Goal: Task Accomplishment & Management: Manage account settings

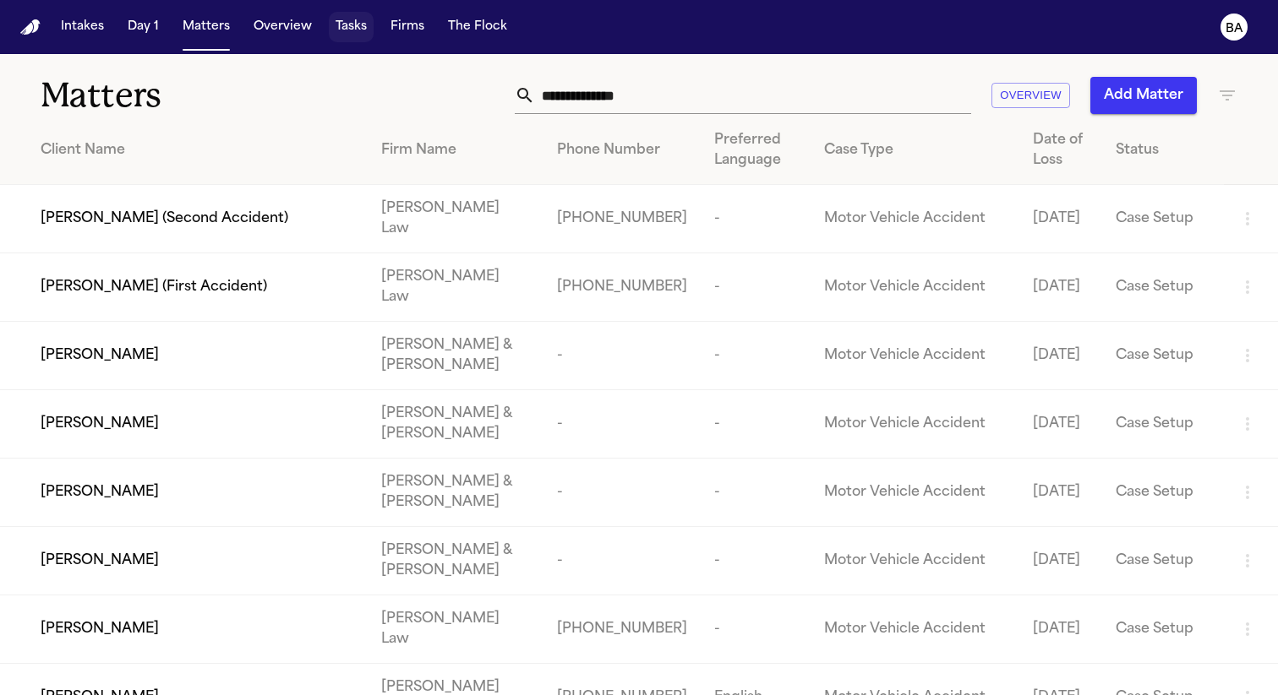
click at [338, 31] on button "Tasks" at bounding box center [351, 27] width 45 height 30
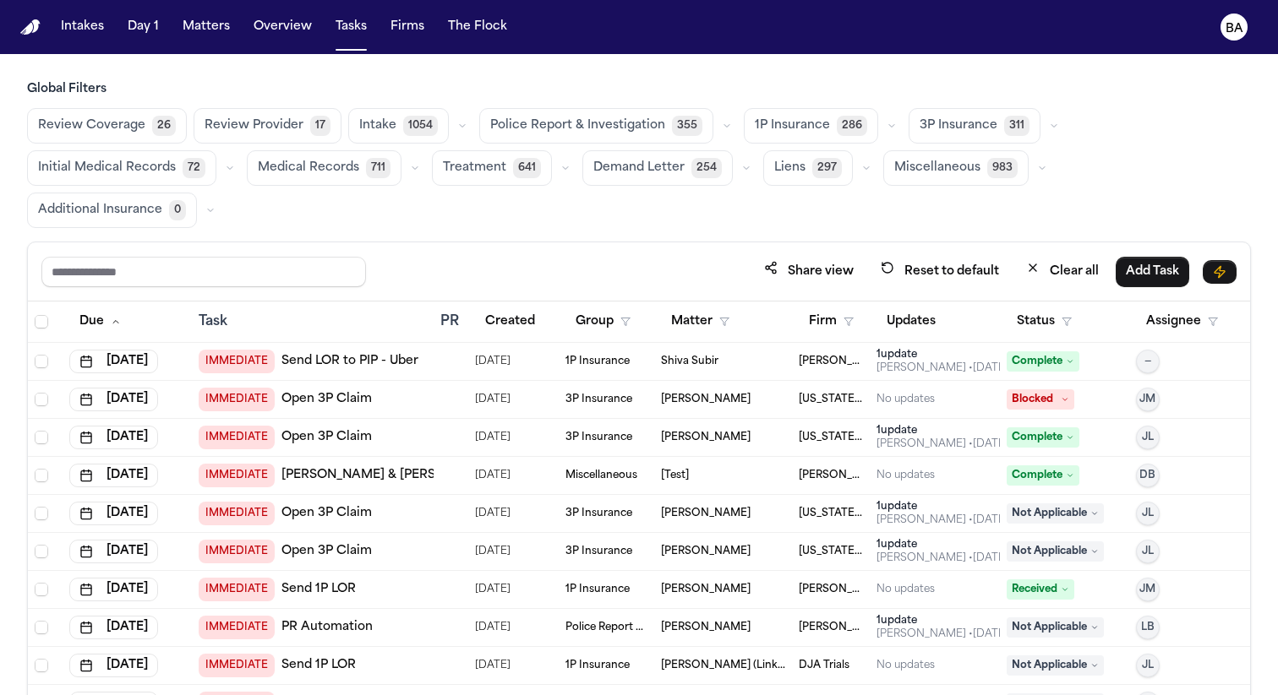
click at [352, 173] on span "Medical Records" at bounding box center [308, 168] width 101 height 17
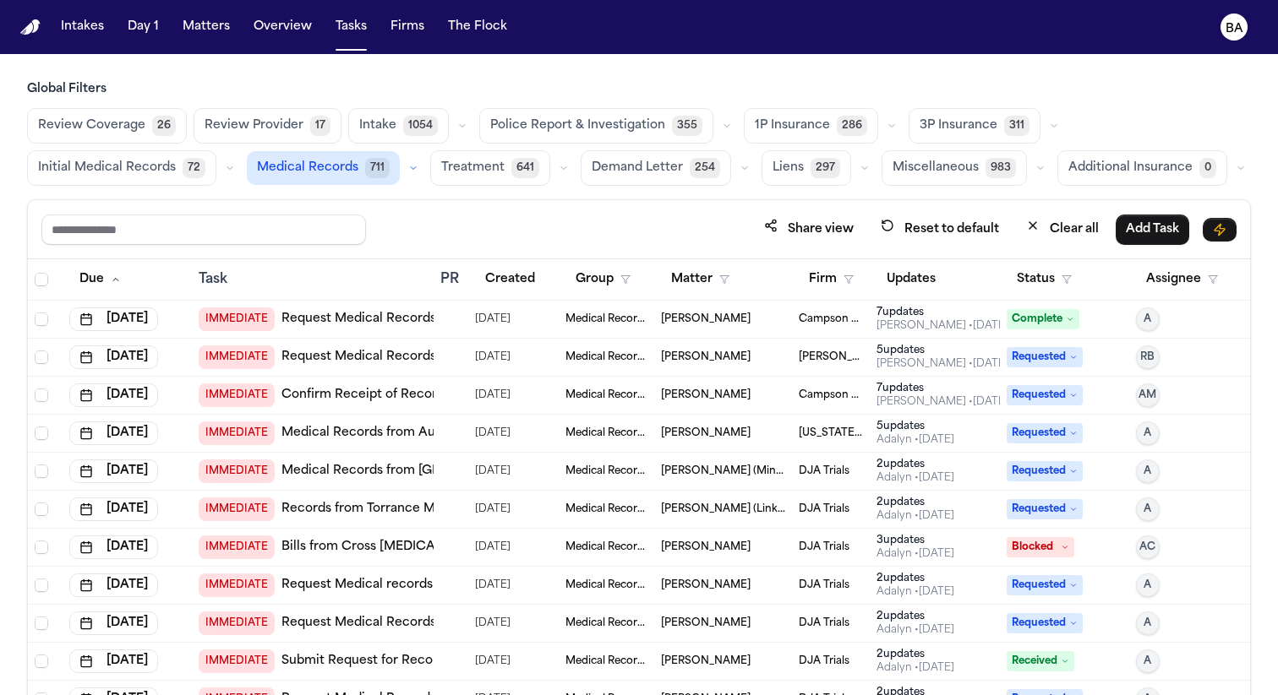
click at [106, 171] on span "Initial Medical Records" at bounding box center [107, 168] width 138 height 17
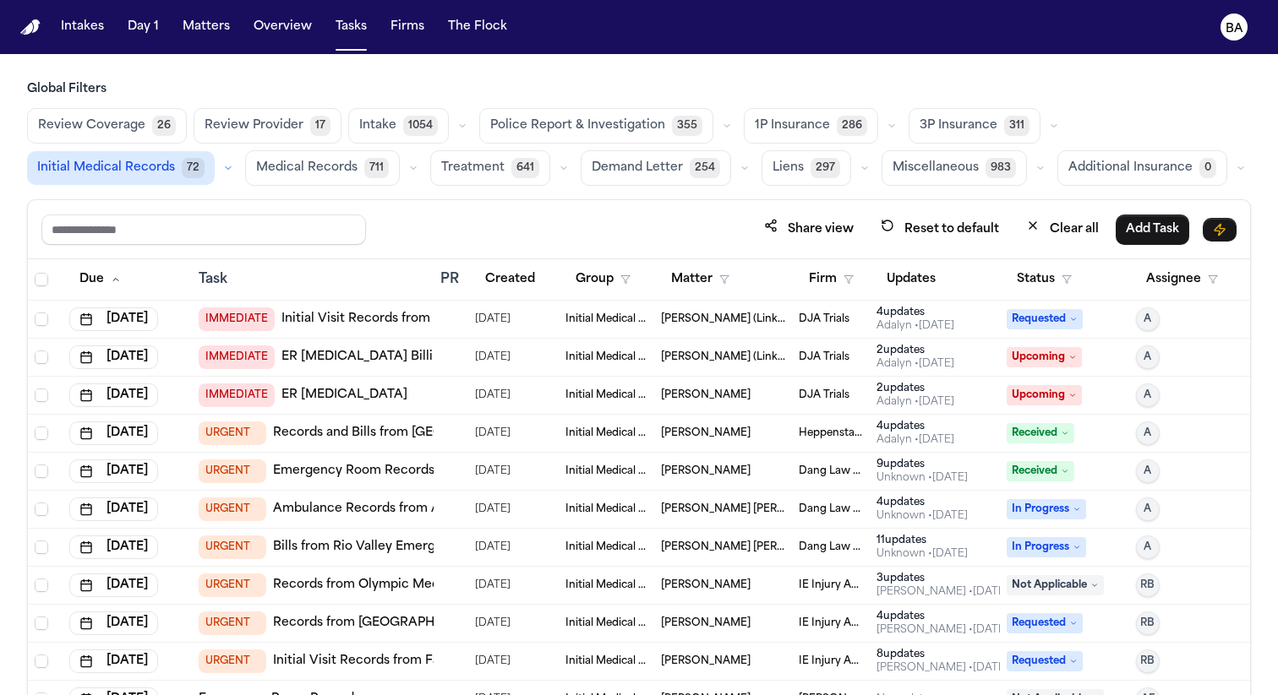
click at [292, 171] on span "Medical Records" at bounding box center [306, 168] width 101 height 17
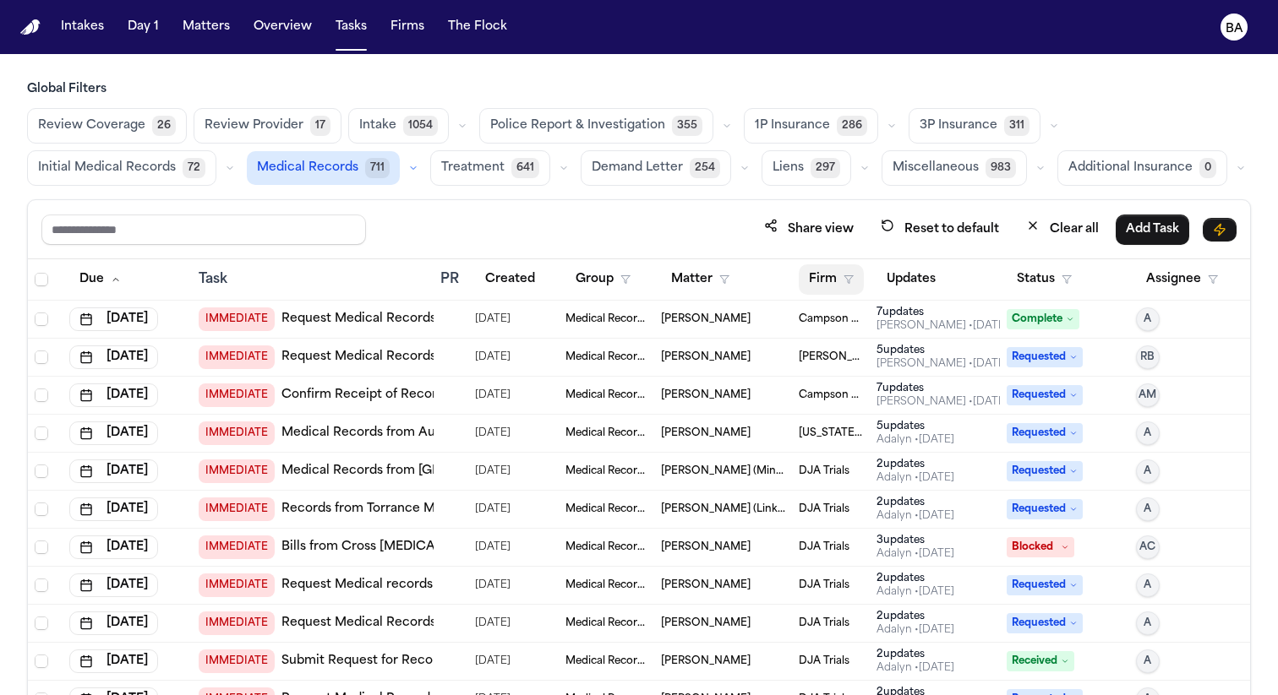
click at [826, 290] on button "Firm" at bounding box center [830, 279] width 65 height 30
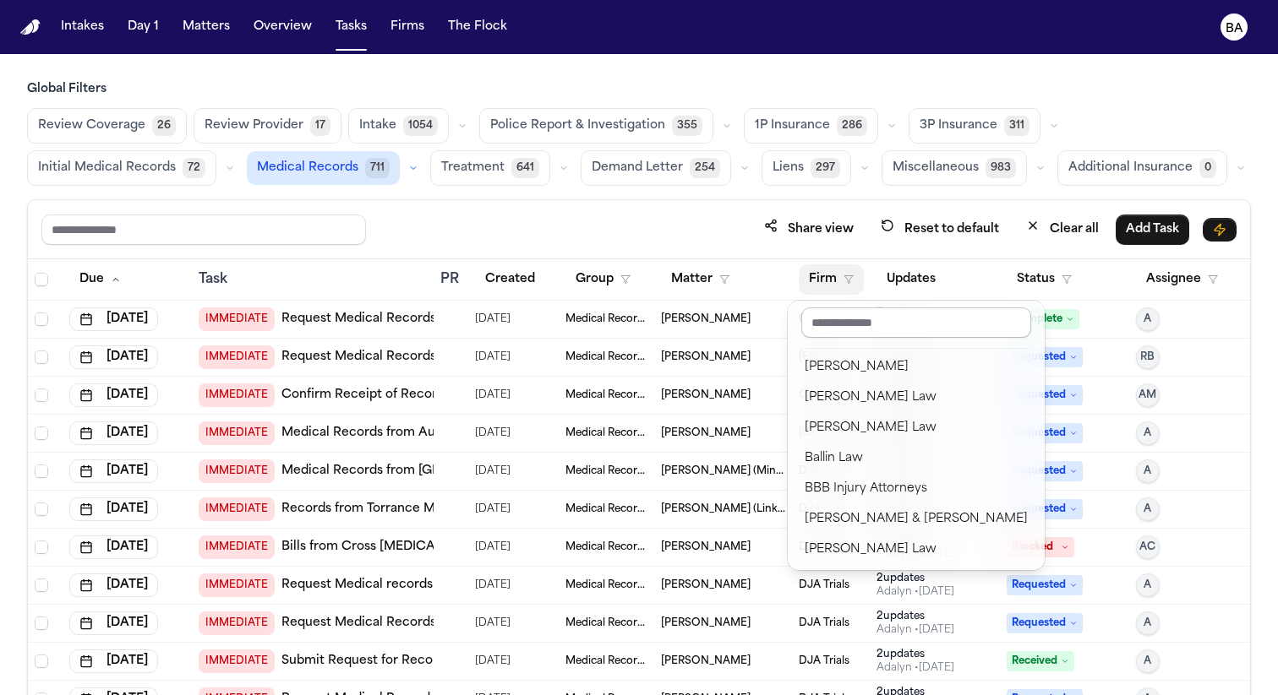
click at [857, 322] on input "text" at bounding box center [916, 323] width 230 height 30
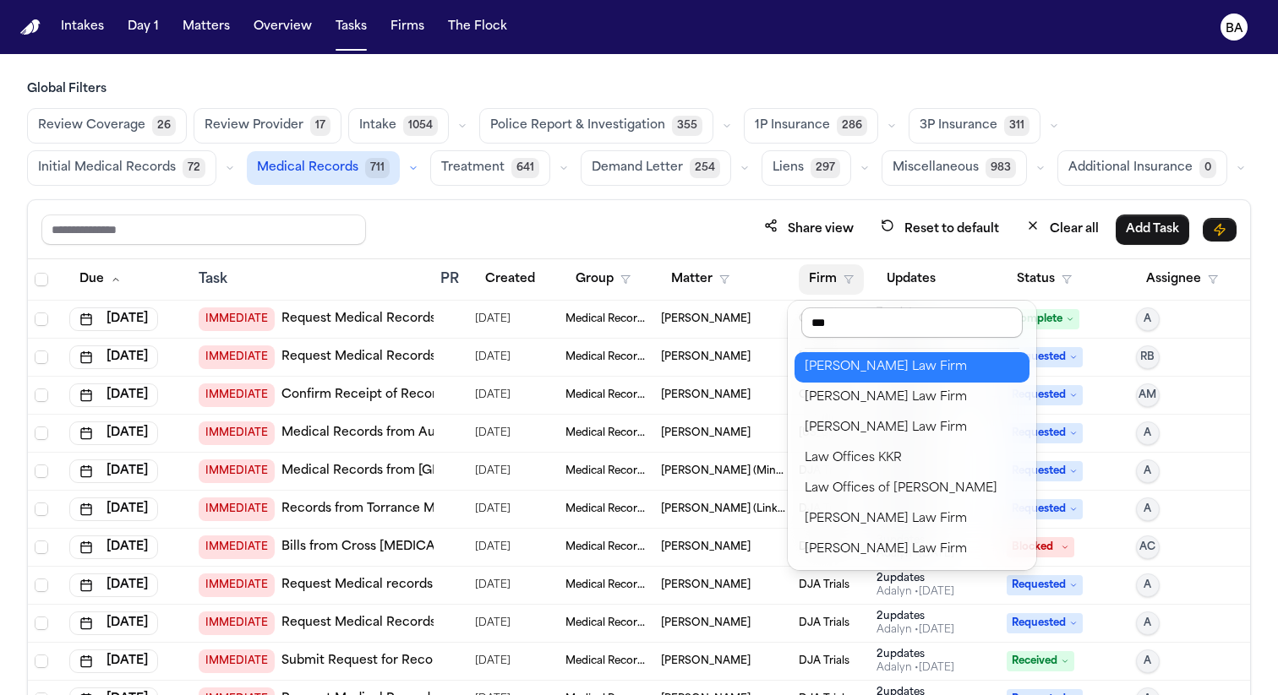
type input "****"
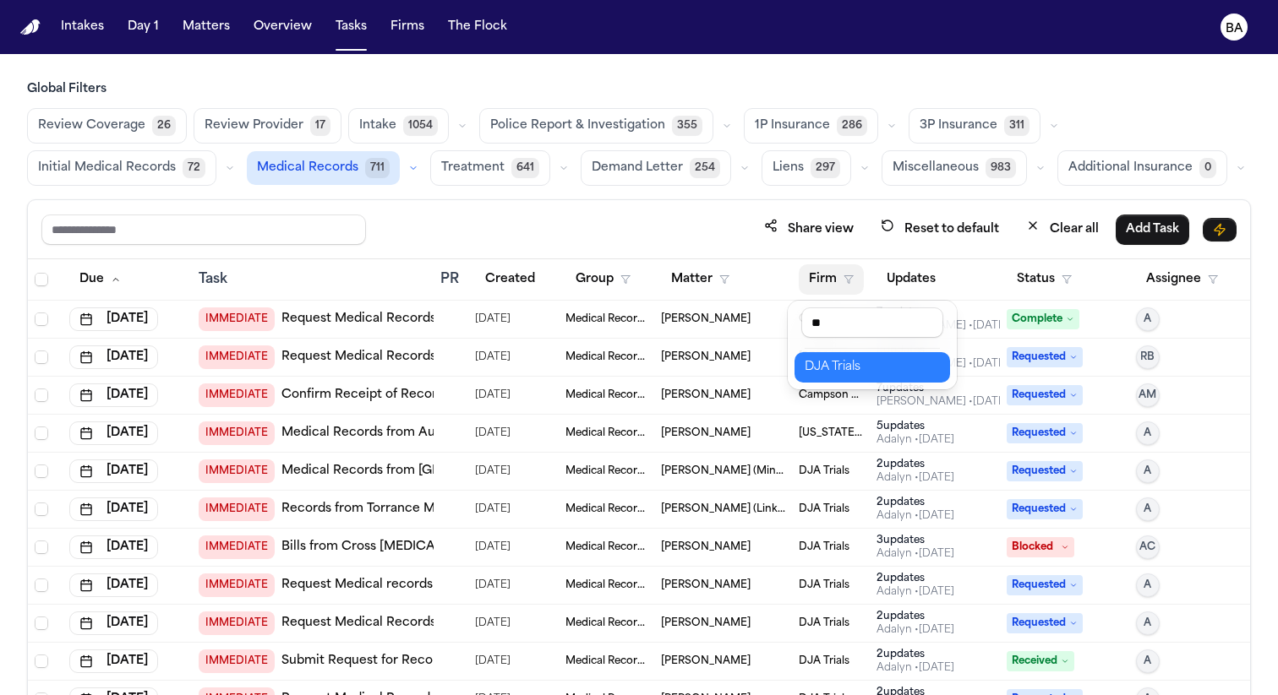
type input "*"
type input "****"
click at [929, 367] on div "Romanow Law Group" at bounding box center [890, 367] width 173 height 20
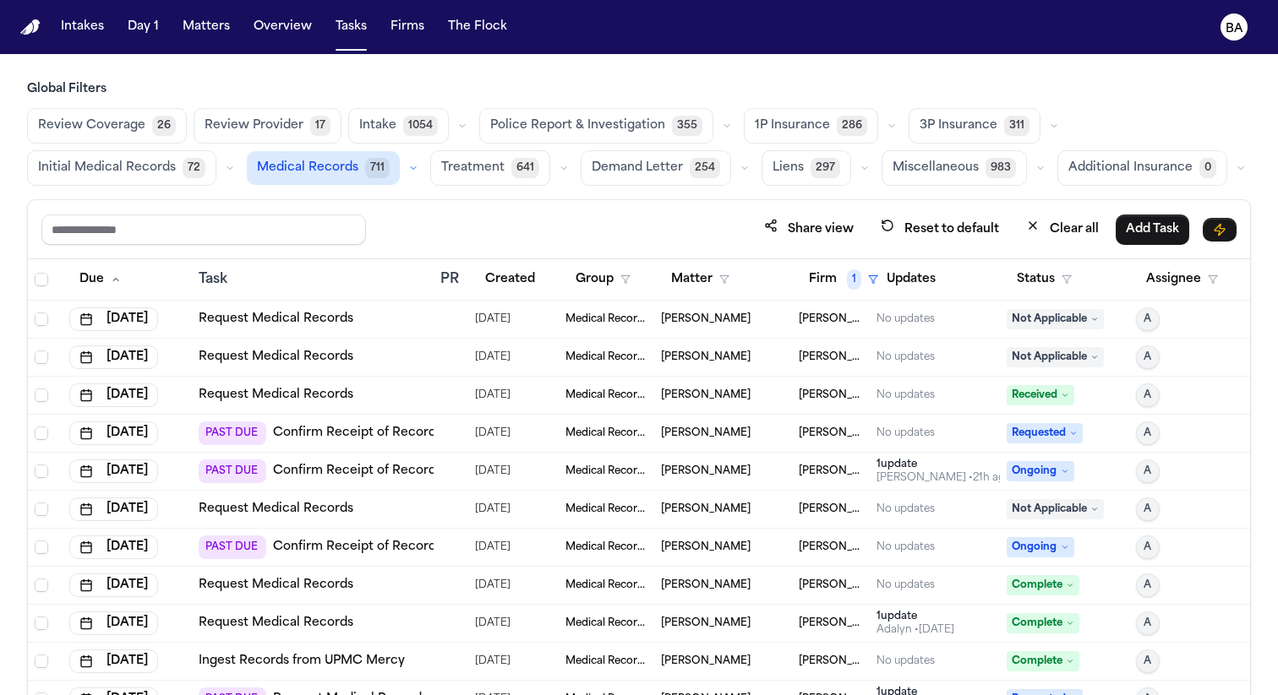
click at [411, 317] on div "Request Medical Records" at bounding box center [313, 319] width 228 height 17
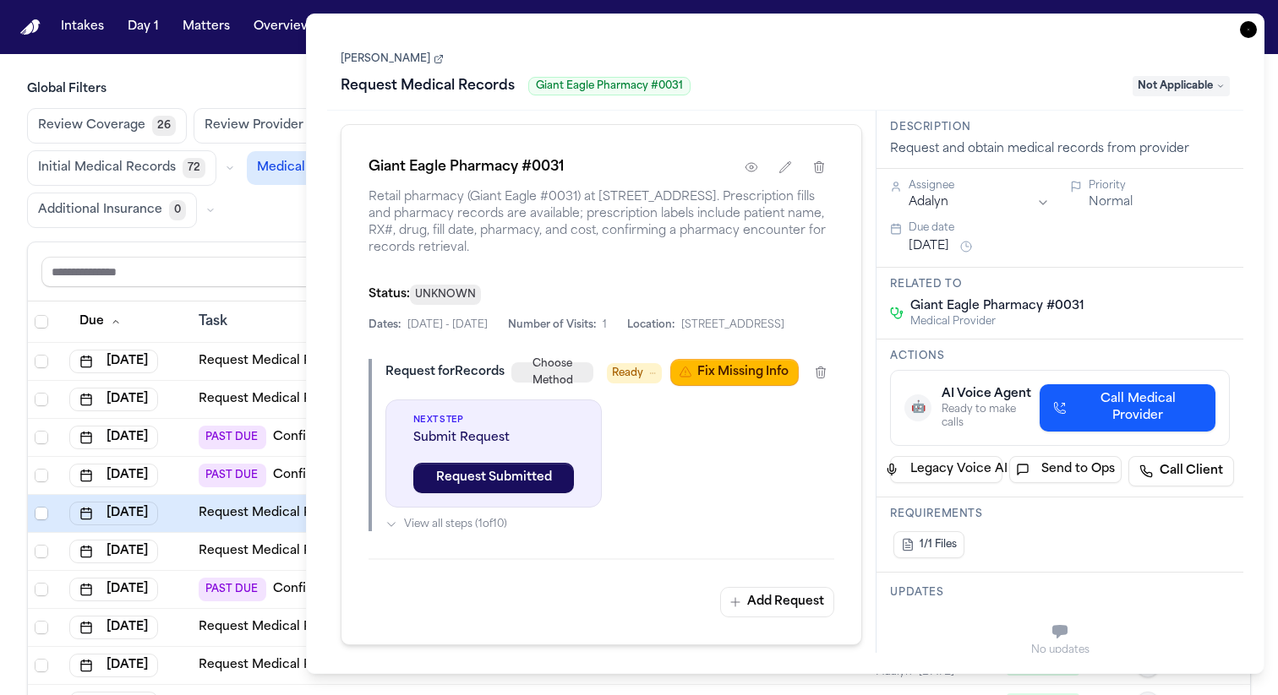
click at [16, 219] on div "Global Filters Review Coverage 26 Review Provider 17 Intake 1054 Police Report …" at bounding box center [639, 446] width 1278 height 731
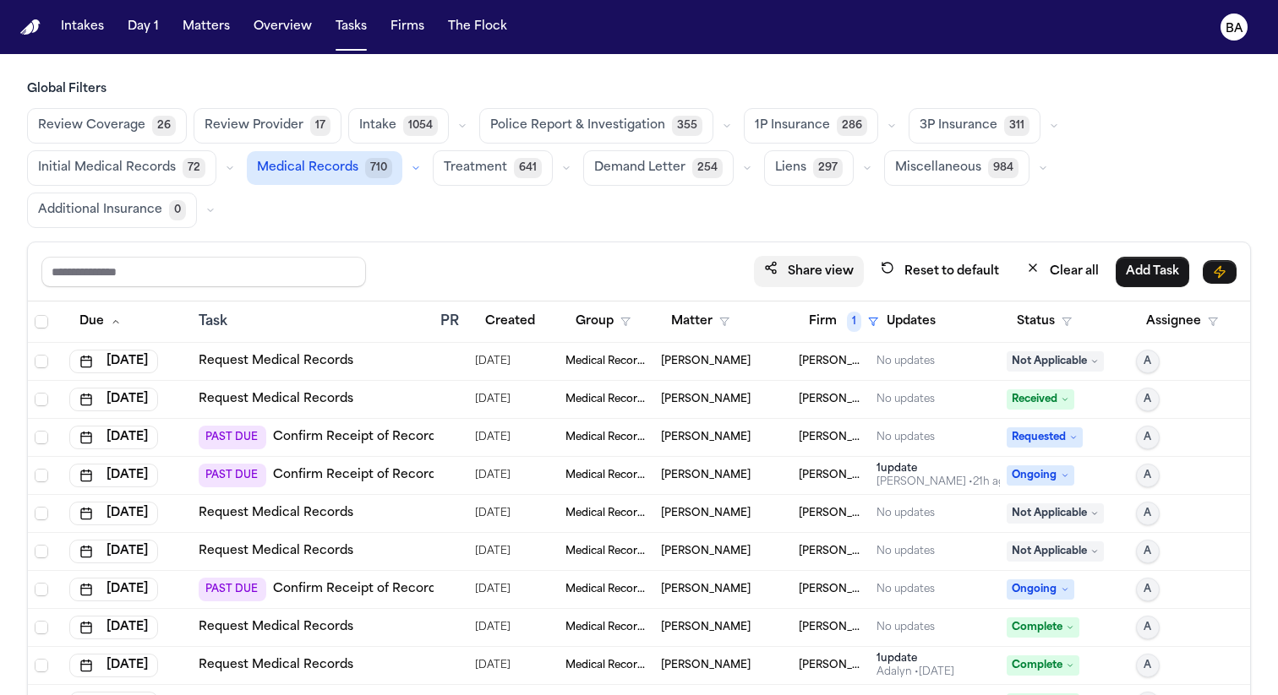
click at [813, 256] on button "Share view" at bounding box center [809, 271] width 110 height 31
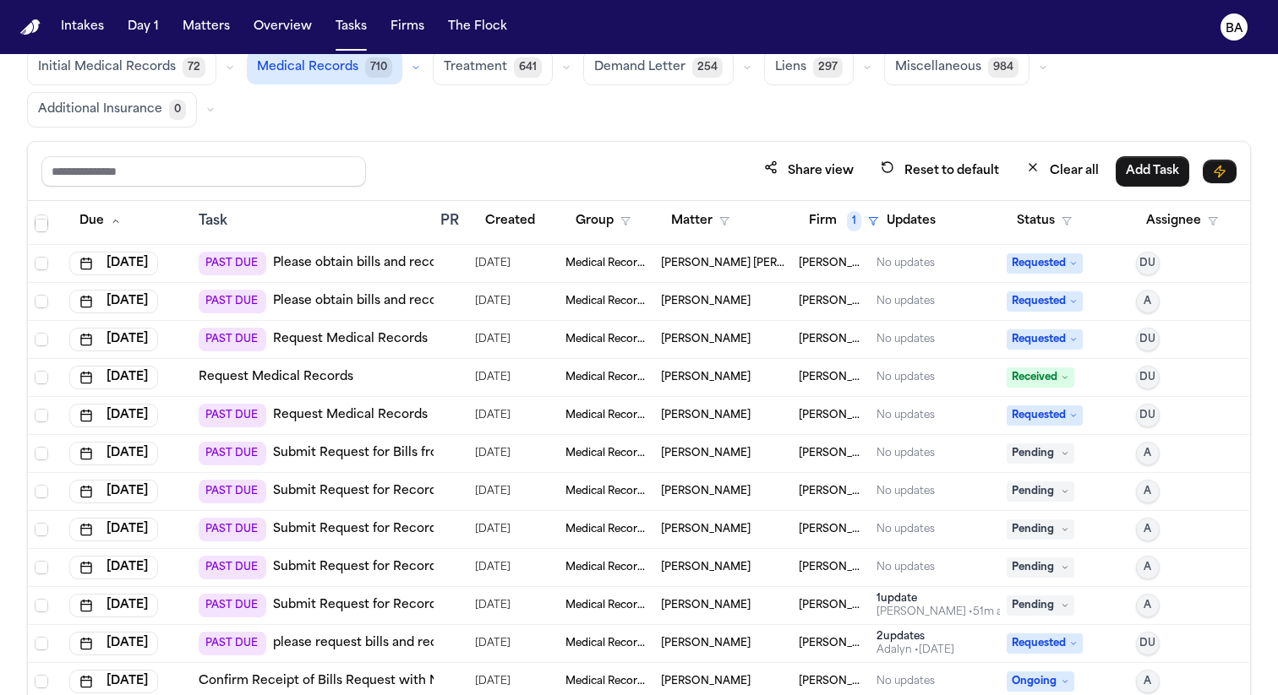
scroll to position [2470, 0]
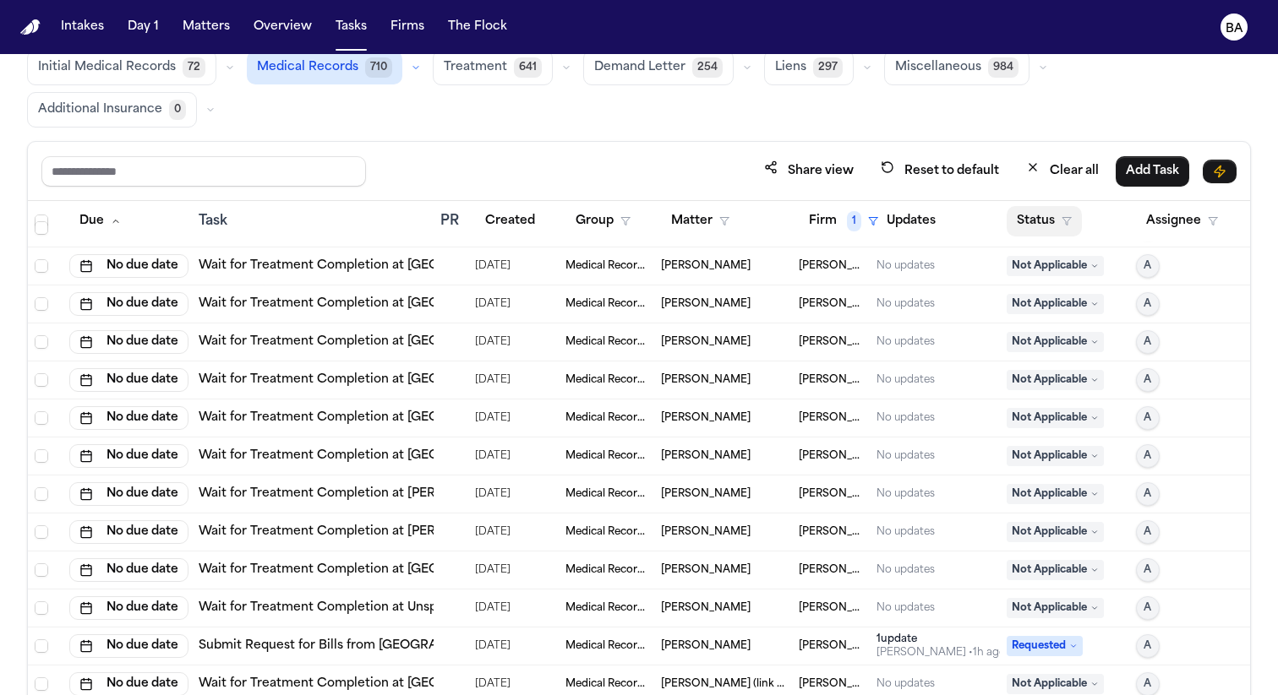
click at [1062, 218] on polygon "button" at bounding box center [1066, 222] width 8 height 8
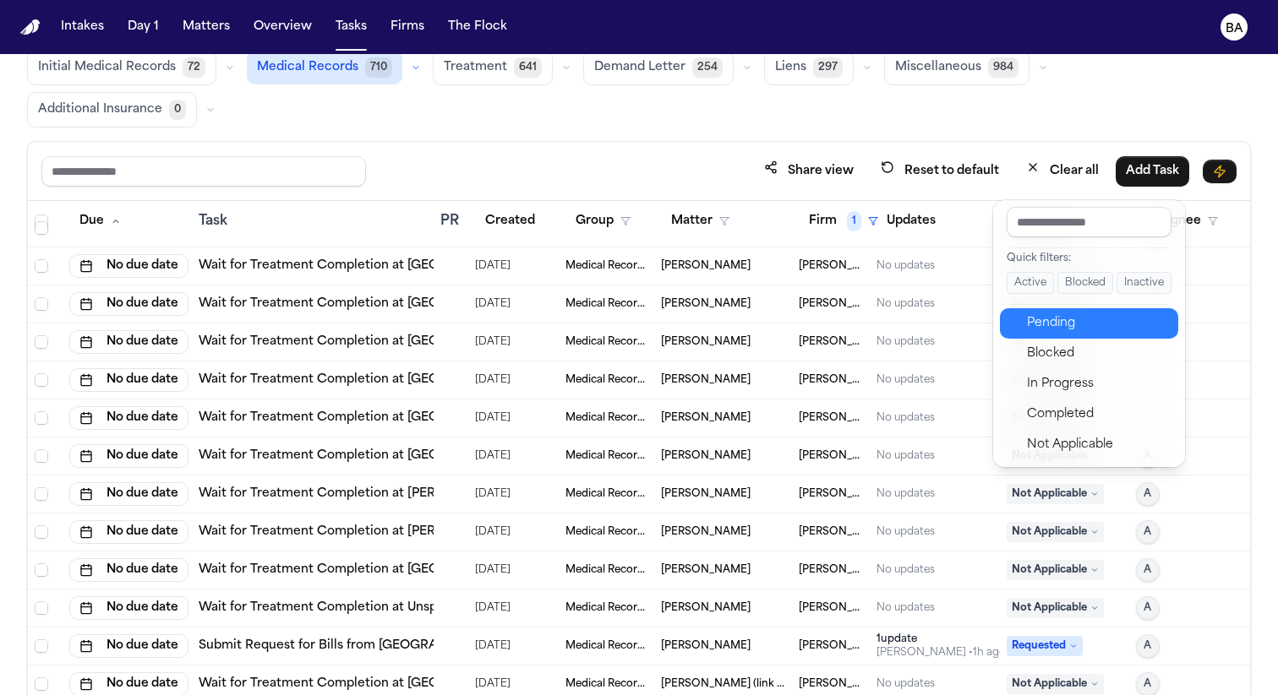
click at [1090, 323] on div "Pending" at bounding box center [1097, 323] width 141 height 20
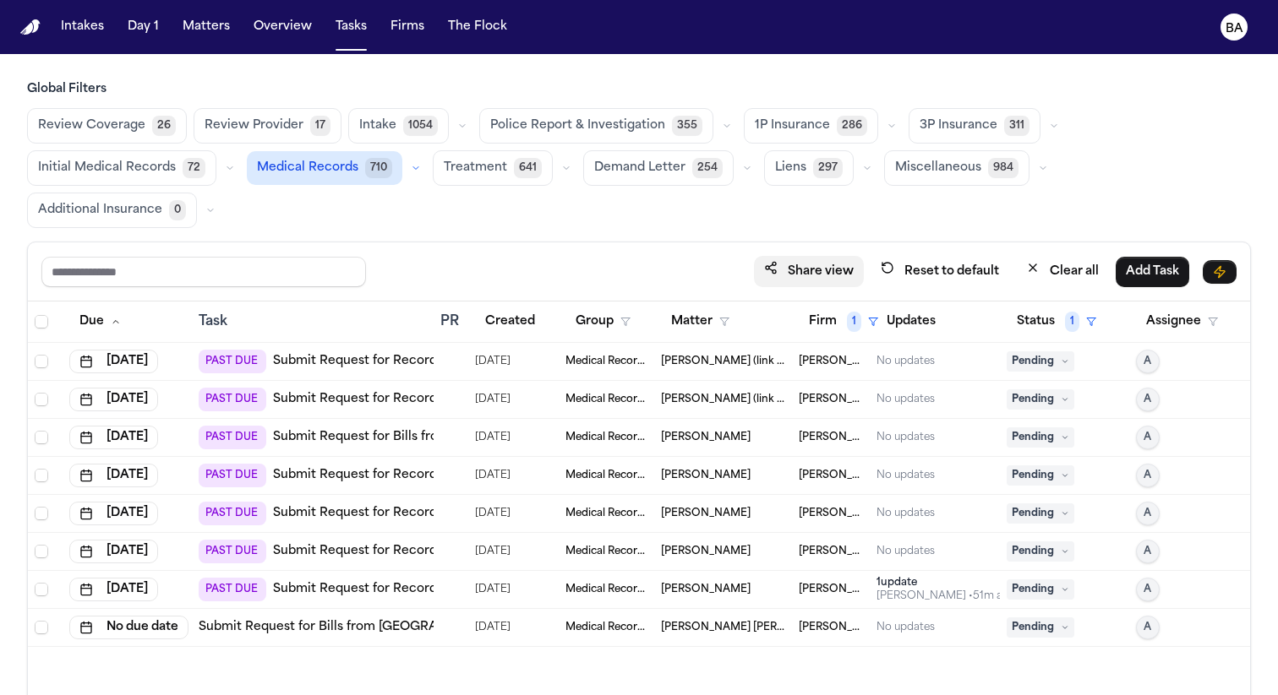
click at [791, 256] on button "Share view" at bounding box center [809, 271] width 110 height 31
click at [45, 355] on span "Select row" at bounding box center [42, 362] width 14 height 14
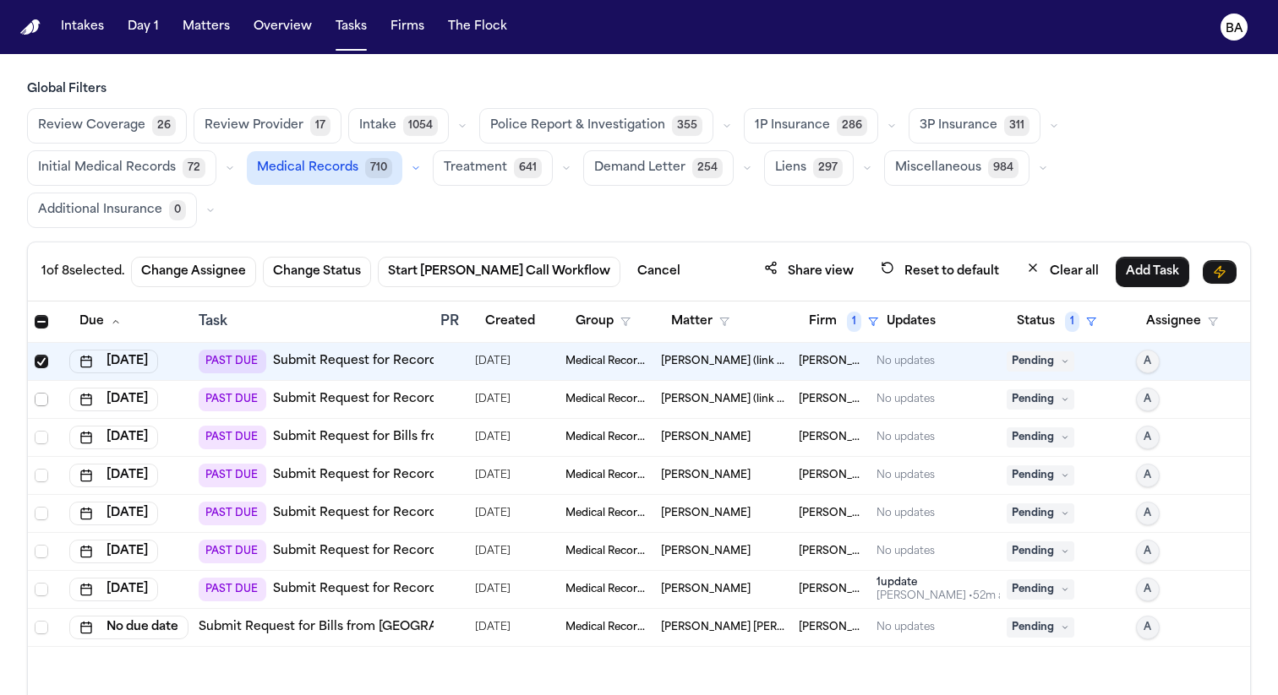
click at [41, 393] on span "Select row" at bounding box center [42, 400] width 14 height 14
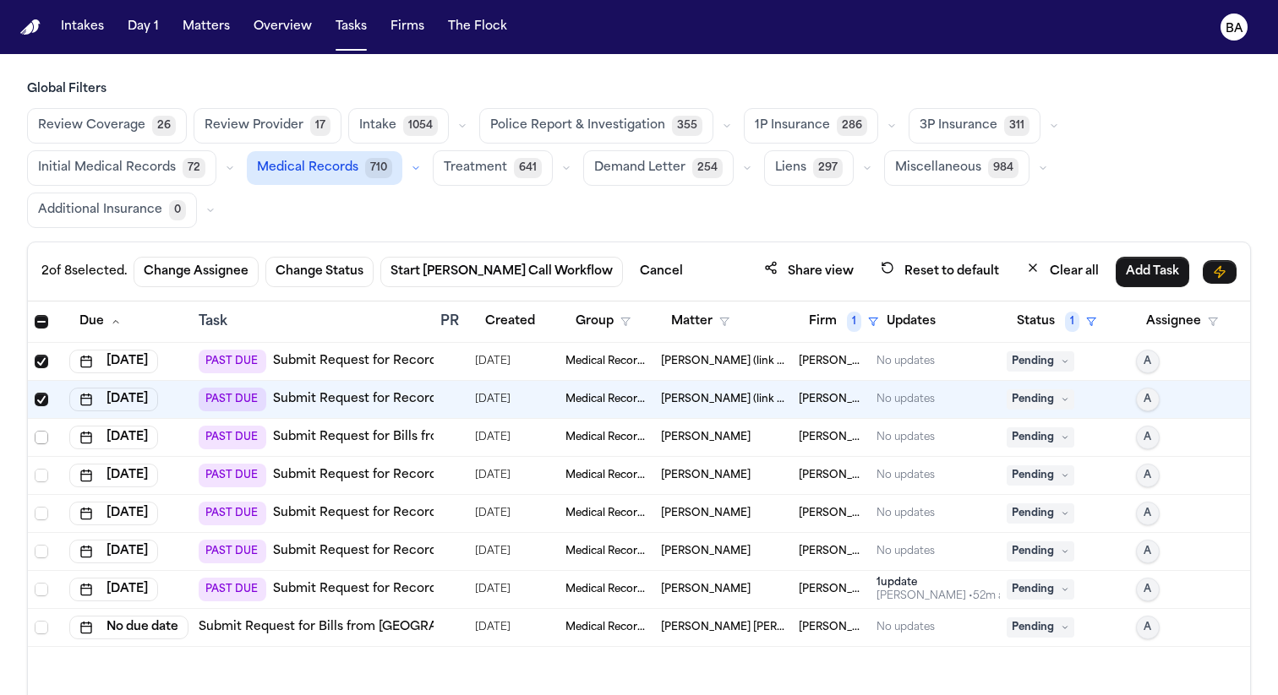
click at [41, 431] on span "Select row" at bounding box center [42, 438] width 14 height 14
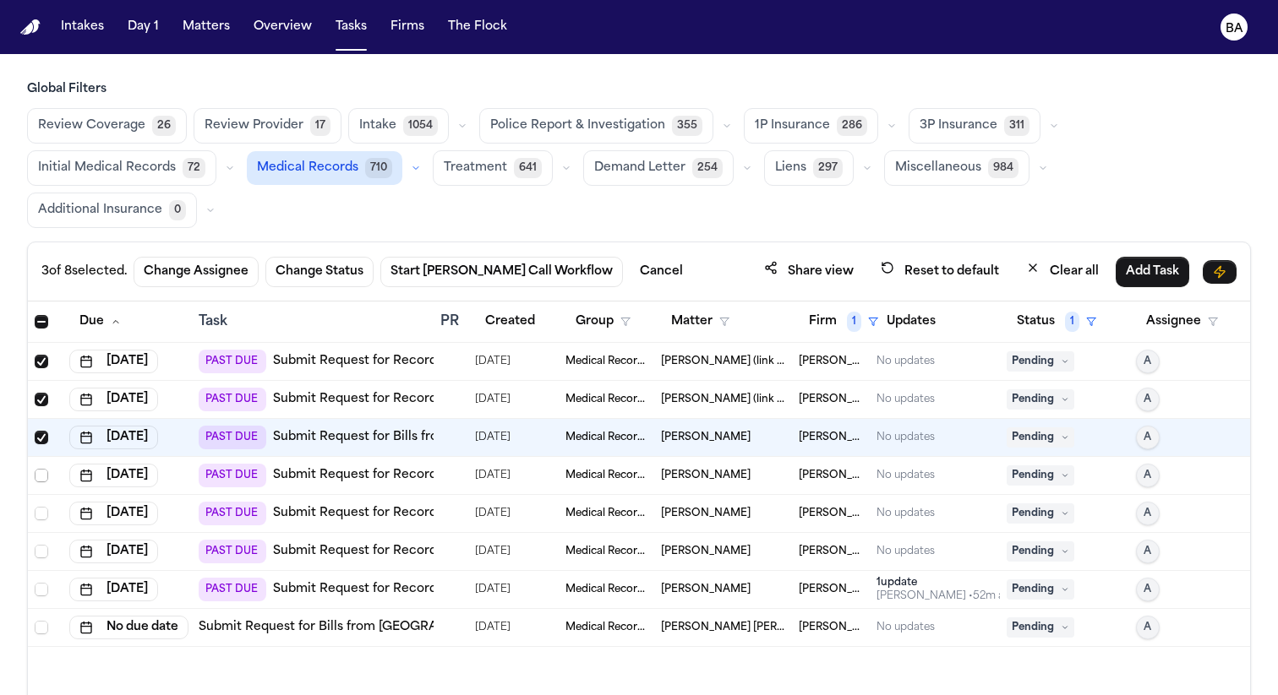
click at [41, 469] on span "Select row" at bounding box center [42, 476] width 14 height 14
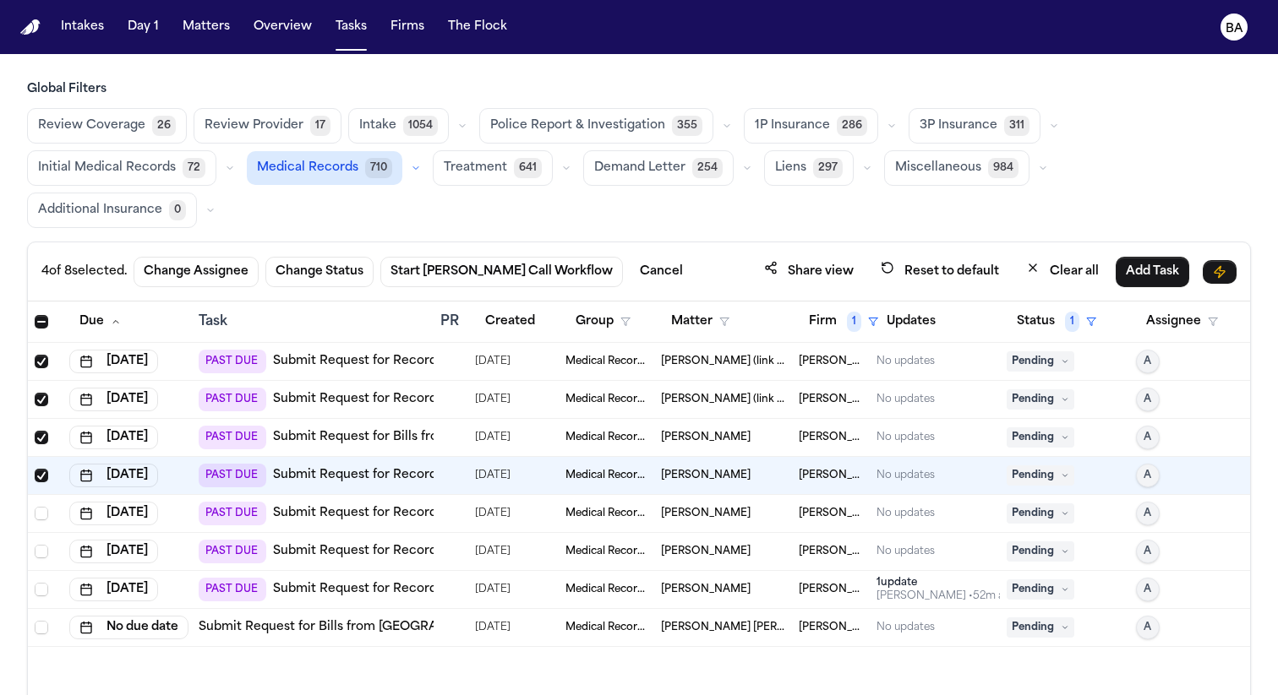
click at [41, 495] on td at bounding box center [45, 514] width 35 height 38
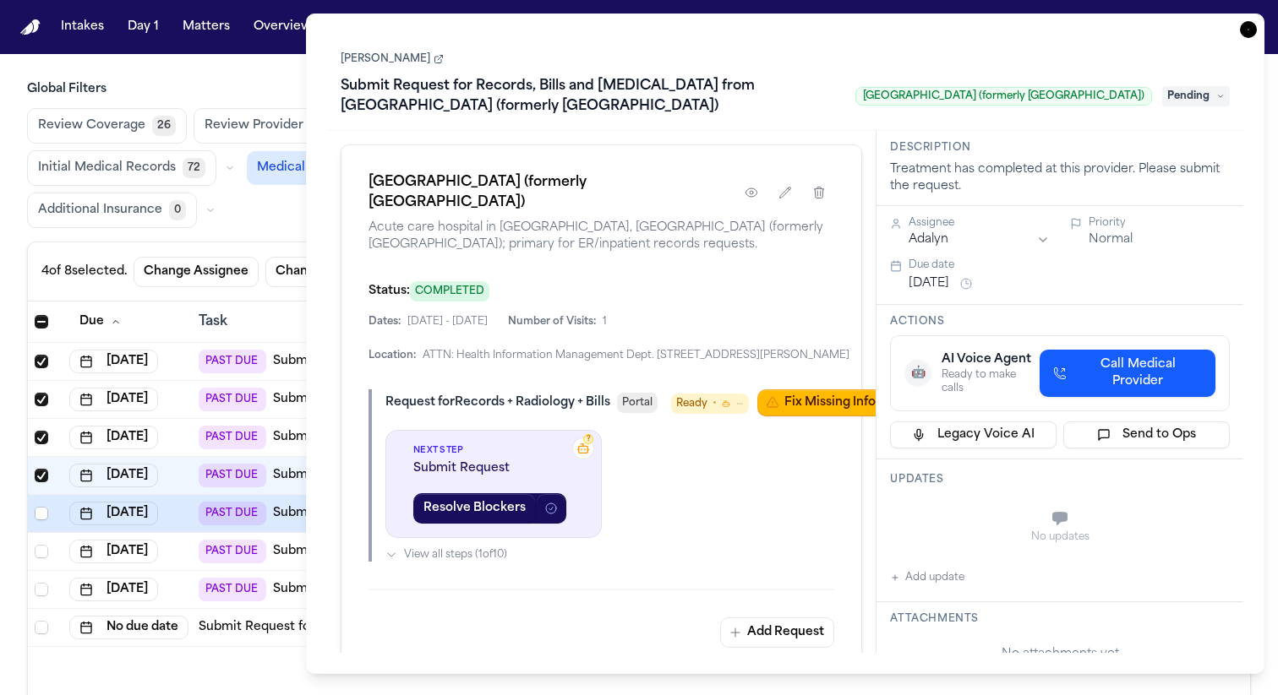
click at [1249, 33] on icon "button" at bounding box center [1248, 29] width 17 height 17
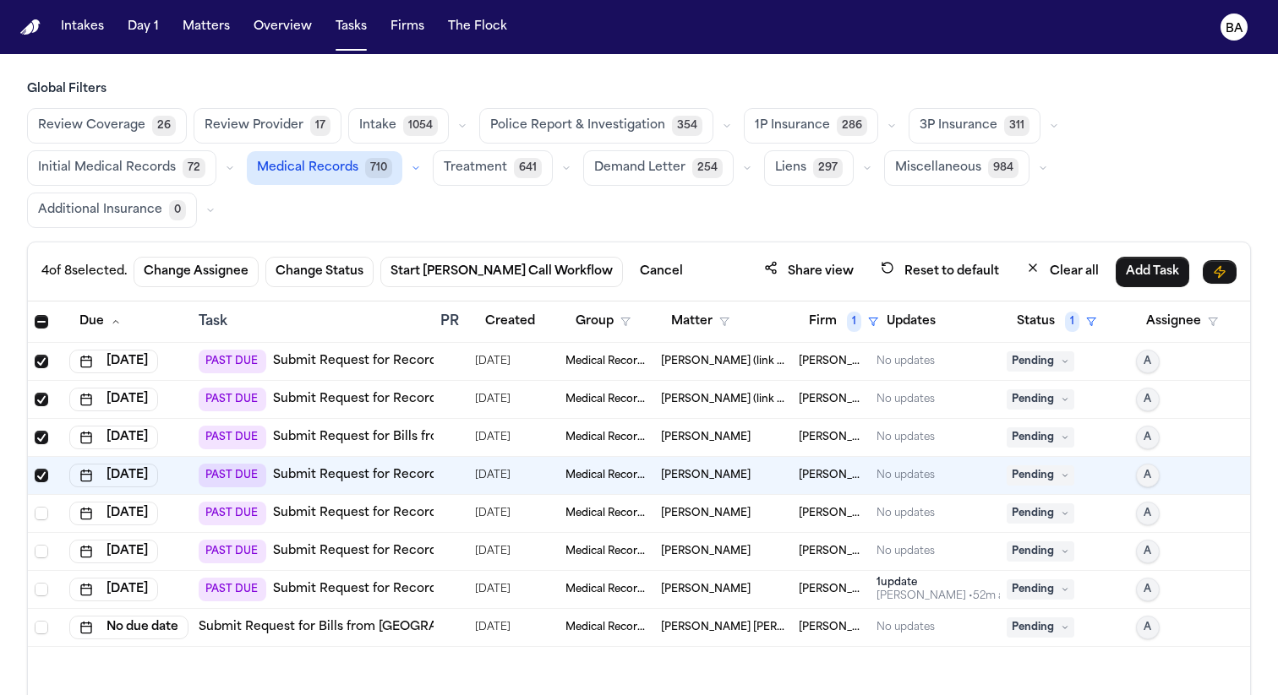
click at [722, 431] on span "Emanuel Rigas" at bounding box center [706, 438] width 90 height 14
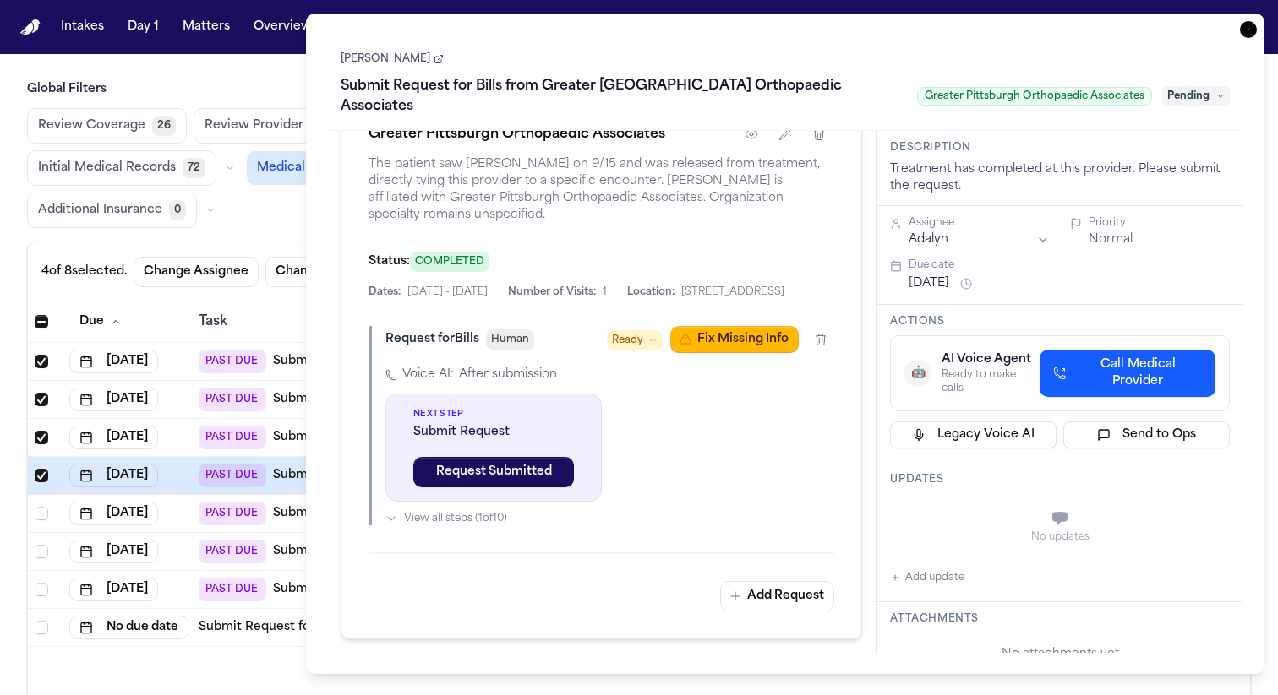
click at [356, 63] on link "Emanuel Rigas" at bounding box center [392, 59] width 103 height 14
click at [1246, 35] on icon "button" at bounding box center [1248, 29] width 17 height 17
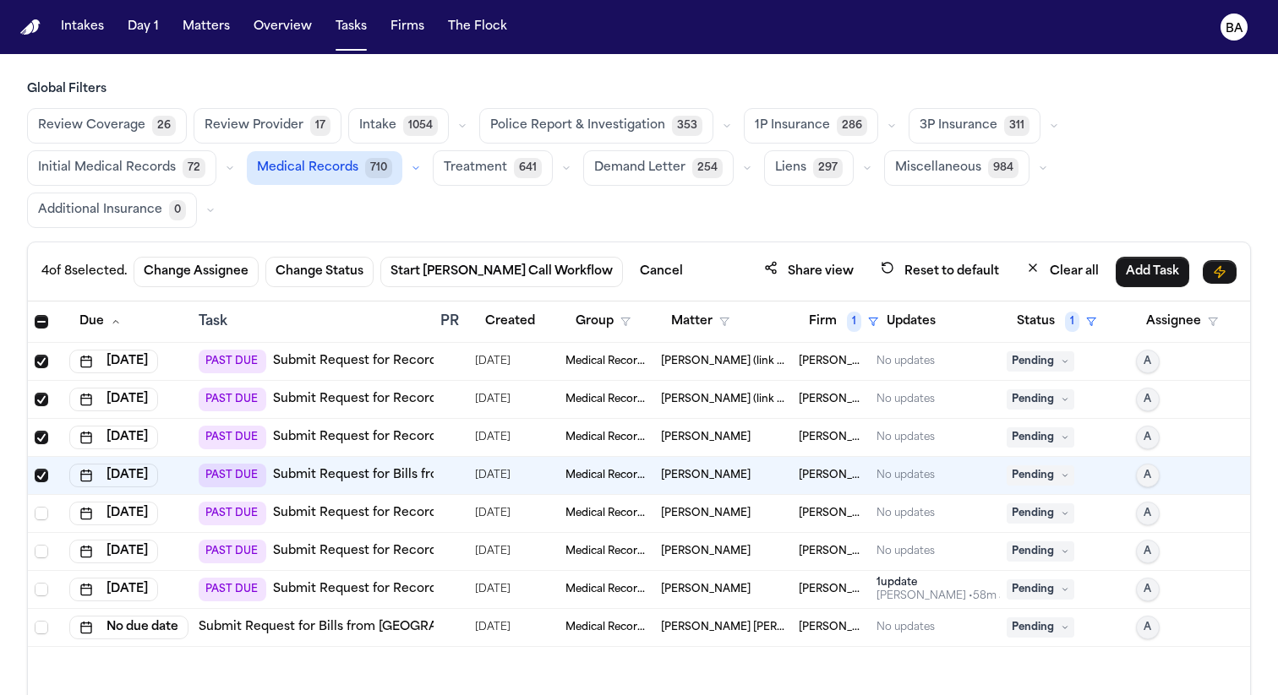
click at [734, 355] on span "Brianna Pearson (link to N’Neiko Brown)" at bounding box center [723, 362] width 125 height 14
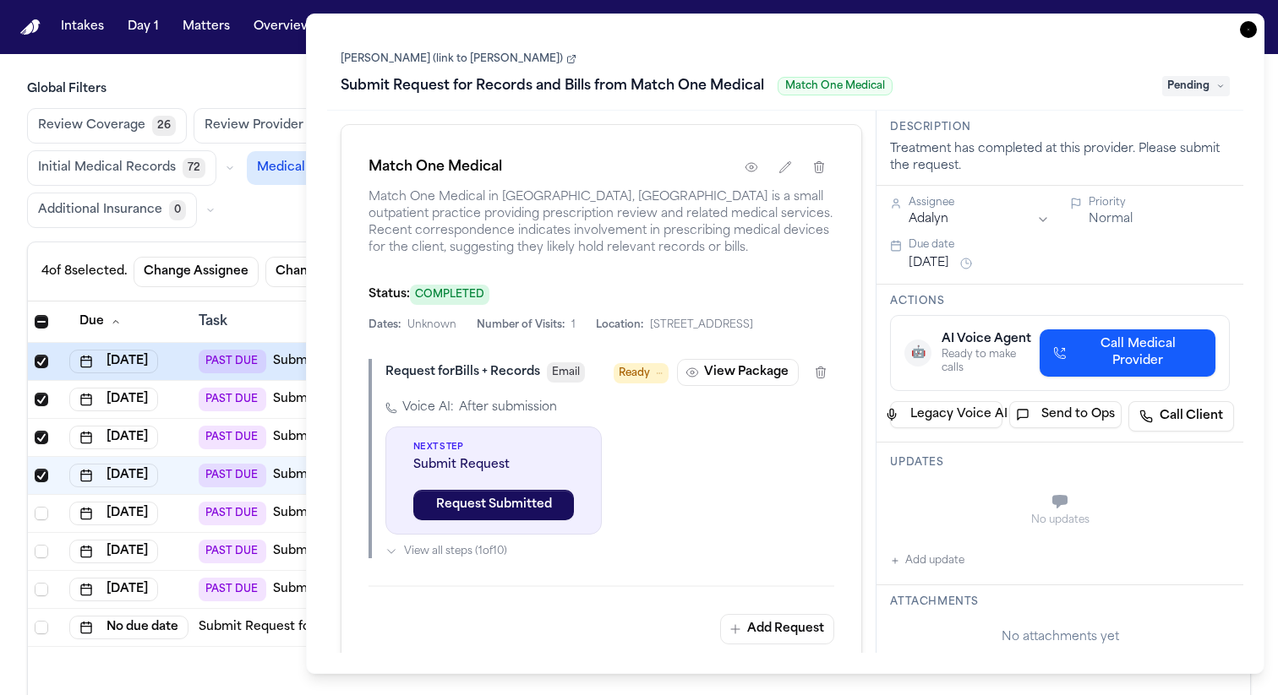
click at [245, 257] on button "Change Assignee" at bounding box center [196, 272] width 125 height 30
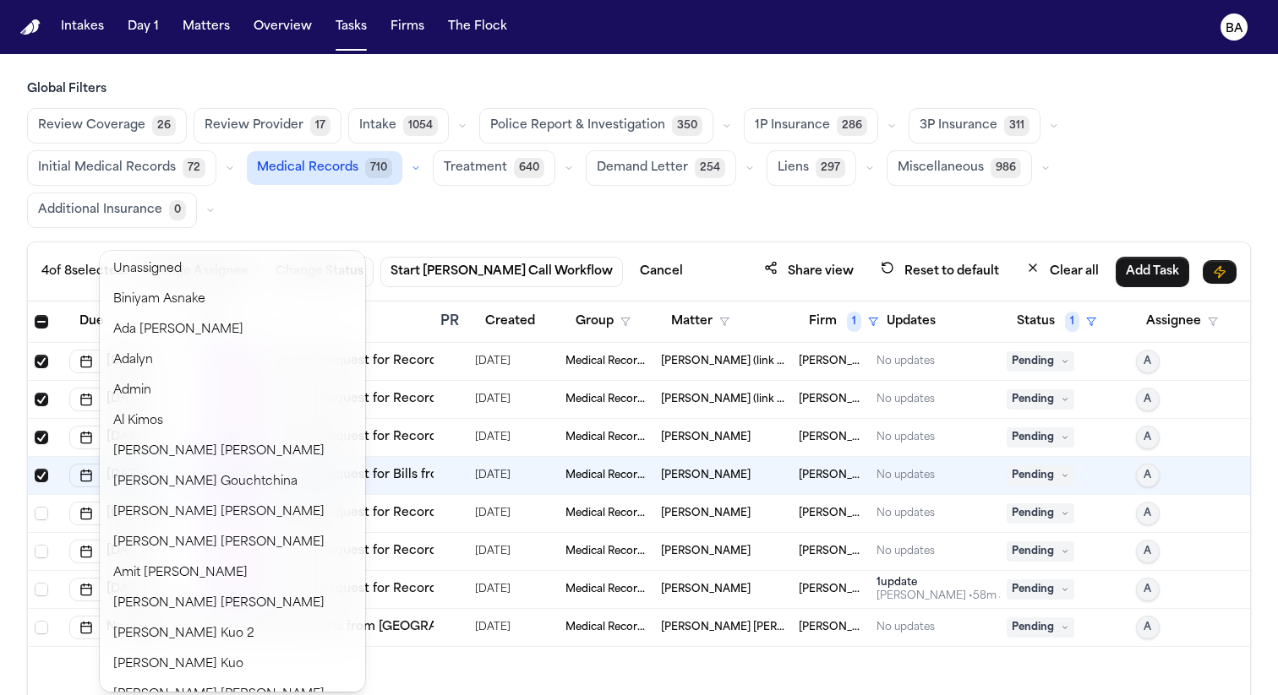
click at [739, 591] on div "4 of 8 selected. Change Assignee Change Status Start Bland Call Workflow Cancel…" at bounding box center [639, 527] width 1224 height 570
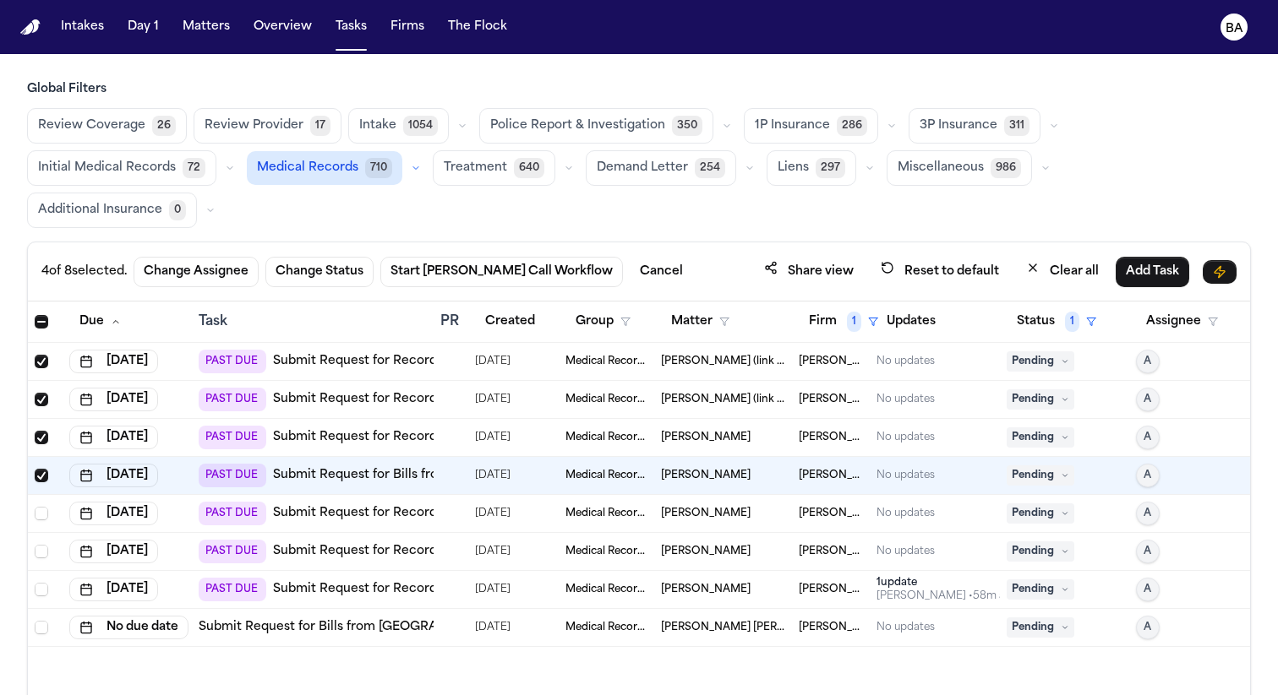
click at [711, 621] on span "Fay Athena Roy" at bounding box center [723, 628] width 125 height 14
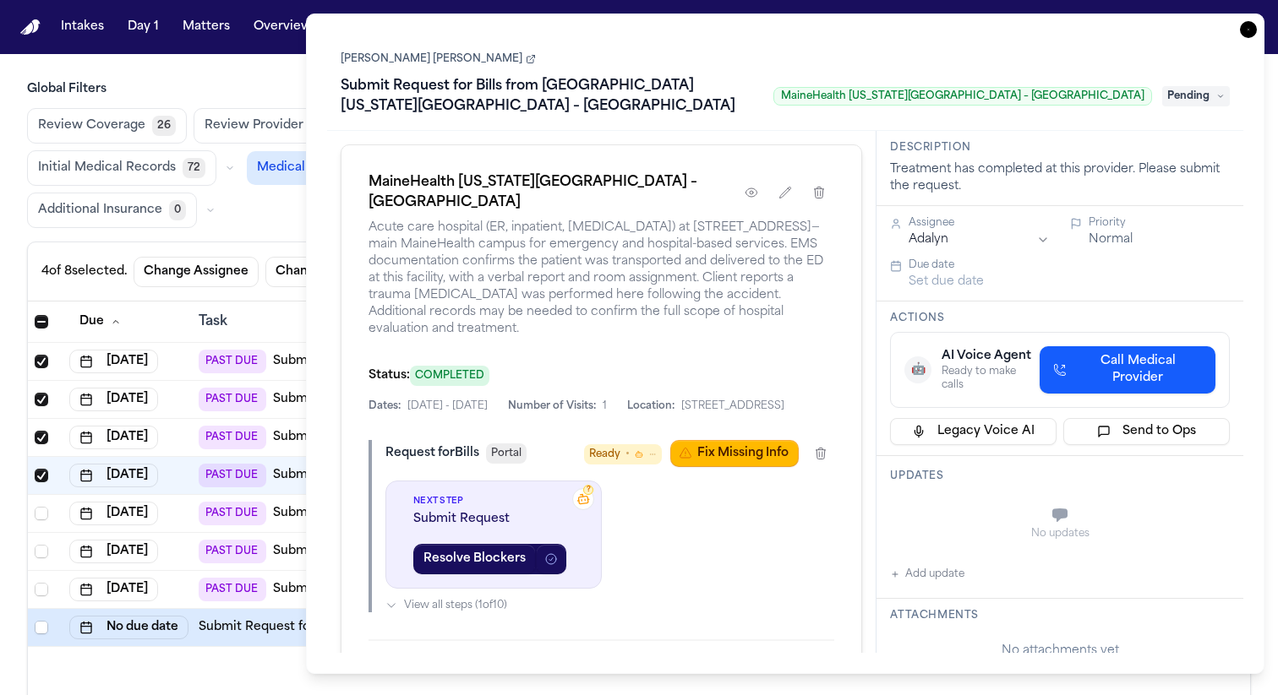
drag, startPoint x: 466, startPoint y: 68, endPoint x: 340, endPoint y: 52, distance: 127.0
click at [340, 52] on div "Fay Athena Roy Submit Request for Bills from MaineHealth Maine Medical Center –…" at bounding box center [785, 83] width 916 height 96
click at [1250, 31] on icon "button" at bounding box center [1248, 29] width 17 height 17
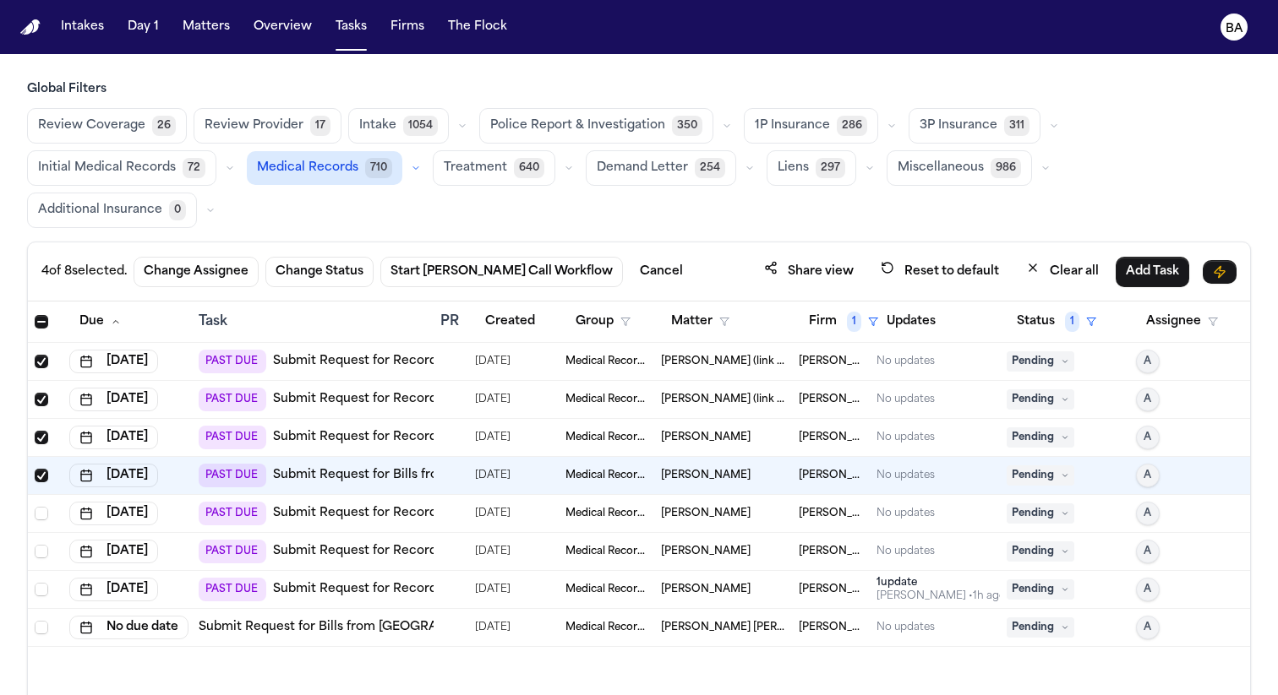
click at [668, 431] on span "Emanuel Rigas" at bounding box center [706, 438] width 90 height 14
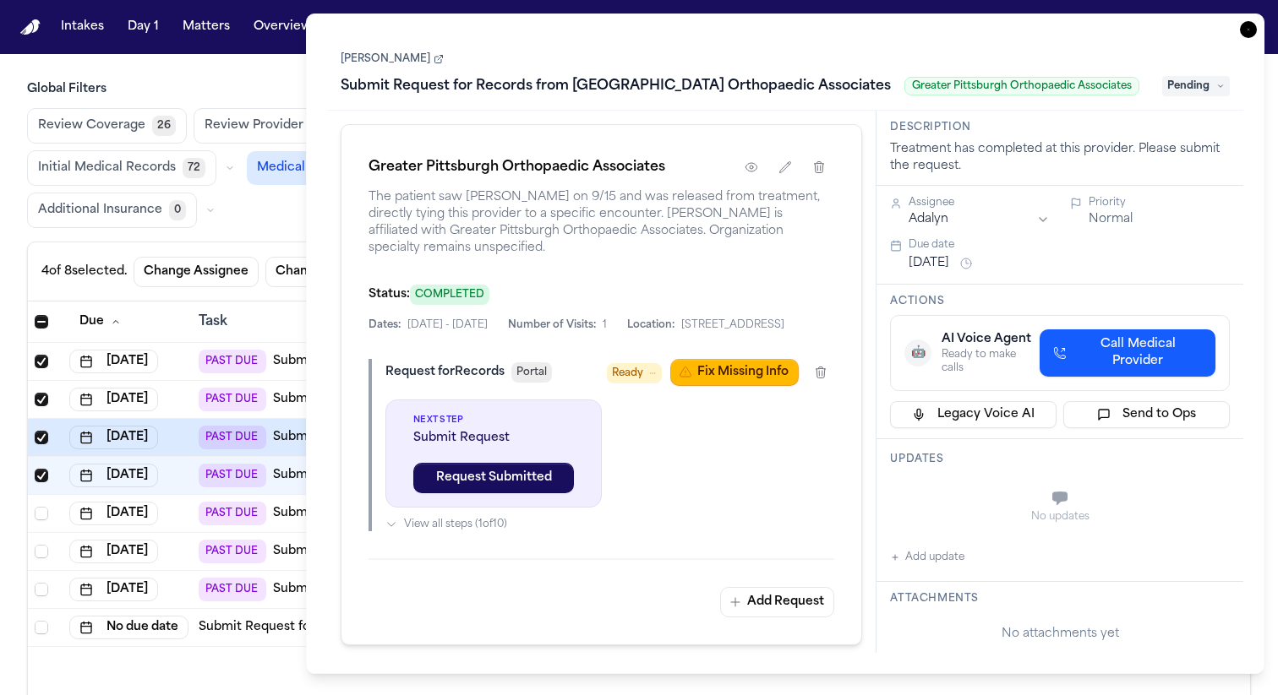
click at [385, 61] on link "Emanuel Rigas" at bounding box center [392, 59] width 103 height 14
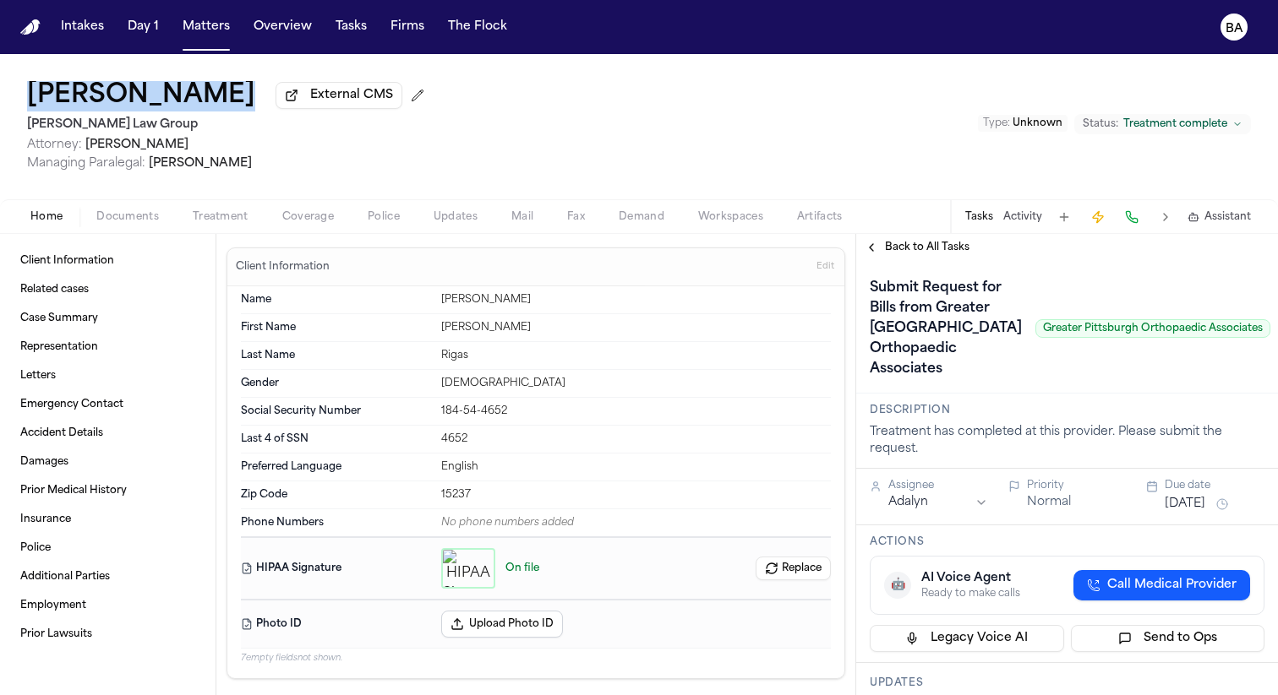
drag, startPoint x: 218, startPoint y: 109, endPoint x: 25, endPoint y: 100, distance: 193.7
click at [25, 100] on div "Emanuel Rigas External CMS Romanow Law Group Attorney: Joseph Guzzardo Managing…" at bounding box center [639, 126] width 1278 height 145
copy h1 "[PERSON_NAME]"
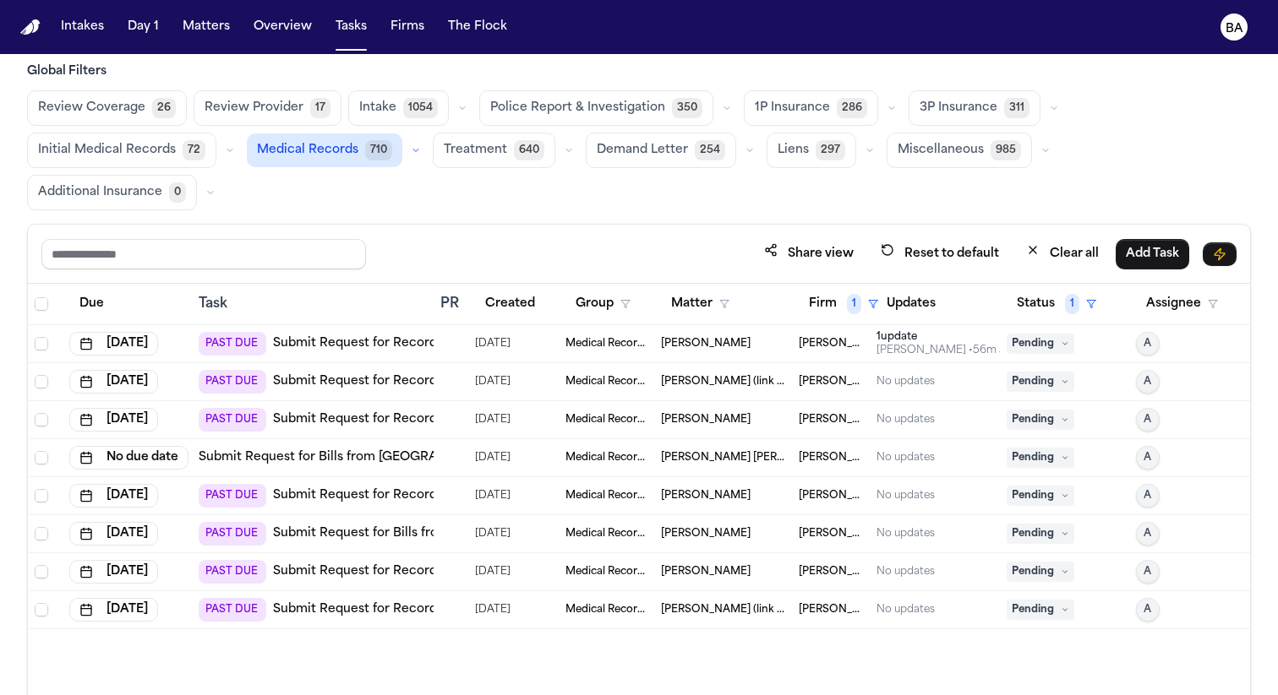
scroll to position [20, 0]
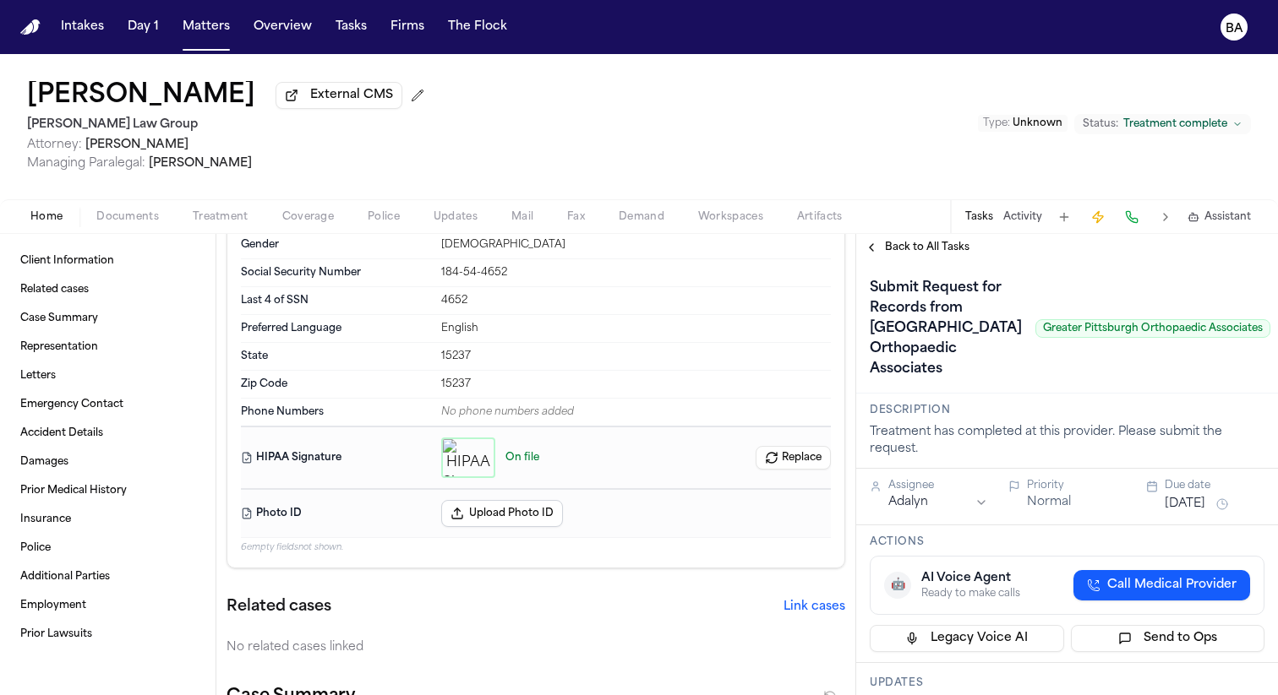
scroll to position [151, 0]
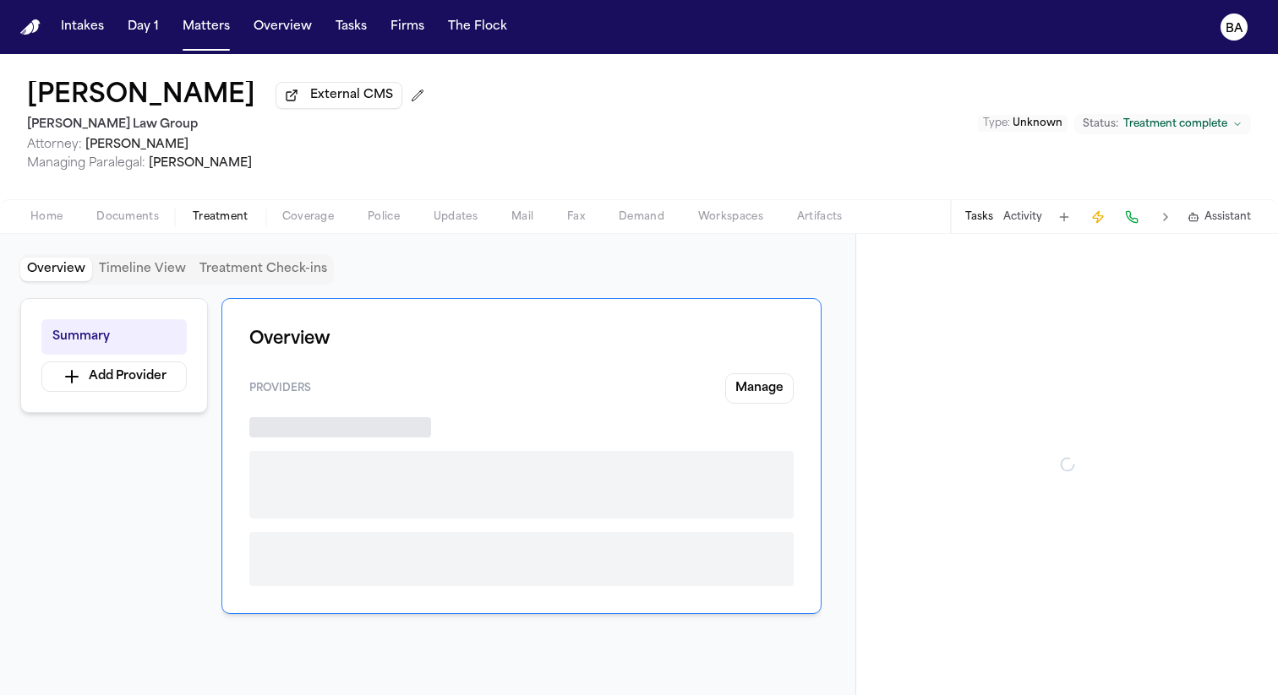
click at [229, 227] on button "Treatment" at bounding box center [221, 217] width 90 height 20
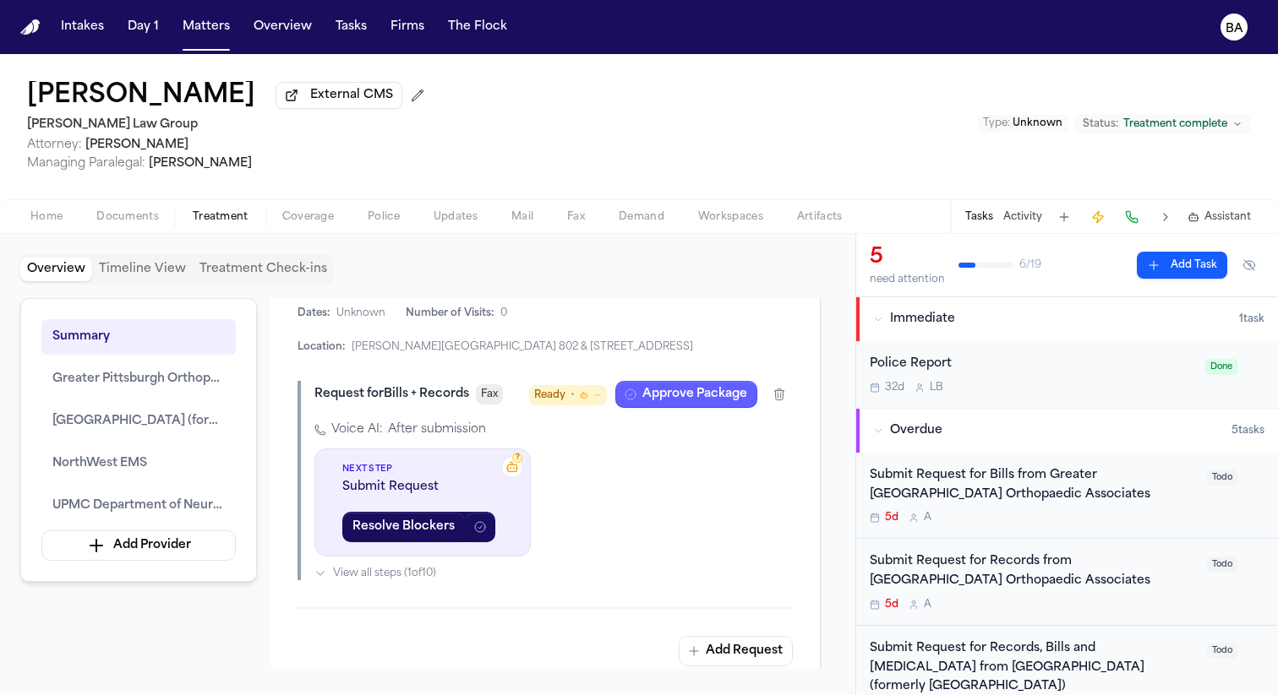
scroll to position [3436, 1]
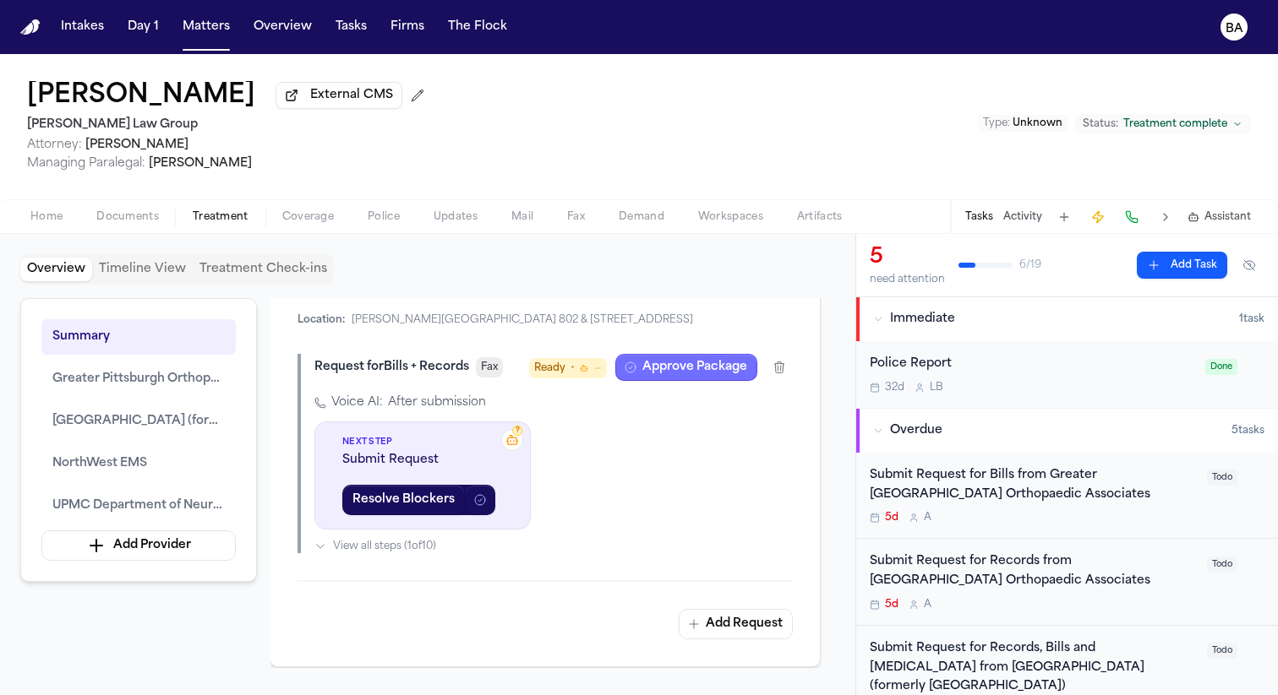
click at [651, 381] on button "Approve Package" at bounding box center [686, 367] width 142 height 27
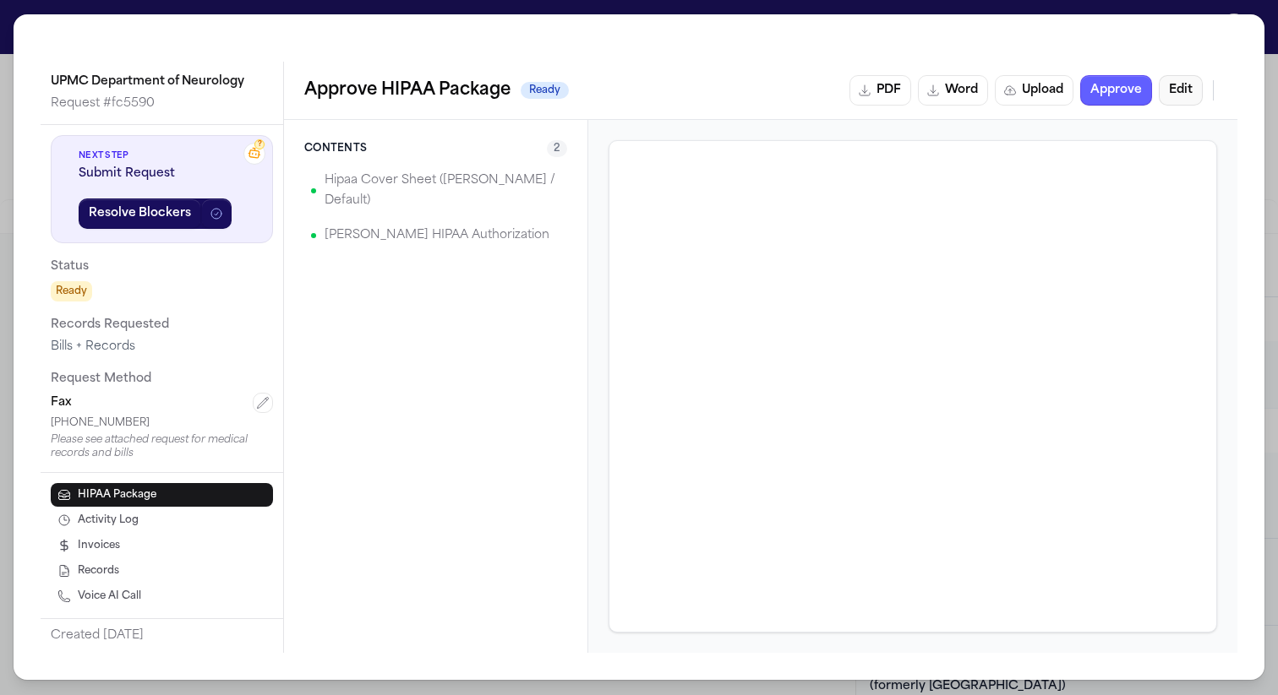
click at [1193, 84] on button "Edit" at bounding box center [1180, 90] width 44 height 30
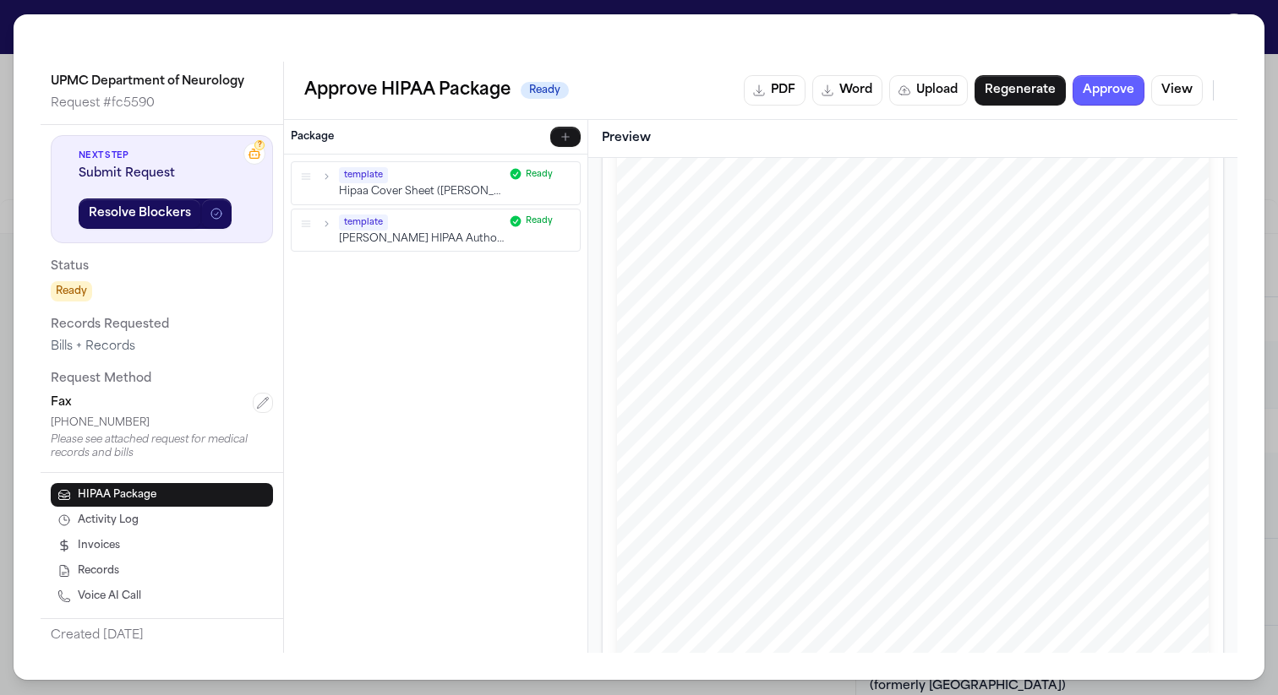
scroll to position [551, 0]
click at [385, 226] on span "template" at bounding box center [363, 222] width 49 height 16
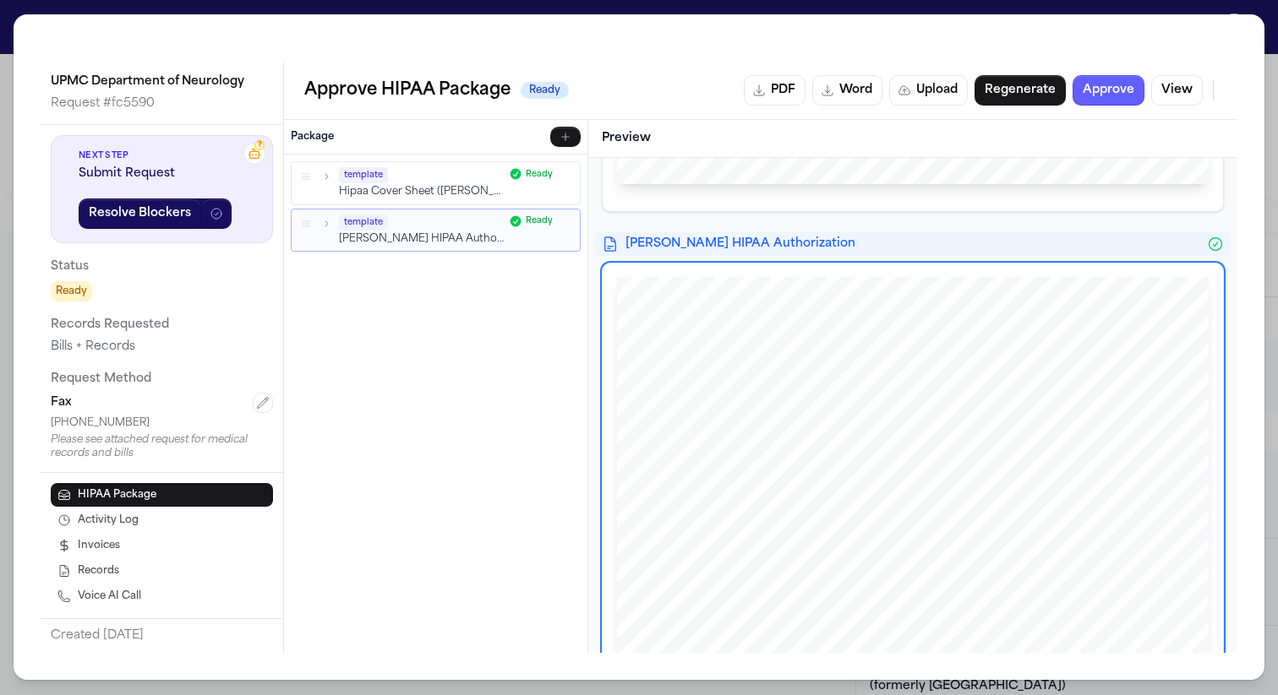
scroll to position [832, 0]
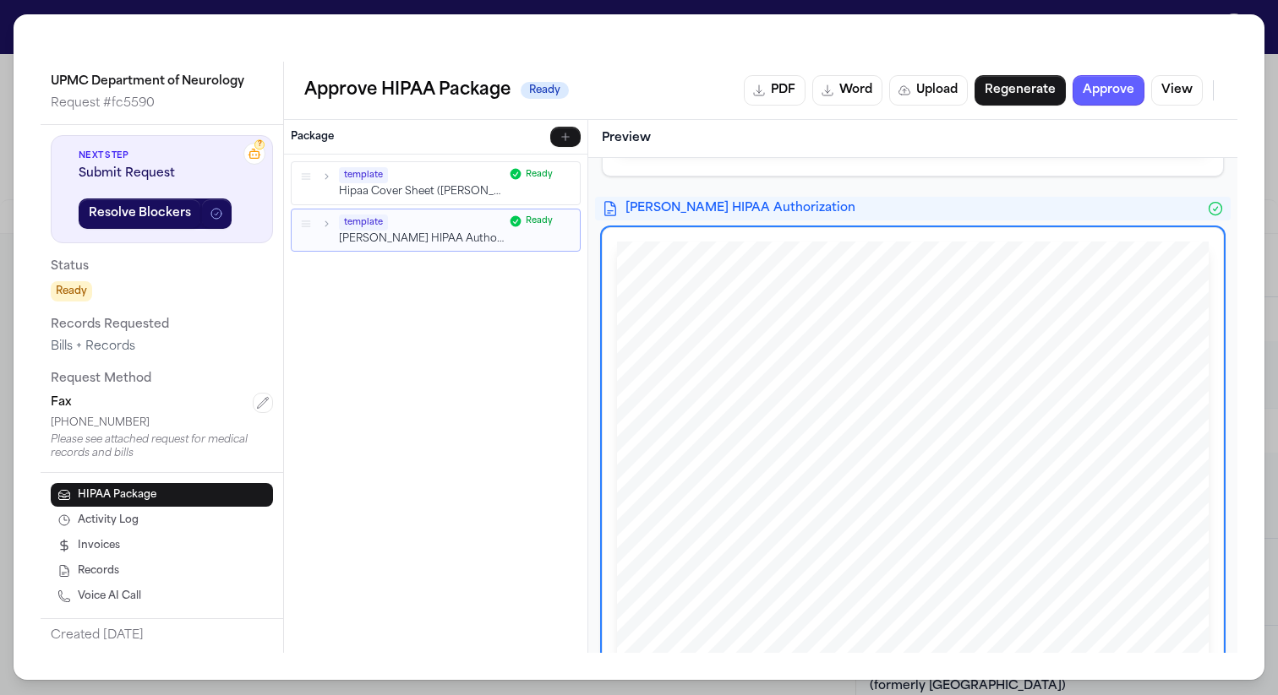
click at [691, 452] on span "Department of" at bounding box center [691, 454] width 62 height 11
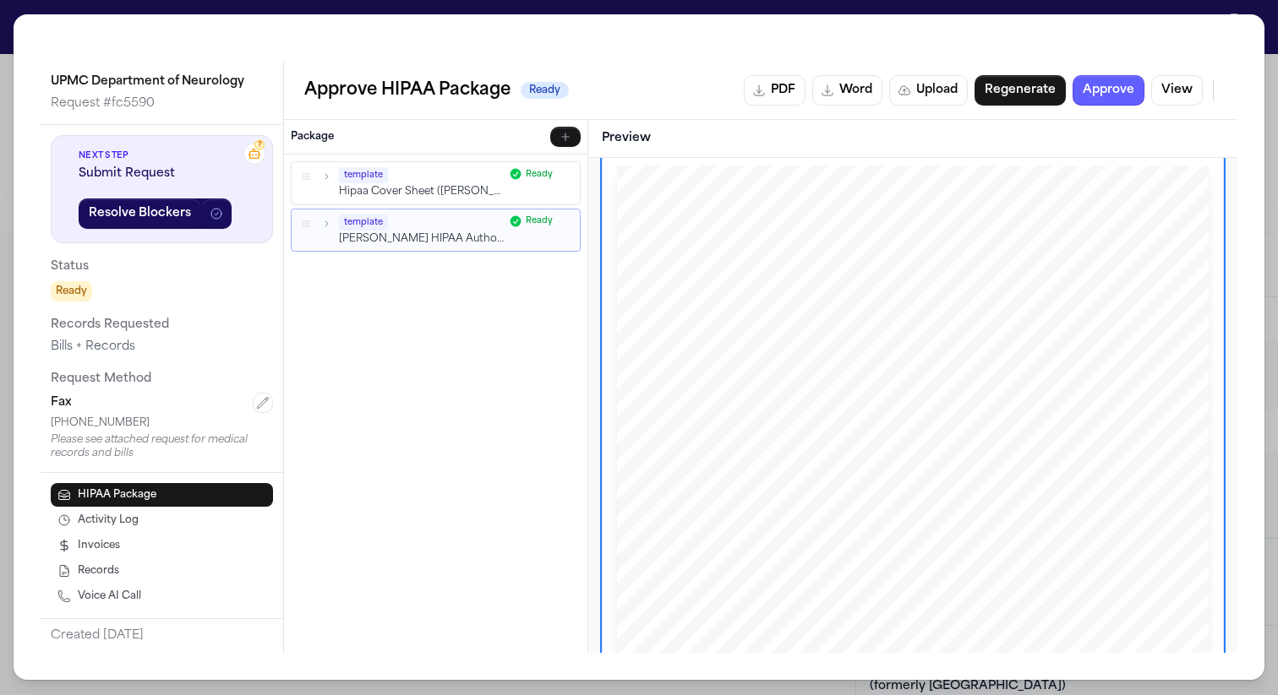
click at [414, 177] on div "template" at bounding box center [421, 175] width 165 height 16
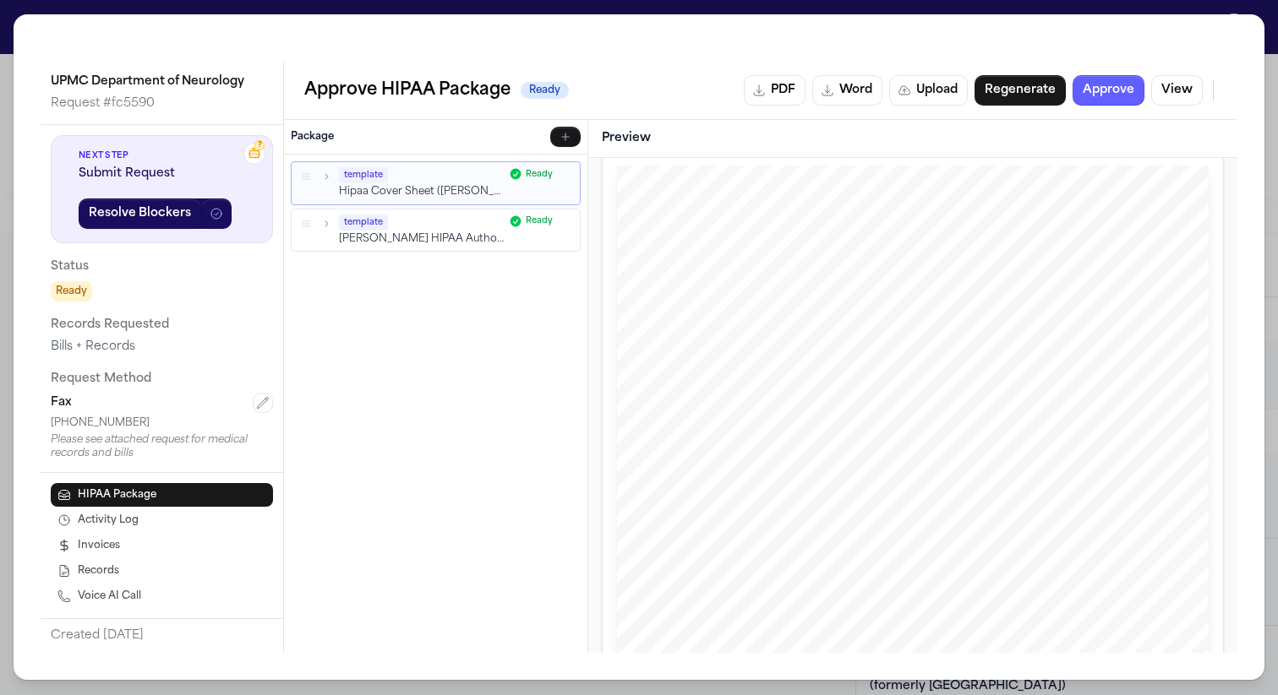
click at [426, 218] on div "template" at bounding box center [421, 222] width 165 height 16
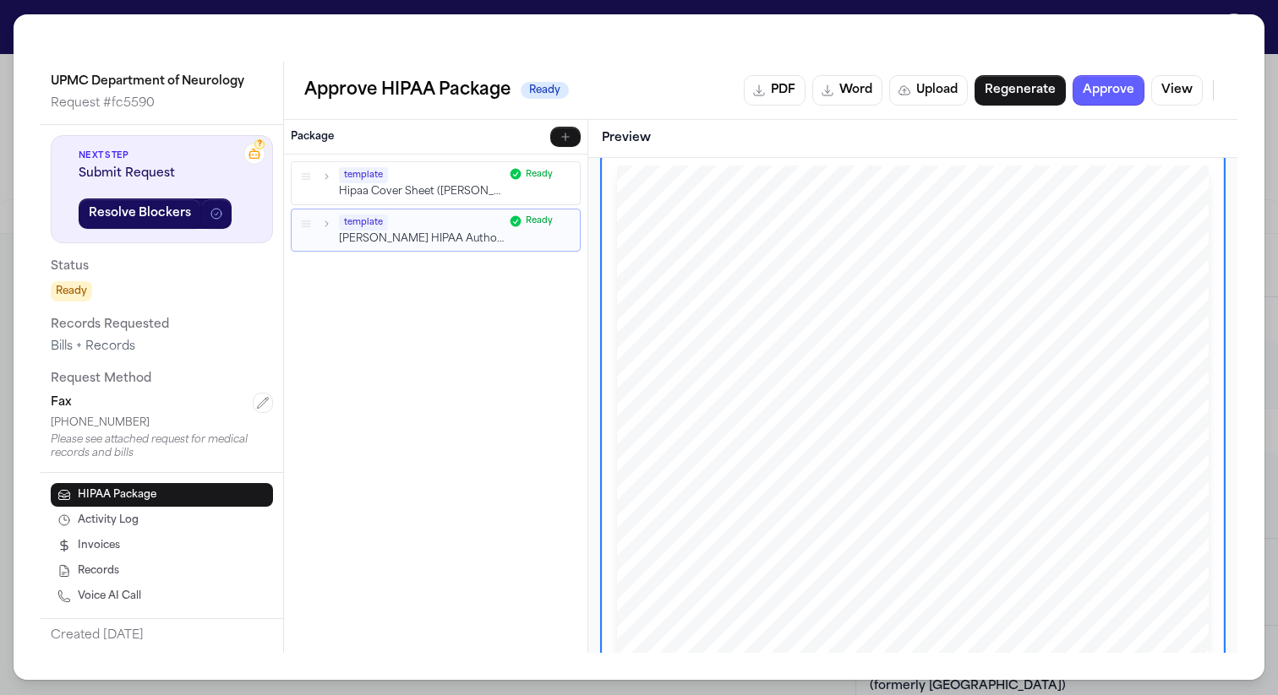
click at [687, 379] on span "Department of" at bounding box center [691, 378] width 62 height 11
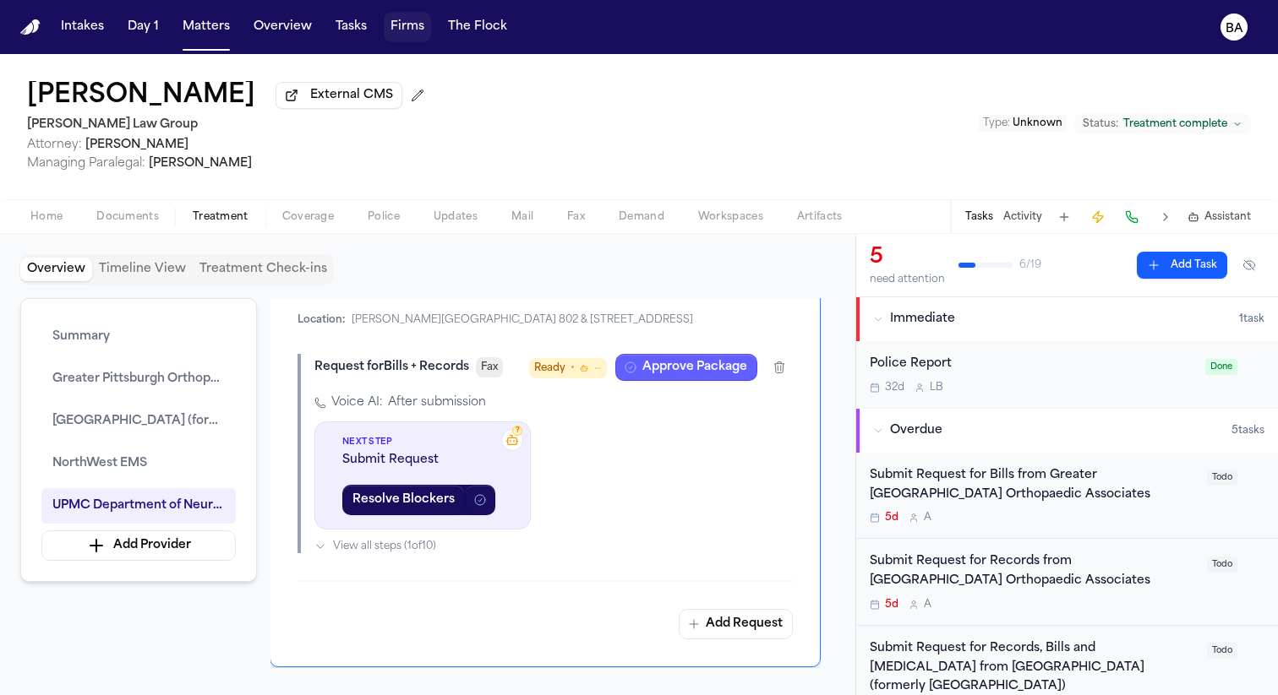
click at [412, 33] on button "Firms" at bounding box center [407, 27] width 47 height 30
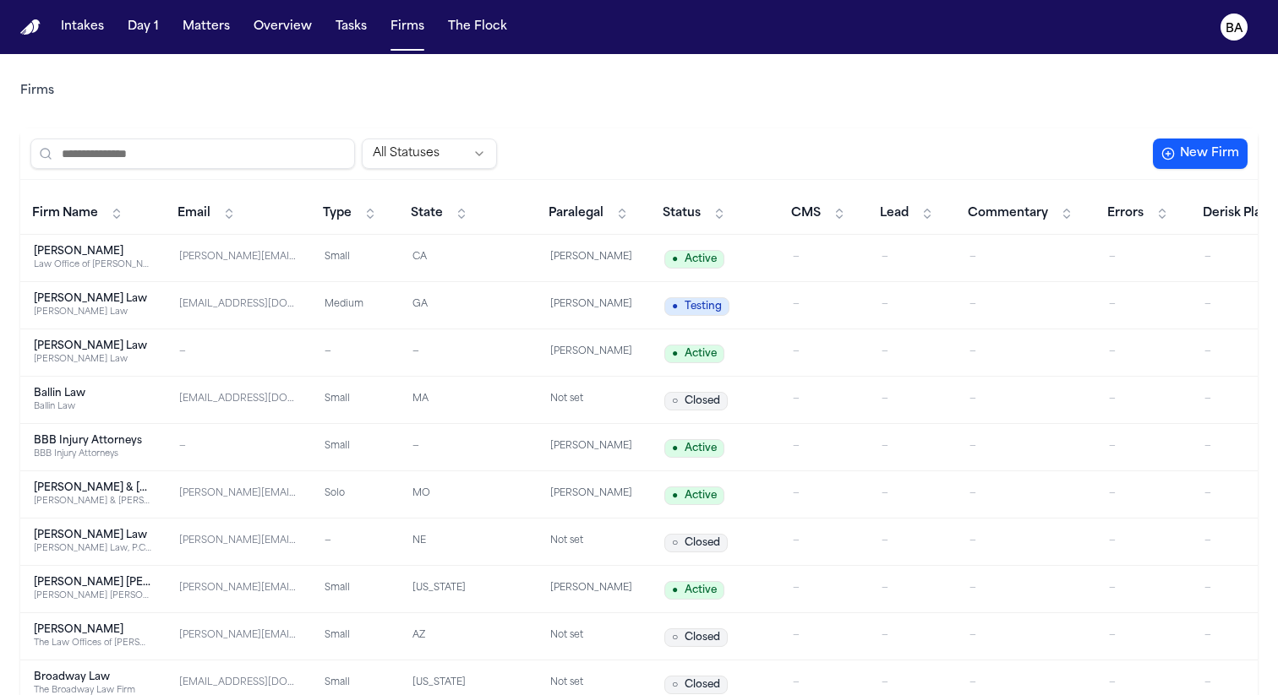
click at [282, 155] on input "search" at bounding box center [192, 154] width 324 height 30
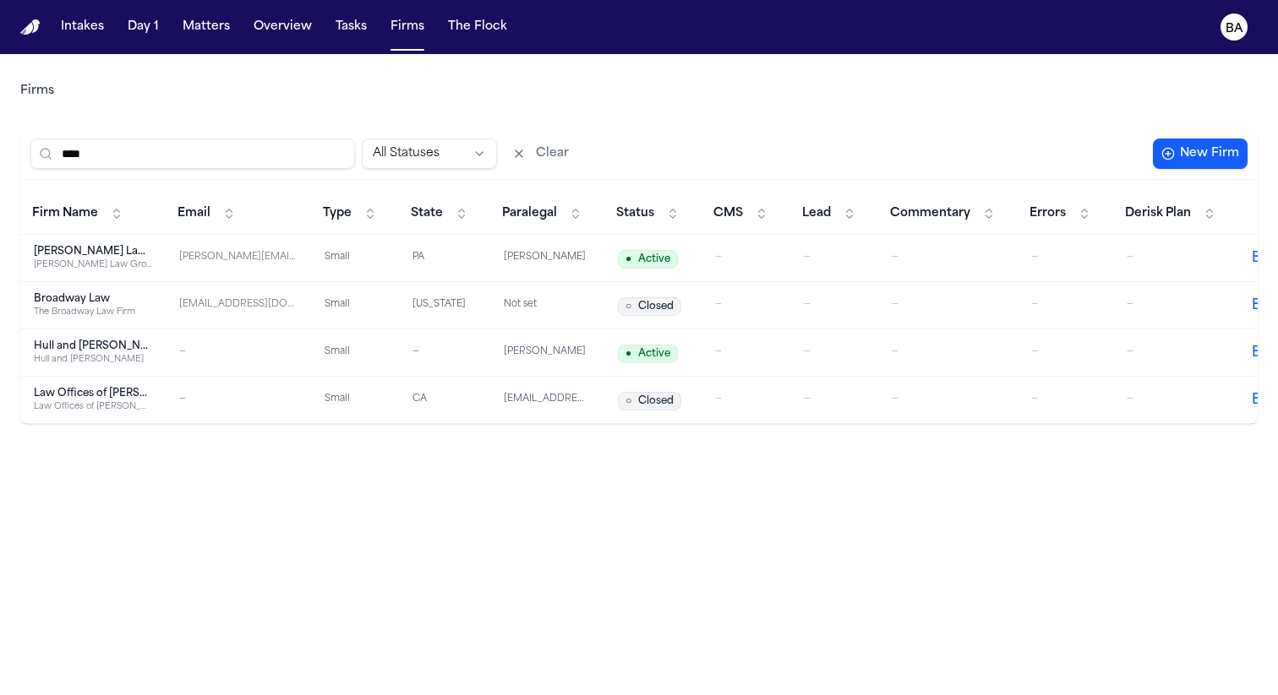
type input "****"
click at [74, 253] on div "[PERSON_NAME] Law Group" at bounding box center [93, 252] width 118 height 14
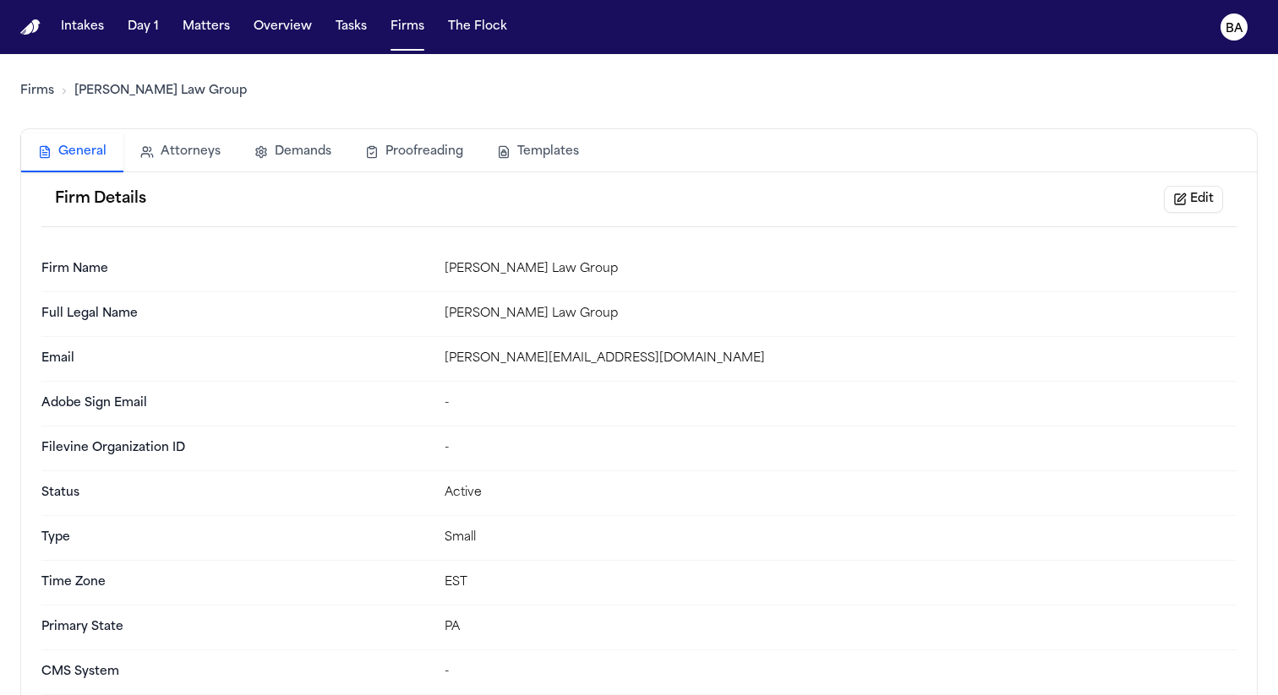
click at [532, 150] on button "Templates" at bounding box center [538, 152] width 116 height 37
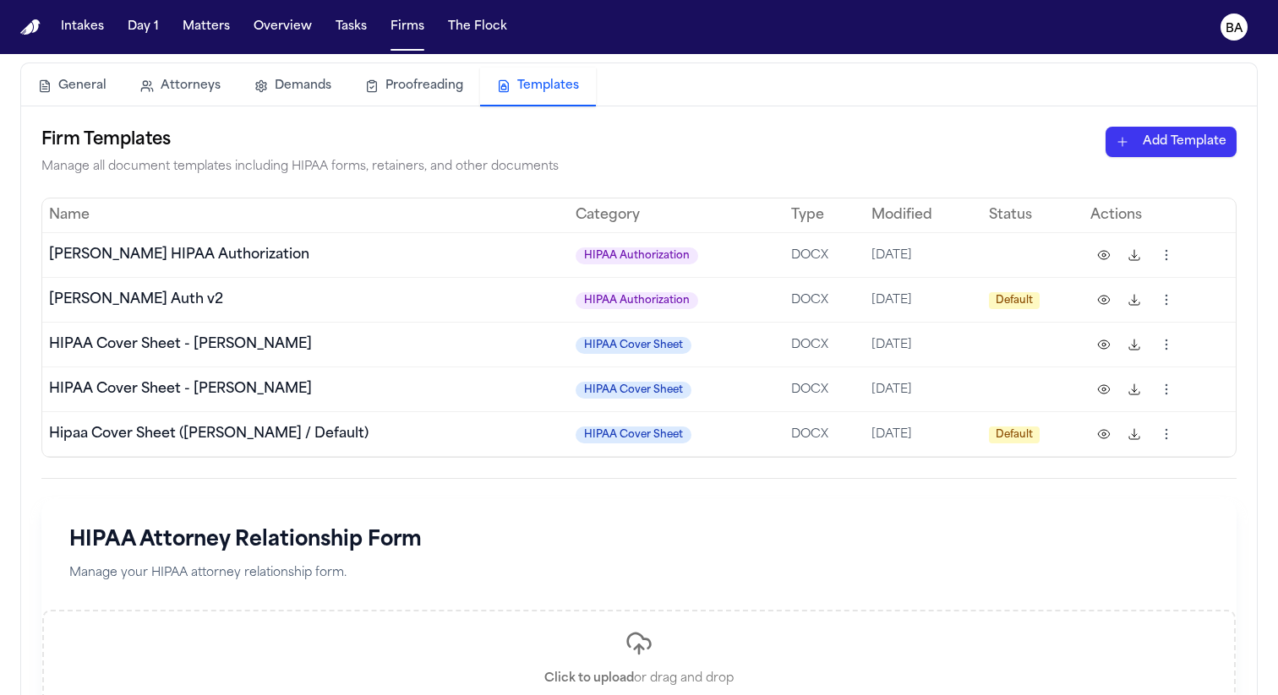
scroll to position [74, 0]
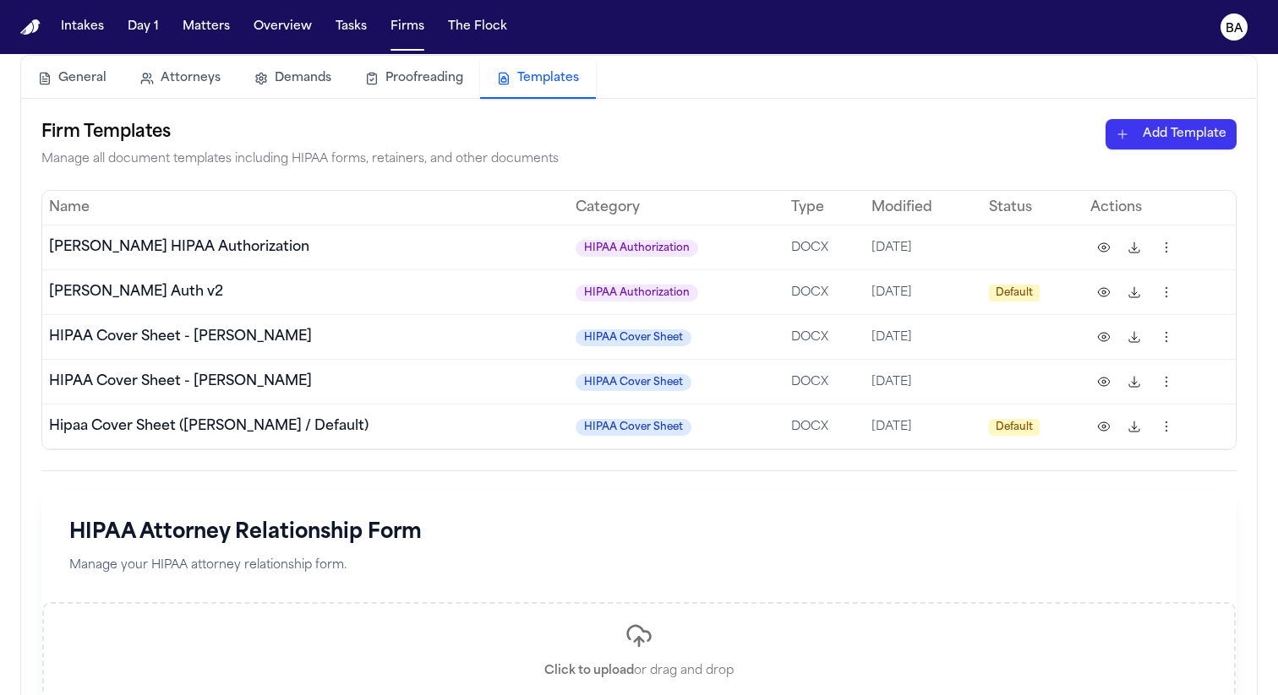
click at [1006, 234] on td at bounding box center [1032, 247] width 101 height 45
click at [1167, 240] on html "Intakes Day 1 Matters Overview Tasks Firms The Flock BA Firms Romanow Law Group…" at bounding box center [639, 347] width 1278 height 695
click at [1093, 312] on div "Download" at bounding box center [1100, 310] width 154 height 27
click at [1166, 252] on html "Intakes Day 1 Matters Overview Tasks Firms The Flock BA Firms Romanow Law Group…" at bounding box center [639, 347] width 1278 height 695
click at [1164, 138] on html "Intakes Day 1 Matters Overview Tasks Firms The Flock BA Firms Romanow Law Group…" at bounding box center [639, 347] width 1278 height 695
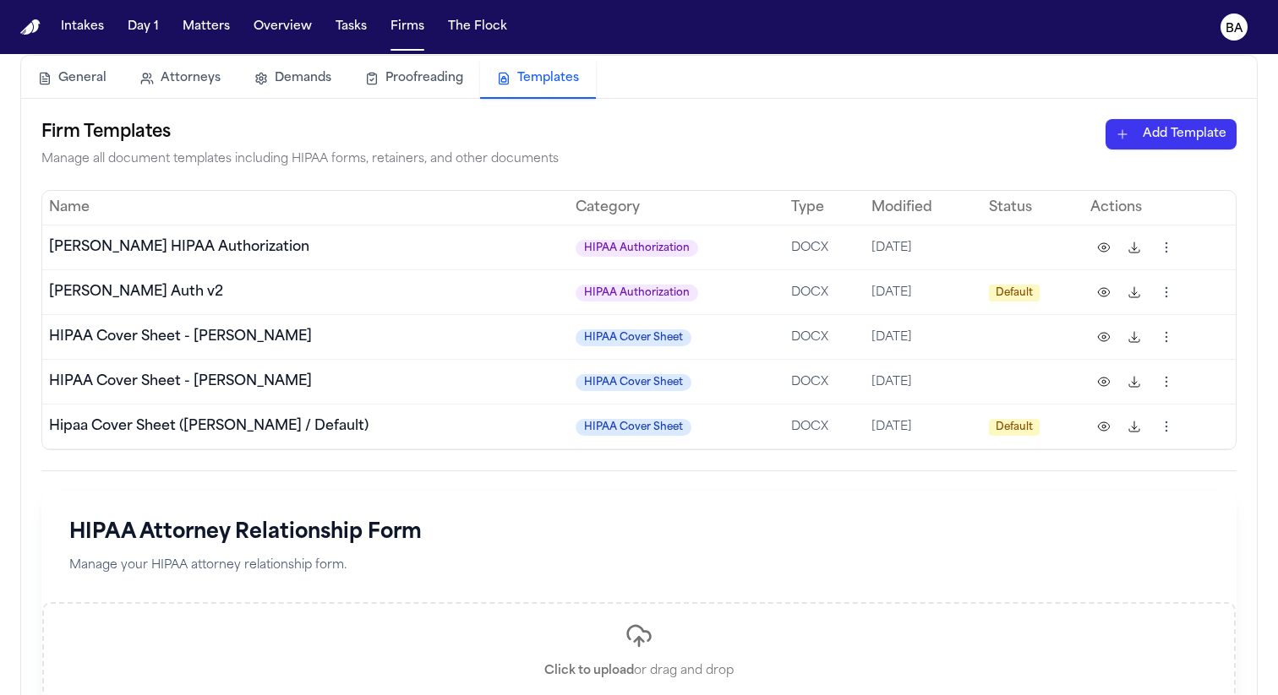
click at [1145, 137] on html "Intakes Day 1 Matters Overview Tasks Firms The Flock BA Firms Romanow Law Group…" at bounding box center [639, 347] width 1278 height 695
click at [1072, 201] on div "HIPAA Authorization" at bounding box center [1141, 197] width 181 height 27
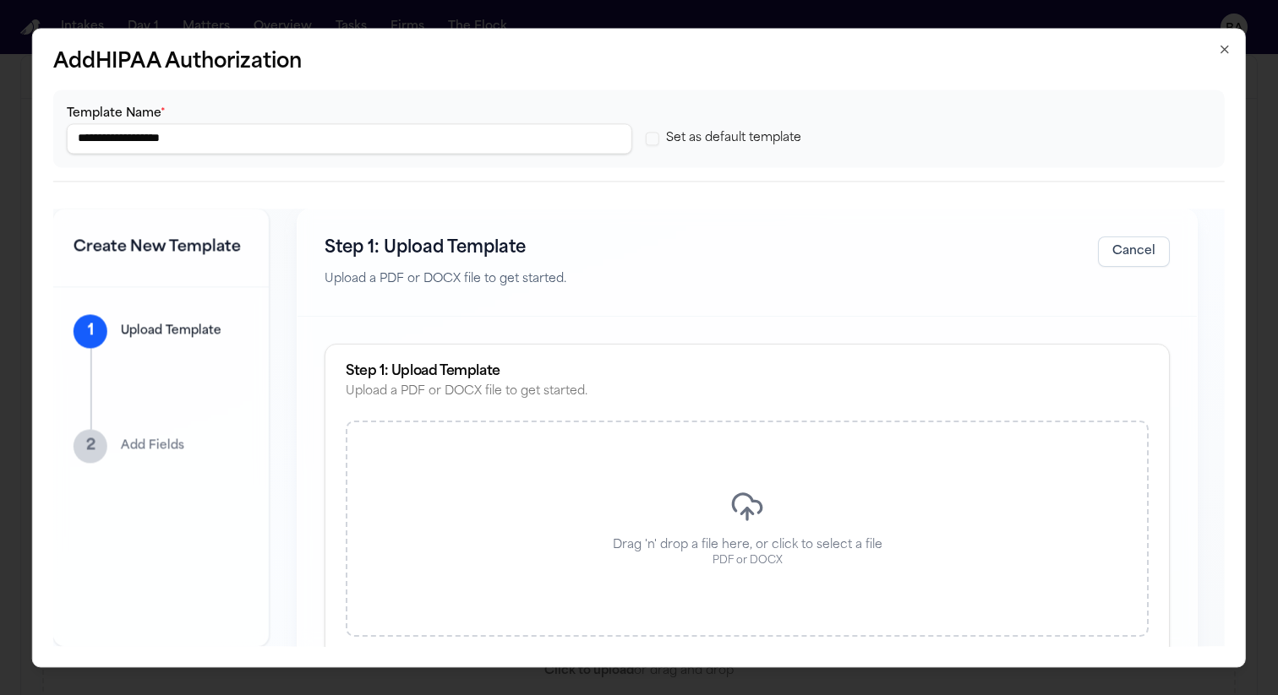
click at [1225, 46] on icon "button" at bounding box center [1225, 49] width 14 height 14
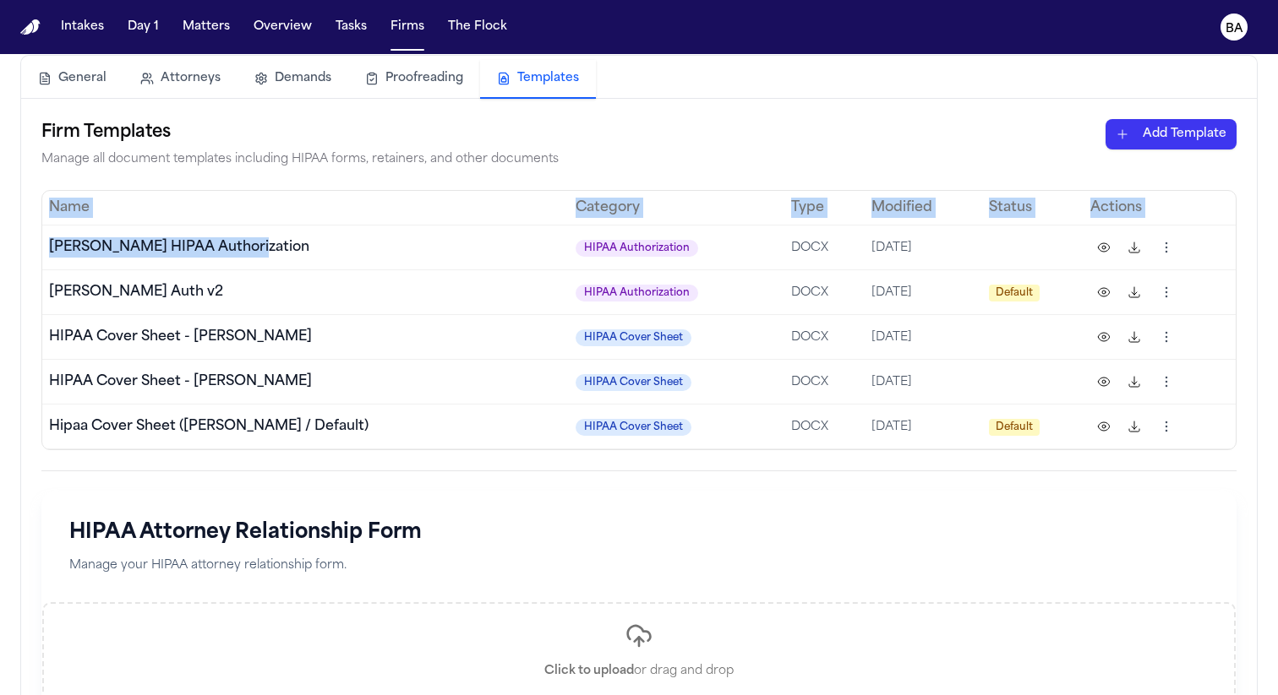
drag, startPoint x: 292, startPoint y: 247, endPoint x: 41, endPoint y: 242, distance: 251.0
click at [41, 242] on div "Name Category Type Modified Status Actions Romanow HIPAA Authorization HIPAA Au…" at bounding box center [638, 320] width 1195 height 260
copy table "Name Category Type Modified Status Actions Romanow HIPAA Authorization"
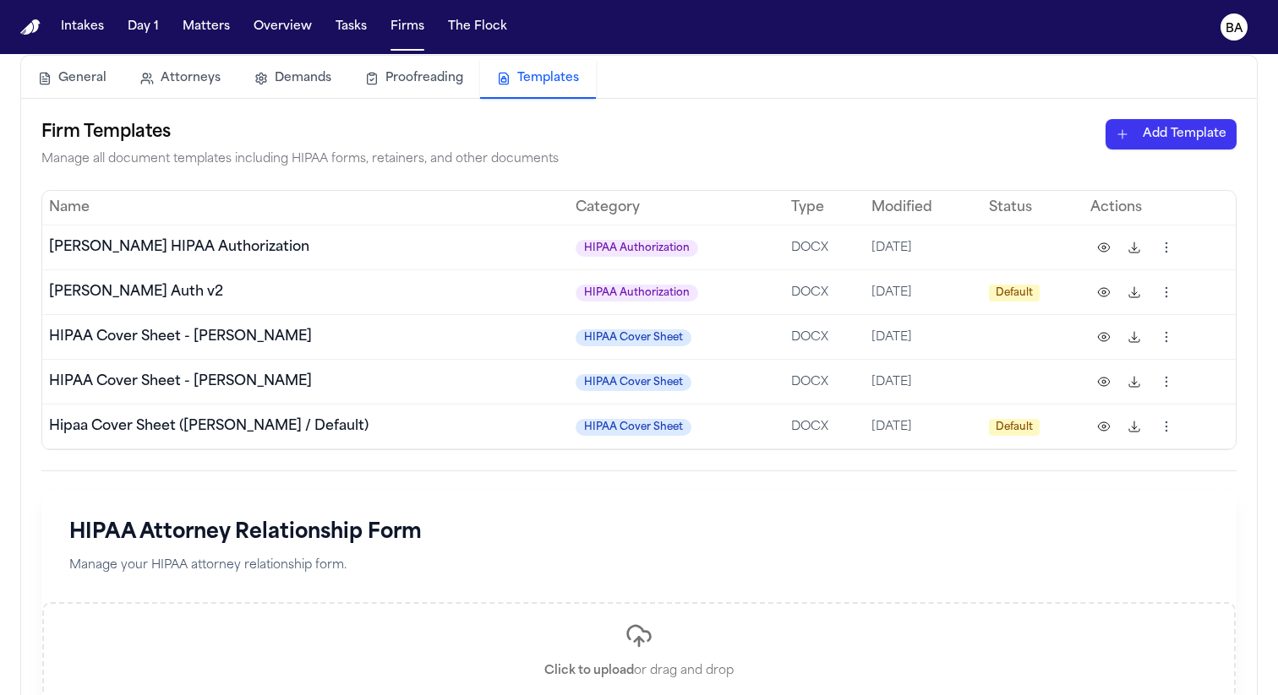
click at [269, 237] on td "[PERSON_NAME] HIPAA Authorization" at bounding box center [305, 247] width 526 height 45
drag, startPoint x: 269, startPoint y: 252, endPoint x: 49, endPoint y: 253, distance: 219.7
click at [49, 253] on td "[PERSON_NAME] HIPAA Authorization" at bounding box center [305, 247] width 526 height 45
copy span "[PERSON_NAME] HIPAA Authorization"
click at [1099, 245] on button at bounding box center [1103, 247] width 27 height 27
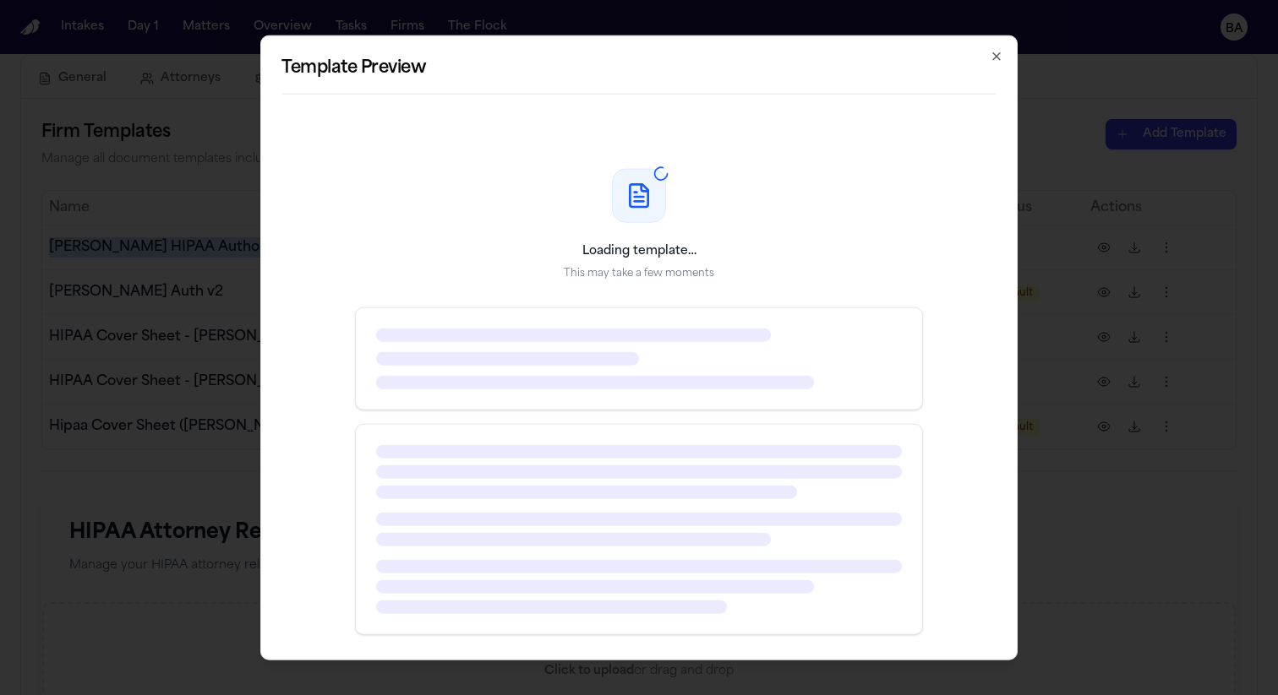
click at [995, 52] on icon "button" at bounding box center [996, 56] width 14 height 14
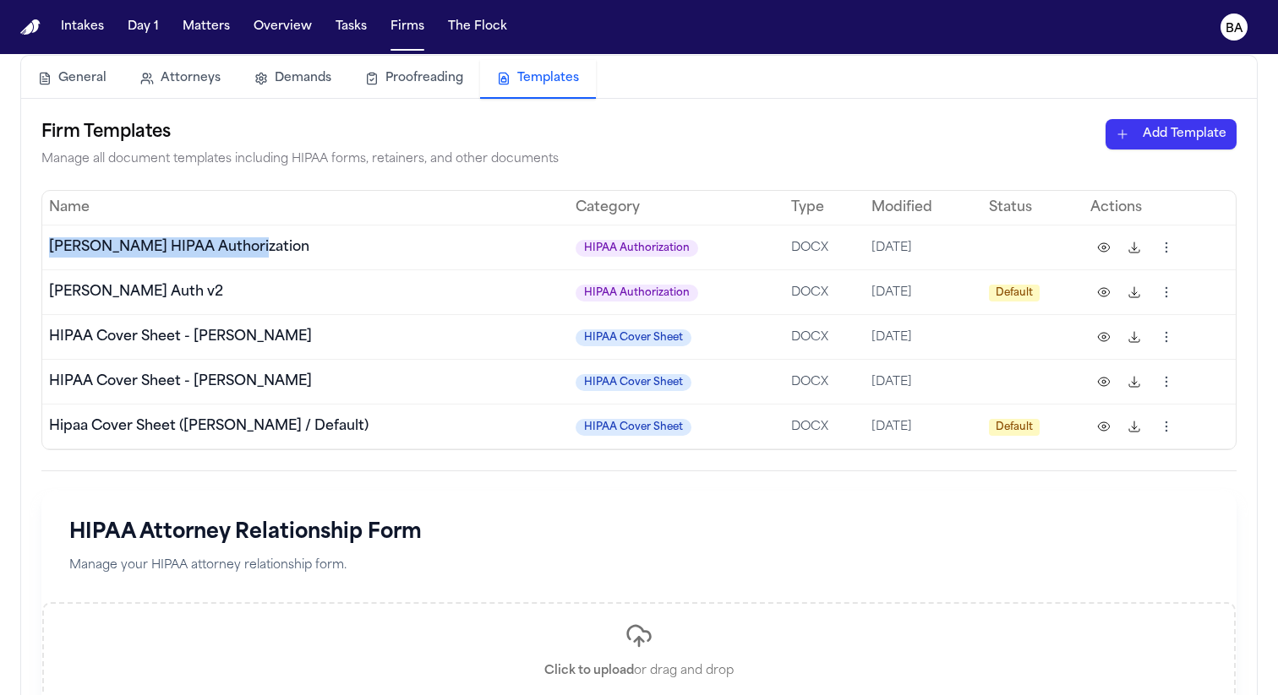
click at [1158, 238] on html "Intakes Day 1 Matters Overview Tasks Firms The Flock BA Firms Romanow Law Group…" at bounding box center [639, 347] width 1278 height 695
click at [1112, 333] on div "Rename" at bounding box center [1100, 337] width 154 height 27
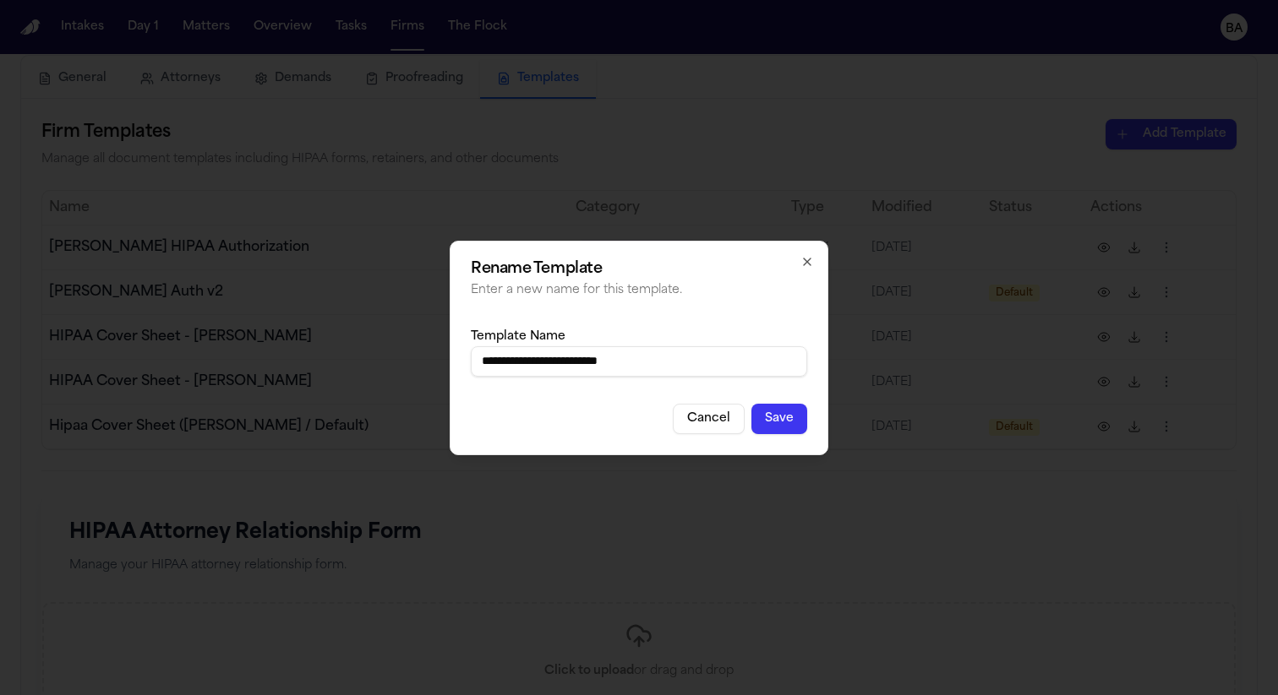
click at [809, 253] on div "**********" at bounding box center [639, 348] width 379 height 215
click at [802, 264] on icon "button" at bounding box center [807, 262] width 14 height 14
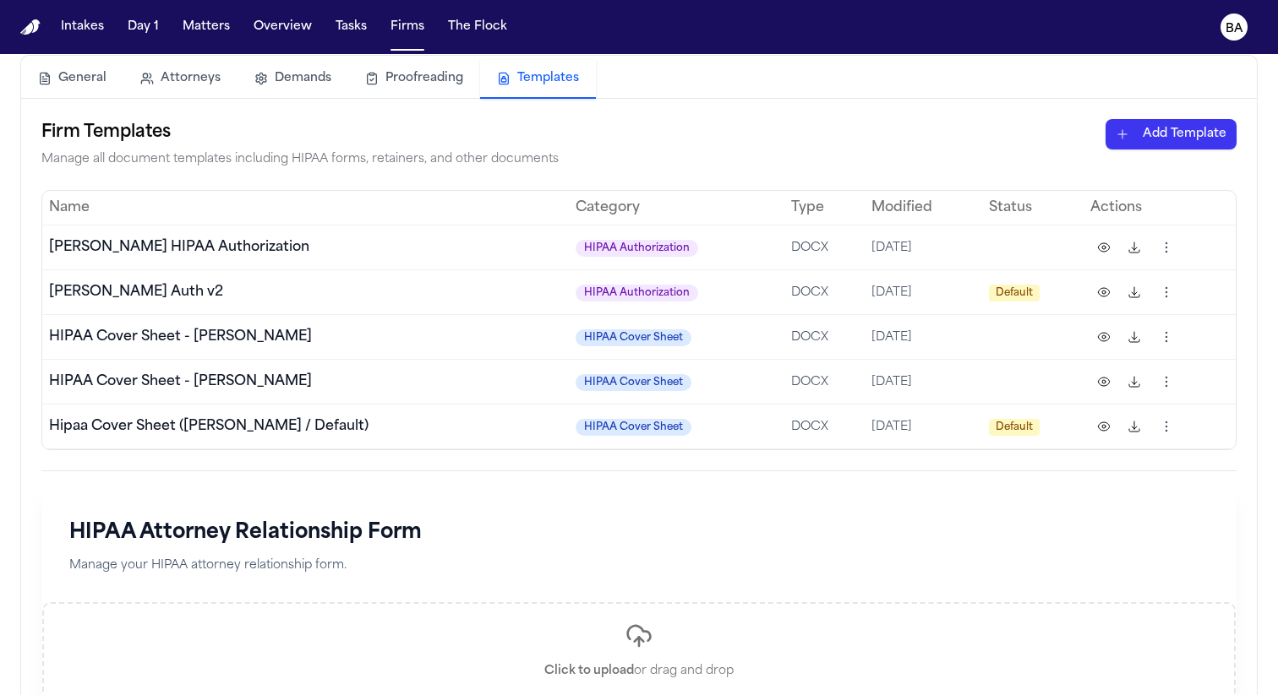
click at [1168, 245] on html "Intakes Day 1 Matters Overview Tasks Firms The Flock BA Firms Romanow Law Group…" at bounding box center [639, 347] width 1278 height 695
click at [1105, 405] on div "Delete" at bounding box center [1100, 407] width 154 height 27
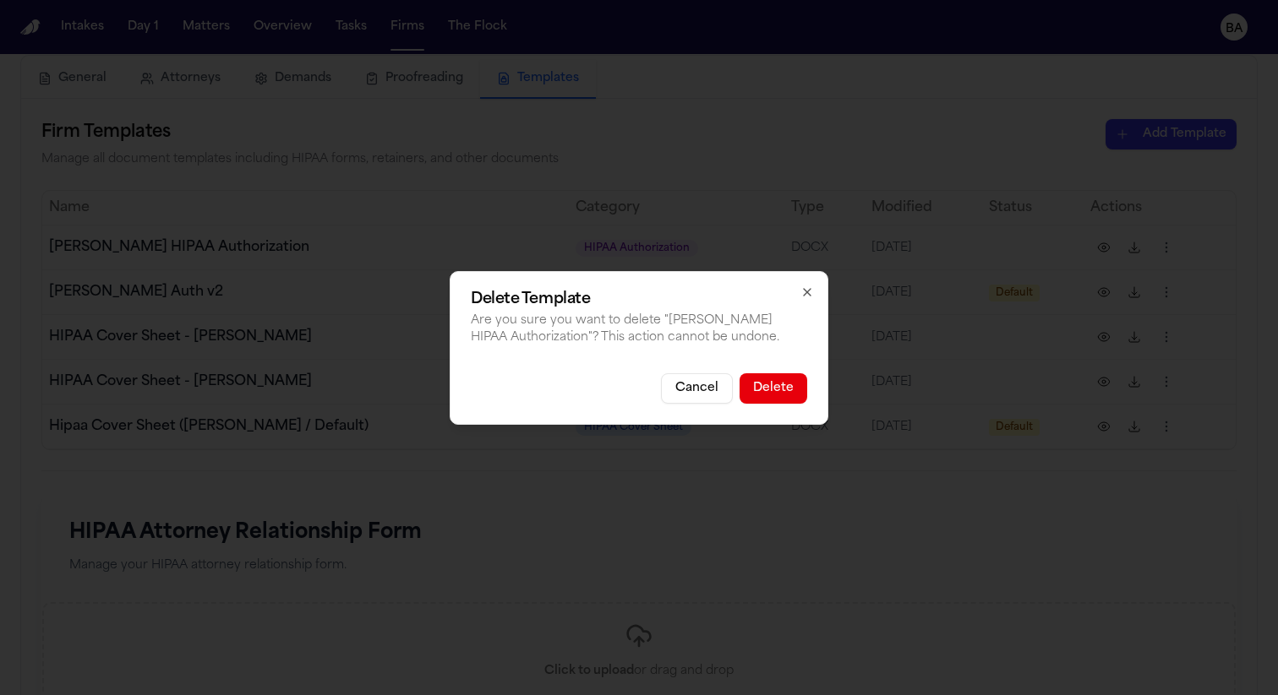
click at [763, 391] on button "Delete" at bounding box center [773, 388] width 68 height 30
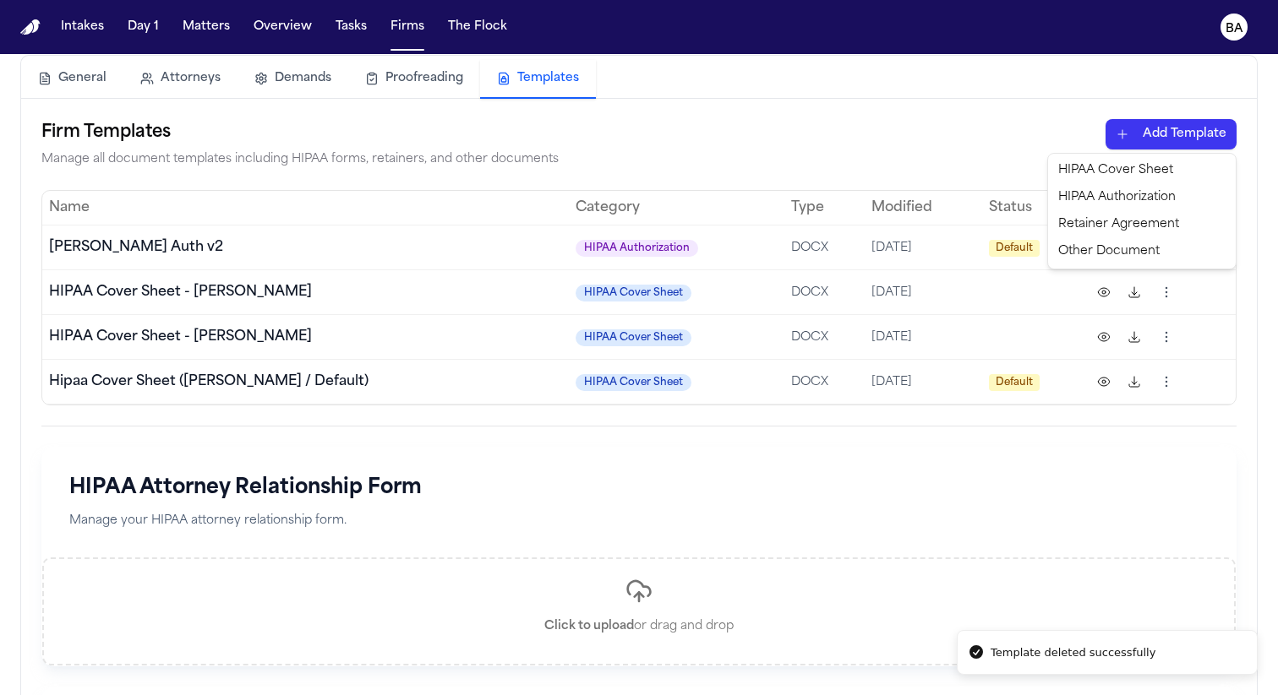
click at [1163, 134] on html "Template deleted successfully Intakes Day 1 Matters Overview Tasks Firms The Fl…" at bounding box center [639, 347] width 1278 height 695
click at [1113, 204] on div "HIPAA Authorization" at bounding box center [1141, 197] width 181 height 27
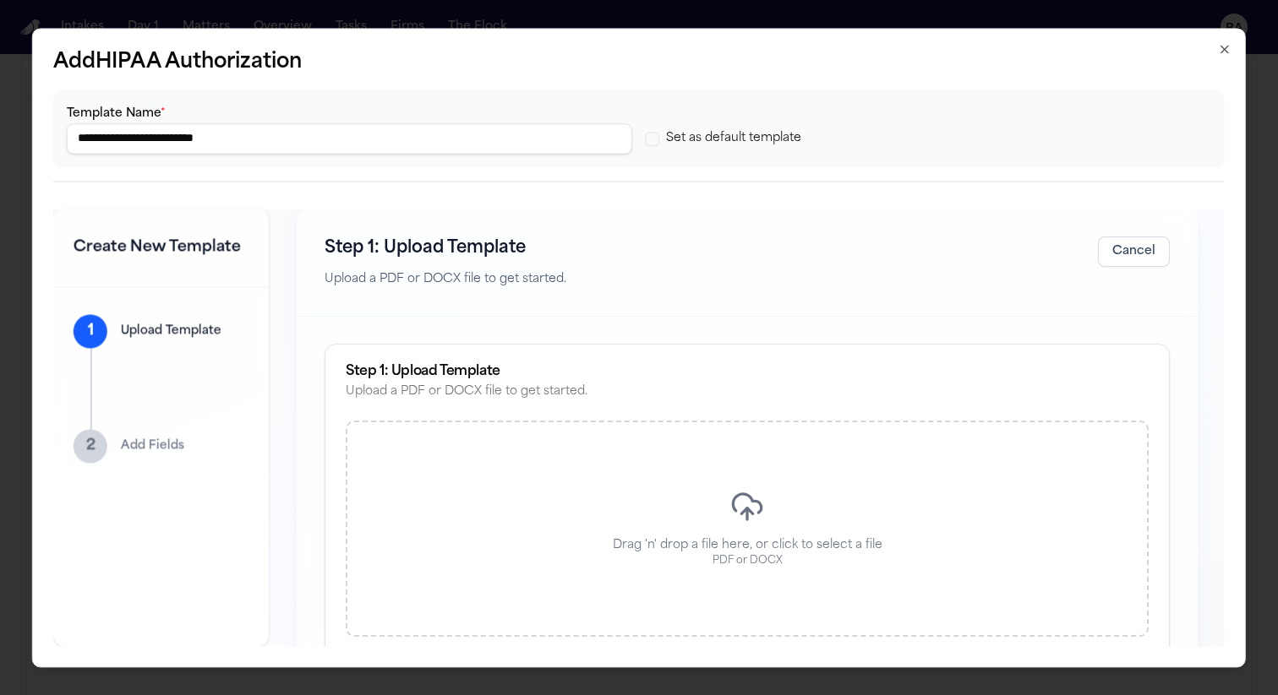
type input "**********"
click at [742, 521] on icon at bounding box center [747, 508] width 34 height 34
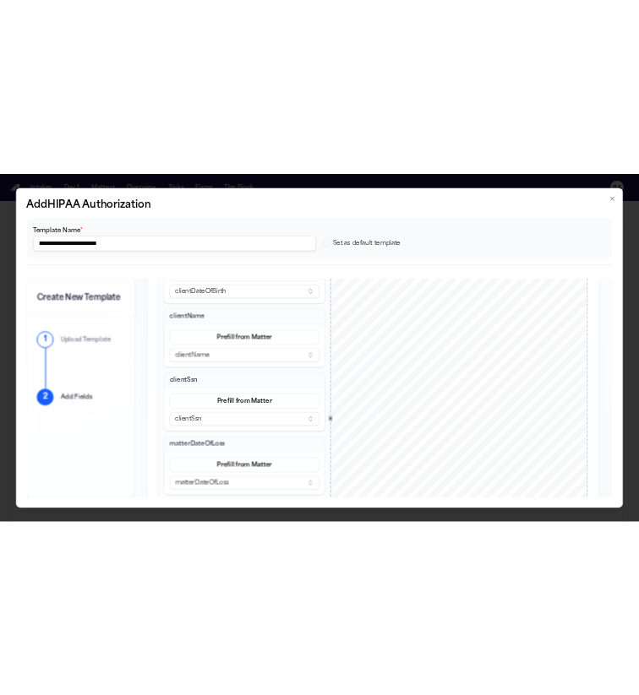
scroll to position [0, 0]
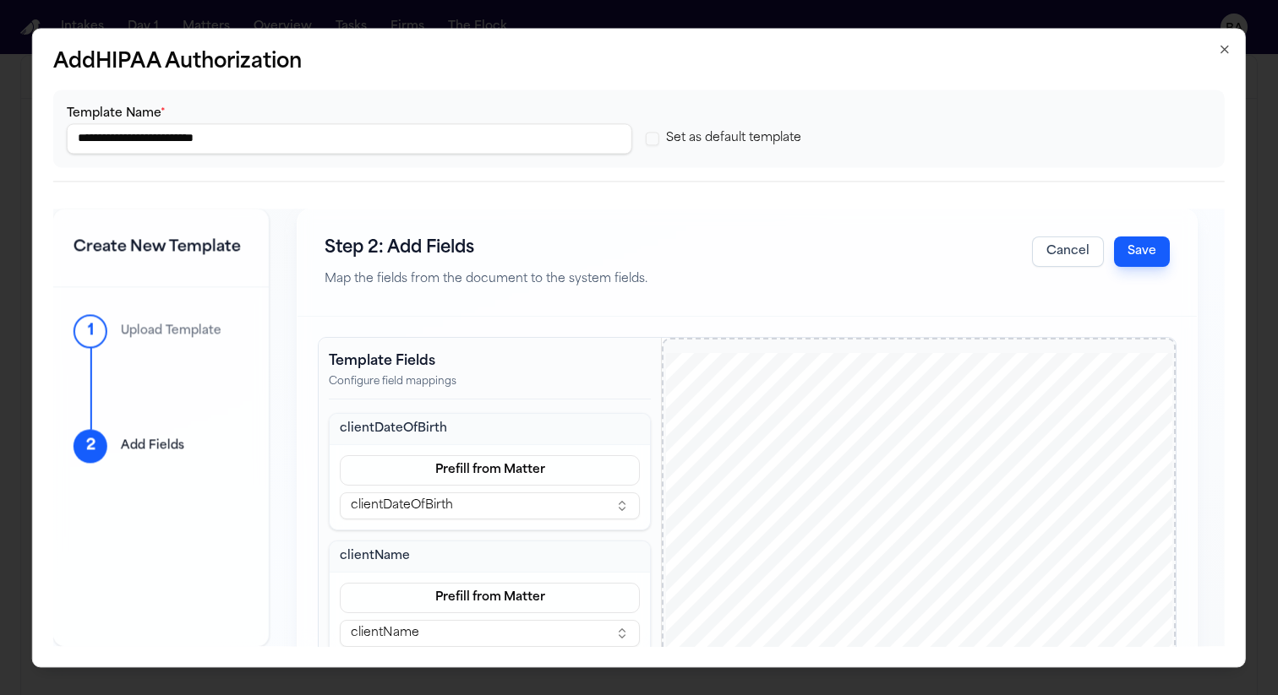
click at [1139, 259] on button "Save" at bounding box center [1142, 252] width 56 height 30
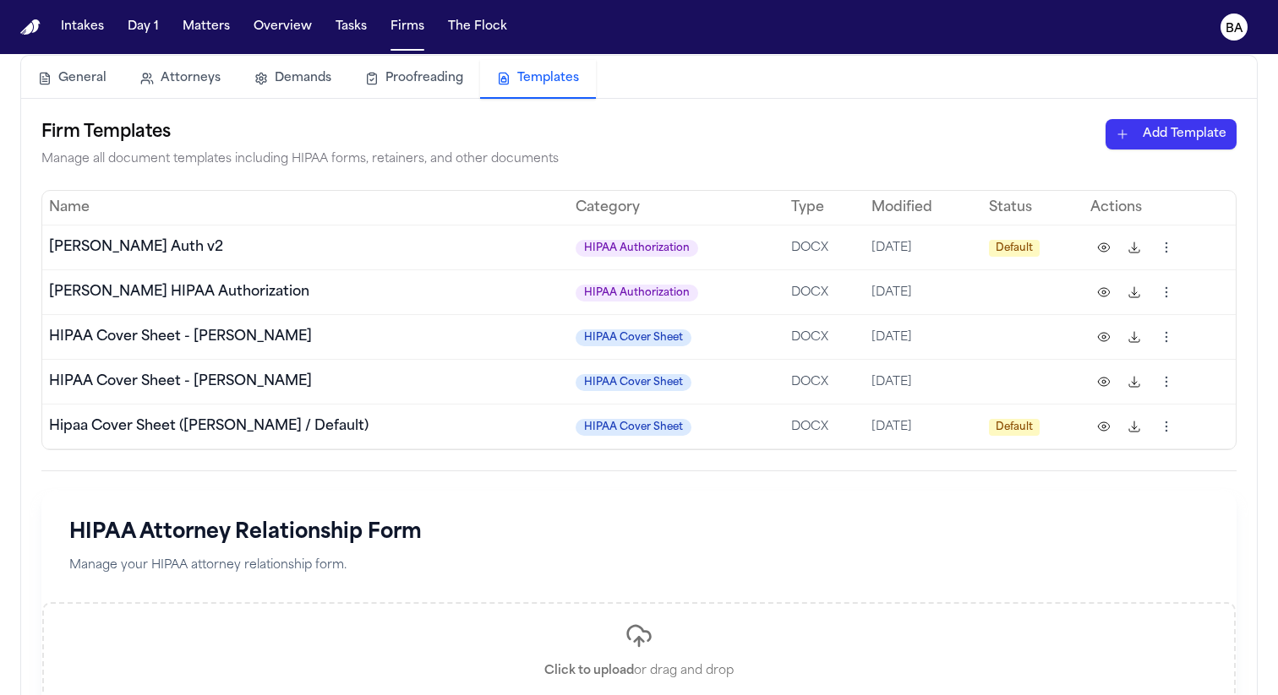
click at [1166, 292] on html "Intakes Day 1 Matters Overview Tasks Firms The Flock BA Firms Romanow Law Group…" at bounding box center [639, 347] width 1278 height 695
click at [1100, 413] on div "Set as Default" at bounding box center [1100, 417] width 154 height 27
click at [1165, 247] on html "Default template updated successfully Intakes Day 1 Matters Overview Tasks Firm…" at bounding box center [639, 347] width 1278 height 695
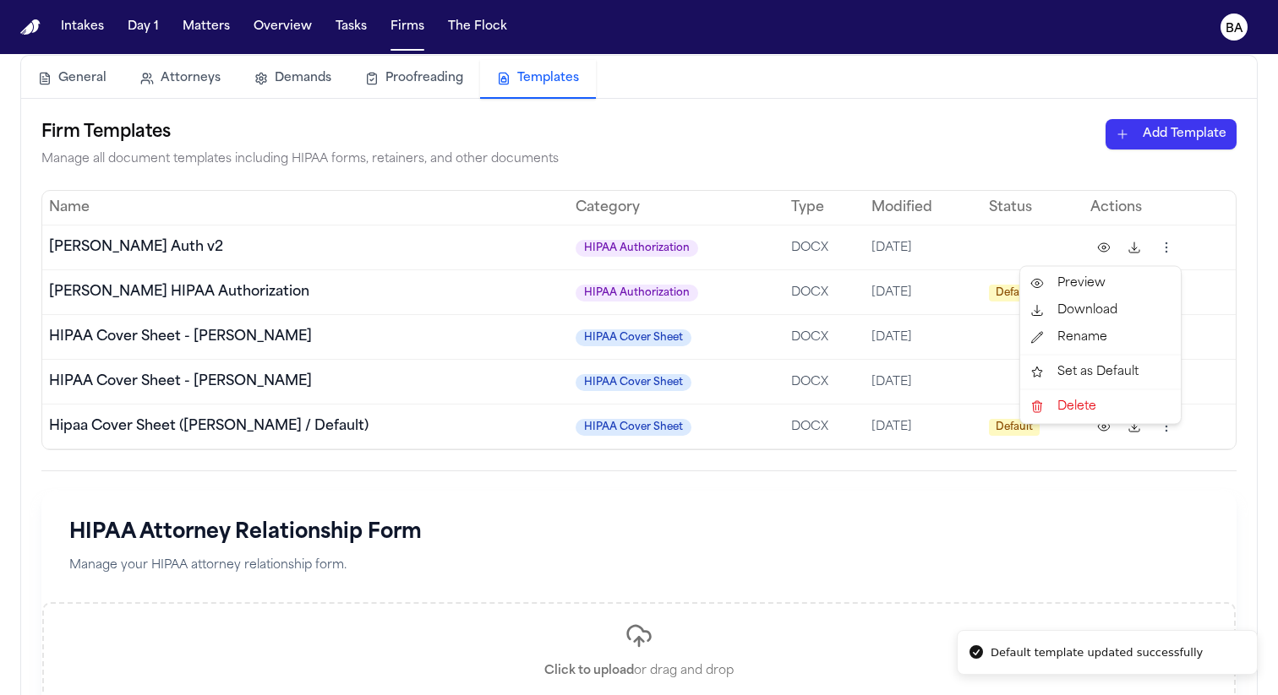
click at [1094, 332] on div "Rename" at bounding box center [1100, 337] width 154 height 27
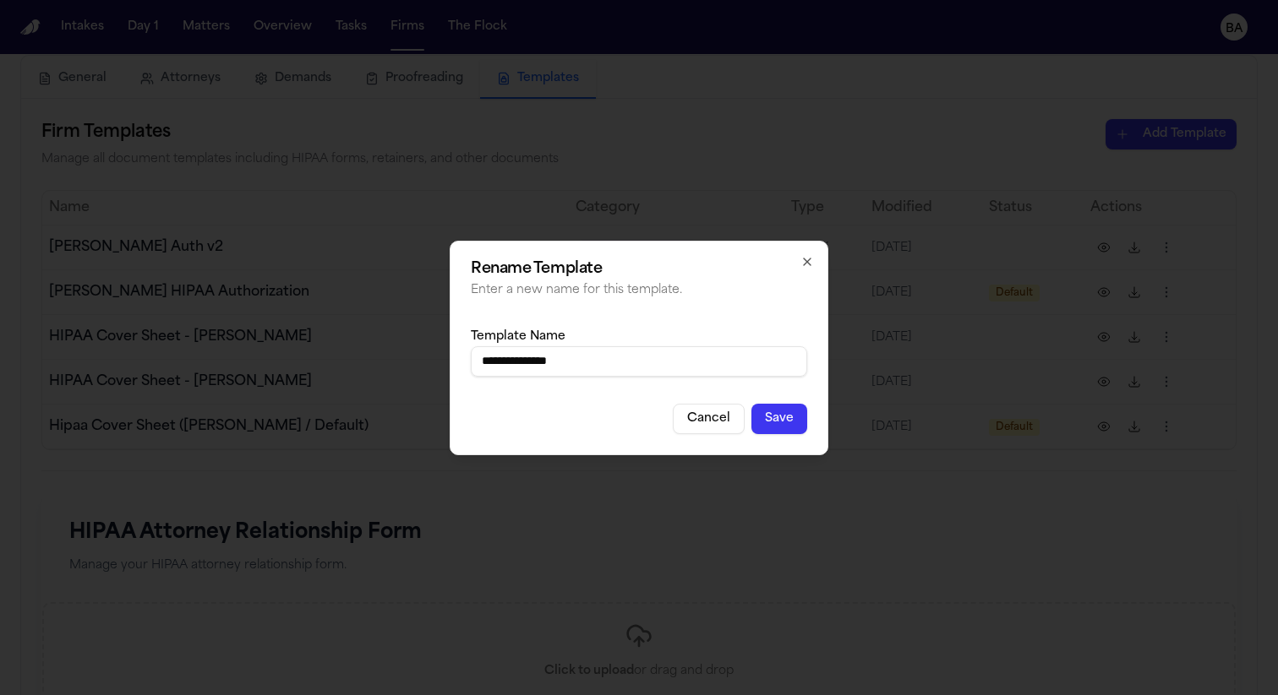
click at [798, 262] on h2 "Rename Template" at bounding box center [639, 269] width 336 height 15
click at [823, 257] on div "**********" at bounding box center [639, 348] width 379 height 215
click at [804, 257] on icon "button" at bounding box center [807, 262] width 14 height 14
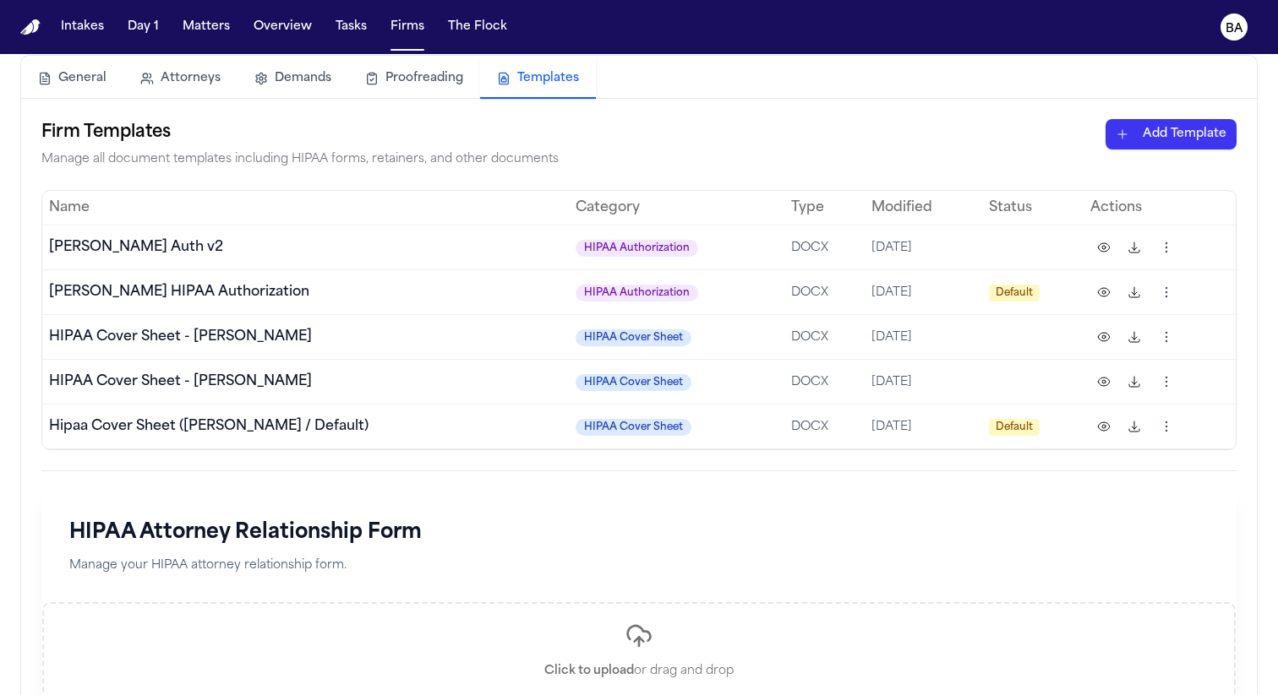
click at [1109, 256] on button at bounding box center [1103, 247] width 27 height 27
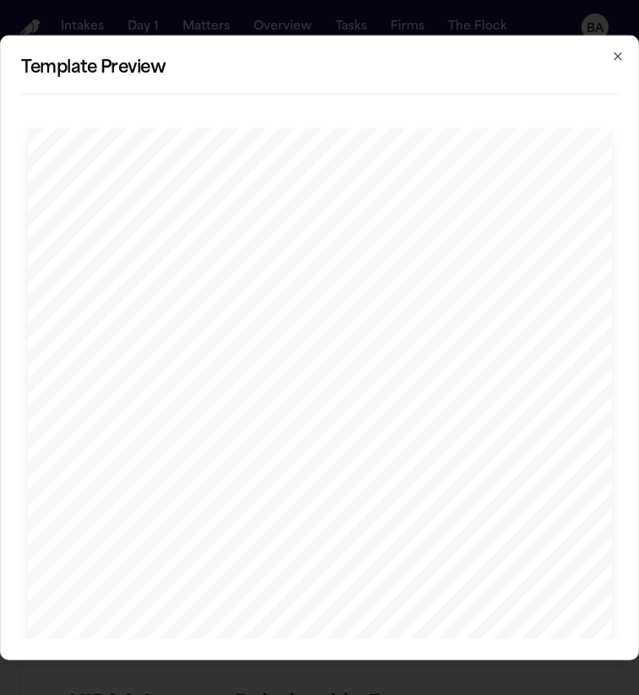
click at [619, 63] on icon "button" at bounding box center [618, 56] width 14 height 14
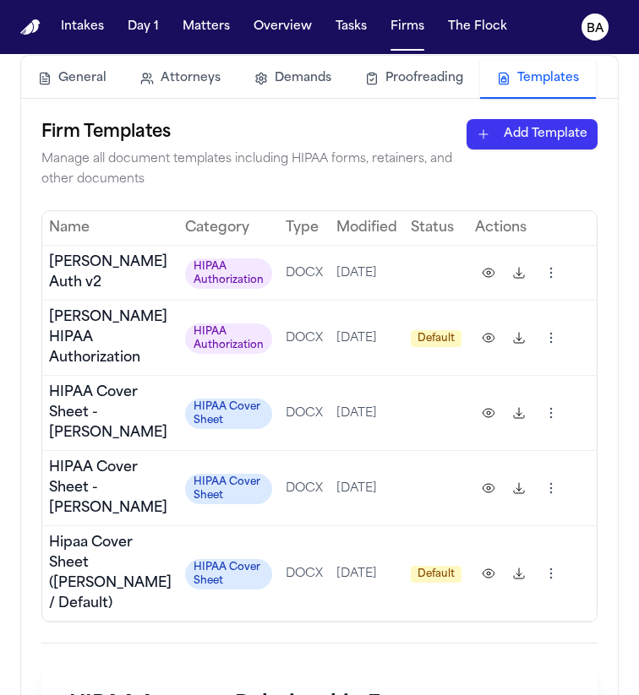
scroll to position [54, 0]
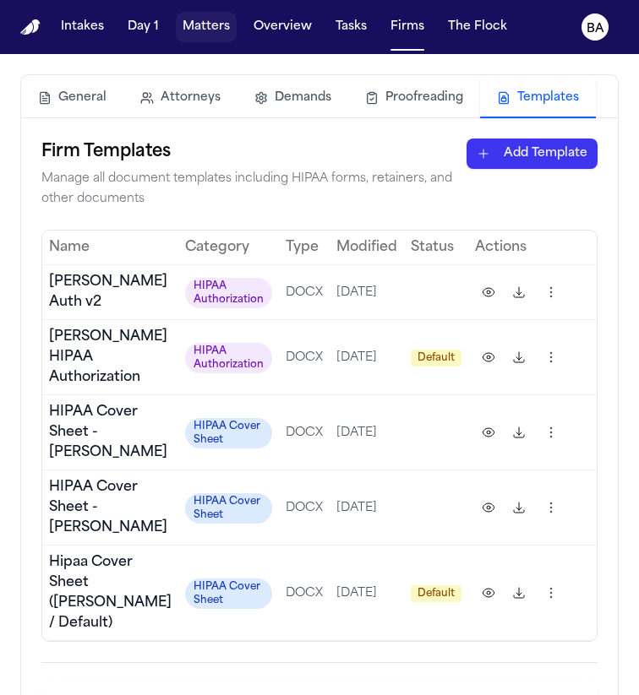
click at [221, 30] on button "Matters" at bounding box center [206, 27] width 61 height 30
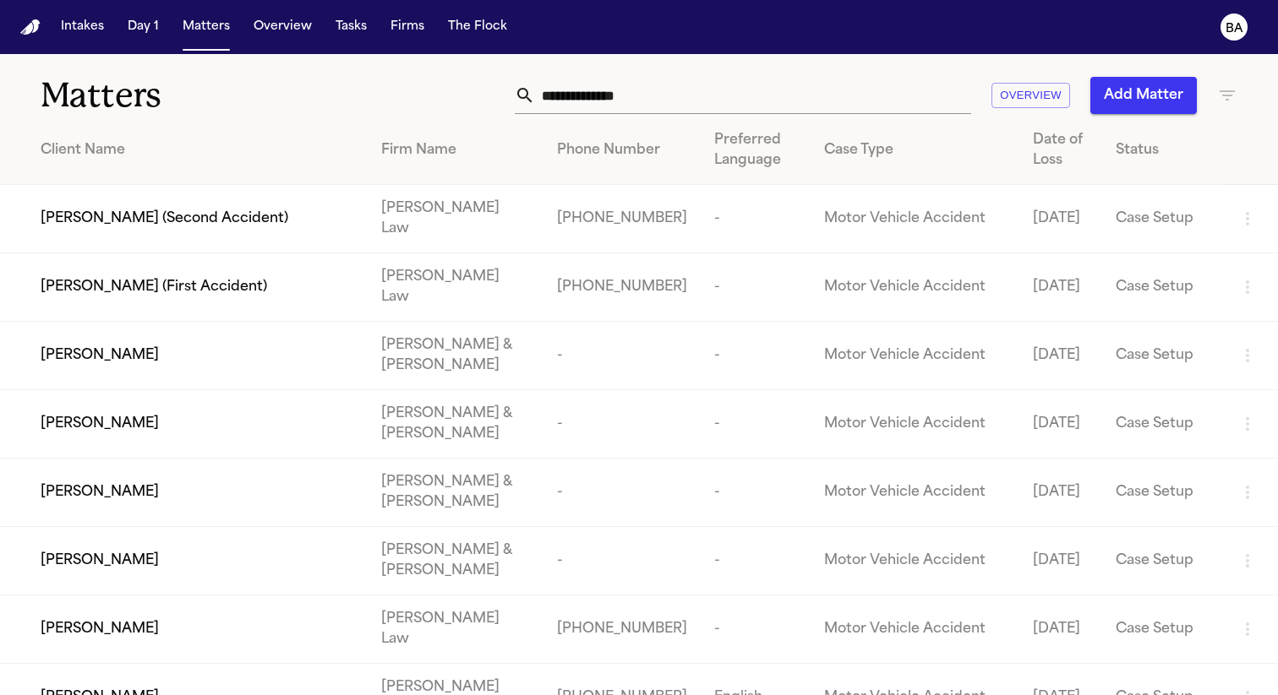
click at [690, 84] on input "text" at bounding box center [753, 95] width 436 height 37
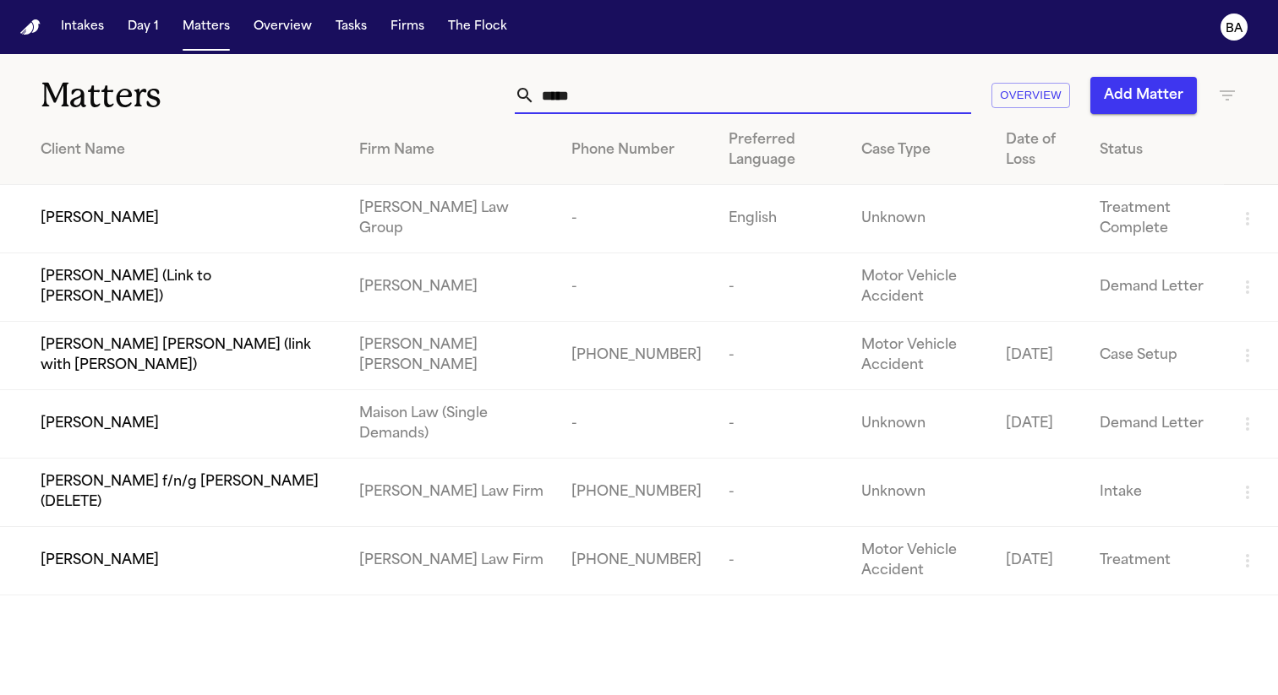
type input "*****"
click at [188, 214] on div "Emanuel Rigas" at bounding box center [187, 219] width 292 height 20
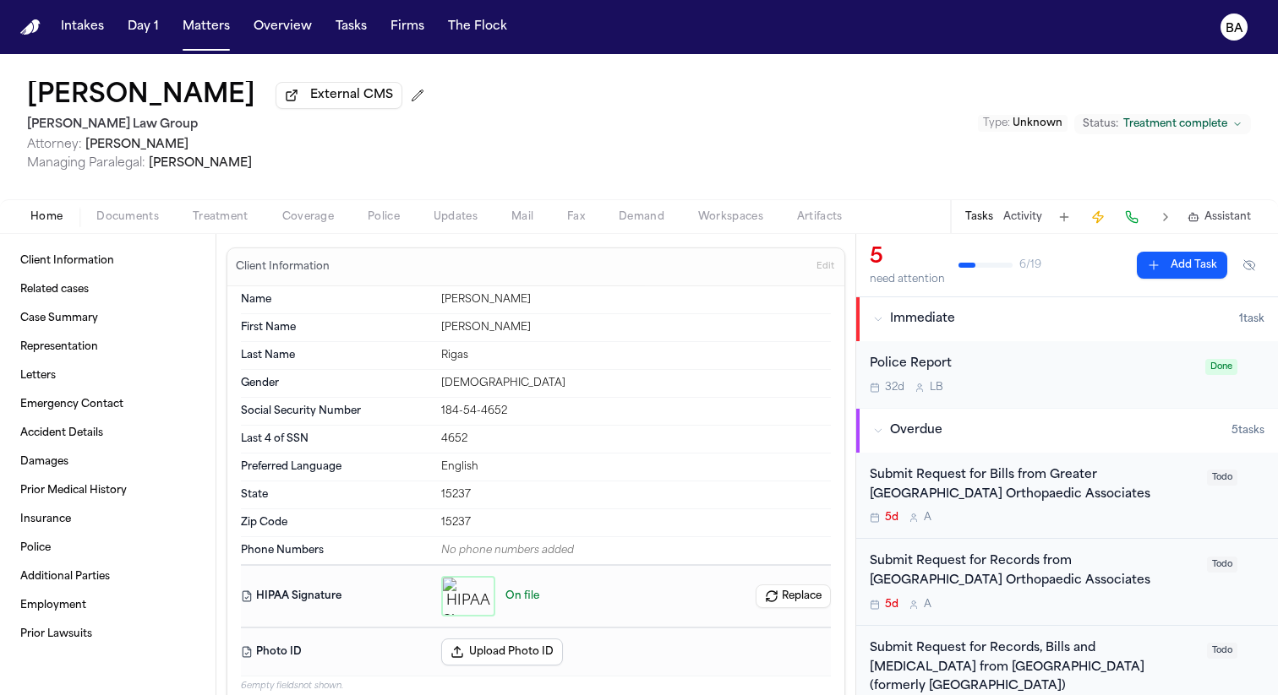
click at [239, 224] on span "Treatment" at bounding box center [221, 217] width 56 height 14
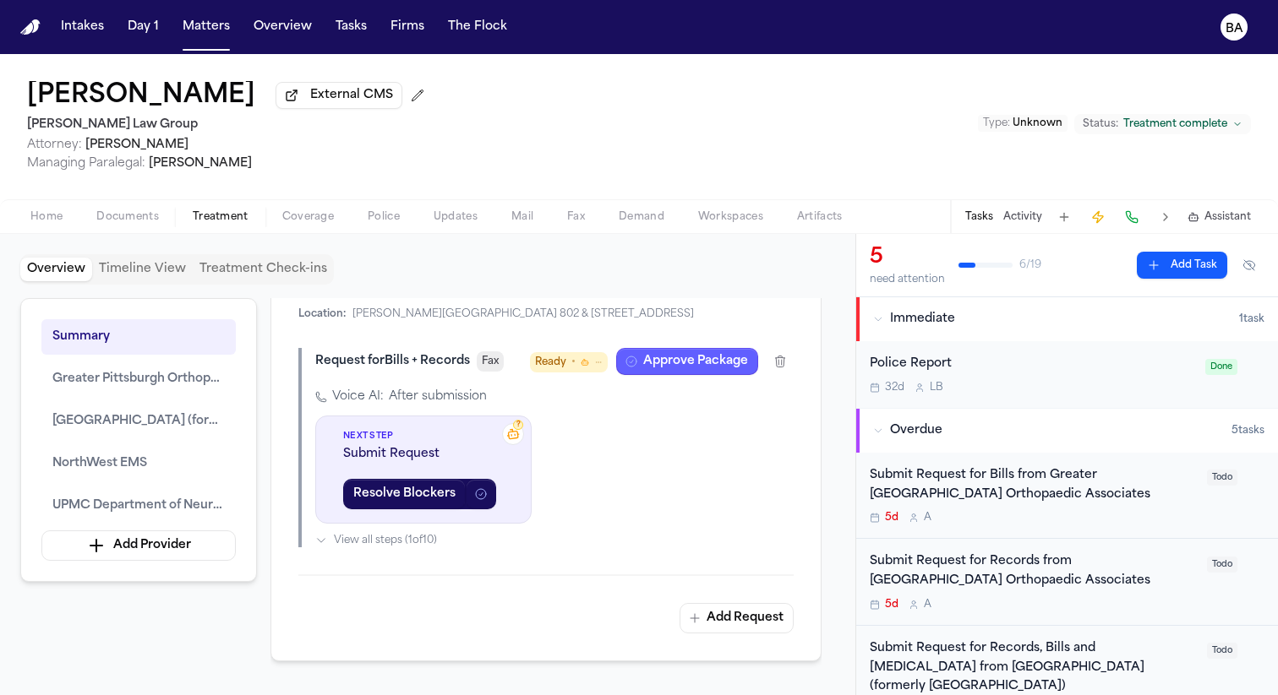
scroll to position [3444, 0]
click at [680, 373] on button "Approve Package" at bounding box center [687, 359] width 142 height 27
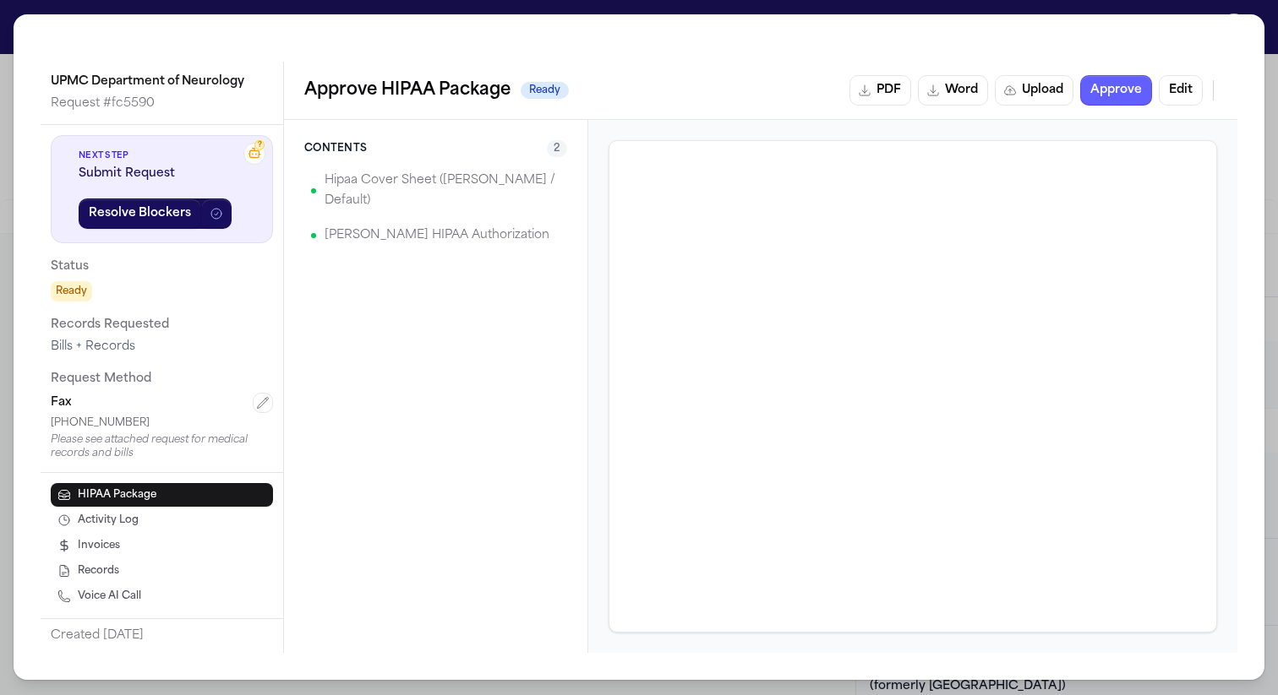
click at [461, 226] on p "Romanow HIPAA Authorization" at bounding box center [436, 236] width 225 height 20
click at [1186, 78] on button "Edit" at bounding box center [1180, 90] width 44 height 30
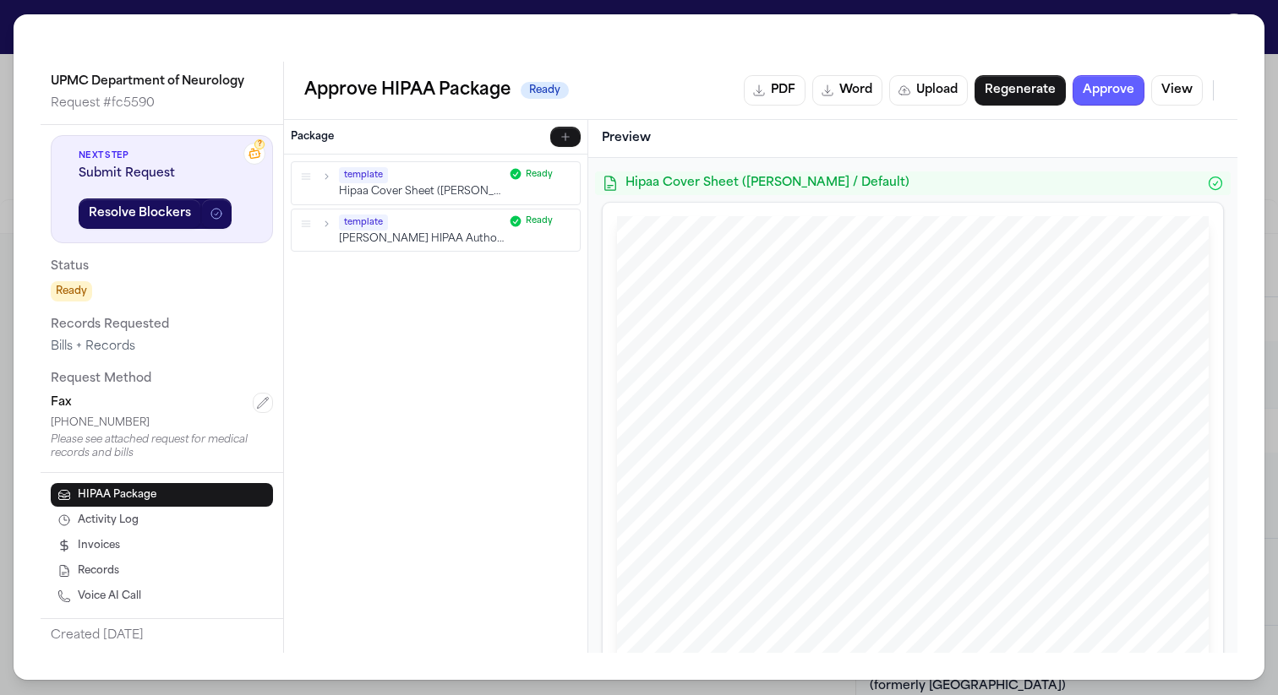
click at [304, 222] on icon "button" at bounding box center [306, 223] width 12 height 12
click at [325, 224] on icon "button" at bounding box center [326, 223] width 12 height 12
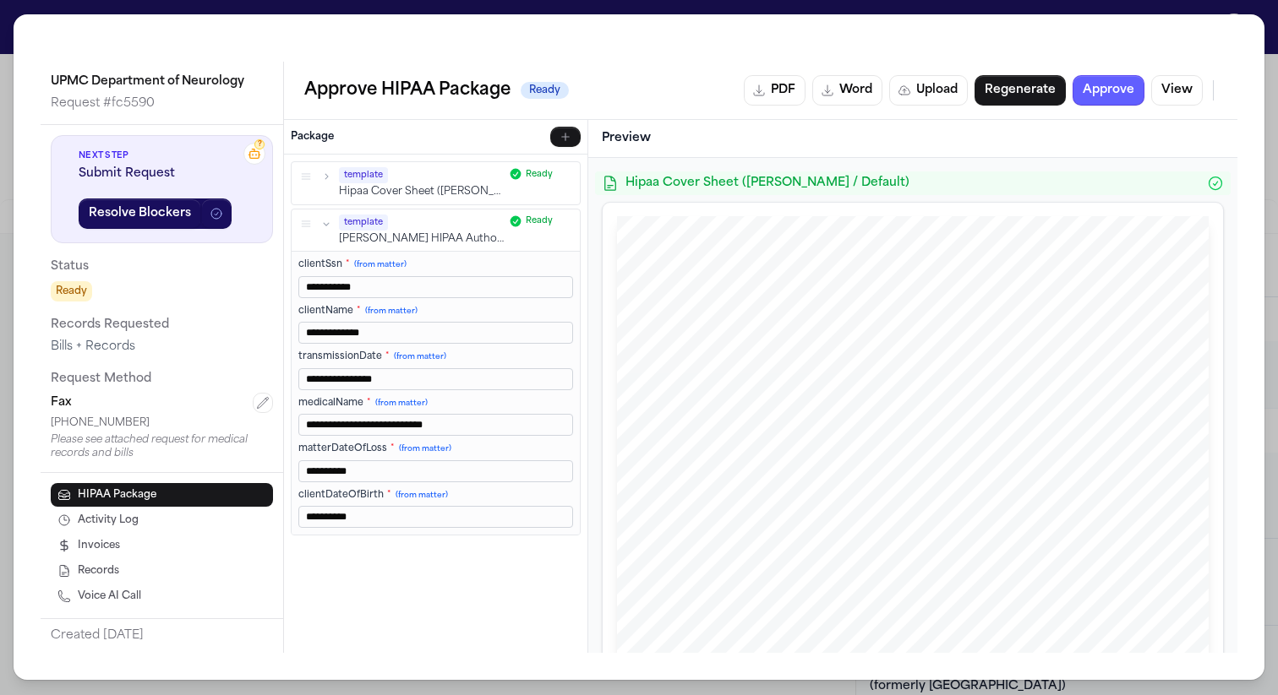
click at [567, 221] on icon "button" at bounding box center [566, 220] width 10 height 10
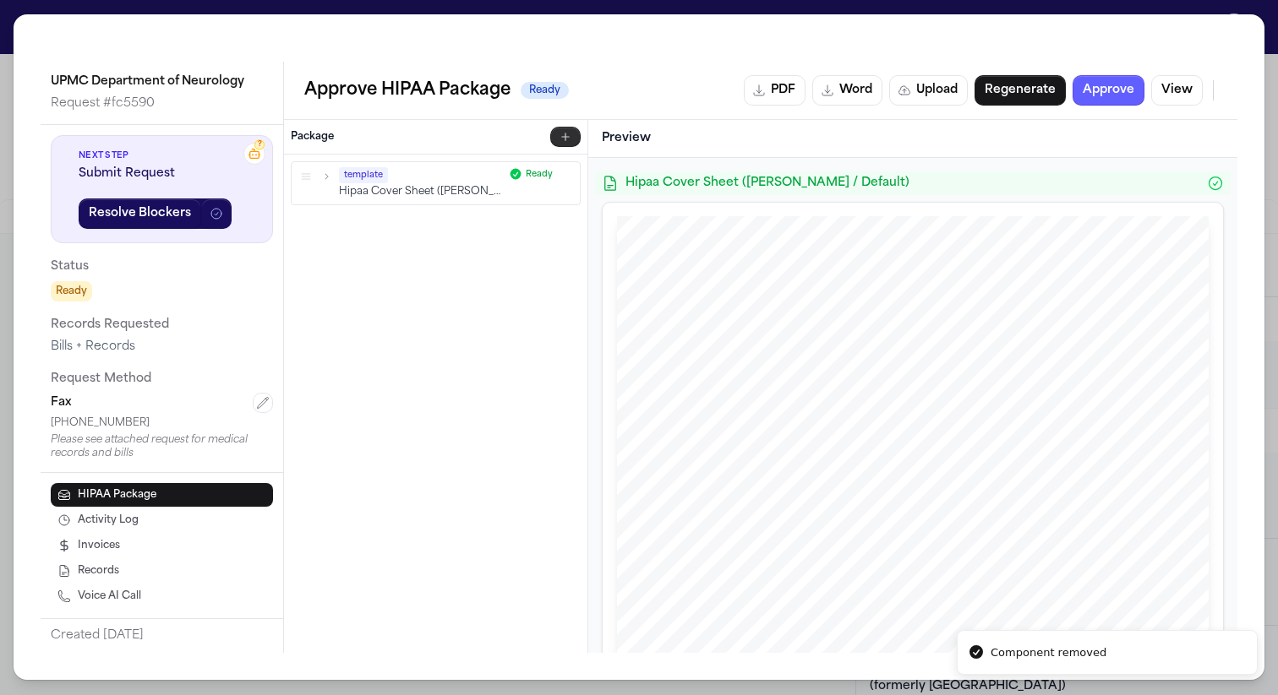
click at [570, 136] on icon "button" at bounding box center [566, 137] width 14 height 14
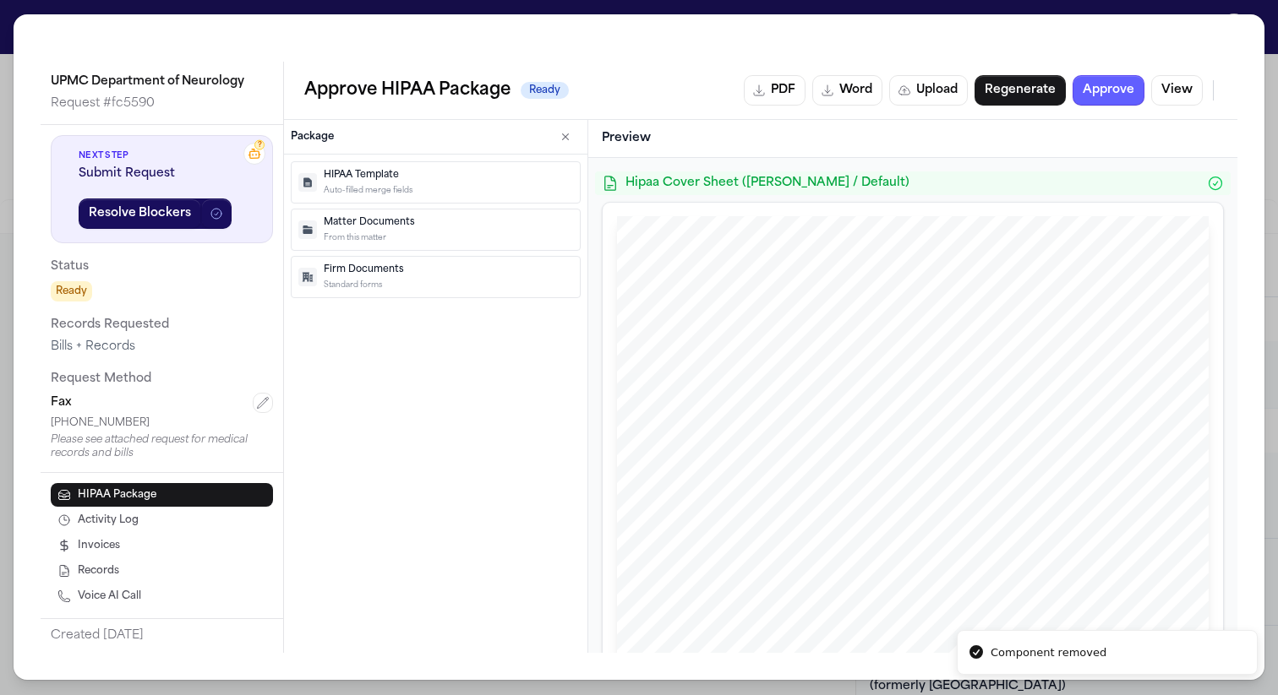
click at [401, 185] on p "Auto-filled merge fields" at bounding box center [448, 190] width 249 height 12
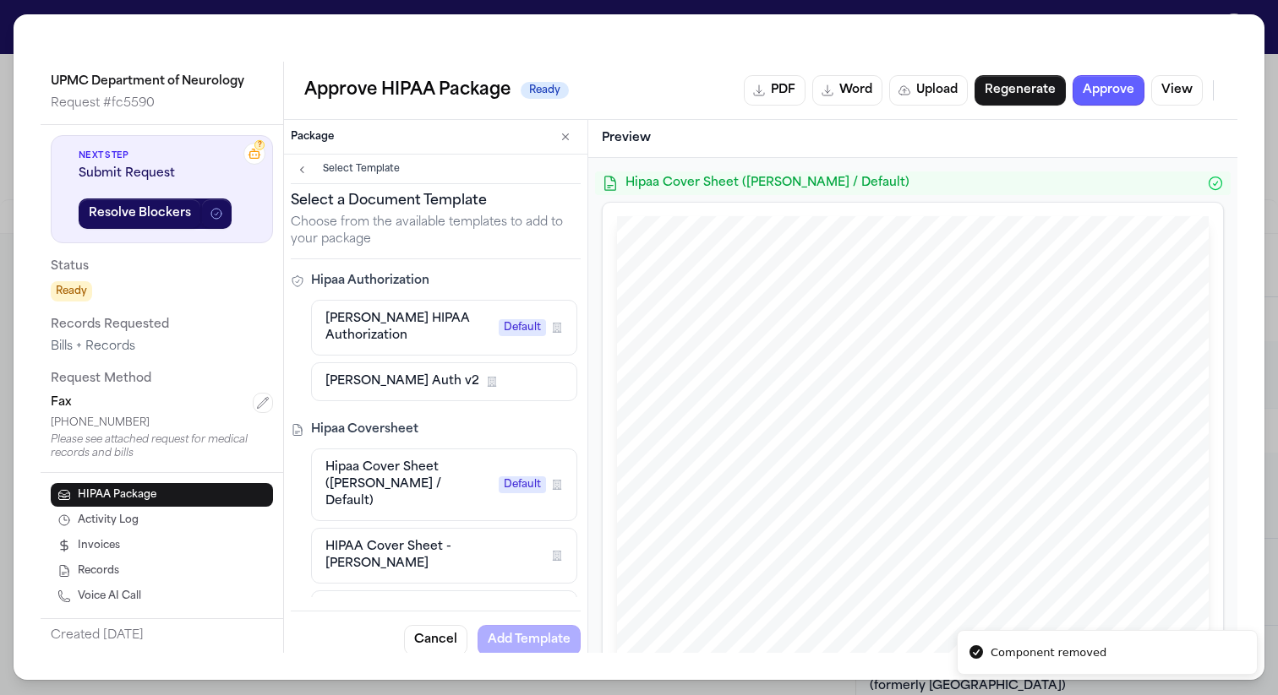
scroll to position [8, 0]
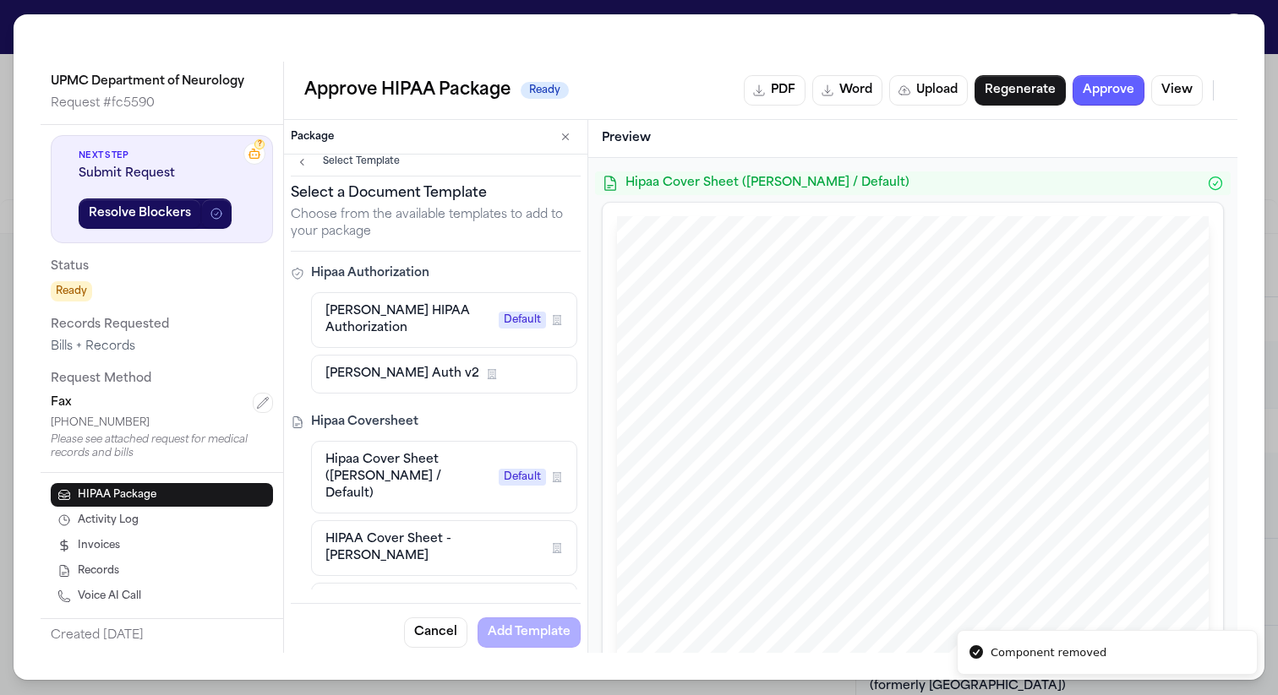
click at [415, 327] on span "Romanow HIPAA Authorization" at bounding box center [408, 320] width 166 height 34
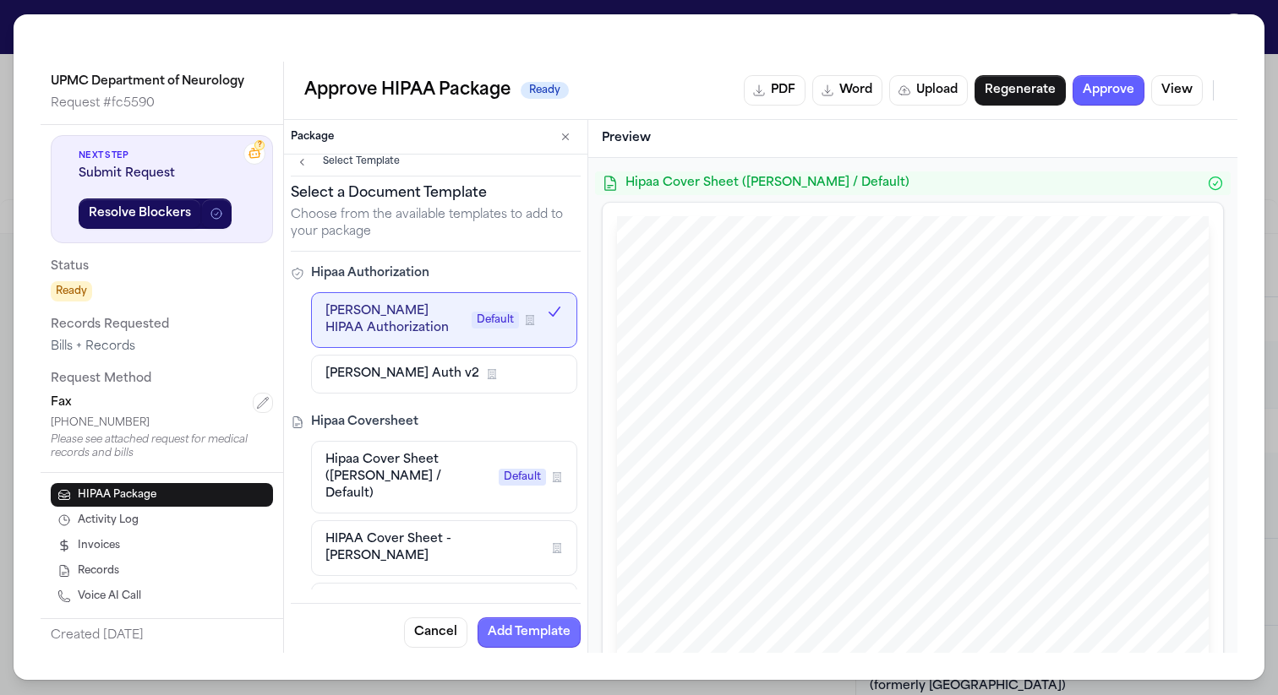
click at [540, 631] on button "Add Template" at bounding box center [528, 633] width 103 height 30
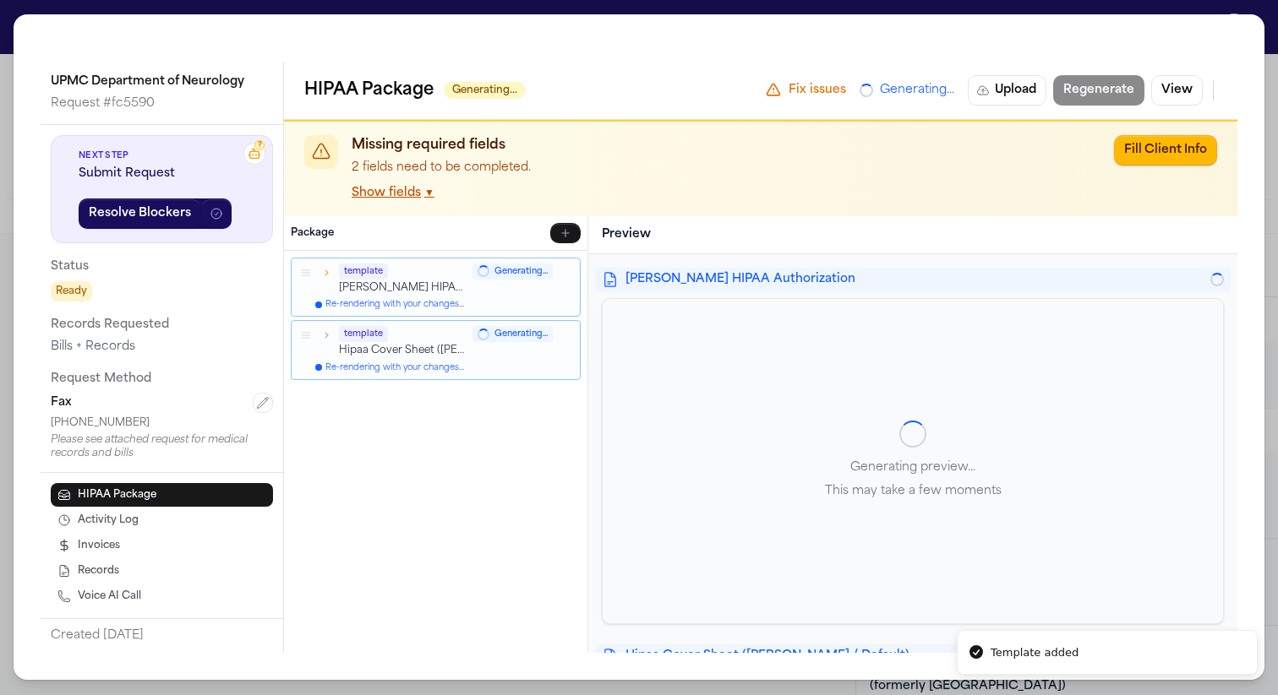
click at [307, 177] on div "Missing required fields 2 fields need to be completed. Show fields ▼ Fill Clien…" at bounding box center [760, 169] width 913 height 68
drag, startPoint x: 307, startPoint y: 269, endPoint x: 304, endPoint y: 327, distance: 58.4
click at [427, 193] on span "▼" at bounding box center [429, 194] width 10 height 14
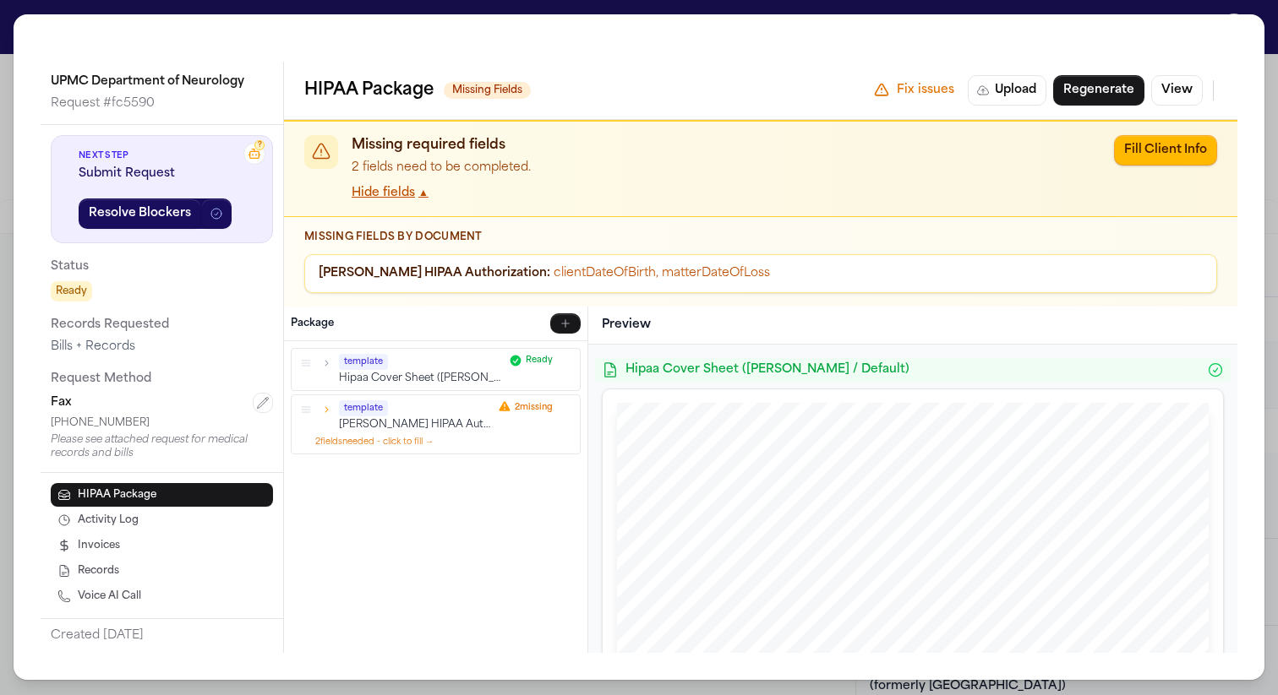
click at [330, 409] on icon "button" at bounding box center [326, 410] width 12 height 12
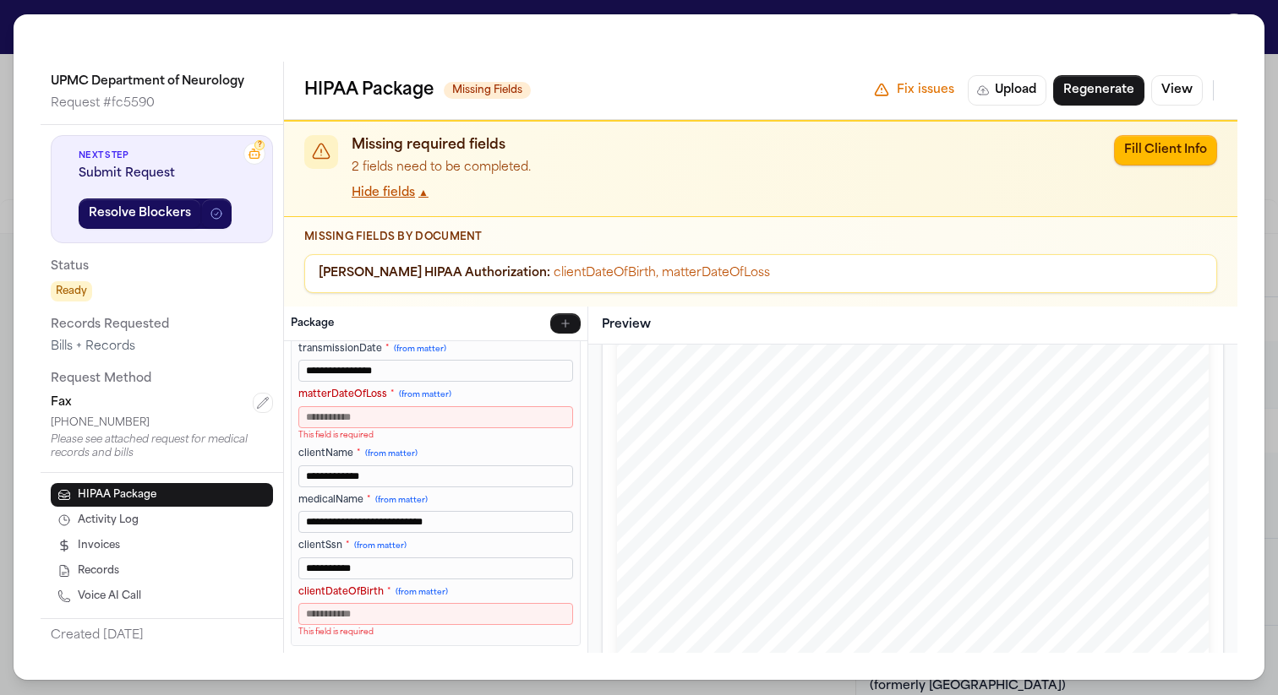
scroll to position [294, 0]
click at [393, 415] on input "matterDateOfLoss * (from matter)" at bounding box center [435, 417] width 275 height 22
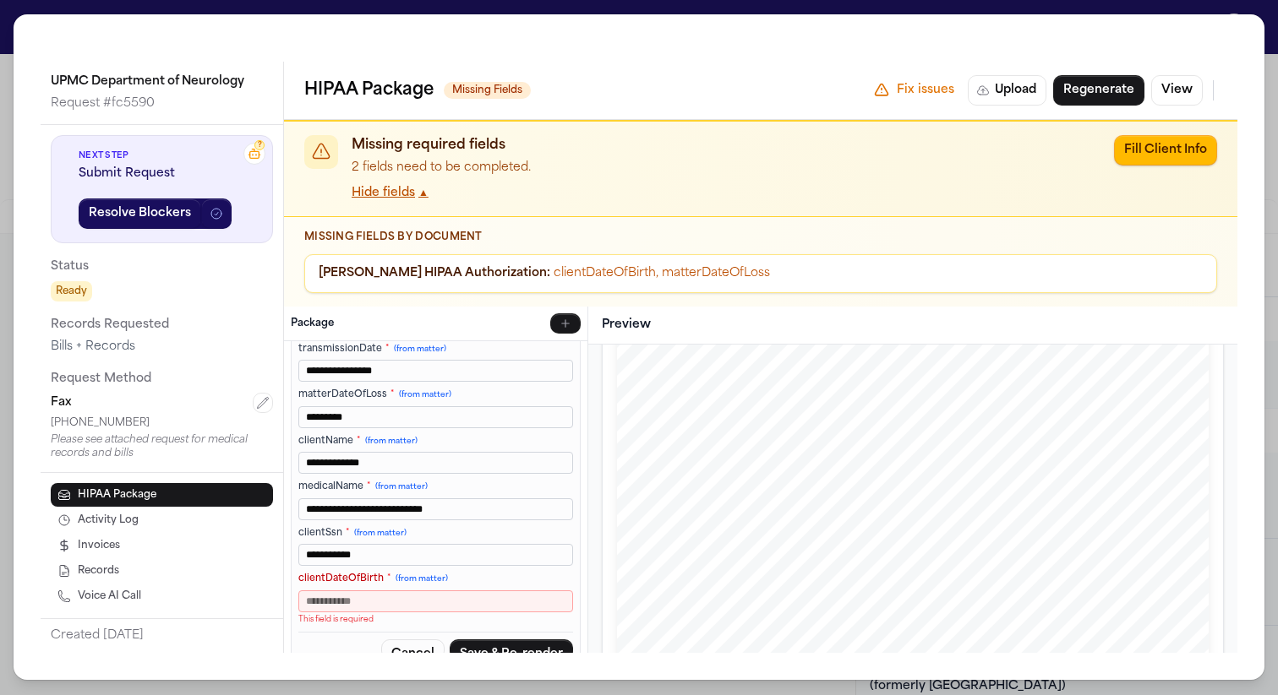
type input "**********"
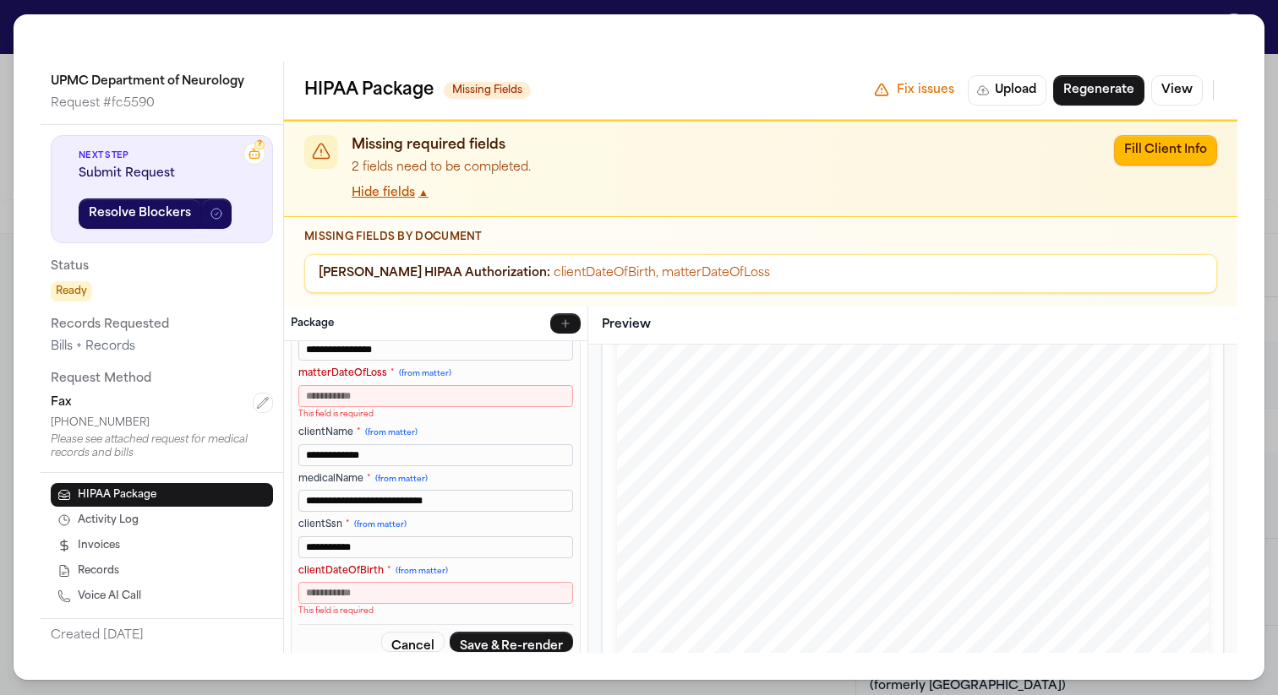
click at [330, 587] on input "clientDateOfBirth * (from matter)" at bounding box center [435, 593] width 275 height 22
paste input "**********"
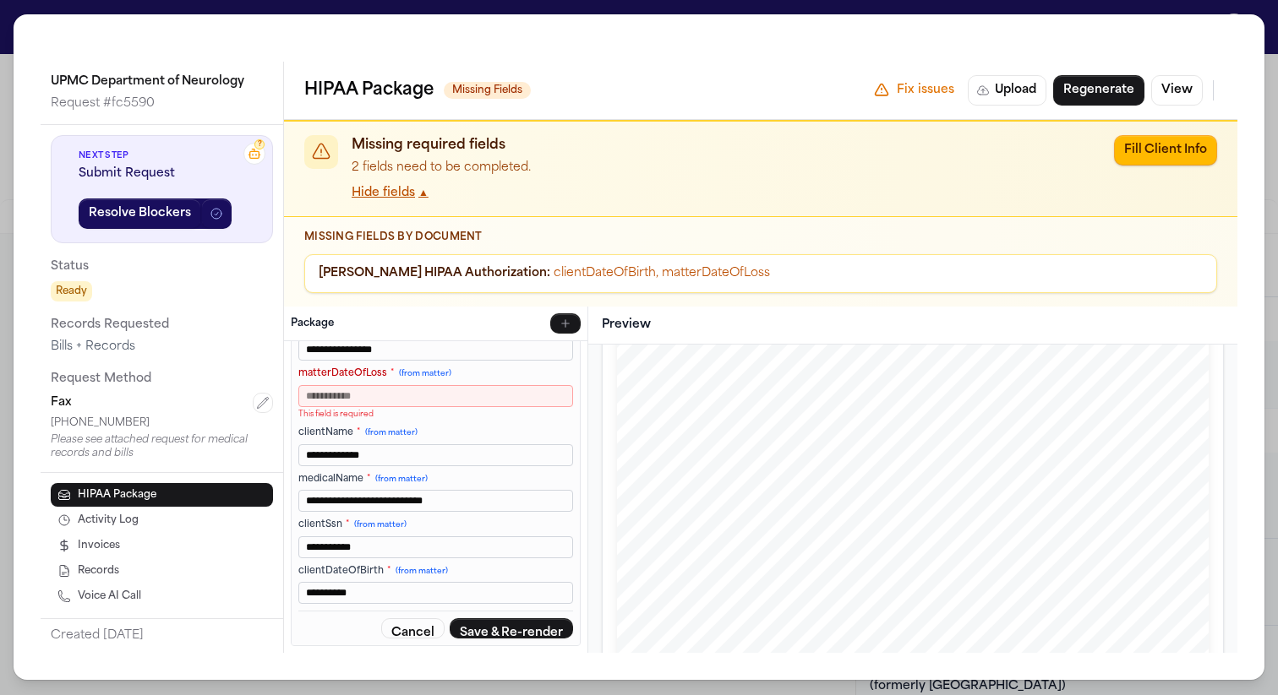
type input "**********"
click at [484, 401] on input "matterDateOfLoss * (from matter)" at bounding box center [435, 396] width 275 height 22
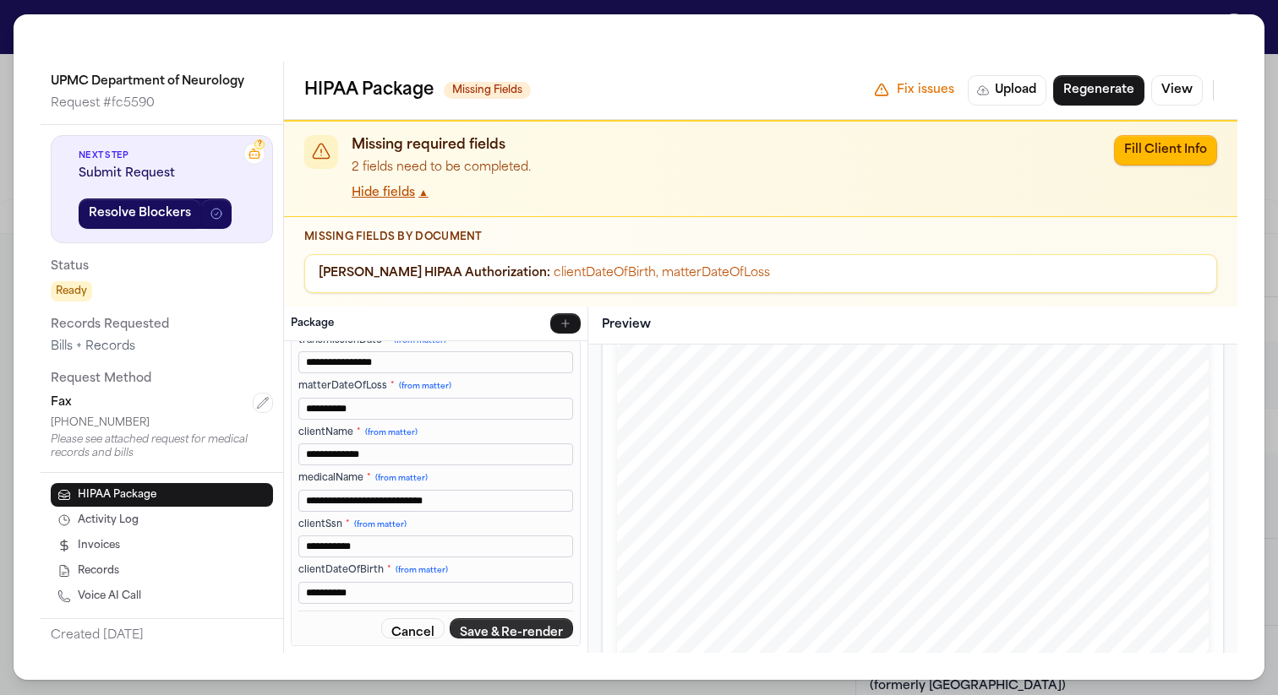
type input "**********"
click at [504, 633] on button "Save & Re-render" at bounding box center [511, 629] width 123 height 20
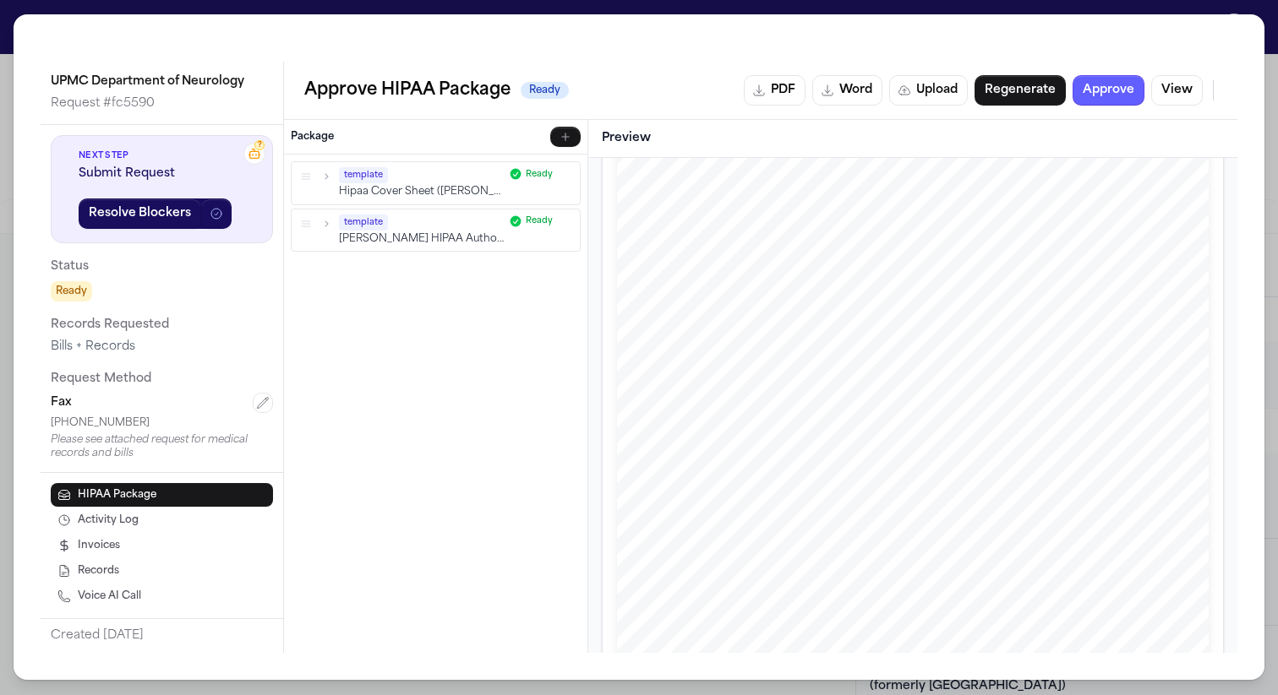
scroll to position [147, 0]
click at [1115, 95] on button "Approve" at bounding box center [1108, 90] width 72 height 30
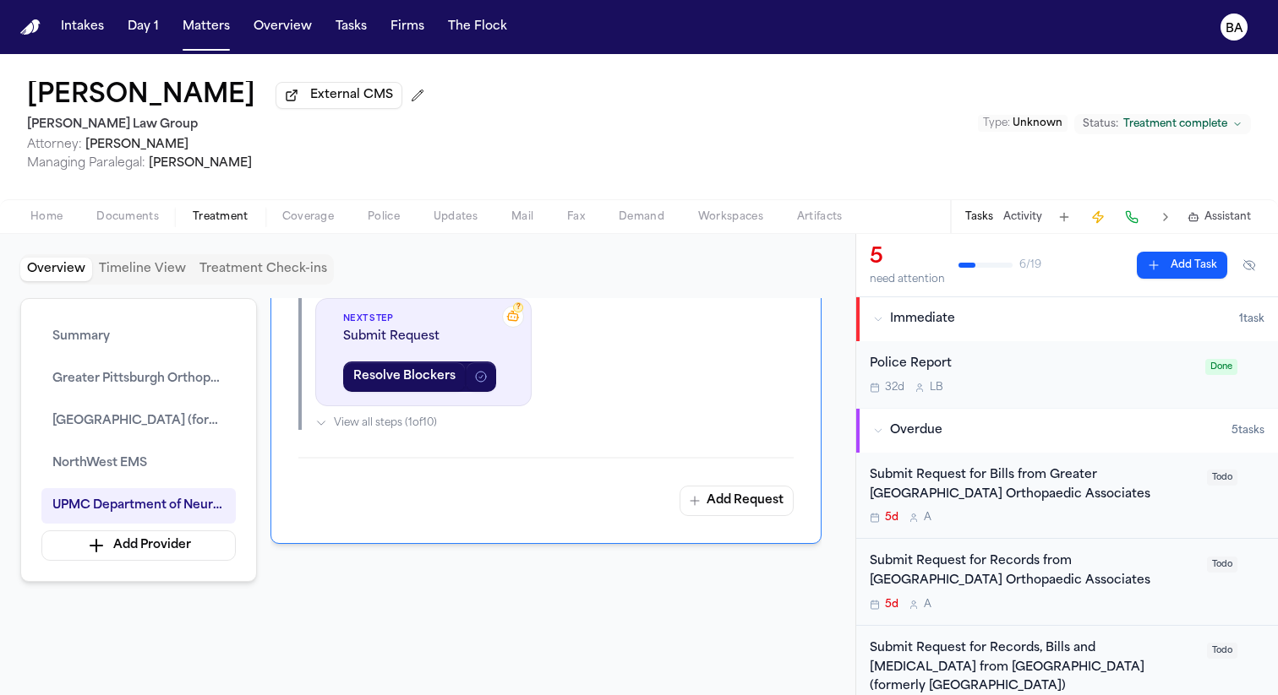
scroll to position [3567, 0]
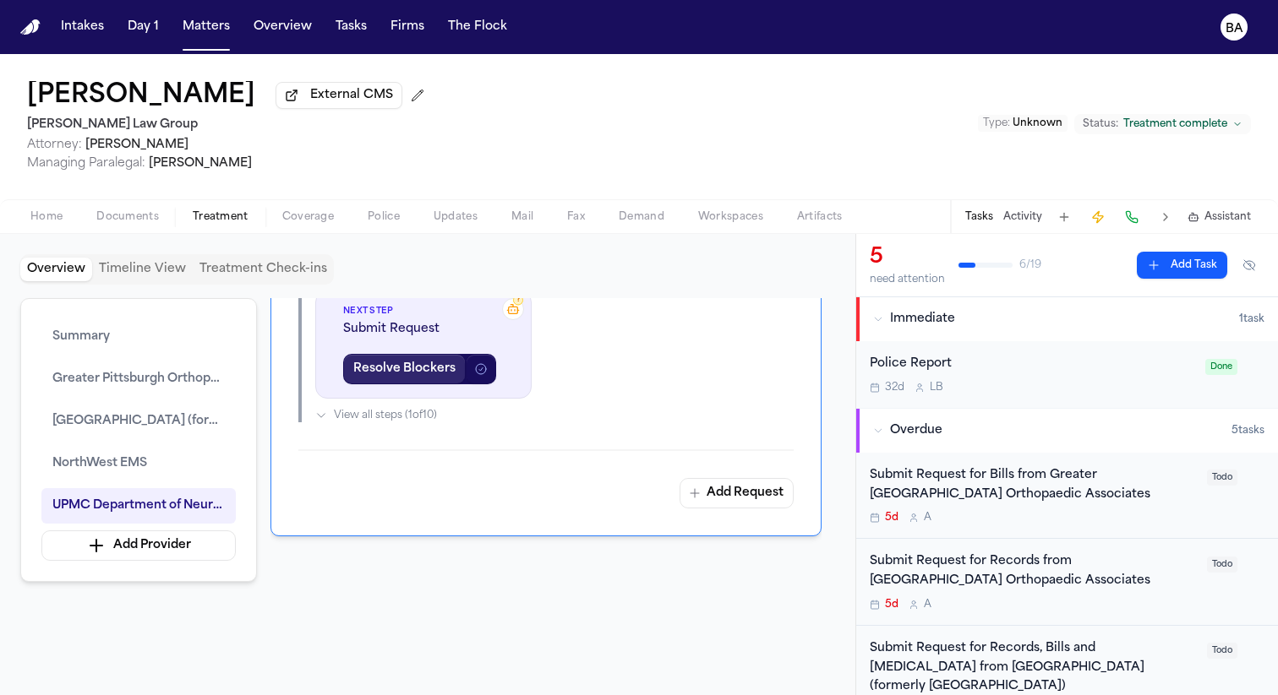
click at [450, 384] on button "Resolve Blockers" at bounding box center [404, 369] width 123 height 30
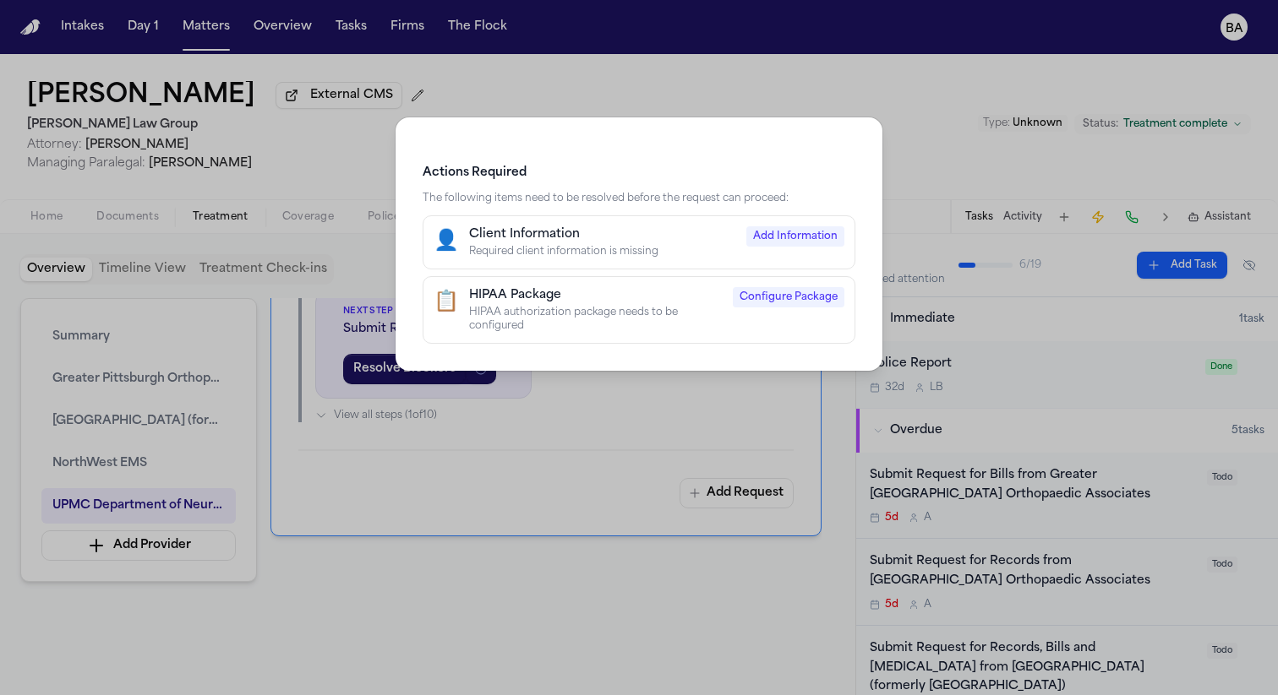
click at [648, 238] on div "Client Information" at bounding box center [602, 234] width 267 height 17
select select "****"
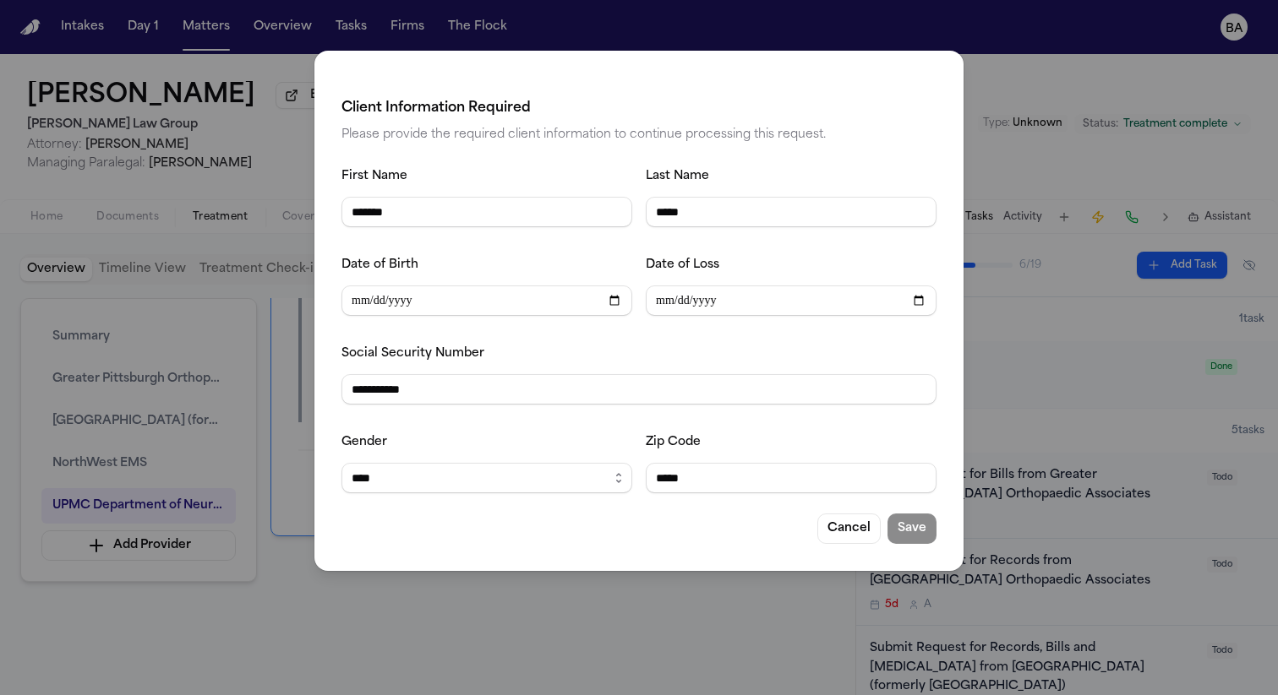
click at [325, 553] on div "**********" at bounding box center [638, 311] width 649 height 521
click at [319, 624] on div "**********" at bounding box center [639, 347] width 1278 height 695
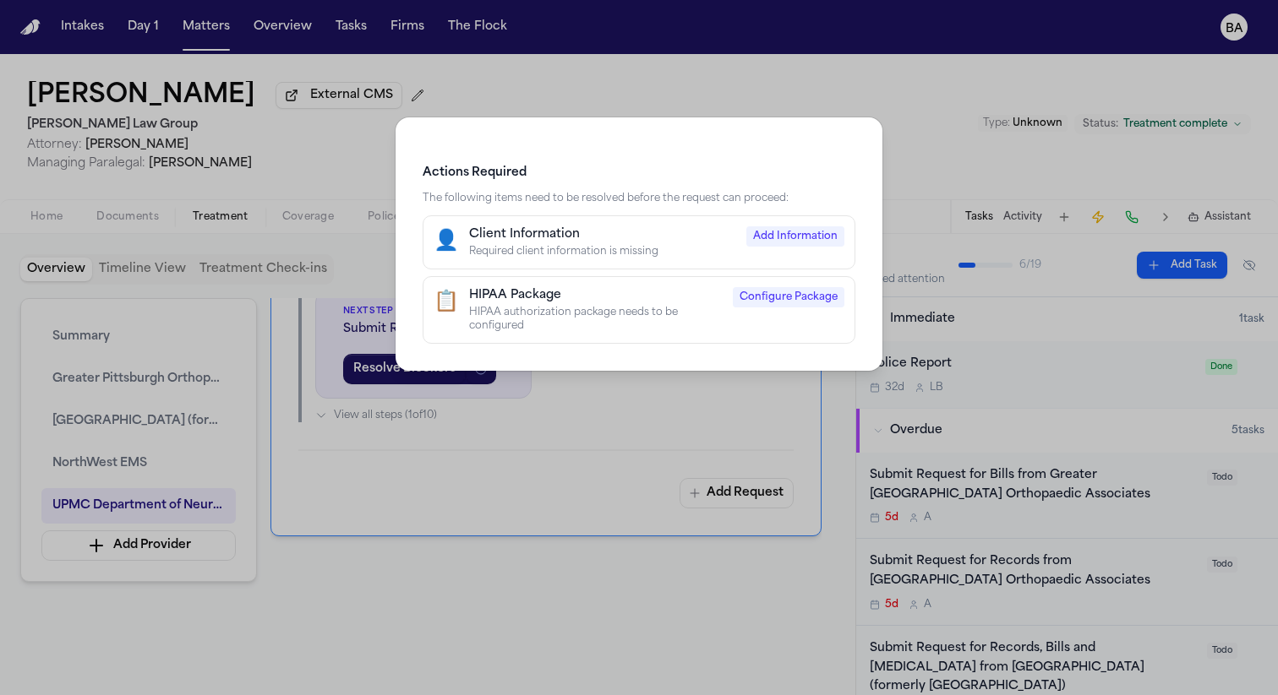
click at [700, 467] on div "Actions Required The following items need to be resolved before the request can…" at bounding box center [639, 347] width 1278 height 695
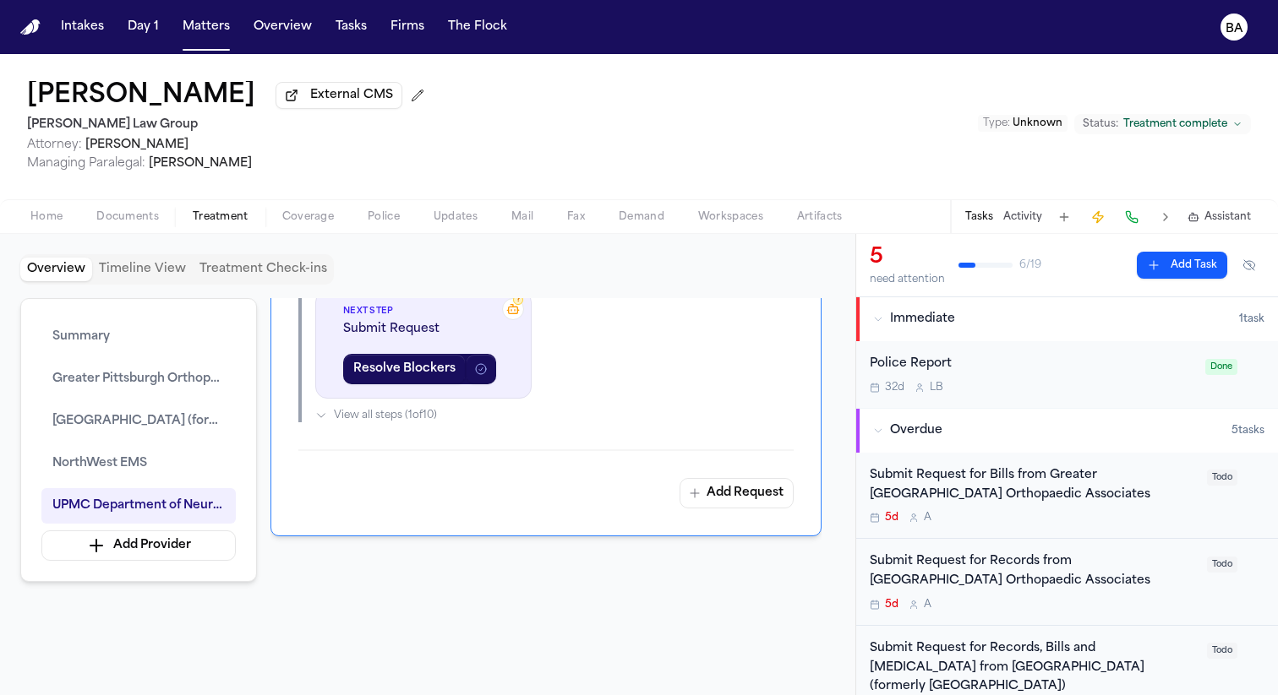
click at [723, 250] on button "View Package" at bounding box center [697, 236] width 122 height 27
click at [412, 384] on button "Resolve Blockers" at bounding box center [404, 369] width 123 height 30
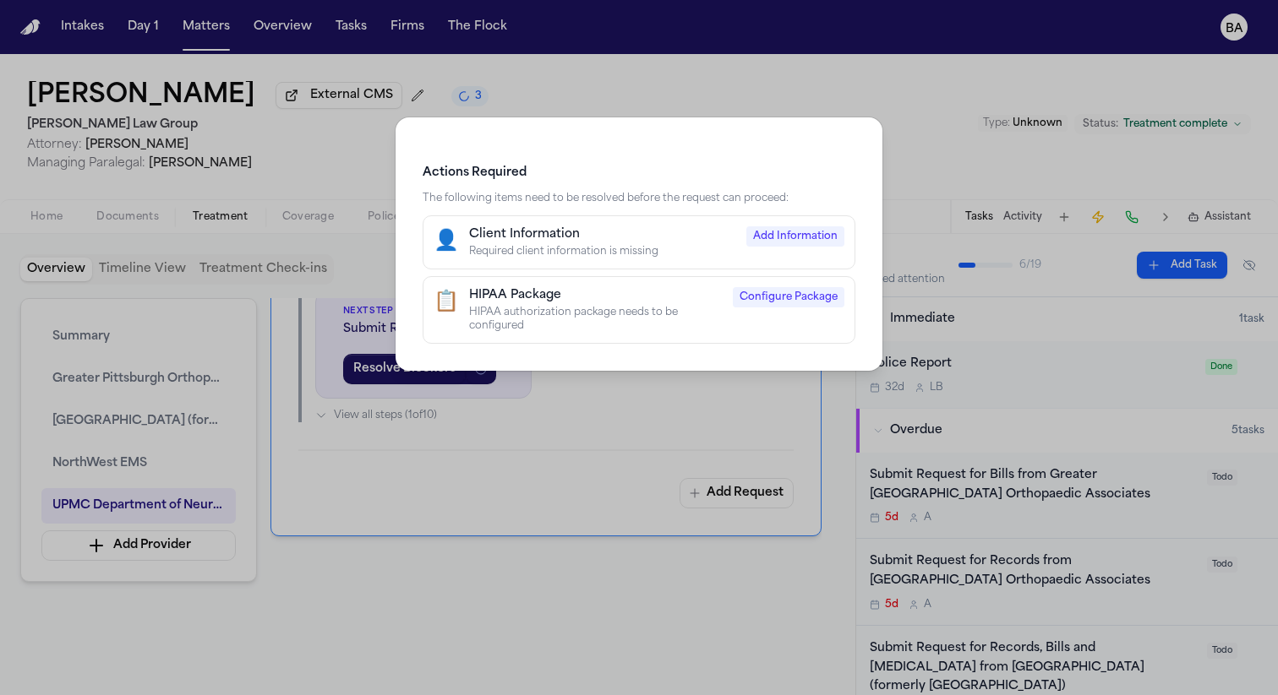
click at [564, 237] on div "Client Information" at bounding box center [602, 234] width 267 height 17
select select "****"
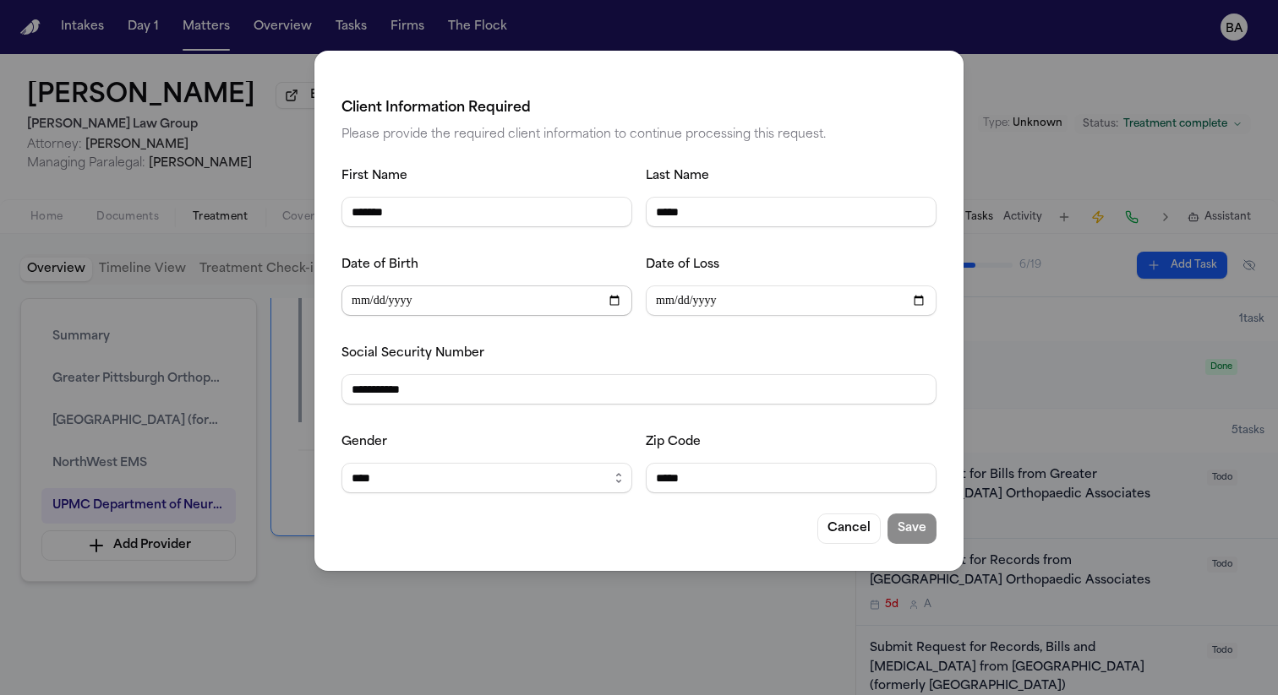
click at [439, 303] on input "Date of Birth" at bounding box center [486, 301] width 291 height 30
type input "**********"
click at [657, 305] on input "Date of Loss" at bounding box center [791, 301] width 291 height 30
type input "**********"
click at [922, 529] on button "Save" at bounding box center [911, 529] width 49 height 30
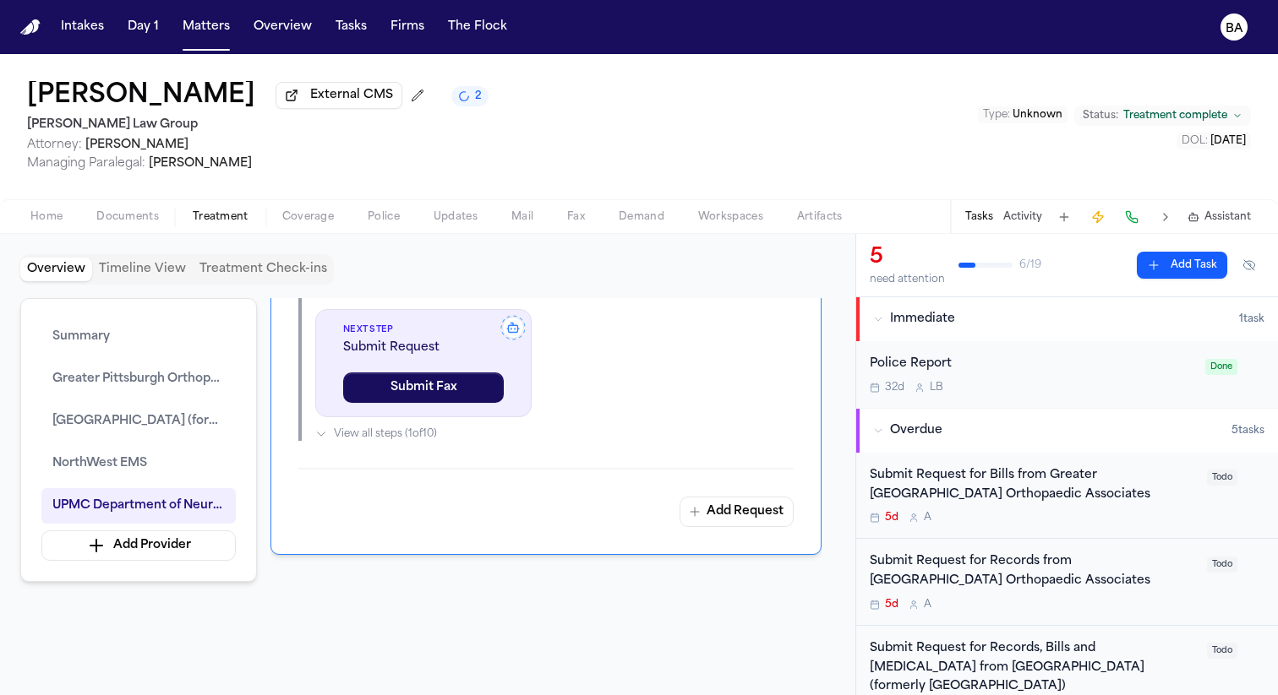
scroll to position [3551, 0]
click at [471, 401] on button "Submit Fax" at bounding box center [423, 386] width 161 height 30
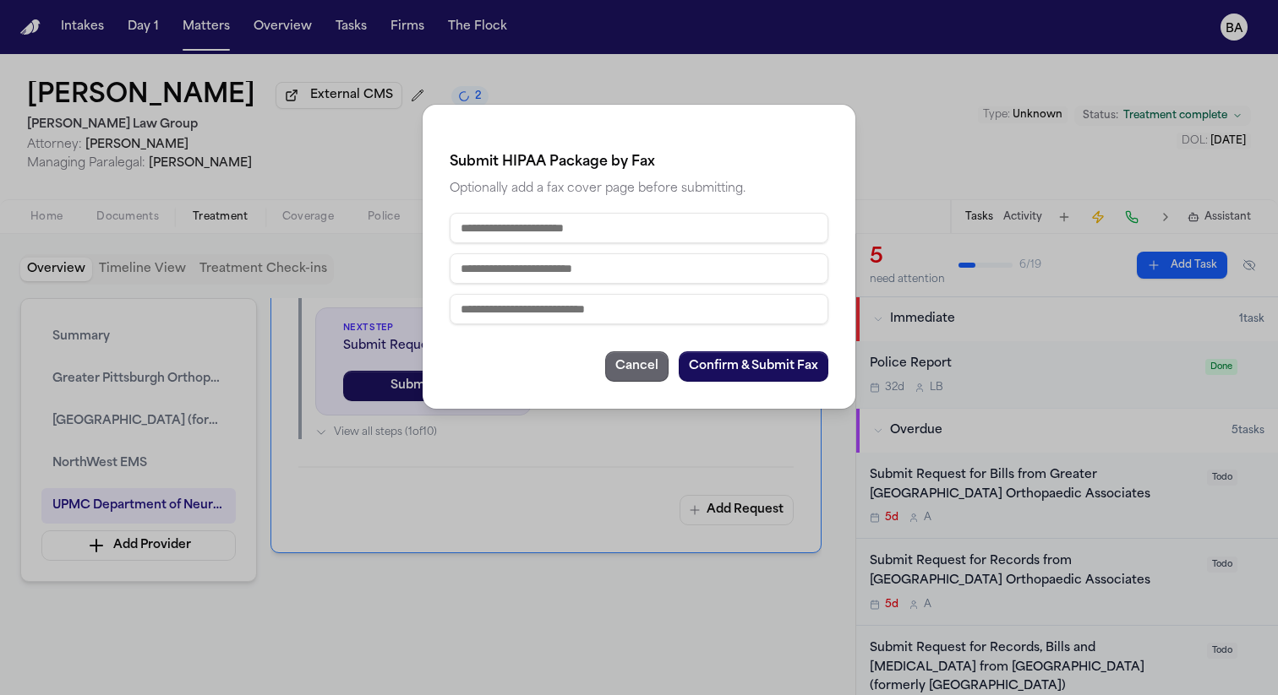
click at [641, 360] on button "Cancel" at bounding box center [636, 367] width 63 height 30
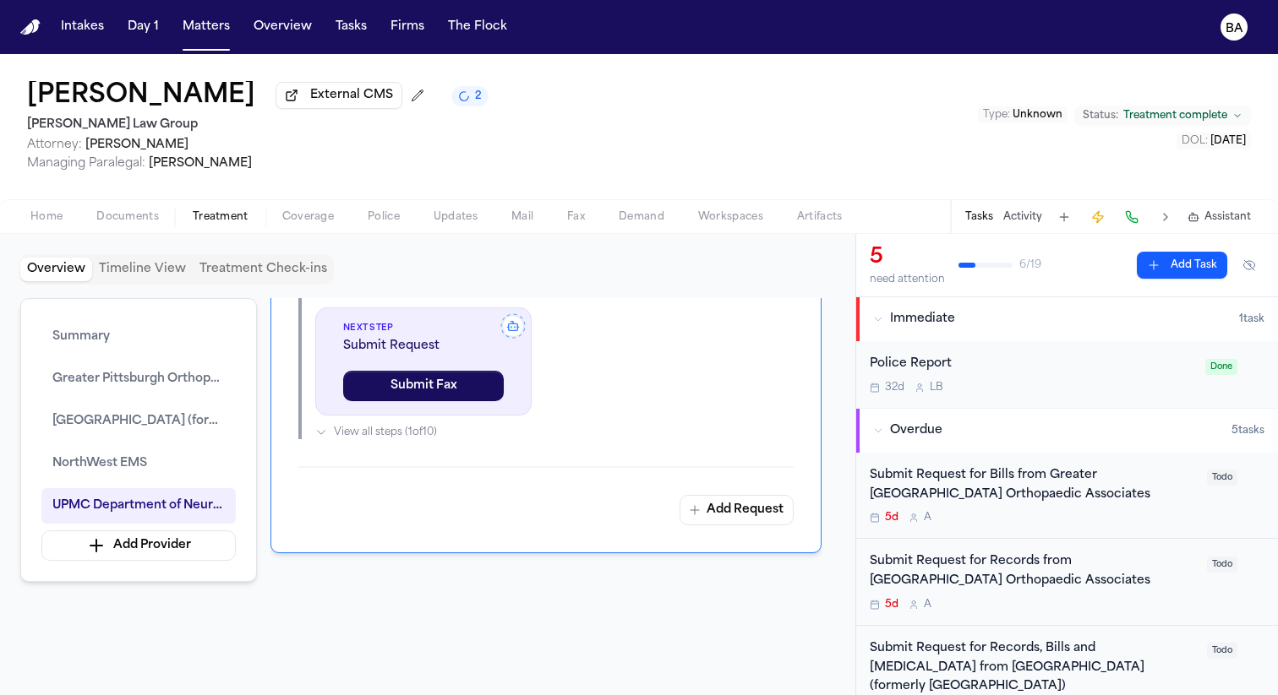
click at [586, 263] on span "Ready" at bounding box center [570, 254] width 31 height 17
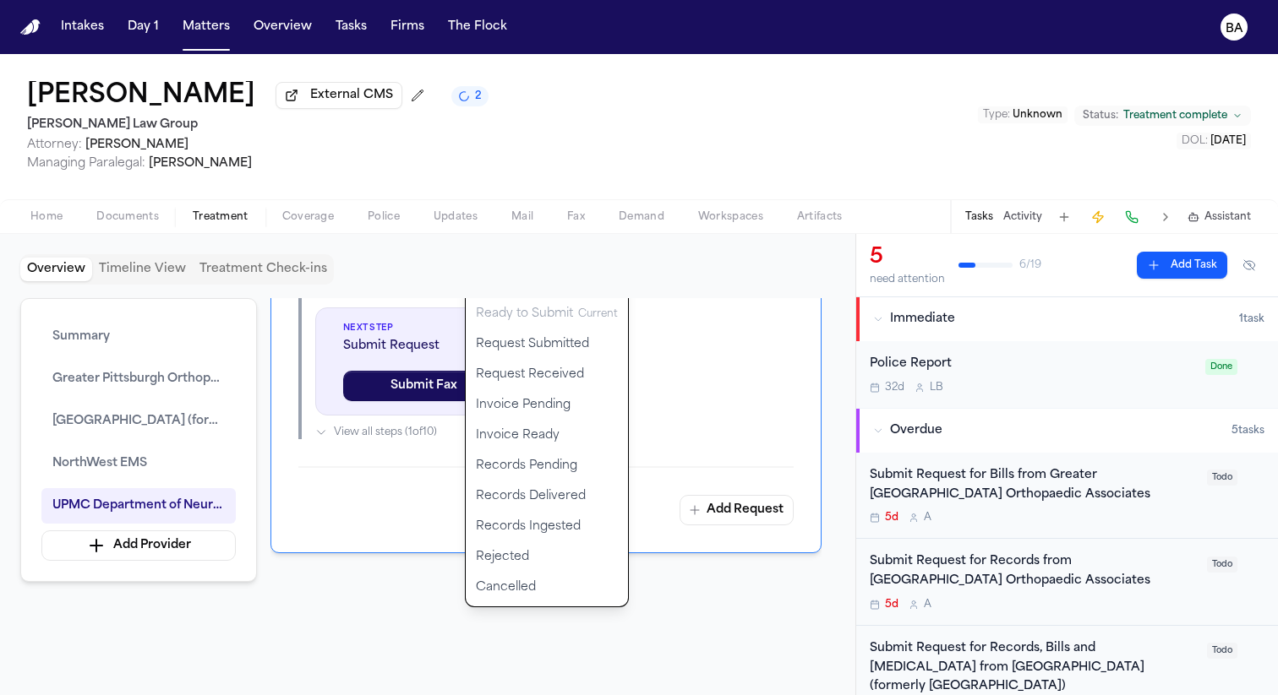
click at [586, 263] on span "Ready" at bounding box center [570, 254] width 31 height 17
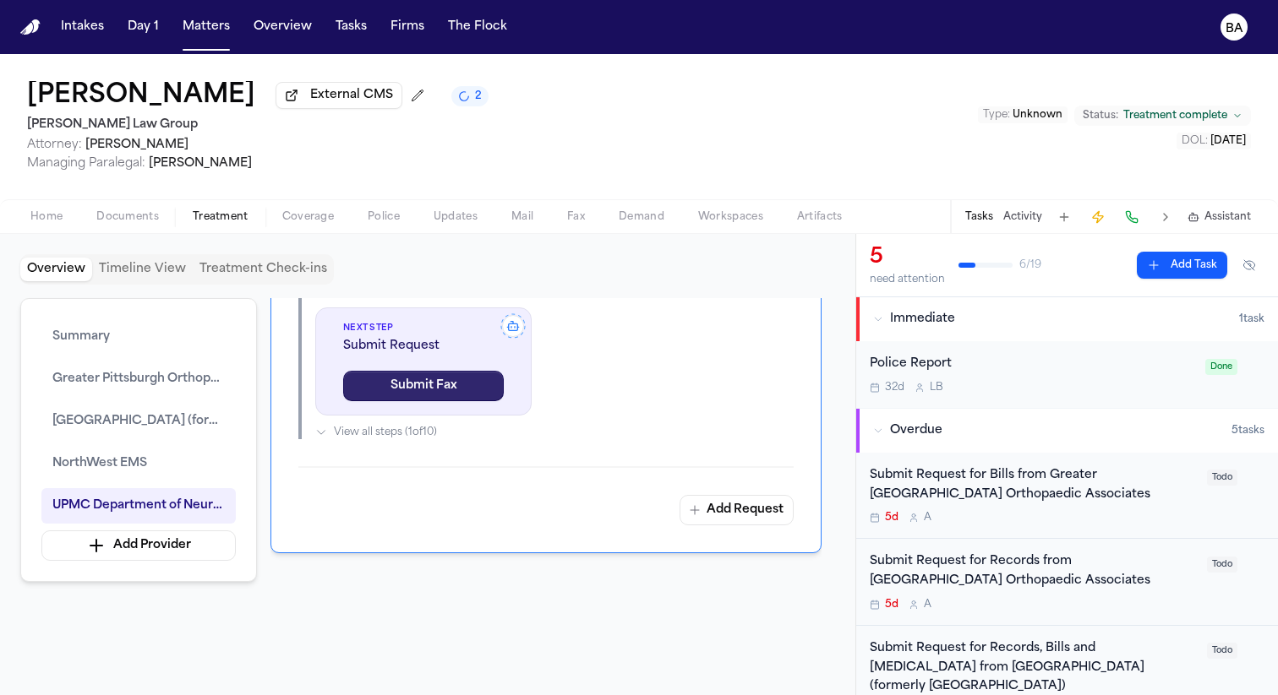
click at [426, 401] on button "Submit Fax" at bounding box center [423, 386] width 161 height 30
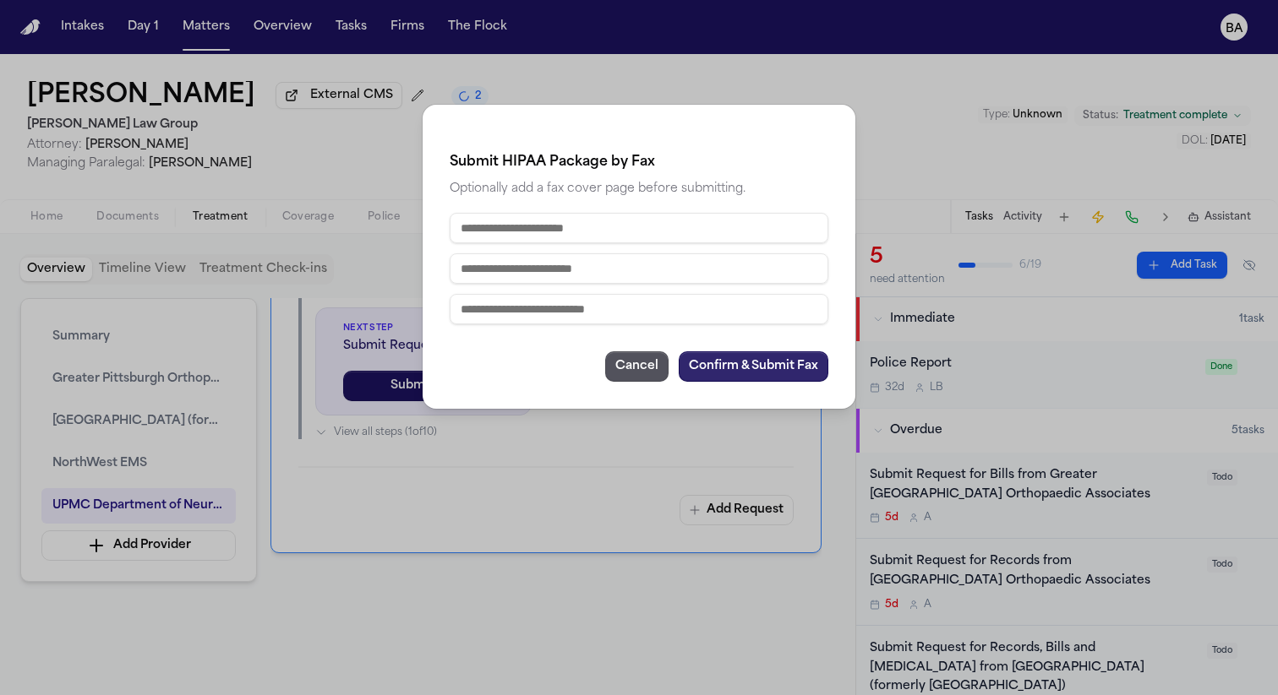
click at [746, 365] on button "Confirm & Submit Fax" at bounding box center [754, 367] width 150 height 30
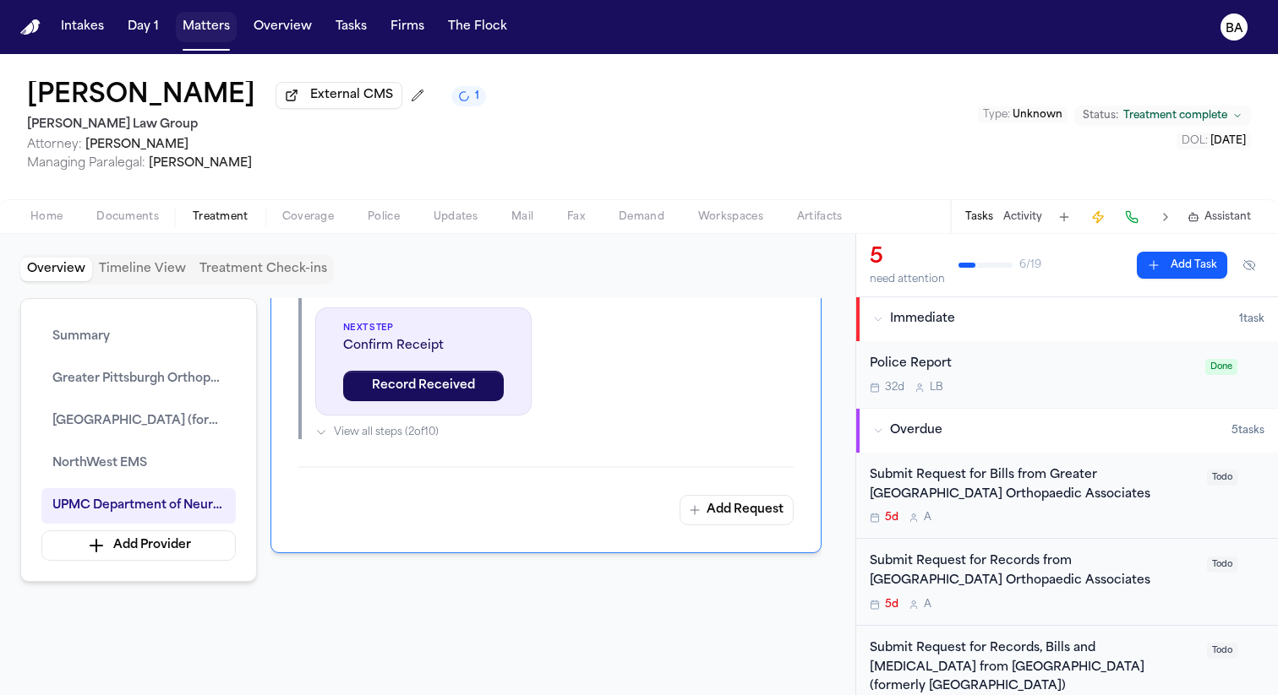
click at [204, 30] on button "Matters" at bounding box center [206, 27] width 61 height 30
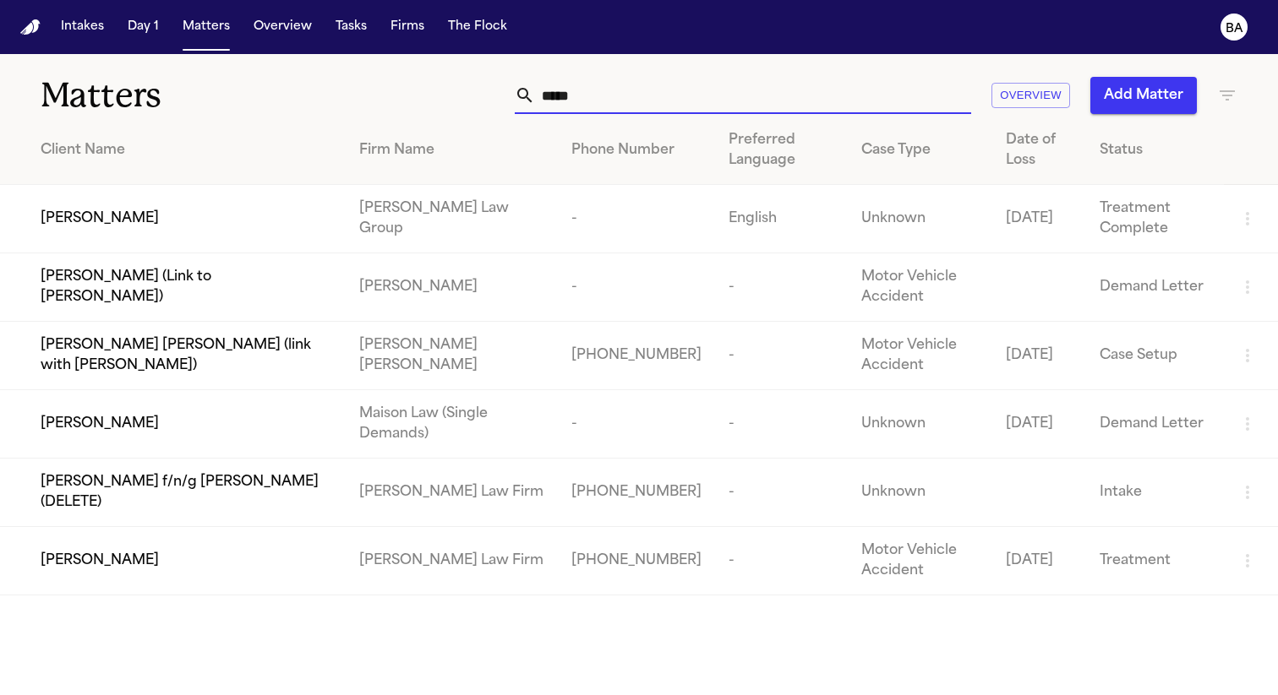
click at [603, 89] on input "*****" at bounding box center [753, 95] width 436 height 37
paste input "*********"
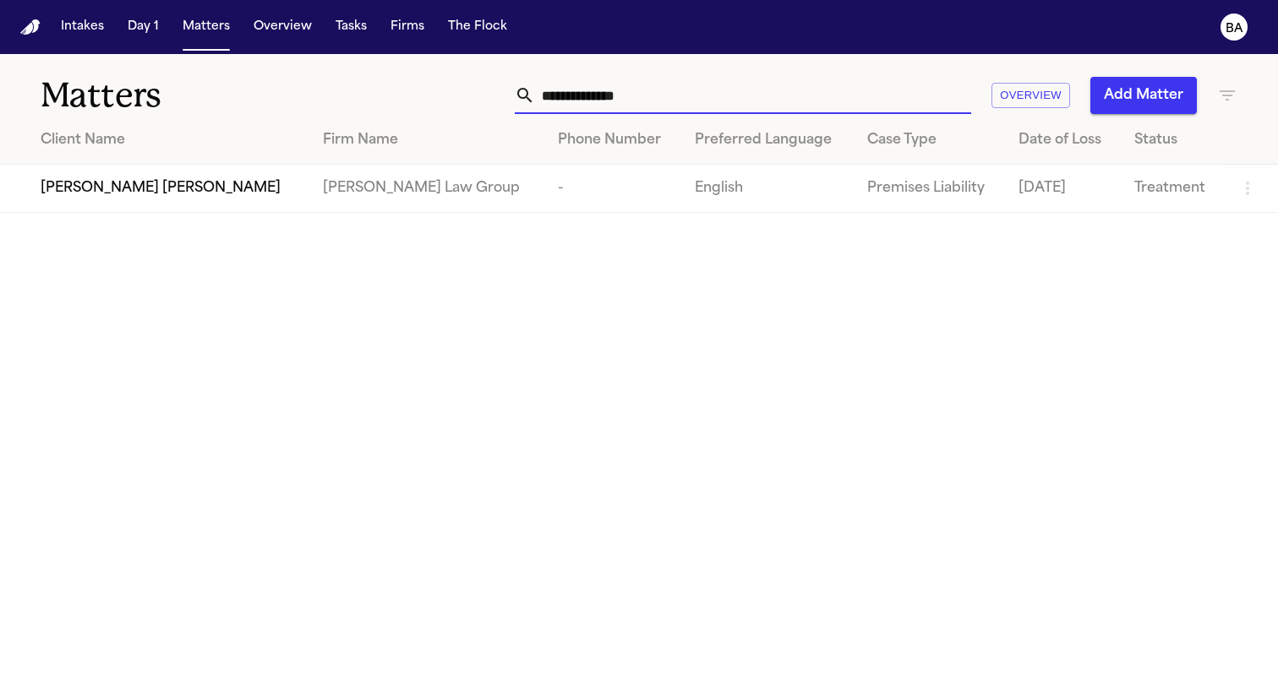
type input "**********"
click at [139, 190] on span "Fay Athena Roy" at bounding box center [161, 188] width 240 height 20
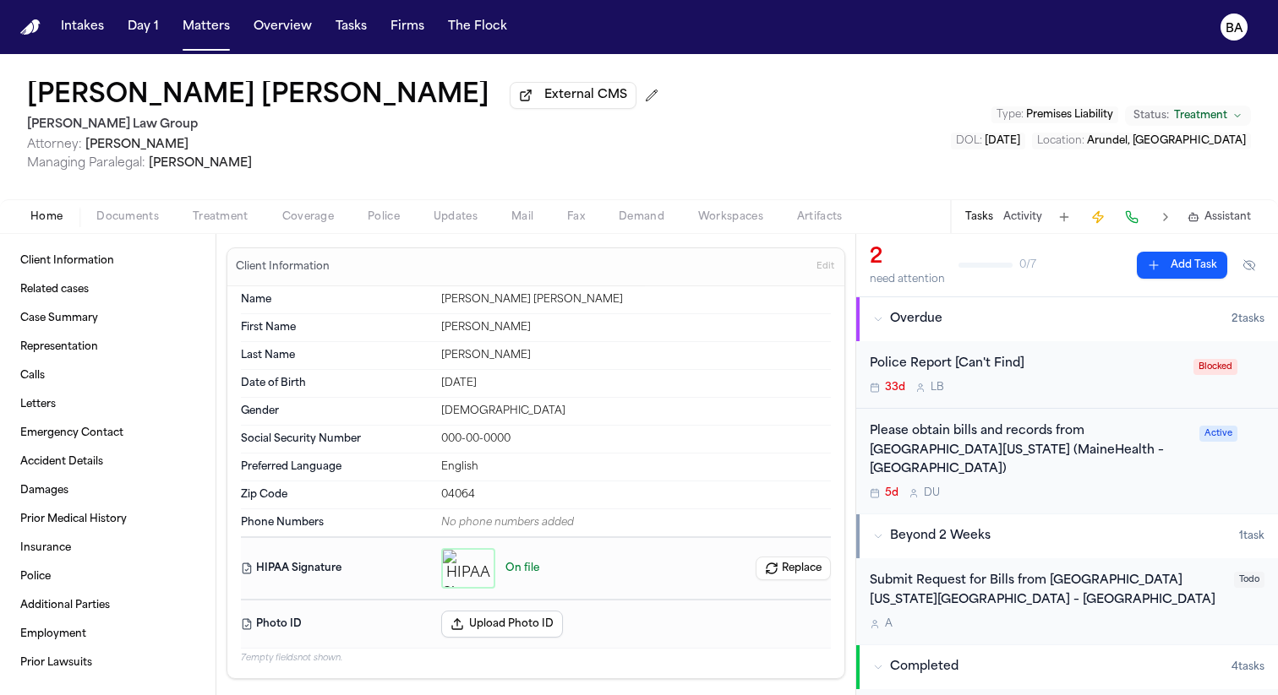
click at [236, 217] on span "Treatment" at bounding box center [221, 217] width 56 height 14
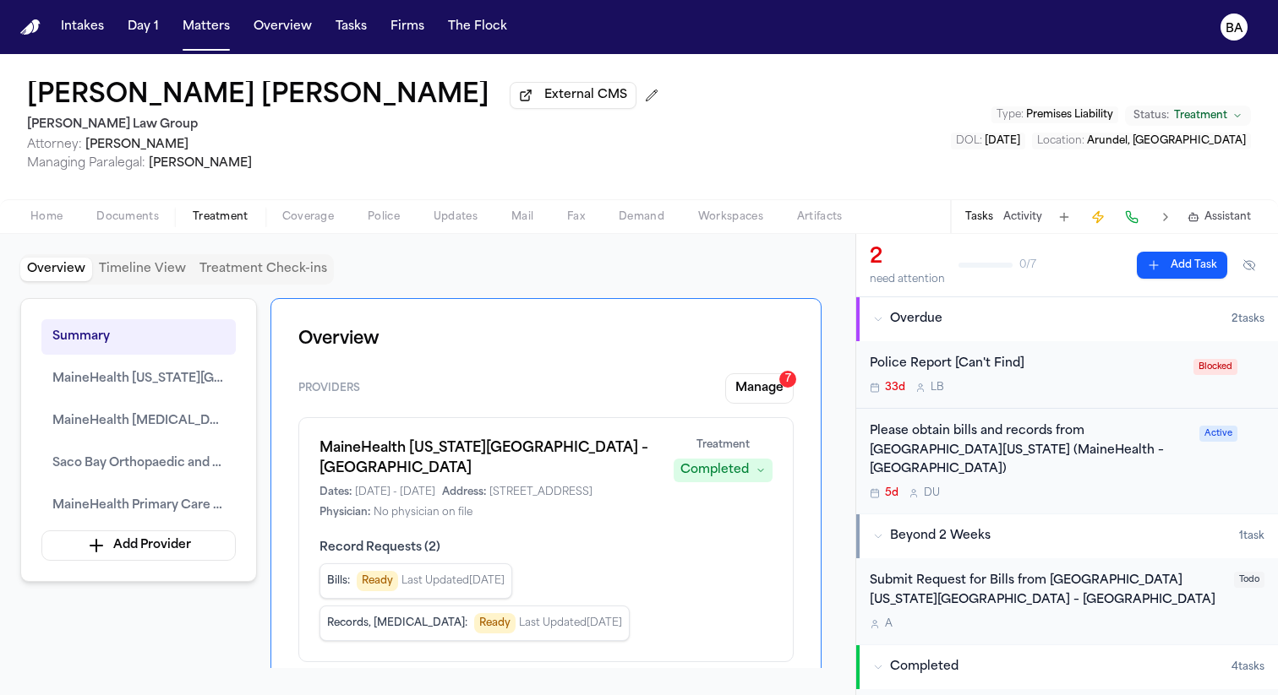
click at [730, 474] on div "Completed" at bounding box center [714, 470] width 68 height 17
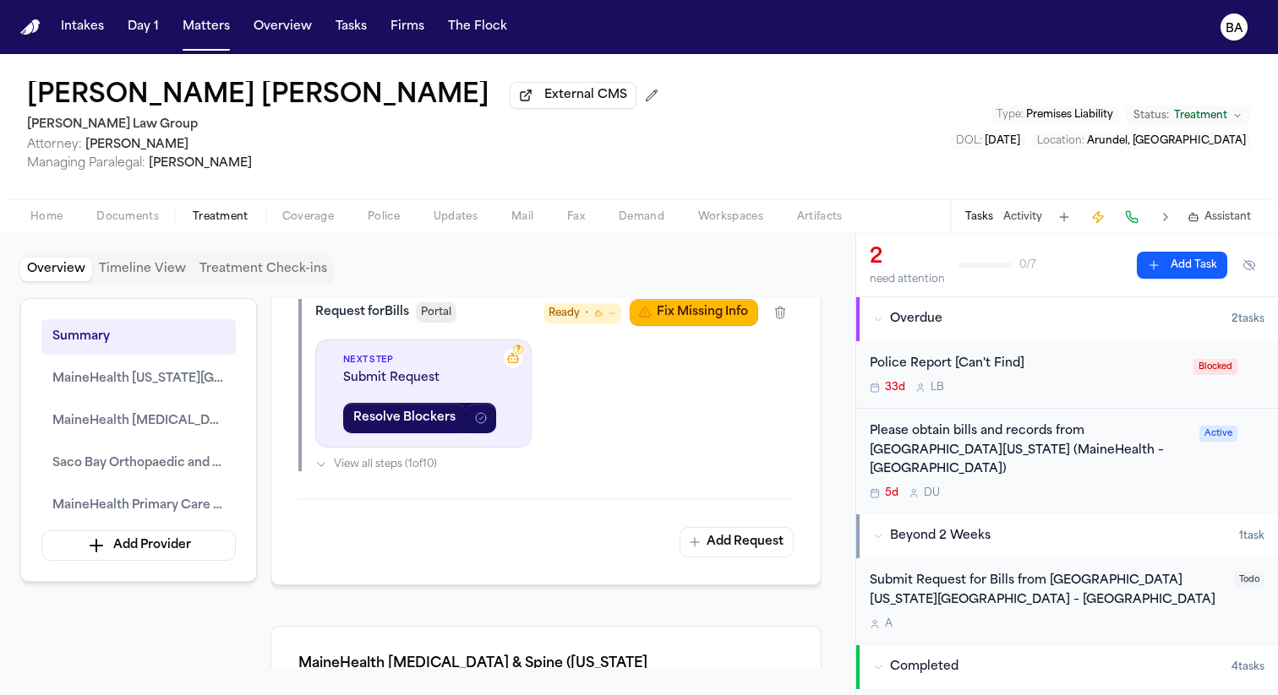
scroll to position [1685, 0]
click at [433, 322] on span "Portal" at bounding box center [436, 312] width 41 height 20
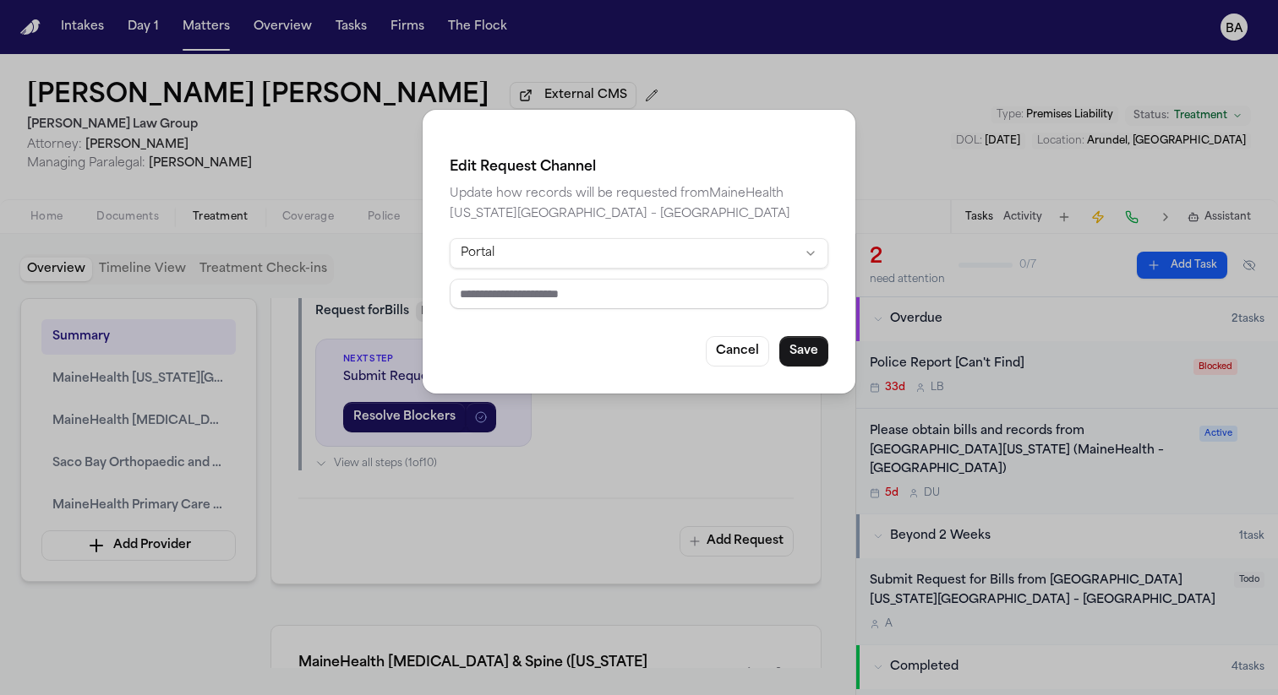
click at [634, 254] on html "Intakes Day 1 Matters Overview Tasks Firms The Flock BA Fay Athena Roy External…" at bounding box center [639, 347] width 1278 height 695
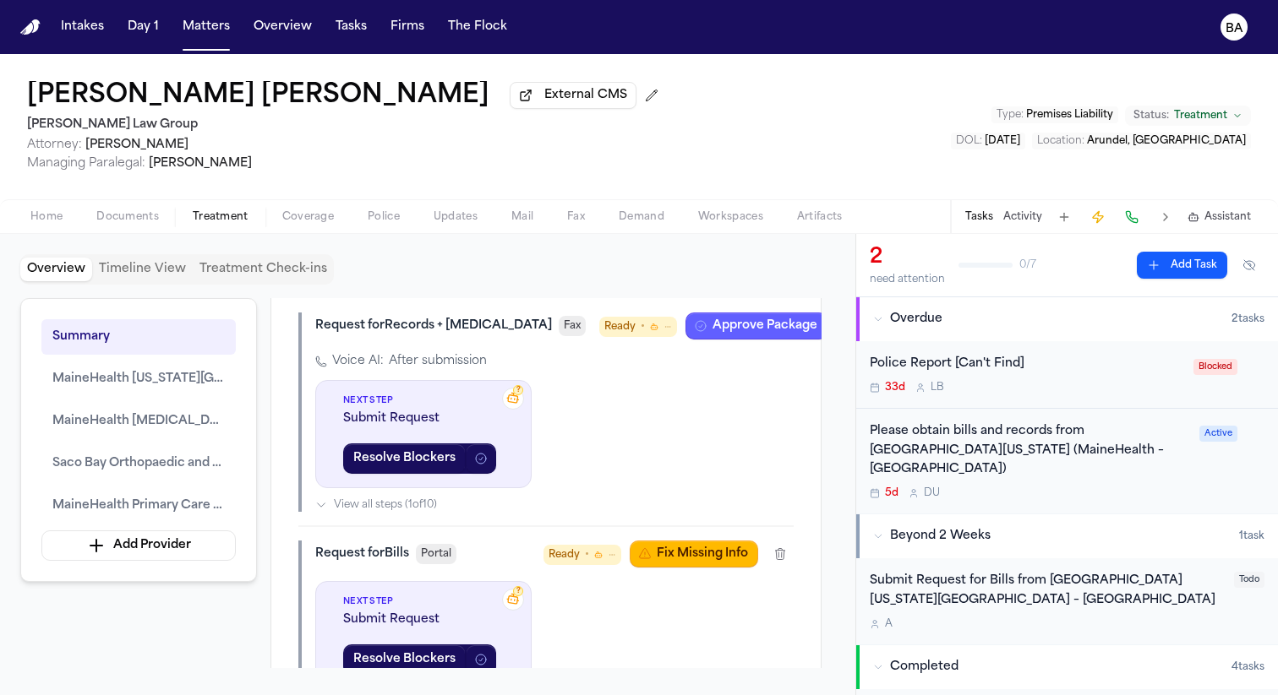
scroll to position [1425, 0]
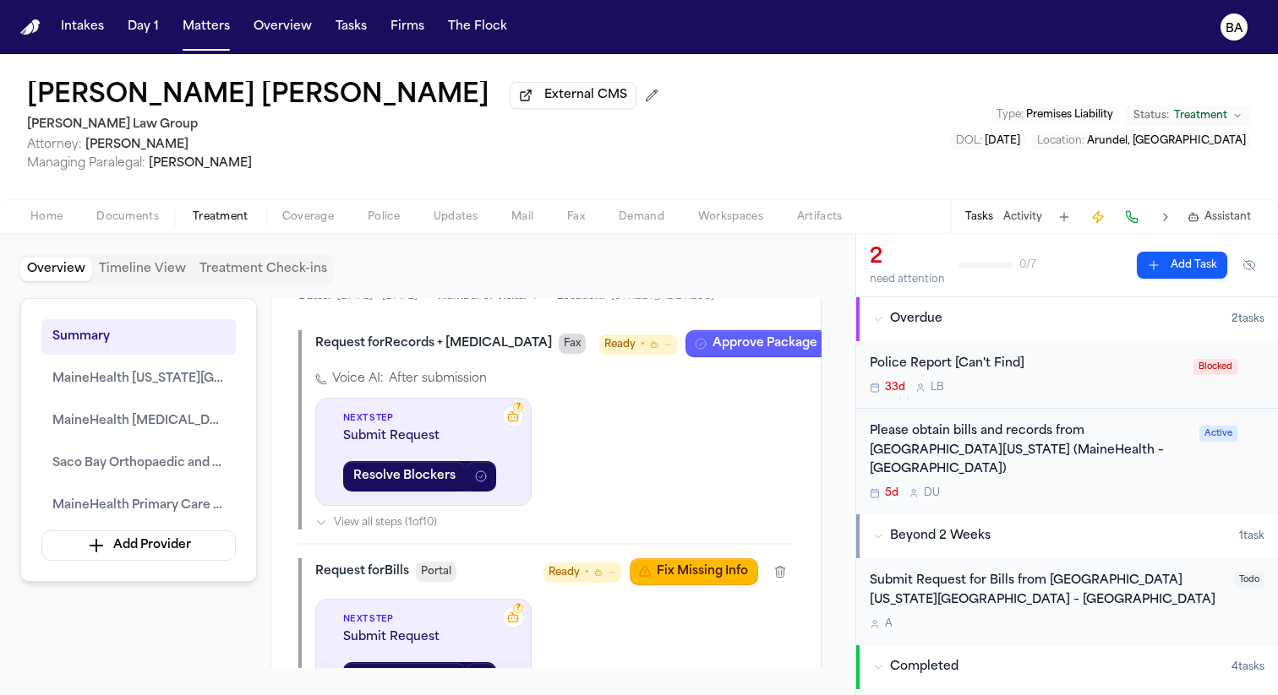
click at [559, 354] on span "Fax" at bounding box center [572, 344] width 27 height 20
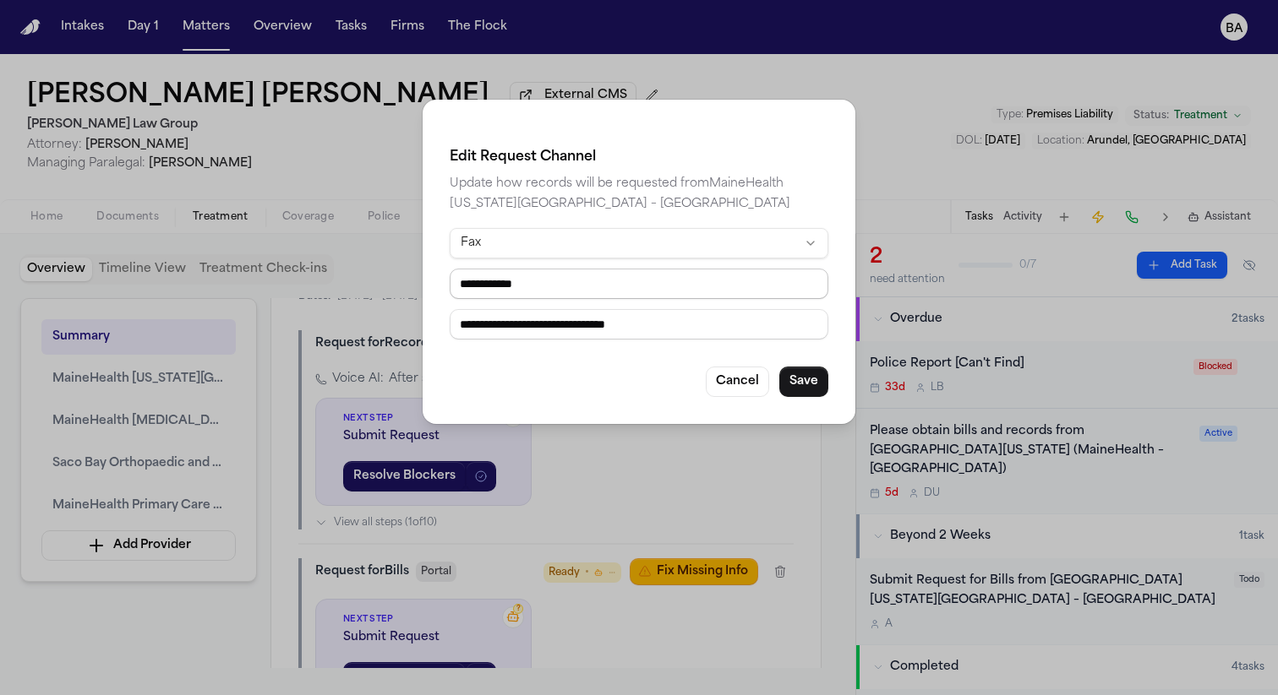
click at [630, 294] on input "**********" at bounding box center [639, 284] width 379 height 30
click at [725, 379] on button "Cancel" at bounding box center [737, 382] width 63 height 30
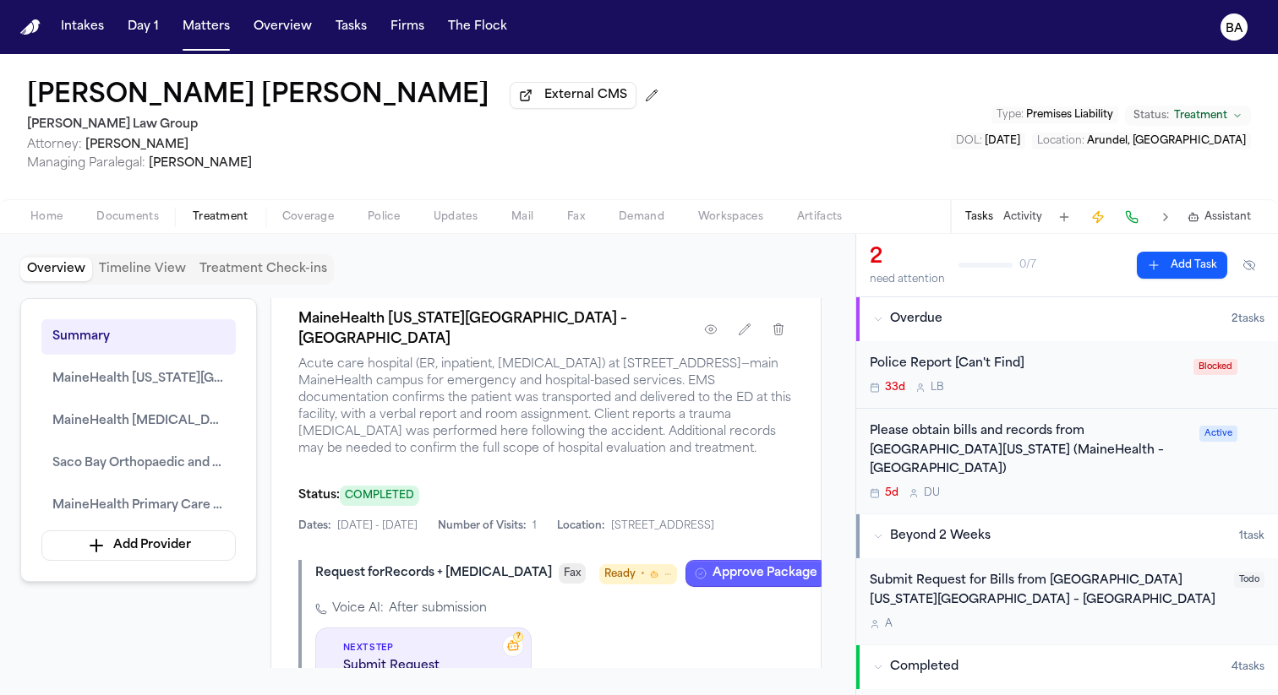
scroll to position [1191, 0]
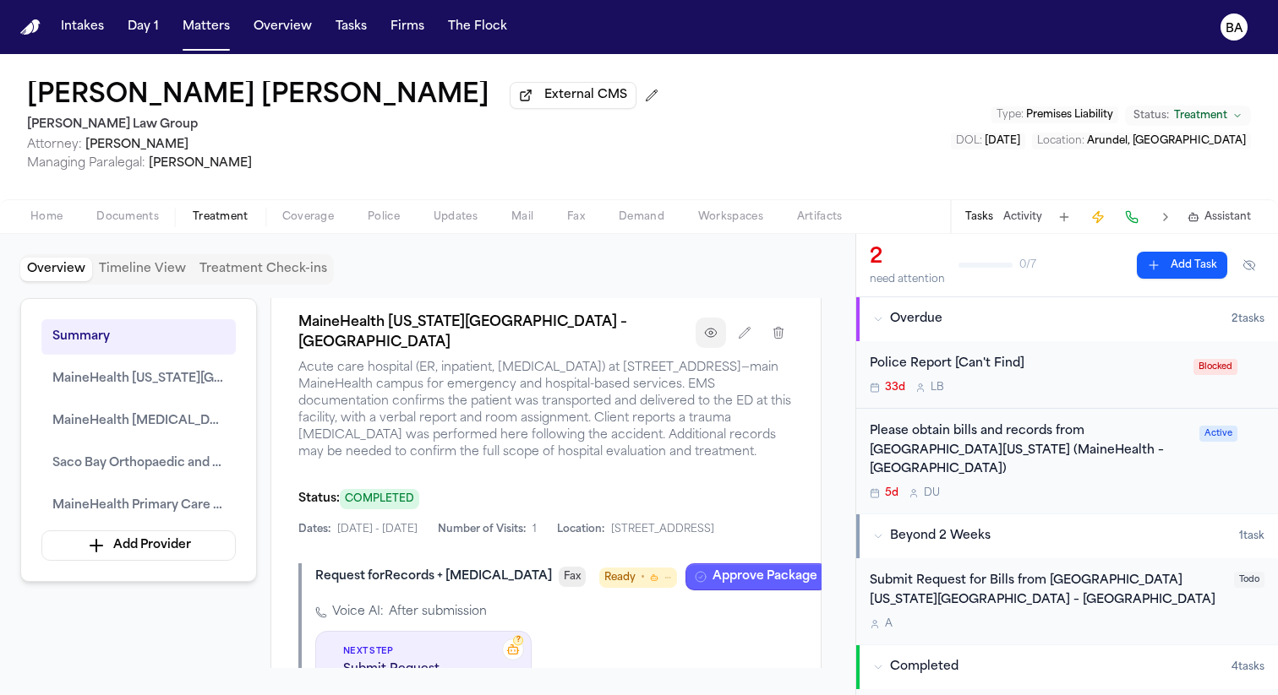
click at [714, 340] on icon "button" at bounding box center [711, 333] width 14 height 14
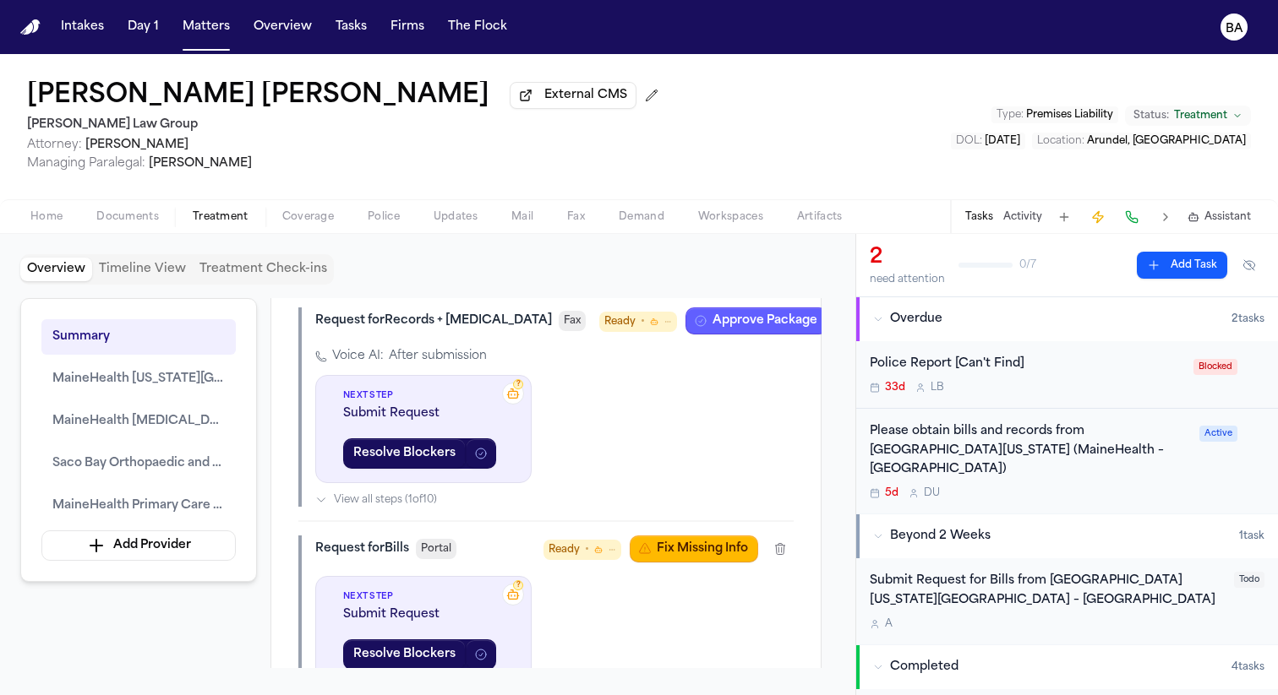
scroll to position [1442, 0]
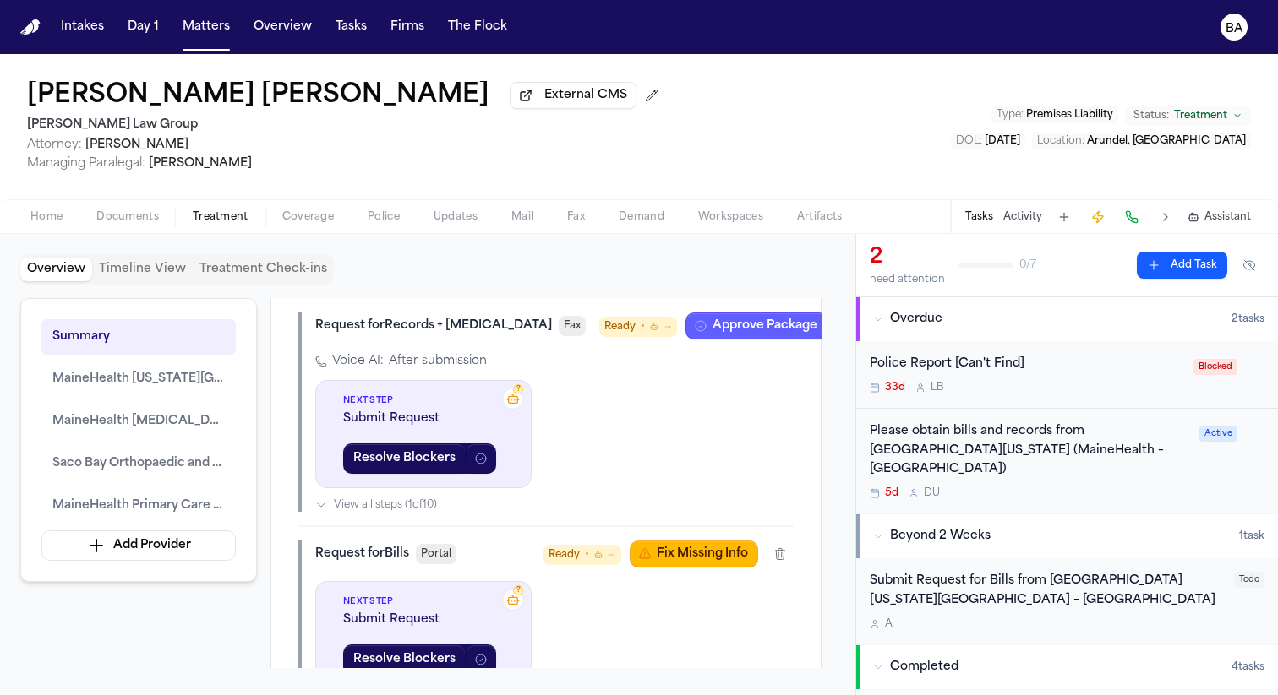
click at [601, 337] on span "Ready •" at bounding box center [638, 327] width 78 height 20
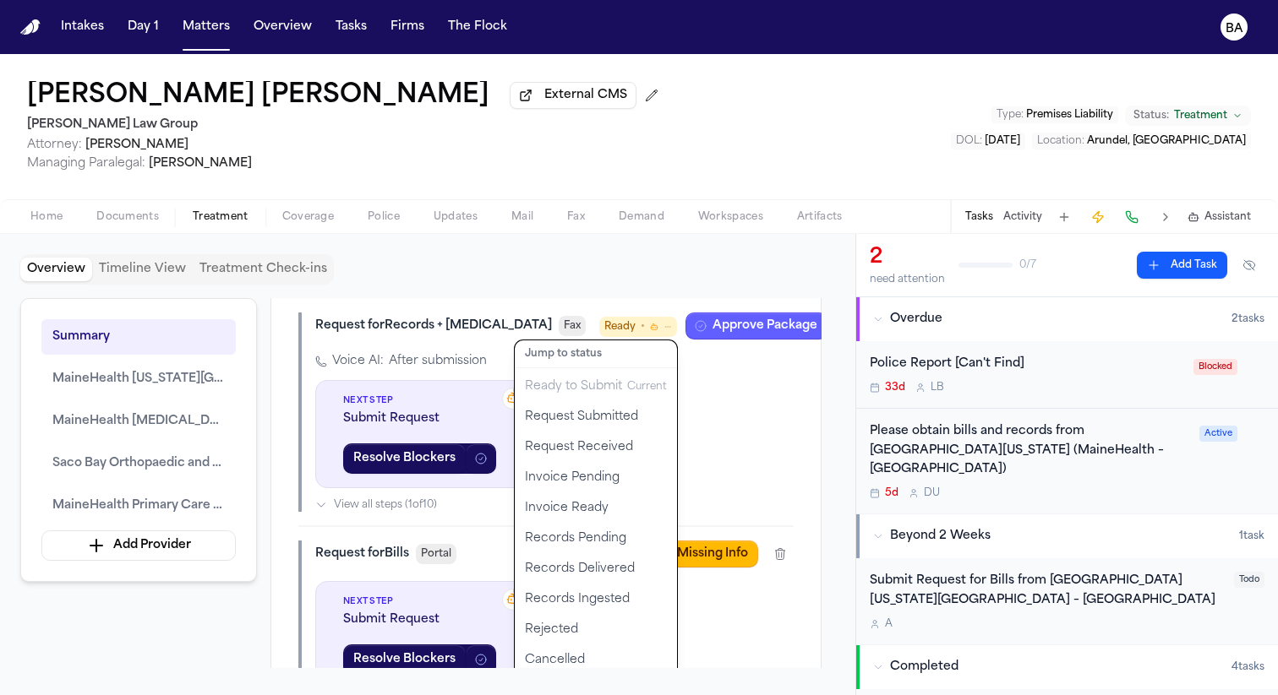
click at [601, 337] on span "Ready •" at bounding box center [638, 327] width 78 height 20
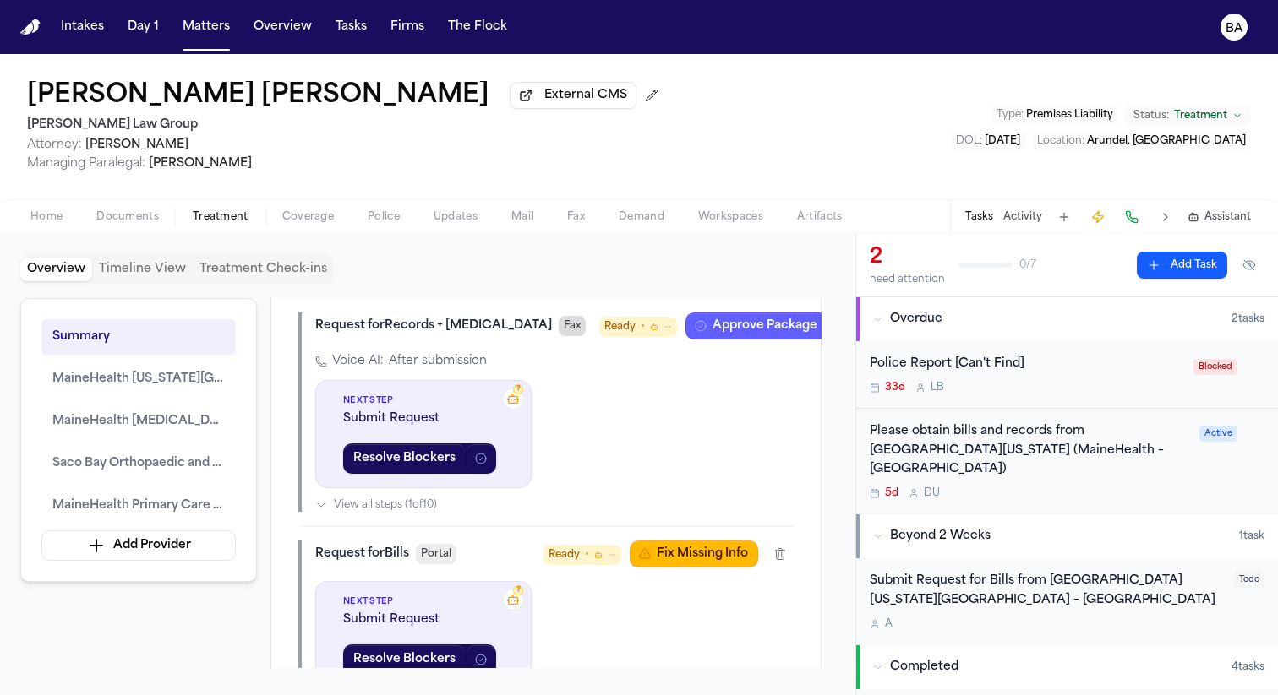
click at [559, 336] on span "Fax" at bounding box center [572, 326] width 27 height 20
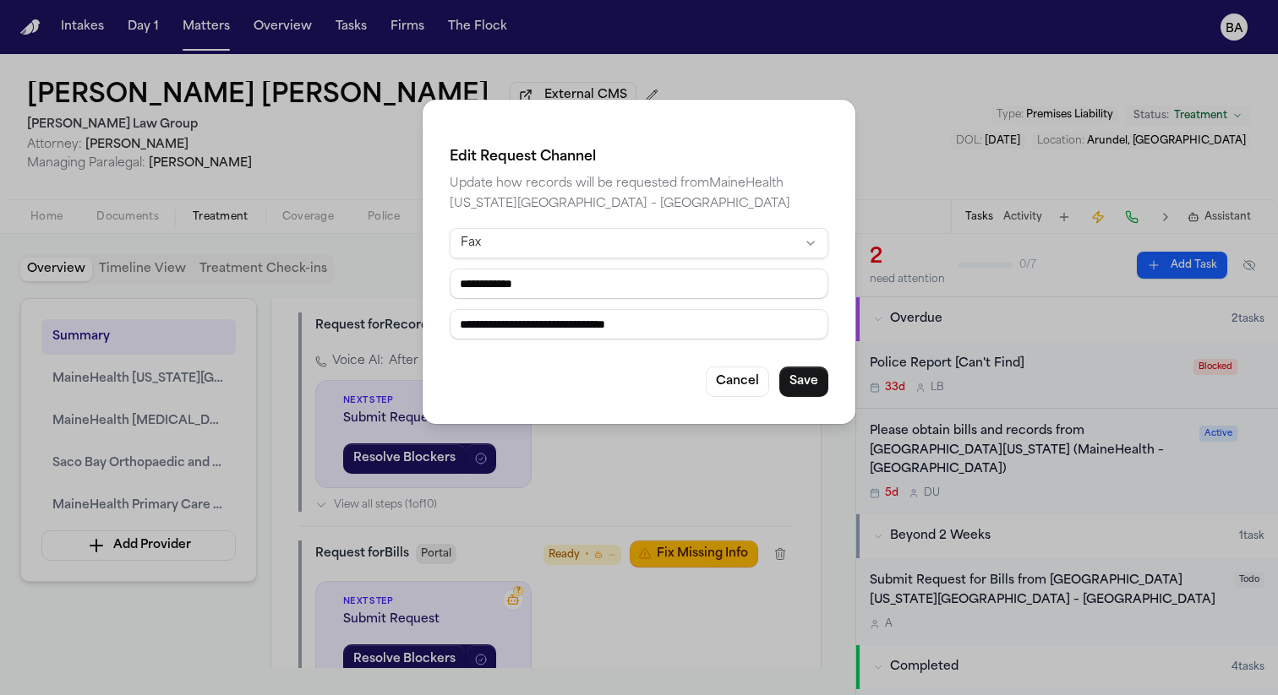
click at [628, 482] on div "**********" at bounding box center [639, 347] width 1278 height 695
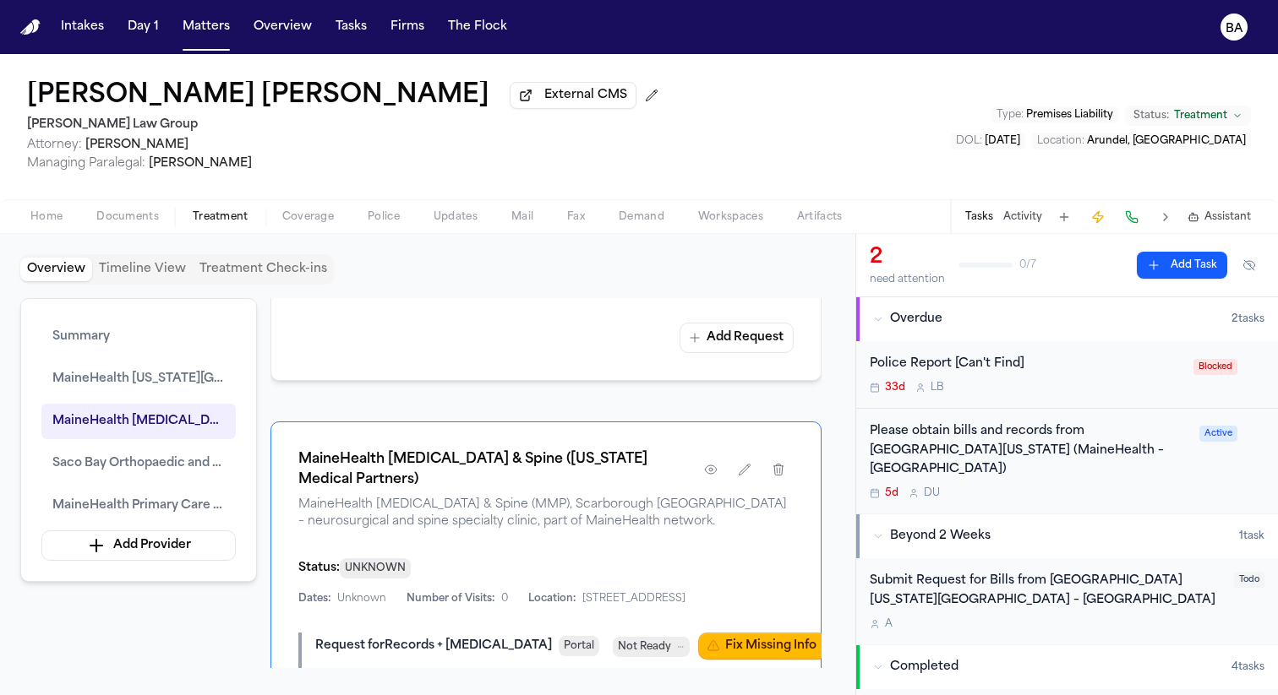
scroll to position [1901, 0]
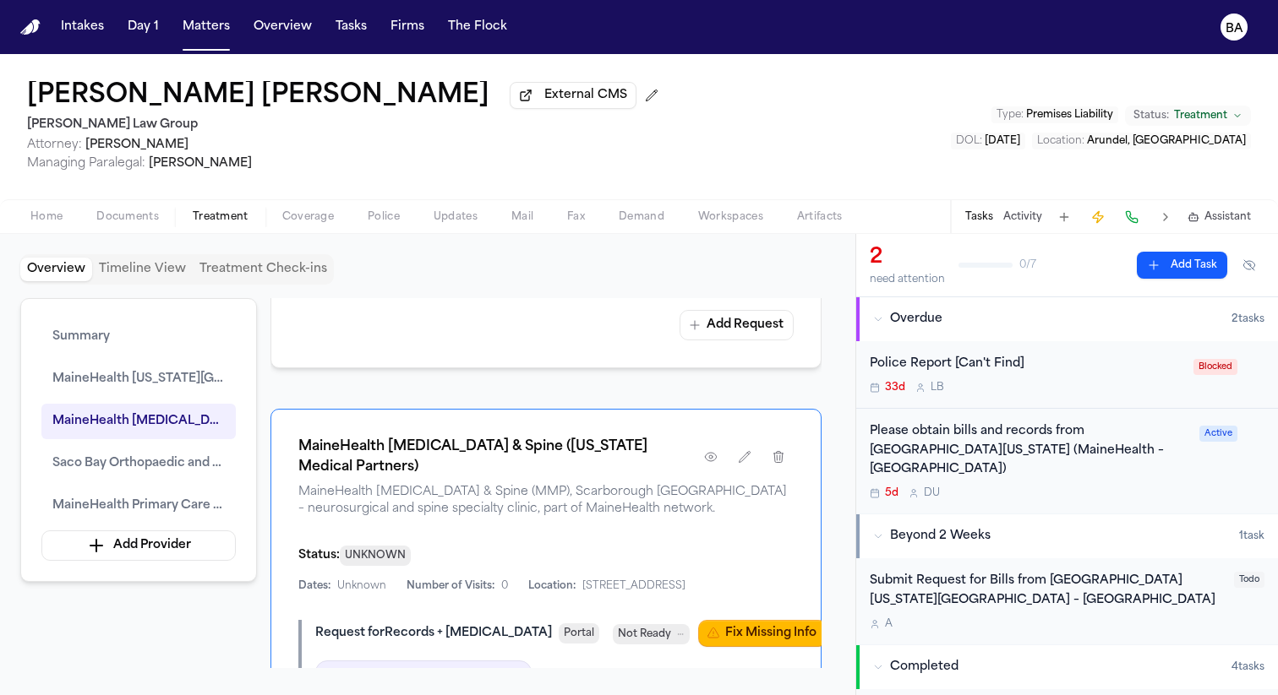
click at [717, 341] on button "Add Request" at bounding box center [736, 325] width 114 height 30
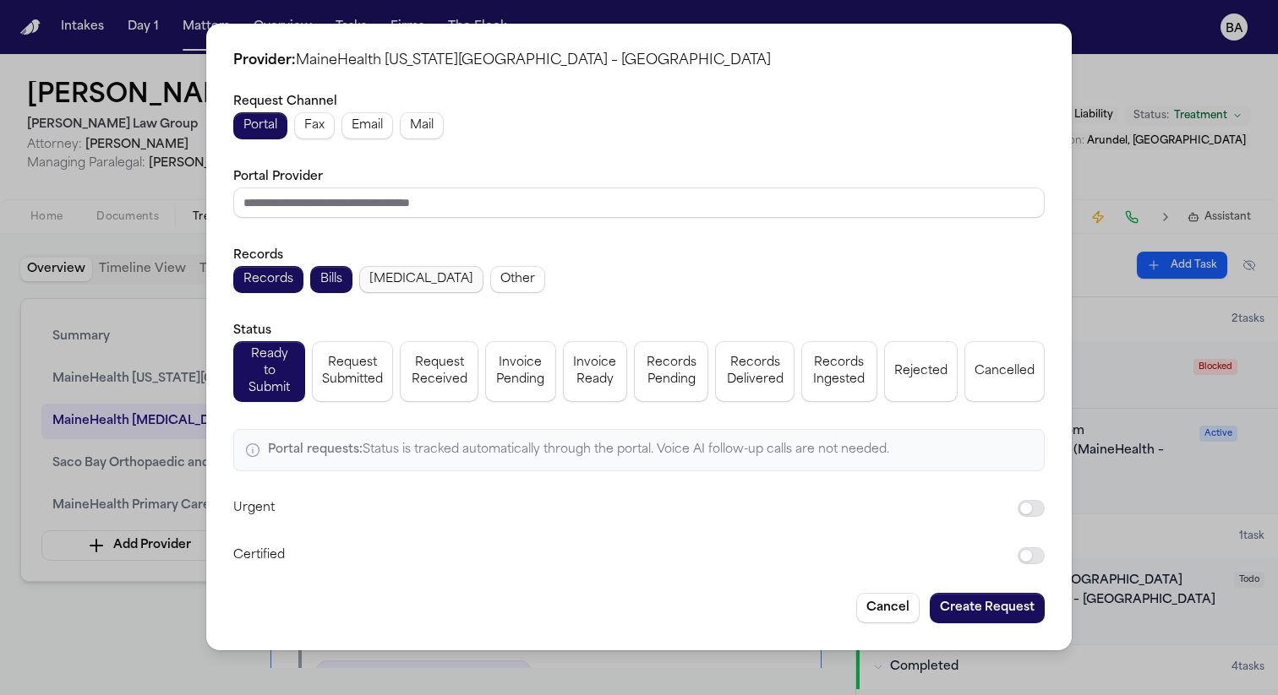
click at [384, 274] on button "Radiology" at bounding box center [421, 279] width 124 height 27
click at [872, 605] on button "Cancel" at bounding box center [887, 608] width 63 height 30
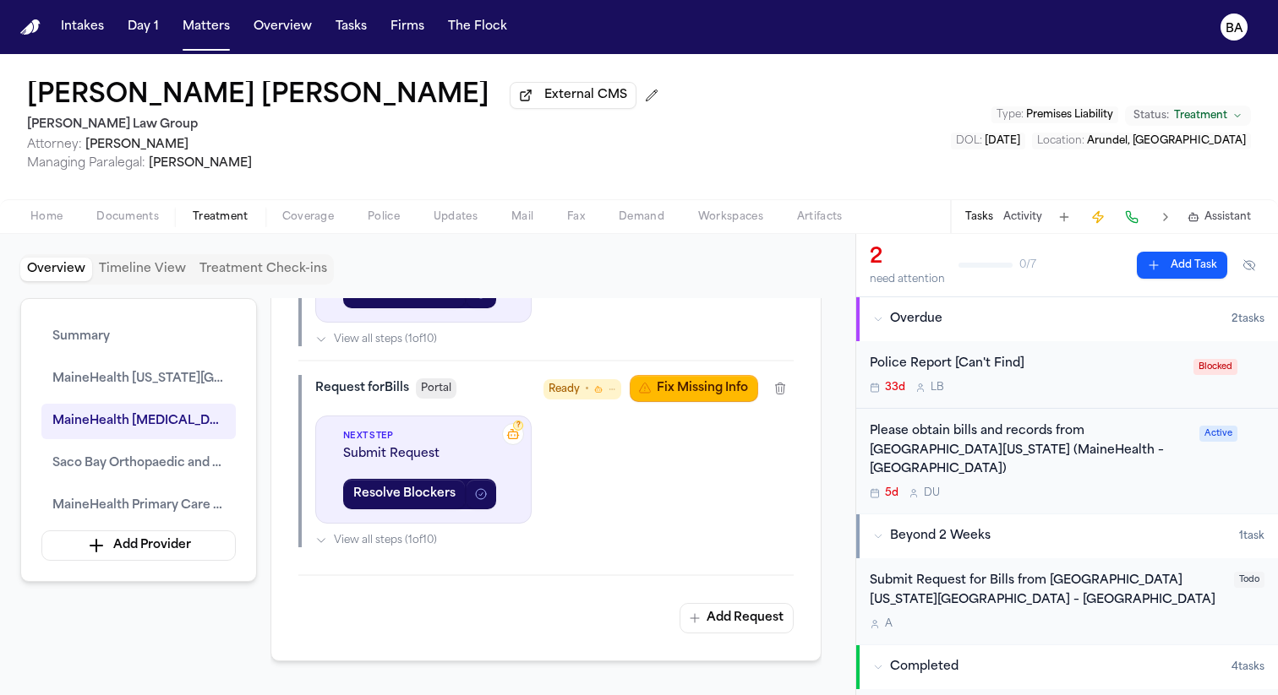
scroll to position [1705, 0]
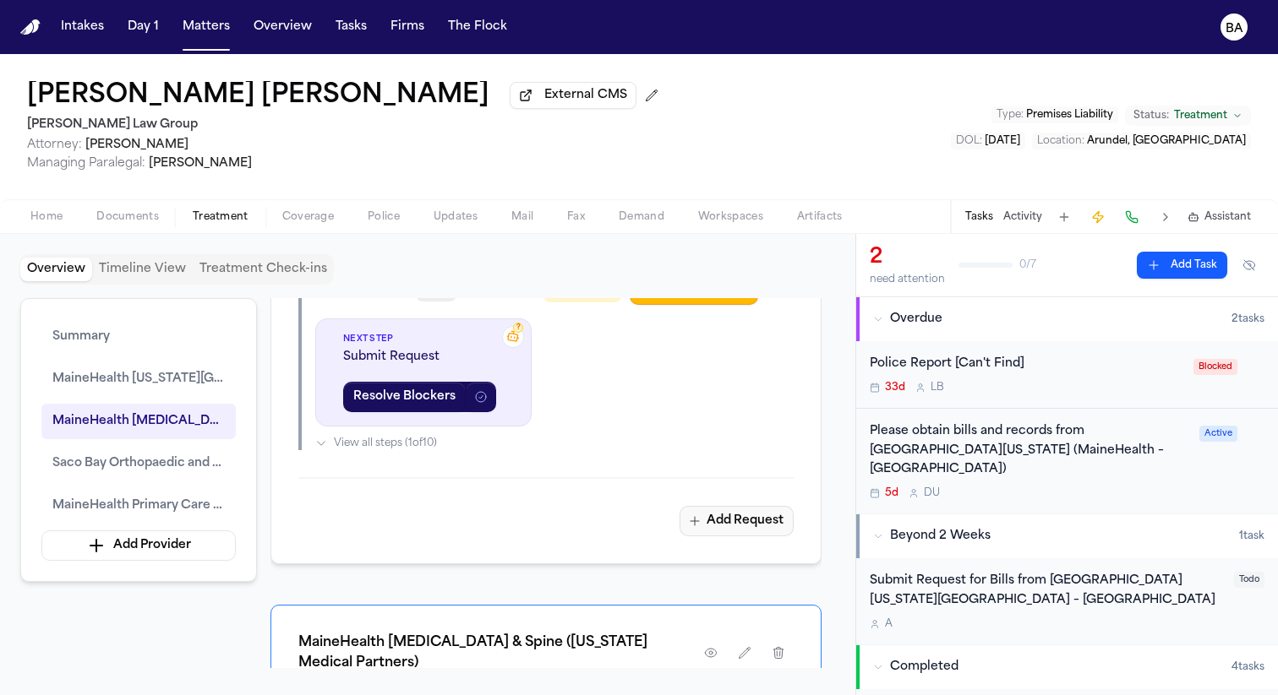
click at [759, 537] on button "Add Request" at bounding box center [736, 521] width 114 height 30
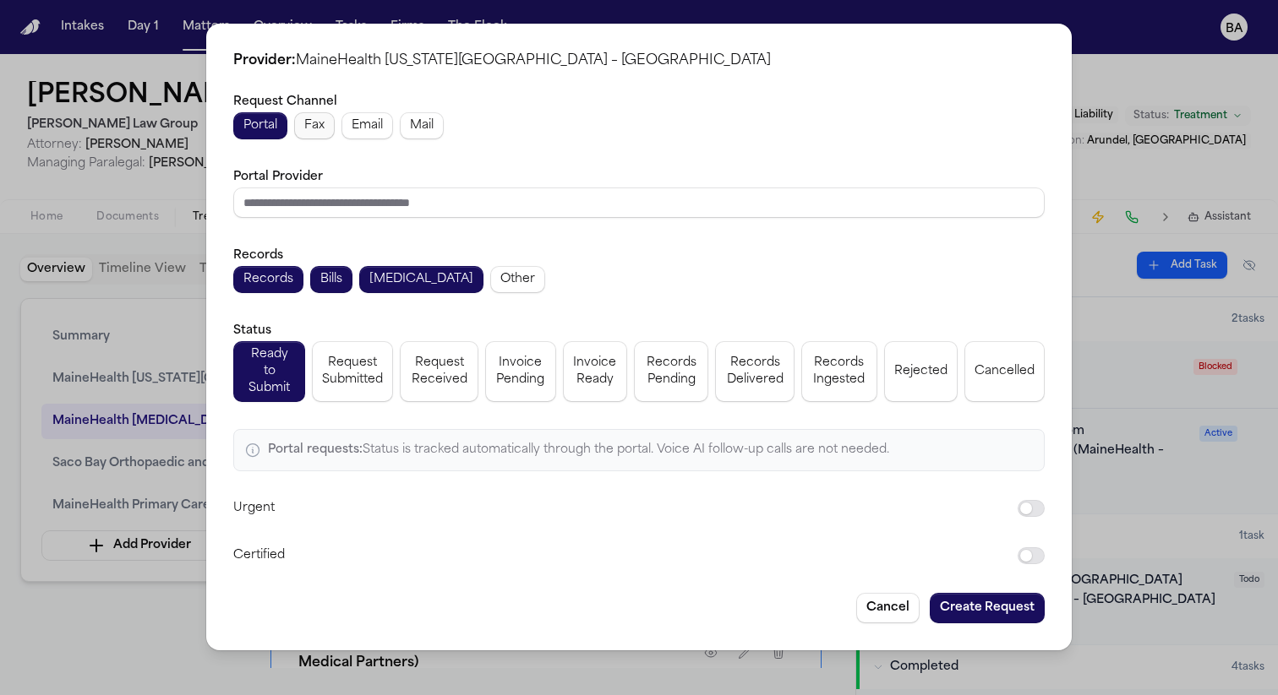
click at [313, 134] on span "Fax" at bounding box center [314, 125] width 20 height 17
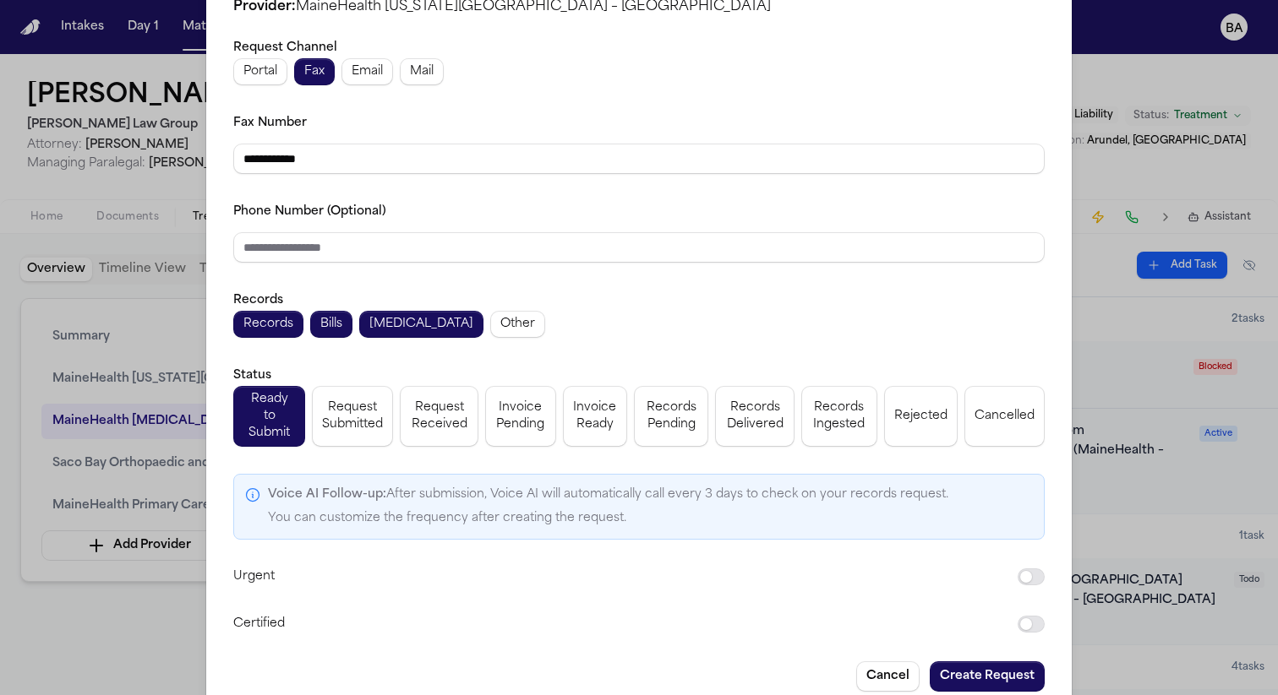
scroll to position [64, 0]
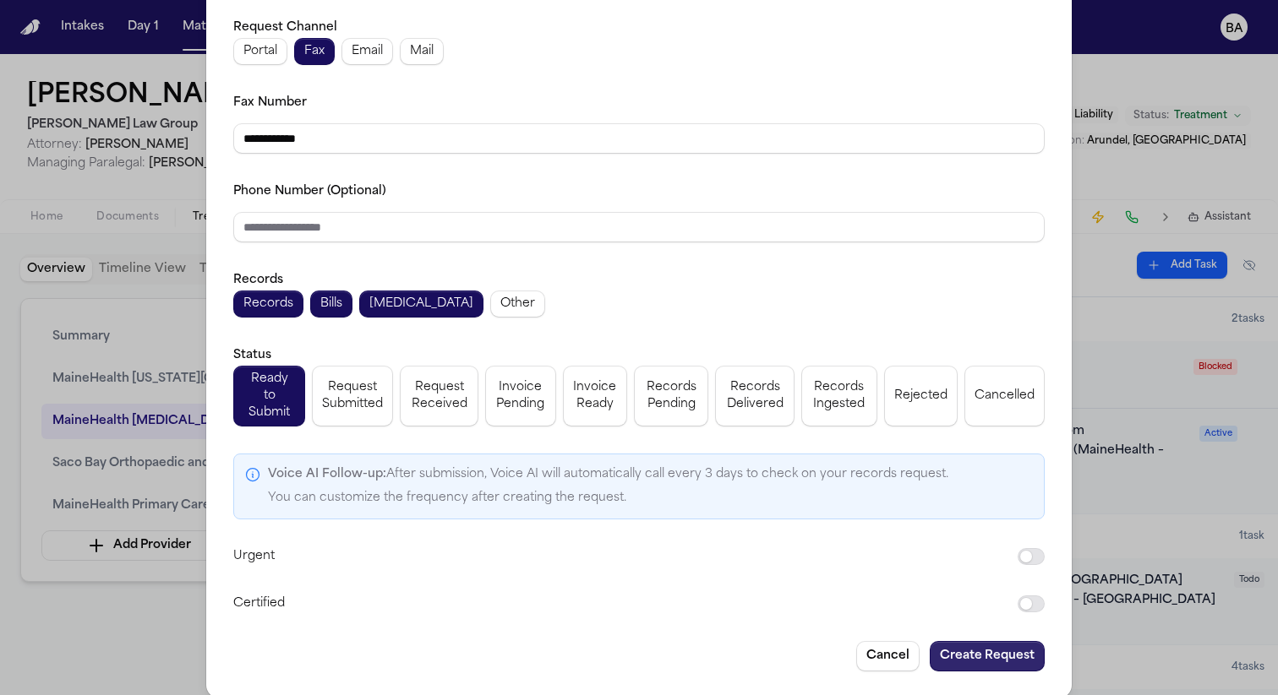
click at [1015, 645] on button "Create Request" at bounding box center [986, 656] width 115 height 30
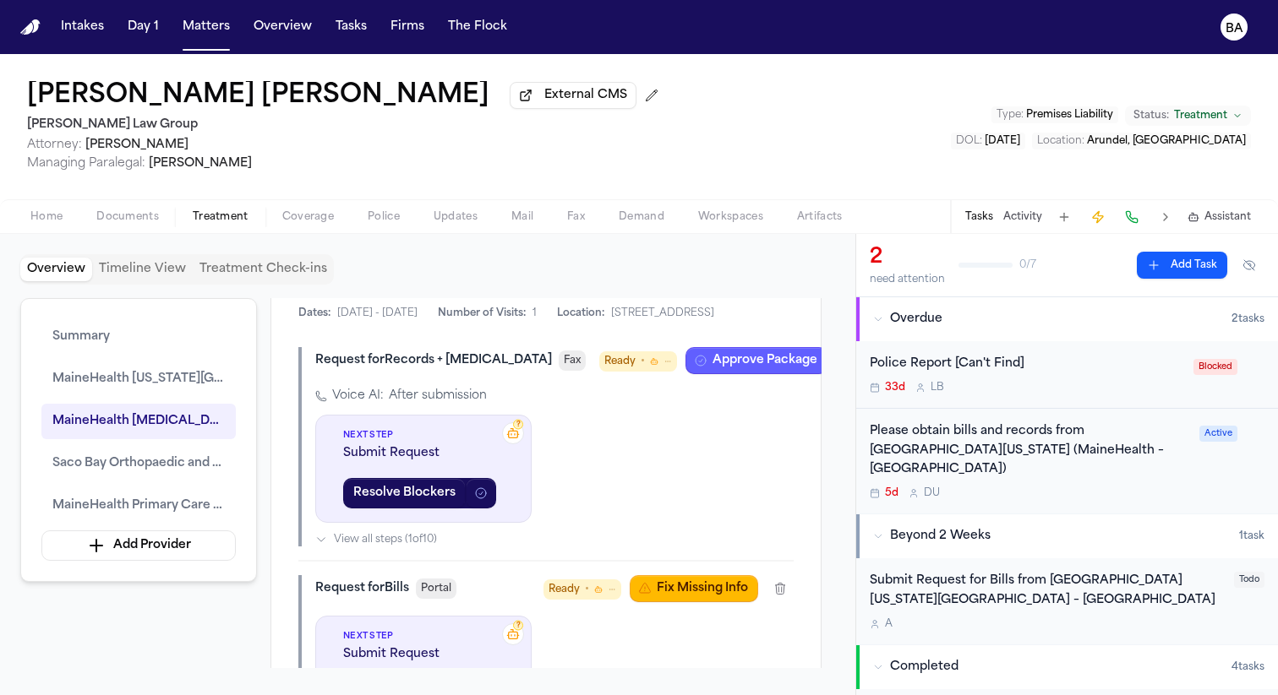
scroll to position [1468, 0]
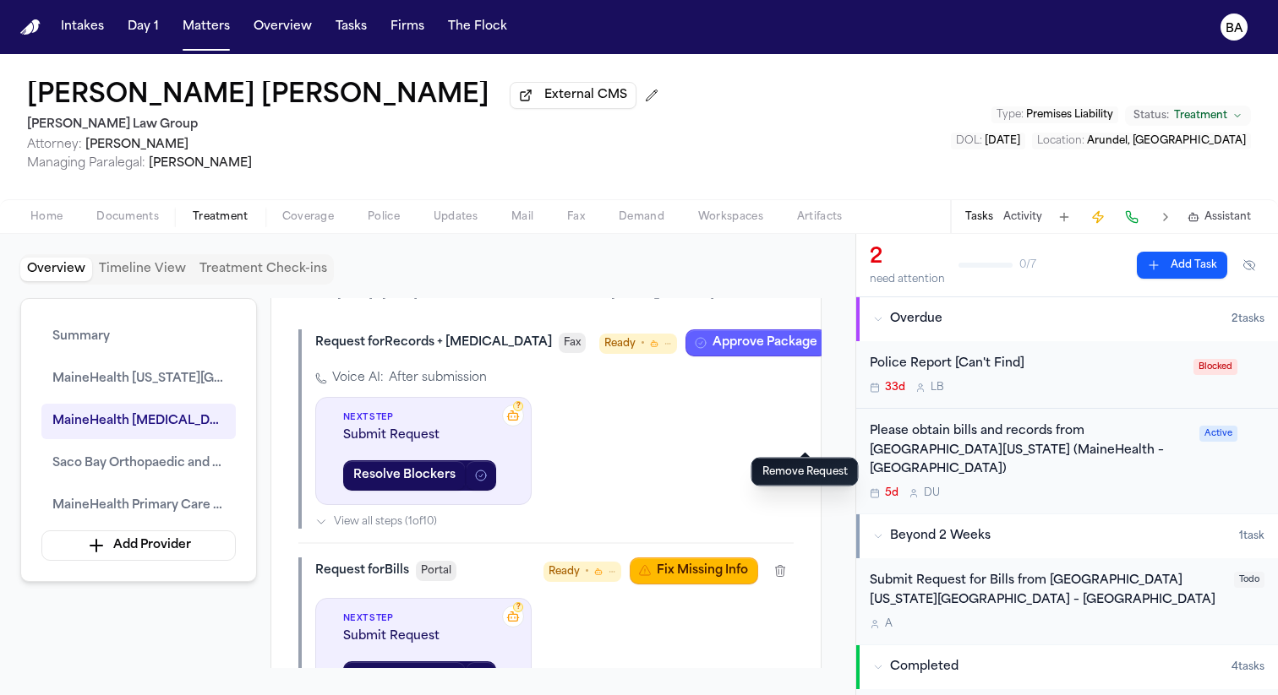
click at [845, 348] on icon "button" at bounding box center [849, 342] width 9 height 11
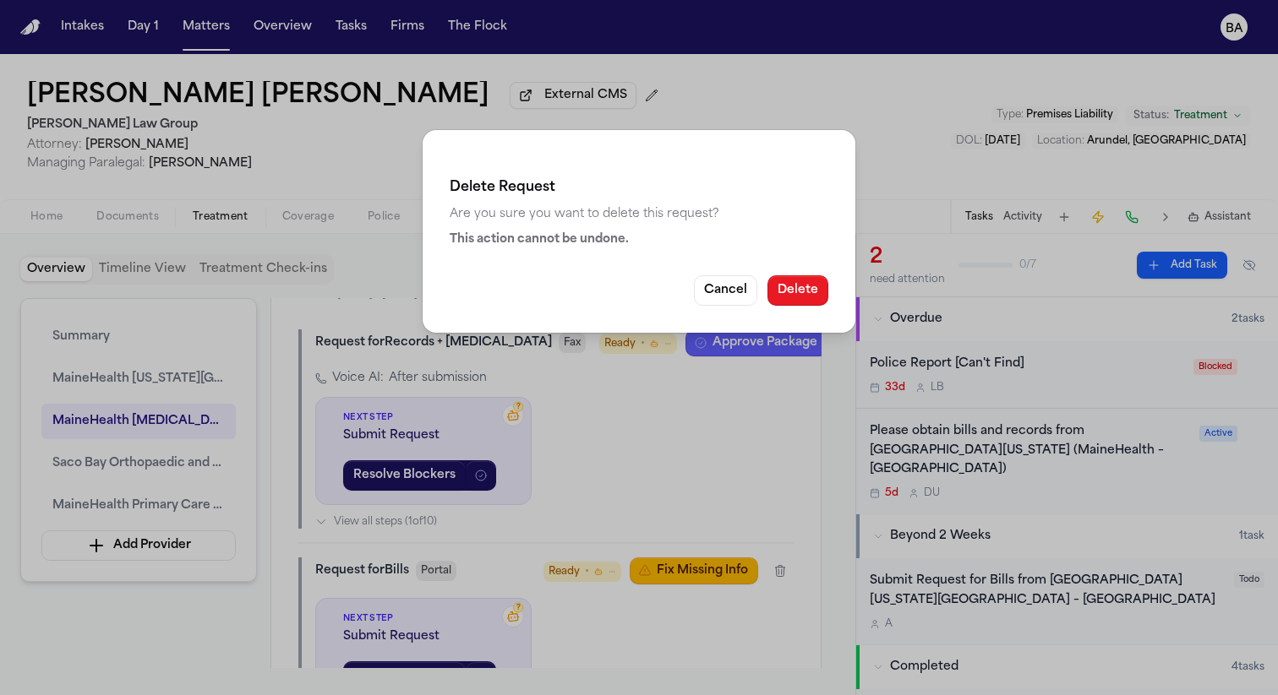
click at [816, 290] on button "Delete" at bounding box center [797, 290] width 61 height 30
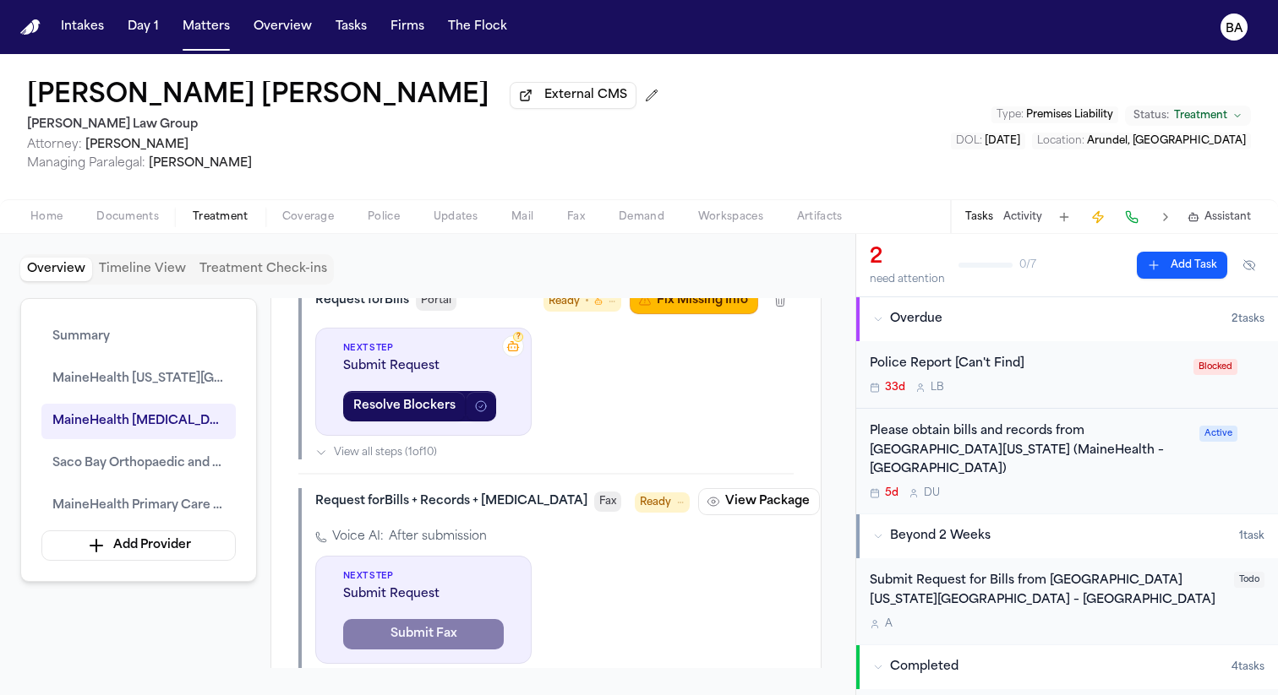
scroll to position [1425, 0]
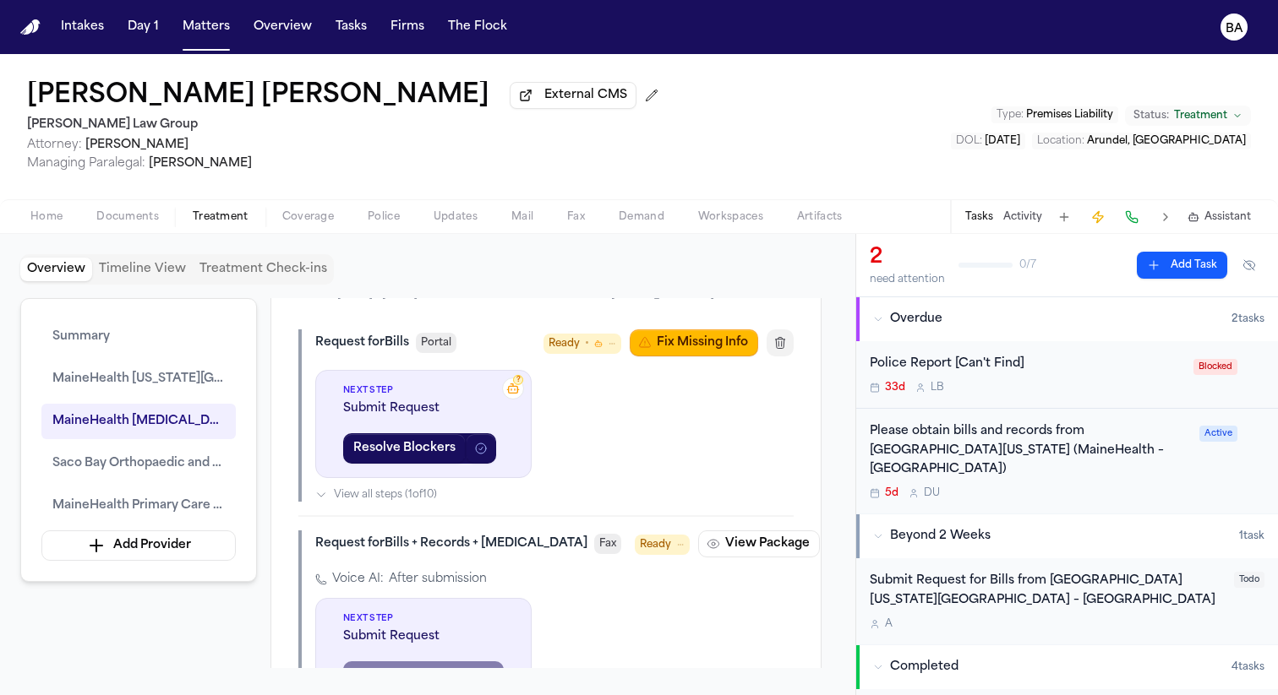
click at [788, 357] on button "button" at bounding box center [779, 343] width 27 height 27
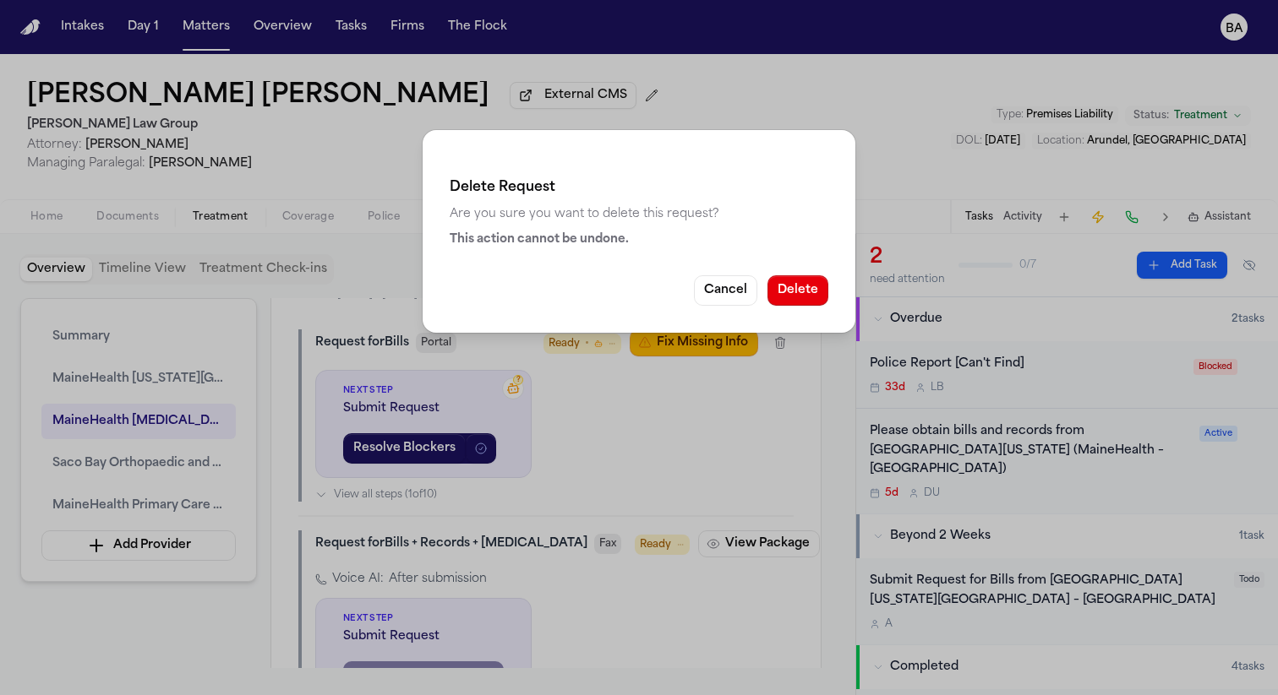
click at [804, 295] on button "Delete" at bounding box center [797, 290] width 61 height 30
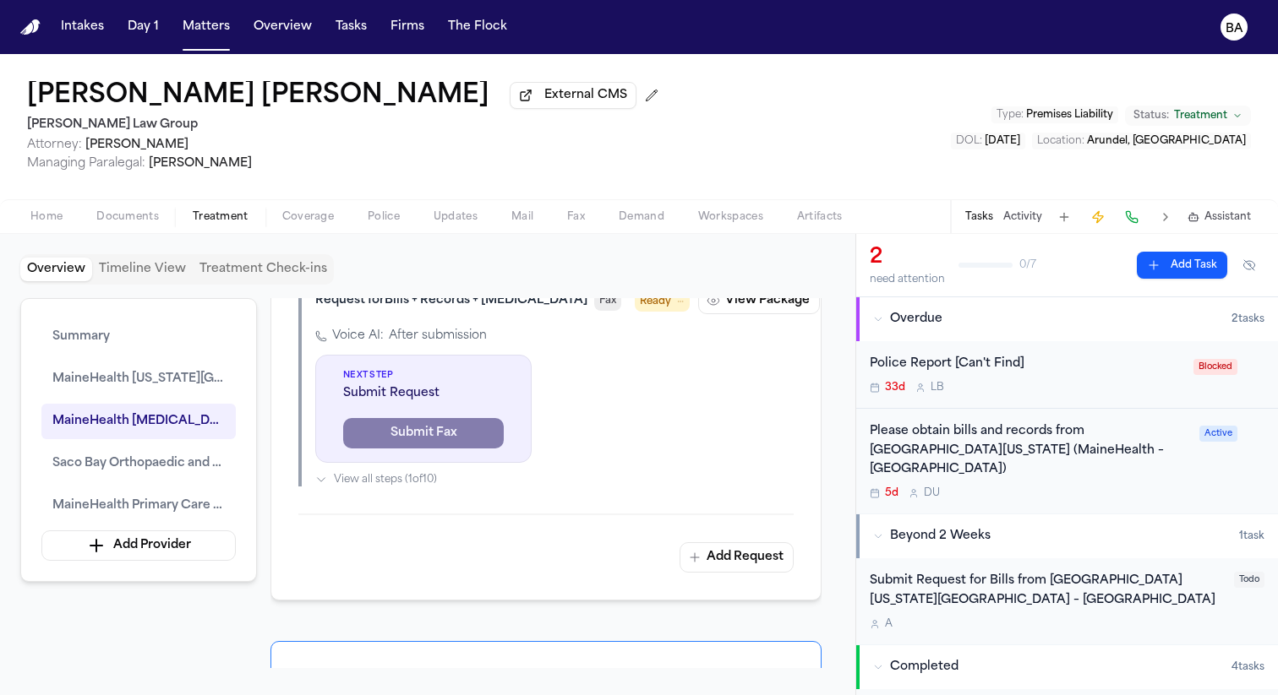
scroll to position [1383, 0]
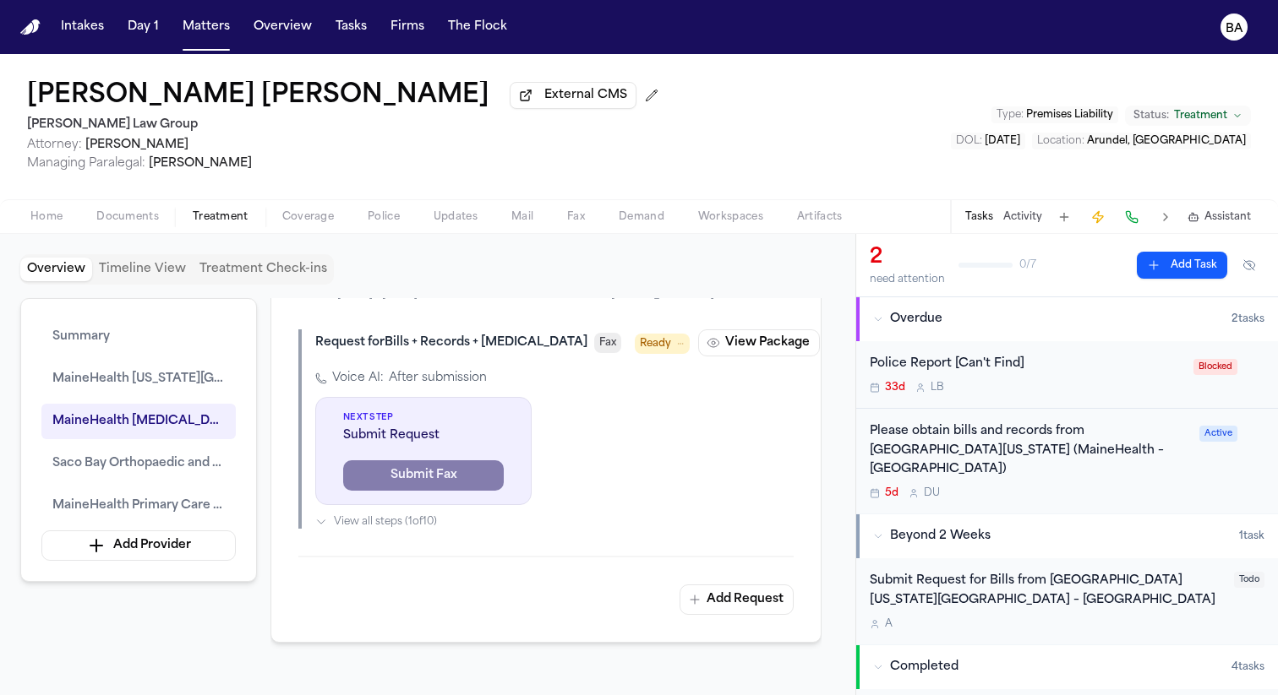
click at [835, 350] on icon "button" at bounding box center [842, 343] width 14 height 14
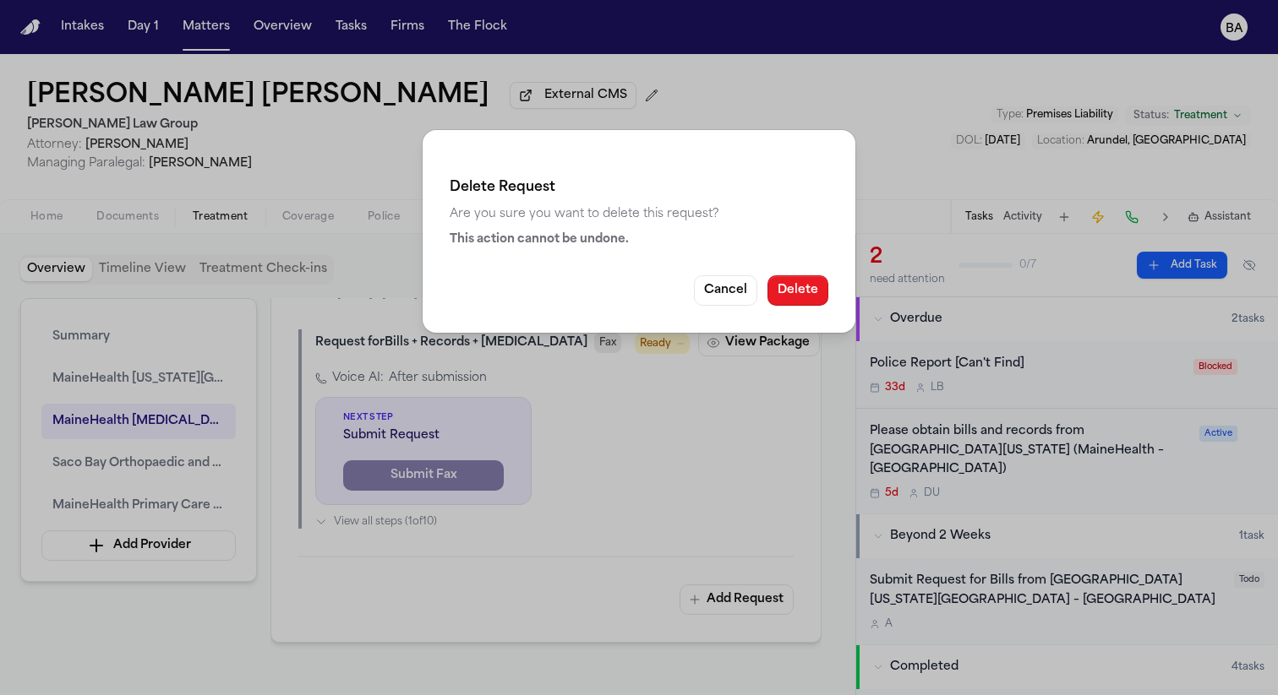
click at [811, 294] on button "Delete" at bounding box center [797, 290] width 61 height 30
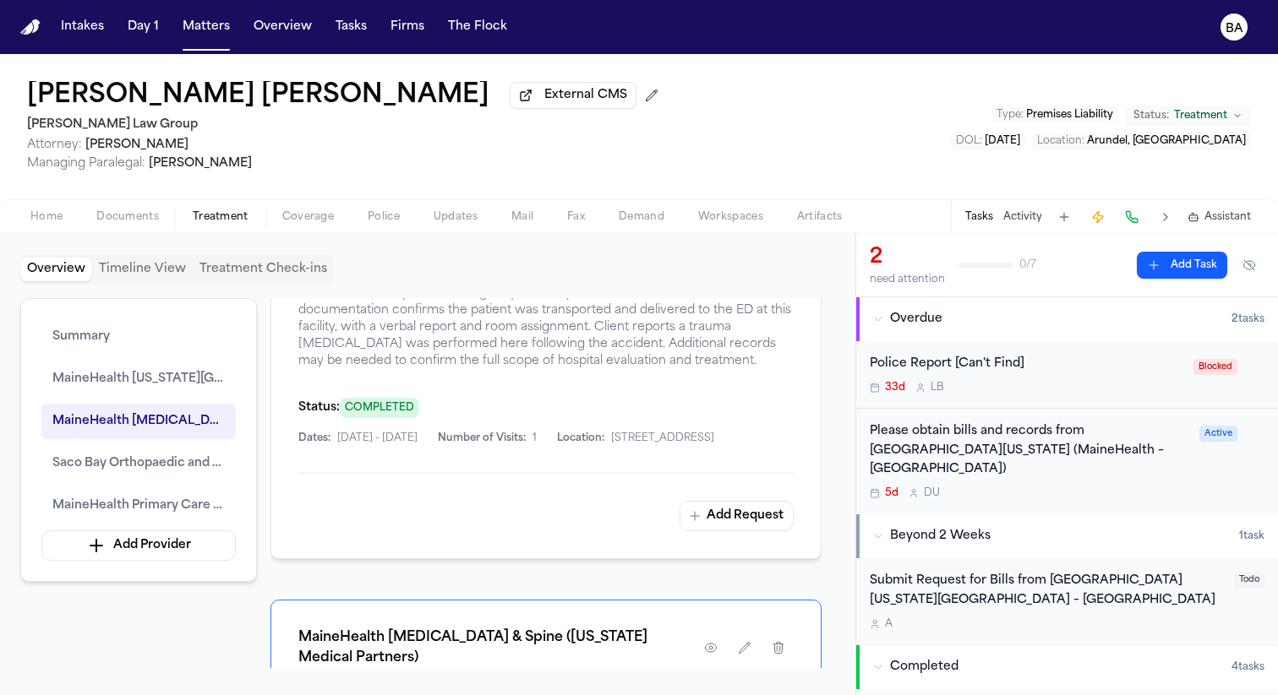
scroll to position [1203, 0]
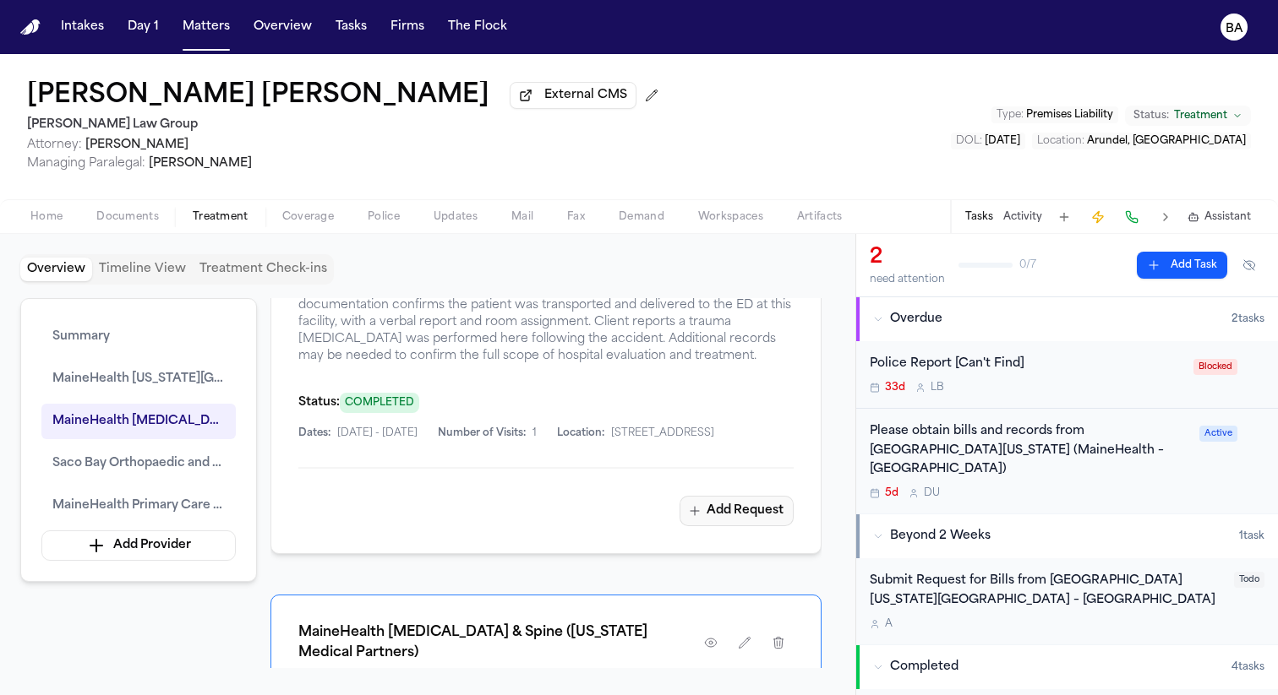
click at [746, 526] on button "Add Request" at bounding box center [736, 511] width 114 height 30
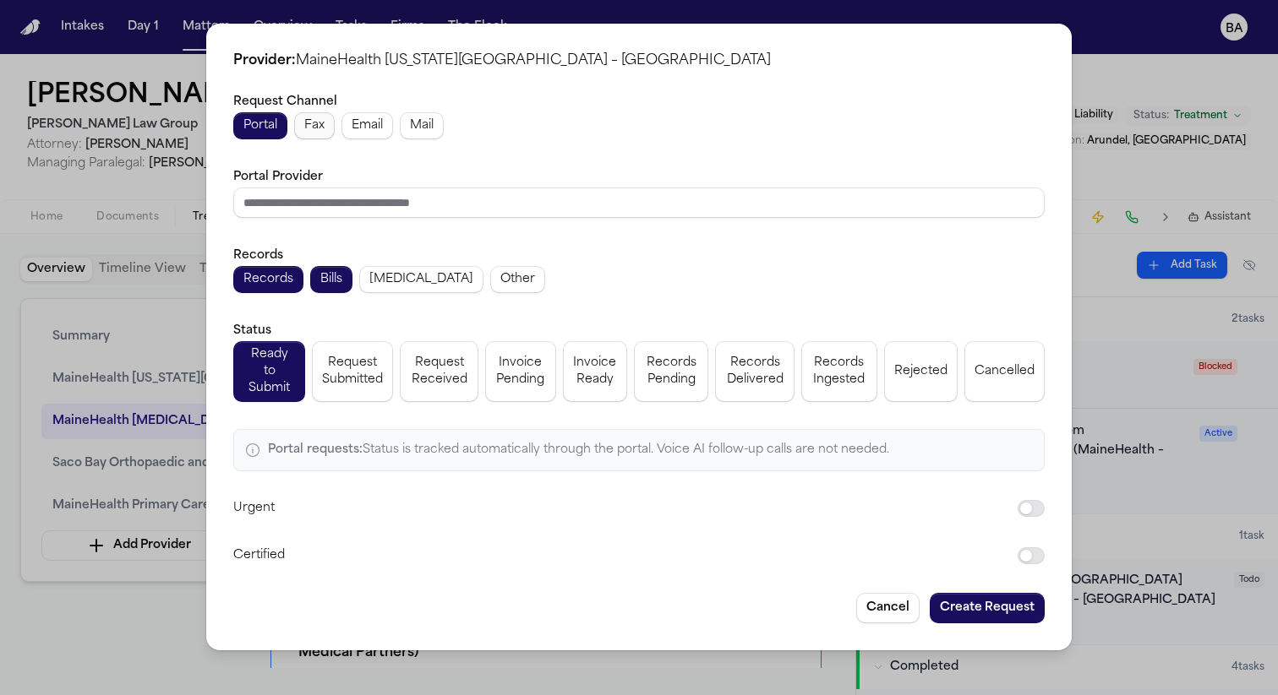
click at [317, 128] on span "Fax" at bounding box center [314, 125] width 20 height 17
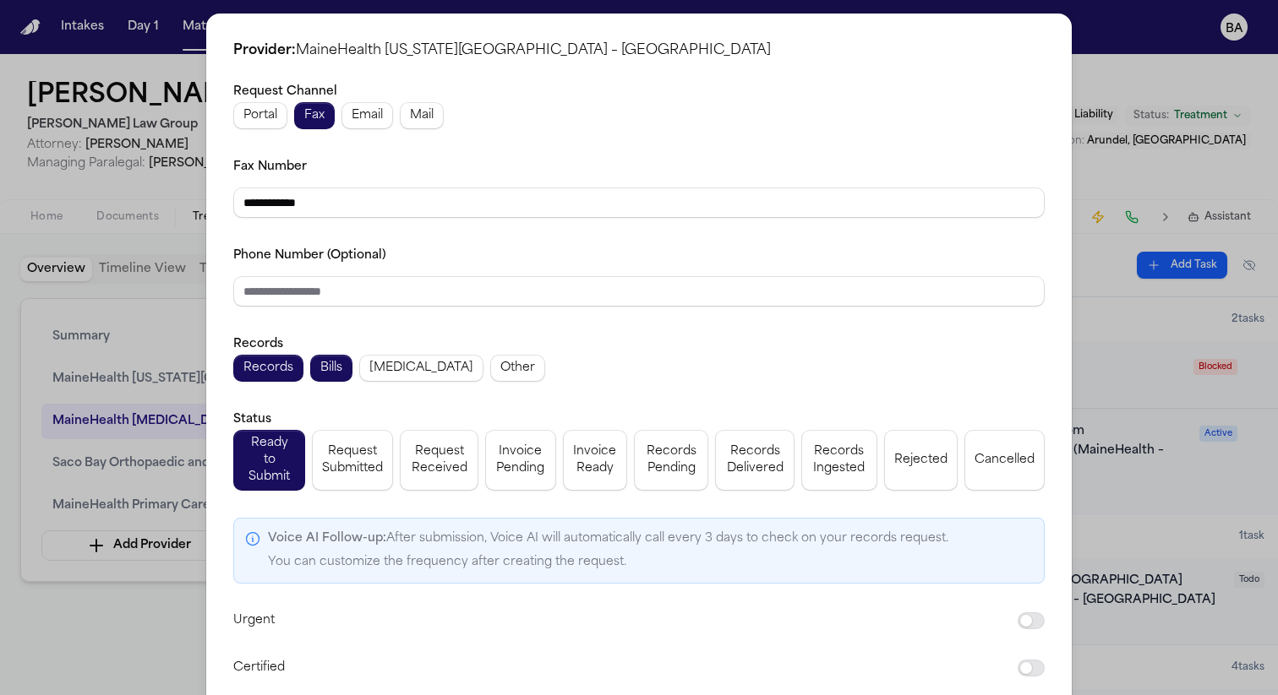
click at [404, 191] on input "**********" at bounding box center [638, 203] width 811 height 30
paste input "tel"
type input "**********"
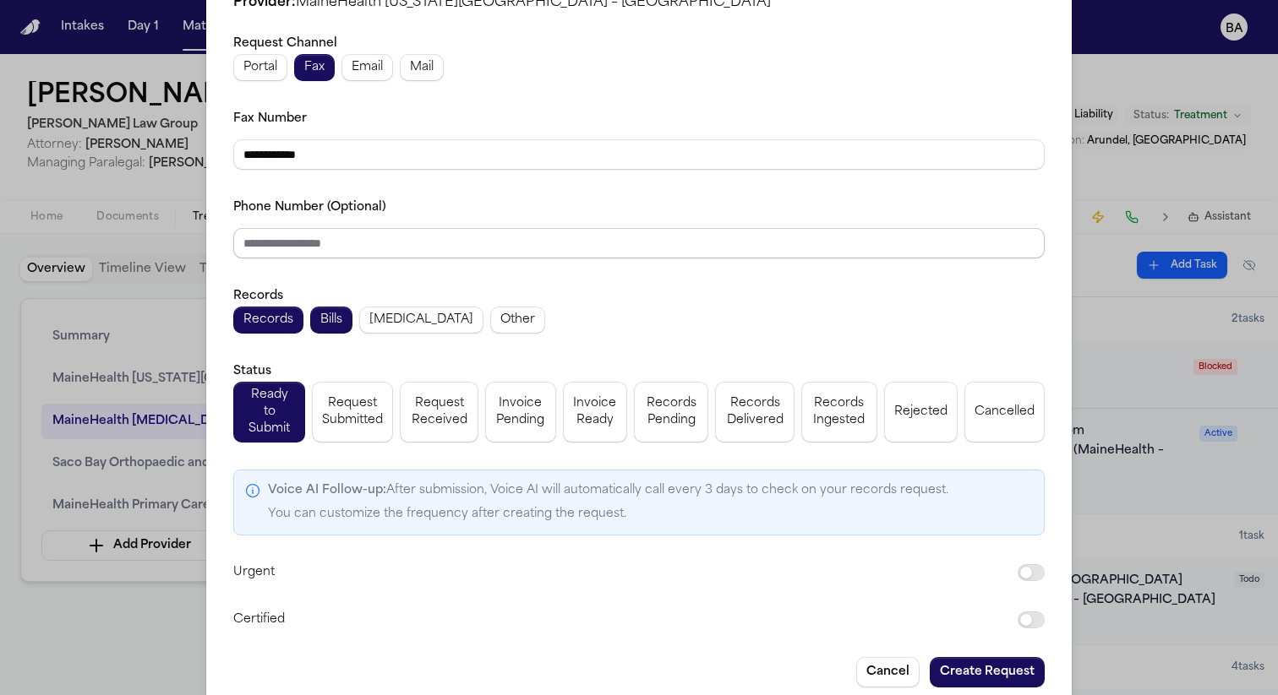
scroll to position [64, 0]
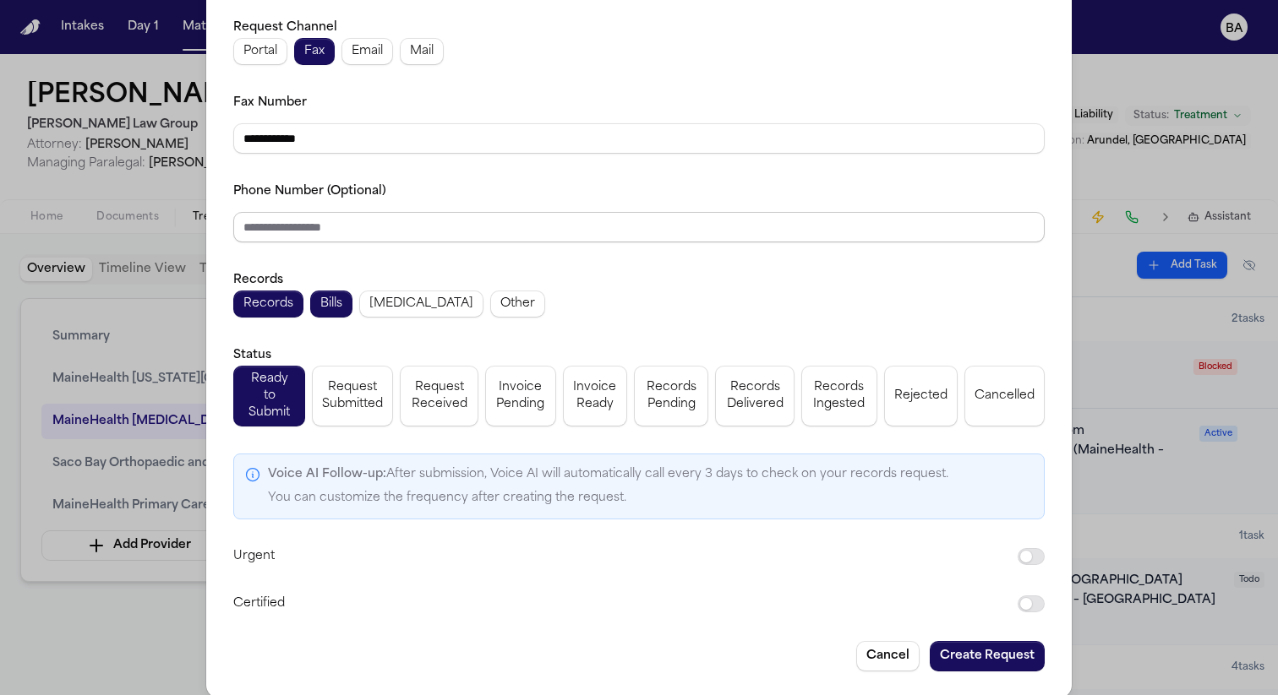
click at [575, 230] on input "Phone Number (Optional)" at bounding box center [638, 227] width 811 height 30
click at [391, 233] on input "Phone Number (Optional)" at bounding box center [638, 227] width 811 height 30
paste input "**********"
type input "**********"
click at [968, 641] on button "Create Request" at bounding box center [986, 656] width 115 height 30
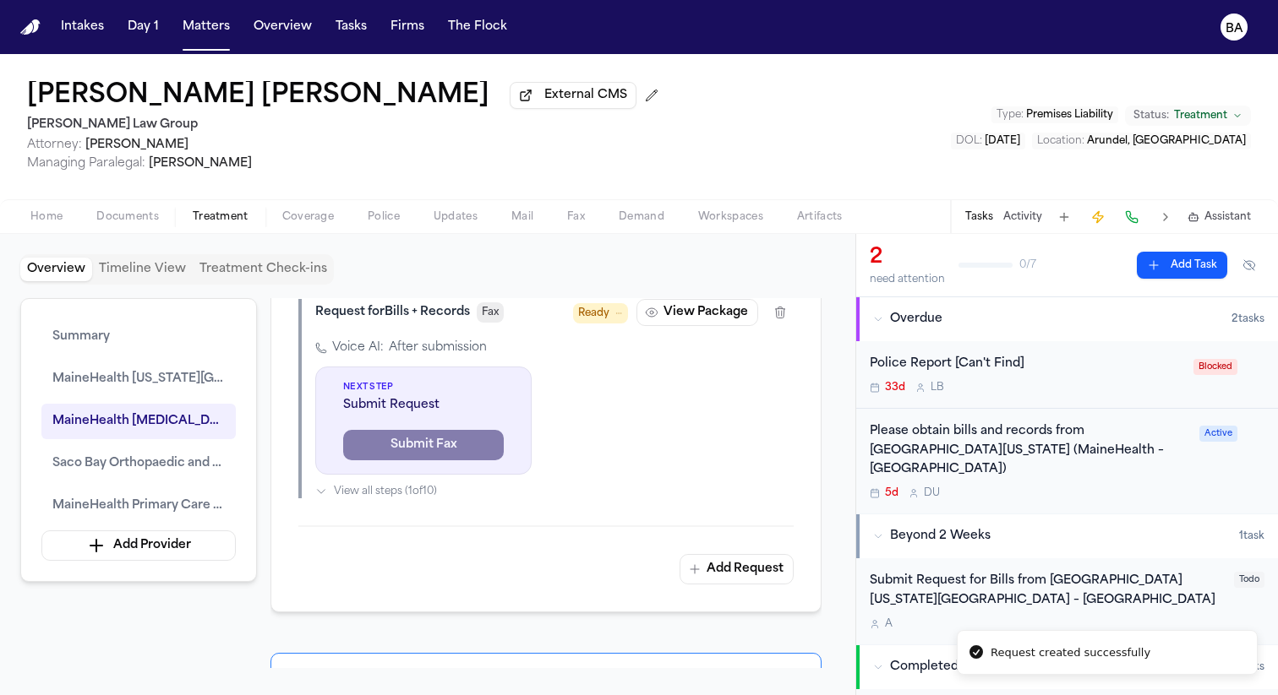
scroll to position [1453, 0]
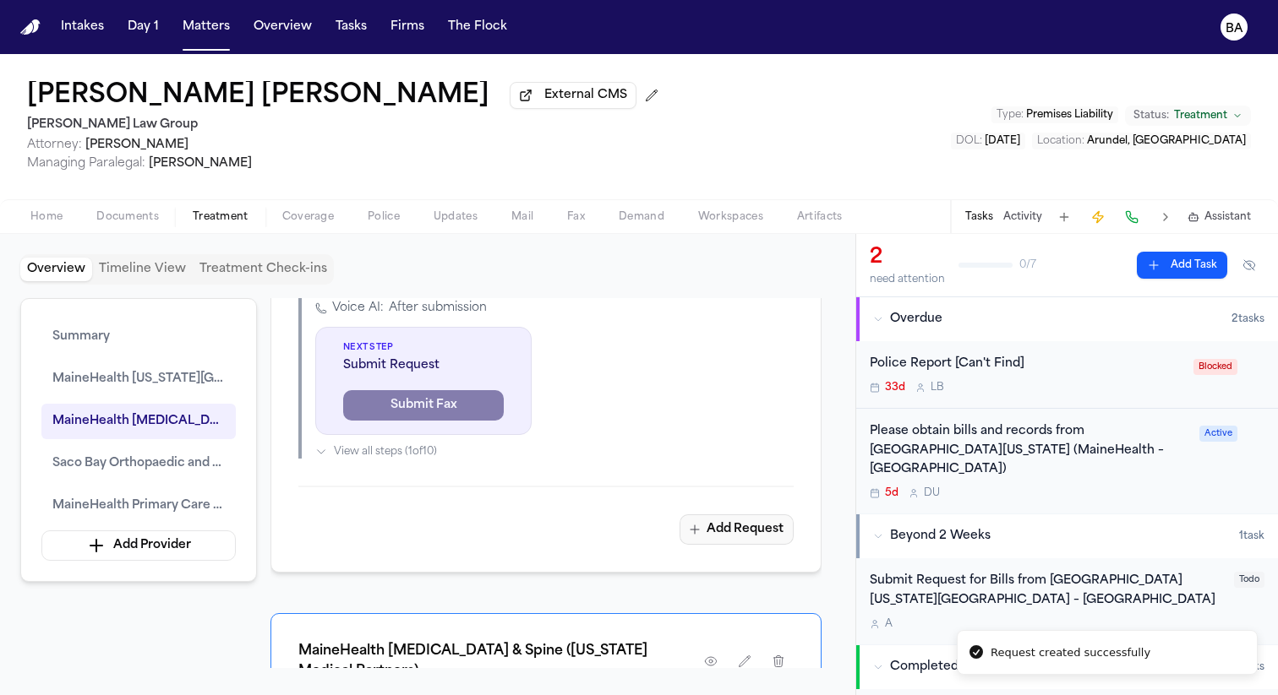
click at [749, 545] on button "Add Request" at bounding box center [736, 530] width 114 height 30
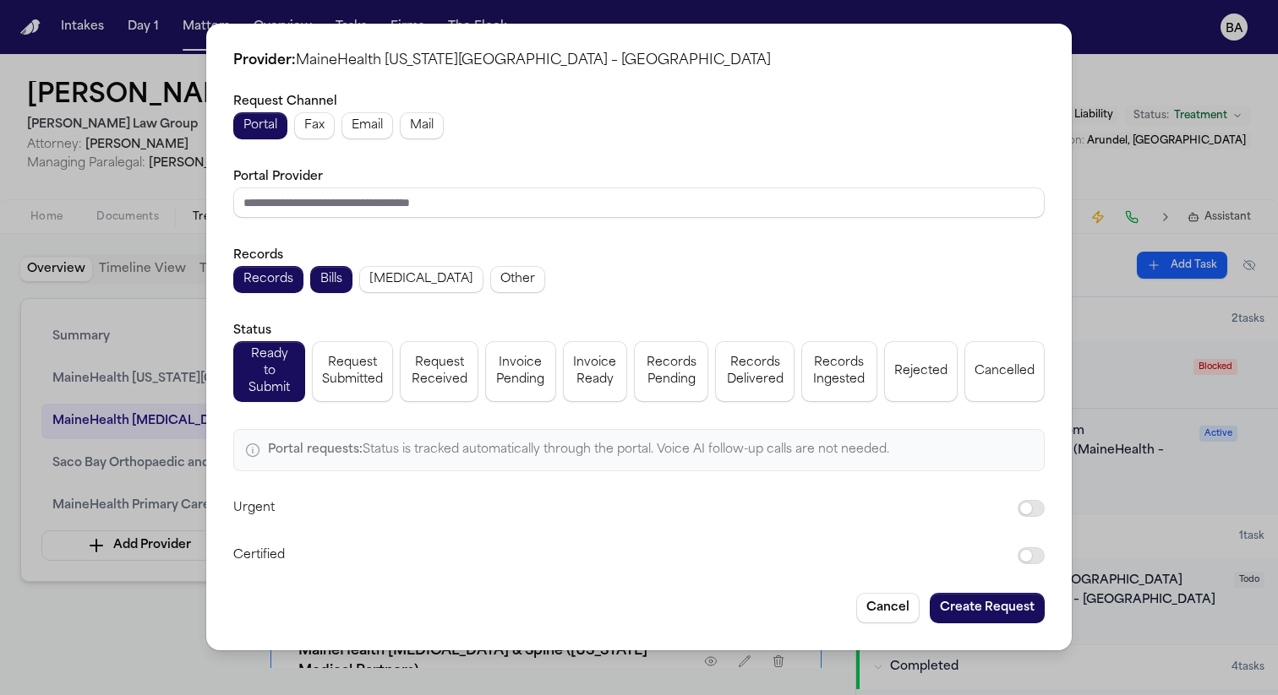
click at [383, 286] on span "Radiology" at bounding box center [421, 279] width 104 height 17
click at [327, 285] on span "Bills" at bounding box center [331, 279] width 22 height 17
click at [268, 281] on span "Records" at bounding box center [268, 279] width 50 height 17
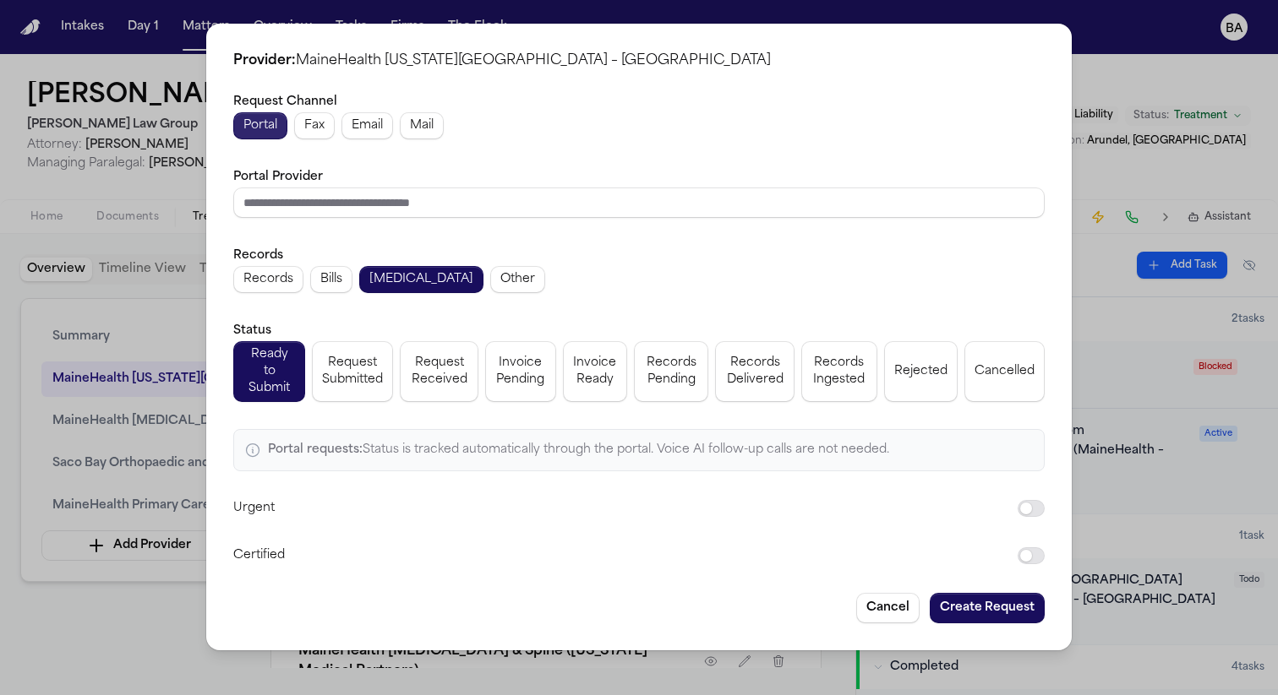
click at [264, 134] on span "Portal" at bounding box center [260, 125] width 34 height 17
click at [313, 134] on span "Fax" at bounding box center [314, 125] width 20 height 17
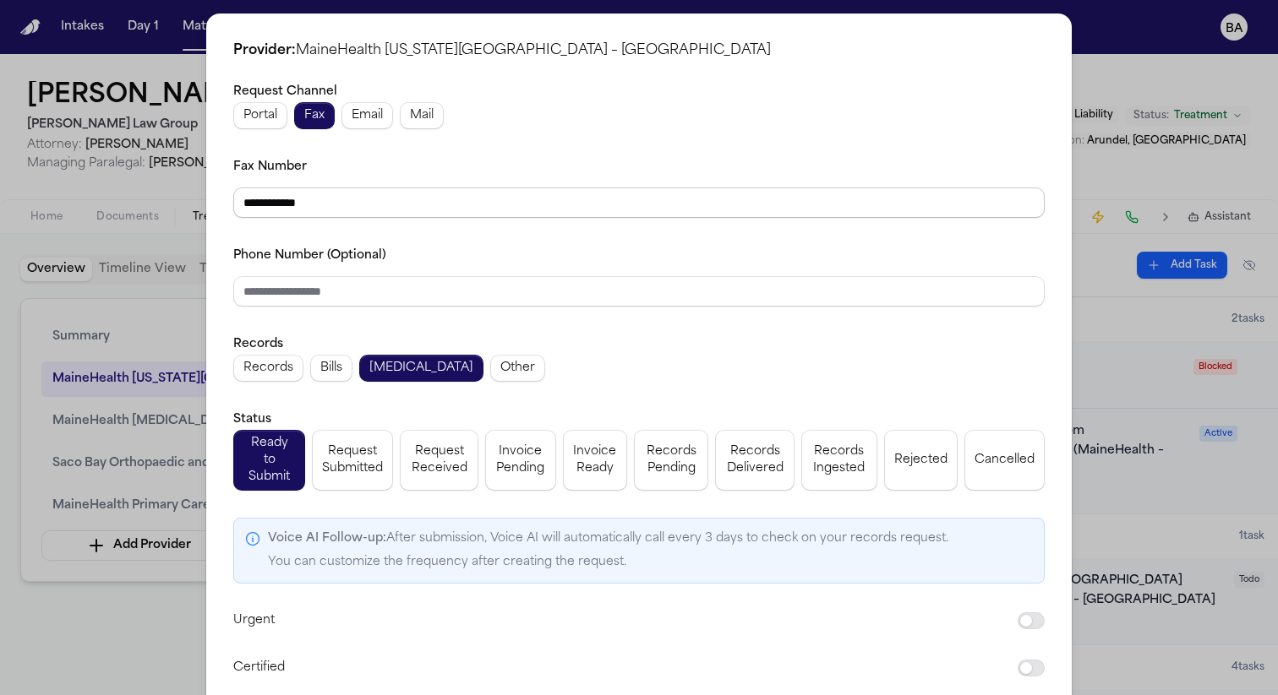
click at [412, 213] on input "**********" at bounding box center [638, 203] width 811 height 30
paste input "tel"
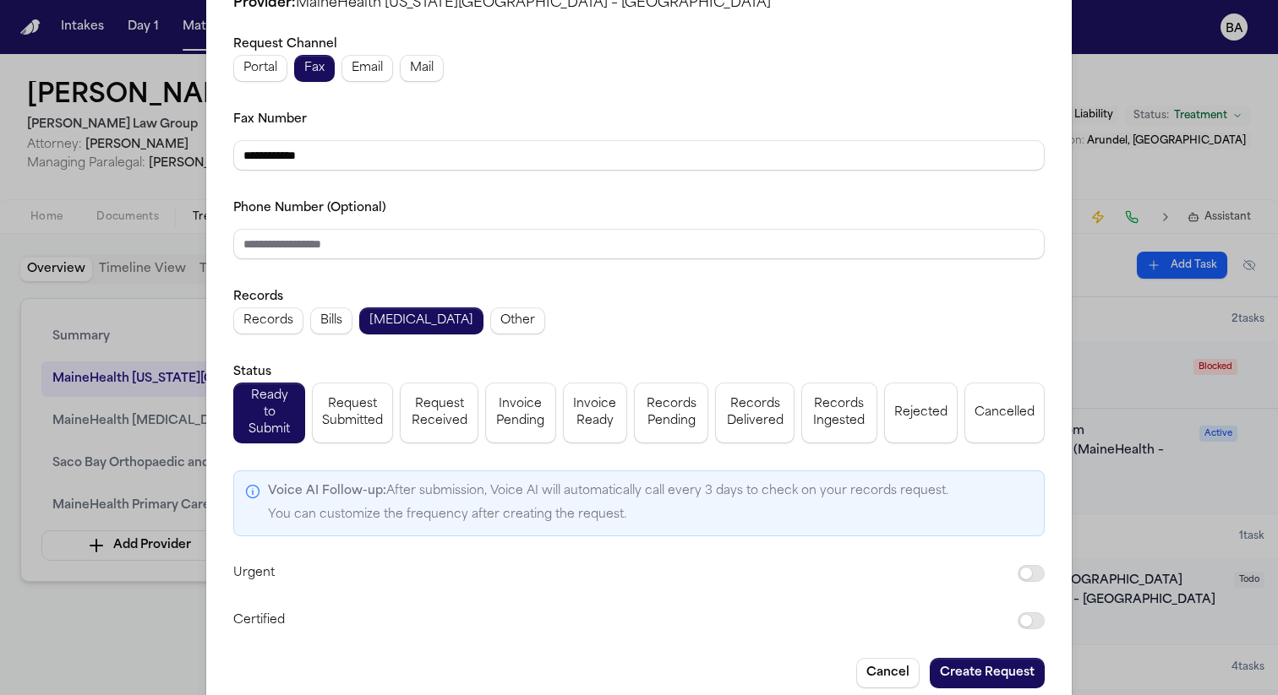
scroll to position [64, 0]
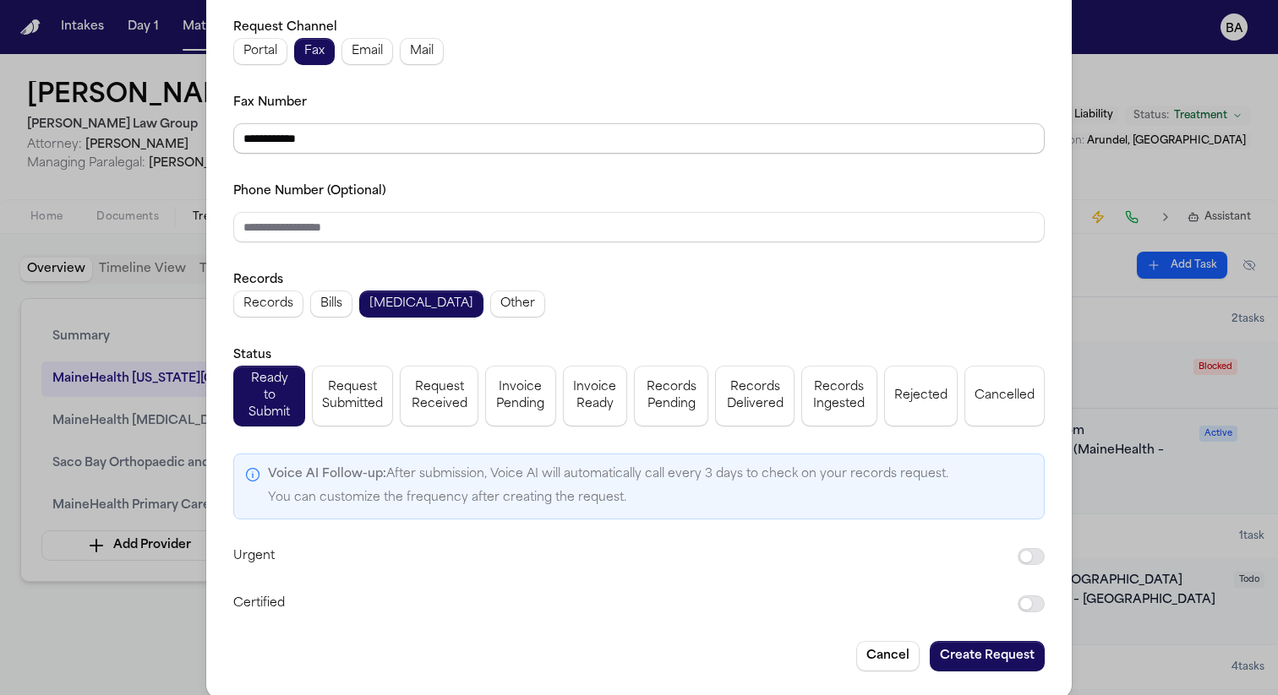
click at [237, 134] on input "**********" at bounding box center [638, 138] width 811 height 30
type input "**********"
click at [379, 236] on input "Phone Number (Optional)" at bounding box center [638, 227] width 811 height 30
paste input "**********"
type input "**********"
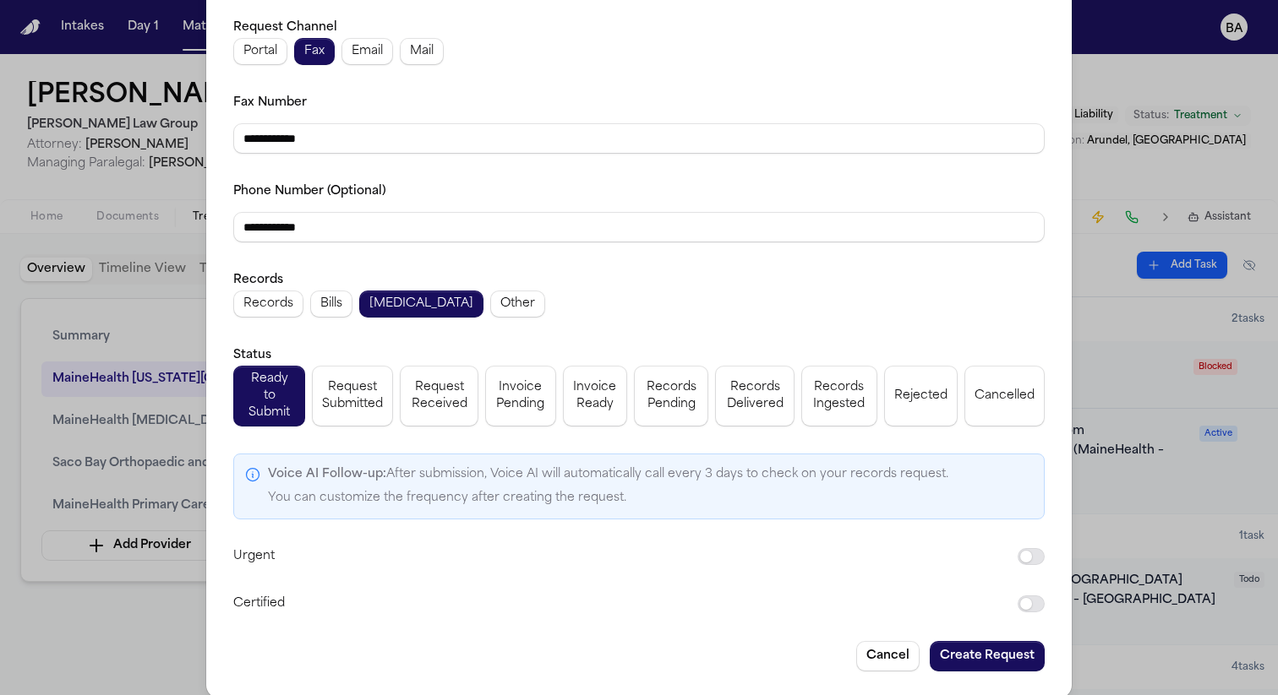
click at [436, 181] on div "**********" at bounding box center [638, 212] width 811 height 62
click at [973, 643] on button "Create Request" at bounding box center [986, 656] width 115 height 30
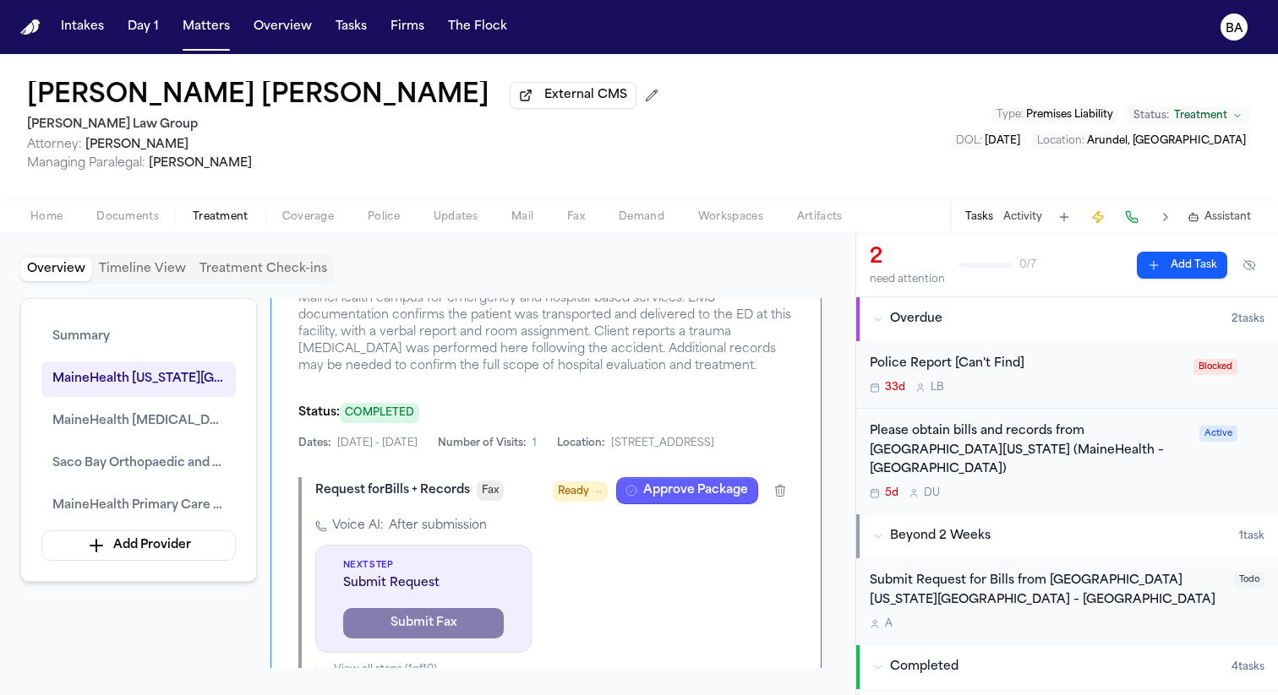
scroll to position [1392, 0]
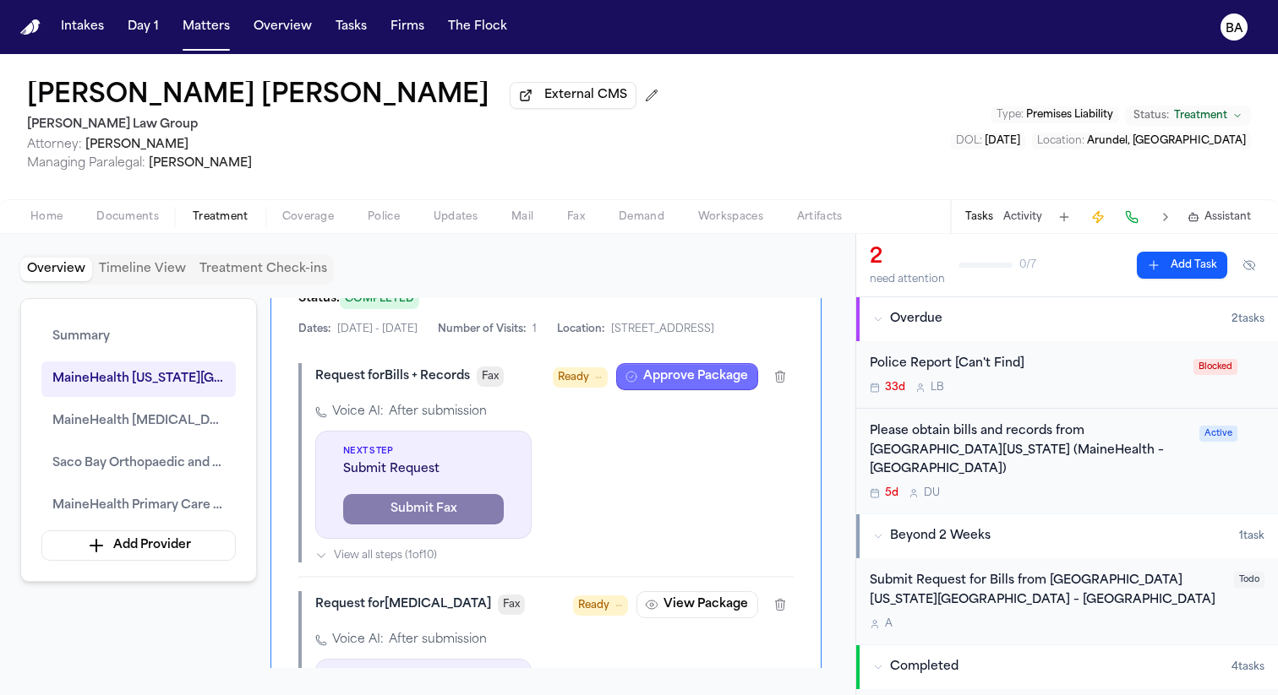
click at [690, 390] on button "Approve Package" at bounding box center [687, 376] width 142 height 27
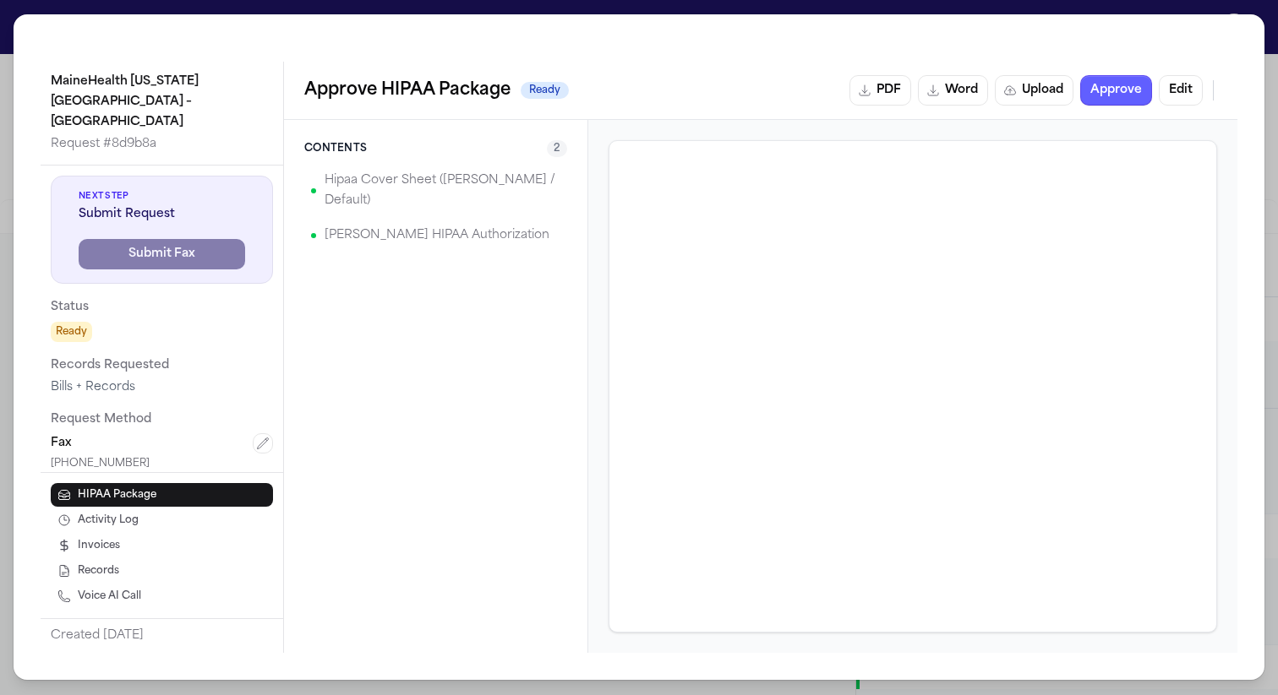
click at [469, 176] on p "Hipaa Cover Sheet (David / Default)" at bounding box center [442, 191] width 236 height 41
click at [1191, 10] on div "MaineHealth Maine Medical Center – Biddeford Request # 8d9b8a Next Step Submit …" at bounding box center [639, 347] width 1278 height 695
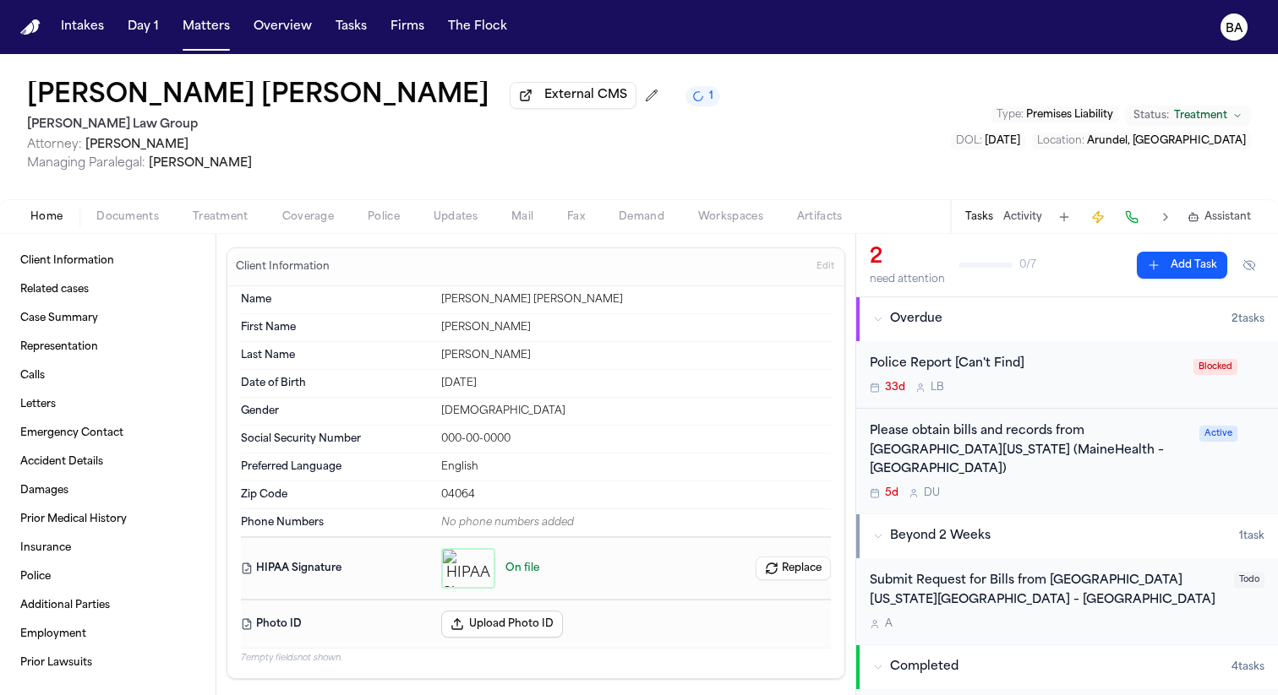
click at [62, 223] on span "Home" at bounding box center [46, 217] width 32 height 14
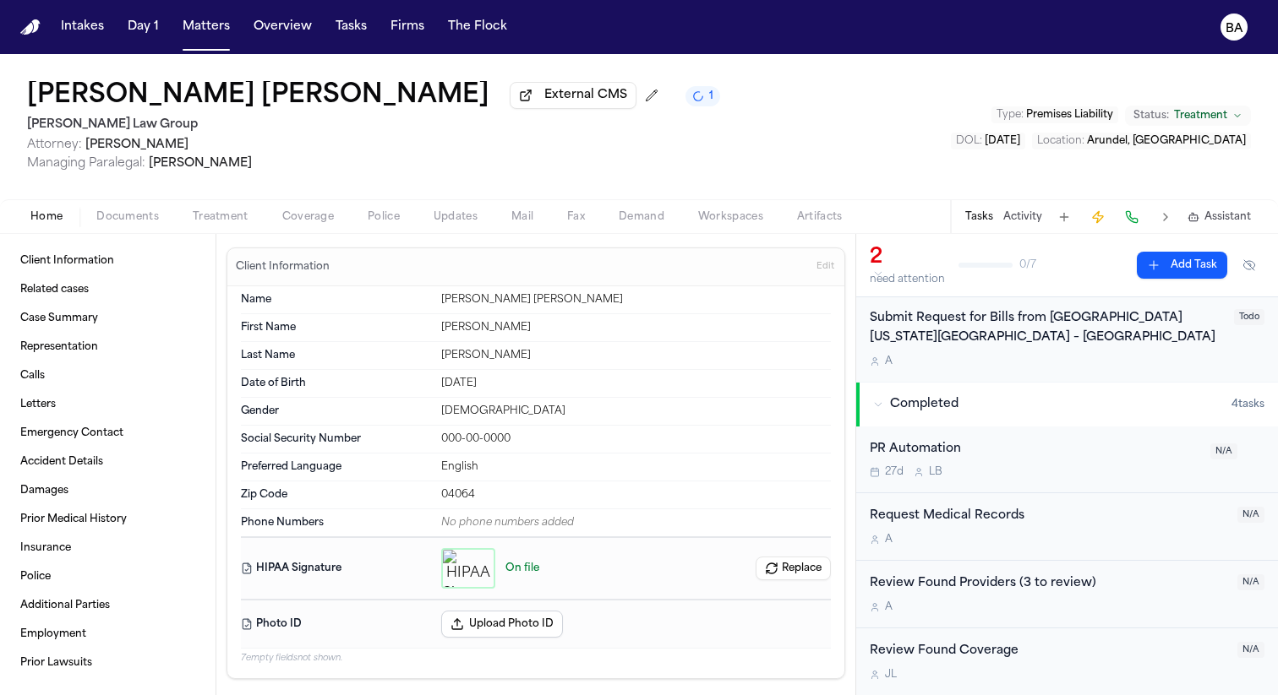
click at [816, 273] on span "Edit" at bounding box center [825, 267] width 18 height 12
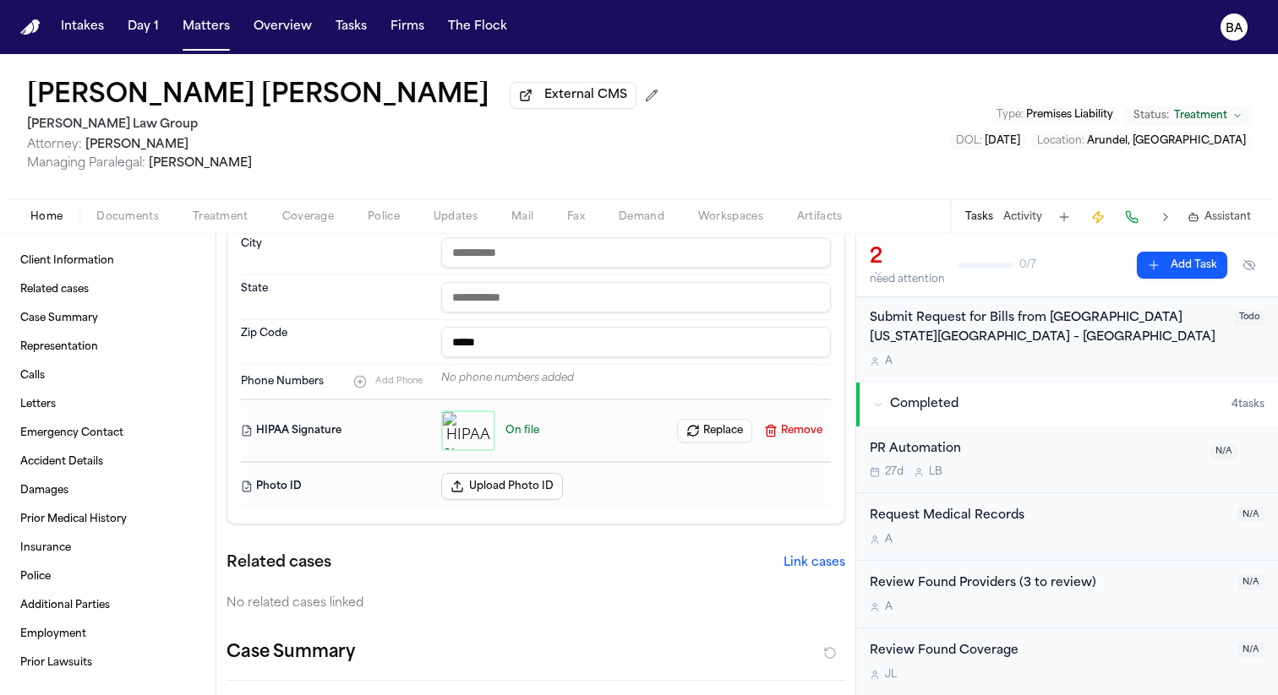
scroll to position [604, 0]
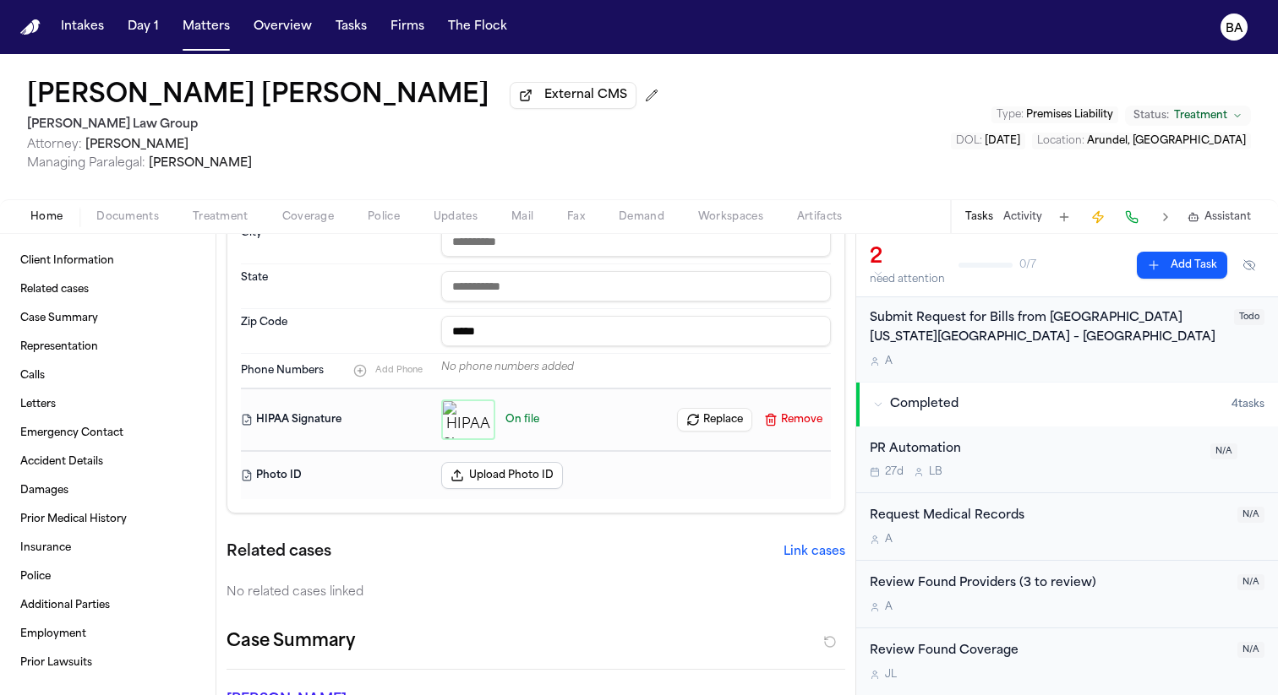
click at [161, 215] on button "Documents" at bounding box center [127, 217] width 96 height 20
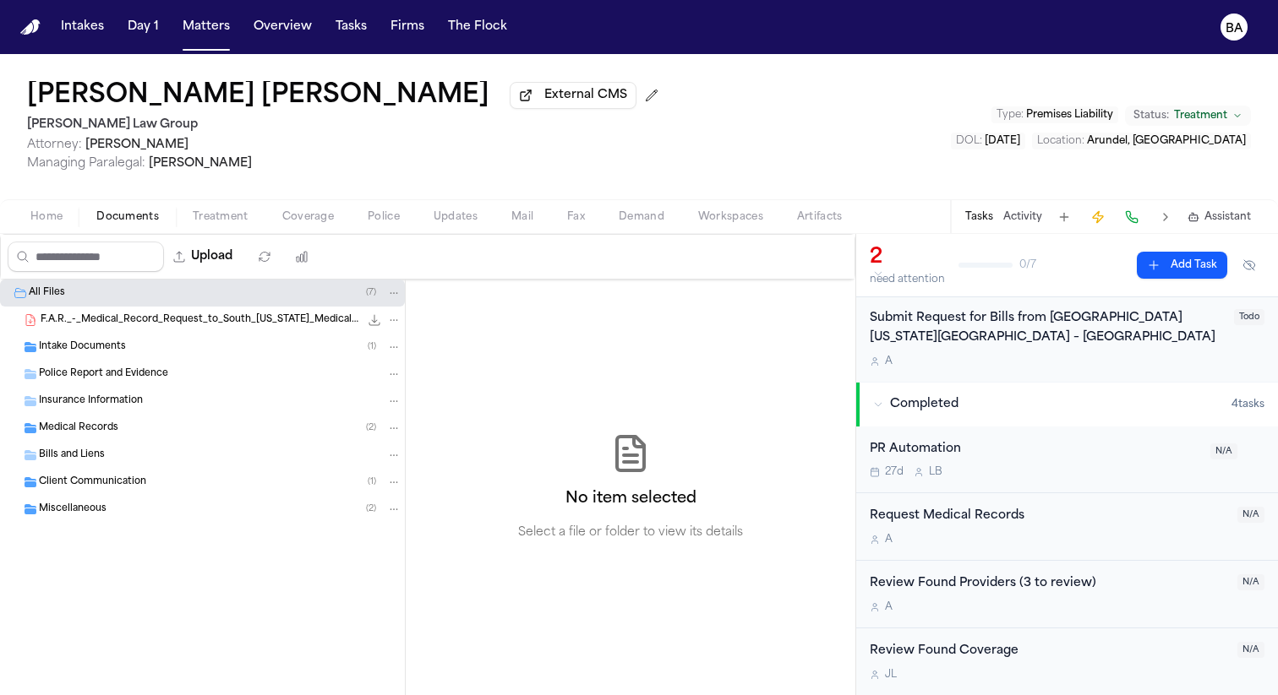
click at [232, 324] on span "F.A.R._-_Medical_Record_Request_to_South_Maine_Medical_Center.pdf" at bounding box center [200, 320] width 319 height 14
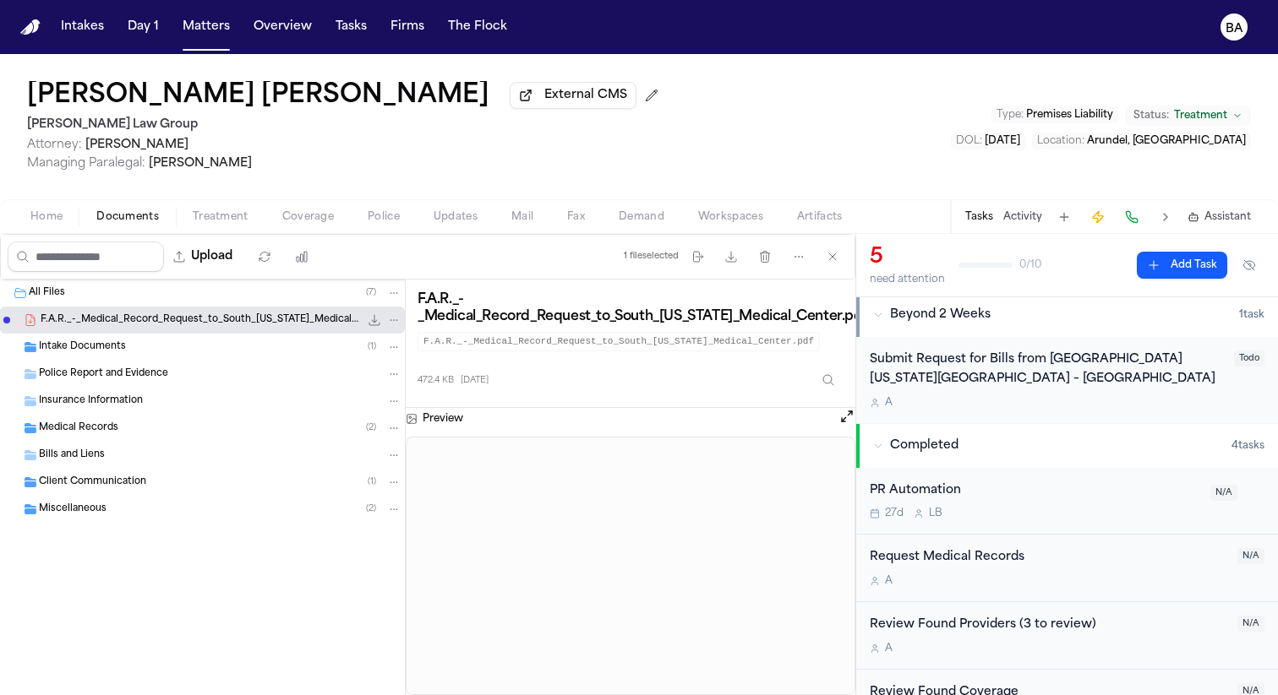
click at [217, 355] on div "Intake Documents ( 1 )" at bounding box center [220, 347] width 362 height 15
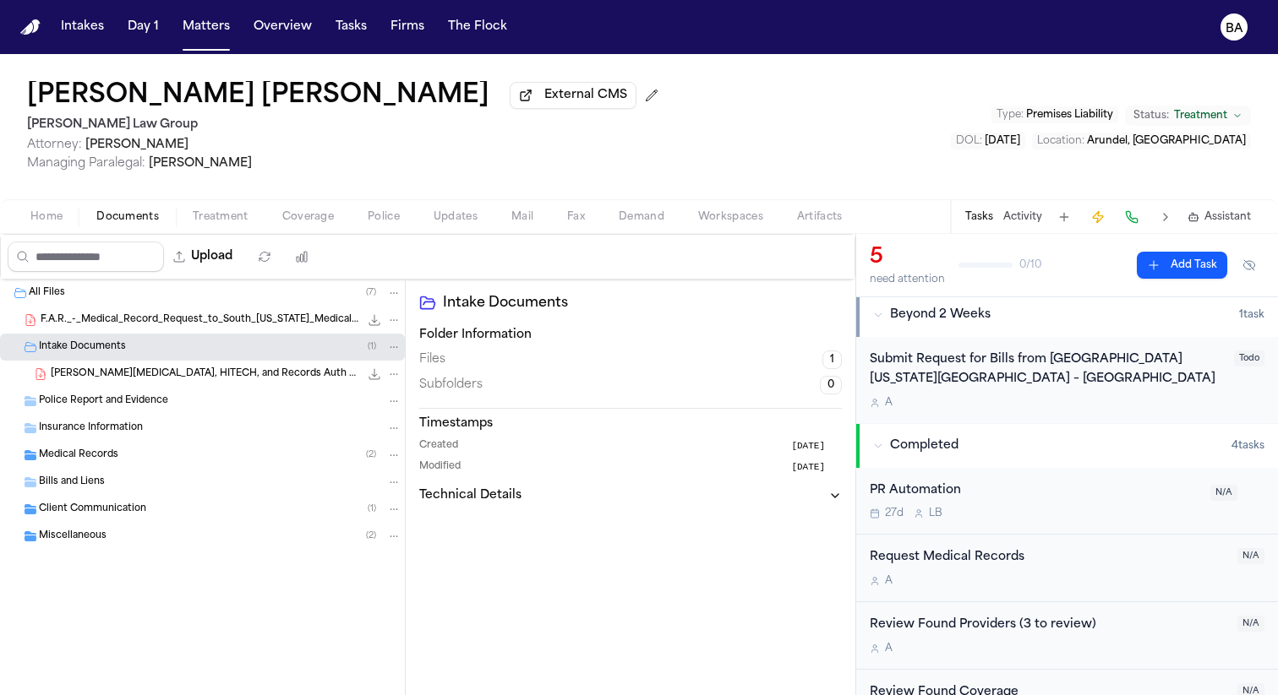
click at [222, 382] on span "F. Roy - Retainer, HITECH, and Records Auth Packet - Undated" at bounding box center [205, 375] width 308 height 14
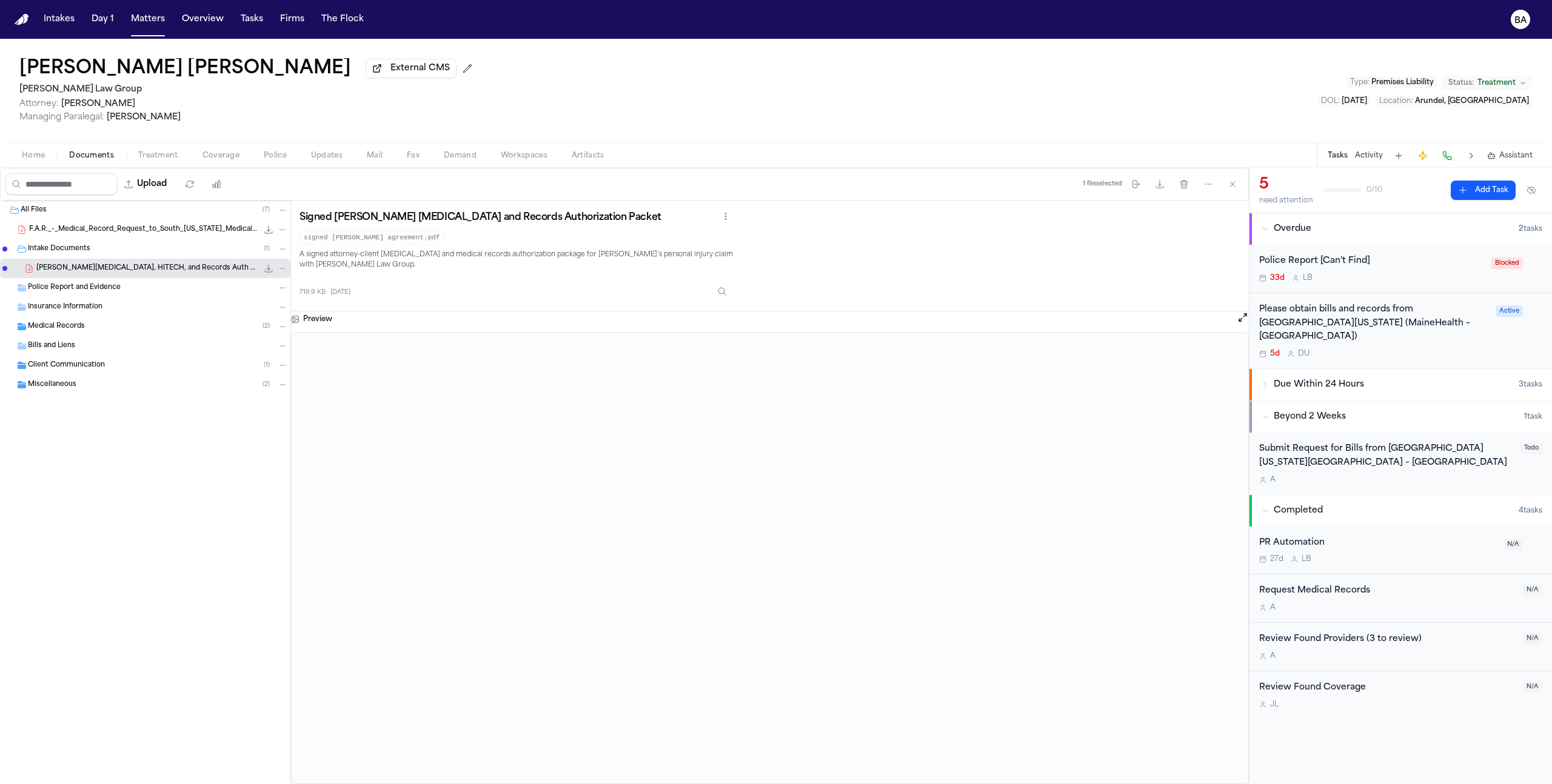
click at [170, 240] on div "F.A.R._-_Medical_Record_Request_to_South_Maine_Medical_Center.pdf 472.4 KB • PDF" at bounding box center [145, 230] width 291 height 19
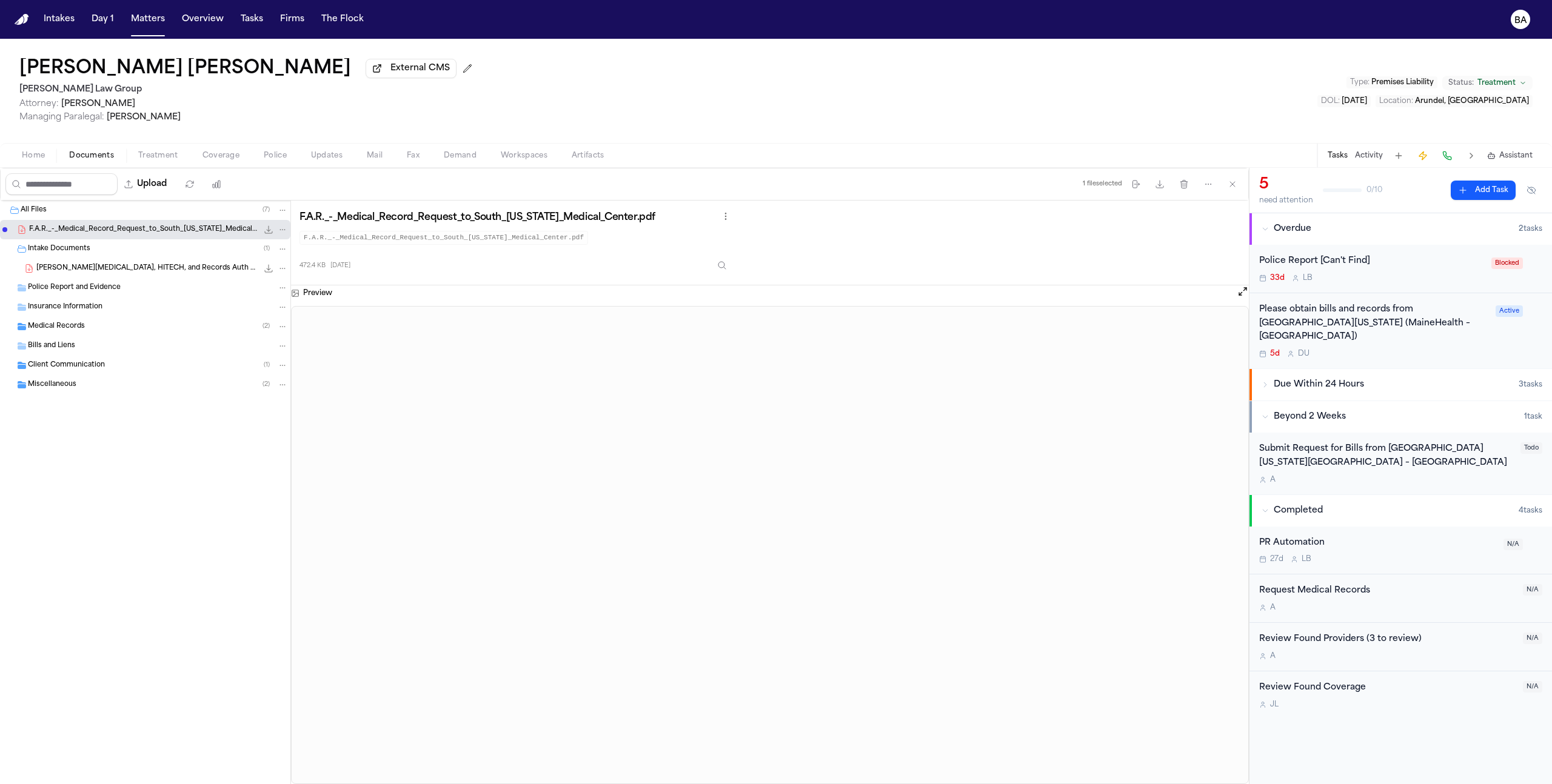
click at [152, 291] on div "Police Report and Evidence" at bounding box center [158, 288] width 260 height 11
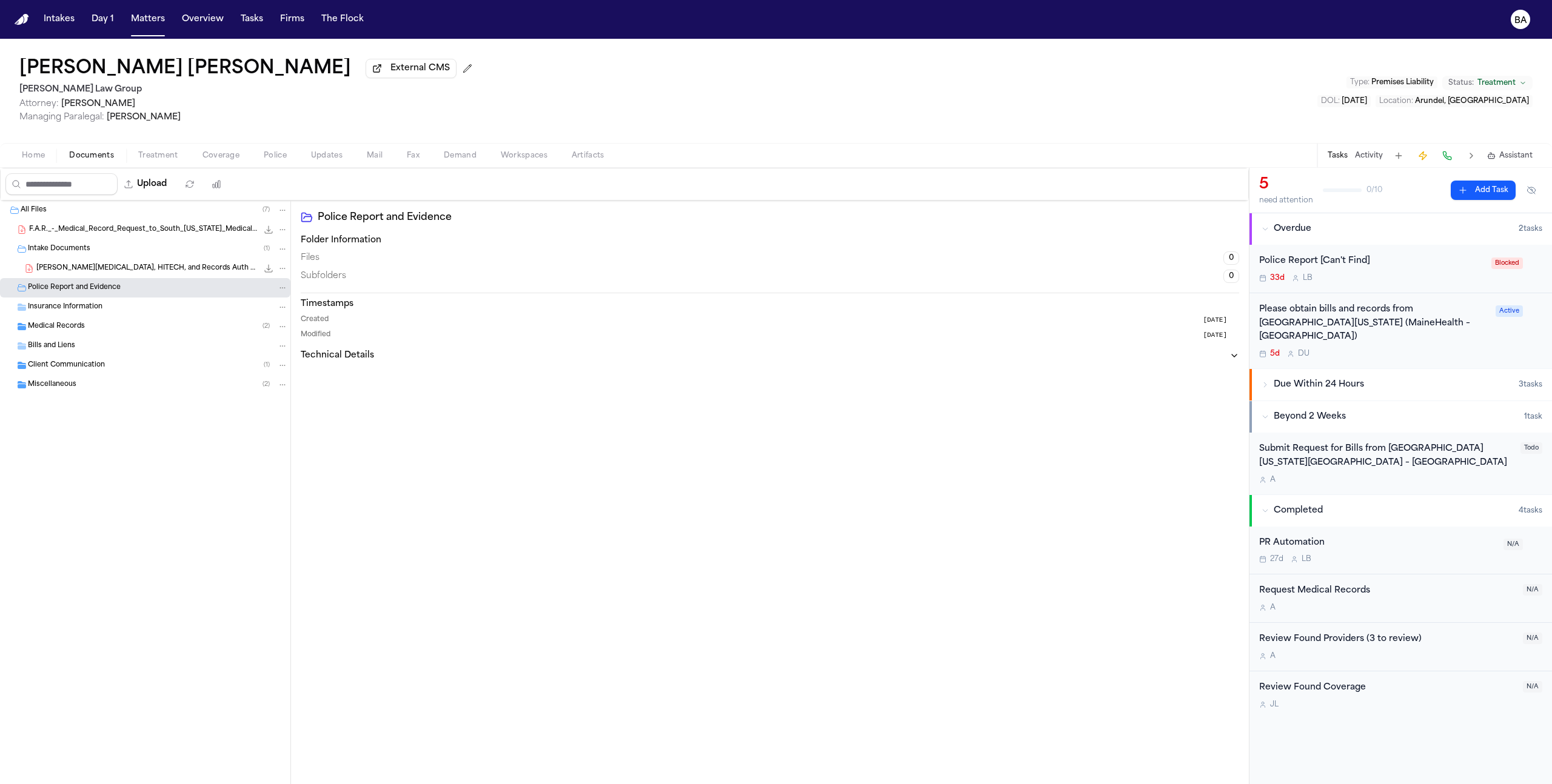
click at [151, 305] on div "Insurance Information" at bounding box center [158, 307] width 260 height 11
click at [154, 336] on div "1P or PIP" at bounding box center [145, 326] width 291 height 19
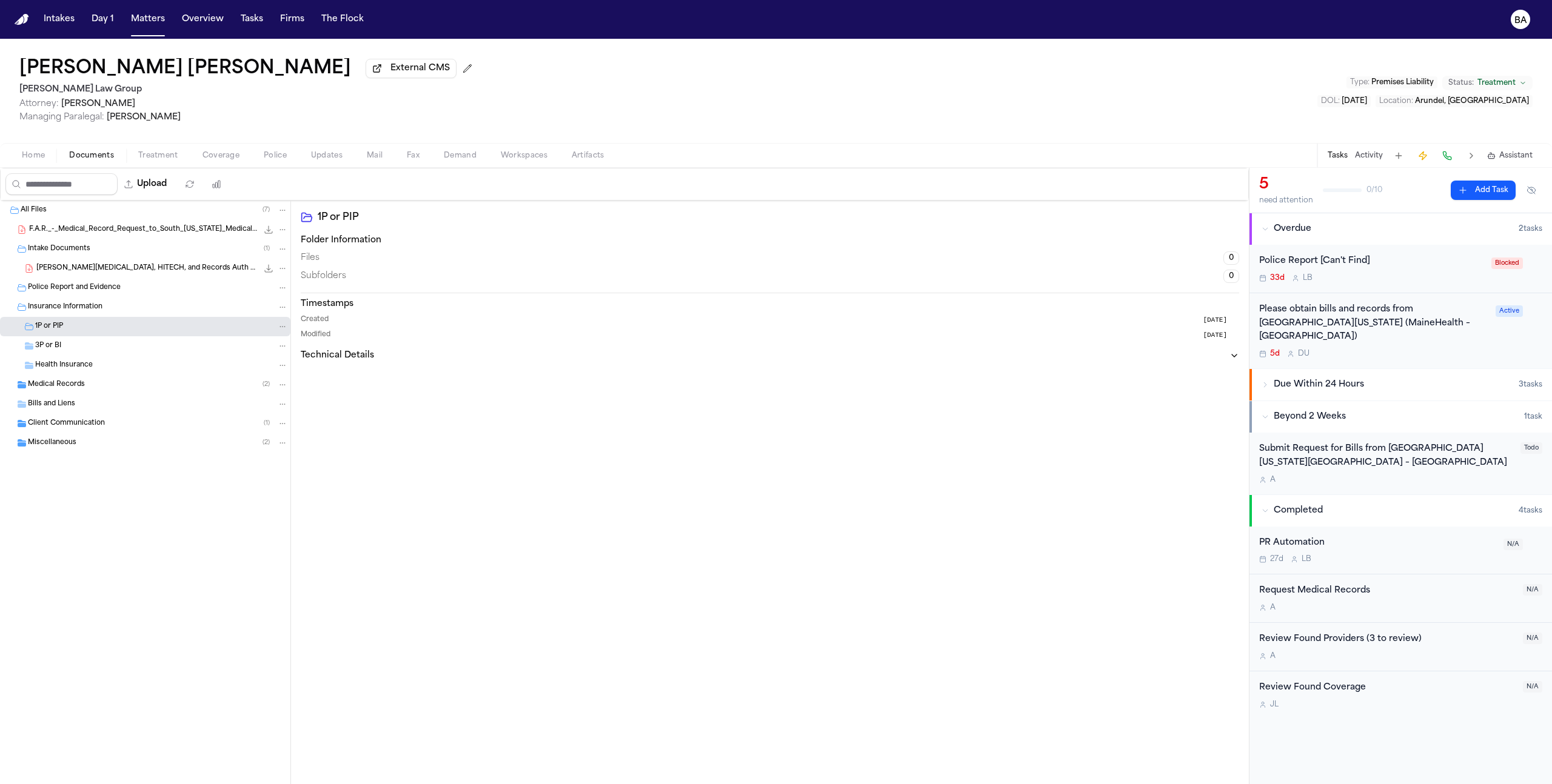
click at [153, 382] on div "Medical Records ( 2 )" at bounding box center [158, 384] width 260 height 11
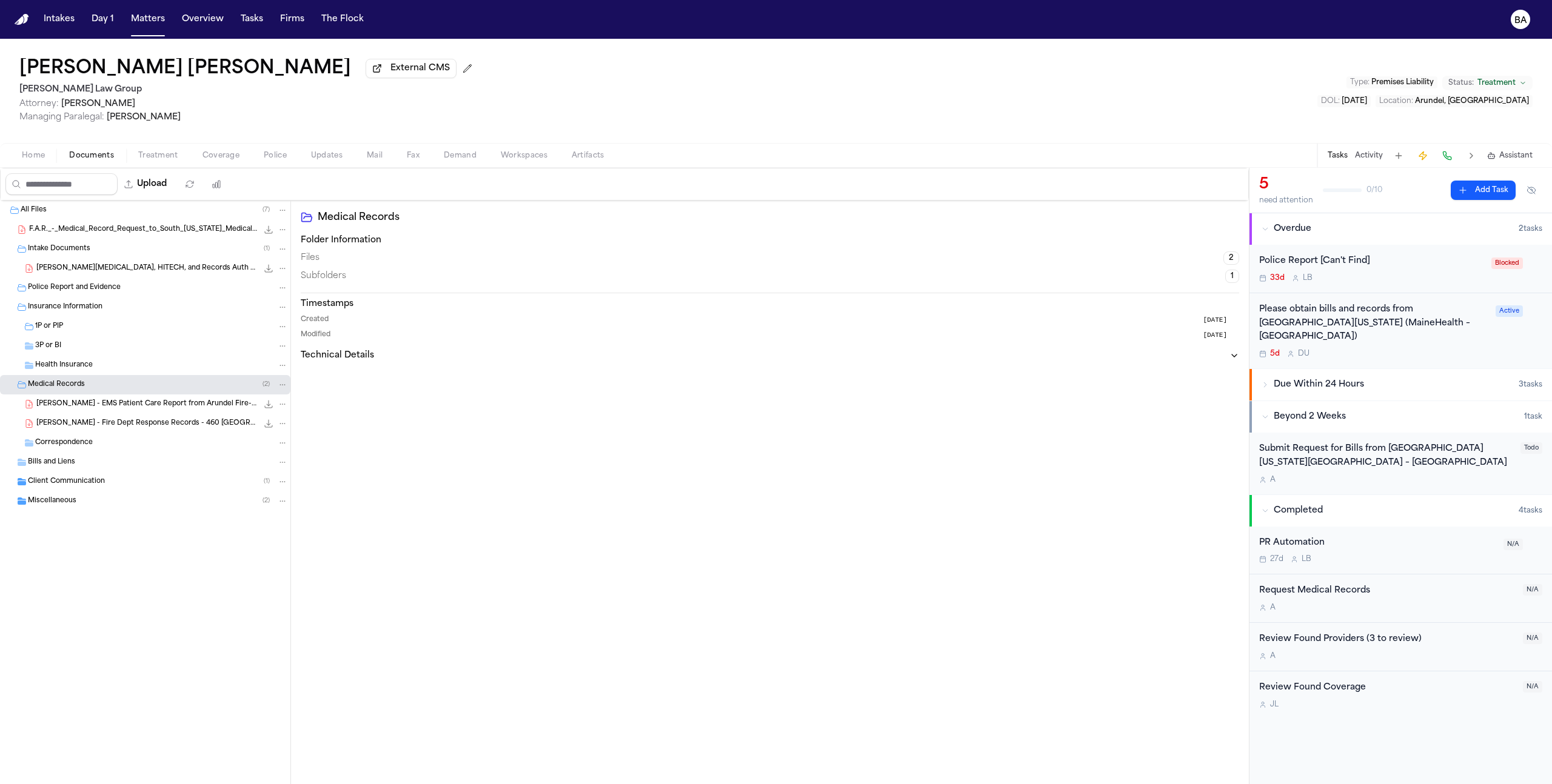
click at [158, 402] on span "F. Roy - EMS Patient Care Report from Arundel Fire-Rescue - 7.25.25" at bounding box center [147, 405] width 221 height 10
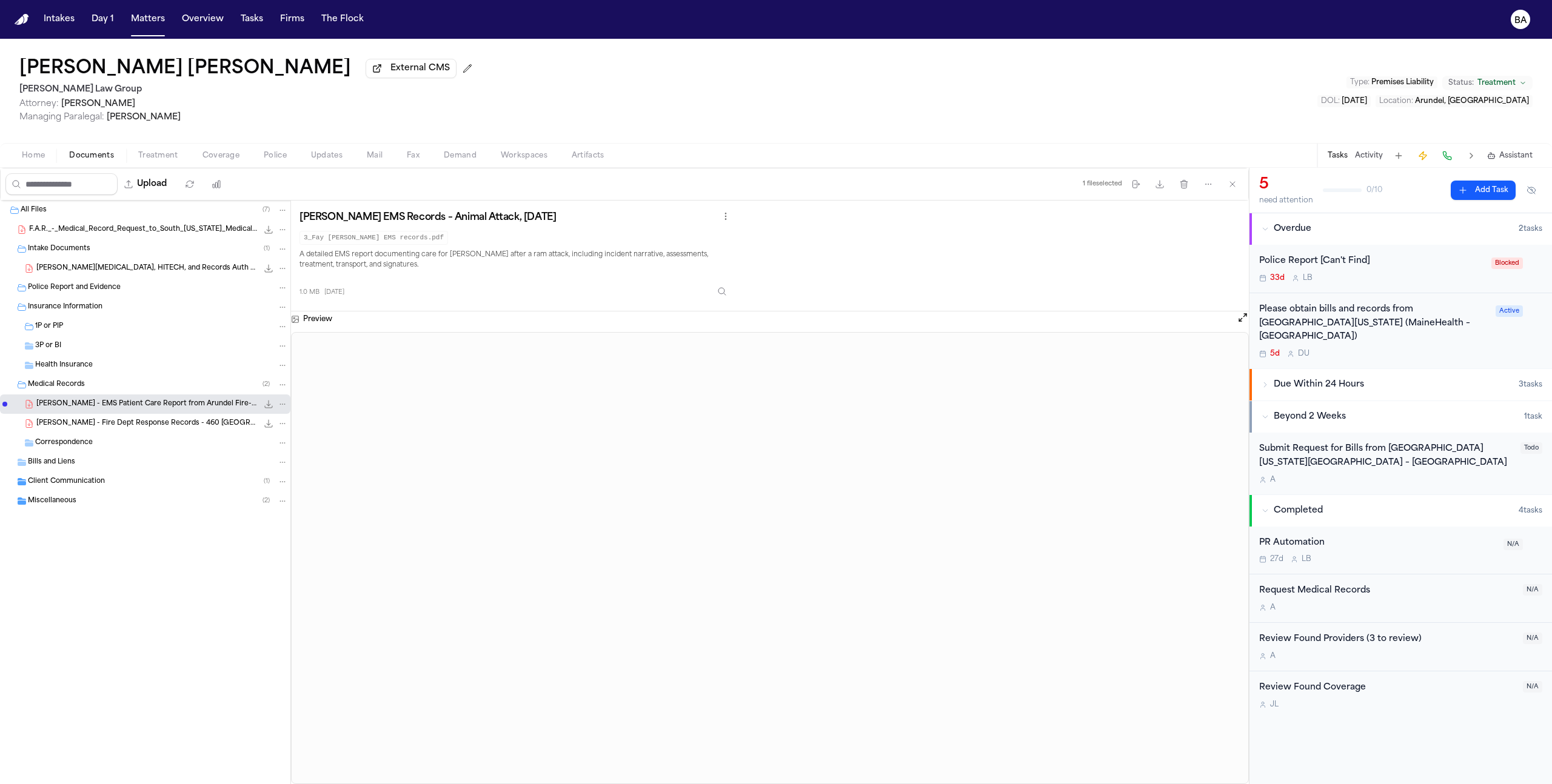
click at [175, 433] on div "F. Roy - Fire Dept Response Records - 460 Limerick Rd - 2025 196.9 KB • PDF" at bounding box center [145, 423] width 291 height 19
click at [123, 466] on div "Bills and Liens" at bounding box center [158, 462] width 260 height 11
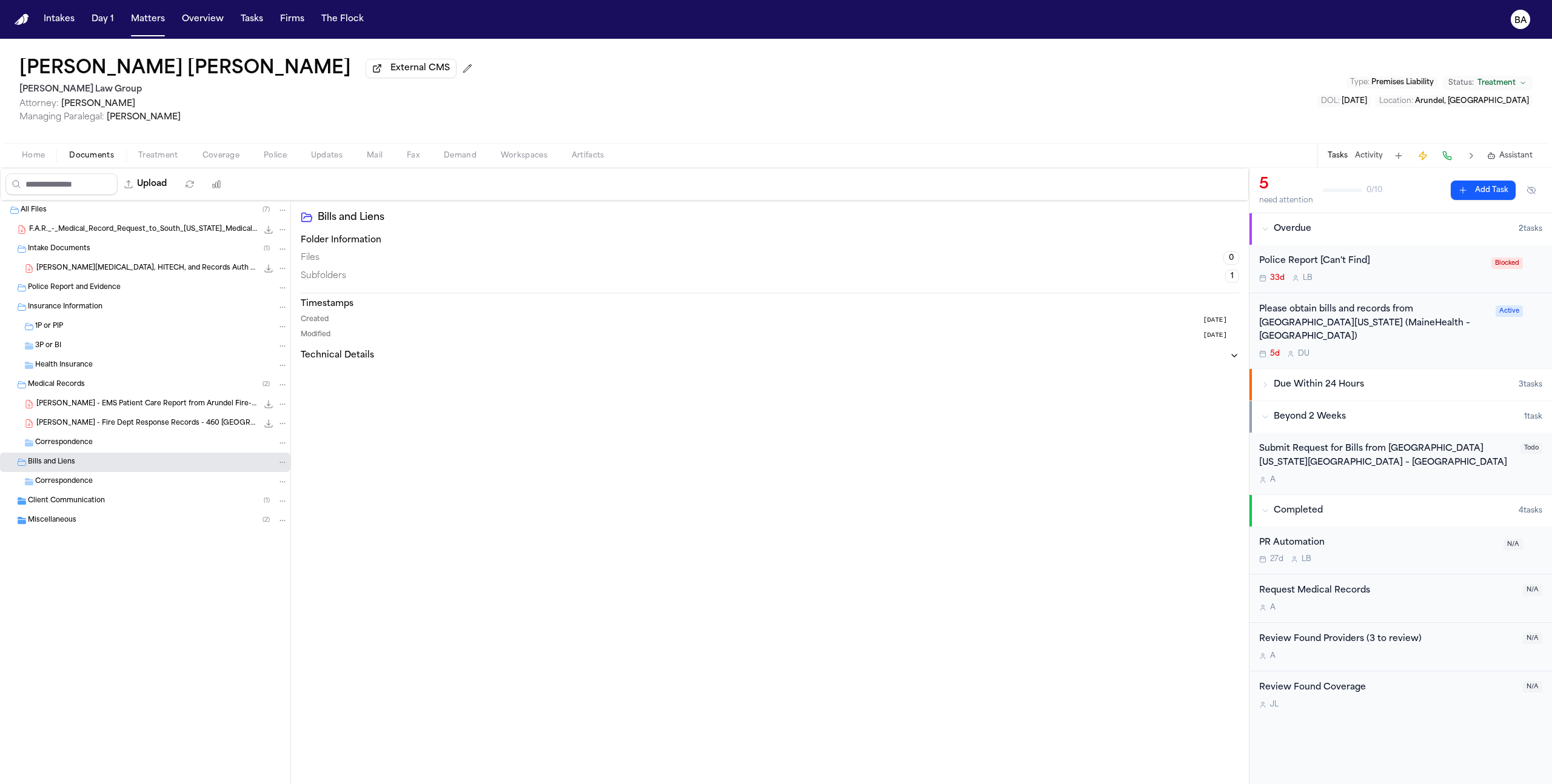
click at [126, 499] on div "Client Communication ( 1 )" at bounding box center [158, 501] width 260 height 11
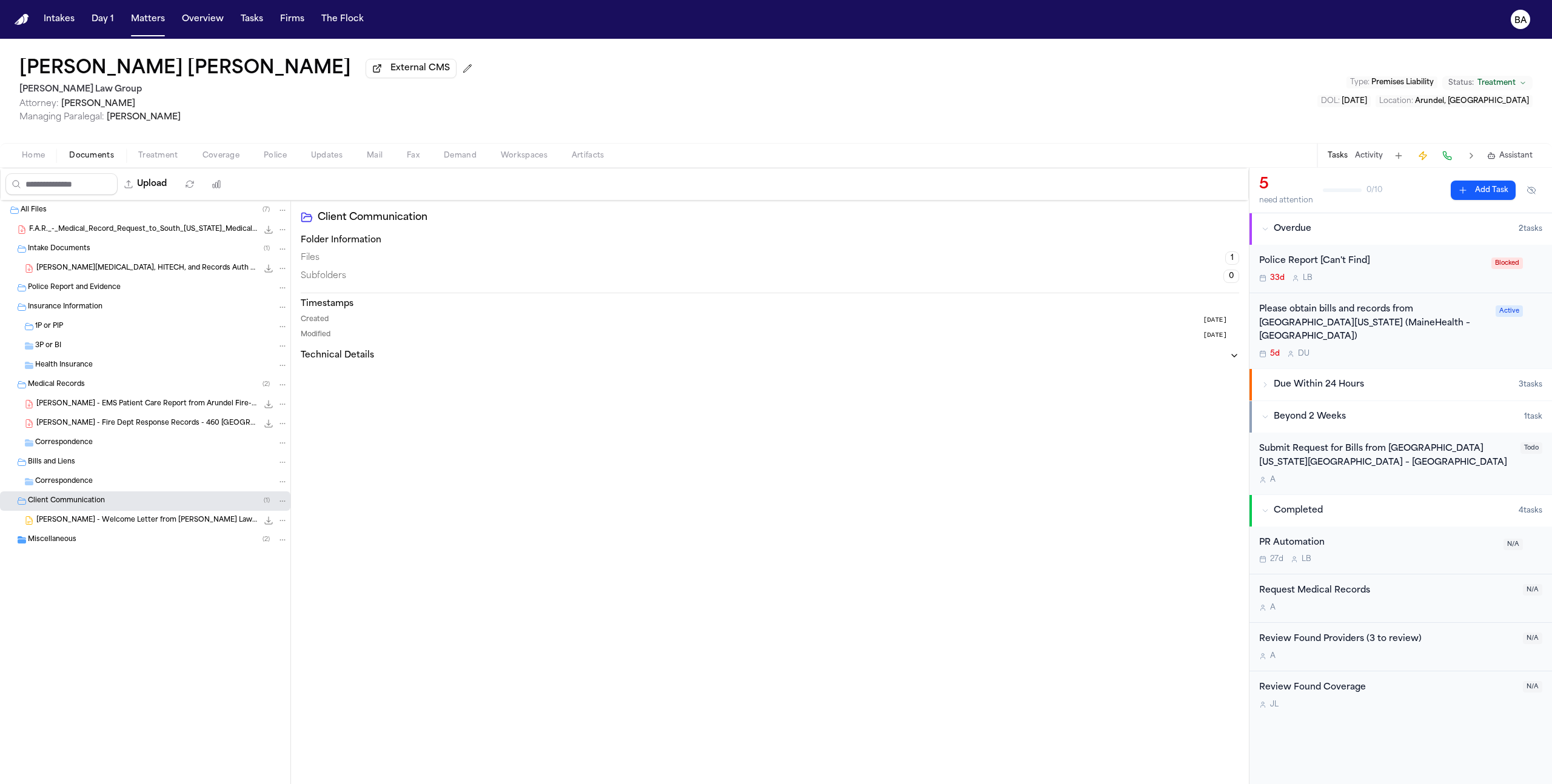
click at [131, 499] on span "F. Roy - Welcome Letter from Romanow Law Group - 9.3.25" at bounding box center [147, 521] width 221 height 10
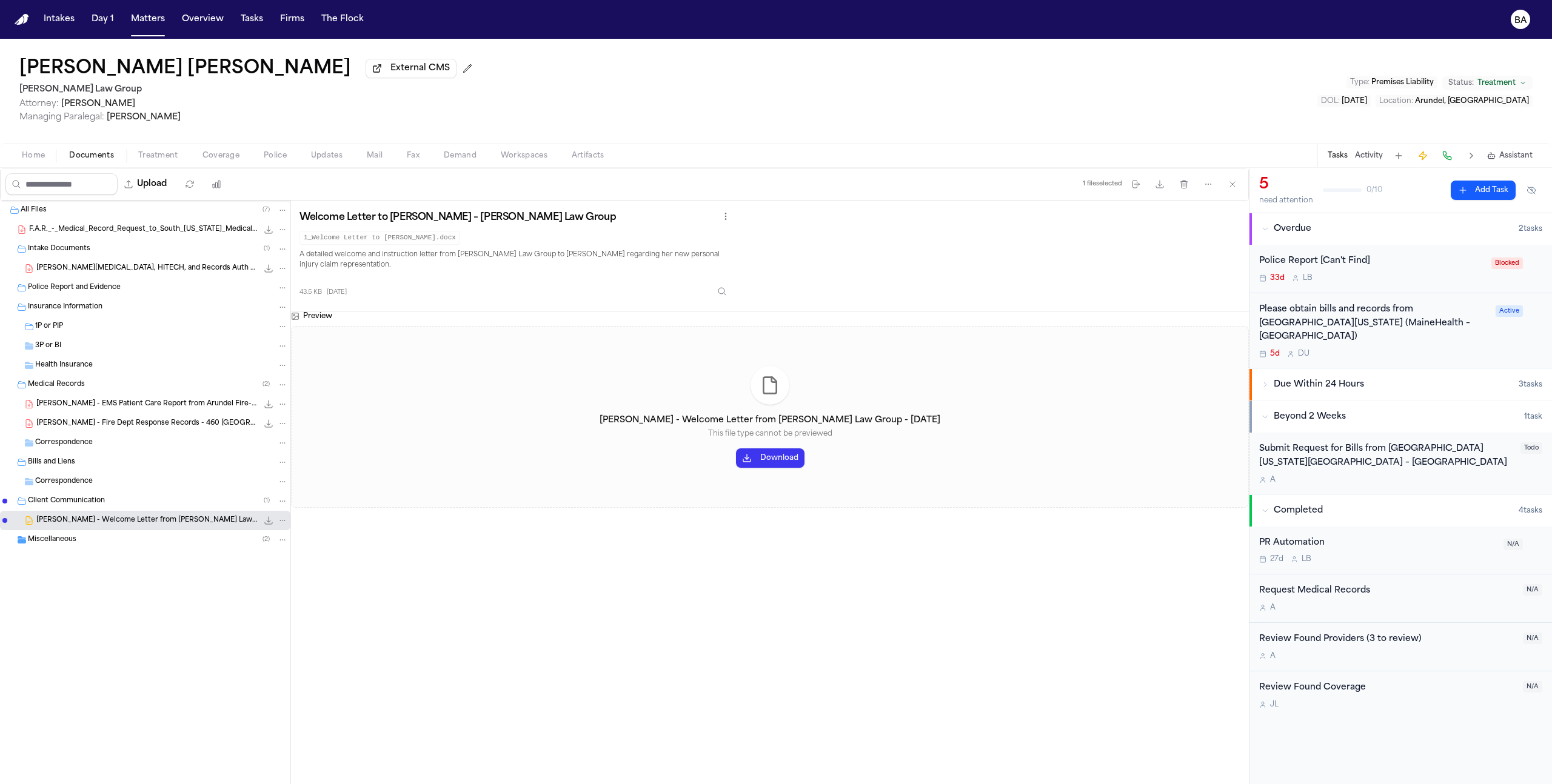
click at [139, 499] on div "Miscellaneous ( 2 )" at bounding box center [158, 539] width 260 height 11
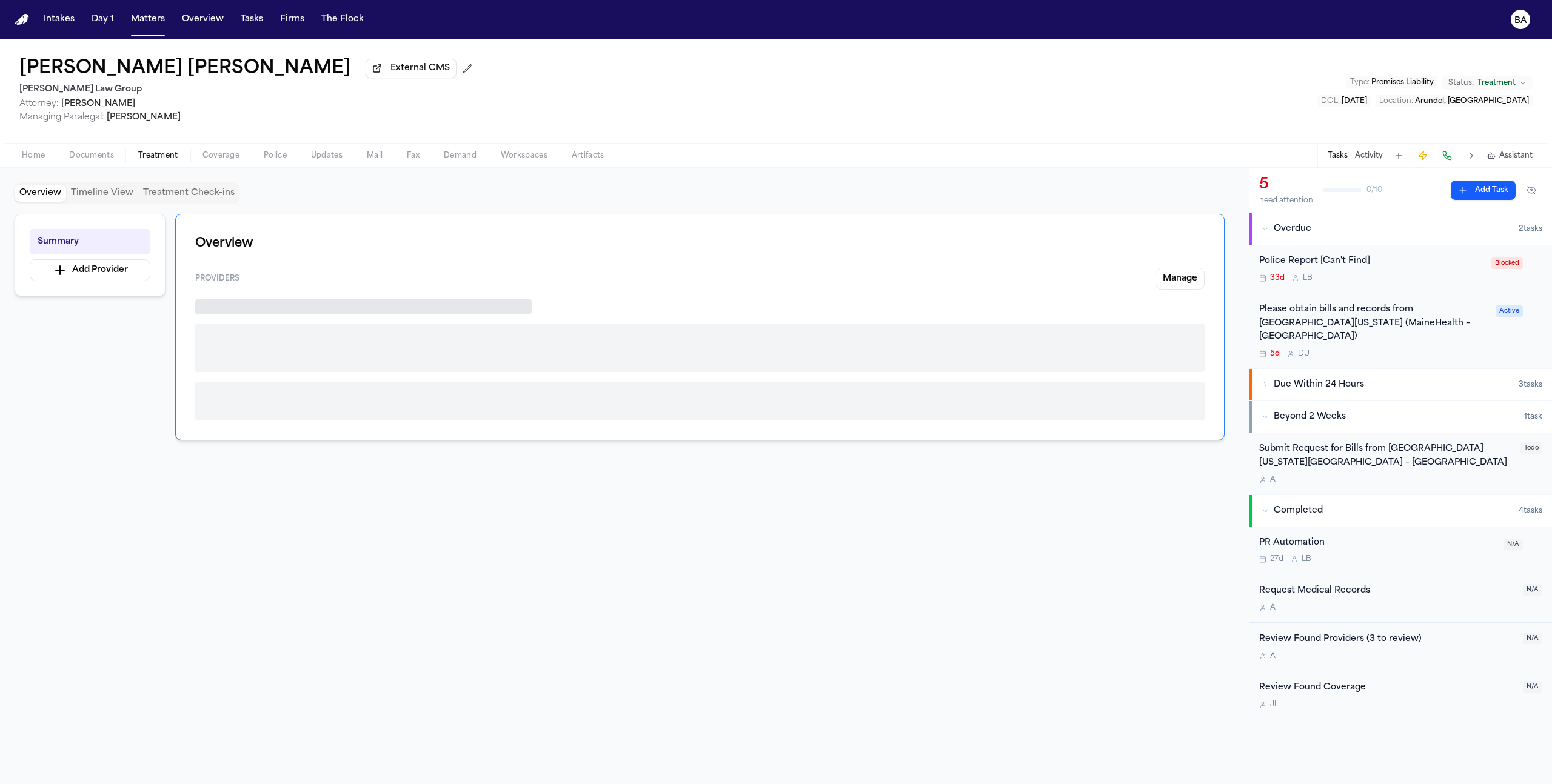
click at [181, 159] on button "Treatment" at bounding box center [159, 156] width 65 height 14
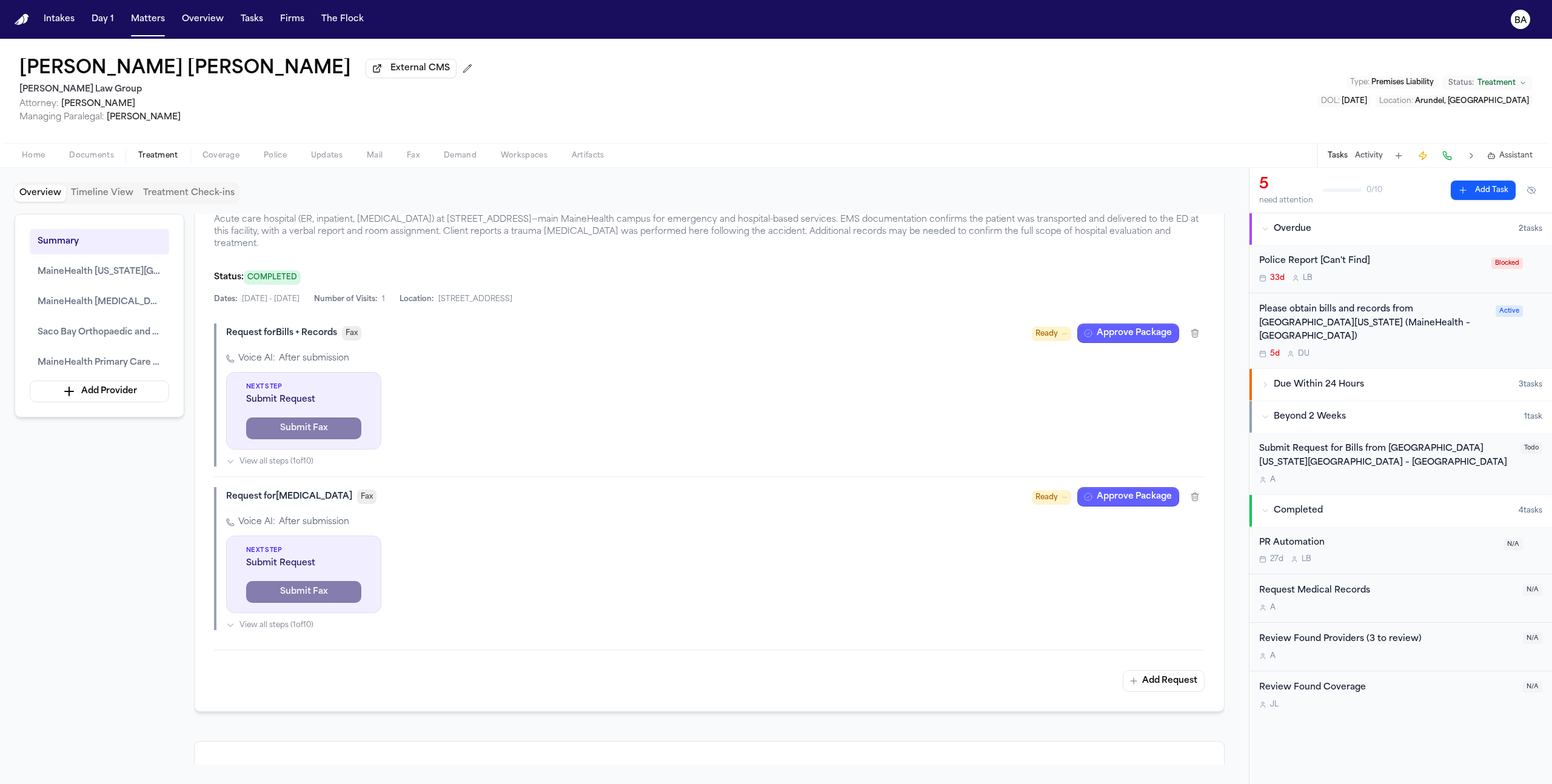
scroll to position [690, 0]
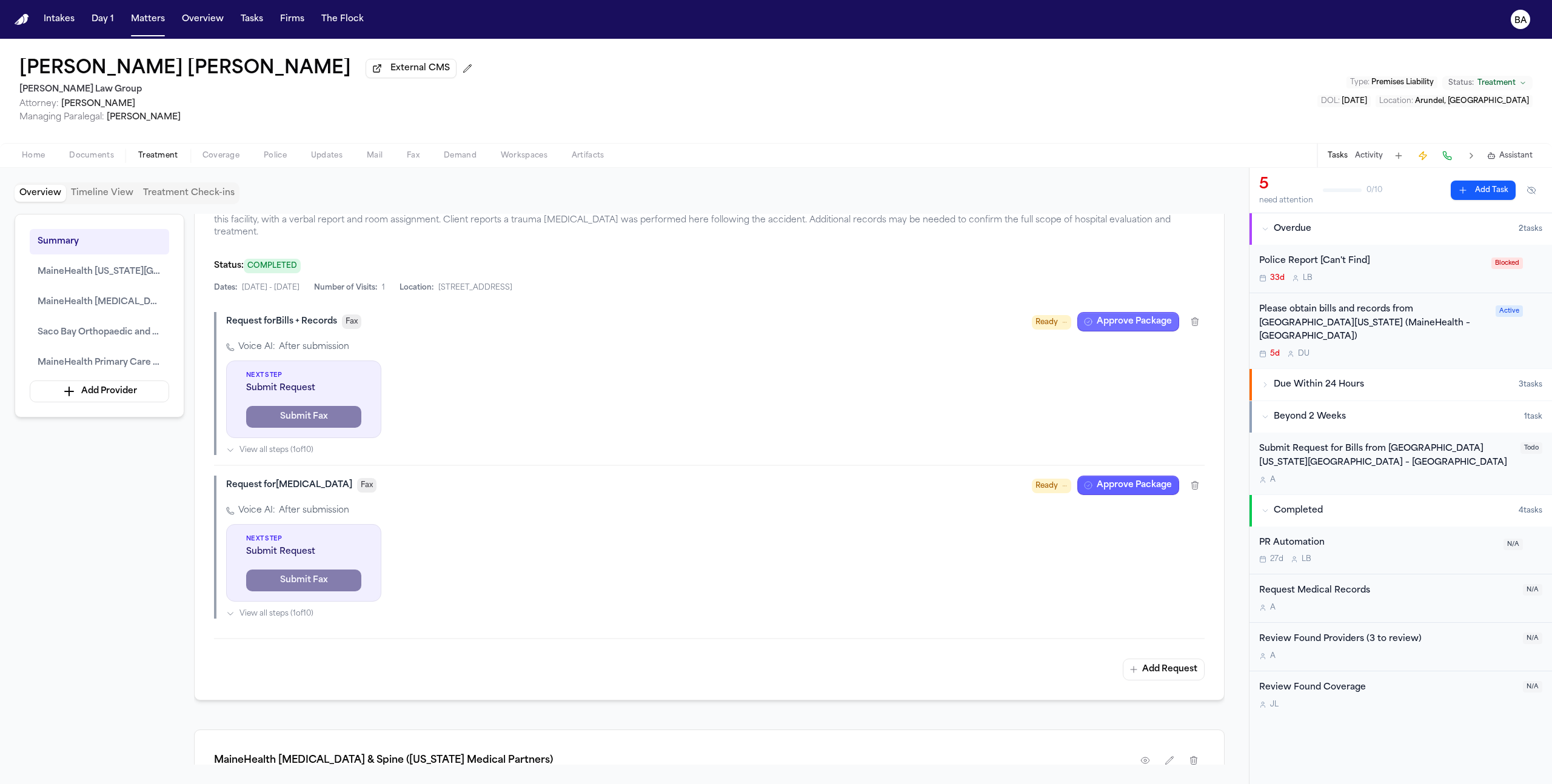
click at [916, 318] on button "Approve Package" at bounding box center [1129, 321] width 102 height 19
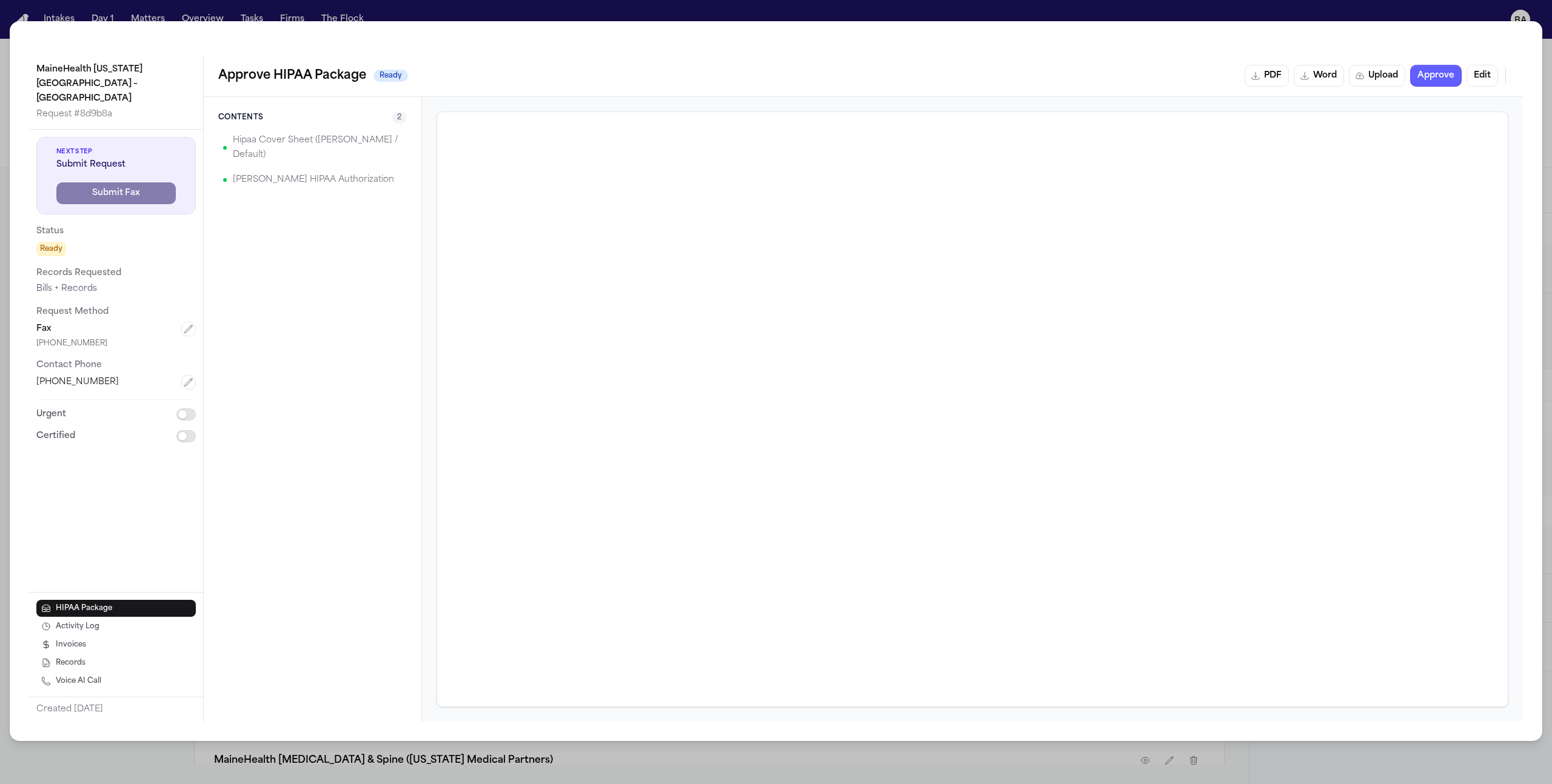
click at [317, 173] on p "Romanow HIPAA Authorization" at bounding box center [313, 180] width 161 height 14
click at [302, 139] on p "Hipaa Cover Sheet (David / Default)" at bounding box center [317, 148] width 169 height 29
click at [916, 68] on button "Edit" at bounding box center [1482, 75] width 32 height 22
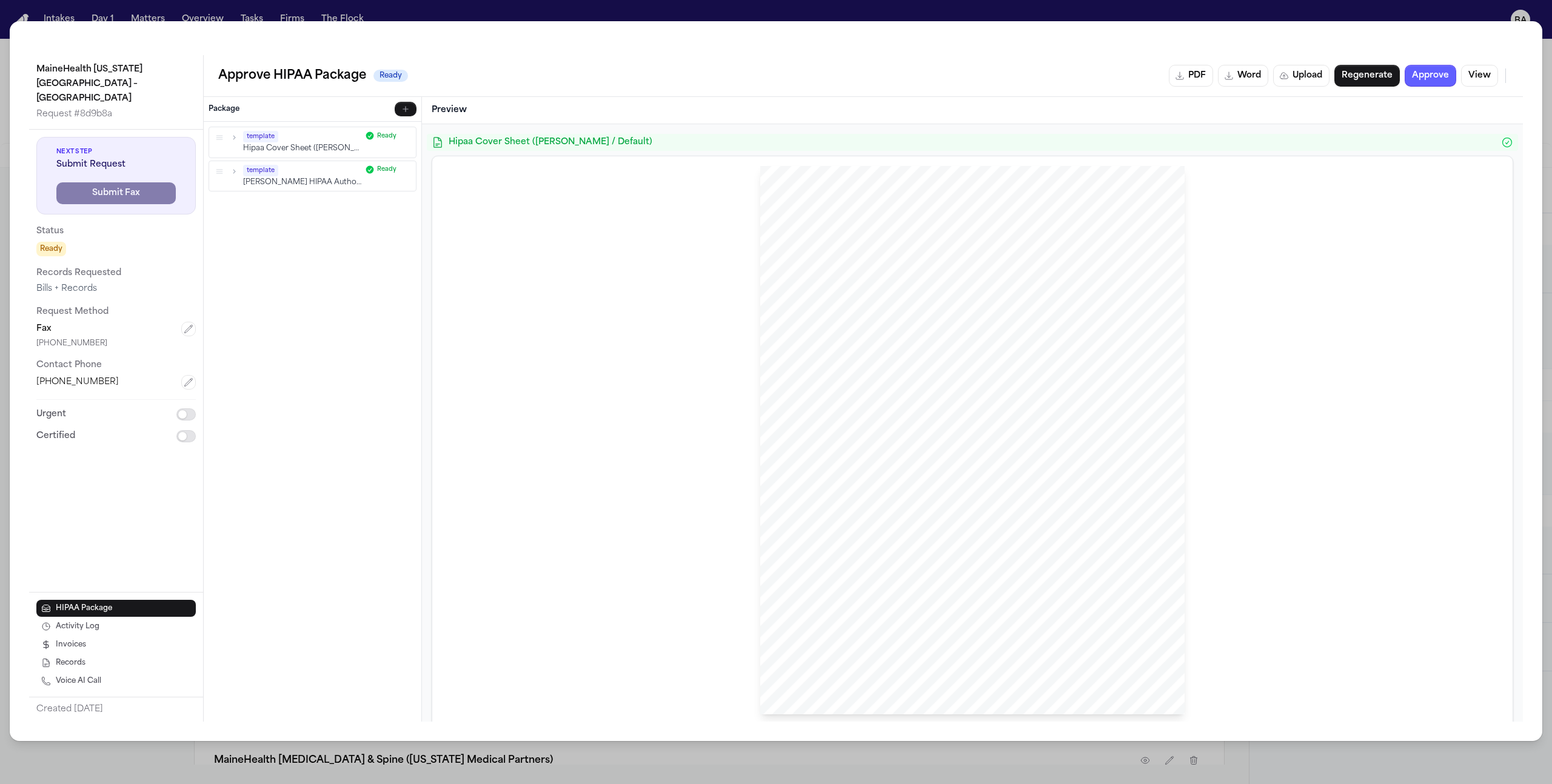
click at [240, 170] on div "template Romanow HIPAA Authorization Ready" at bounding box center [312, 176] width 197 height 23
click at [234, 164] on div "template Romanow HIPAA Authorization Ready" at bounding box center [312, 176] width 197 height 23
click at [237, 172] on icon "button" at bounding box center [234, 171] width 9 height 9
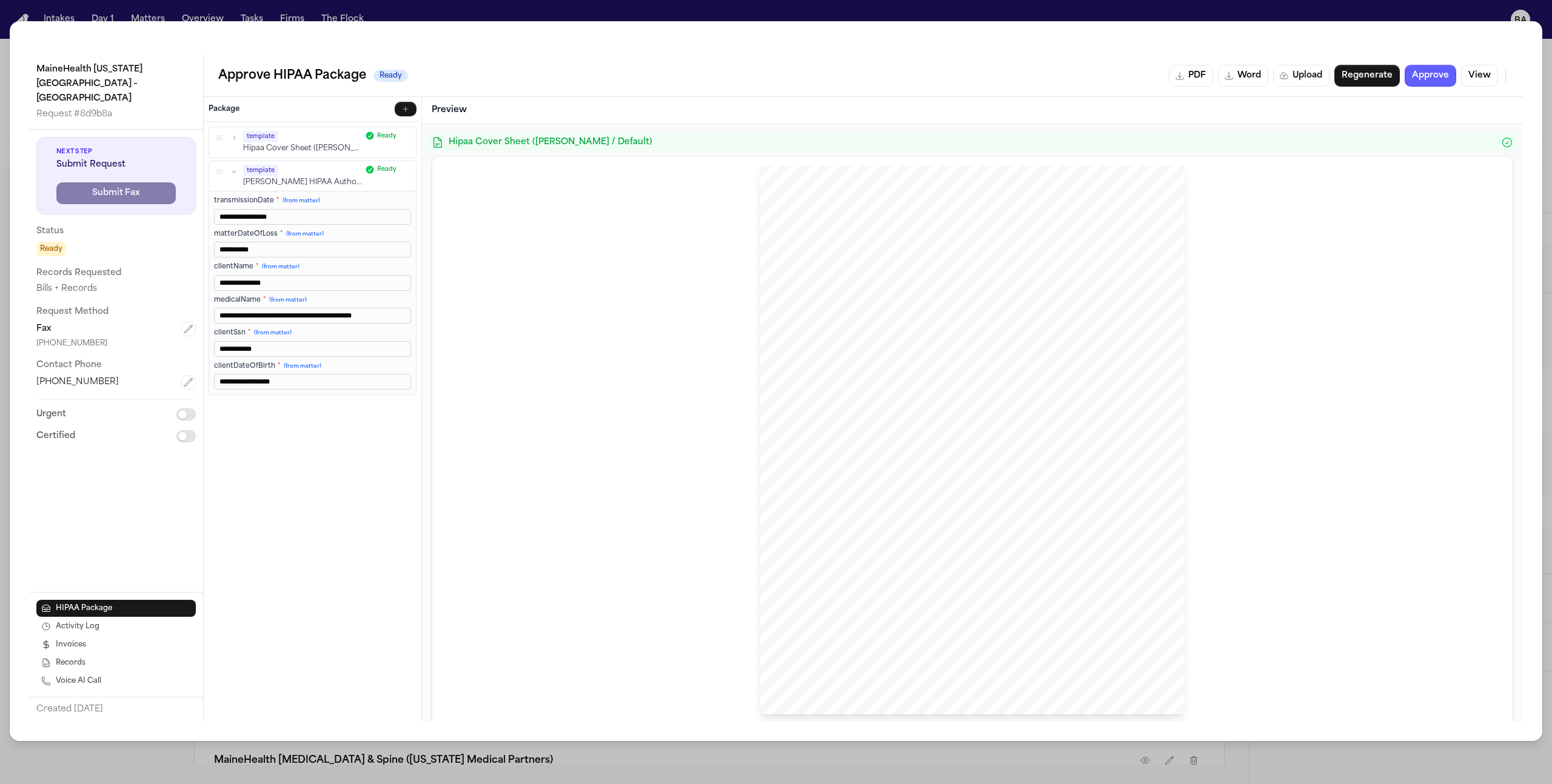
click at [297, 356] on div "**********" at bounding box center [312, 293] width 197 height 194
click at [300, 350] on input "**********" at bounding box center [312, 349] width 197 height 16
type input "***"
click at [361, 409] on button "Save & Re-render" at bounding box center [367, 407] width 88 height 14
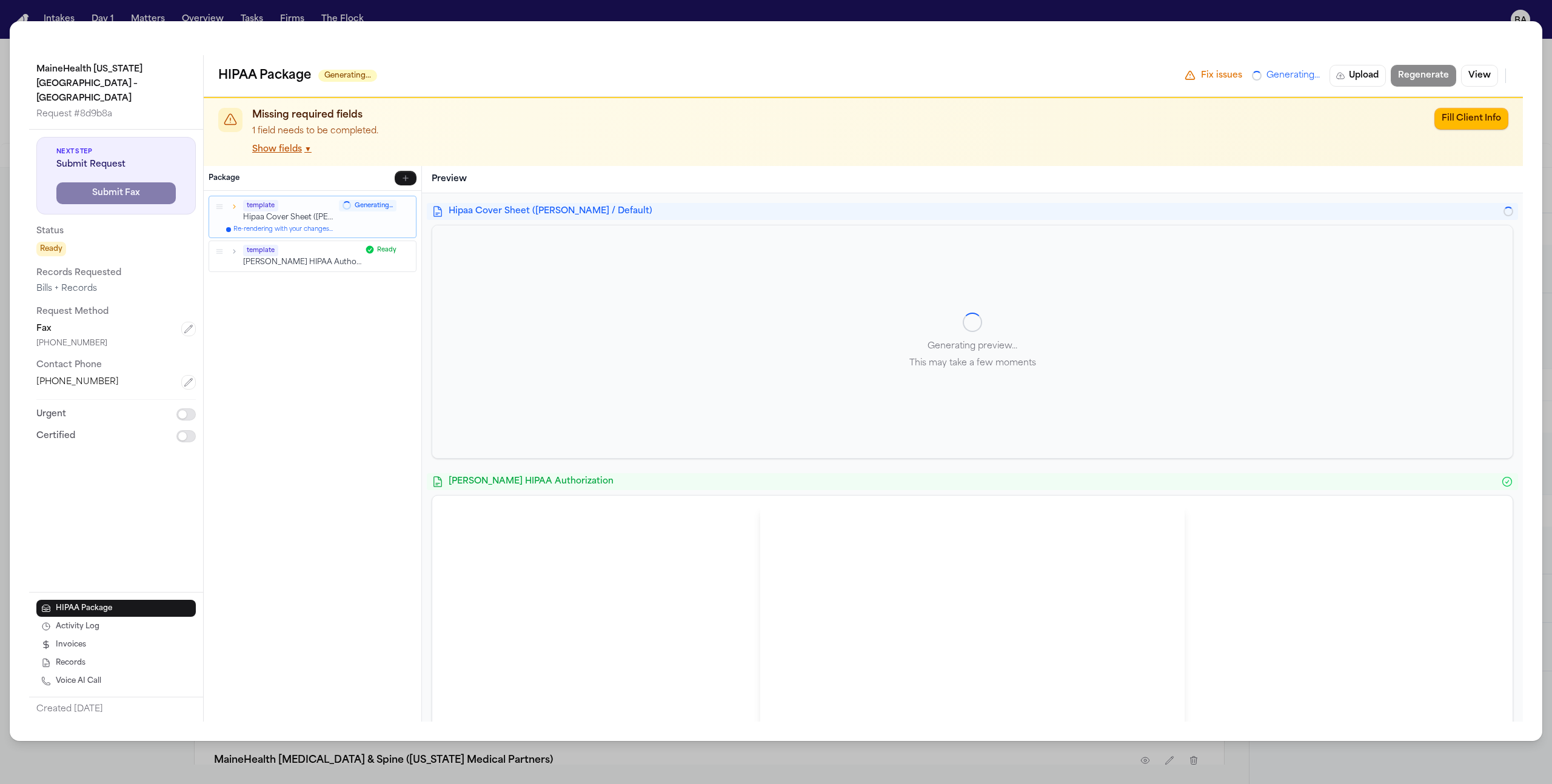
click at [296, 145] on button "Show fields ▼" at bounding box center [282, 148] width 60 height 12
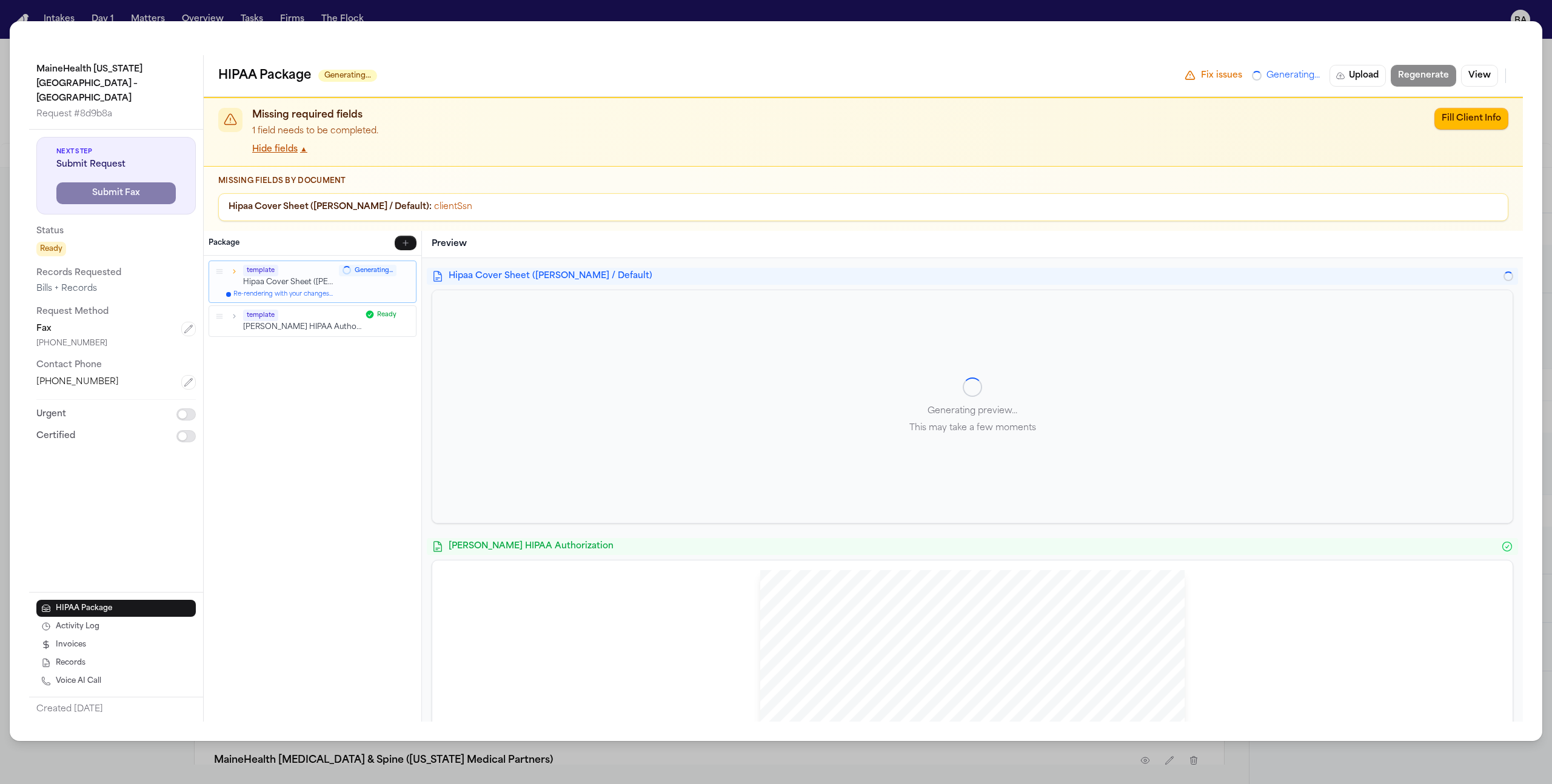
click at [236, 272] on icon "button" at bounding box center [234, 271] width 9 height 9
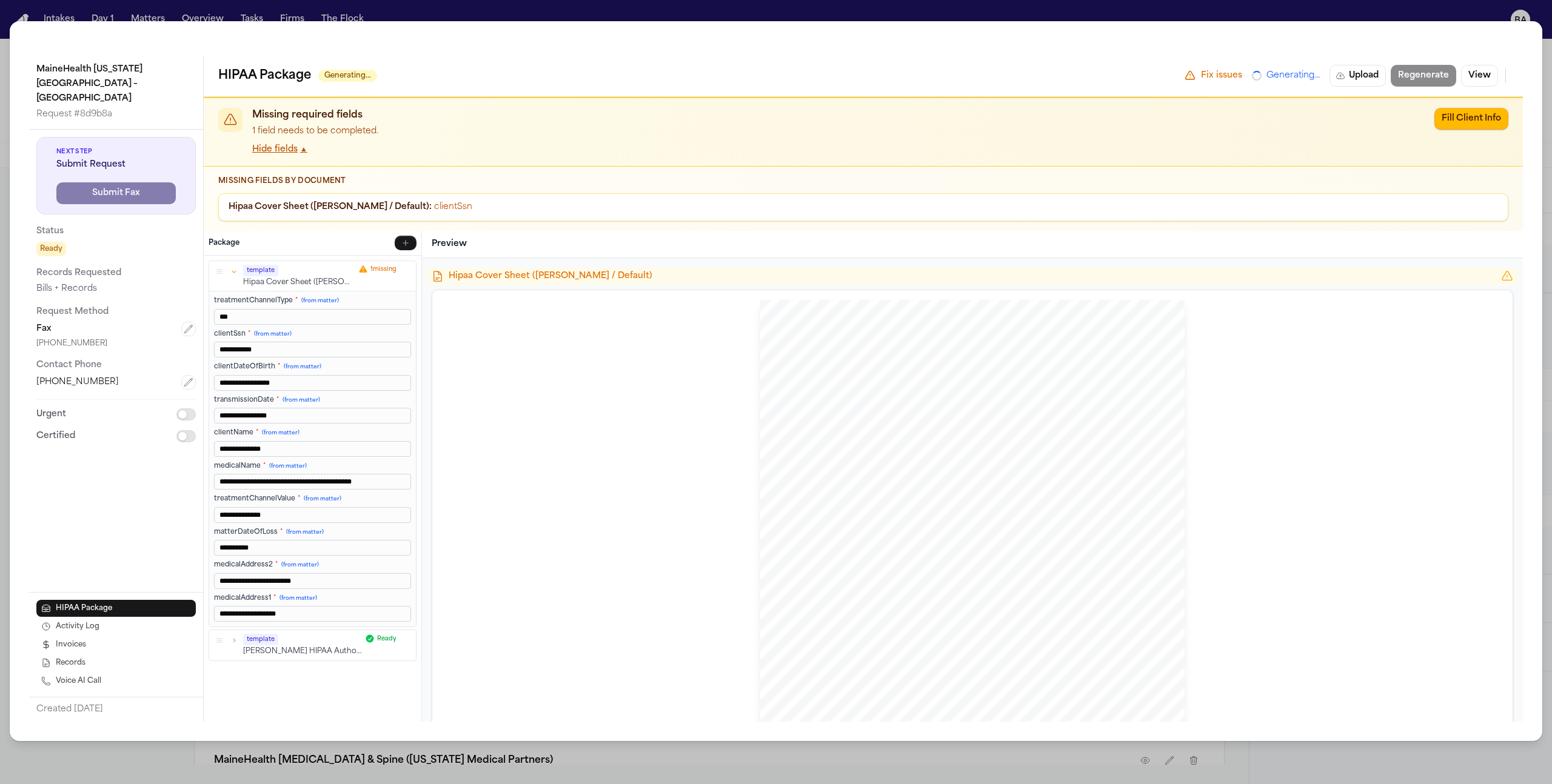
click at [314, 354] on input "**********" at bounding box center [312, 350] width 197 height 16
type input "***"
click at [382, 499] on button "Save & Re-render" at bounding box center [367, 639] width 88 height 14
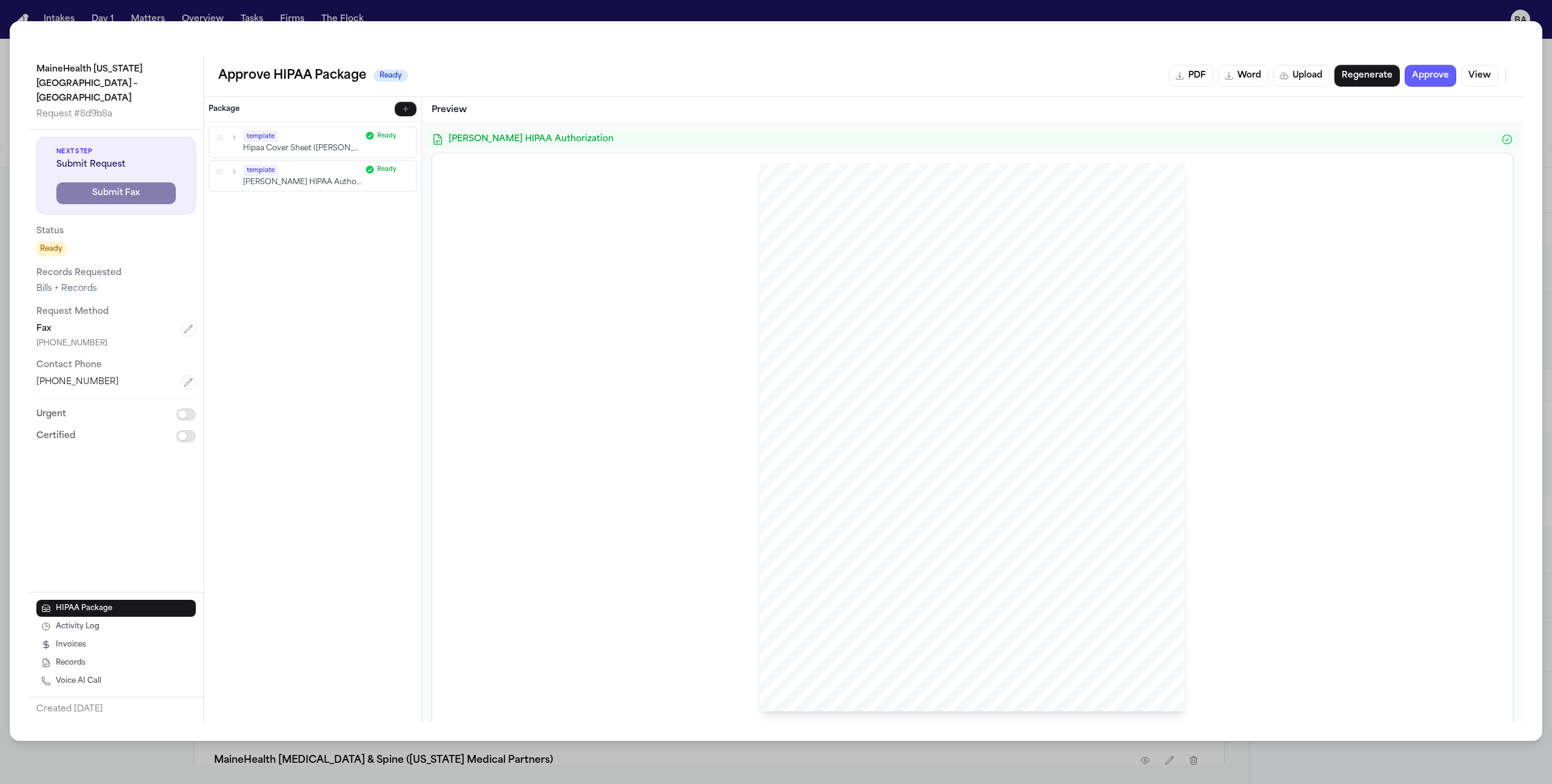
scroll to position [638, 0]
click at [575, 11] on div "MaineHealth Maine Medical Center – Biddeford Request # 8d9b8a Next Step Submit …" at bounding box center [776, 392] width 1552 height 784
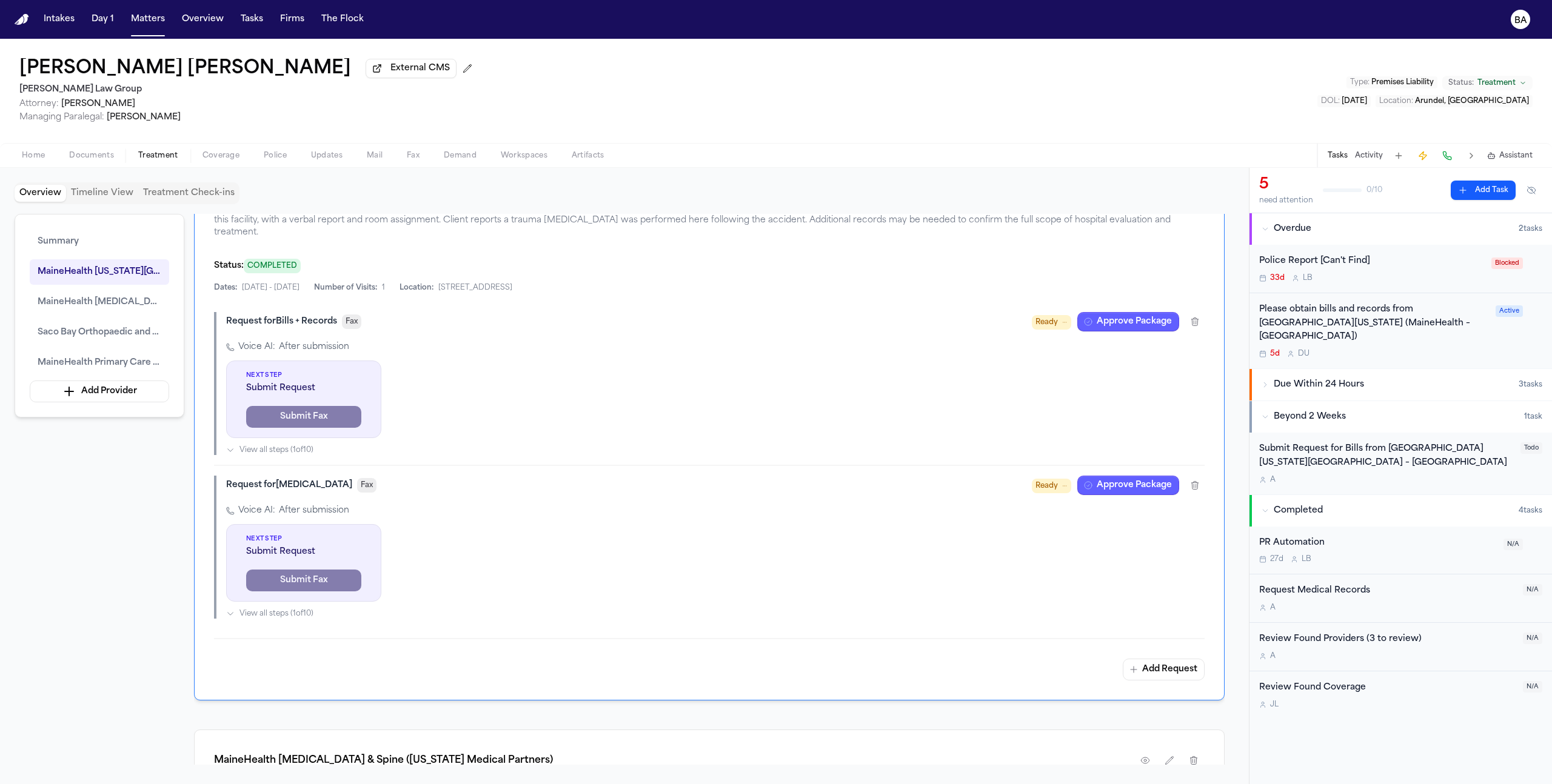
scroll to position [626, 0]
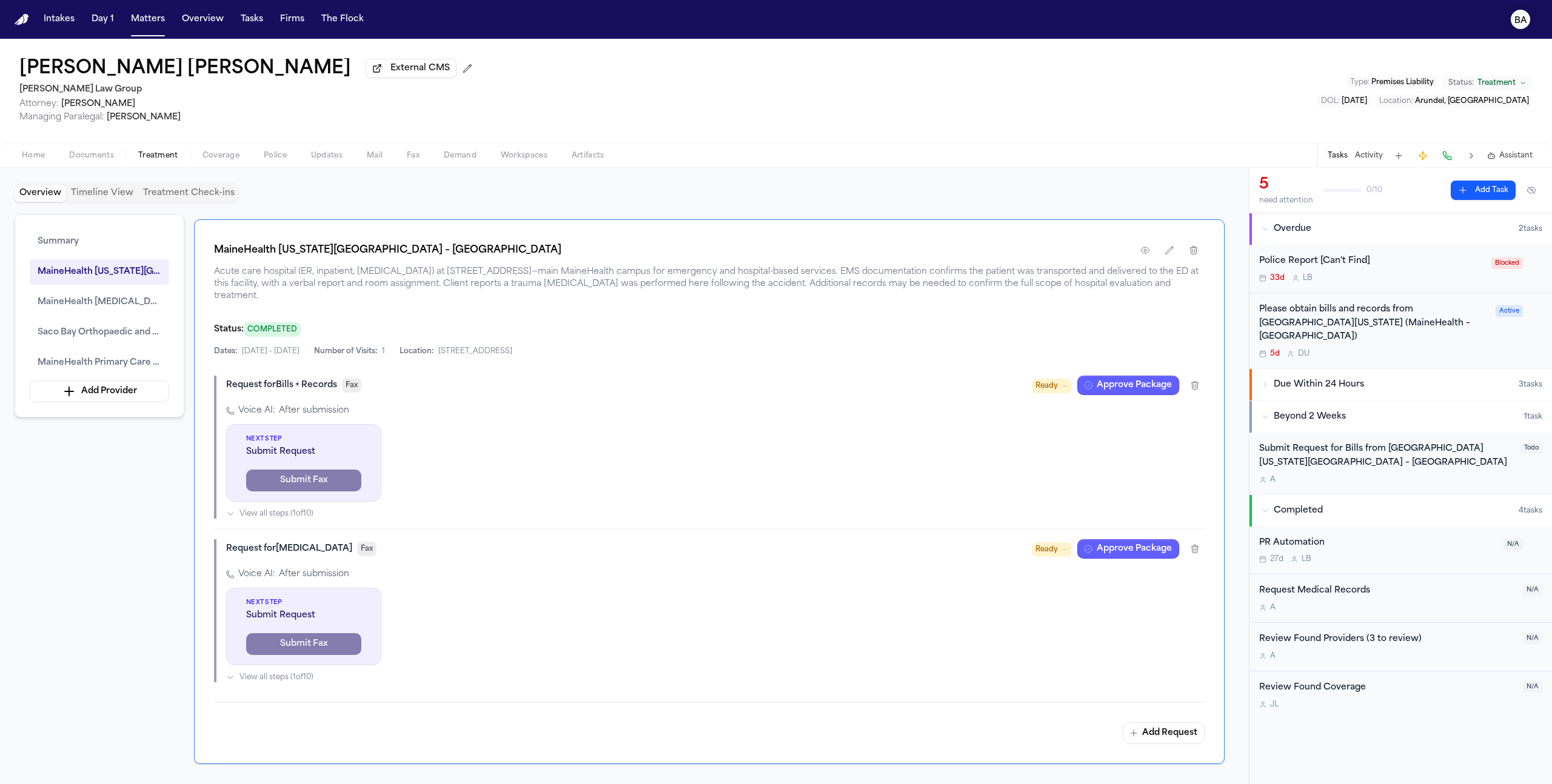
click at [916, 18] on icon "BA" at bounding box center [1520, 19] width 19 height 19
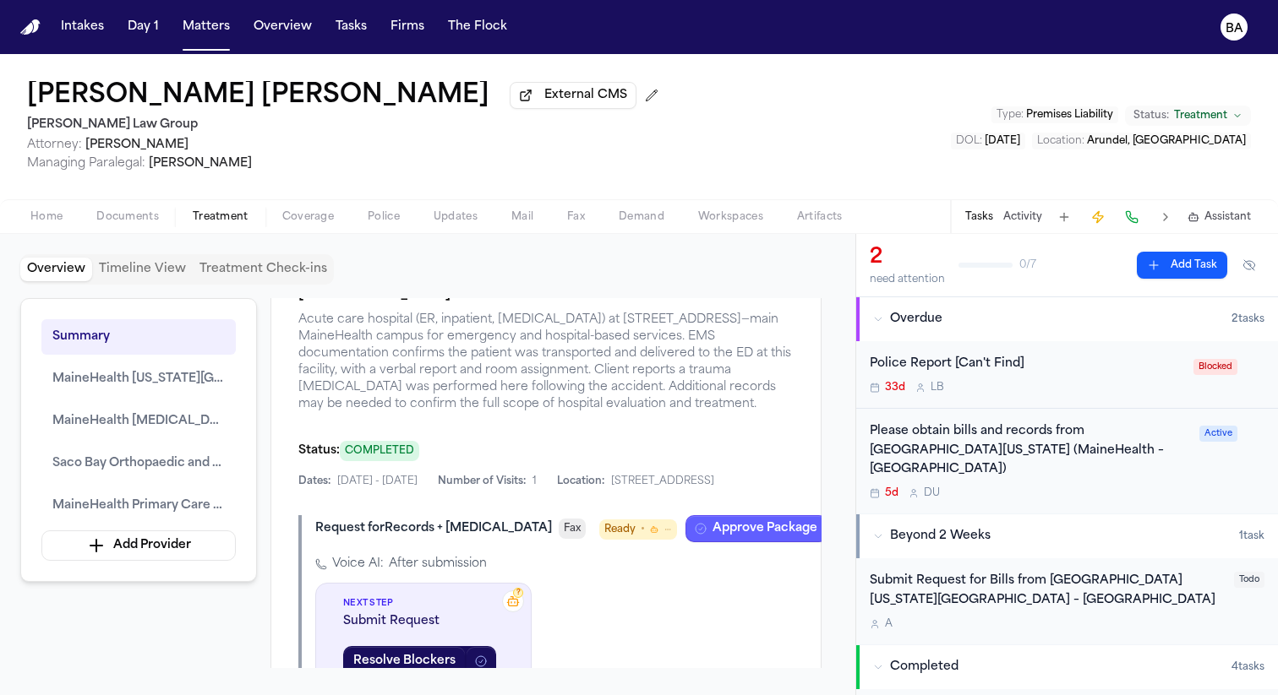
scroll to position [1224, 0]
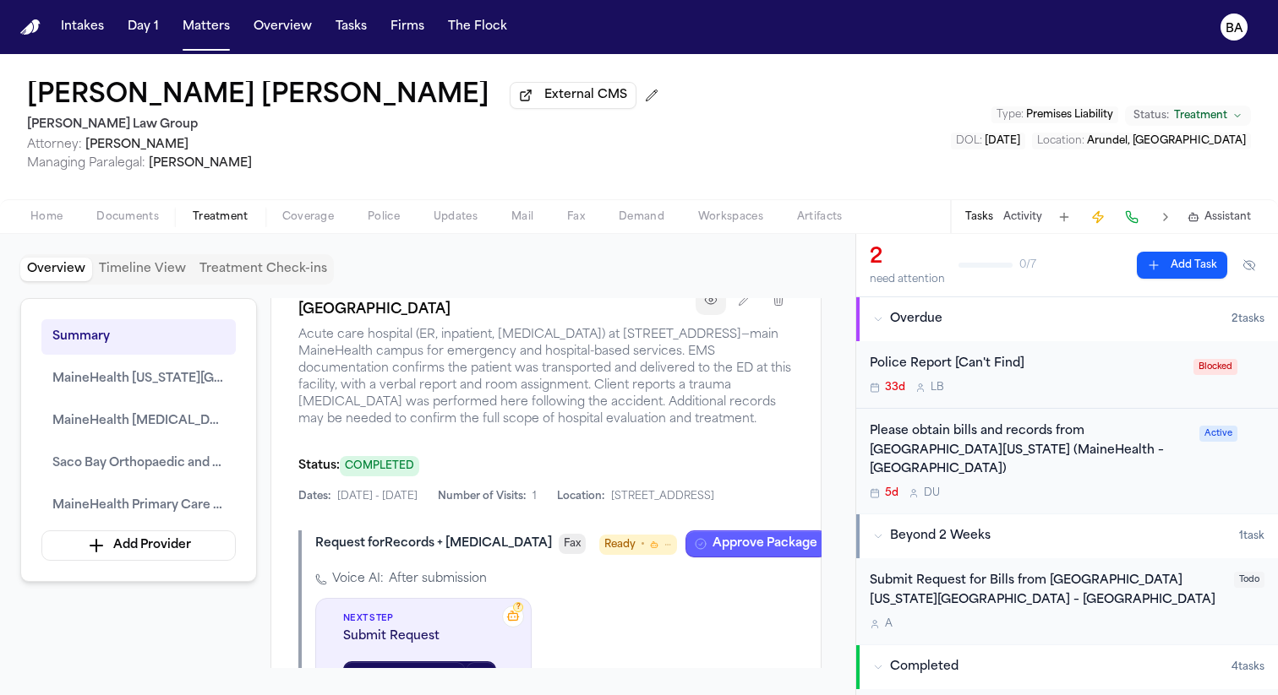
click at [707, 307] on icon "button" at bounding box center [711, 300] width 14 height 14
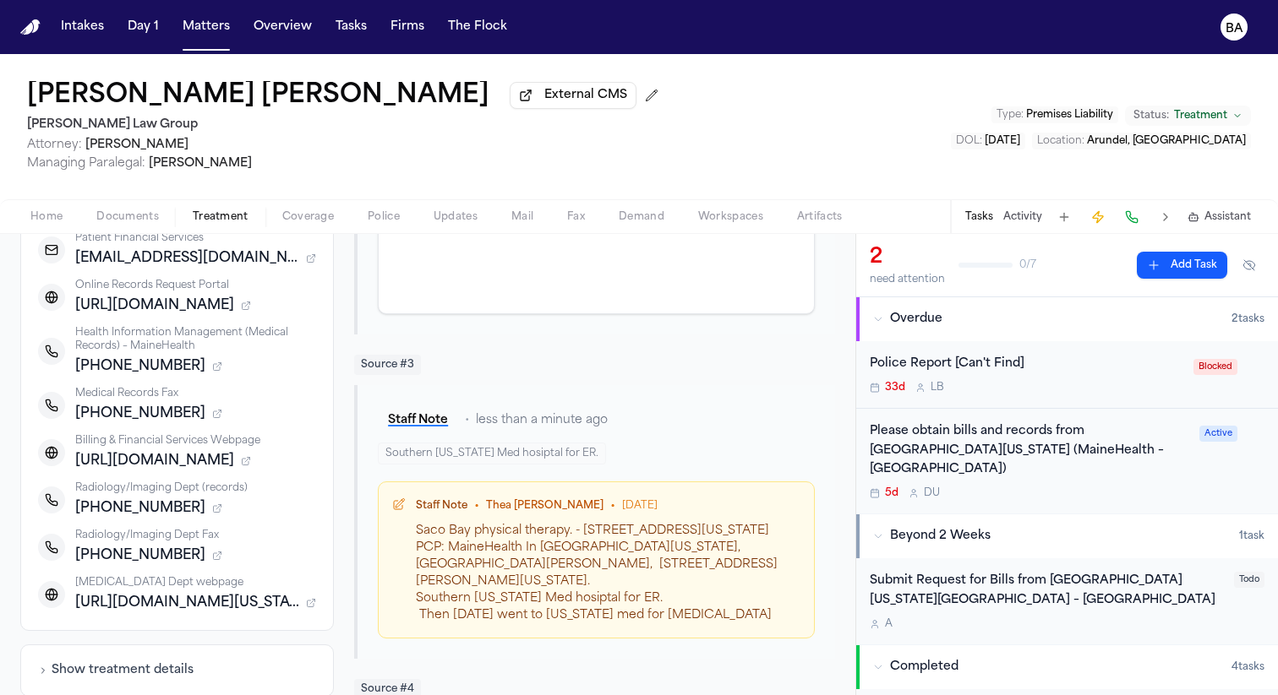
scroll to position [689, 0]
click at [212, 505] on icon "button" at bounding box center [217, 508] width 10 height 10
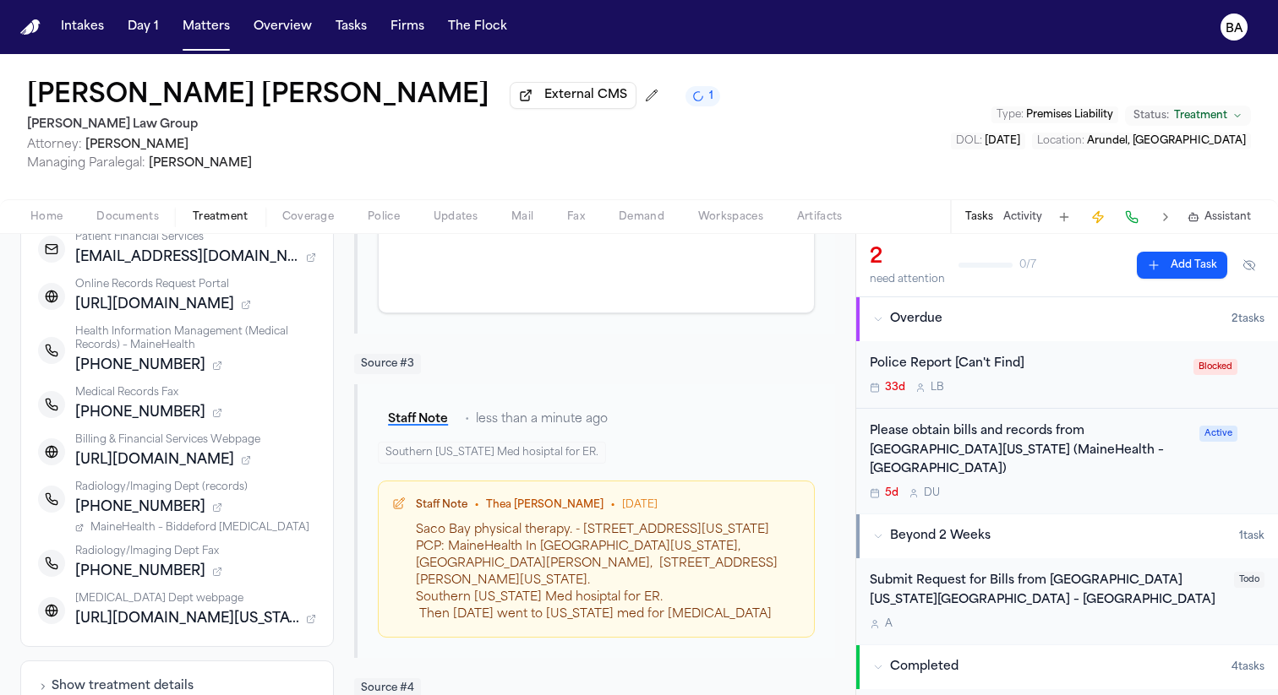
click at [180, 521] on span "MaineHealth – Biddeford [MEDICAL_DATA]" at bounding box center [199, 528] width 219 height 14
click at [214, 570] on icon "button" at bounding box center [217, 573] width 7 height 7
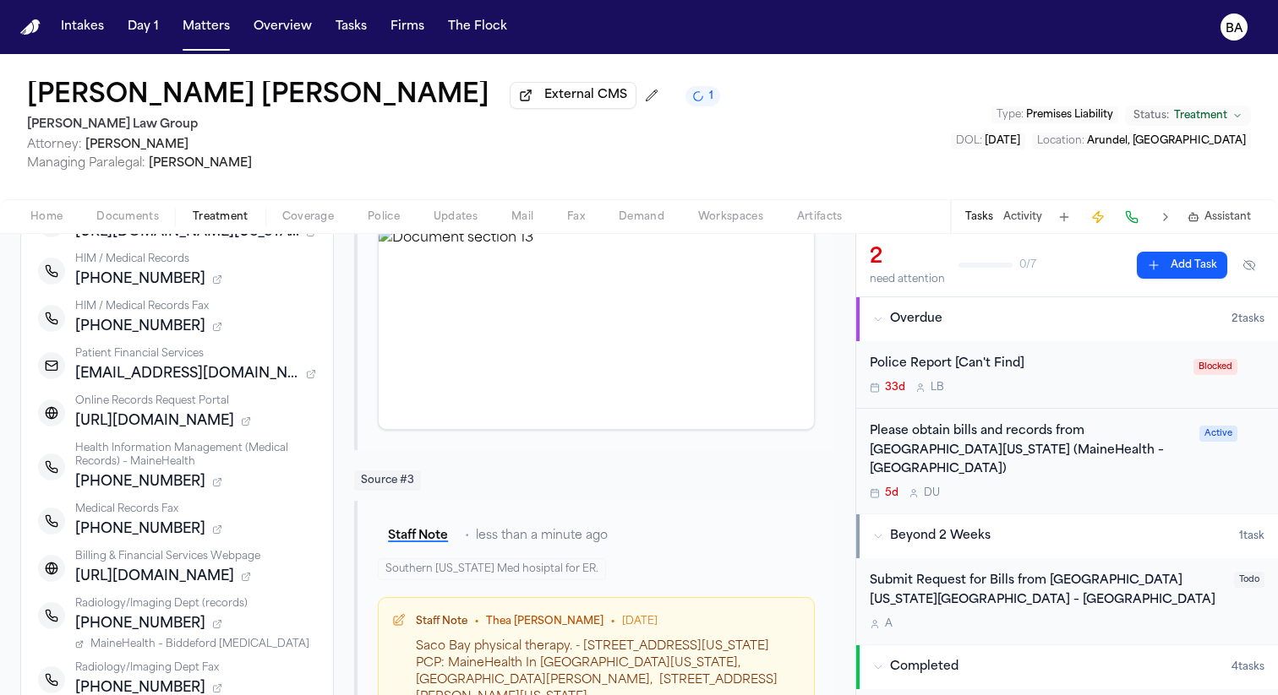
scroll to position [574, 0]
click at [171, 531] on div "[PHONE_NUMBER]" at bounding box center [195, 529] width 241 height 20
click at [212, 528] on icon "button" at bounding box center [217, 529] width 10 height 10
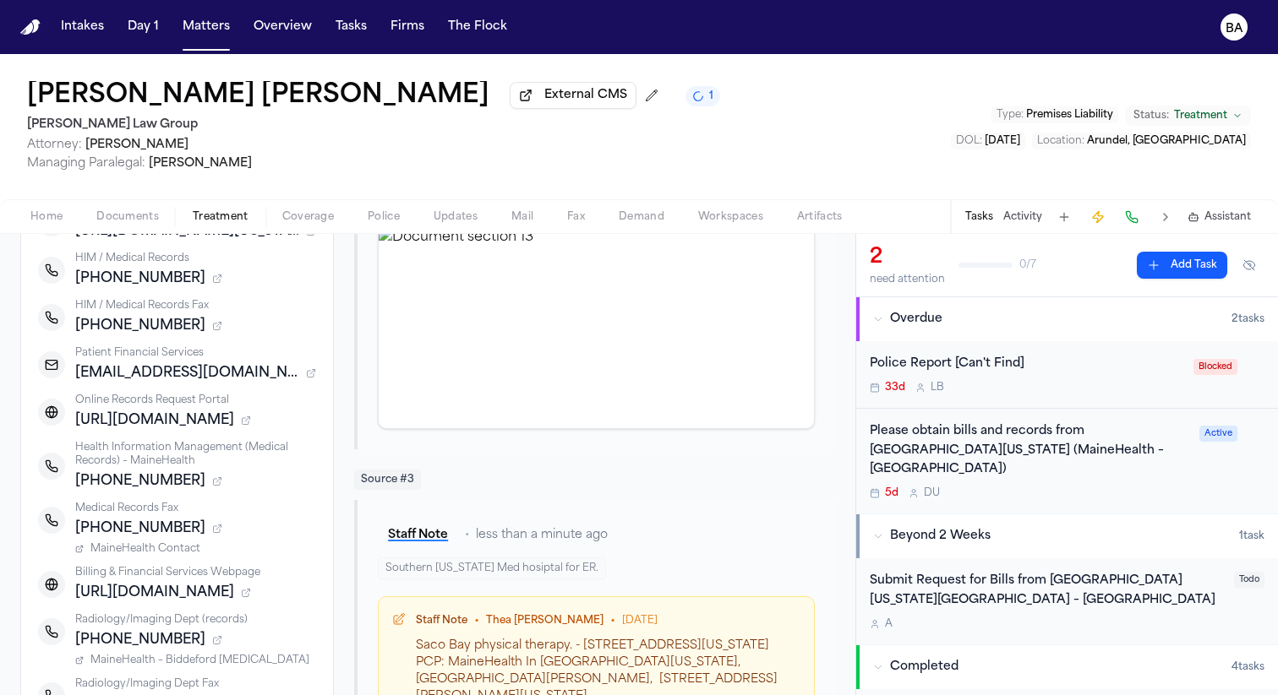
click at [178, 549] on span "MaineHealth Contact" at bounding box center [145, 549] width 110 height 14
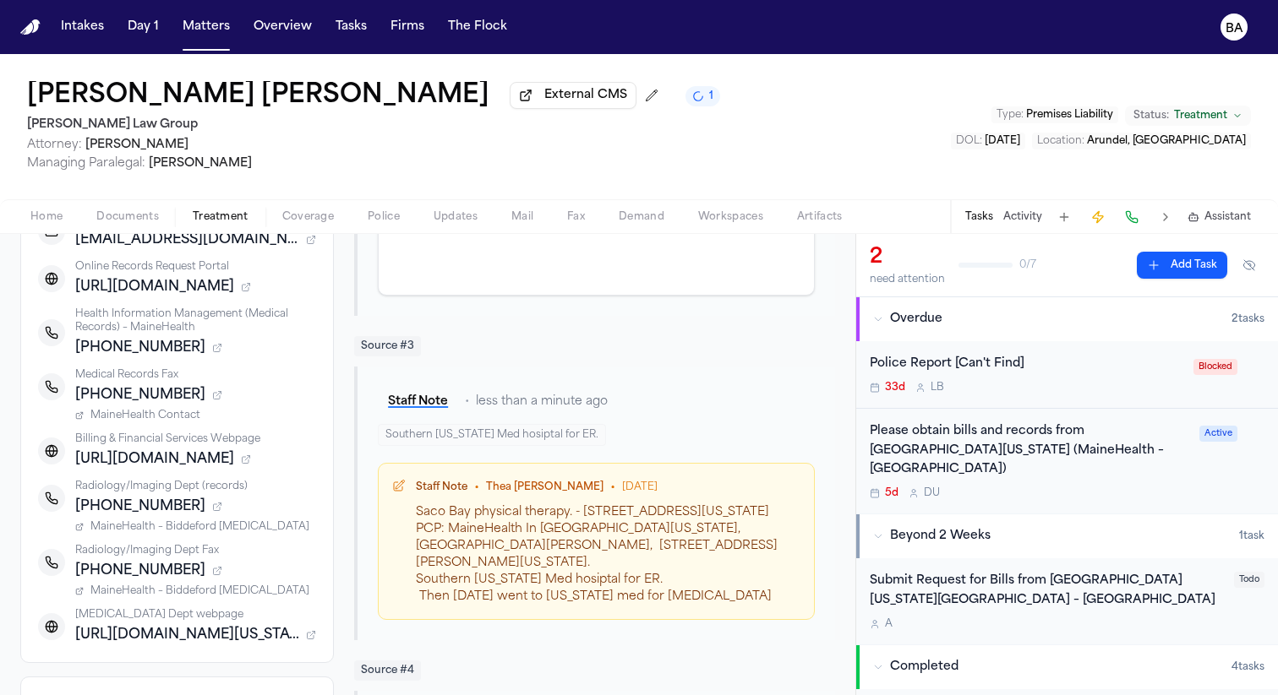
scroll to position [747, 0]
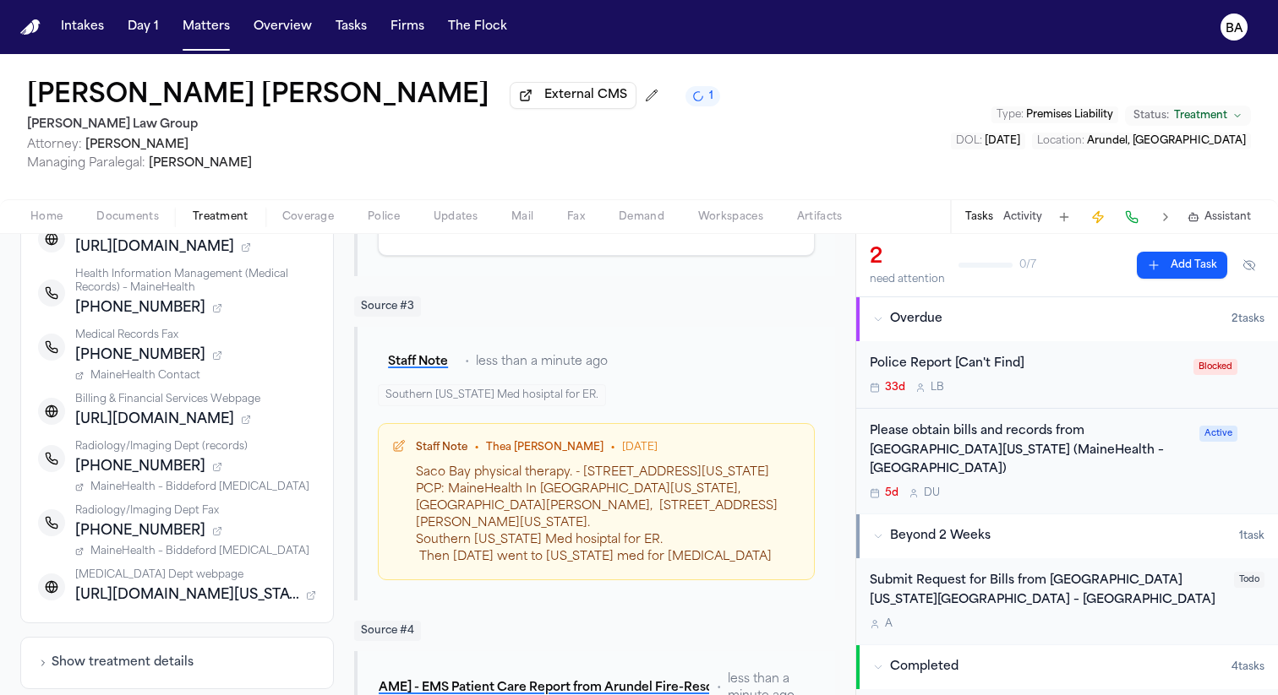
click at [250, 417] on icon "button" at bounding box center [249, 418] width 3 height 3
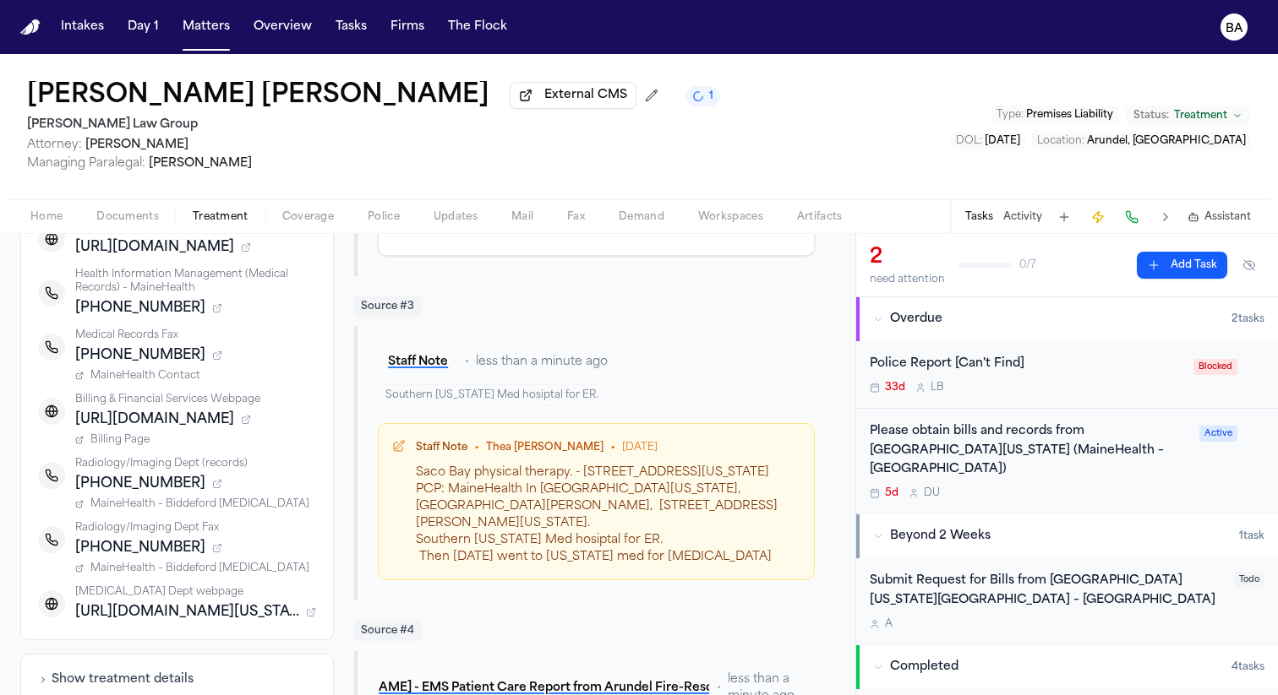
click at [148, 441] on span "Billing Page" at bounding box center [119, 440] width 59 height 14
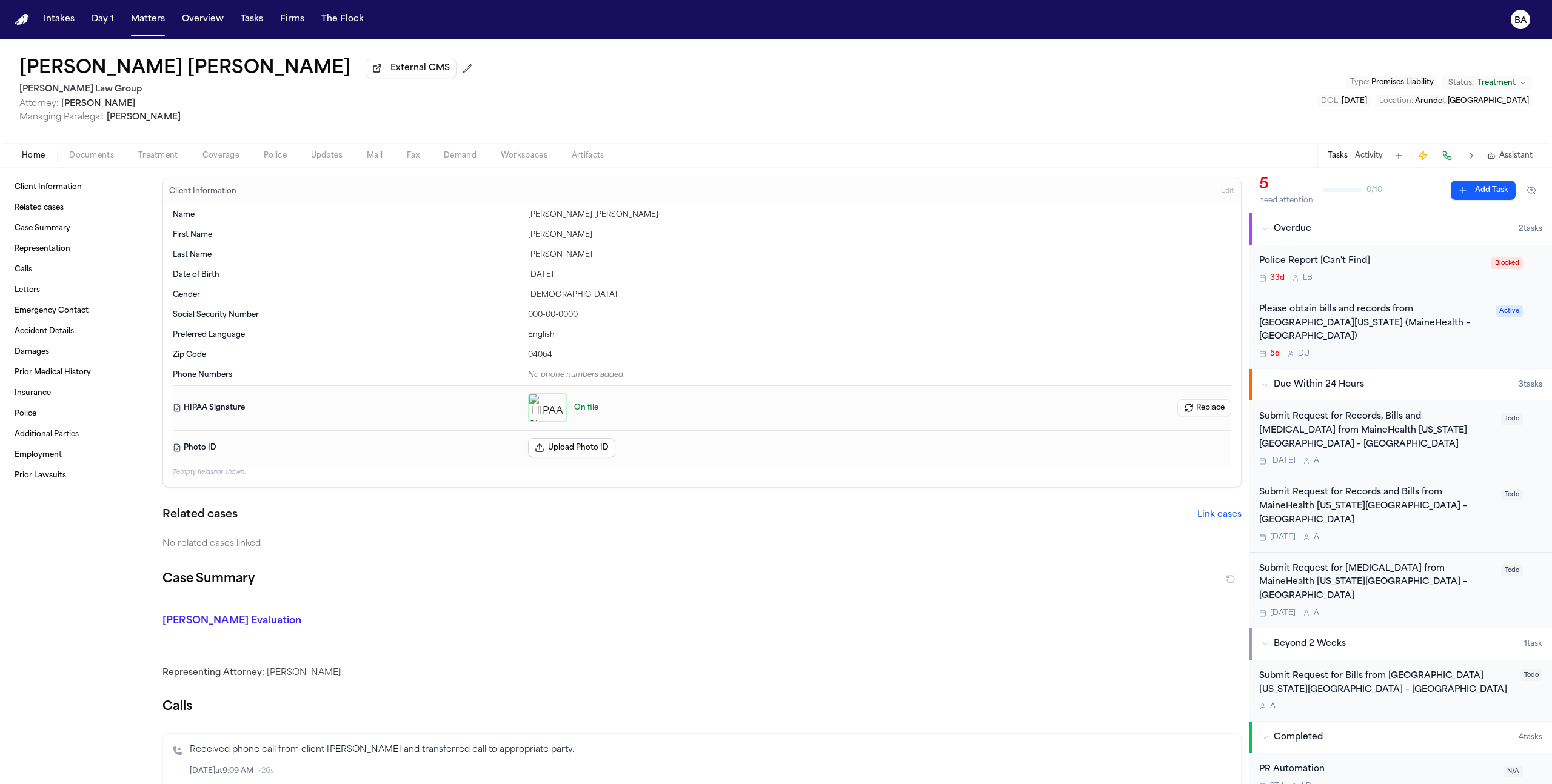
click at [1221, 196] on span "Edit" at bounding box center [1228, 192] width 13 height 9
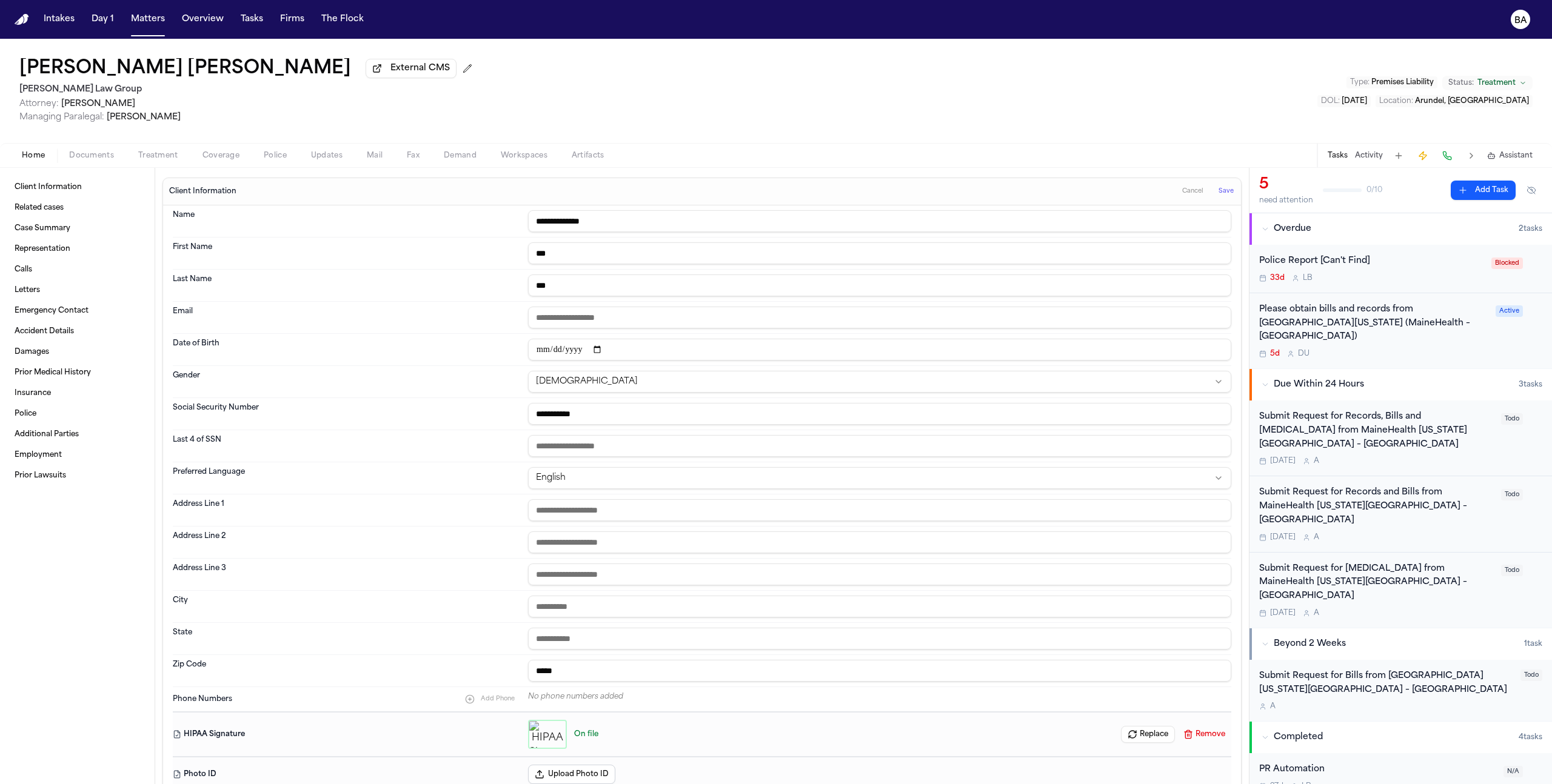
click at [654, 420] on input "**********" at bounding box center [880, 414] width 703 height 22
click at [1218, 196] on span "Save" at bounding box center [1226, 192] width 15 height 9
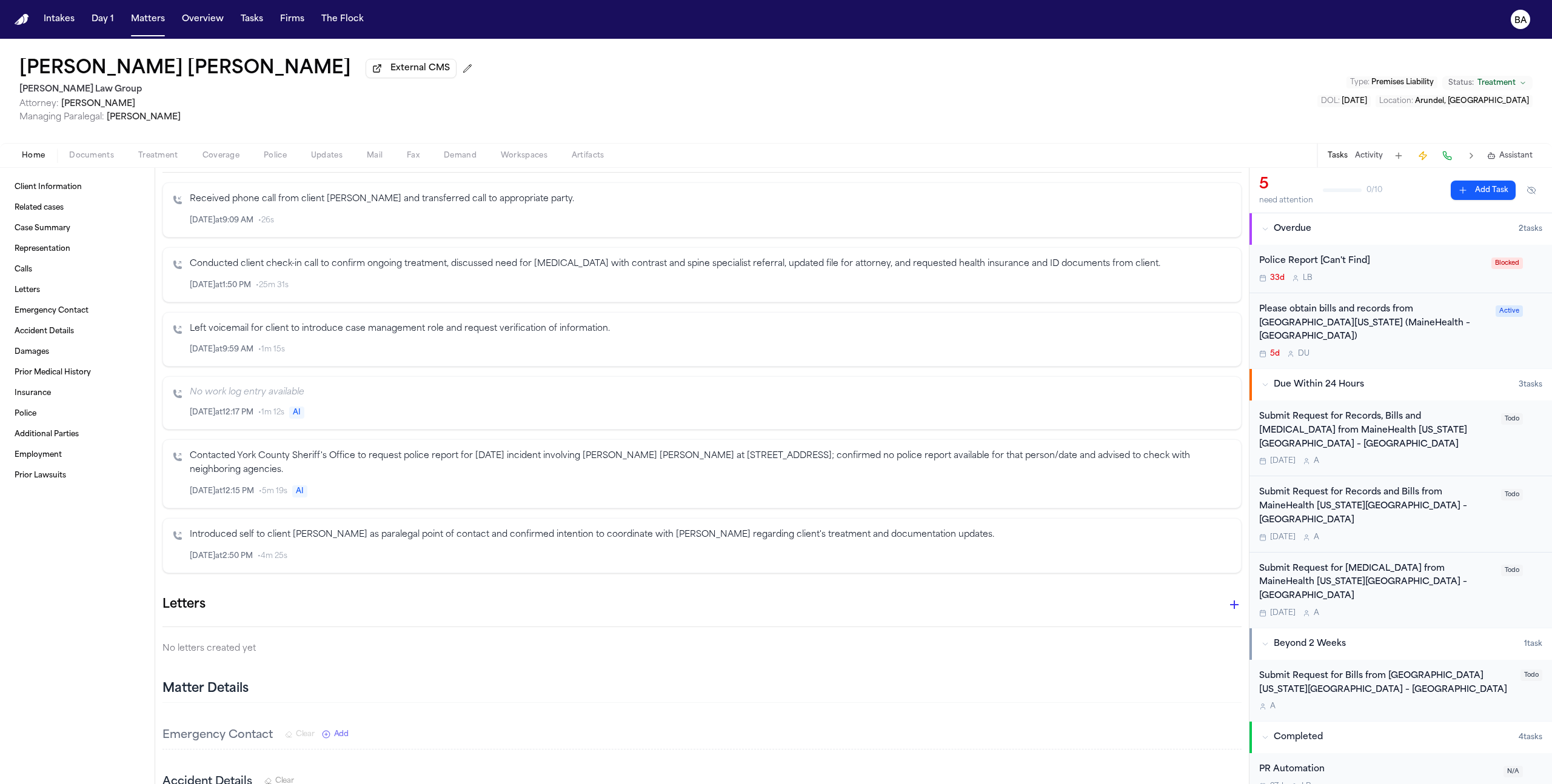
scroll to position [595, 0]
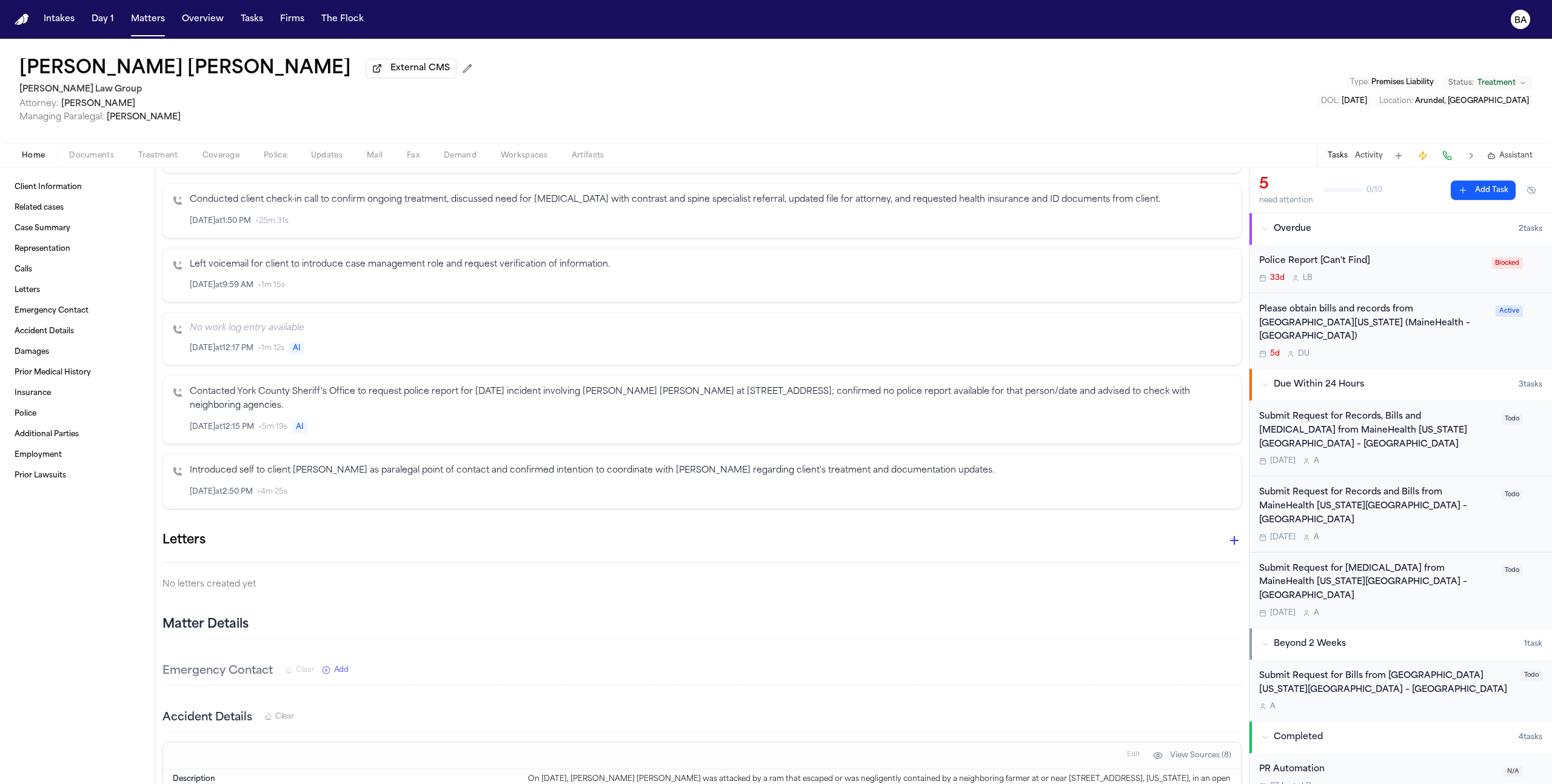
click at [144, 156] on span "Treatment" at bounding box center [159, 156] width 40 height 10
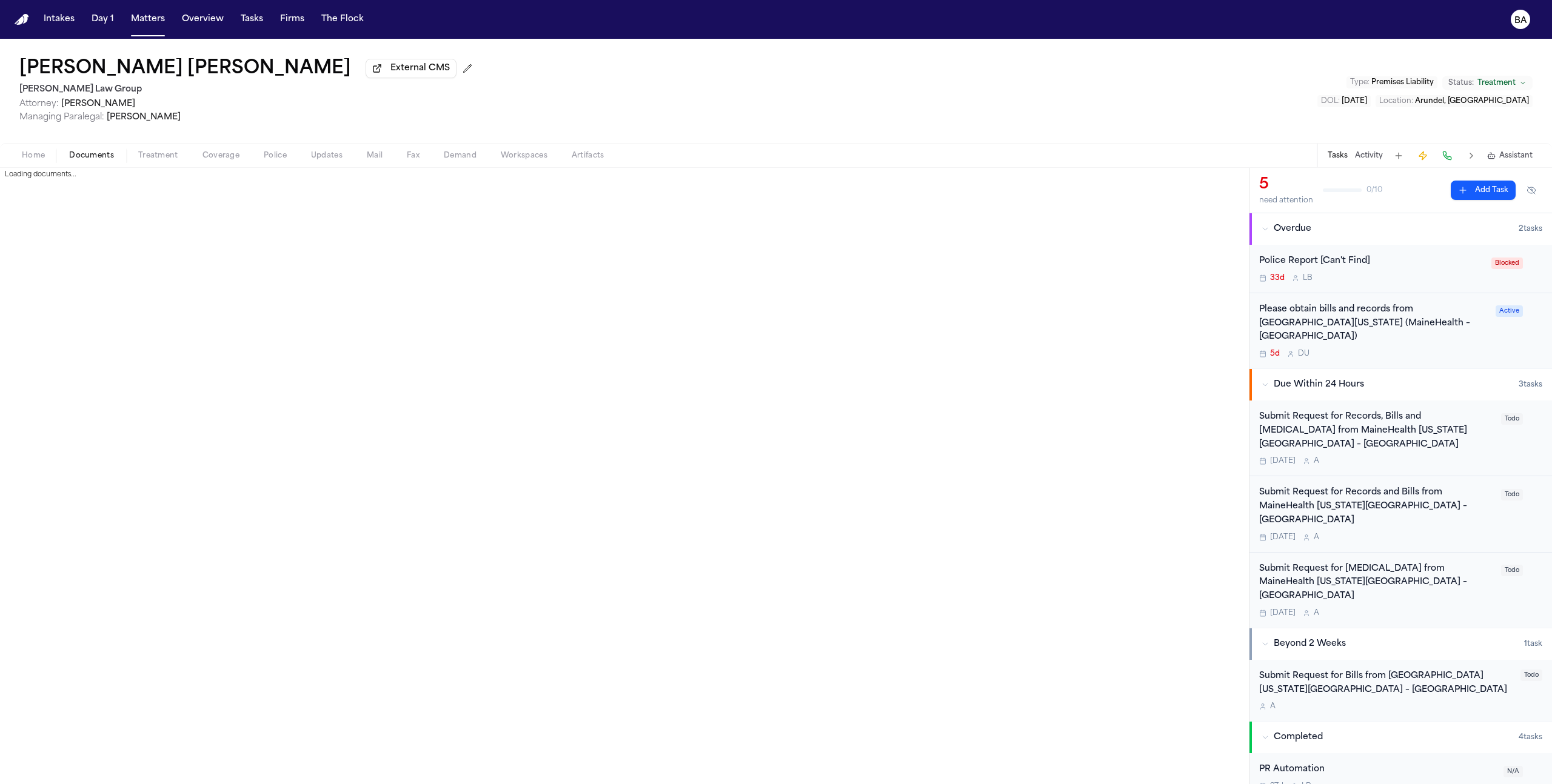
click at [107, 156] on span "Documents" at bounding box center [91, 156] width 45 height 10
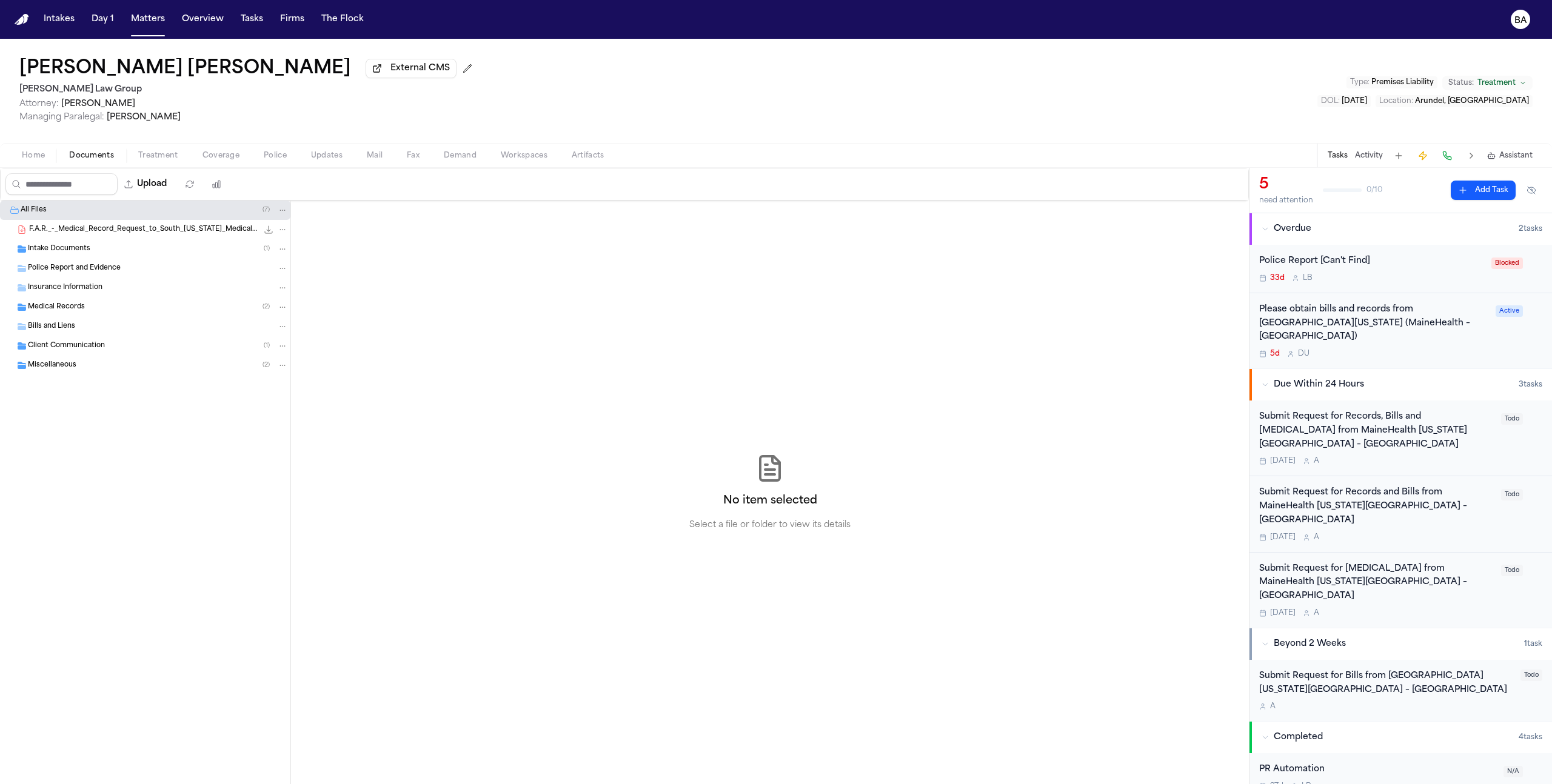
click at [0, 0] on span "472.4 KB • PDF" at bounding box center [0, 0] width 0 height 0
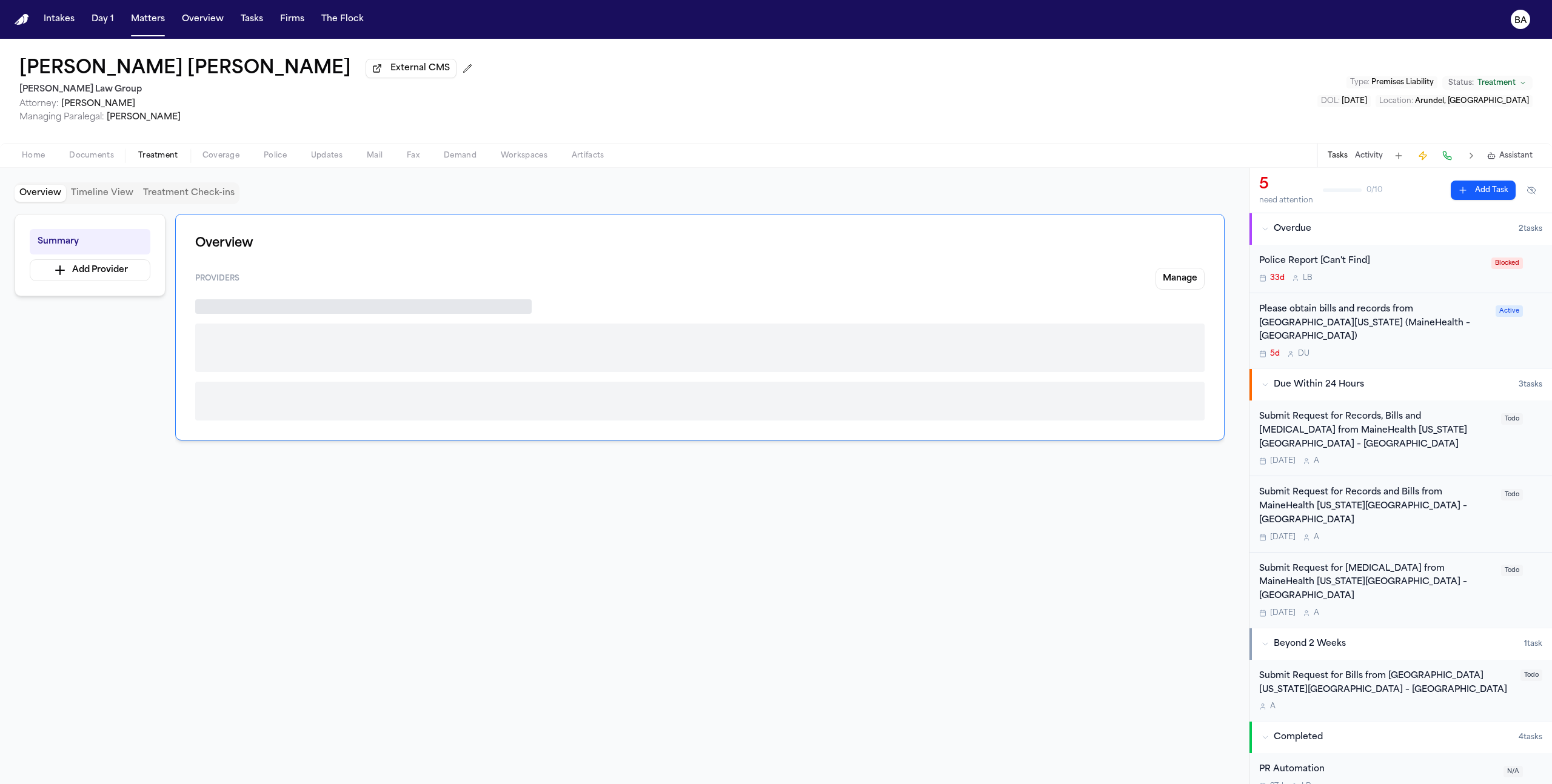
click at [164, 155] on span "Treatment" at bounding box center [159, 156] width 40 height 10
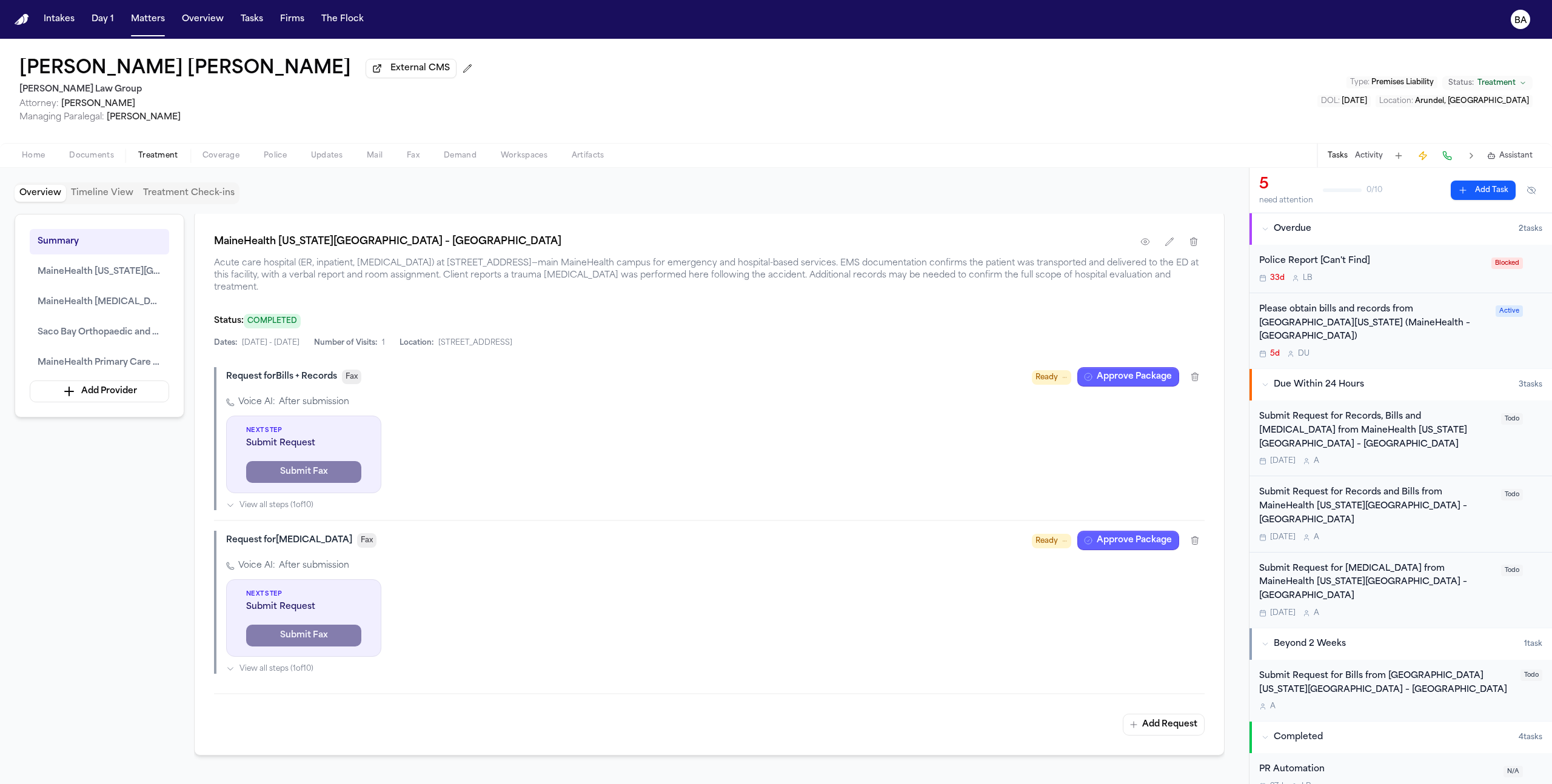
scroll to position [641, 0]
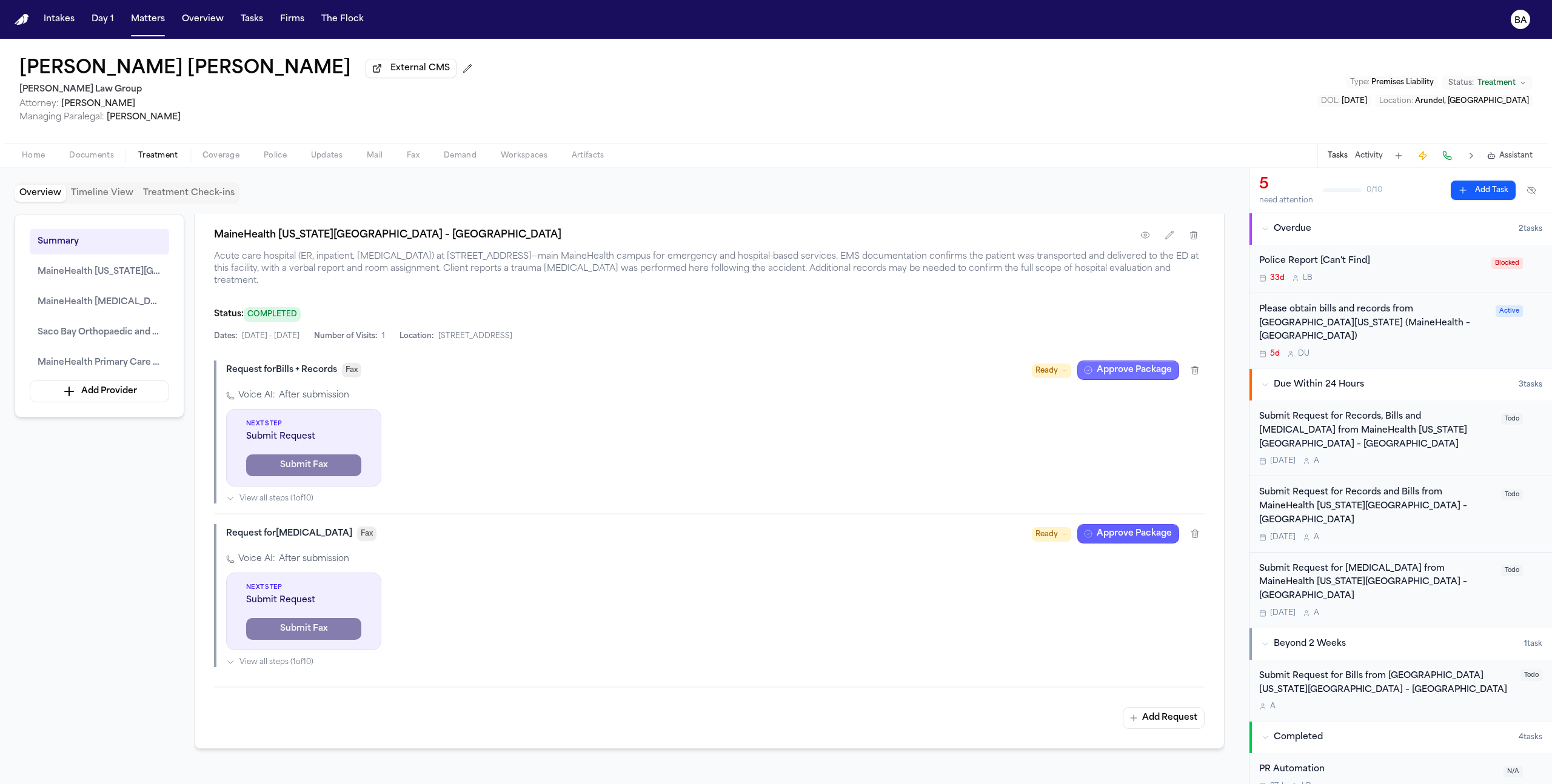
click at [1116, 365] on button "Approve Package" at bounding box center [1129, 370] width 102 height 19
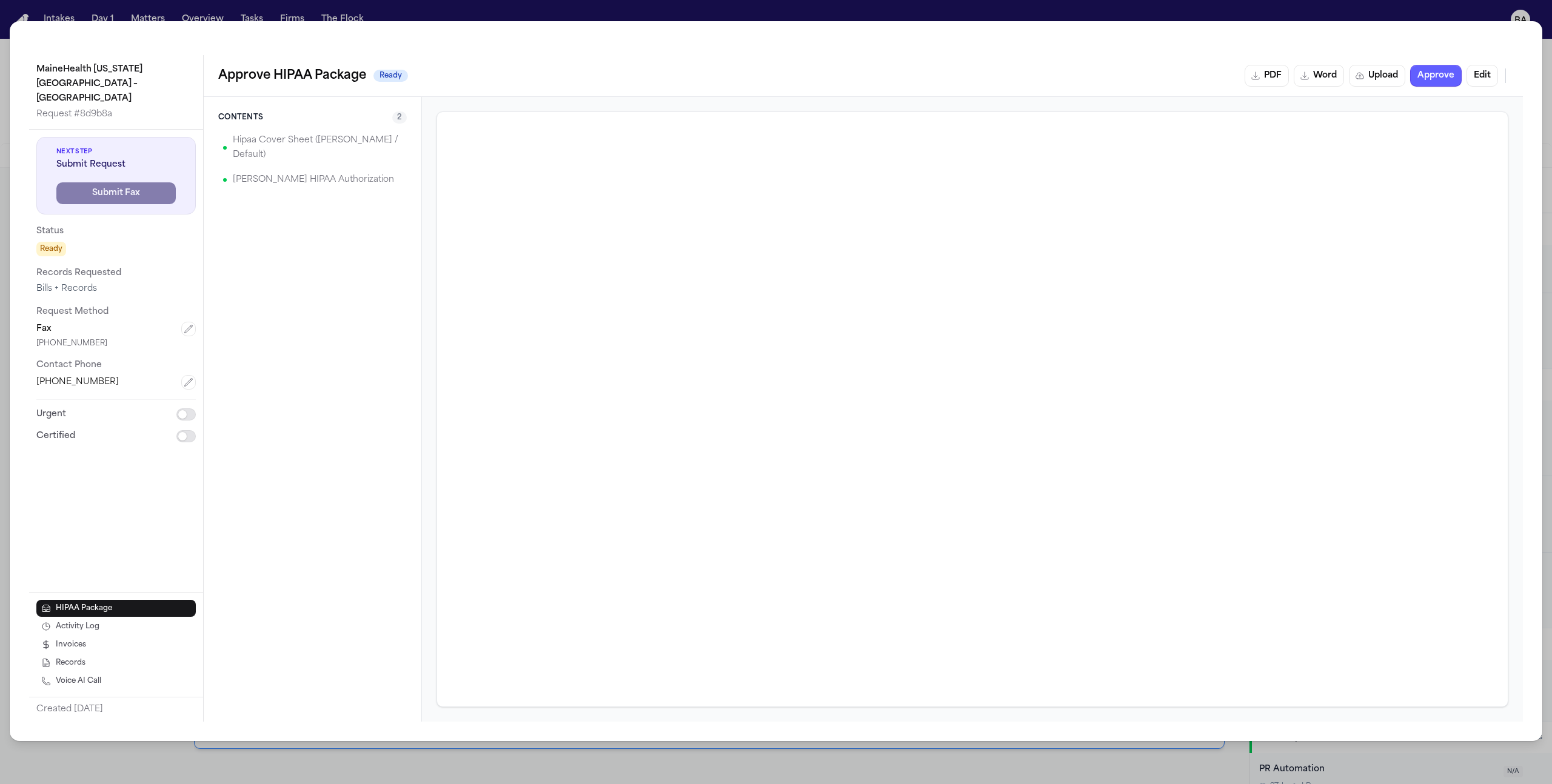
click at [299, 151] on div "Hipaa Cover Sheet ([PERSON_NAME] / Default)" at bounding box center [312, 148] width 189 height 39
click at [316, 145] on p "Hipaa Cover Sheet ([PERSON_NAME] / Default)" at bounding box center [317, 148] width 169 height 29
click at [1472, 76] on button "Edit" at bounding box center [1482, 75] width 32 height 22
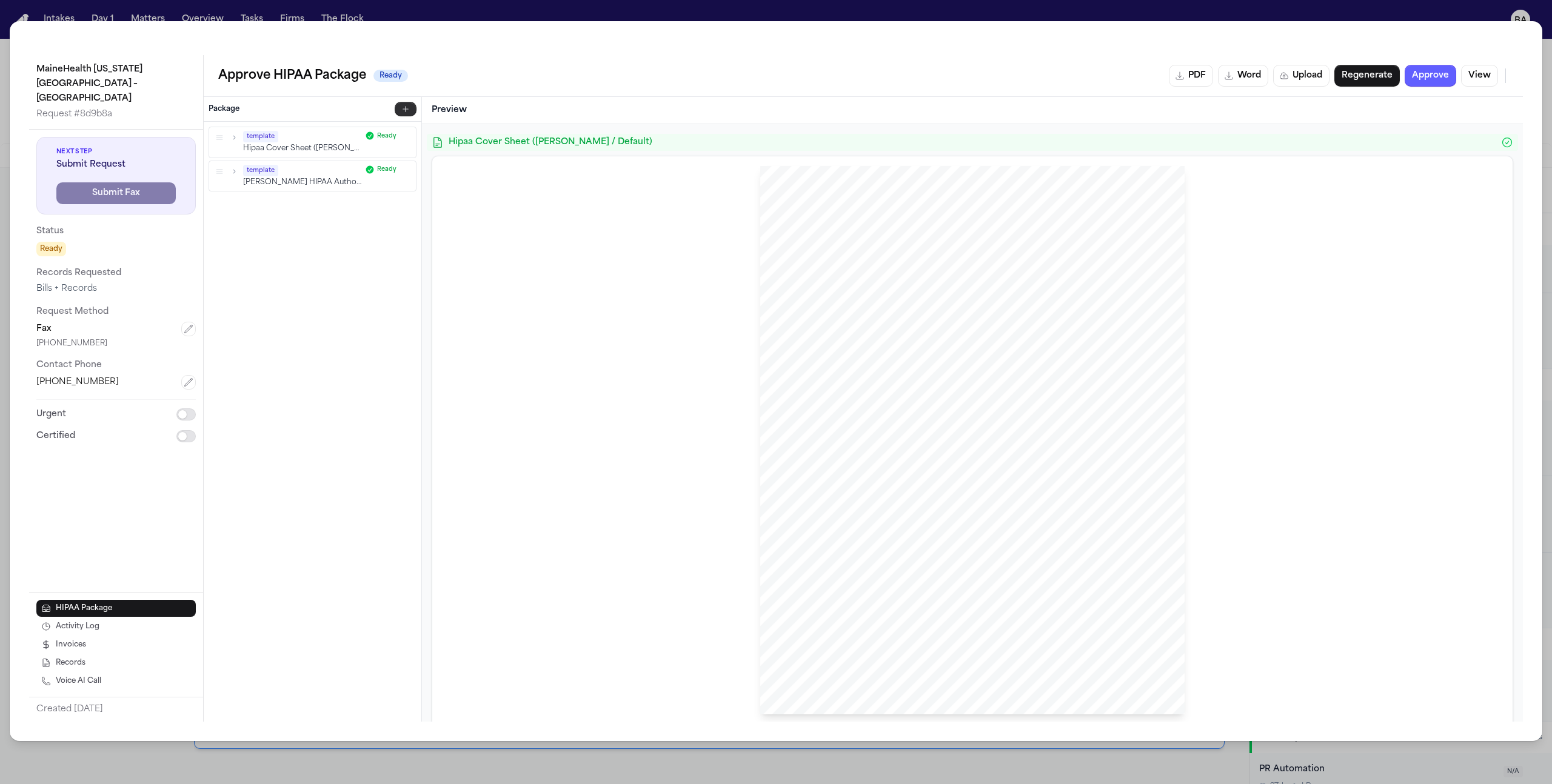
click at [400, 108] on button "button" at bounding box center [405, 109] width 22 height 14
click at [301, 181] on p "From this matter" at bounding box center [321, 181] width 179 height 9
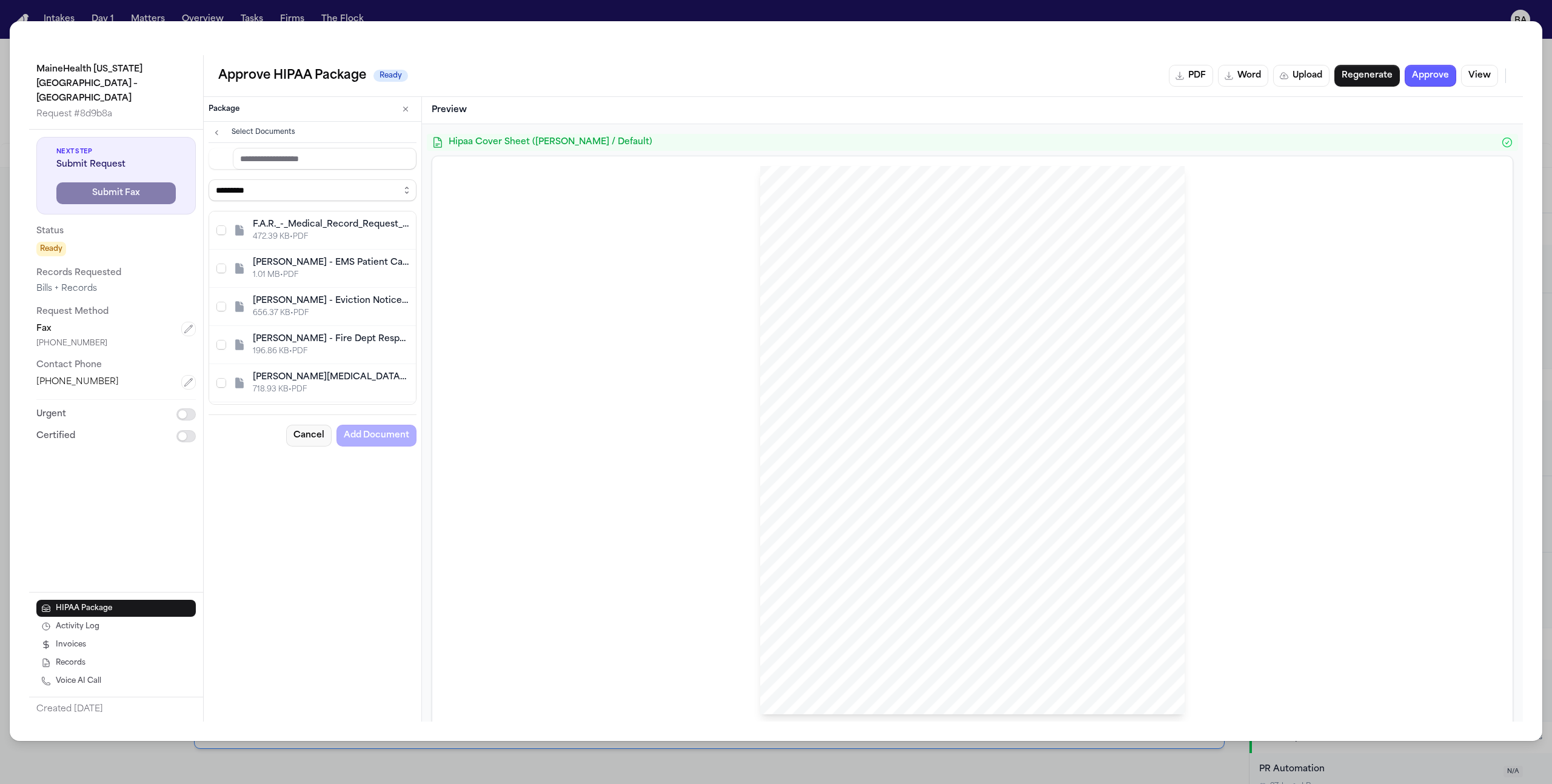
click at [317, 428] on button "Cancel" at bounding box center [309, 435] width 45 height 22
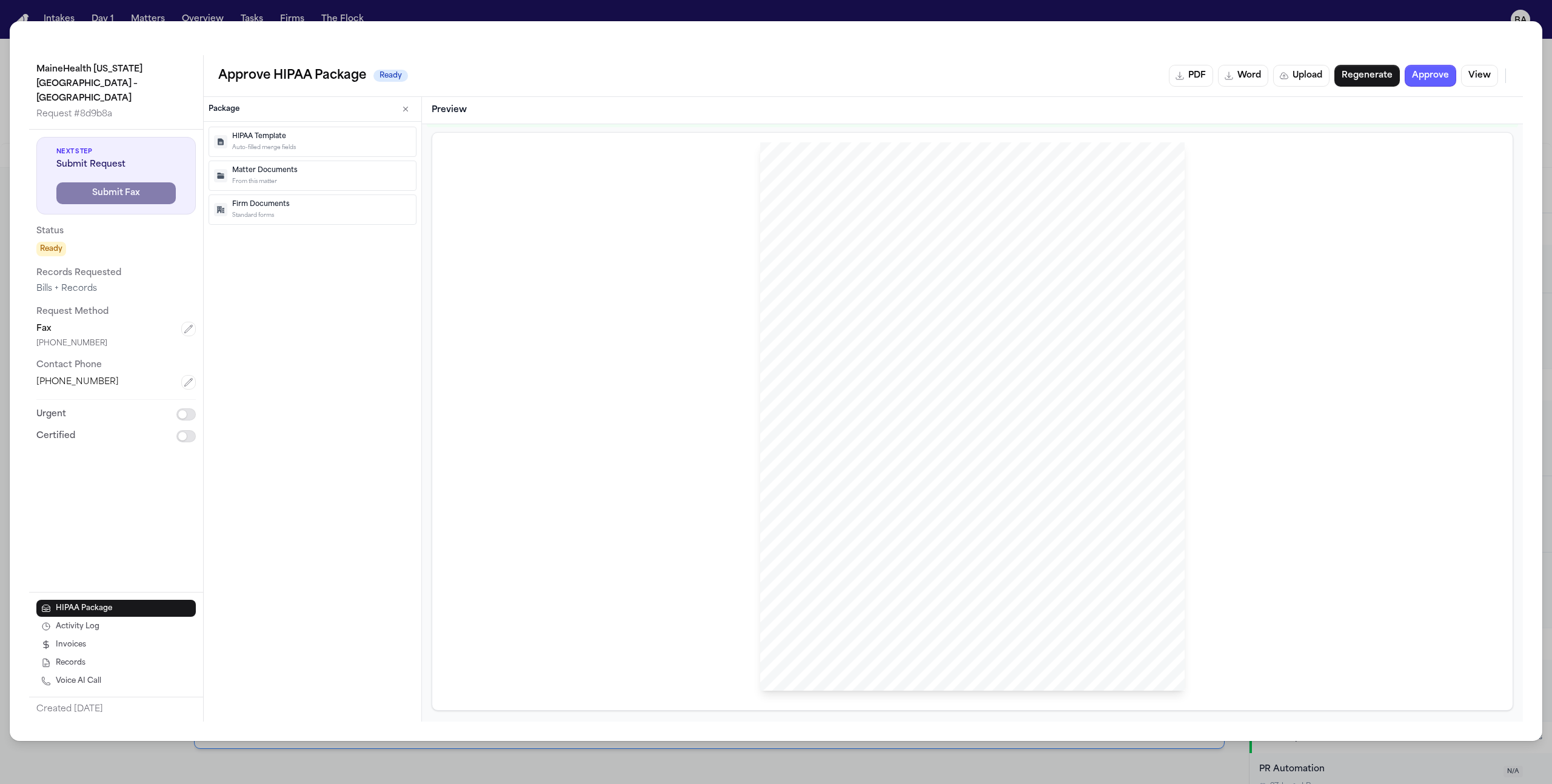
scroll to position [45, 0]
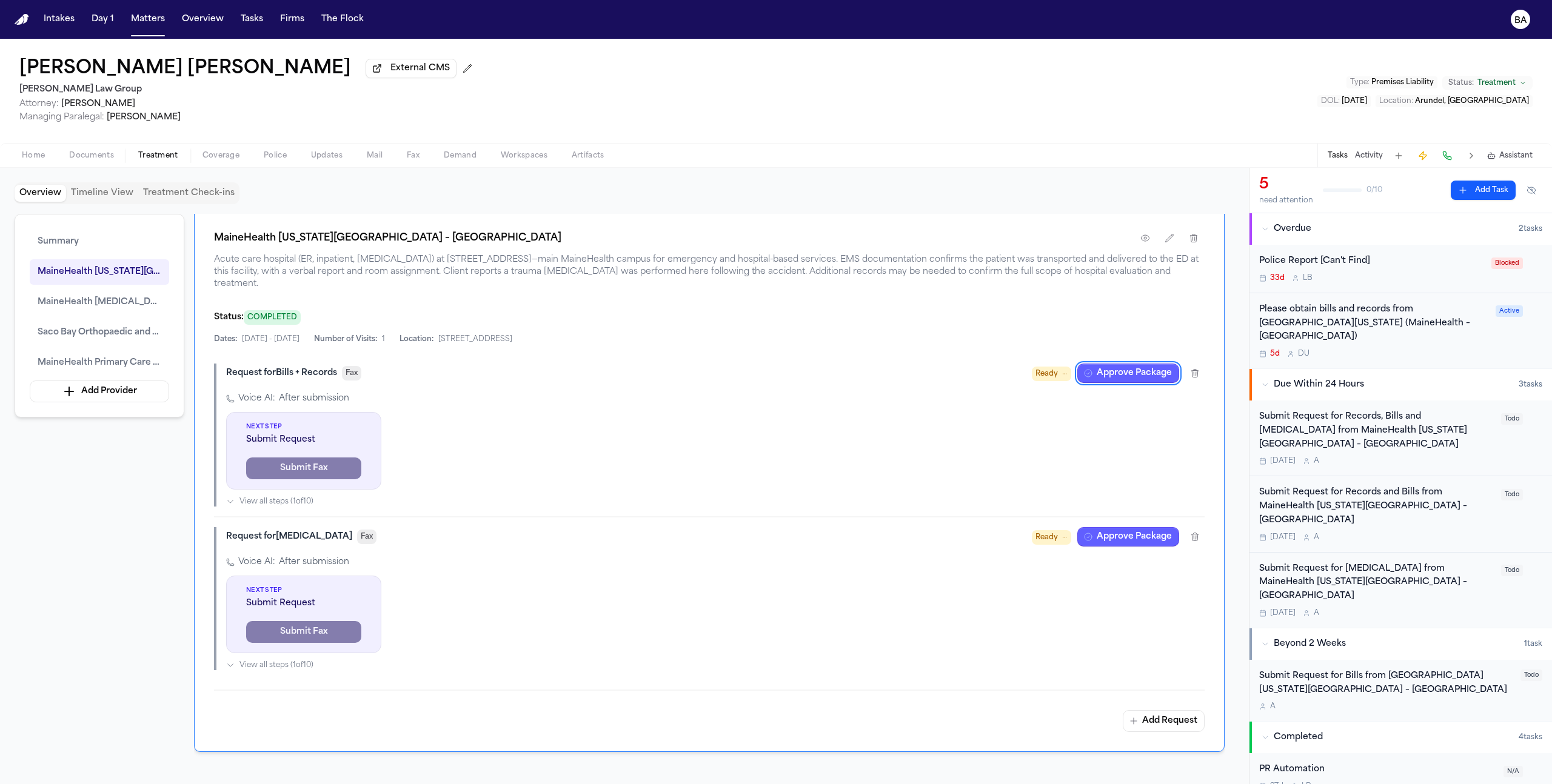
scroll to position [638, 0]
click at [1359, 326] on div "Please obtain bills and records from [GEOGRAPHIC_DATA][US_STATE] (MaineHealth –…" at bounding box center [1373, 323] width 229 height 41
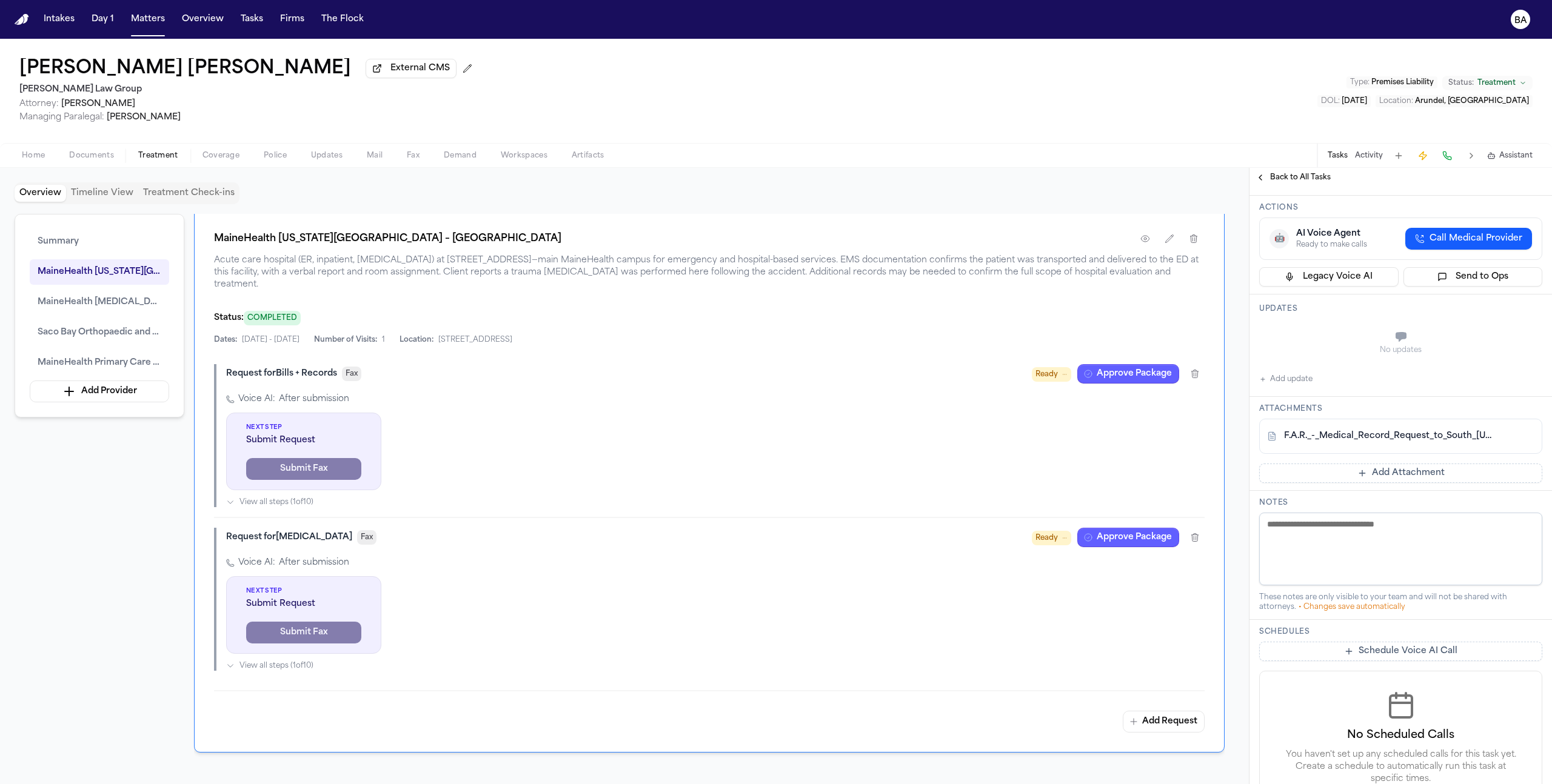
scroll to position [128, 0]
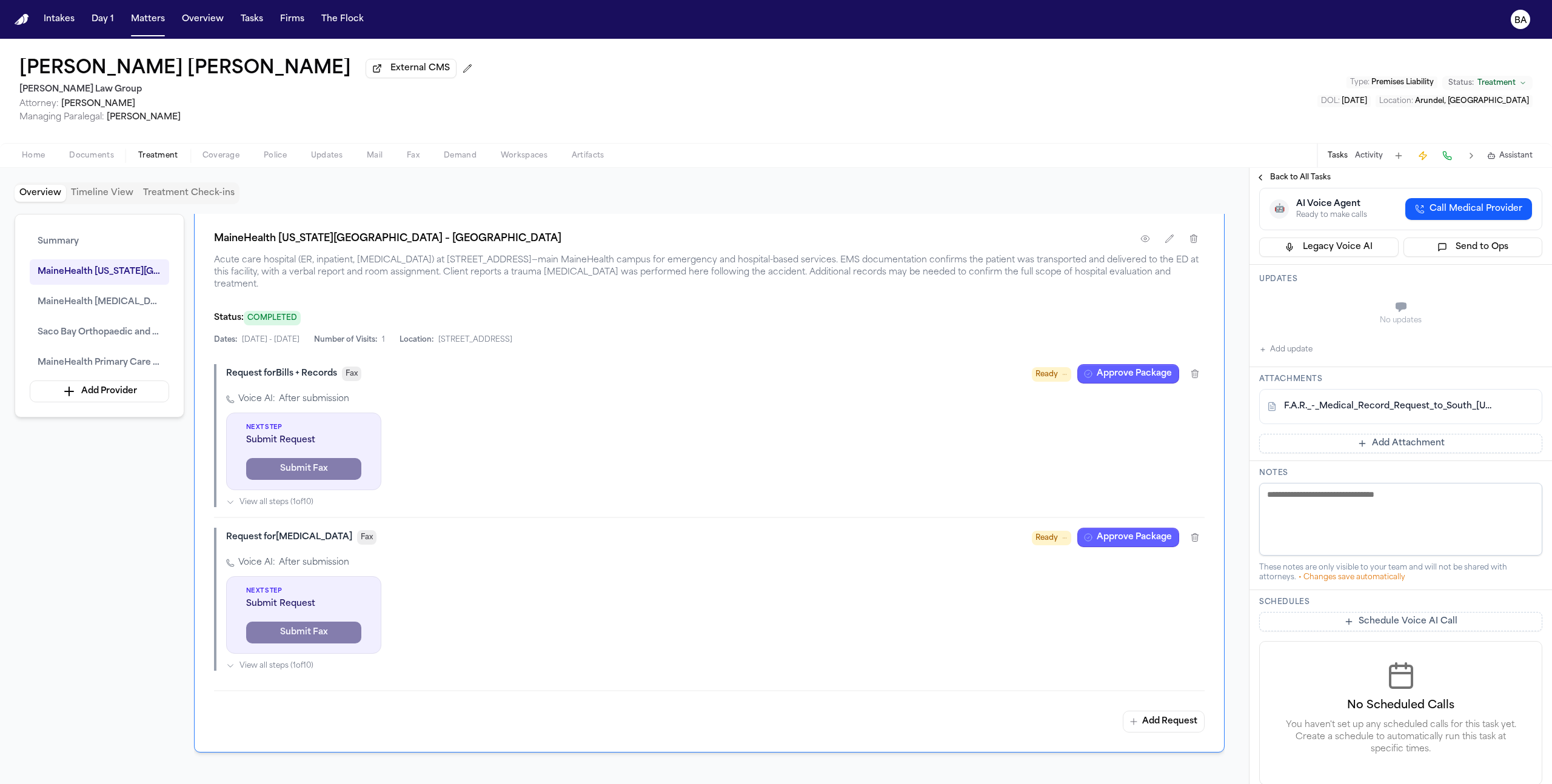
click at [1363, 507] on textarea at bounding box center [1401, 519] width 283 height 72
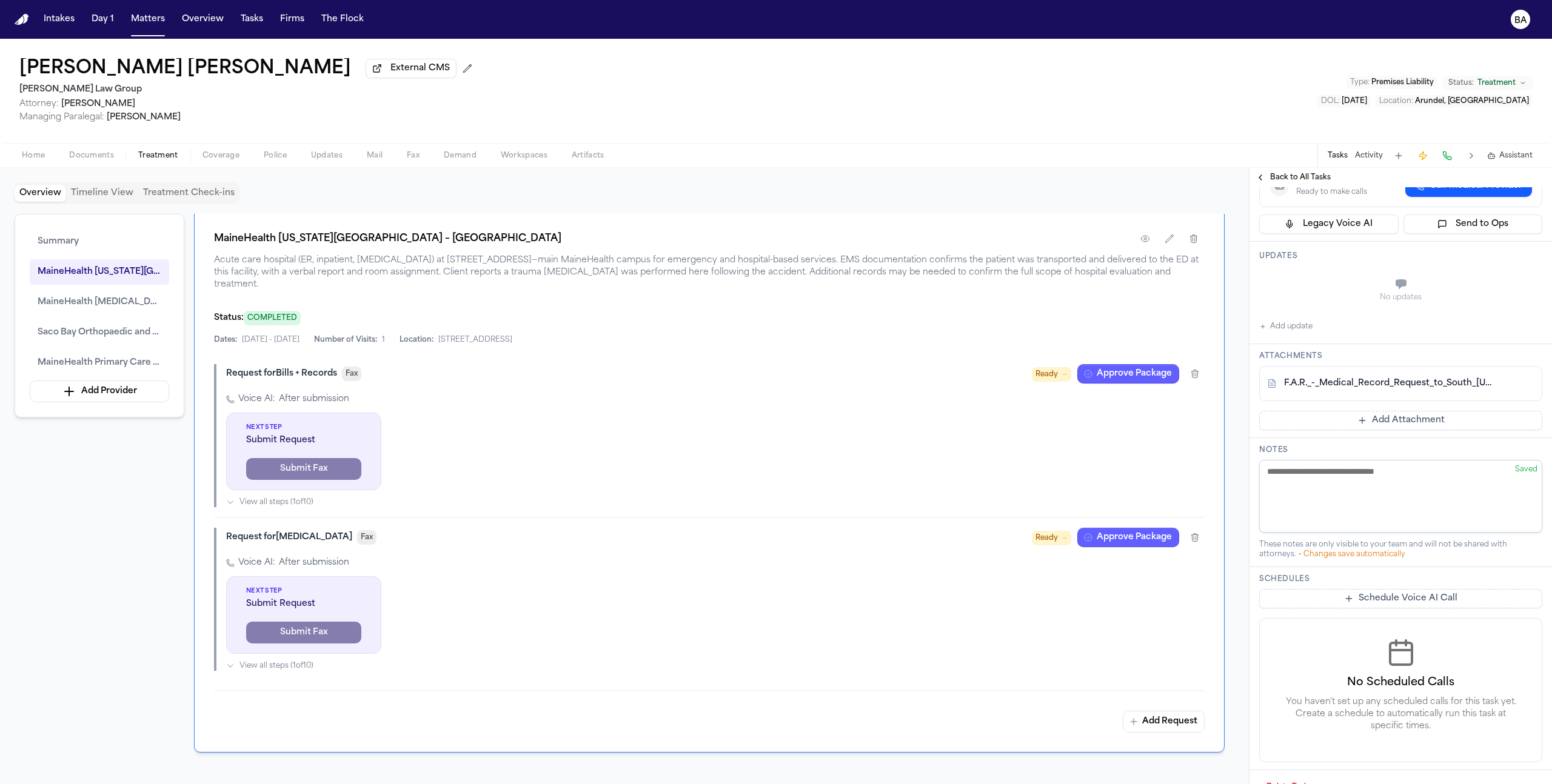
scroll to position [176, 0]
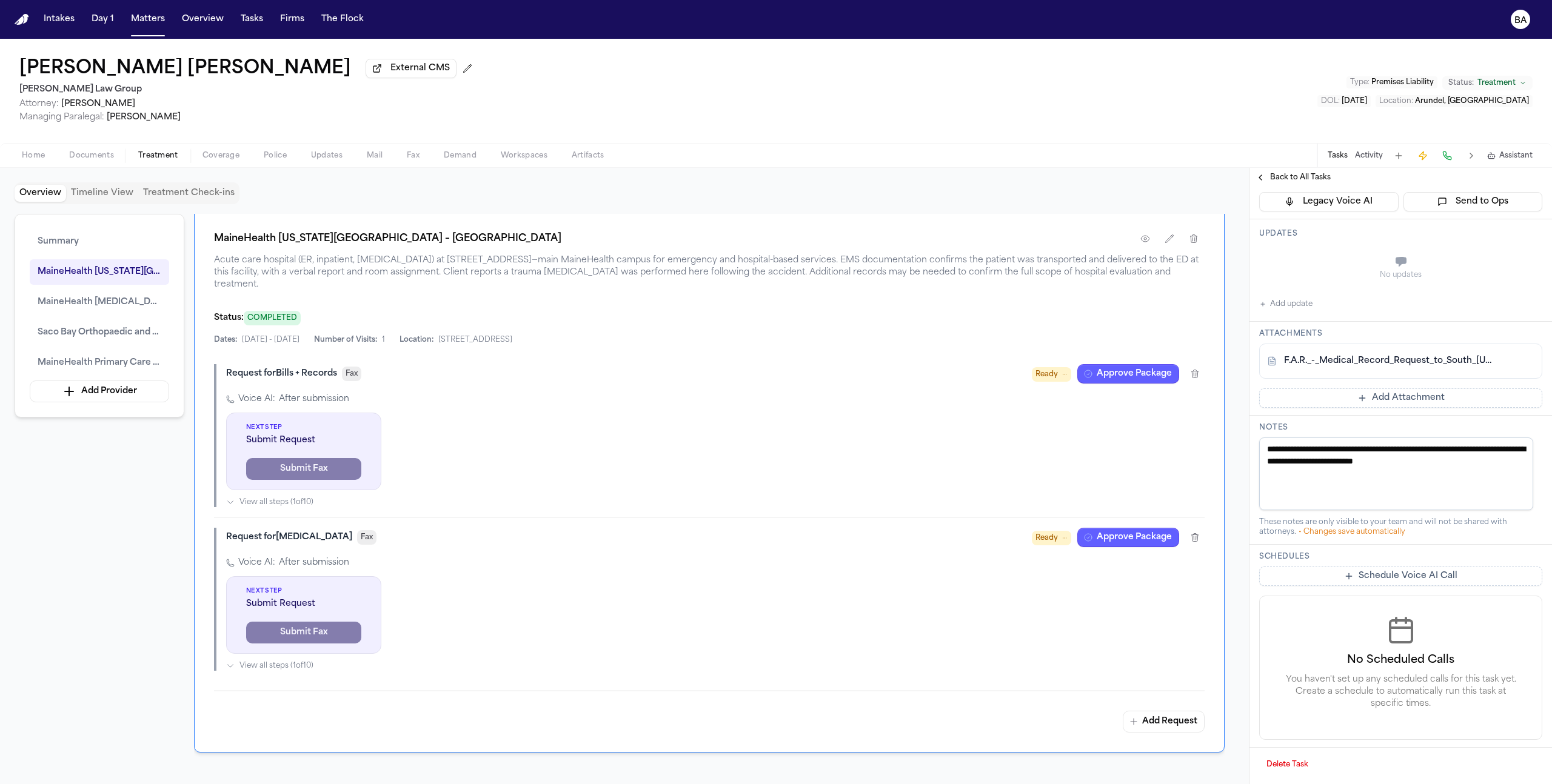
click at [1332, 448] on textarea "**********" at bounding box center [1396, 473] width 274 height 72
drag, startPoint x: 1495, startPoint y: 463, endPoint x: 1480, endPoint y: 453, distance: 18.0
click at [1480, 453] on textarea "**********" at bounding box center [1396, 473] width 274 height 72
type textarea "**********"
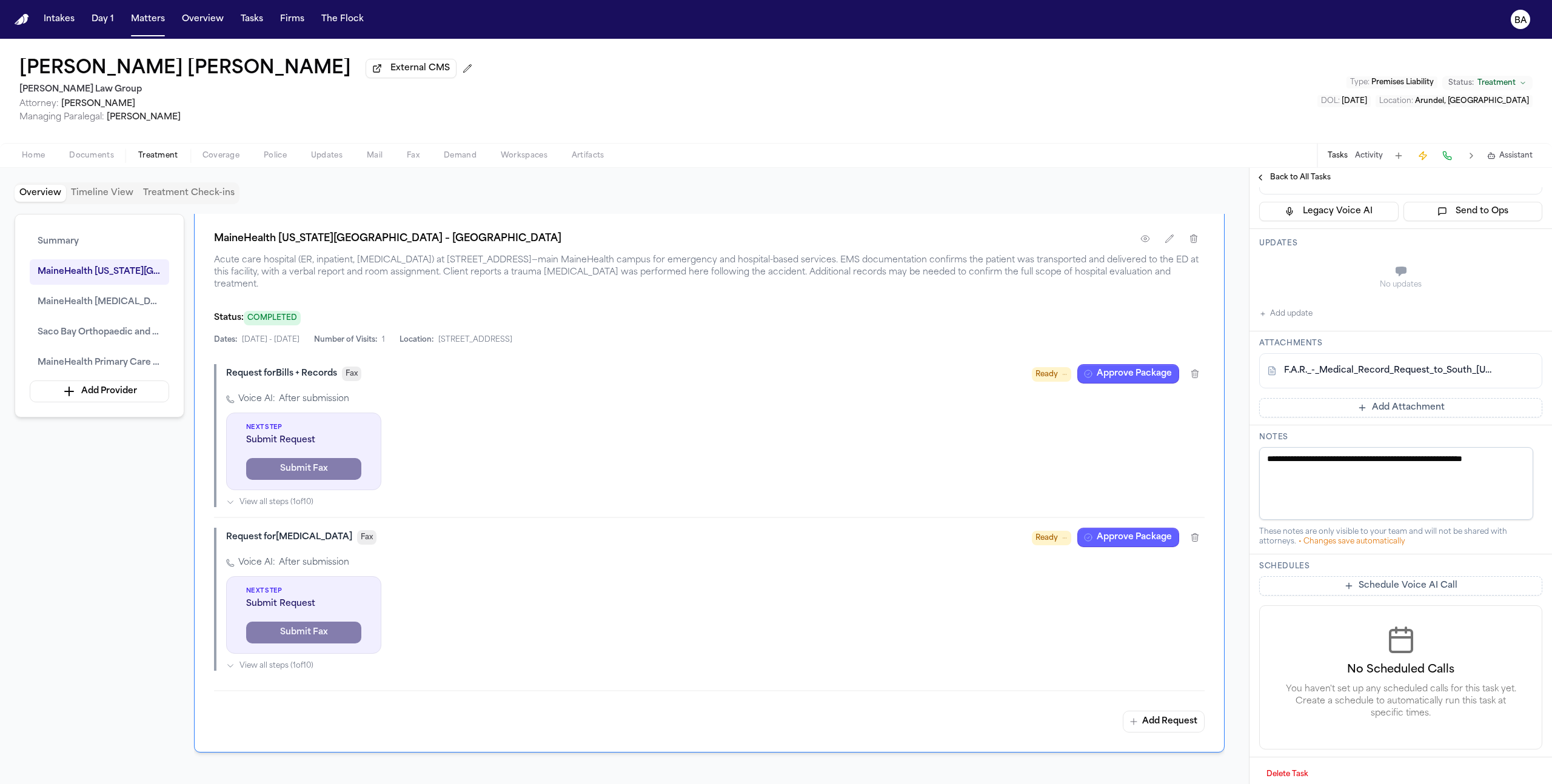
scroll to position [0, 0]
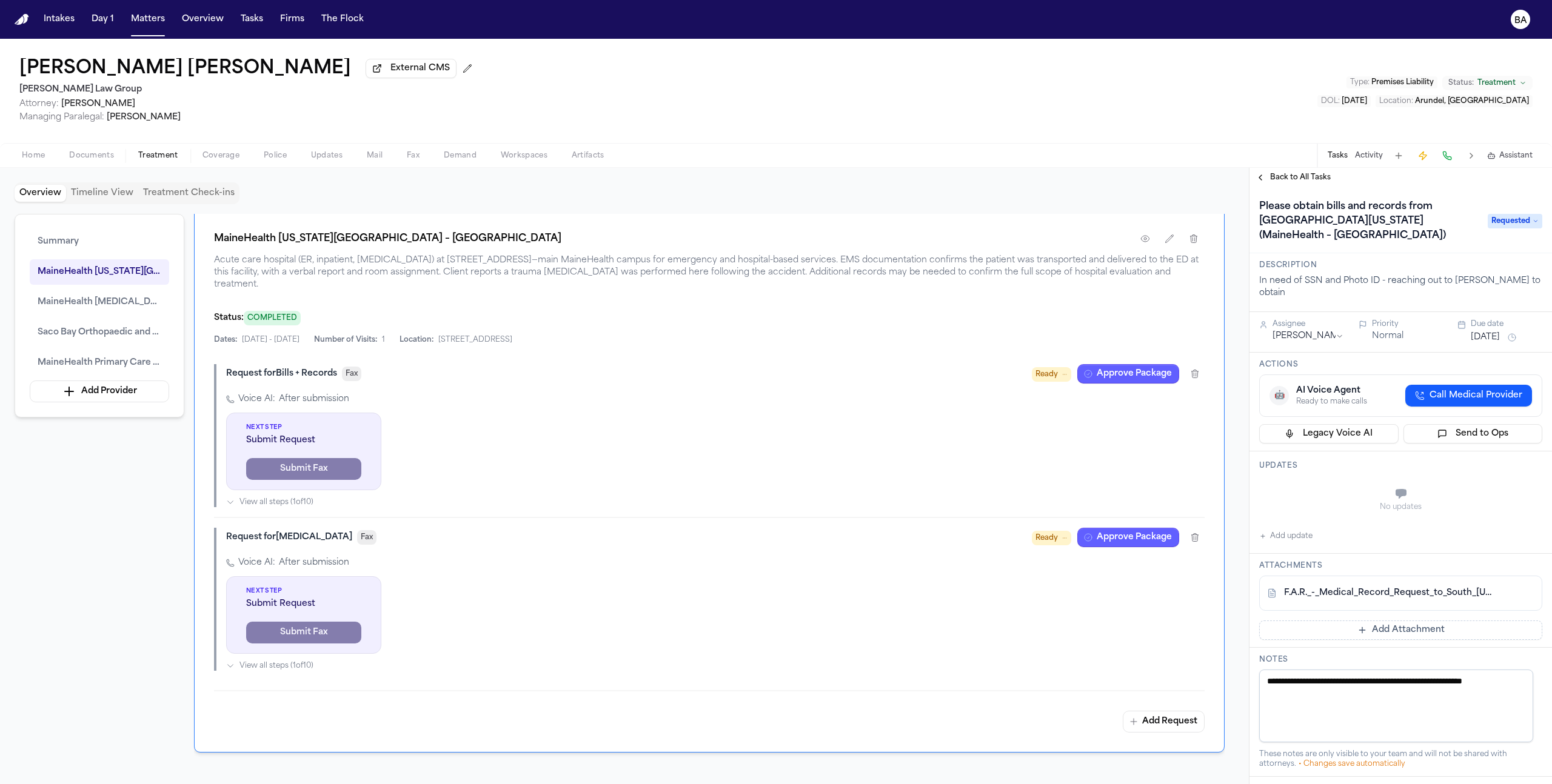
type textarea "**********"
click at [1514, 222] on span "Requested" at bounding box center [1515, 221] width 55 height 14
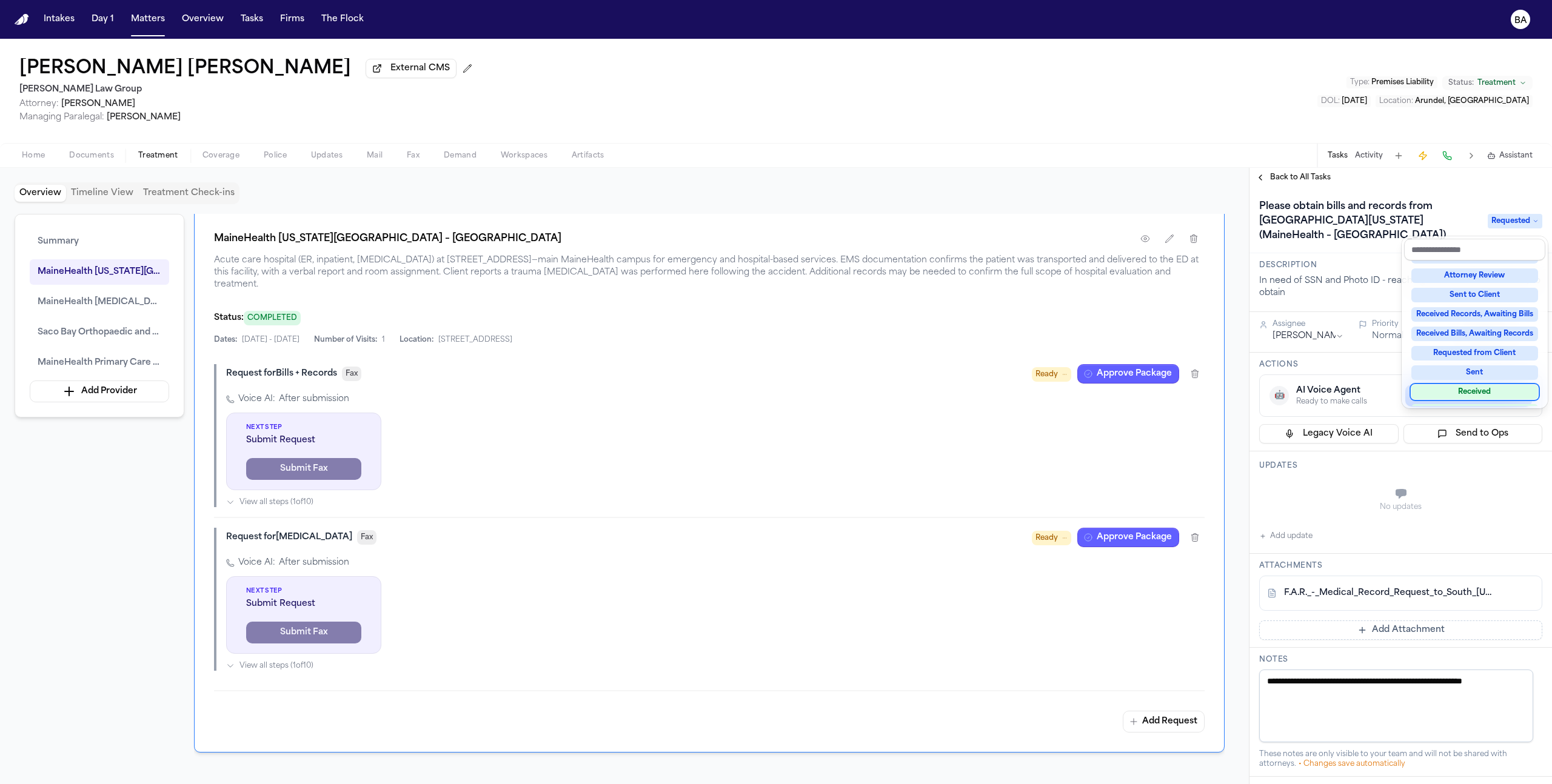
scroll to position [189, 0]
click at [1467, 375] on div "Blocked" at bounding box center [1475, 374] width 127 height 14
click at [1477, 494] on div "**********" at bounding box center [1401, 602] width 303 height 829
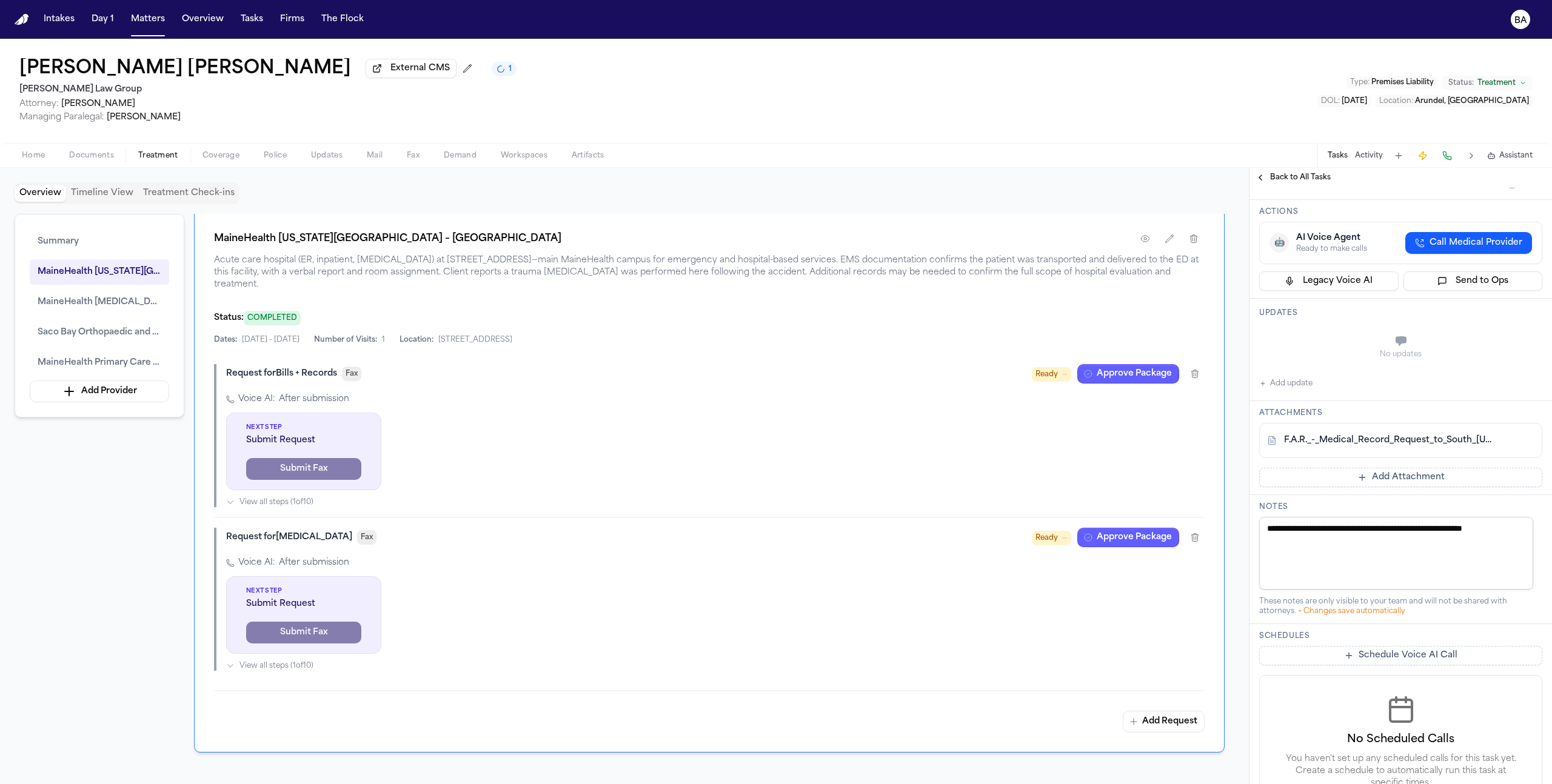
scroll to position [222, 0]
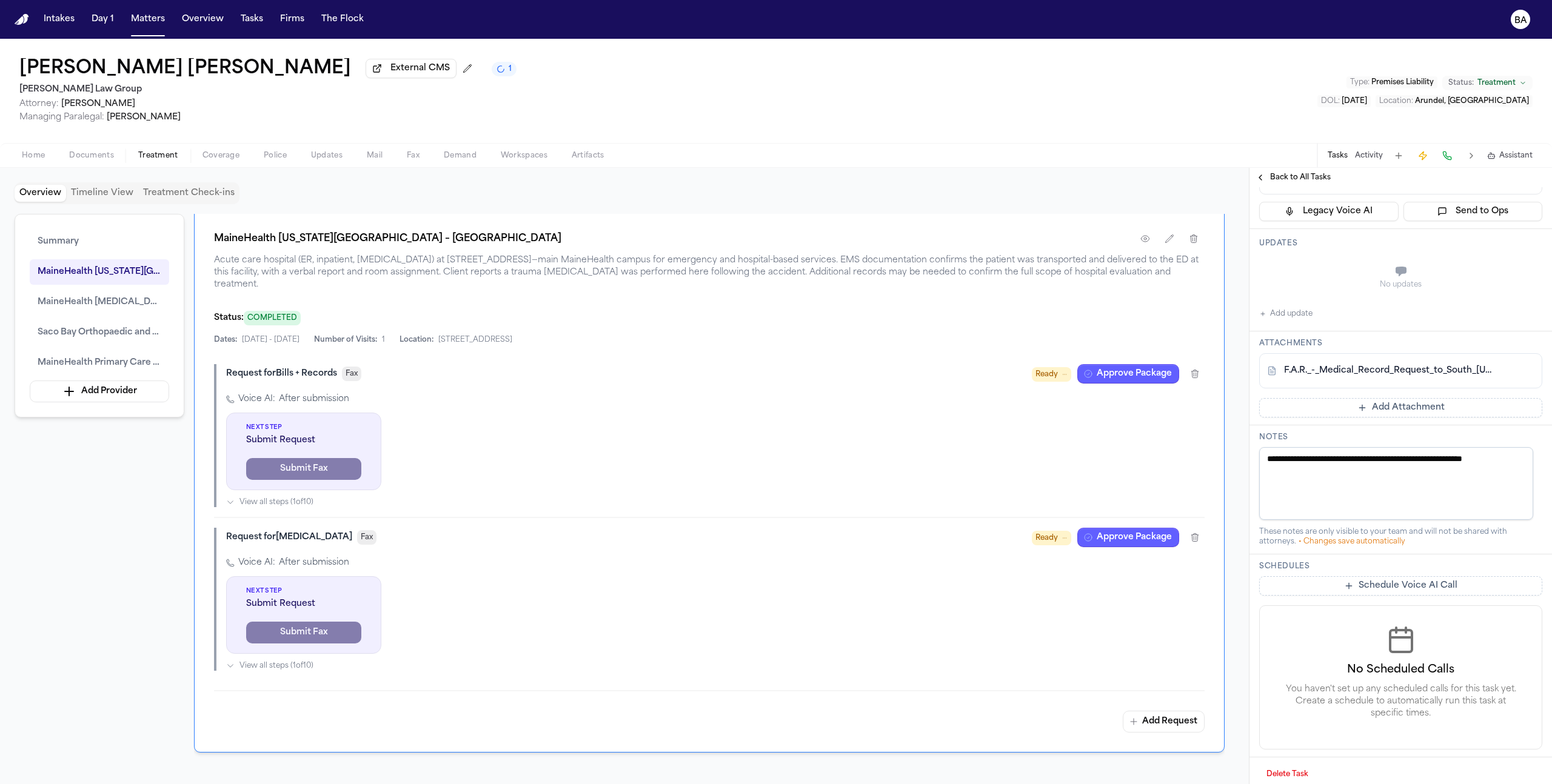
click at [1332, 463] on textarea "**********" at bounding box center [1396, 483] width 274 height 72
click at [1300, 307] on button "Add update" at bounding box center [1286, 314] width 53 height 14
click at [1348, 270] on textarea "Add your update" at bounding box center [1408, 282] width 259 height 24
paste textarea "**********"
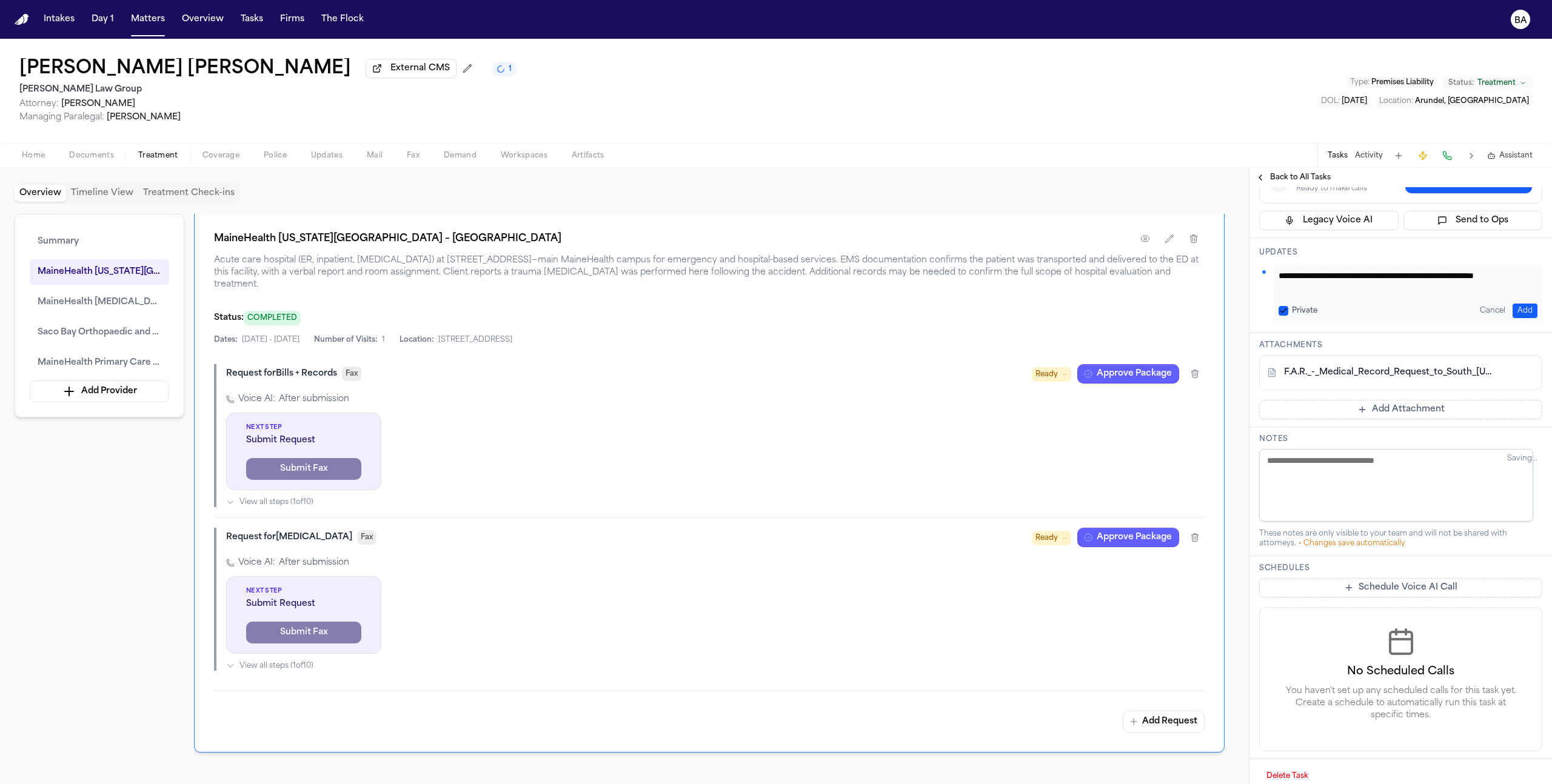
scroll to position [166, 0]
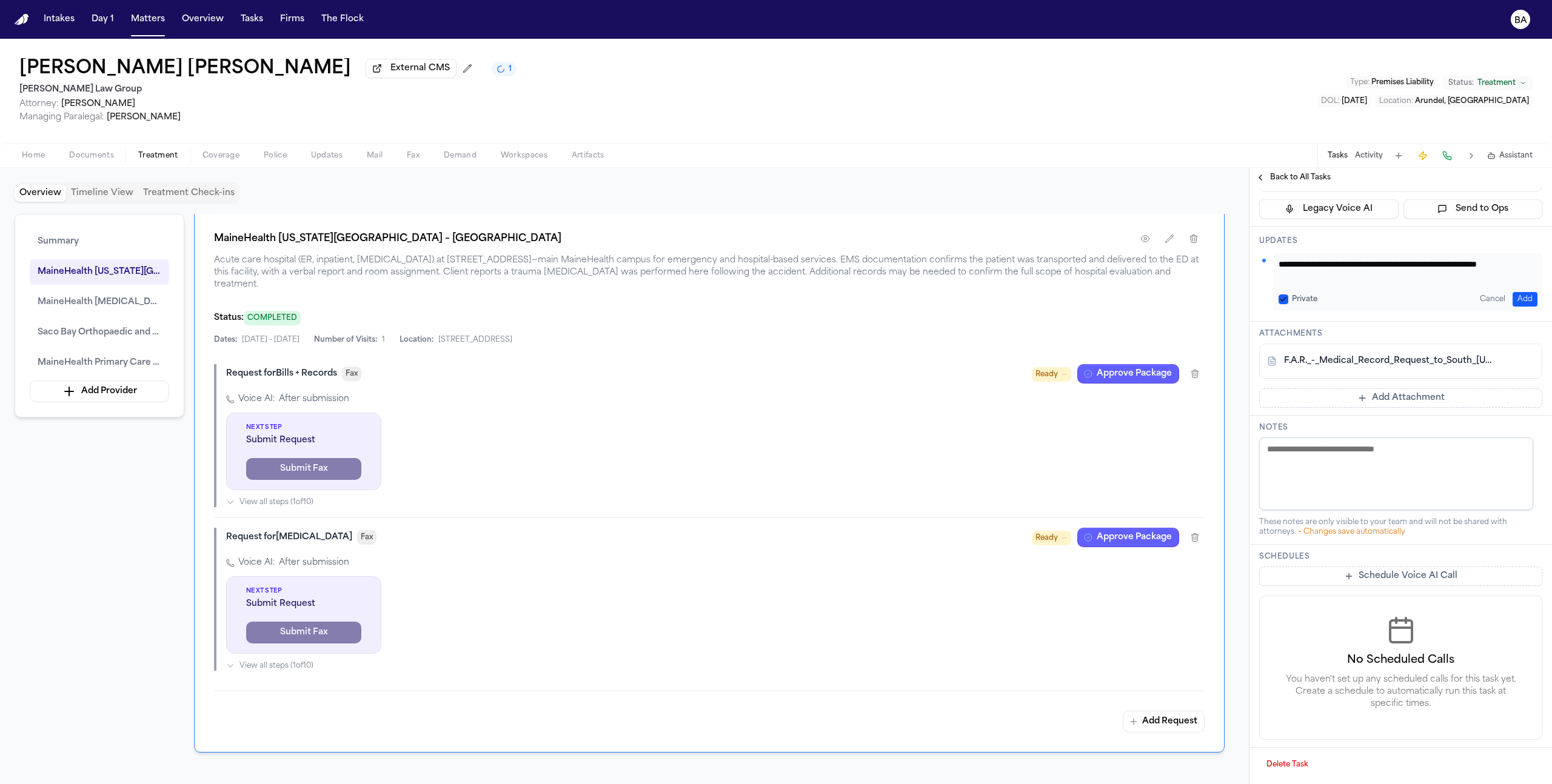
click at [1410, 279] on textarea "**********" at bounding box center [1403, 270] width 250 height 24
paste textarea "**********"
type textarea "**********"
click at [1521, 298] on button "Add" at bounding box center [1525, 299] width 25 height 14
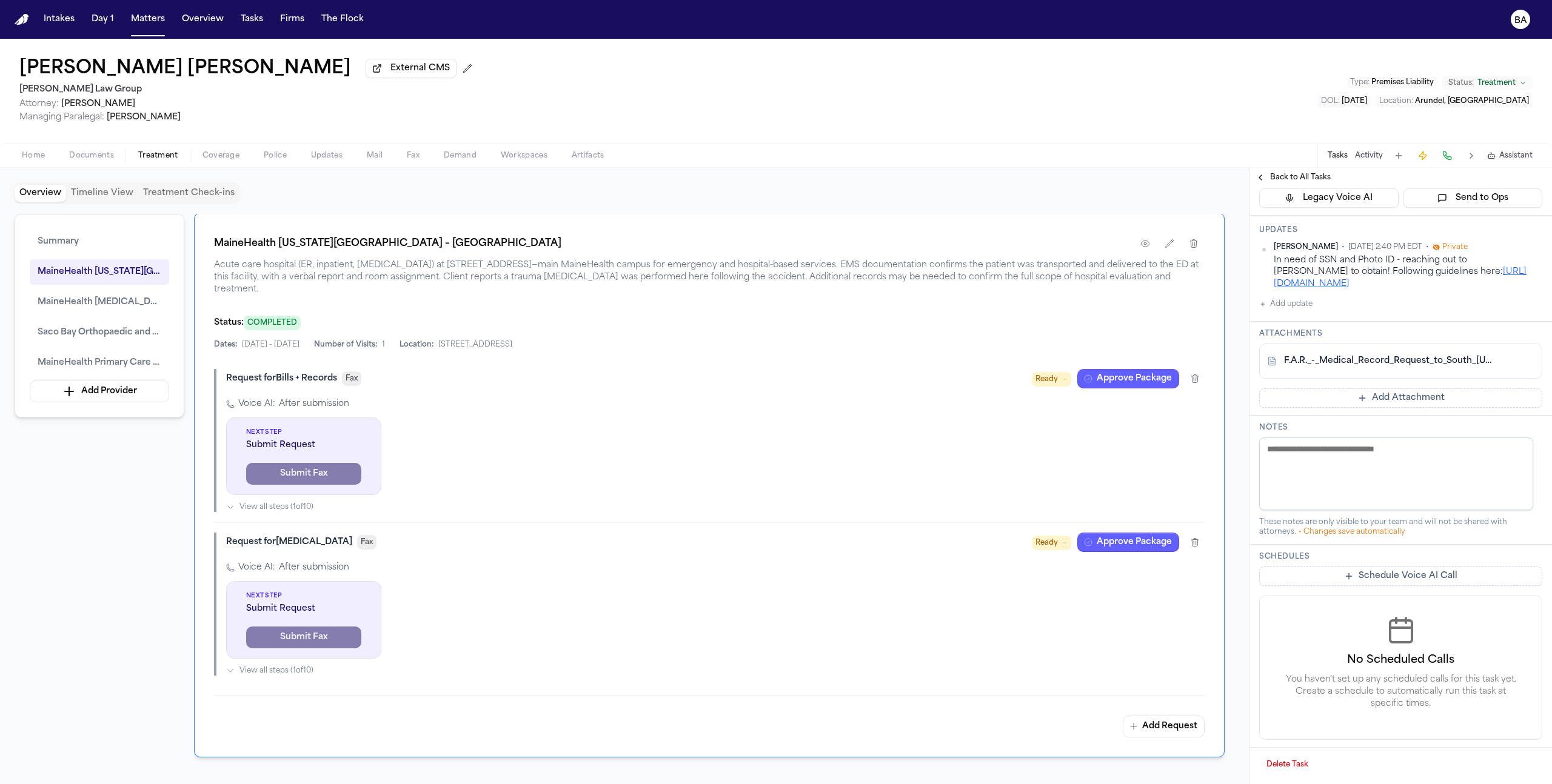
scroll to position [0, 0]
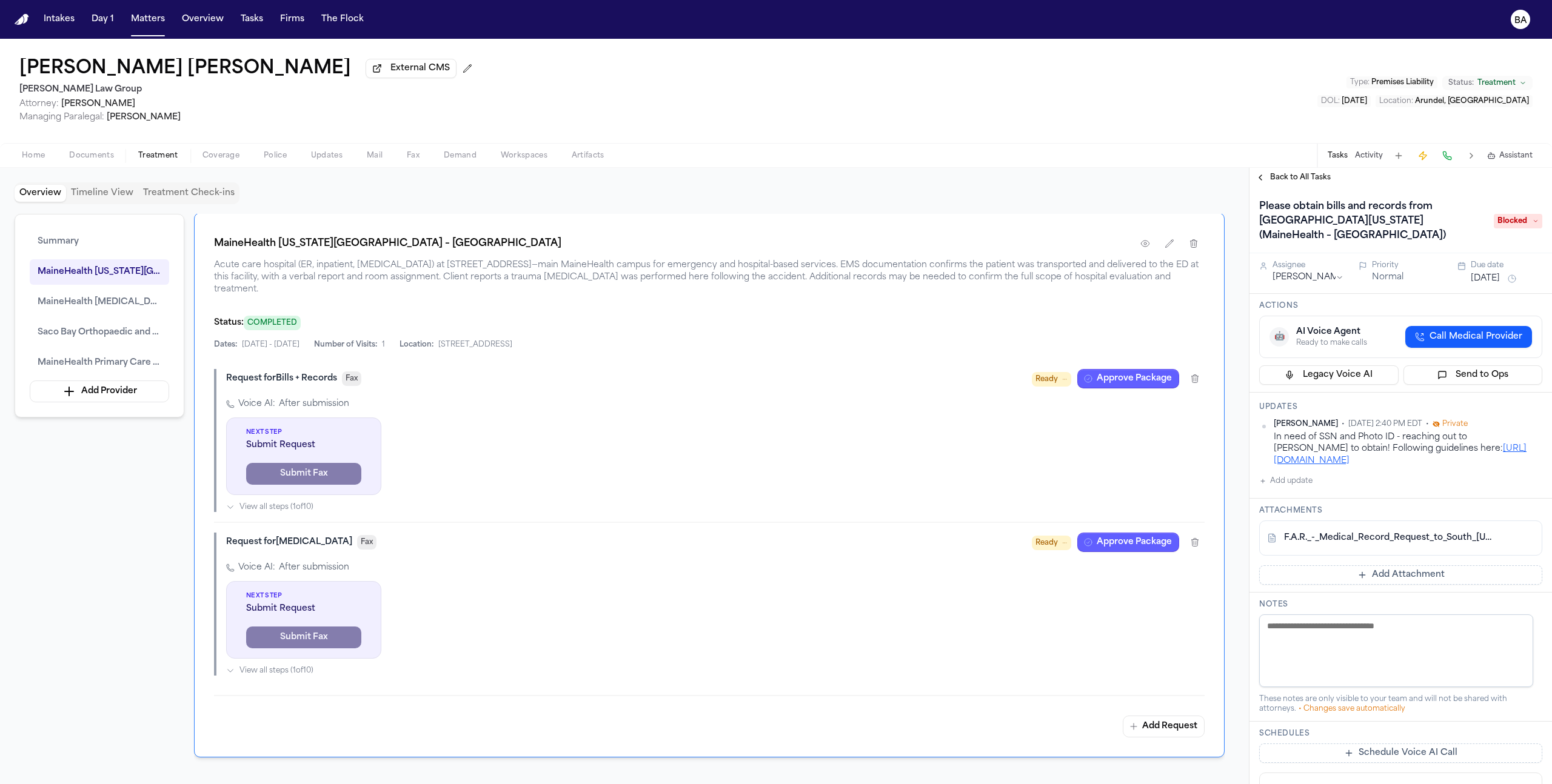
click at [1302, 176] on span "Back to All Tasks" at bounding box center [1300, 178] width 60 height 10
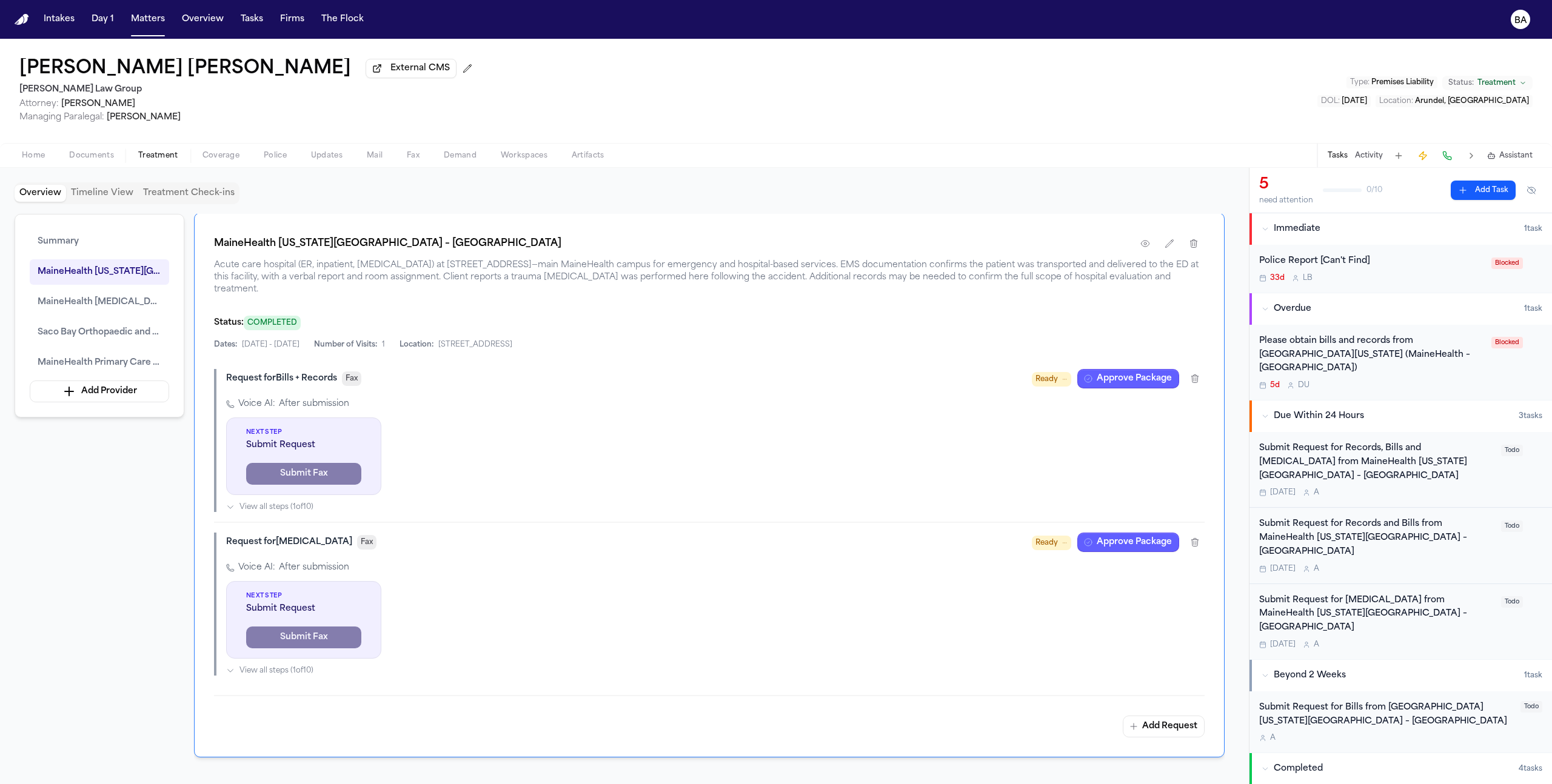
click at [1307, 372] on div "Please obtain bills and records from [GEOGRAPHIC_DATA][US_STATE] (MaineHealth –…" at bounding box center [1371, 354] width 225 height 41
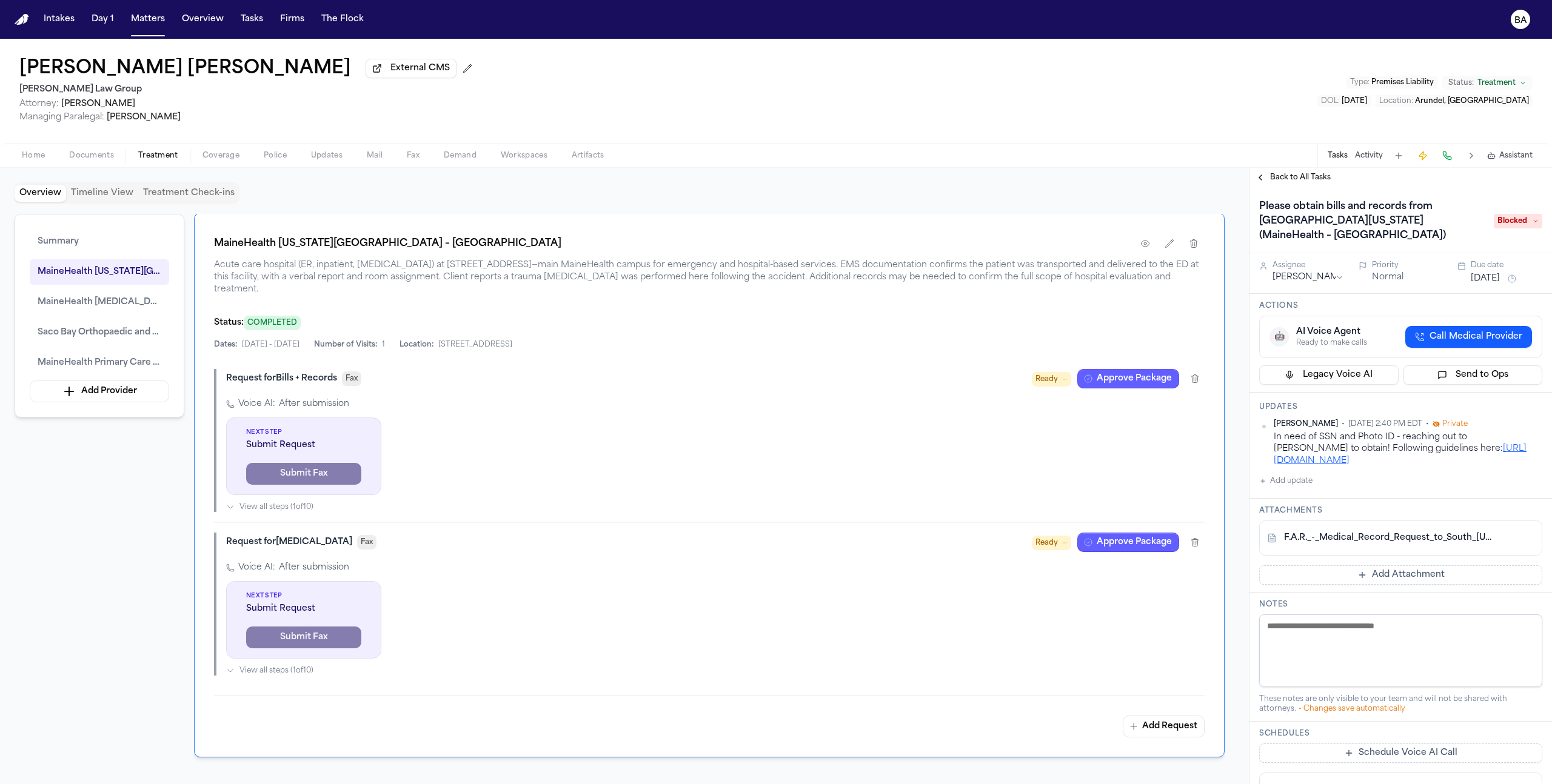
click at [1292, 182] on span "Back to All Tasks" at bounding box center [1300, 178] width 60 height 10
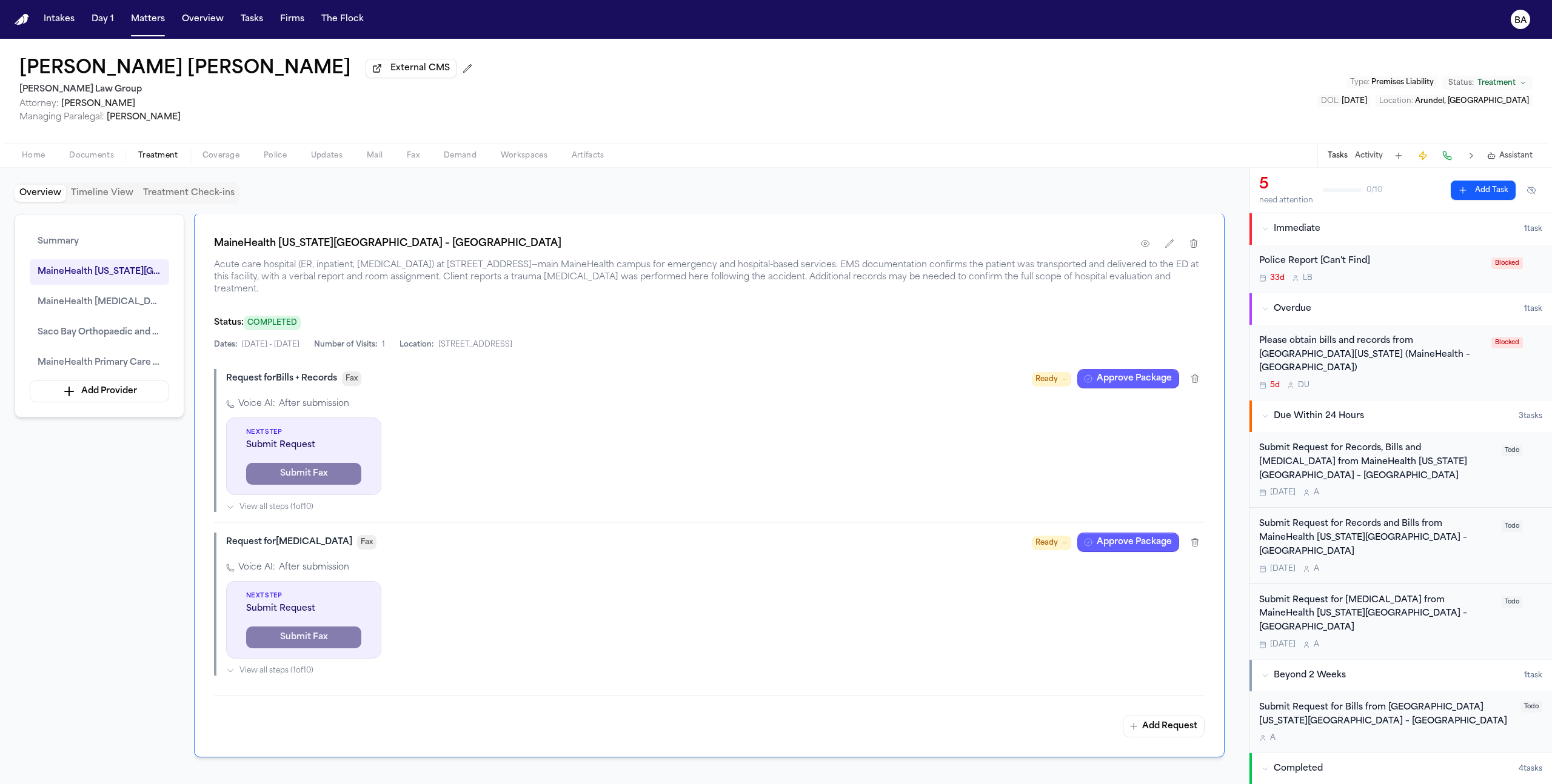
drag, startPoint x: 1351, startPoint y: 374, endPoint x: 1261, endPoint y: 344, distance: 94.9
click at [1261, 344] on div "Please obtain bills and records from [GEOGRAPHIC_DATA][US_STATE] (MaineHealth –…" at bounding box center [1371, 354] width 225 height 41
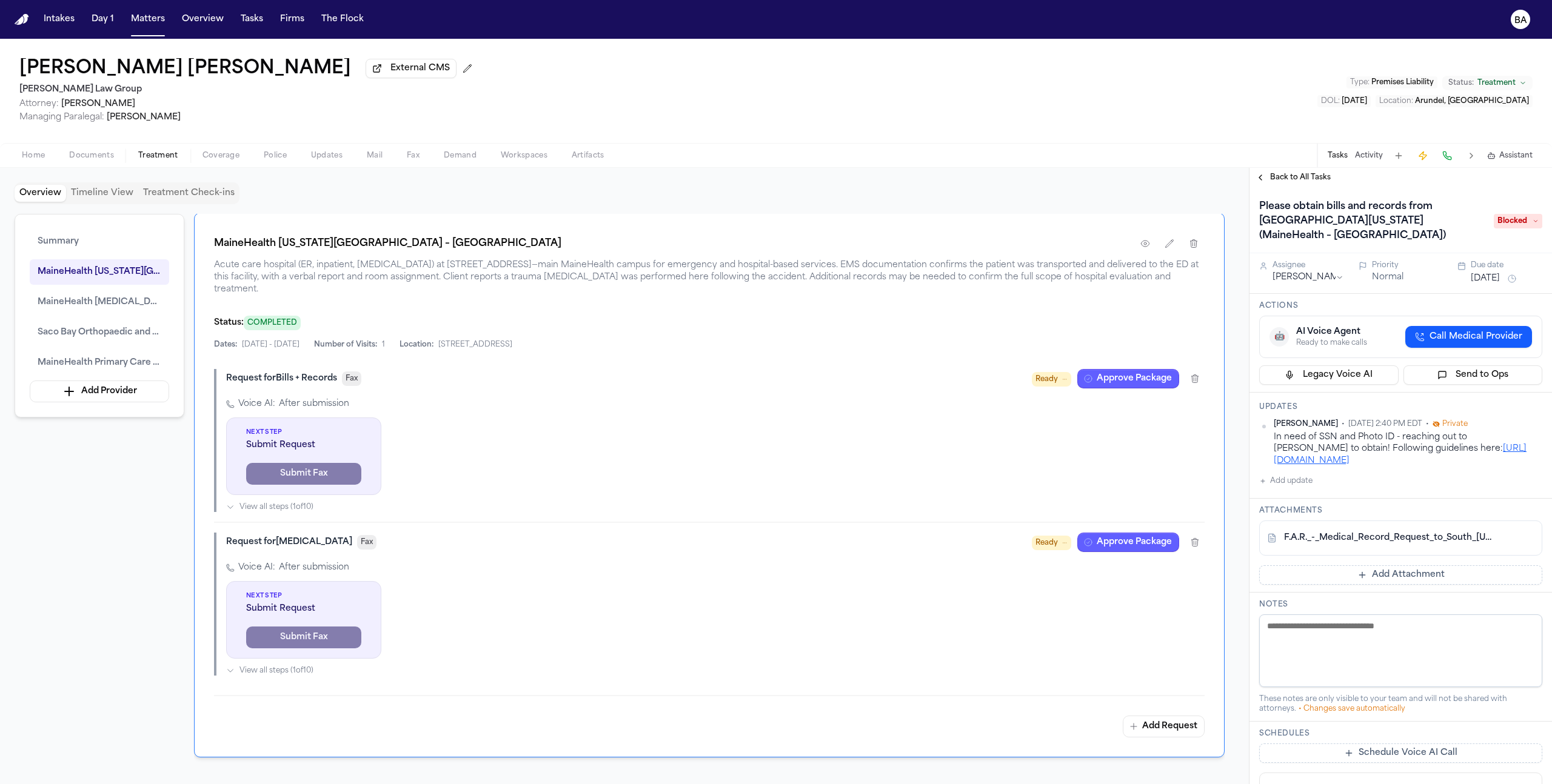
click at [1264, 182] on button "Back to All Tasks" at bounding box center [1293, 178] width 88 height 10
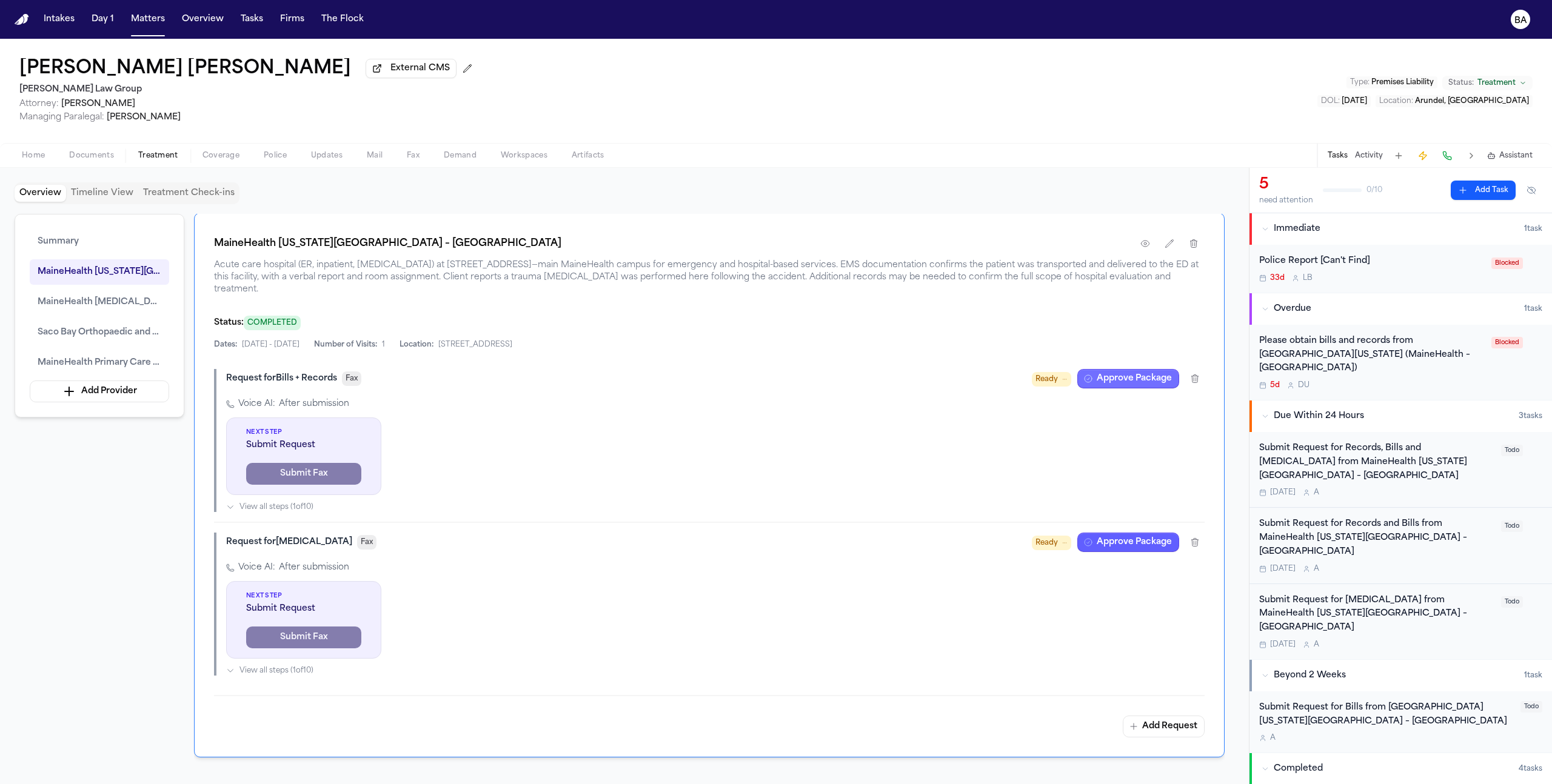
click at [1143, 373] on button "Approve Package" at bounding box center [1129, 379] width 102 height 19
click at [104, 149] on div "Home Documents Treatment Coverage Police Updates Mail Fax Demand Workspaces Art…" at bounding box center [776, 155] width 1552 height 24
click at [101, 155] on span "Documents" at bounding box center [91, 156] width 45 height 10
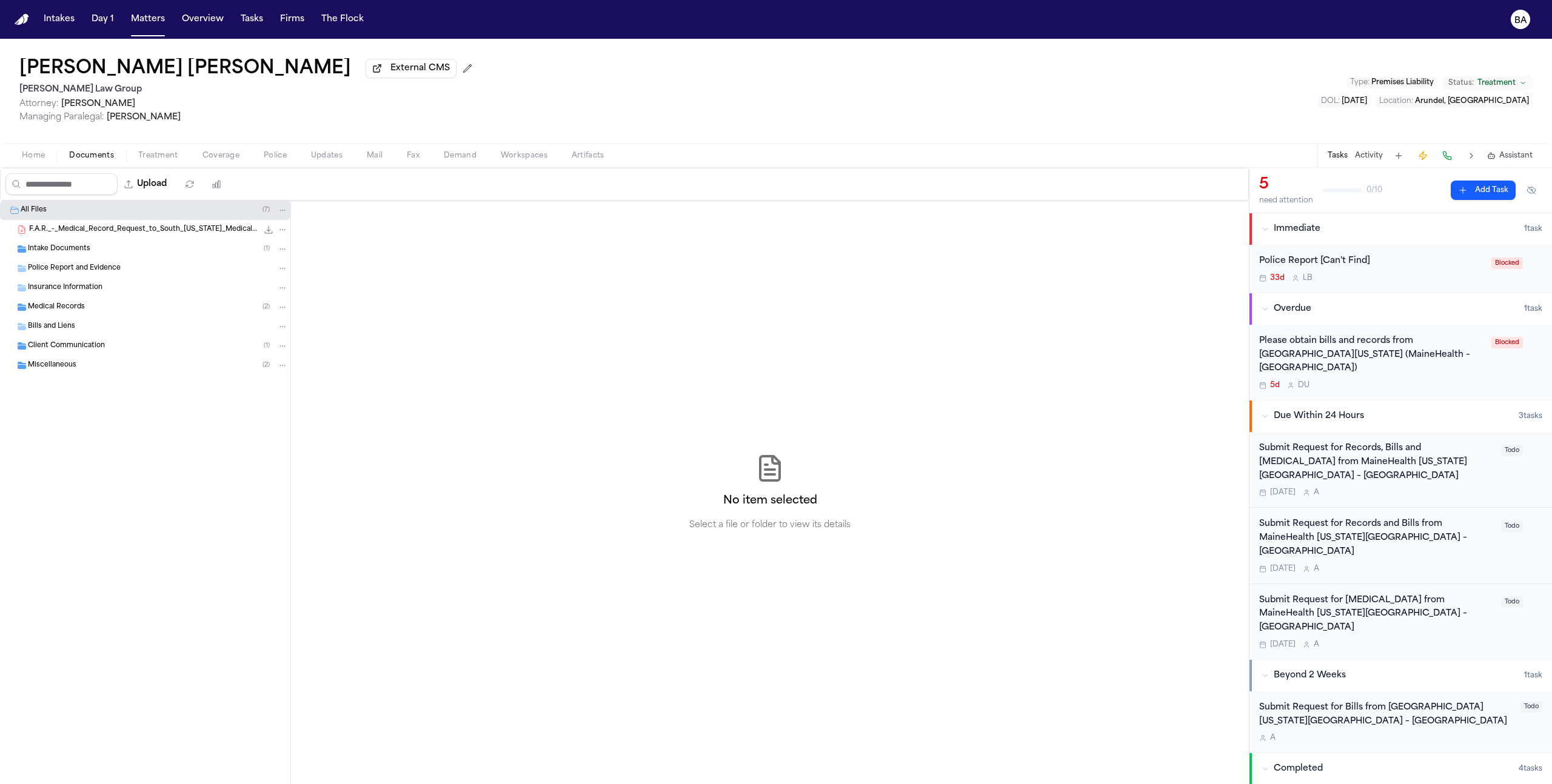
click at [104, 253] on div "Intake Documents ( 1 )" at bounding box center [158, 249] width 260 height 11
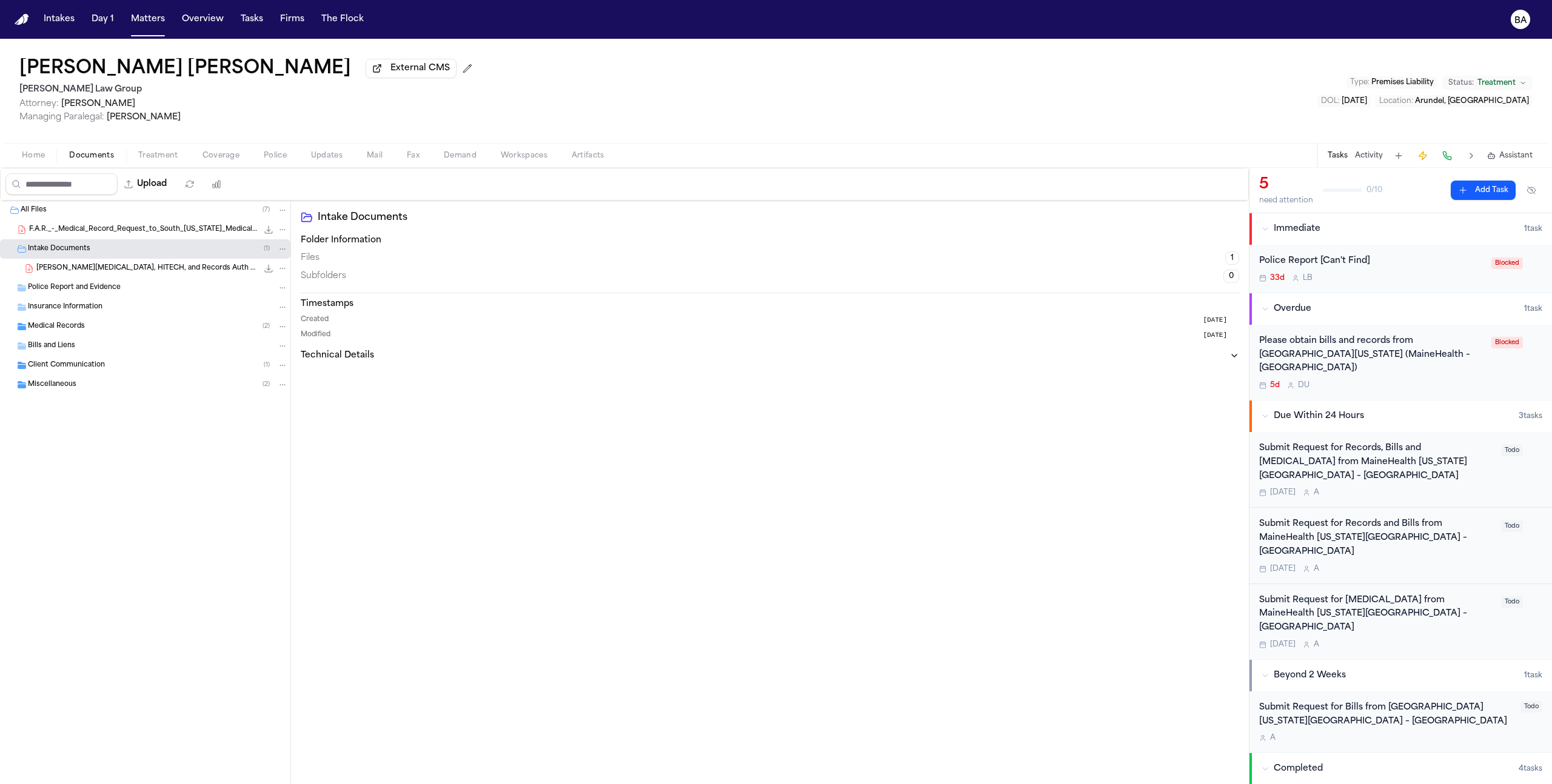
click at [133, 278] on div "[PERSON_NAME][MEDICAL_DATA], HITECH, and Records Auth Packet - Undated 718.9 KB…" at bounding box center [145, 268] width 291 height 19
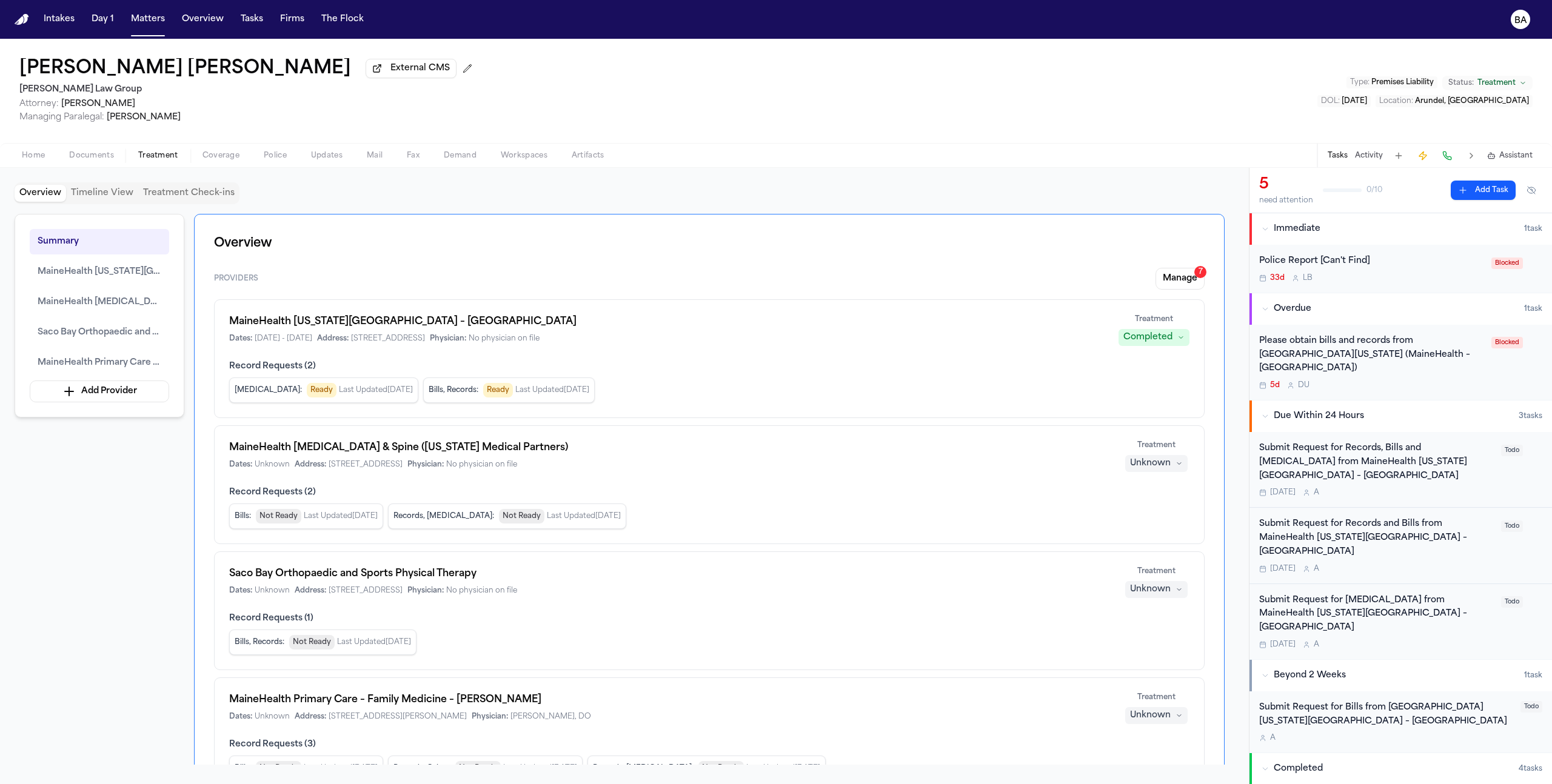
click at [168, 158] on span "Treatment" at bounding box center [159, 156] width 40 height 10
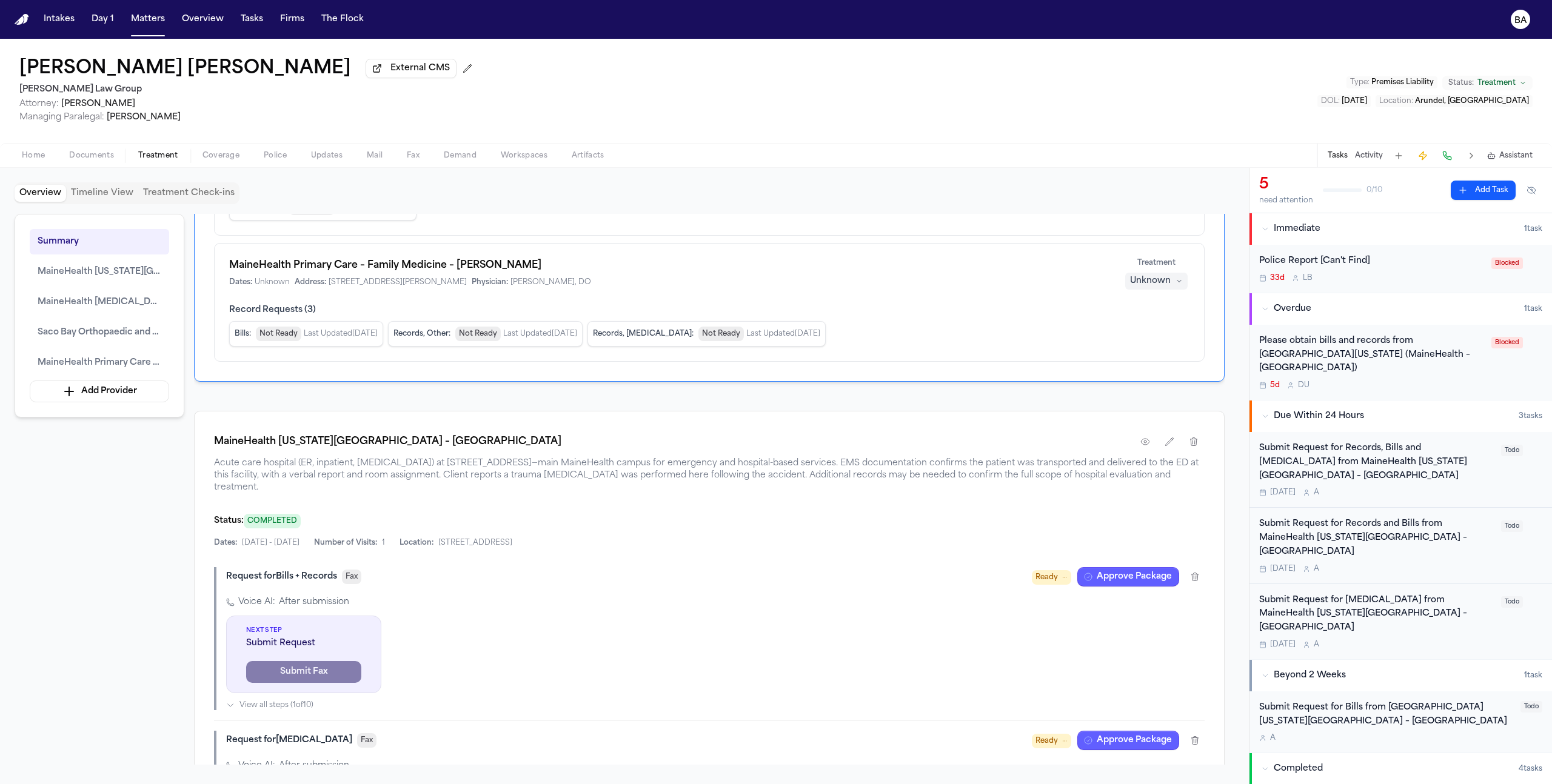
scroll to position [447, 0]
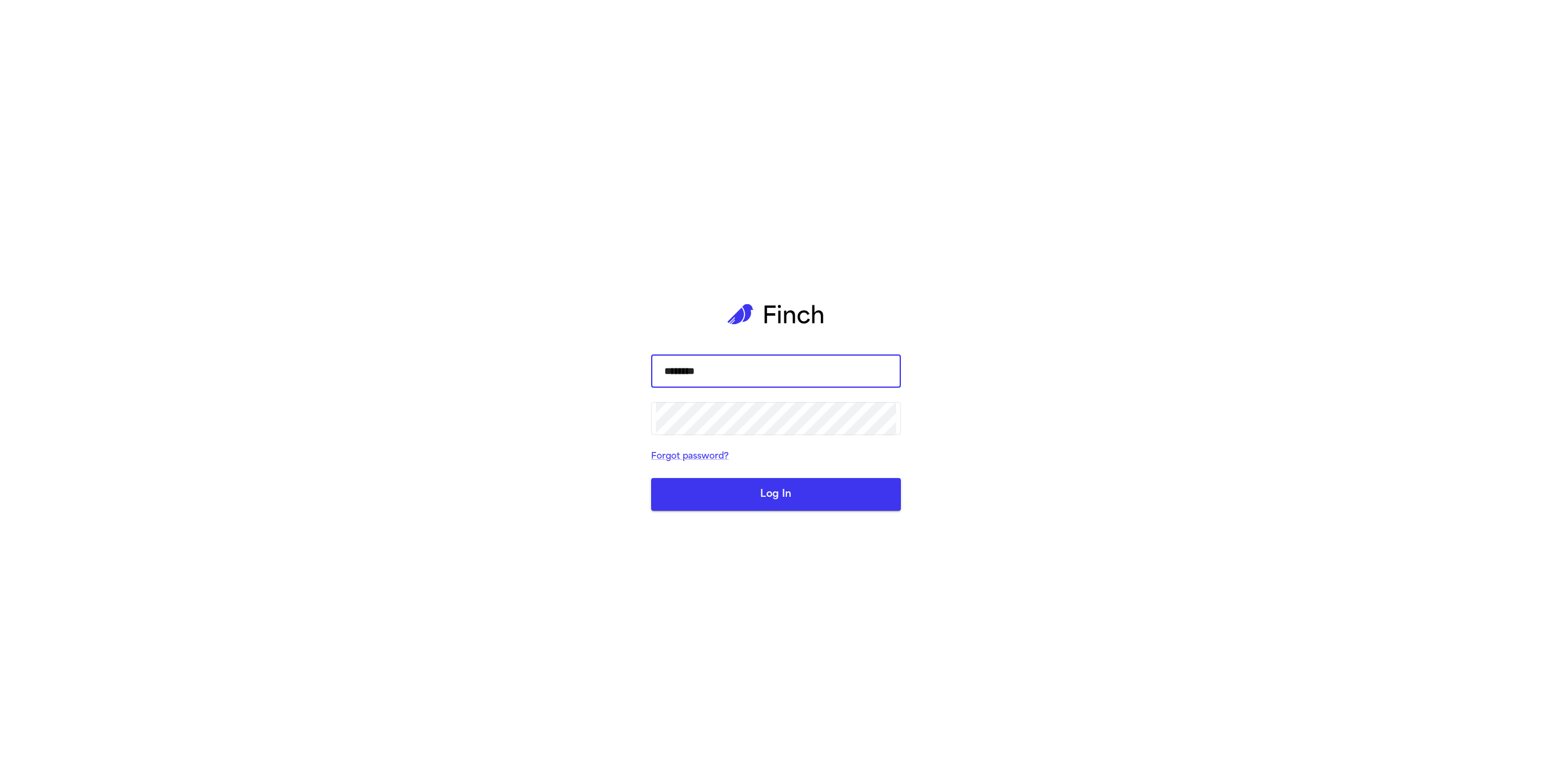
type input "**********"
click at [759, 499] on button "Log In" at bounding box center [776, 495] width 250 height 33
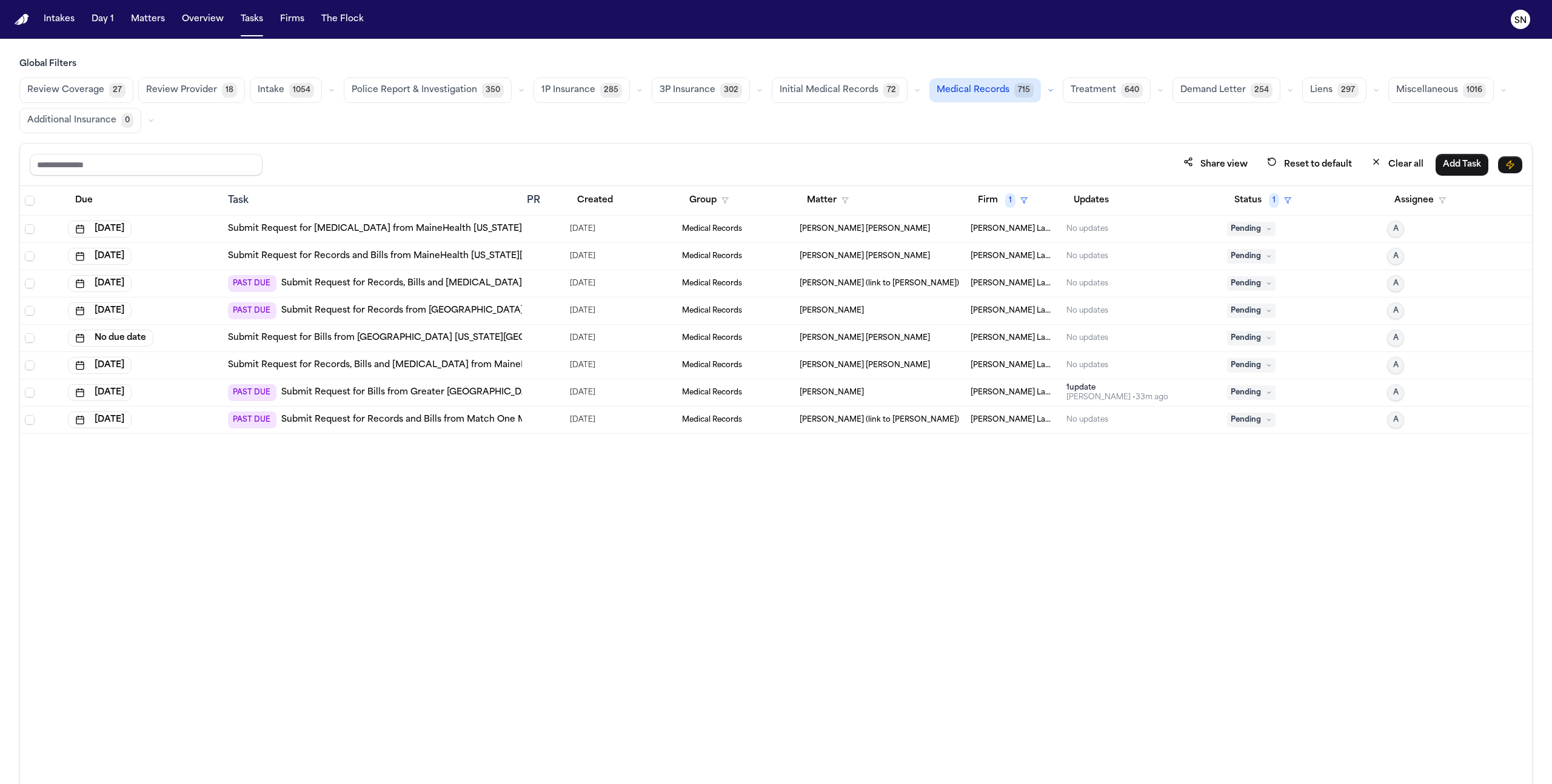
click at [398, 225] on link "Submit Request for [MEDICAL_DATA] from MaineHealth [US_STATE][GEOGRAPHIC_DATA] …" at bounding box center [475, 229] width 494 height 12
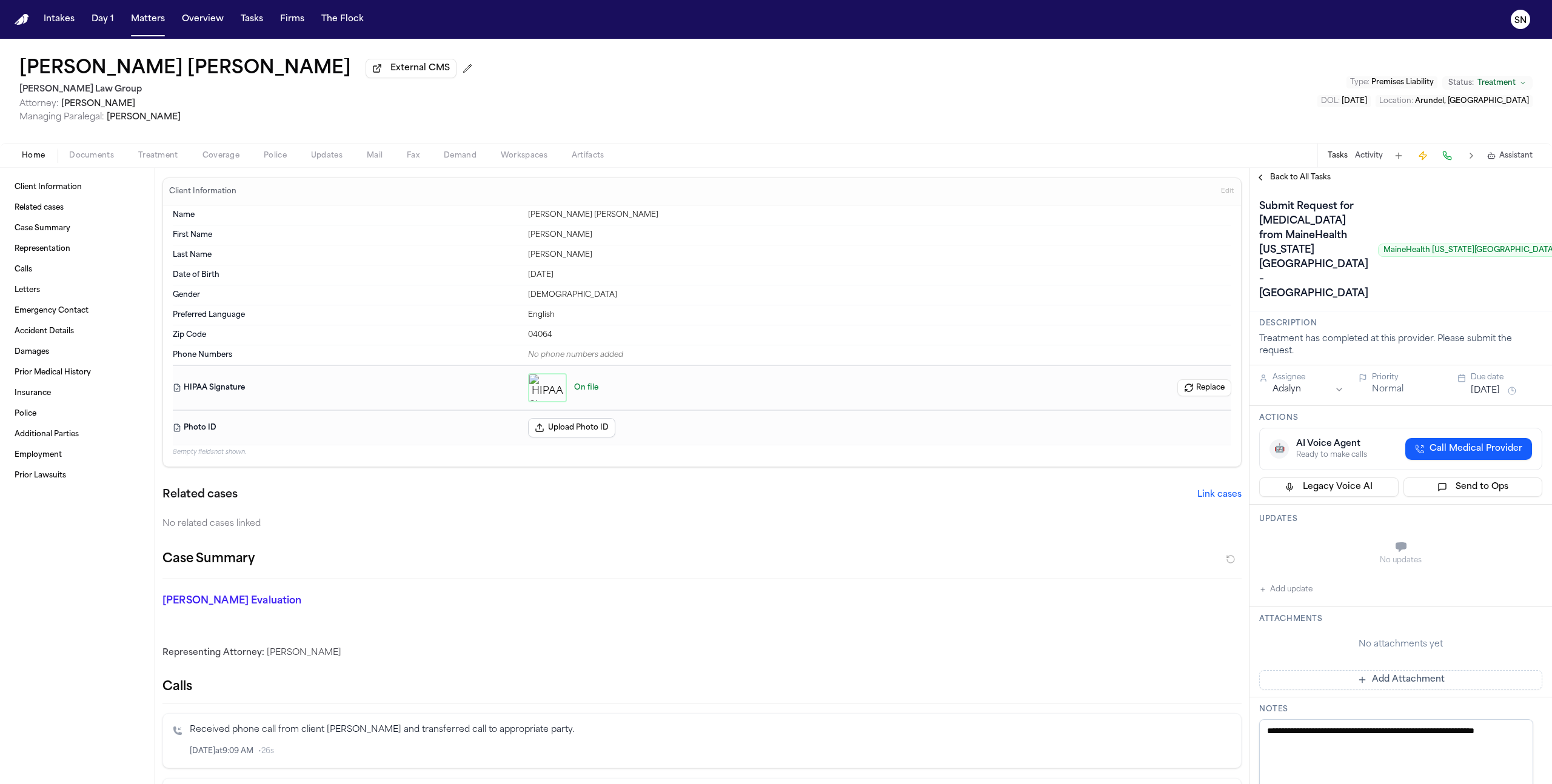
click at [1279, 181] on span "Back to All Tasks" at bounding box center [1300, 178] width 60 height 10
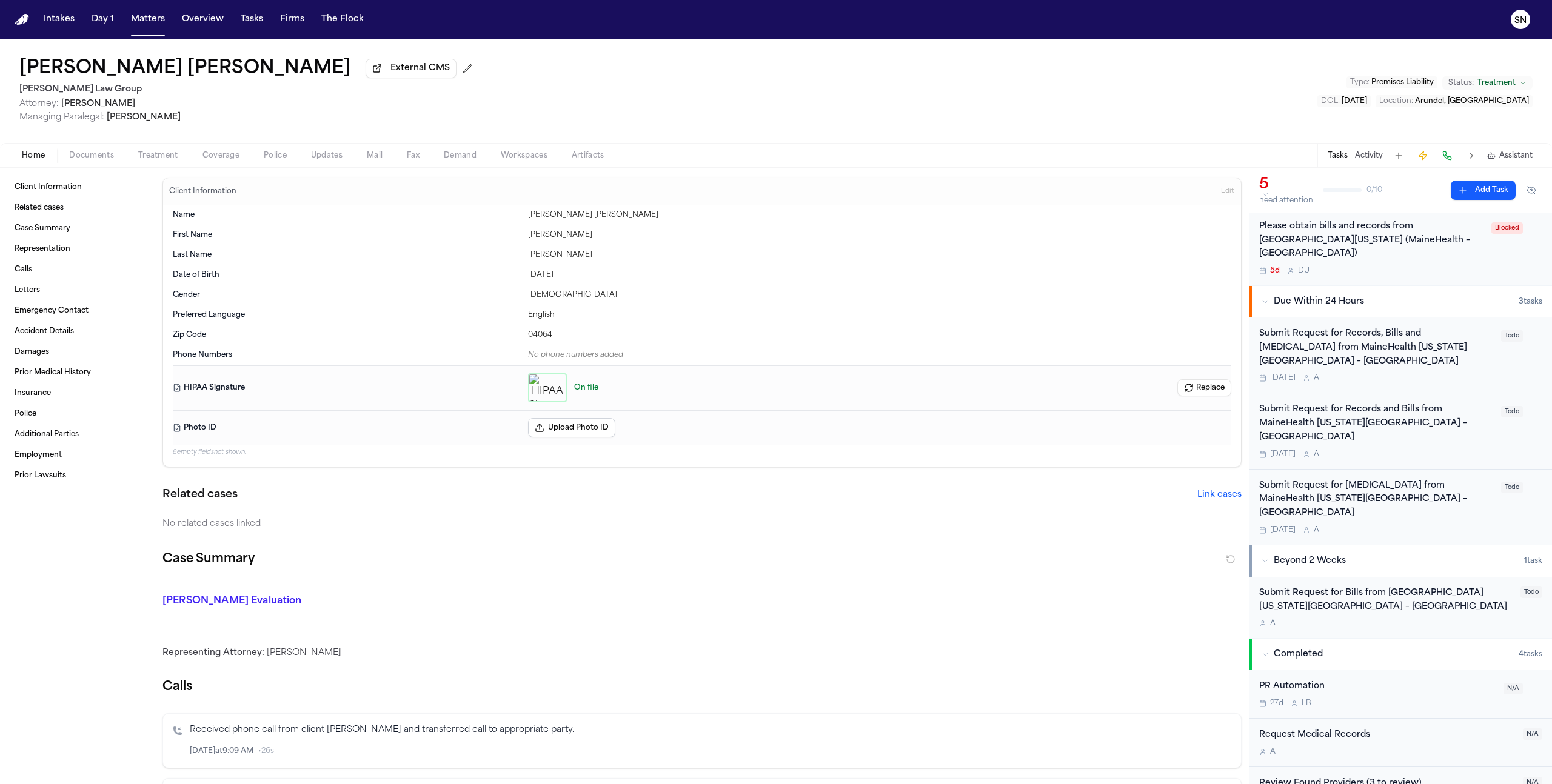
scroll to position [154, 0]
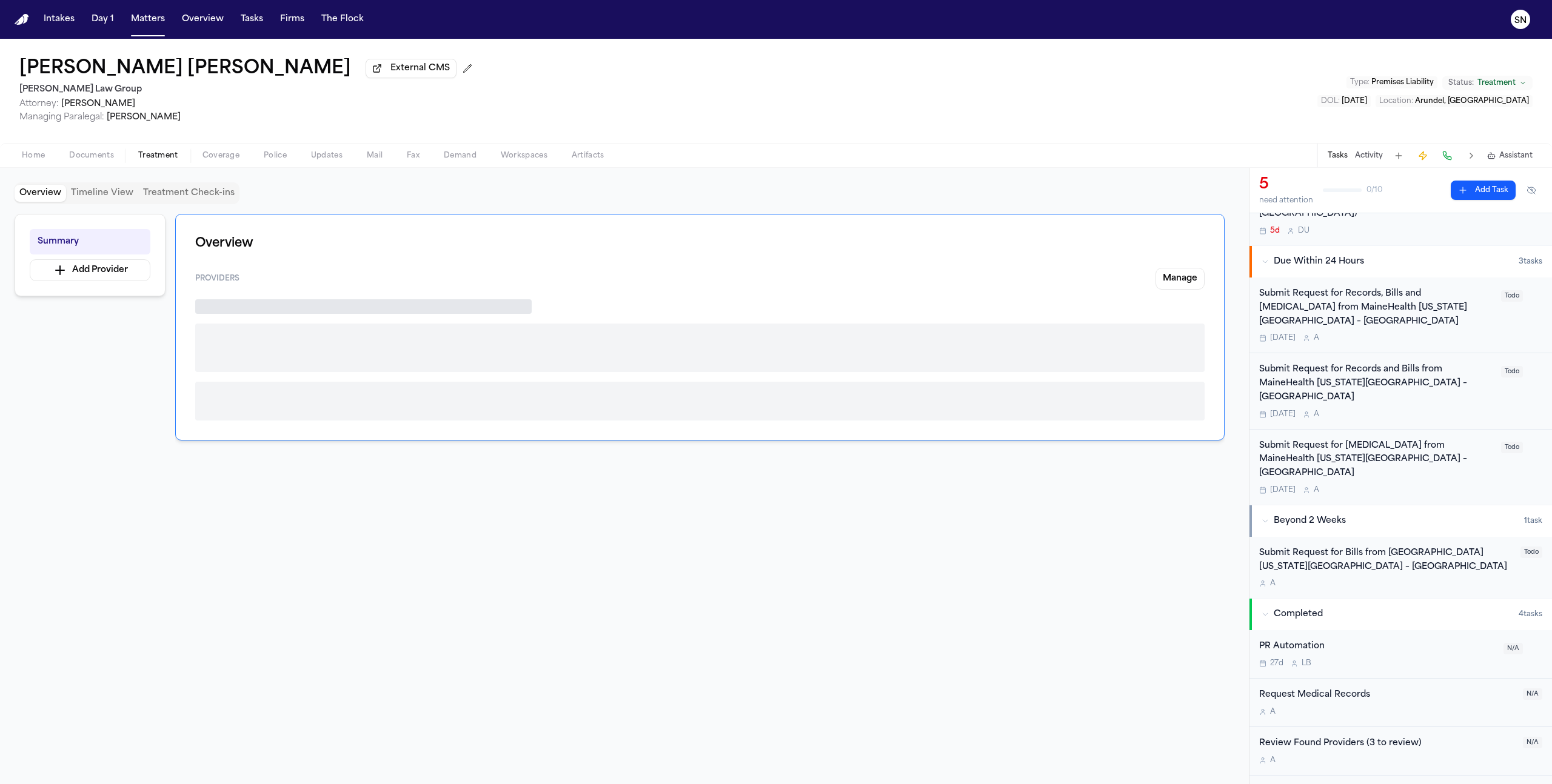
click at [168, 151] on span "Treatment" at bounding box center [159, 156] width 40 height 10
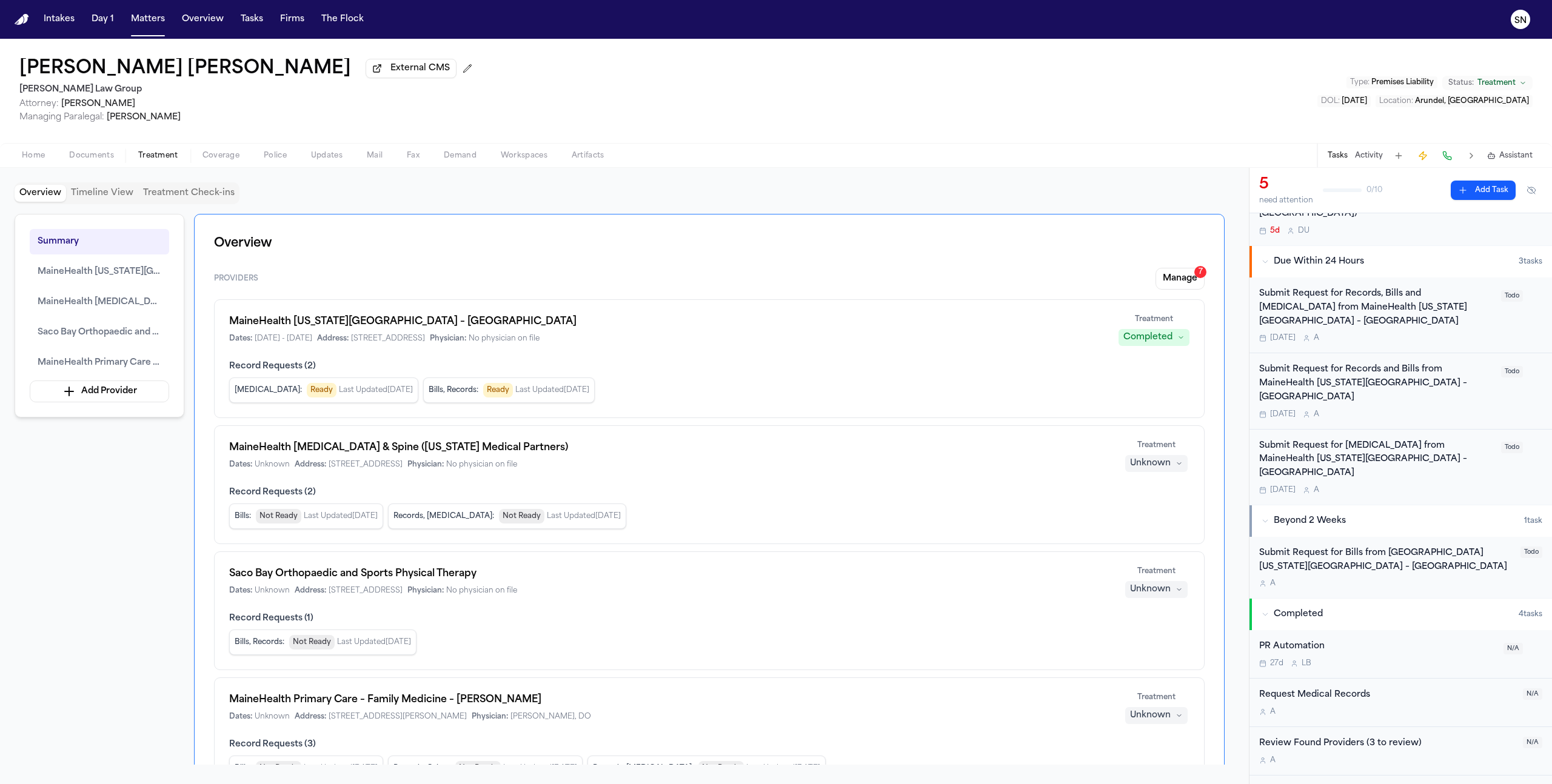
click at [228, 152] on span "Coverage" at bounding box center [221, 156] width 37 height 10
click at [168, 161] on span "Treatment" at bounding box center [159, 156] width 40 height 10
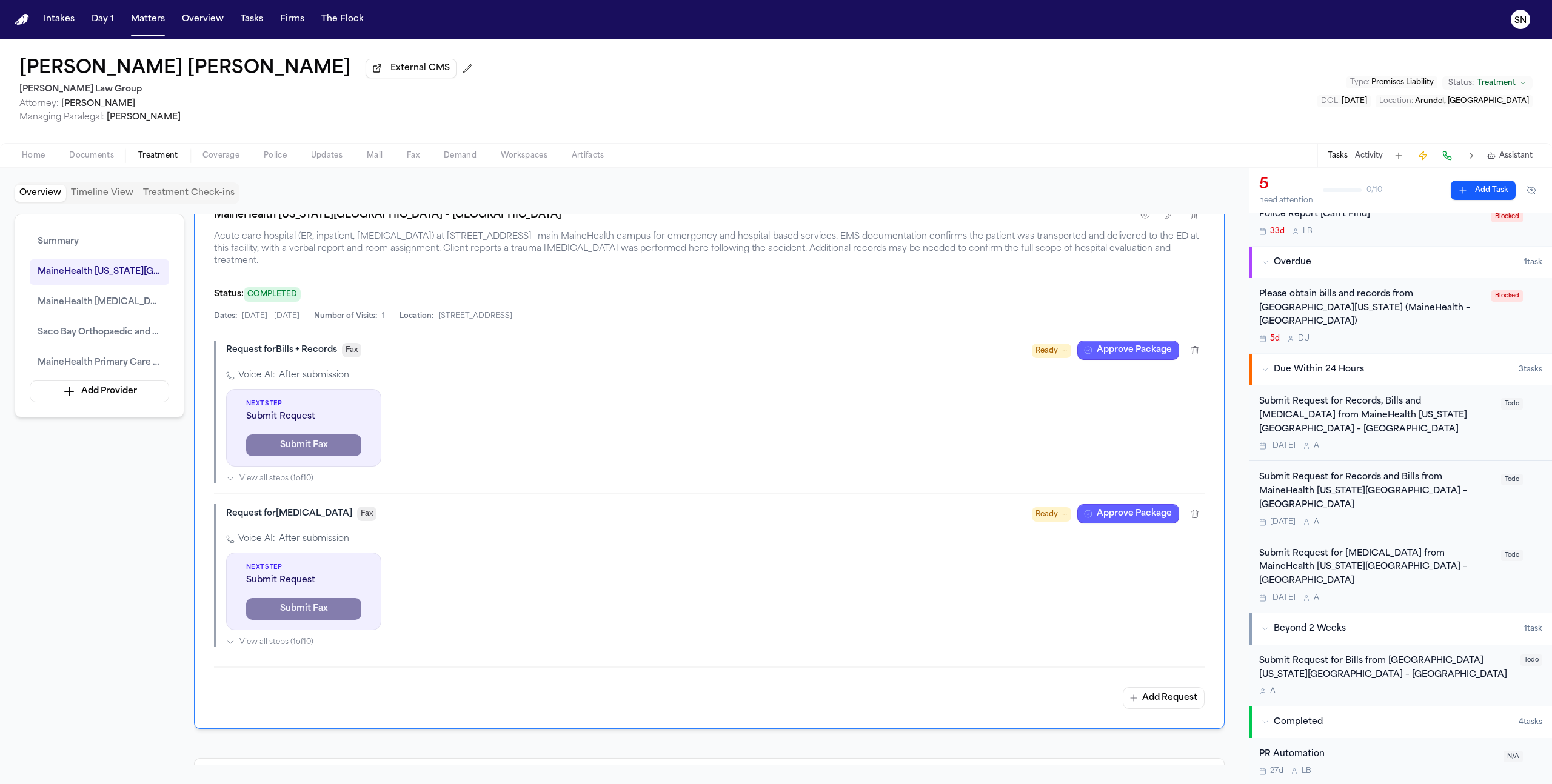
scroll to position [27, 0]
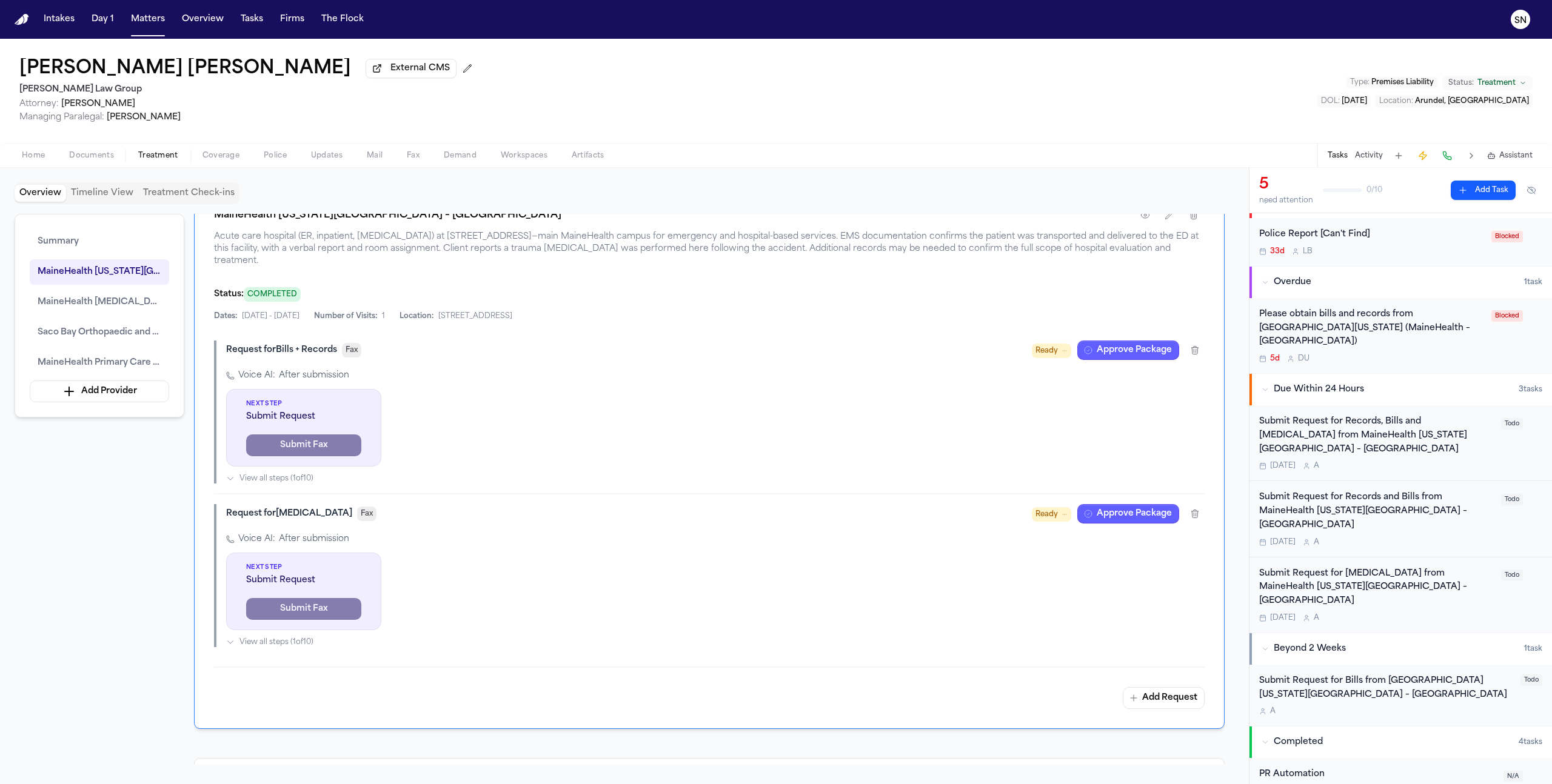
click at [1445, 665] on div "Submit Request for Bills from [GEOGRAPHIC_DATA] [US_STATE][GEOGRAPHIC_DATA] – […" at bounding box center [1401, 696] width 303 height 62
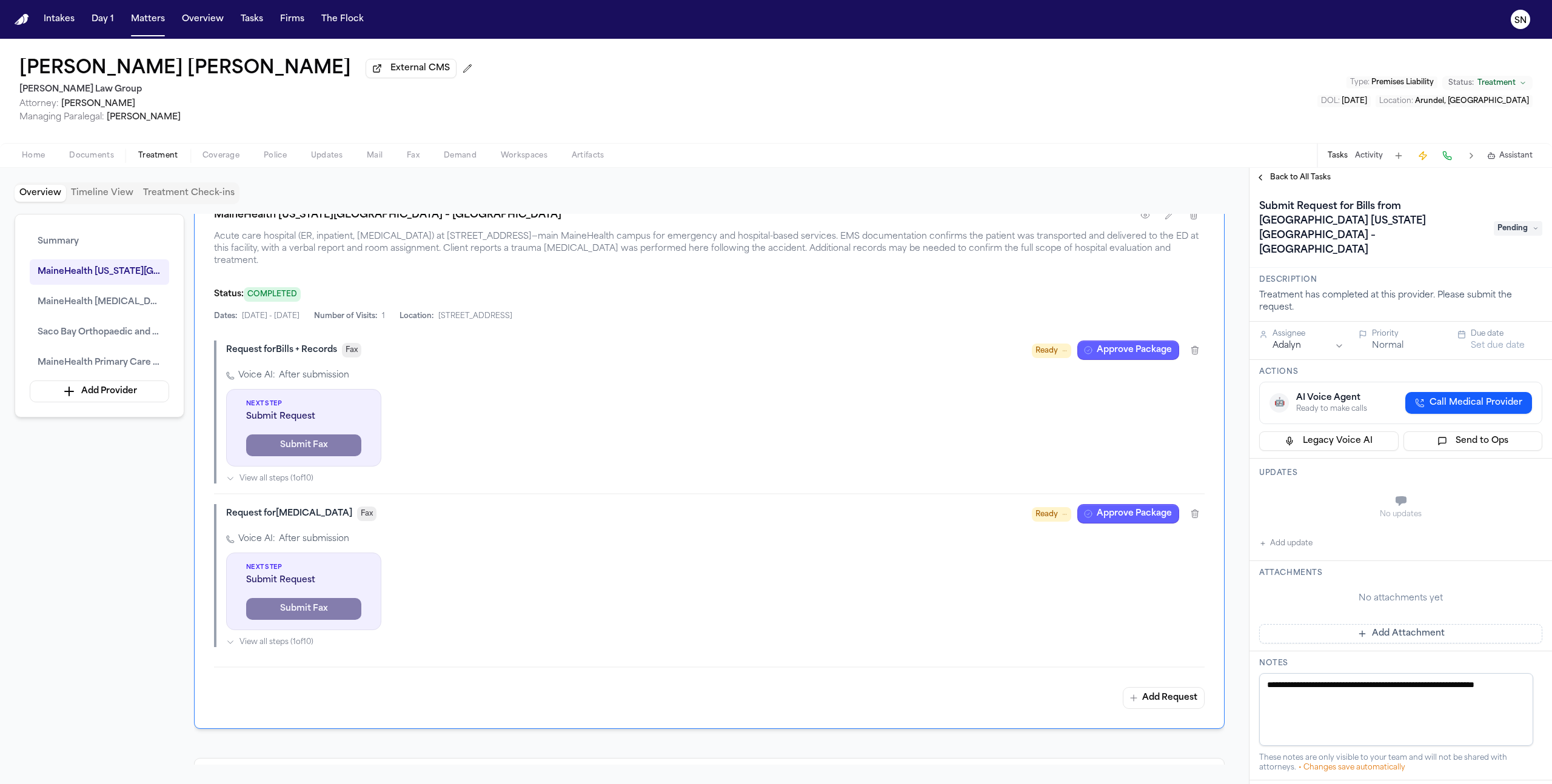
click at [1294, 186] on div "Back to All Tasks" at bounding box center [1401, 177] width 303 height 19
click at [1304, 182] on span "Back to All Tasks" at bounding box center [1300, 178] width 60 height 10
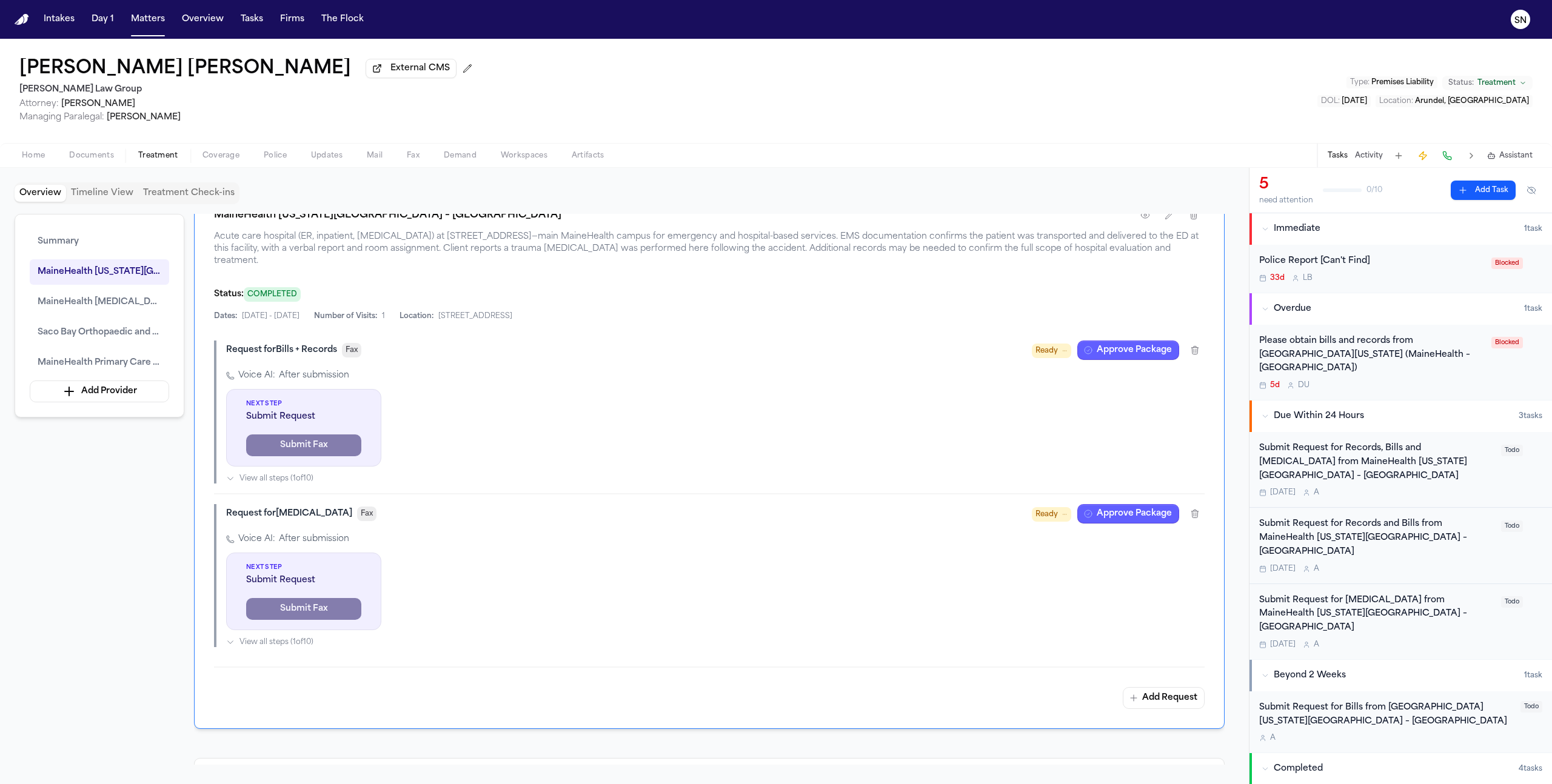
click at [1379, 352] on div "Please obtain bills and records from [GEOGRAPHIC_DATA][US_STATE] (MaineHealth –…" at bounding box center [1371, 354] width 225 height 41
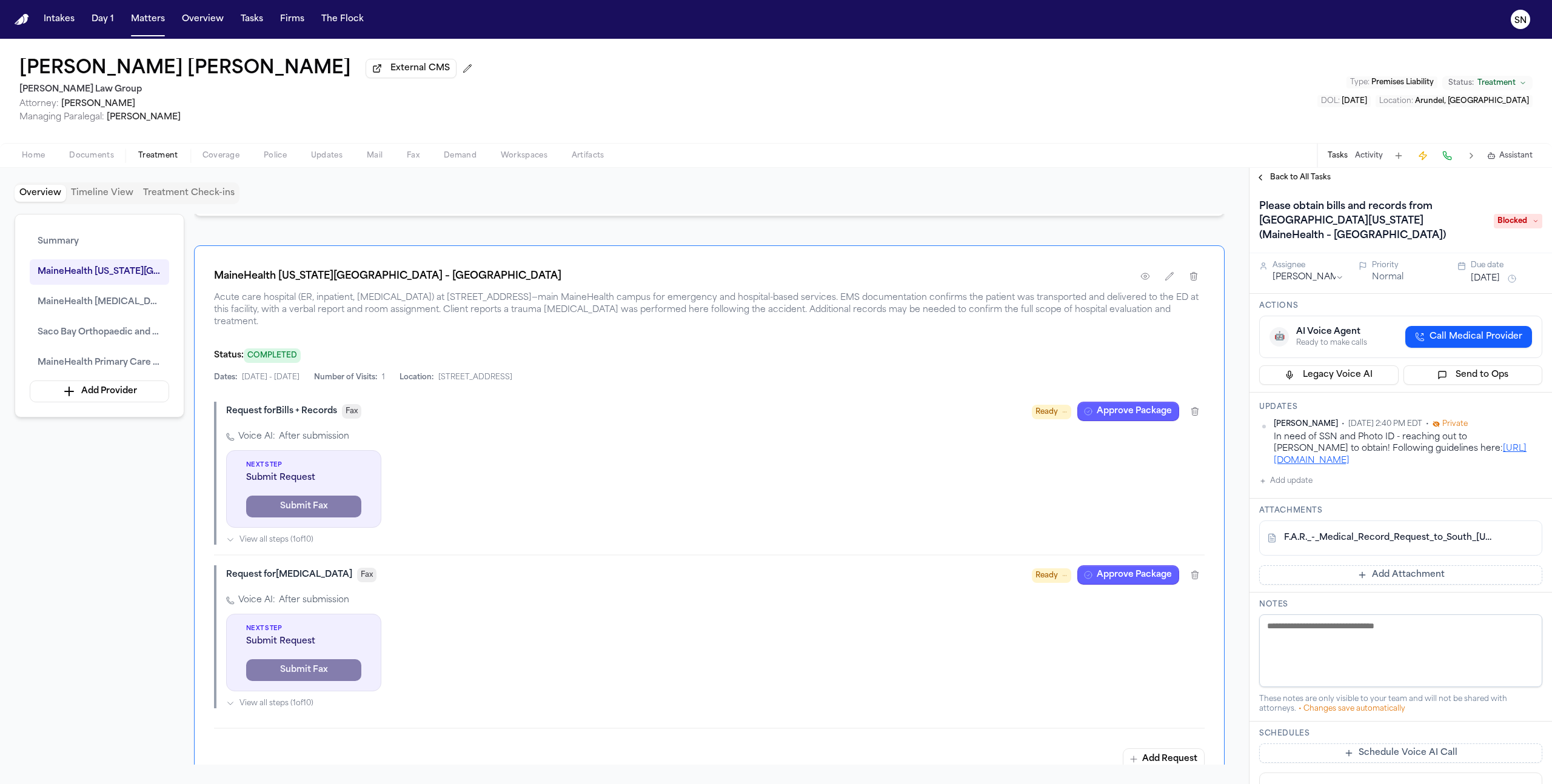
click at [1299, 177] on span "Back to All Tasks" at bounding box center [1300, 178] width 60 height 10
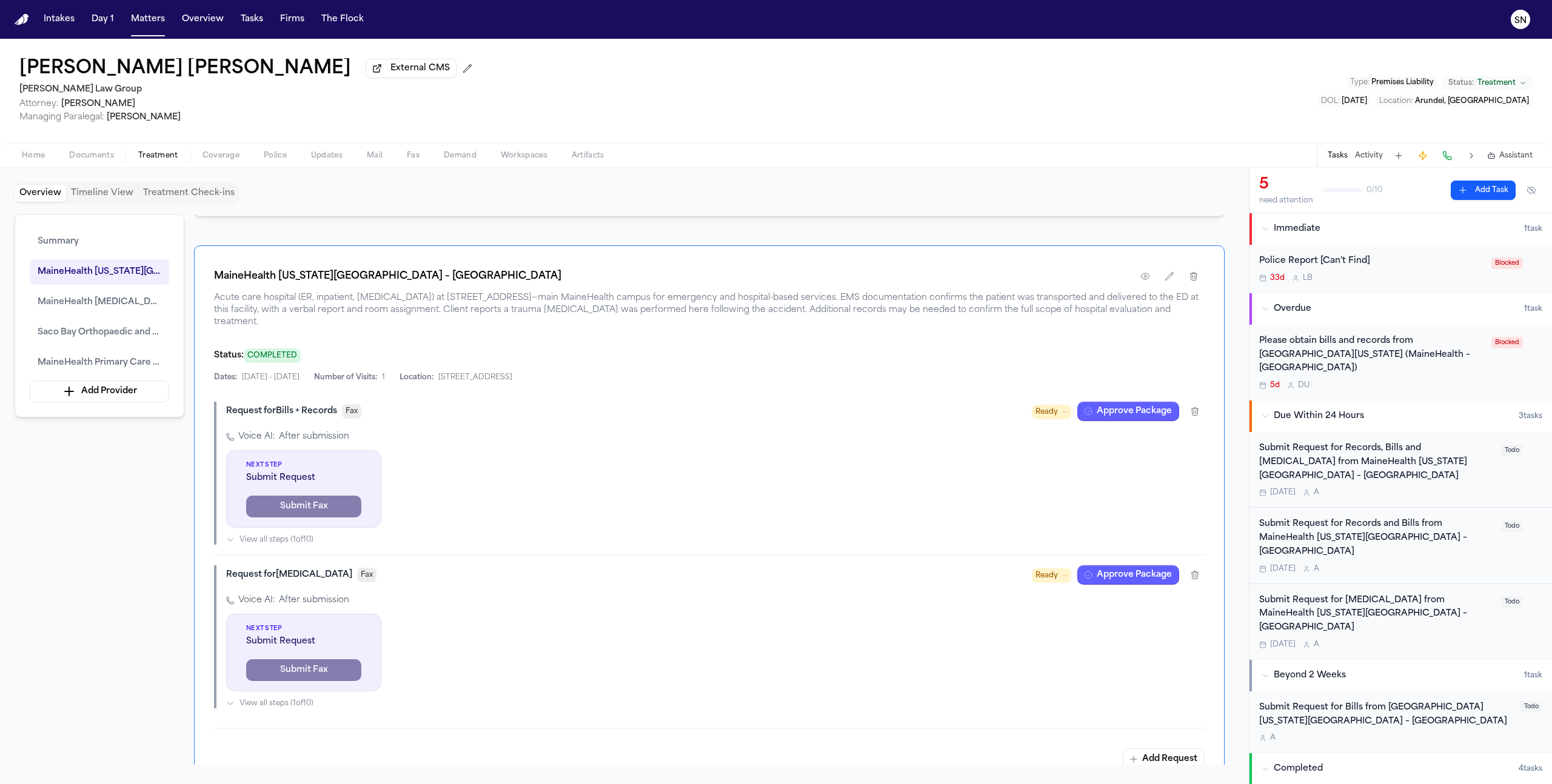
click at [1449, 474] on div "Submit Request for Records, Bills and Radiology from MaineHealth Maine Medical …" at bounding box center [1376, 470] width 235 height 56
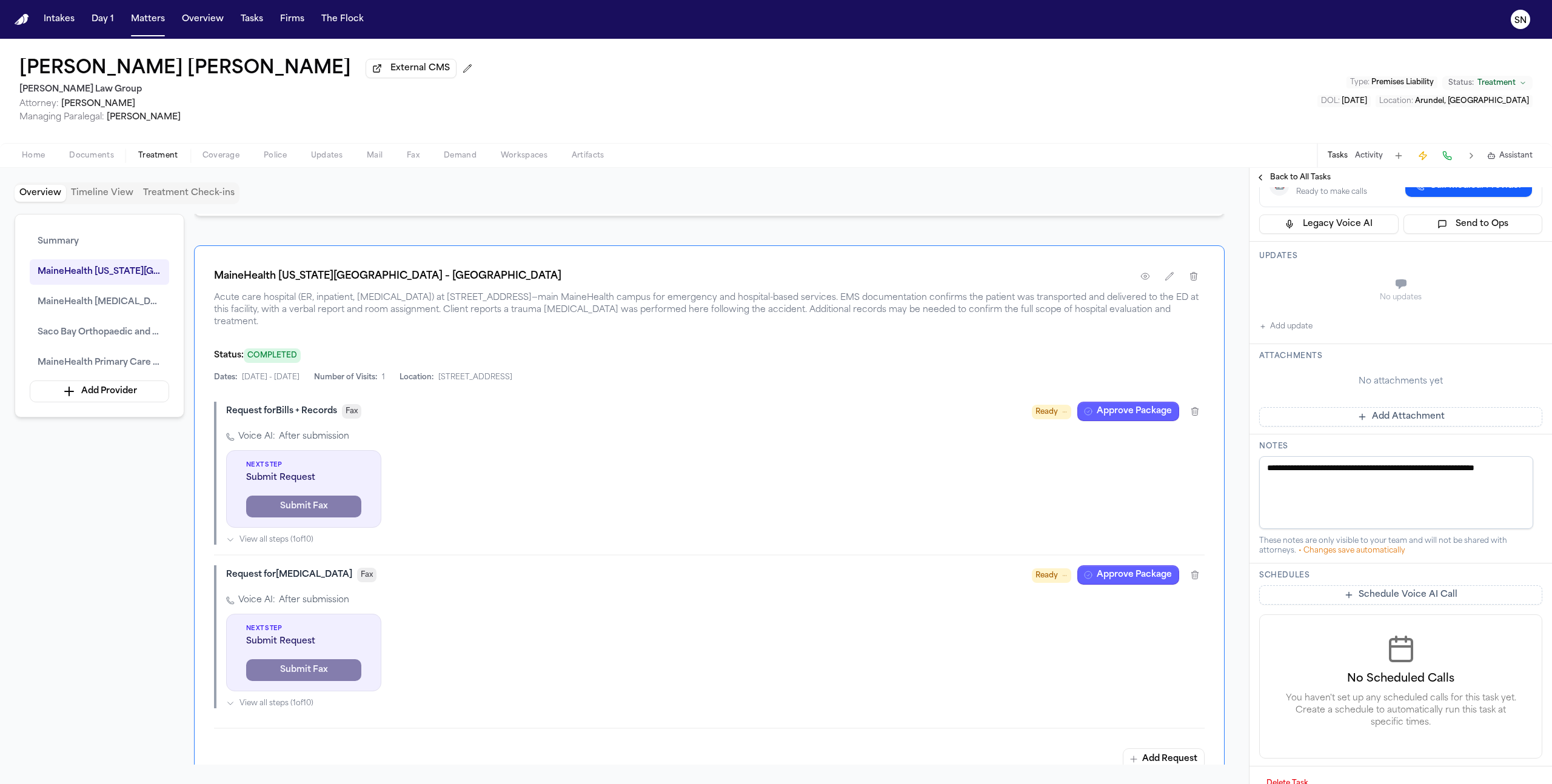
scroll to position [226, 0]
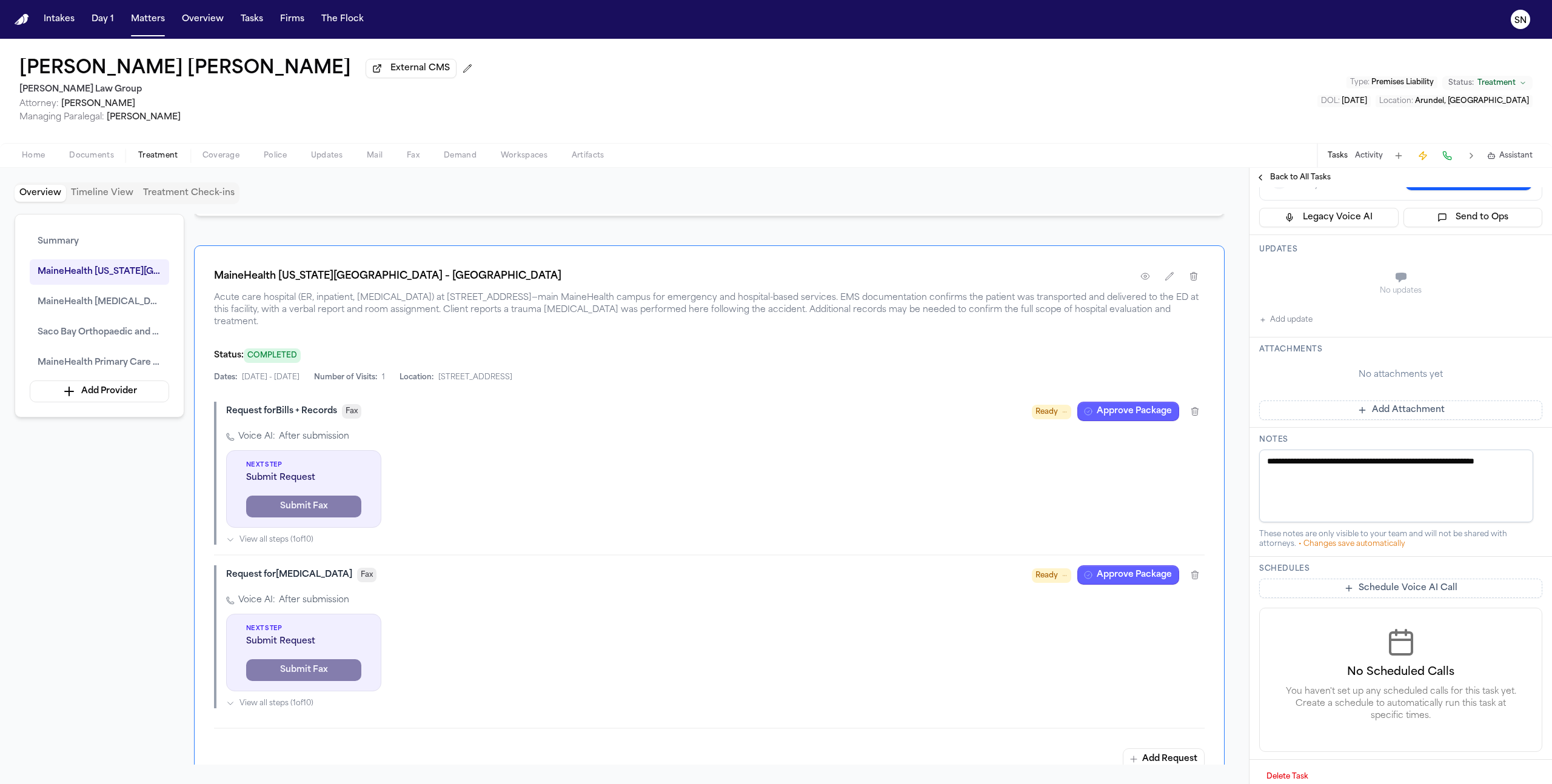
click at [1289, 768] on button "Delete Task" at bounding box center [1287, 777] width 57 height 19
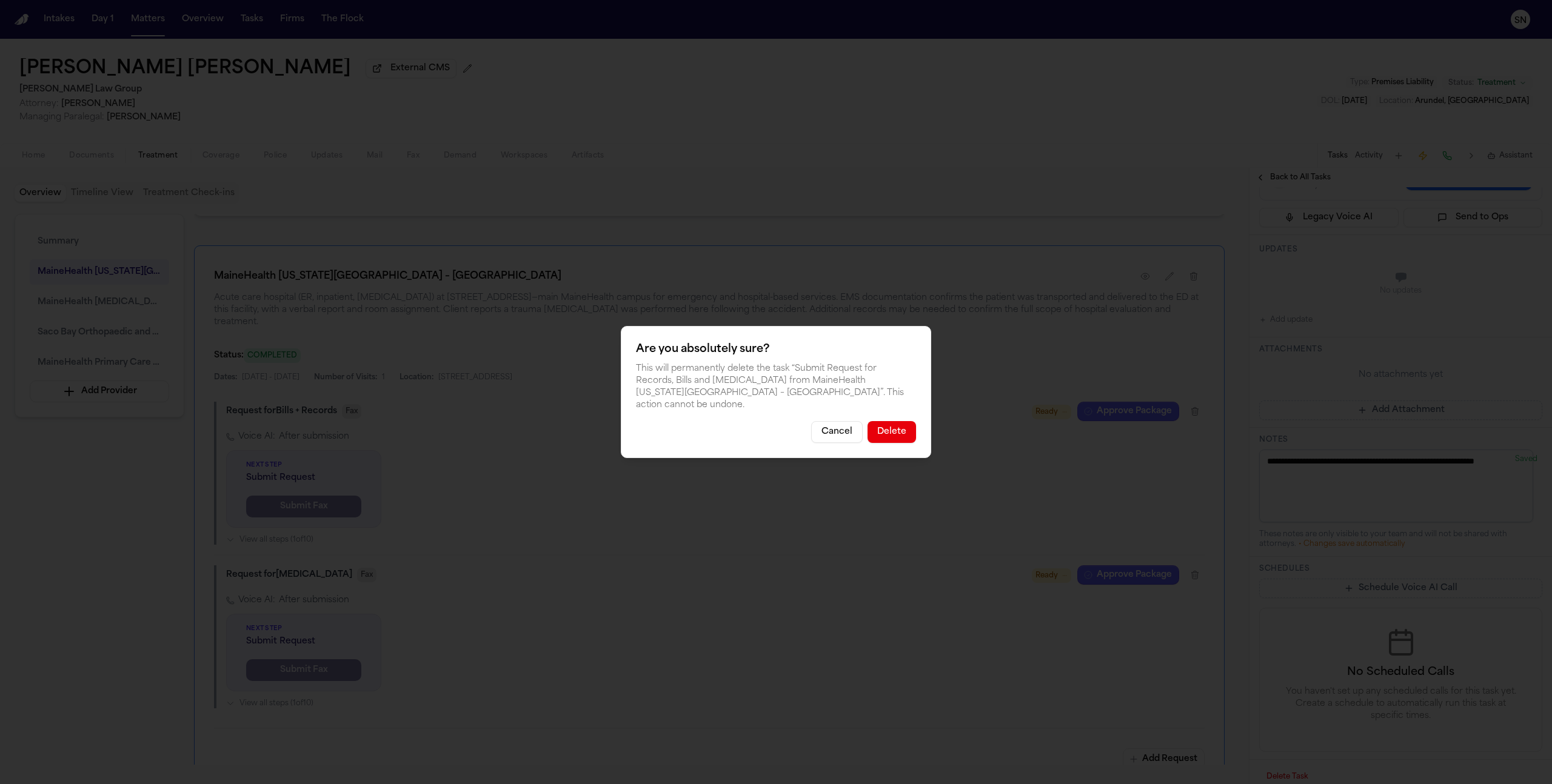
click at [892, 421] on button "Delete" at bounding box center [892, 432] width 49 height 22
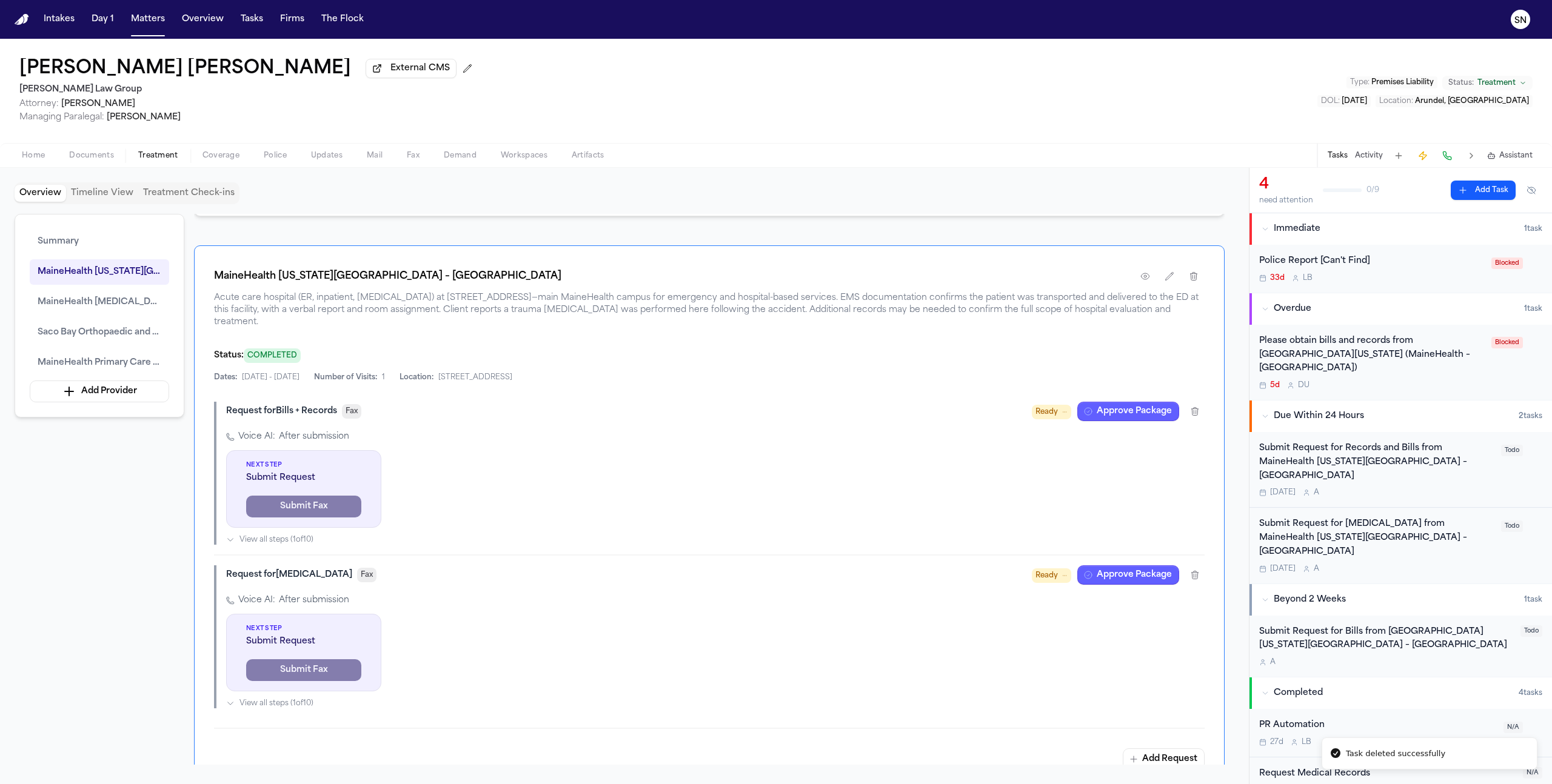
click at [1362, 464] on div "Submit Request for Records and Bills from MaineHealth Maine Medical Center – Bi…" at bounding box center [1376, 462] width 235 height 41
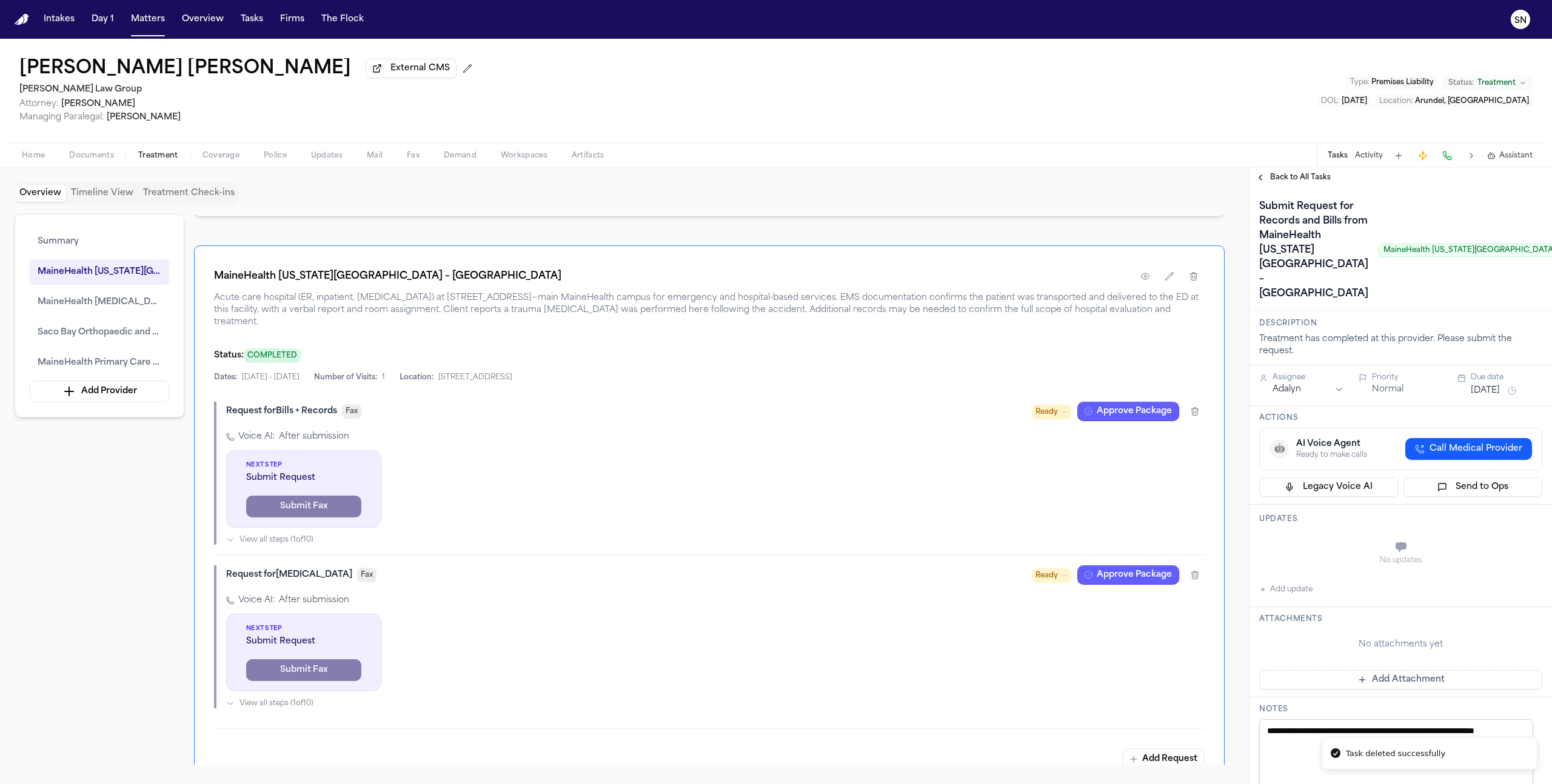
scroll to position [323, 0]
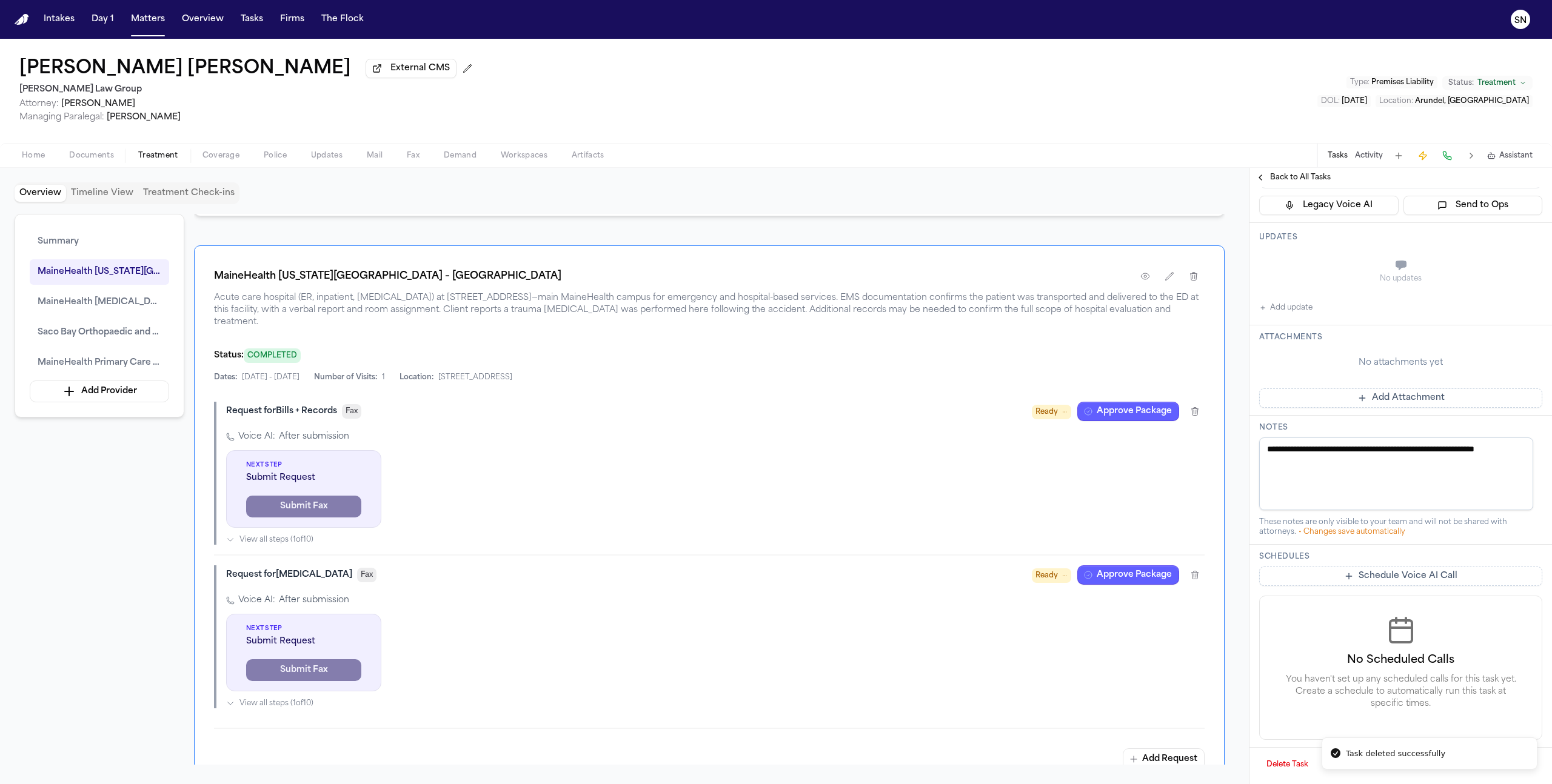
click at [1288, 757] on button "Delete Task" at bounding box center [1287, 765] width 57 height 19
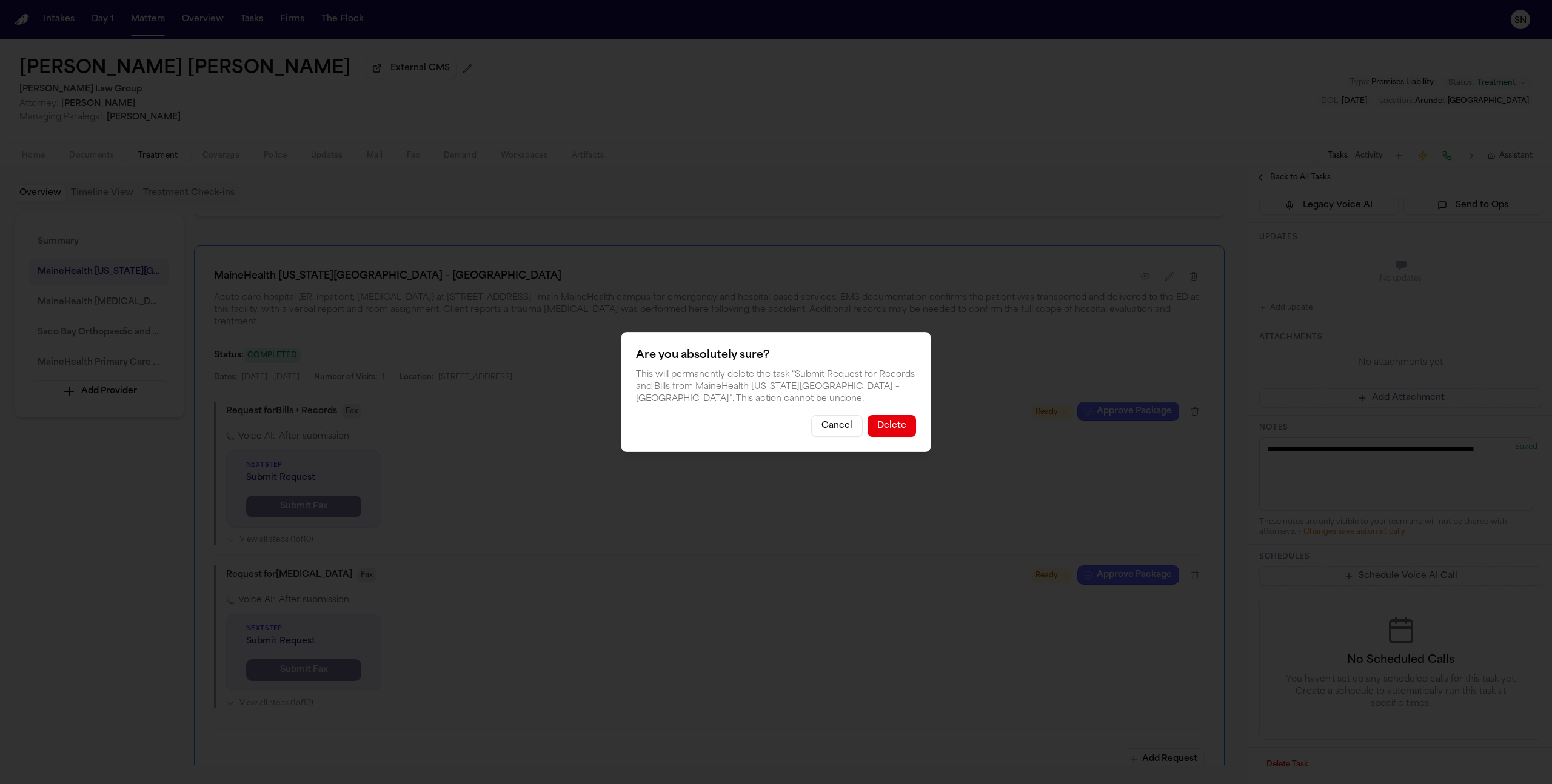
click at [897, 421] on button "Delete" at bounding box center [892, 426] width 49 height 22
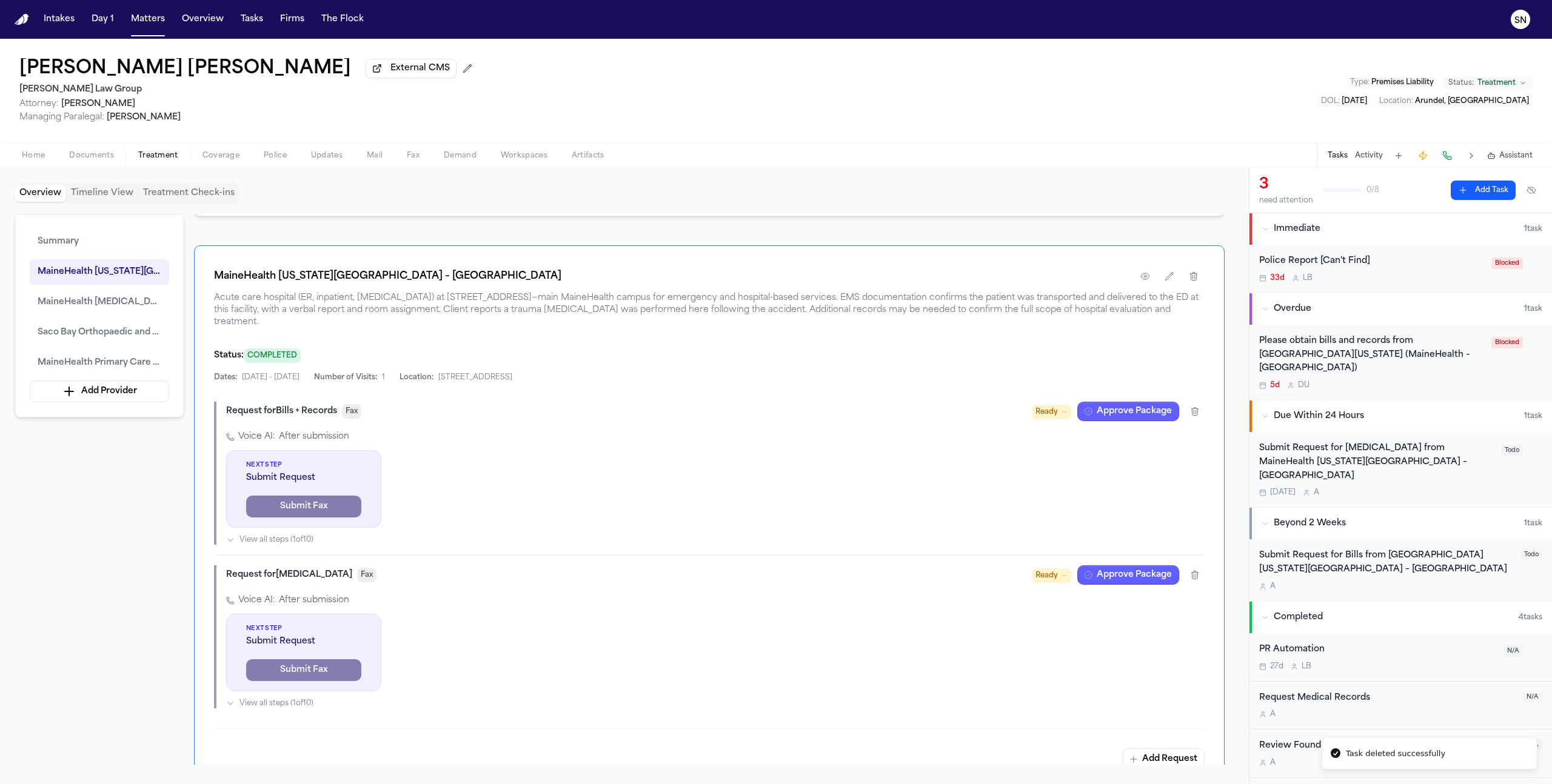
click at [1288, 463] on div "Submit Request for Radiology from MaineHealth Maine Medical Center – Biddeford" at bounding box center [1376, 462] width 235 height 41
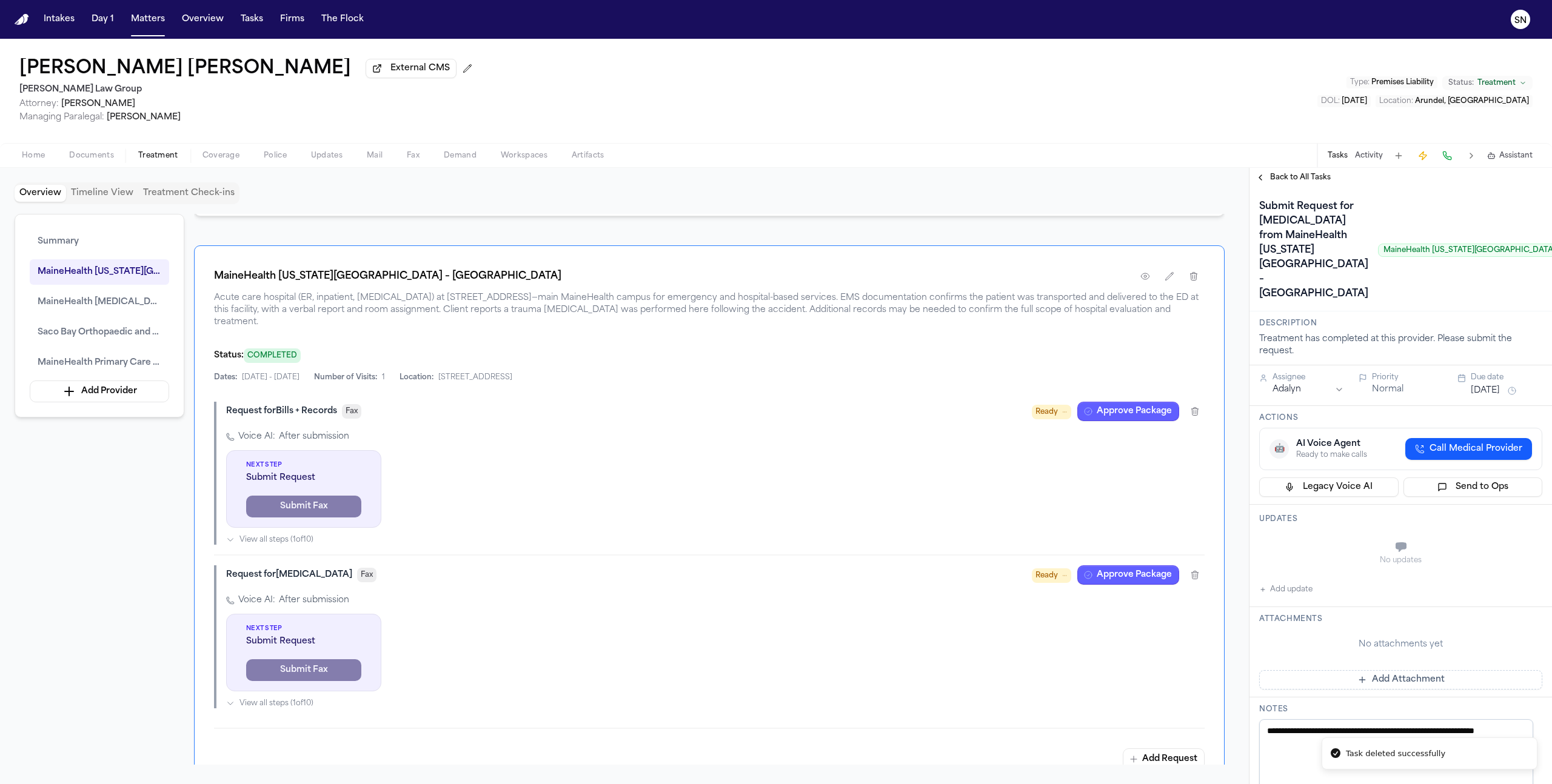
scroll to position [323, 0]
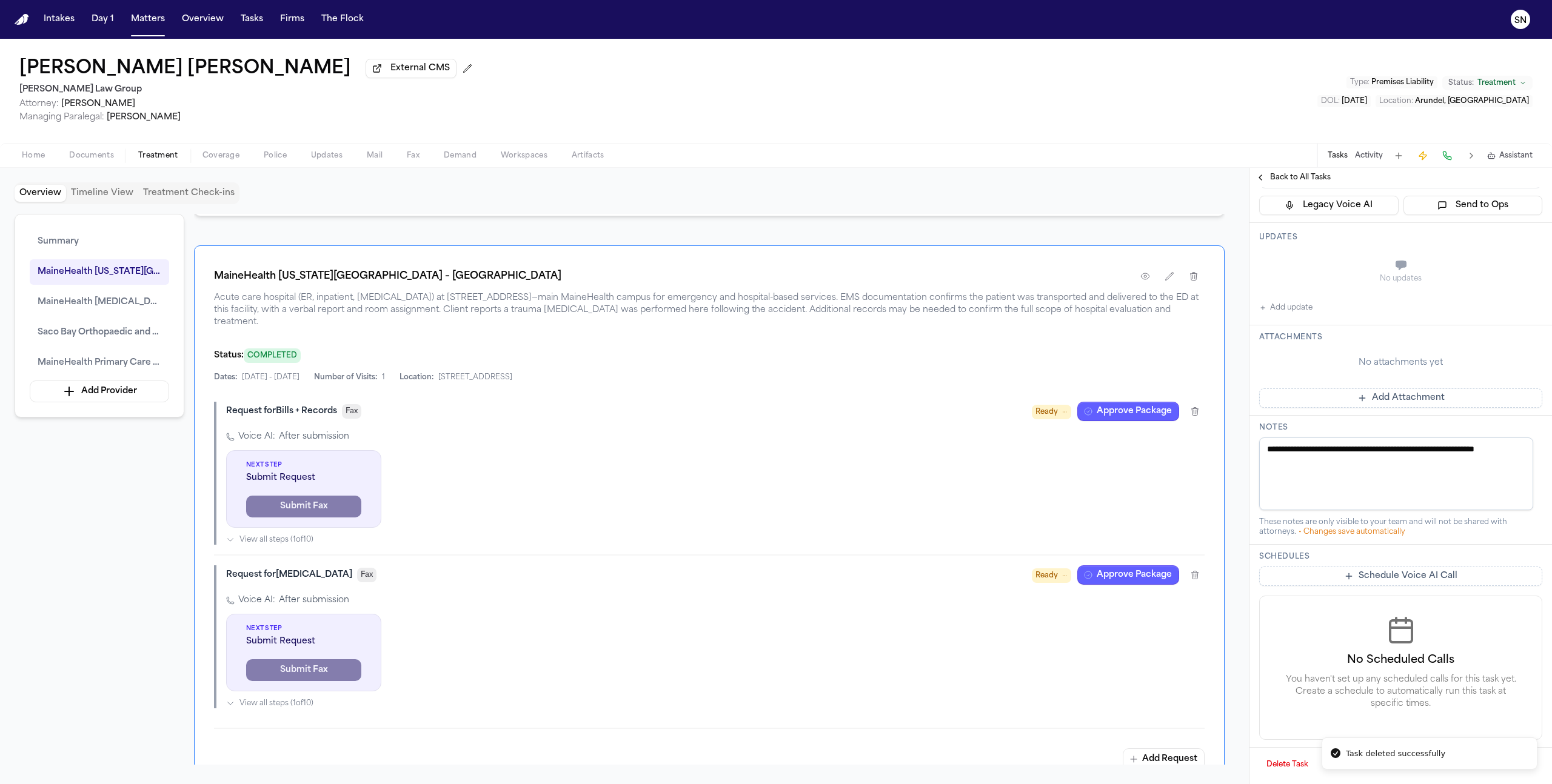
click at [1289, 760] on button "Delete Task" at bounding box center [1287, 765] width 57 height 19
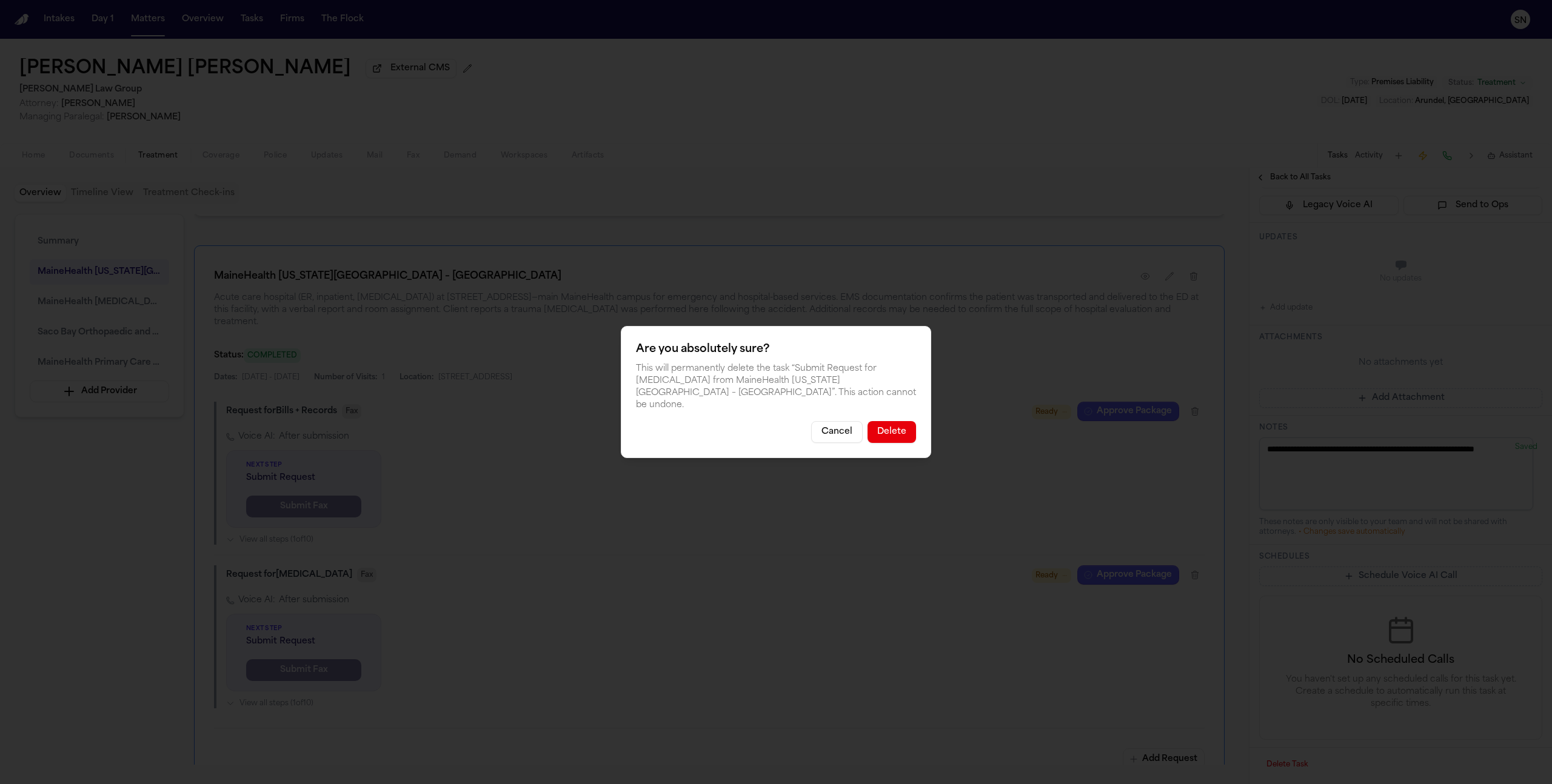
click at [845, 430] on button "Cancel" at bounding box center [837, 432] width 52 height 22
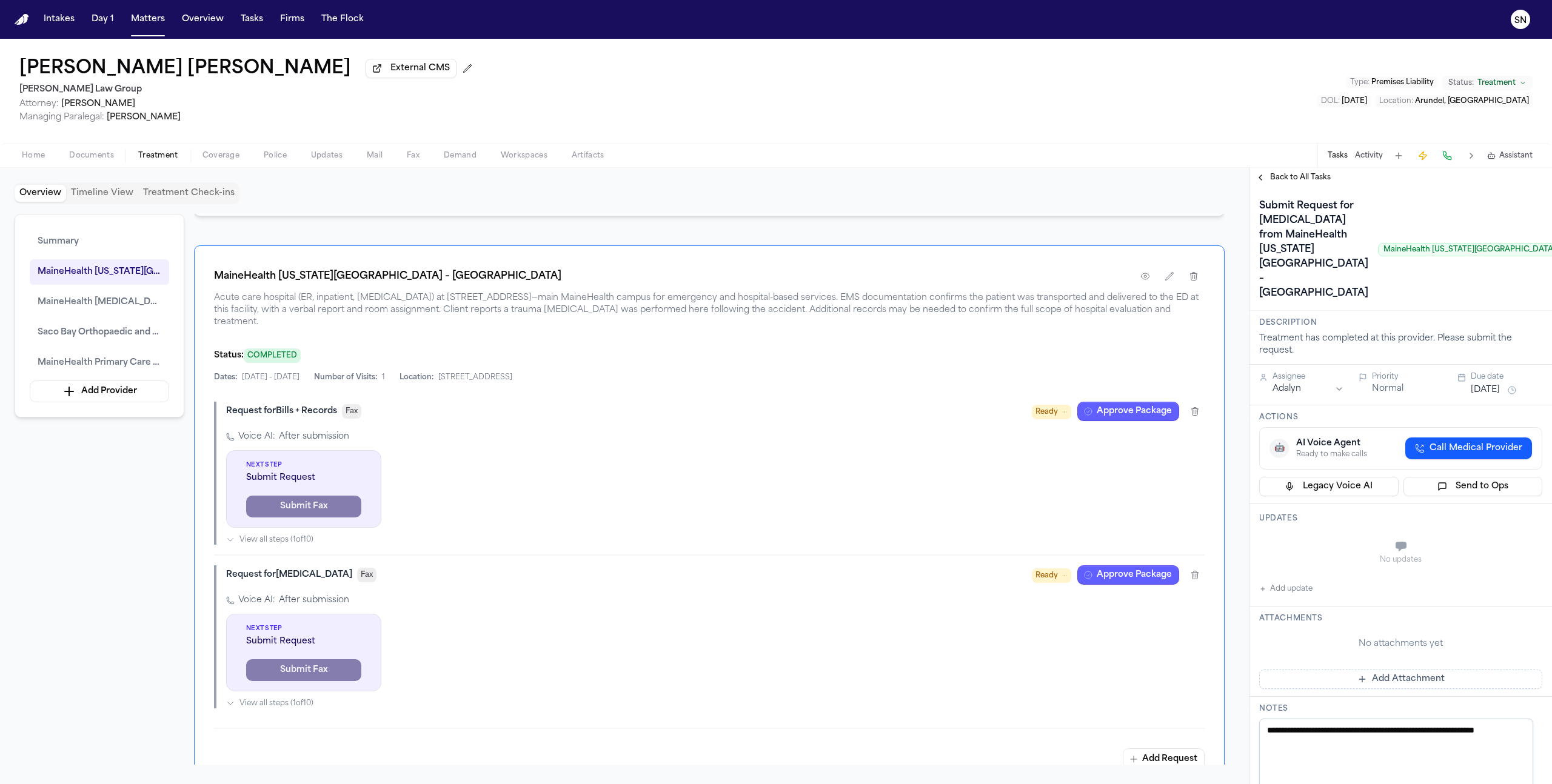
scroll to position [0, 0]
click at [1277, 179] on span "Back to All Tasks" at bounding box center [1300, 178] width 60 height 10
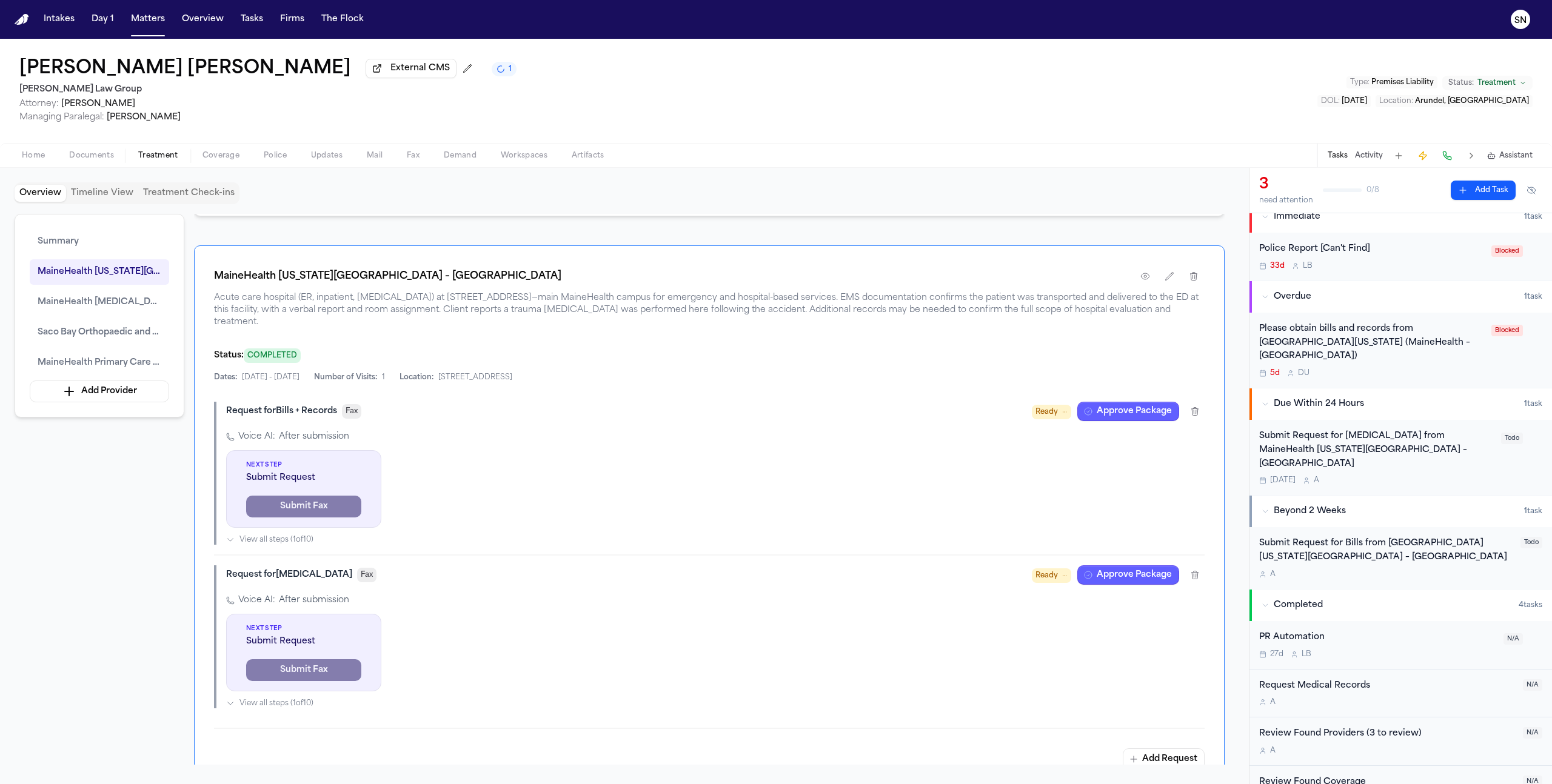
scroll to position [30, 0]
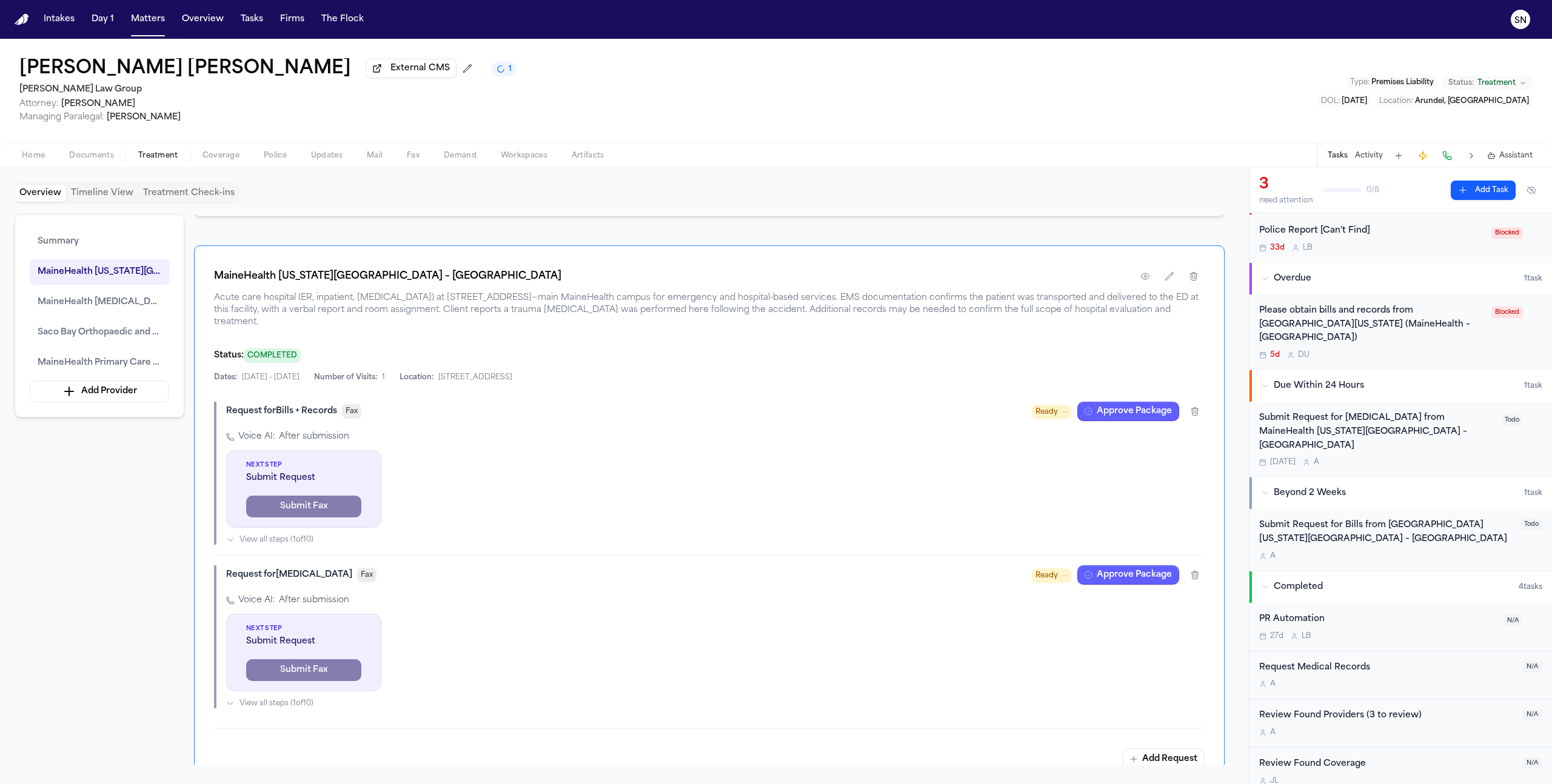
click at [1383, 519] on div "Submit Request for Bills from MaineHealth Maine Medical Center – Biddeford" at bounding box center [1386, 532] width 254 height 28
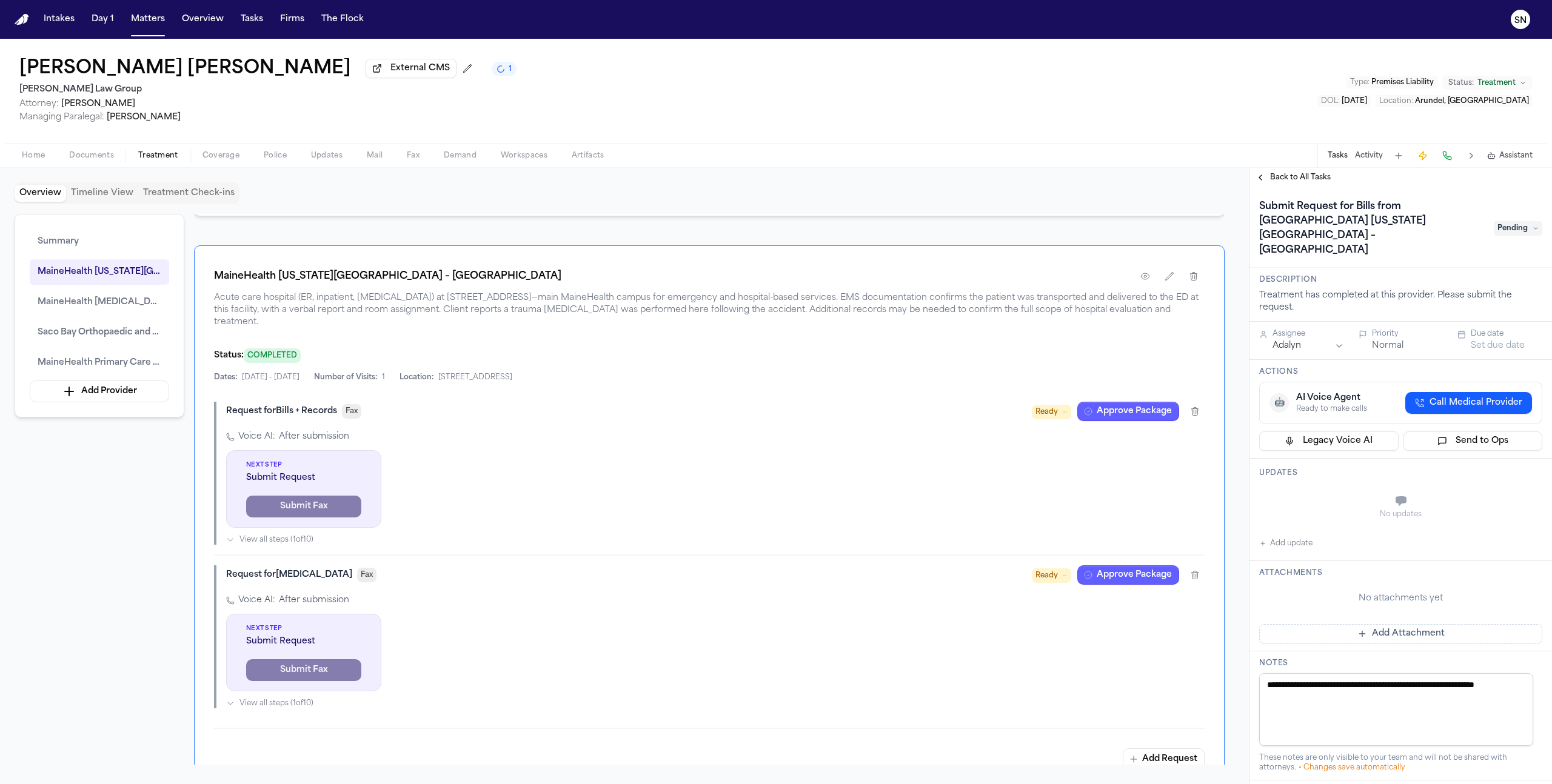
scroll to position [209, 0]
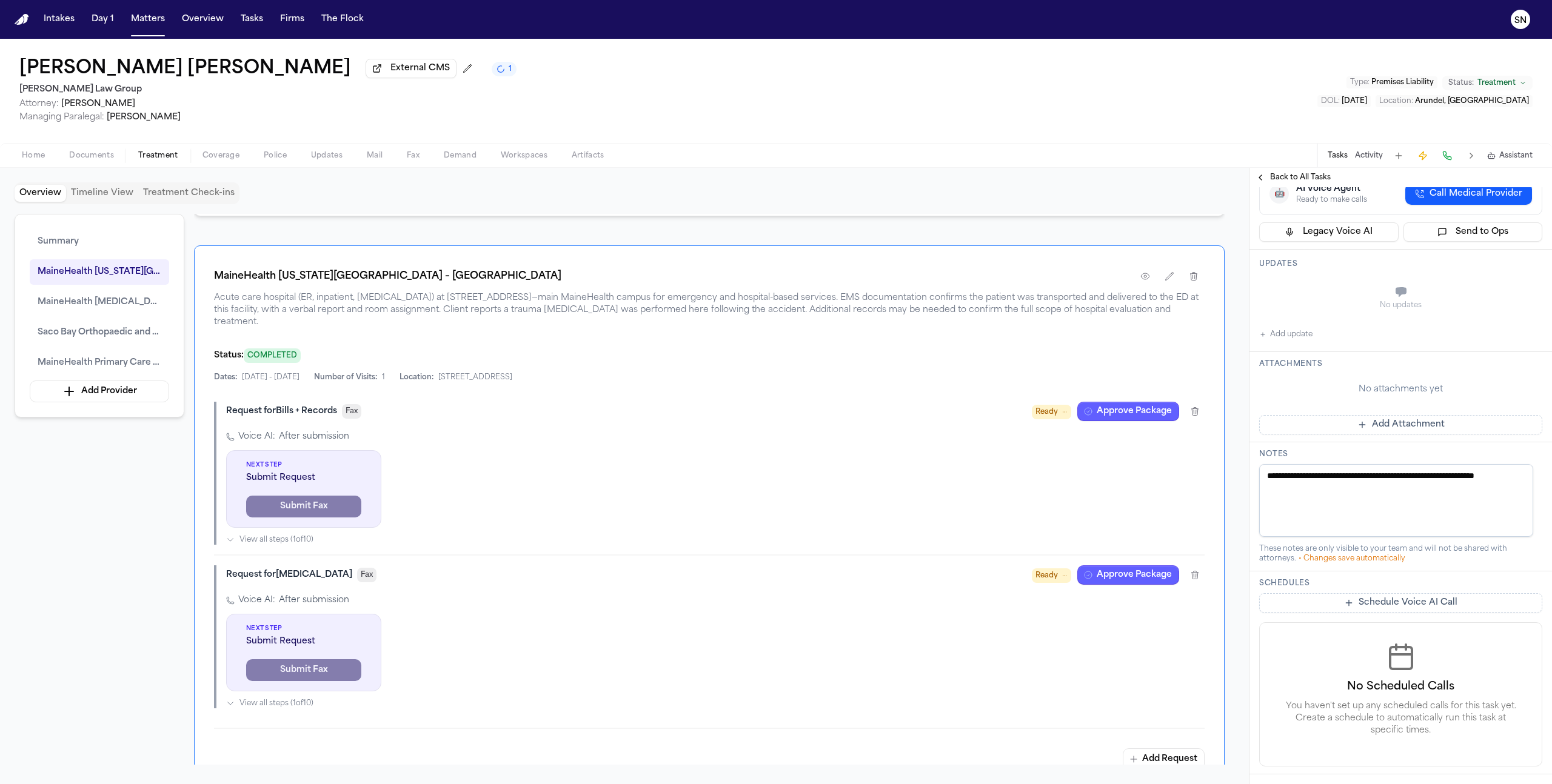
click at [1300, 782] on button "Delete Task" at bounding box center [1287, 791] width 57 height 19
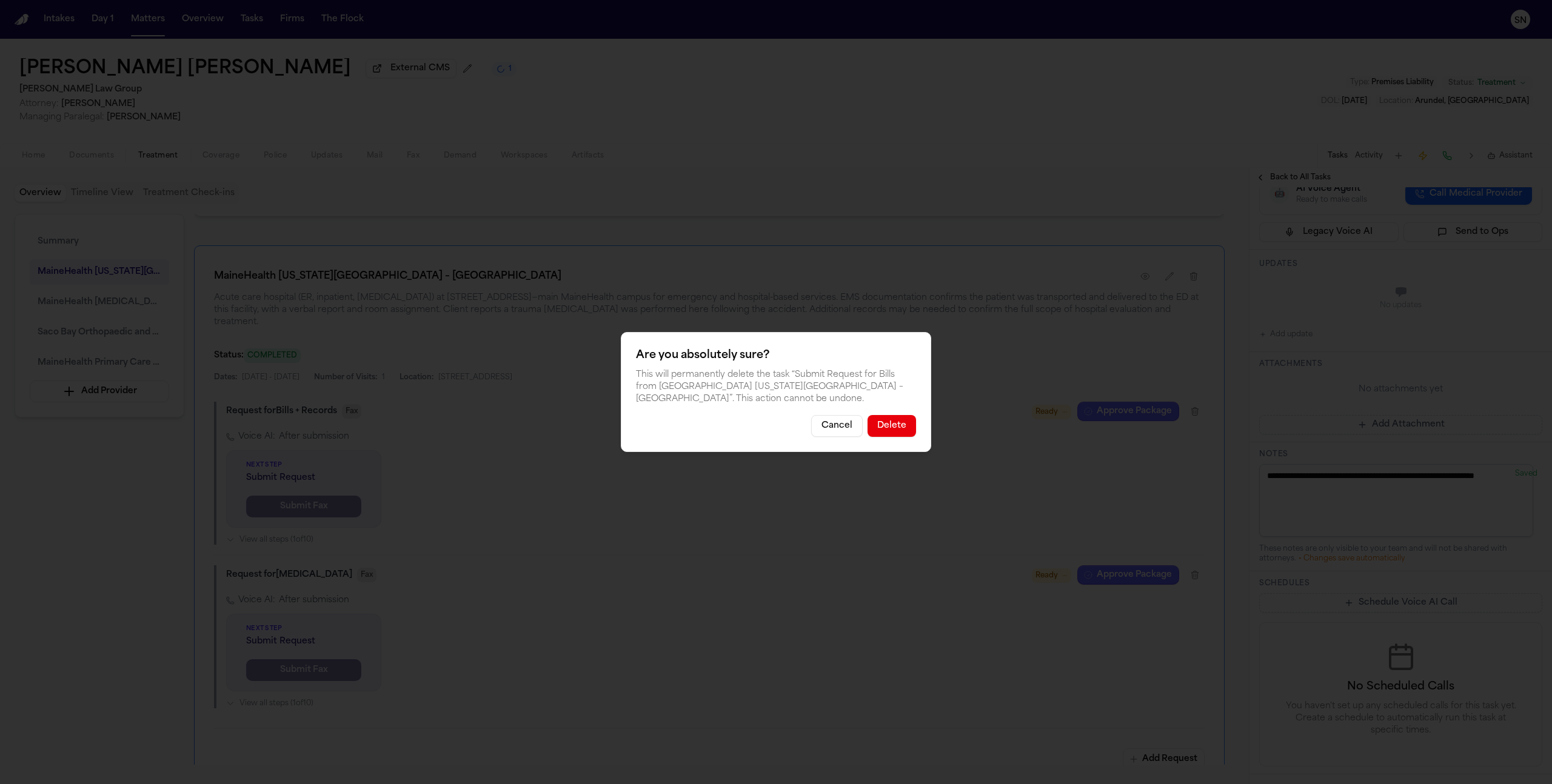
click at [909, 416] on button "Delete" at bounding box center [892, 426] width 49 height 22
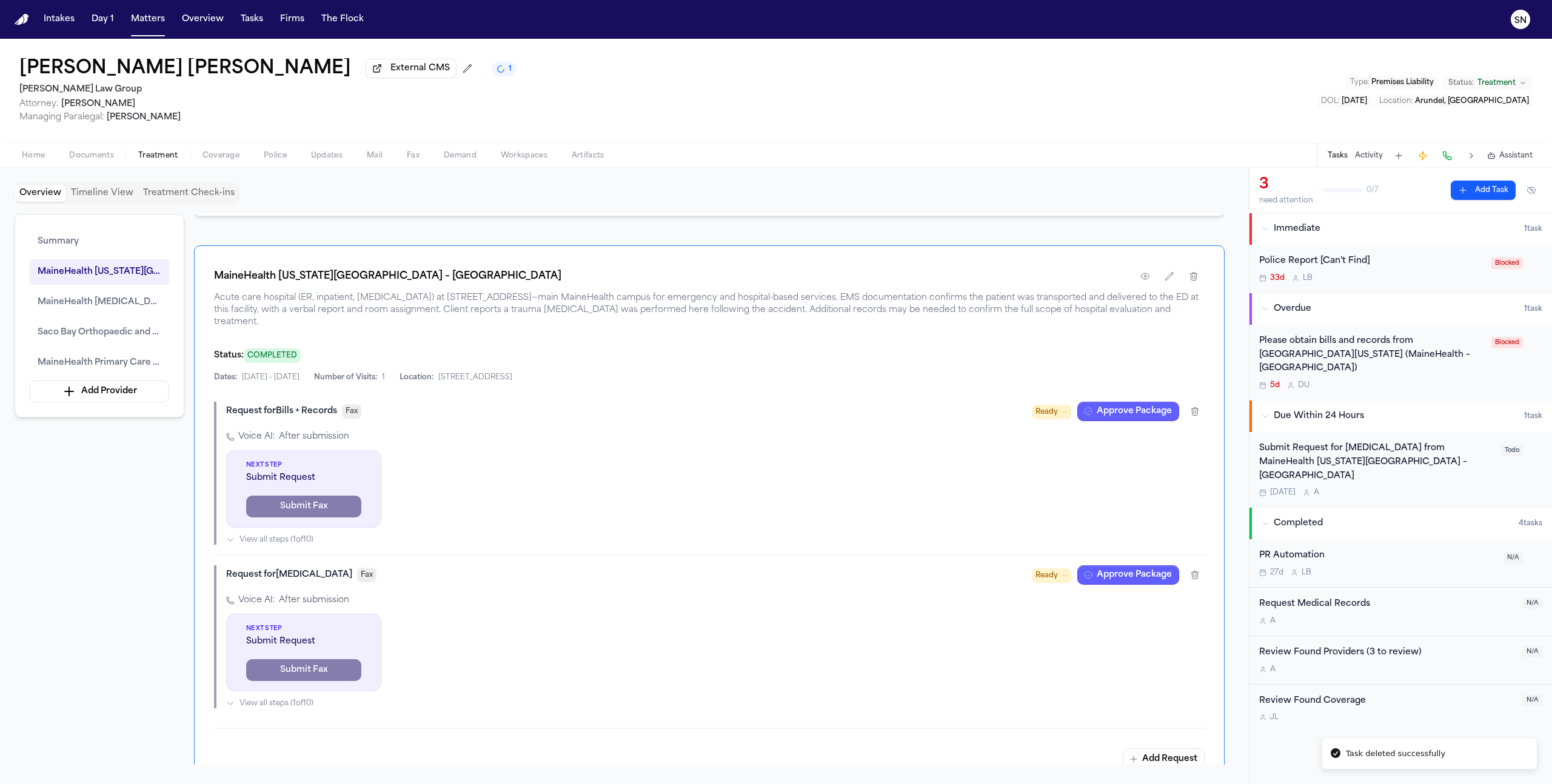
click at [1363, 348] on div "Please obtain bills and records from Southern Maine Medical Center (MaineHealth…" at bounding box center [1371, 354] width 225 height 41
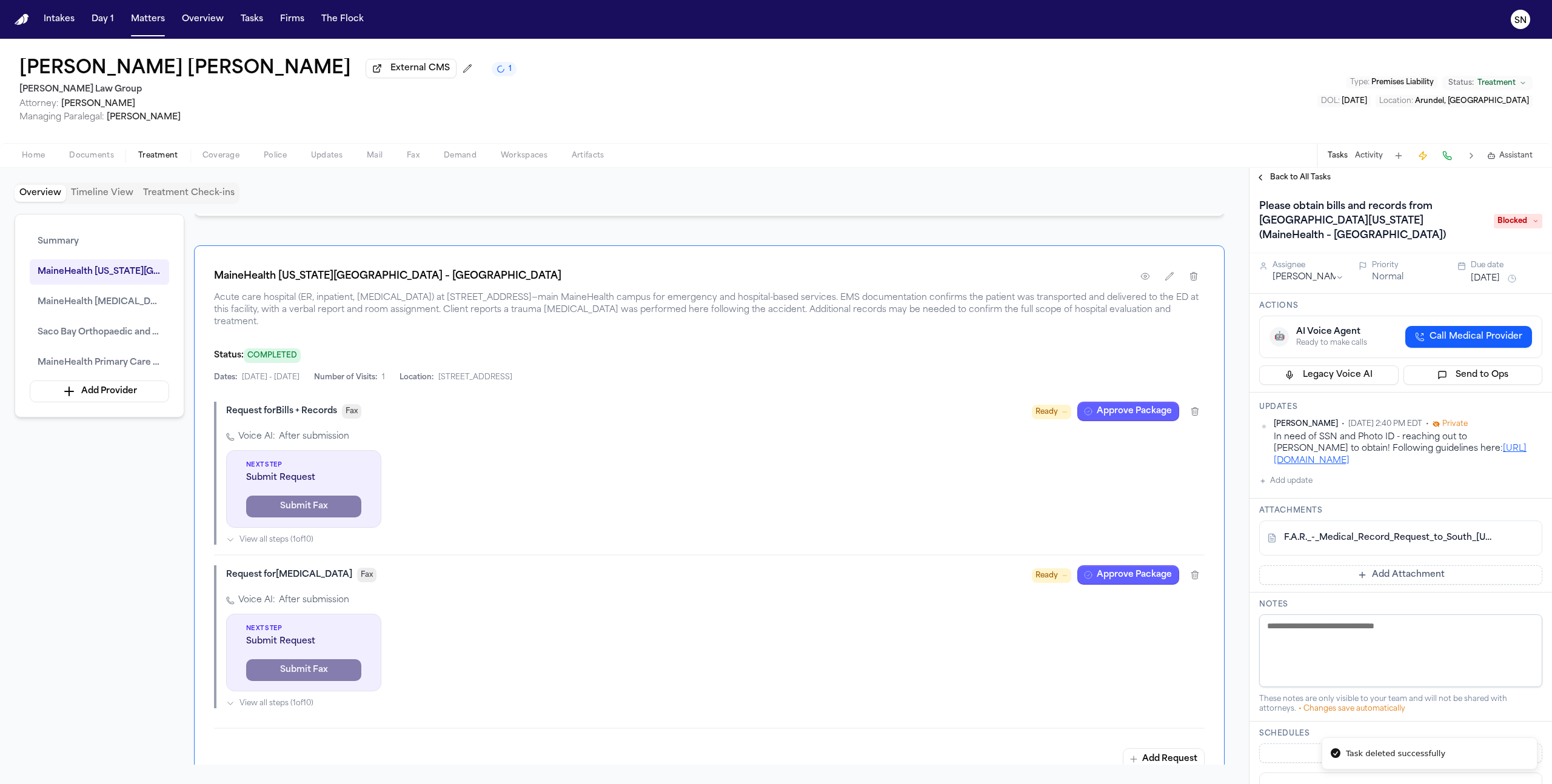
click at [1403, 230] on h1 "Please obtain bills and records from Southern Maine Medical Center (MaineHealth…" at bounding box center [1370, 222] width 232 height 49
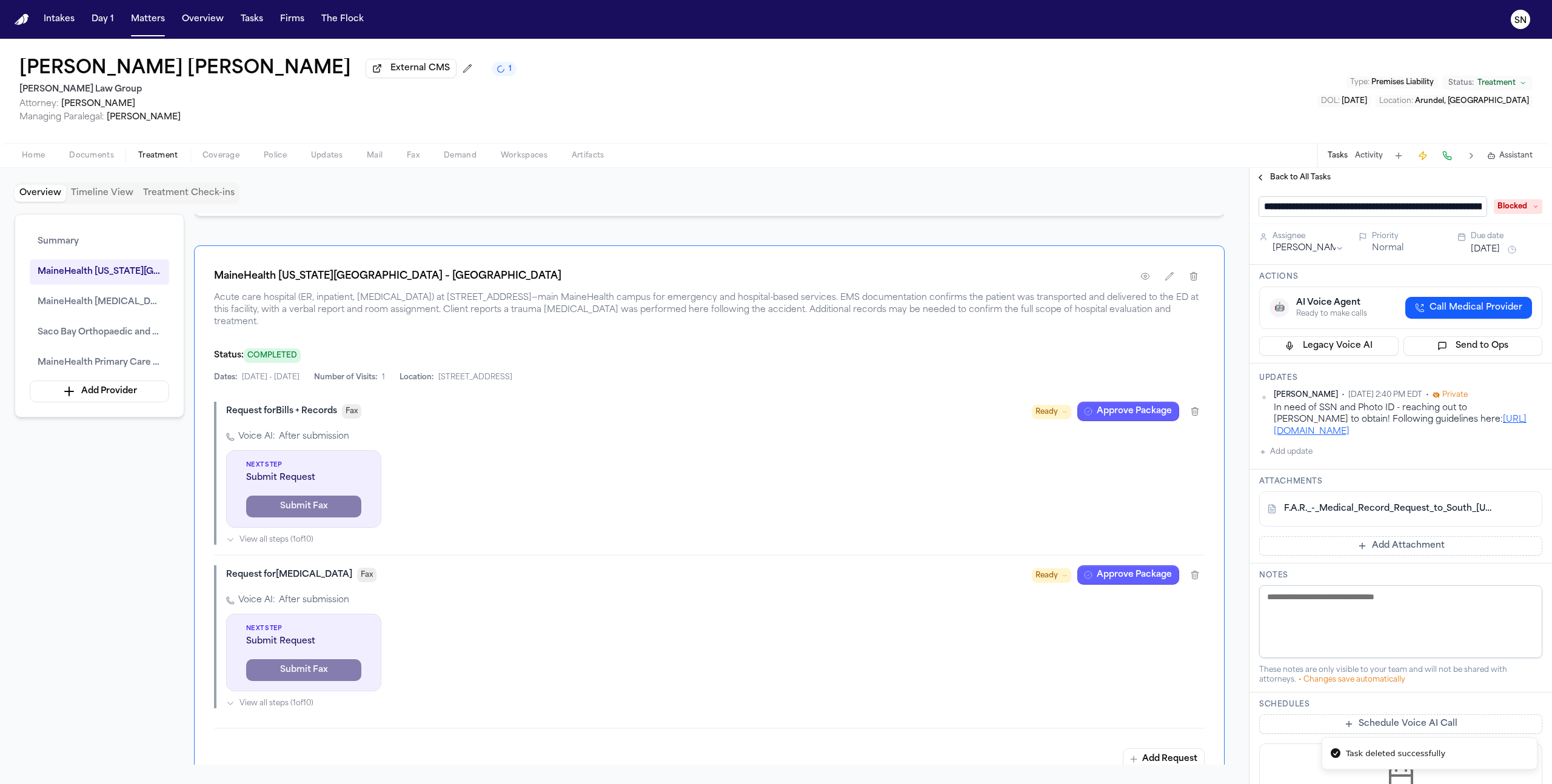
scroll to position [0, 296]
click at [1273, 179] on span "Back to All Tasks" at bounding box center [1300, 178] width 60 height 10
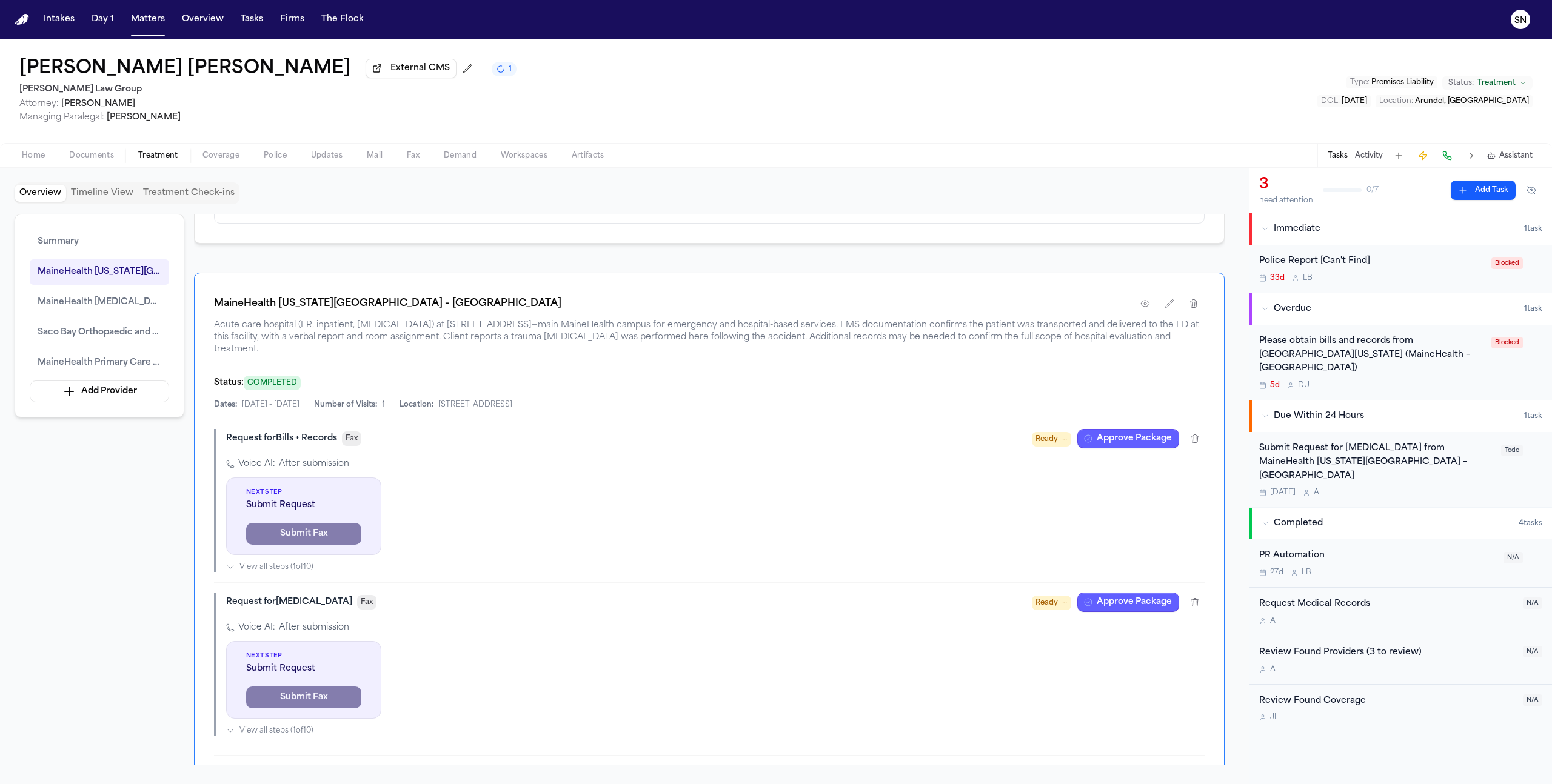
scroll to position [570, 0]
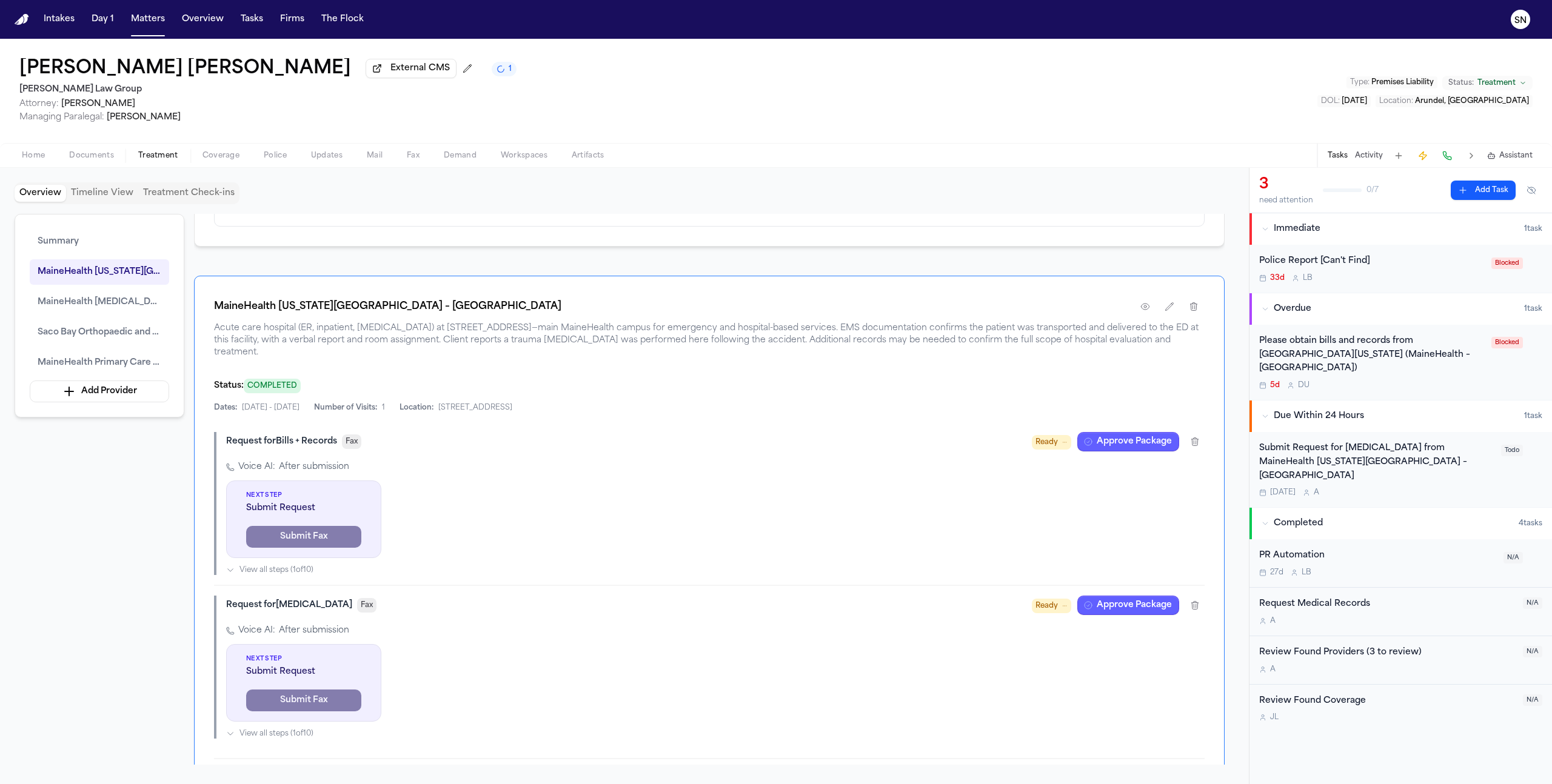
click at [1335, 348] on div "Please obtain bills and records from Southern Maine Medical Center (MaineHealth…" at bounding box center [1371, 354] width 225 height 41
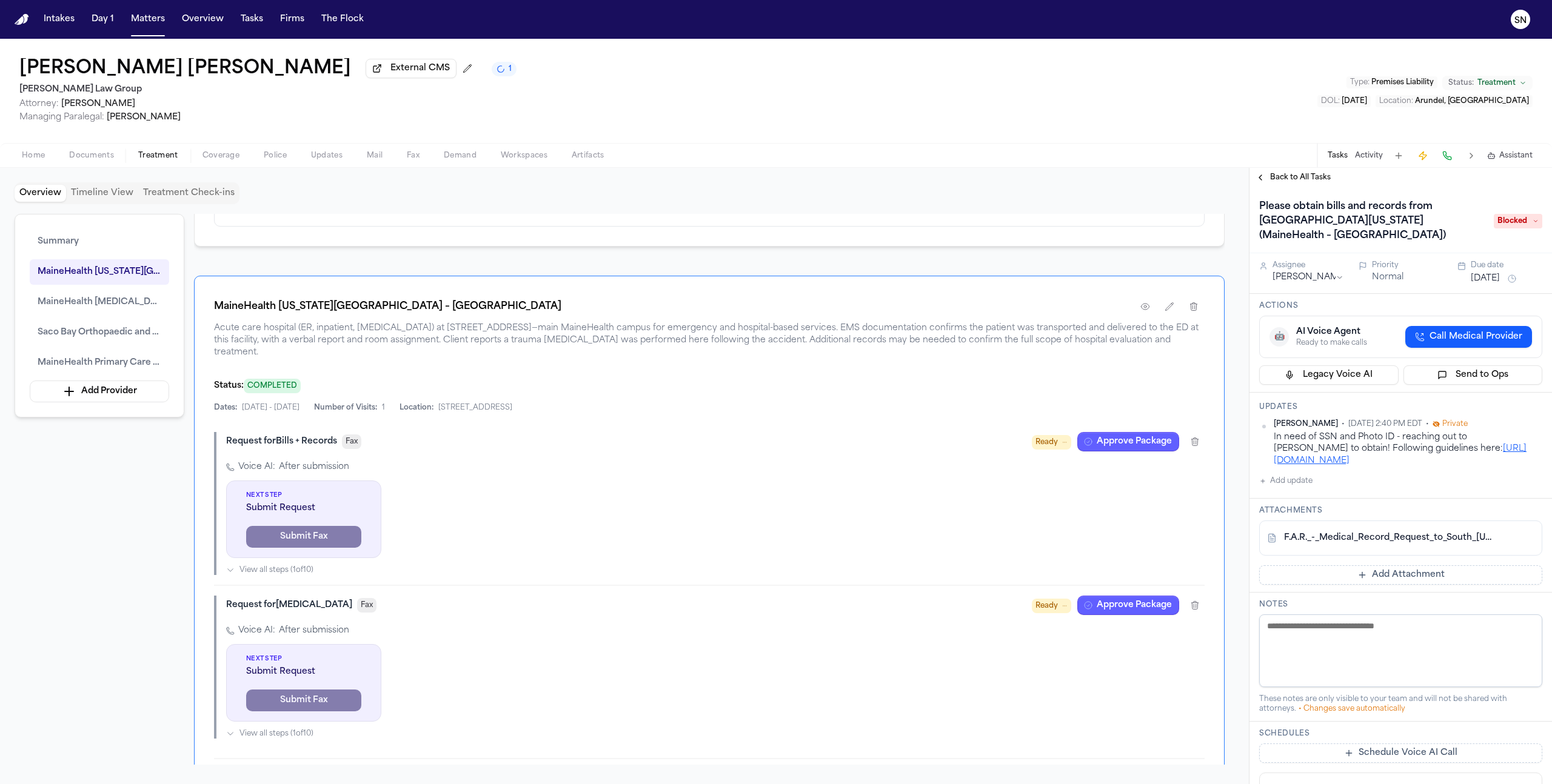
click at [1315, 214] on h1 "Please obtain bills and records from Southern Maine Medical Center (MaineHealth…" at bounding box center [1370, 222] width 232 height 49
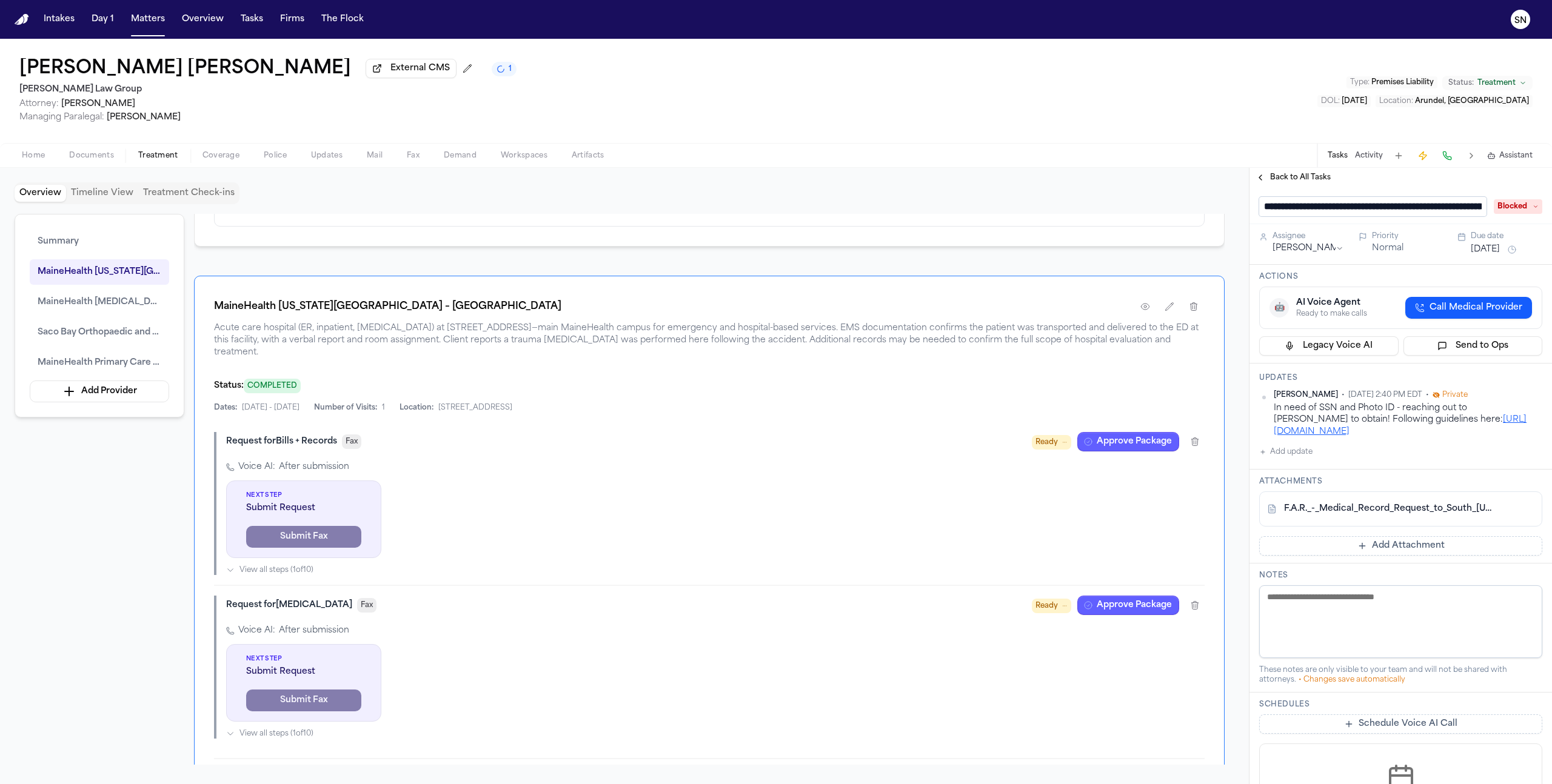
scroll to position [0, 296]
click at [1274, 208] on input "**********" at bounding box center [1368, 207] width 218 height 19
drag, startPoint x: 1327, startPoint y: 209, endPoint x: 1184, endPoint y: 205, distance: 143.1
click at [1184, 205] on div "Overview Timeline View Treatment Check-ins Summary MaineHealth Maine Medical Ce…" at bounding box center [776, 476] width 1552 height 616
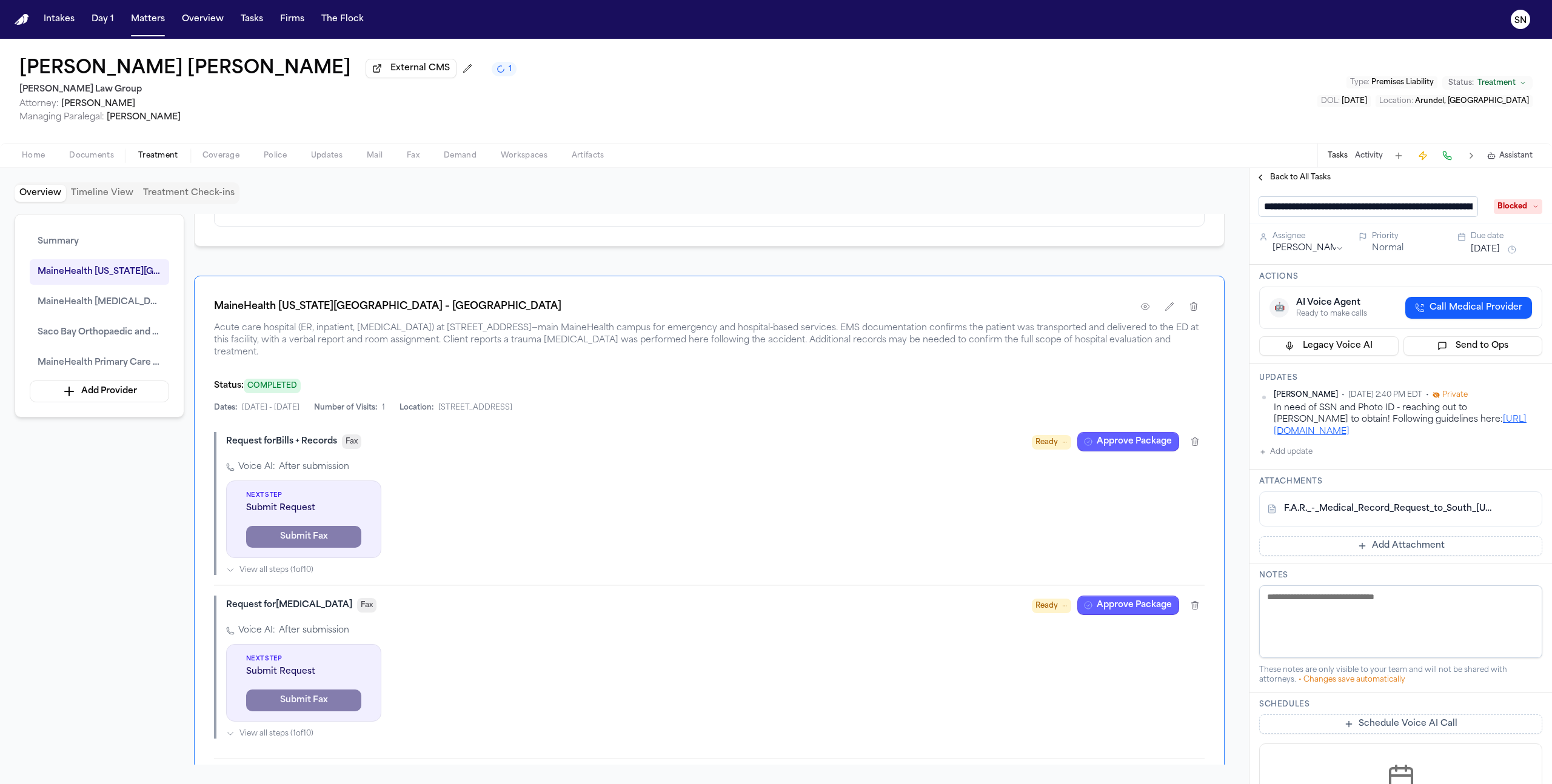
type input "**********"
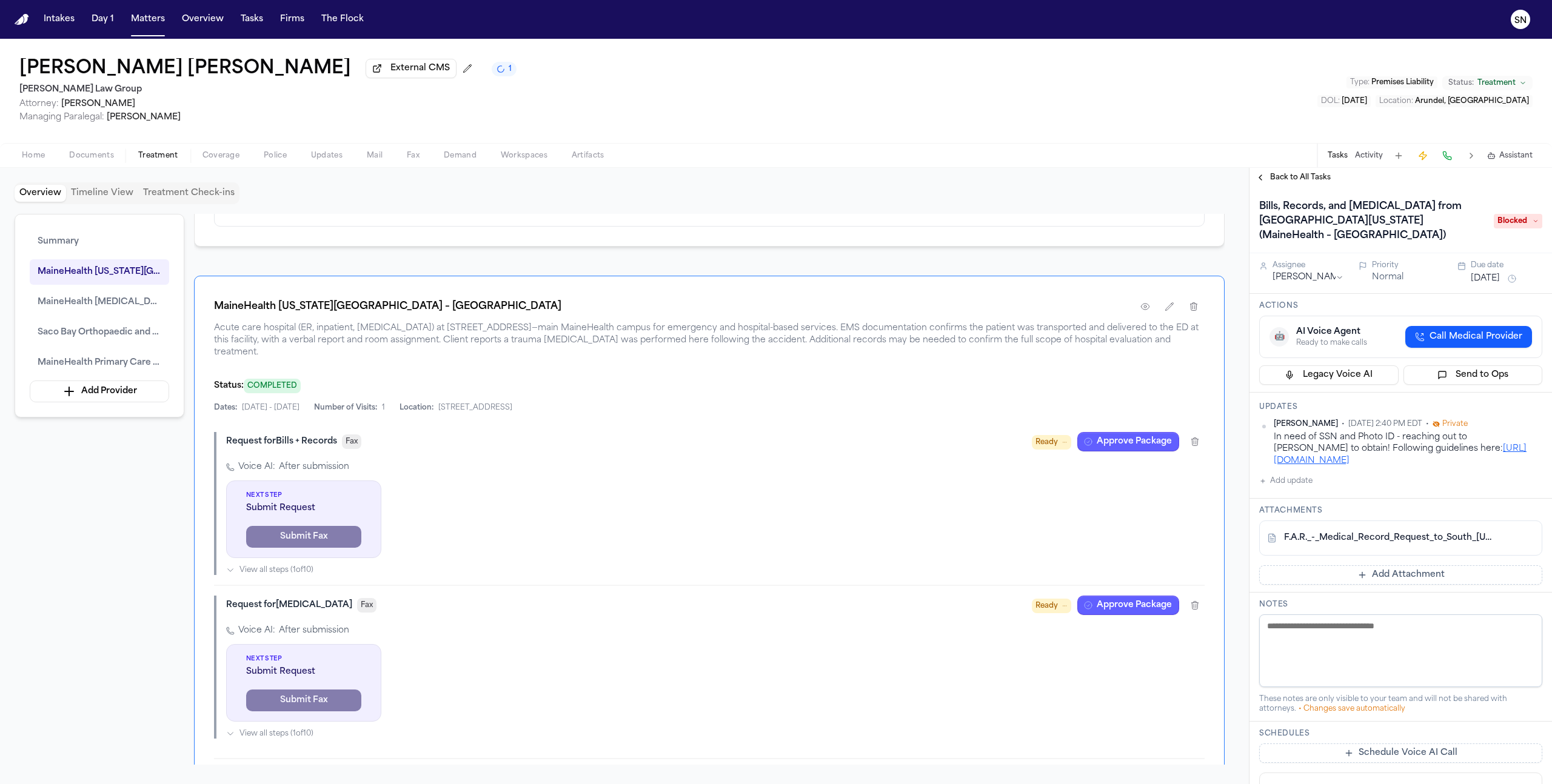
click at [1281, 186] on div "Back to All Tasks" at bounding box center [1401, 177] width 303 height 19
click at [1280, 182] on span "Back to All Tasks" at bounding box center [1300, 178] width 60 height 10
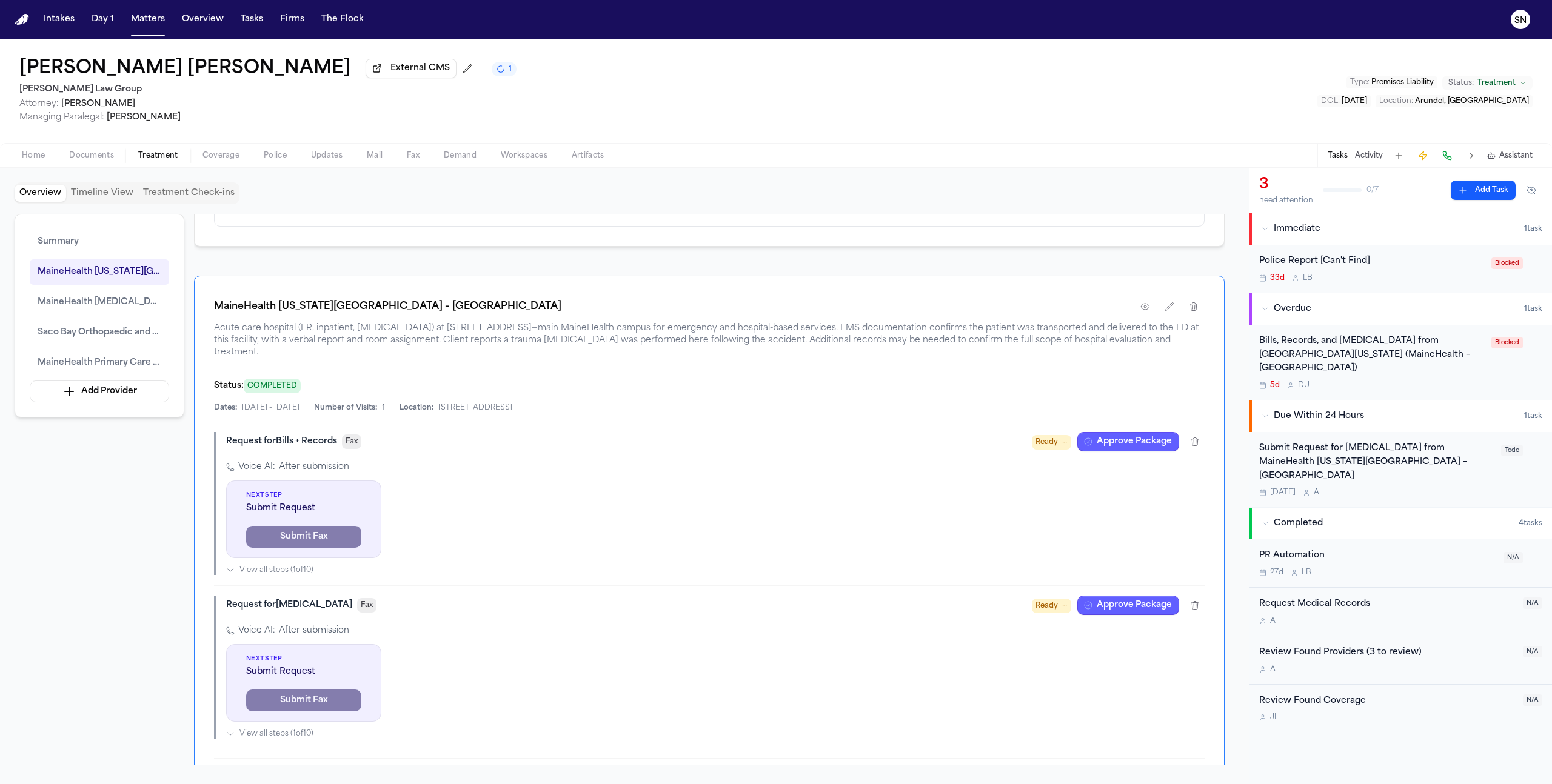
click at [1383, 447] on div "Submit Request for Radiology from MaineHealth Maine Medical Center – Biddeford" at bounding box center [1376, 462] width 235 height 41
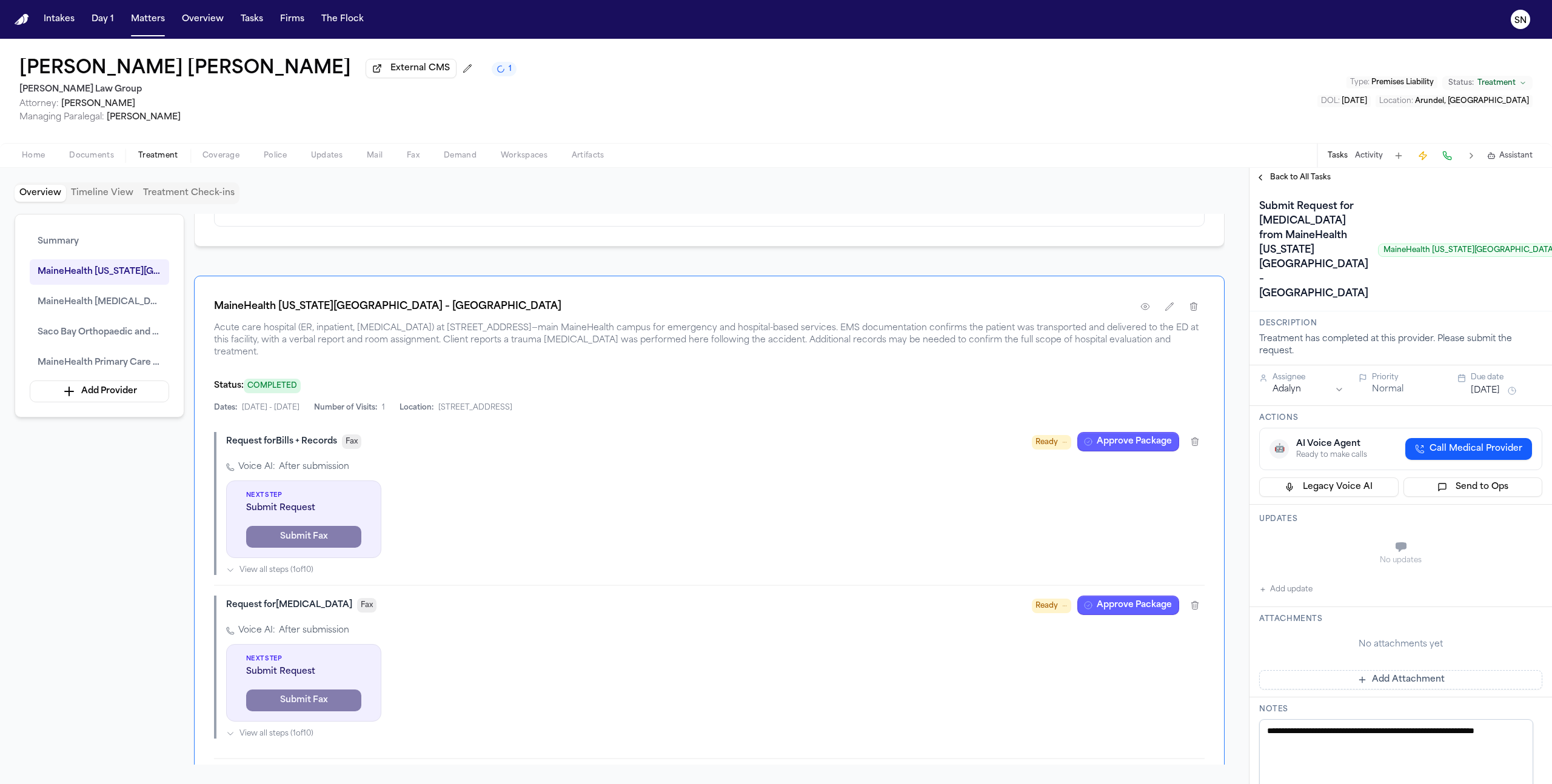
scroll to position [323, 0]
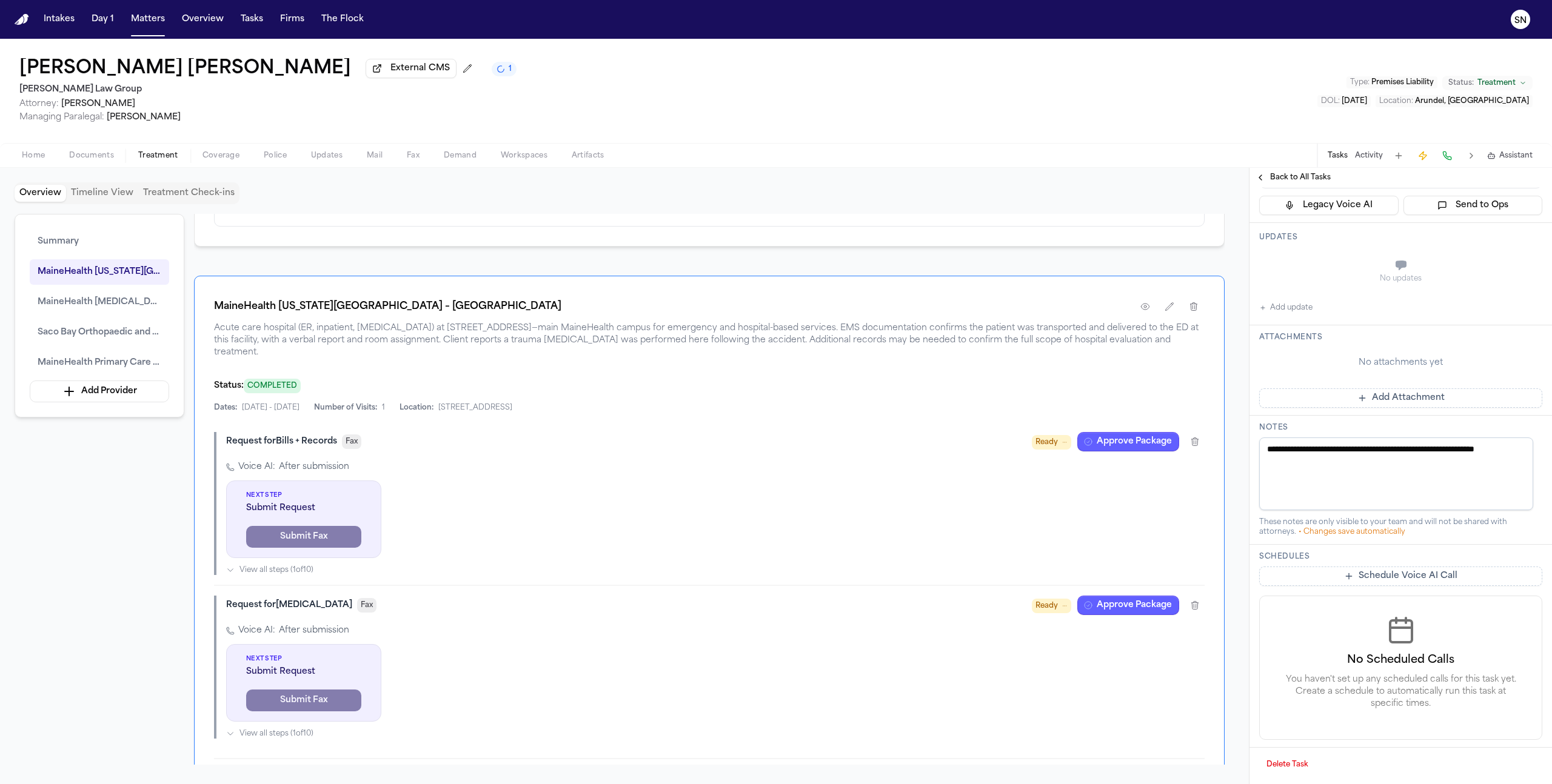
click at [1284, 755] on button "Delete Task" at bounding box center [1287, 765] width 57 height 19
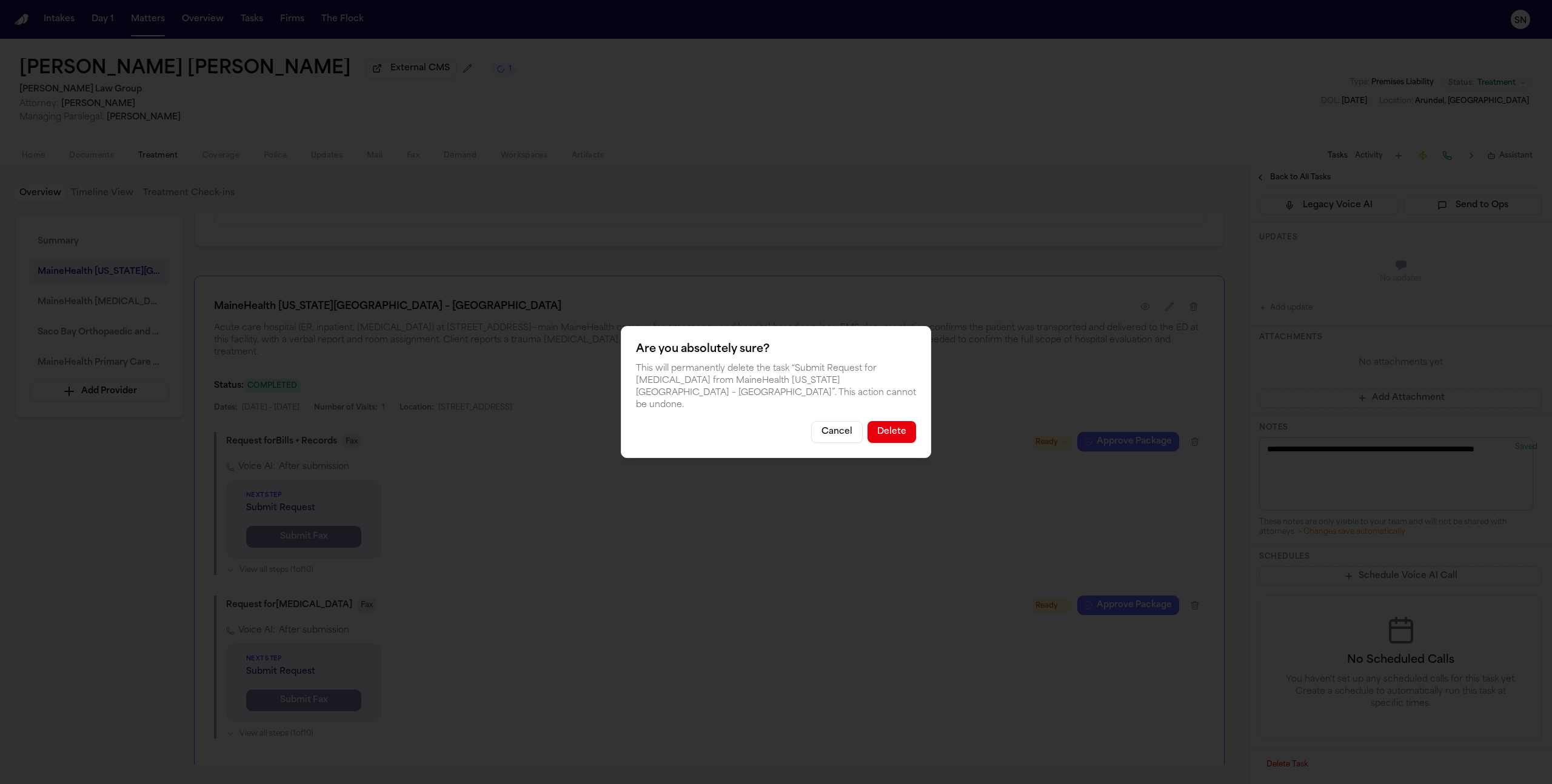
click at [909, 425] on button "Delete" at bounding box center [892, 432] width 49 height 22
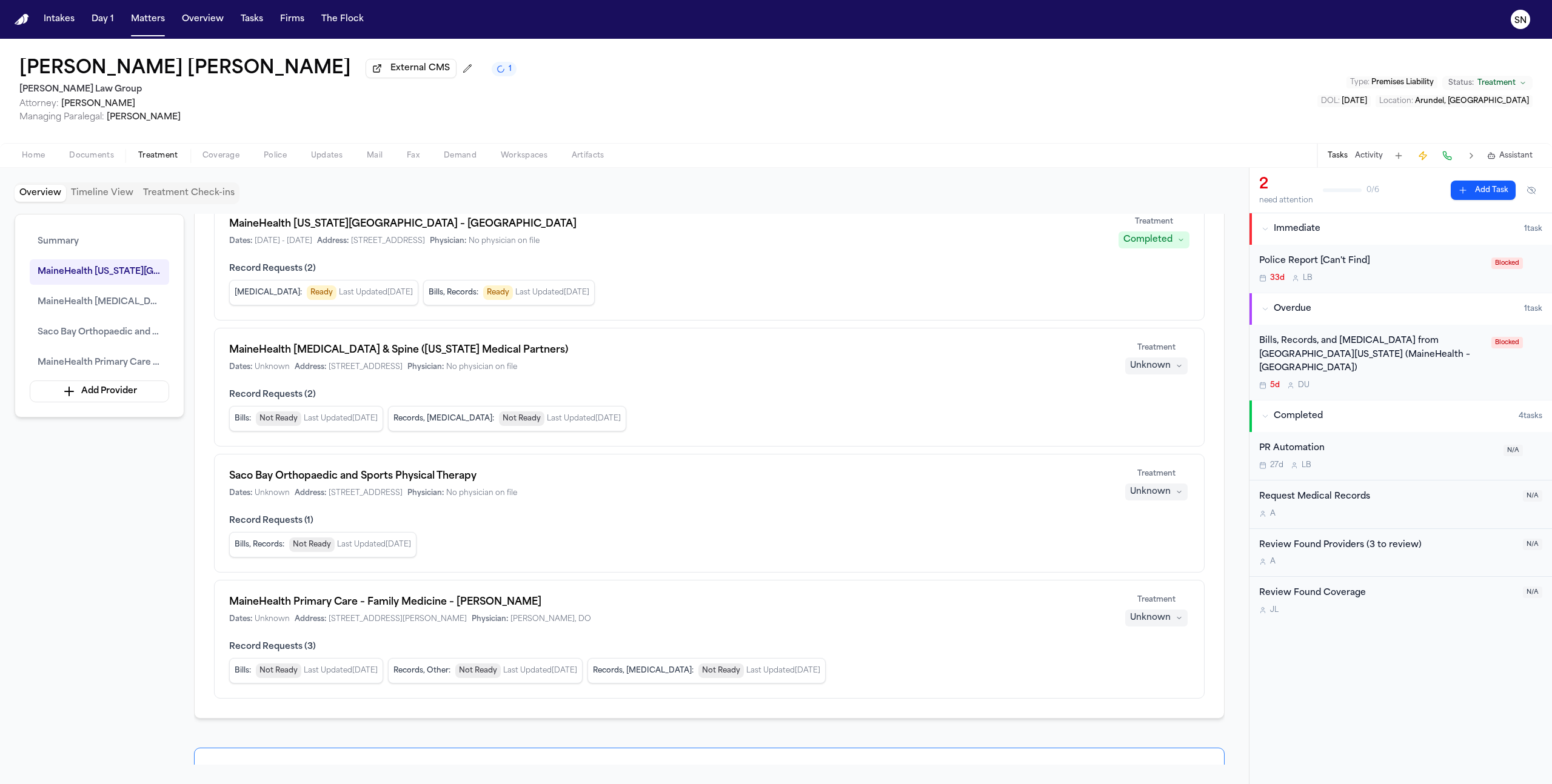
scroll to position [103, 0]
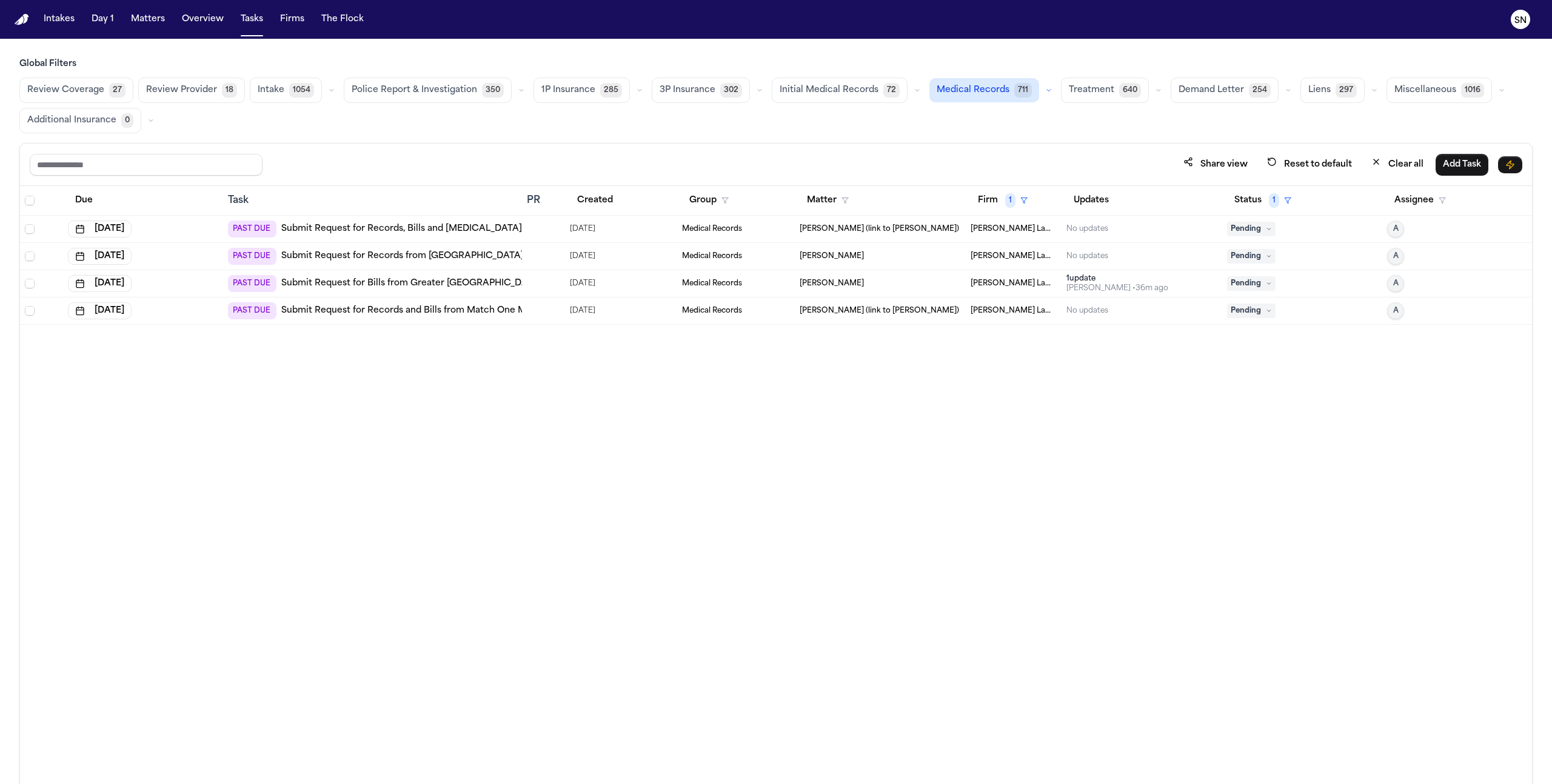
click at [428, 232] on link "Submit Request for Records, Bills and [MEDICAL_DATA] from Vero Orthopaedics (Se…" at bounding box center [495, 229] width 428 height 12
click at [1013, 204] on span "1" at bounding box center [1010, 201] width 10 height 14
click at [1044, 231] on input "text" at bounding box center [1060, 232] width 165 height 22
type input "****"
click at [1051, 264] on div "Easton & Easton" at bounding box center [1028, 263] width 97 height 14
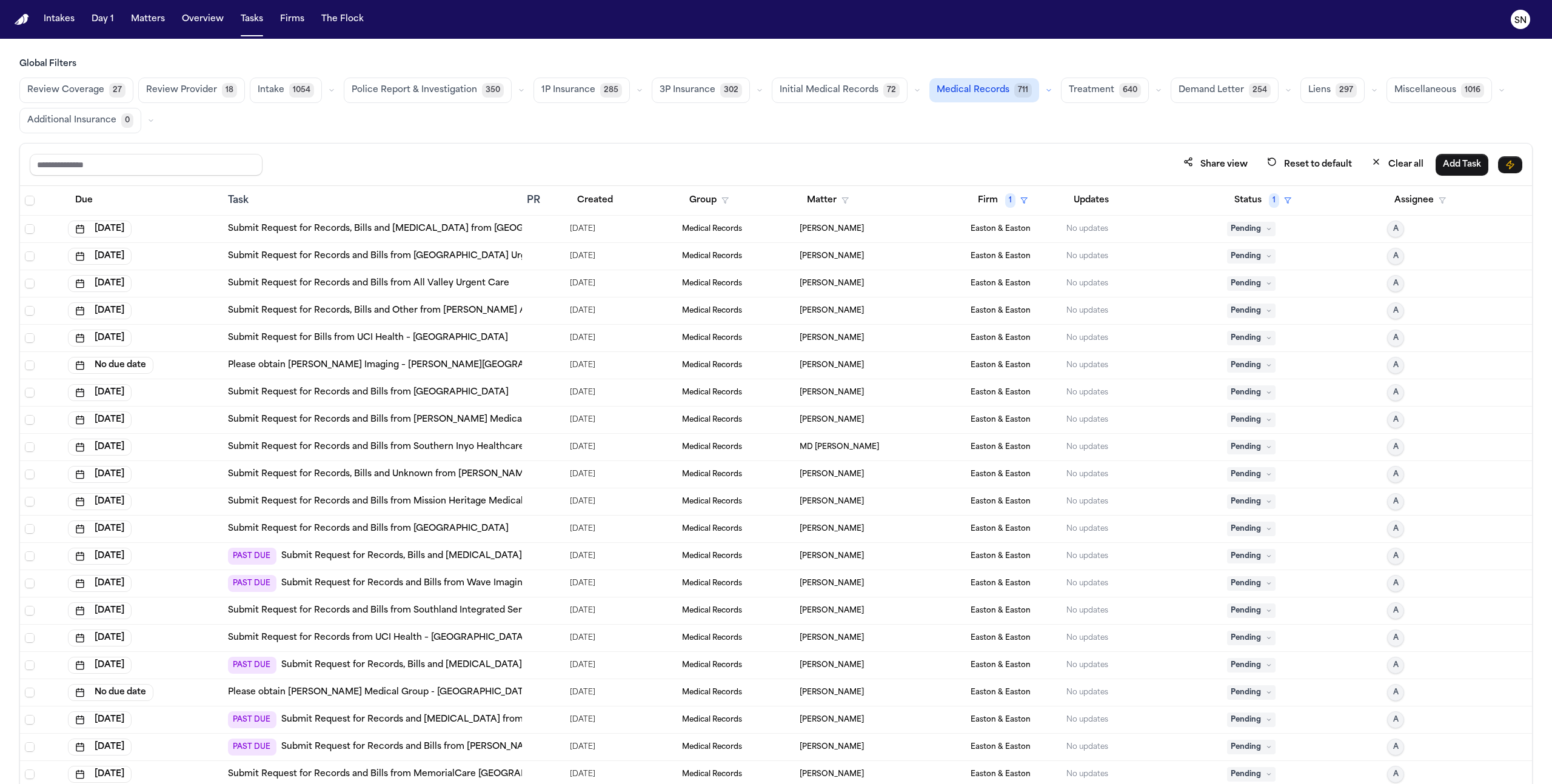
click at [128, 194] on div "Due" at bounding box center [144, 200] width 151 height 22
click at [90, 194] on button "Due" at bounding box center [84, 200] width 32 height 22
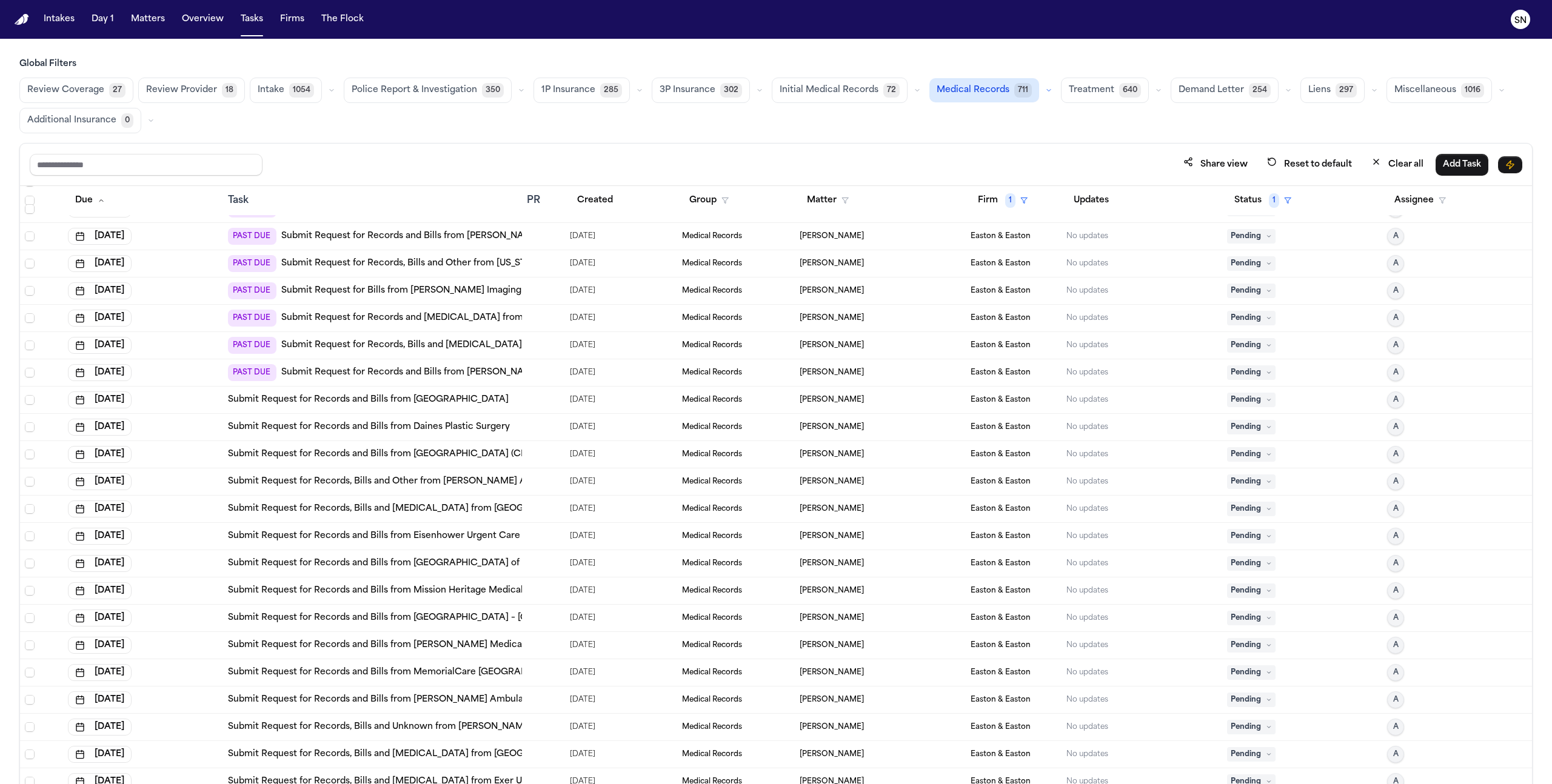
scroll to position [80, 0]
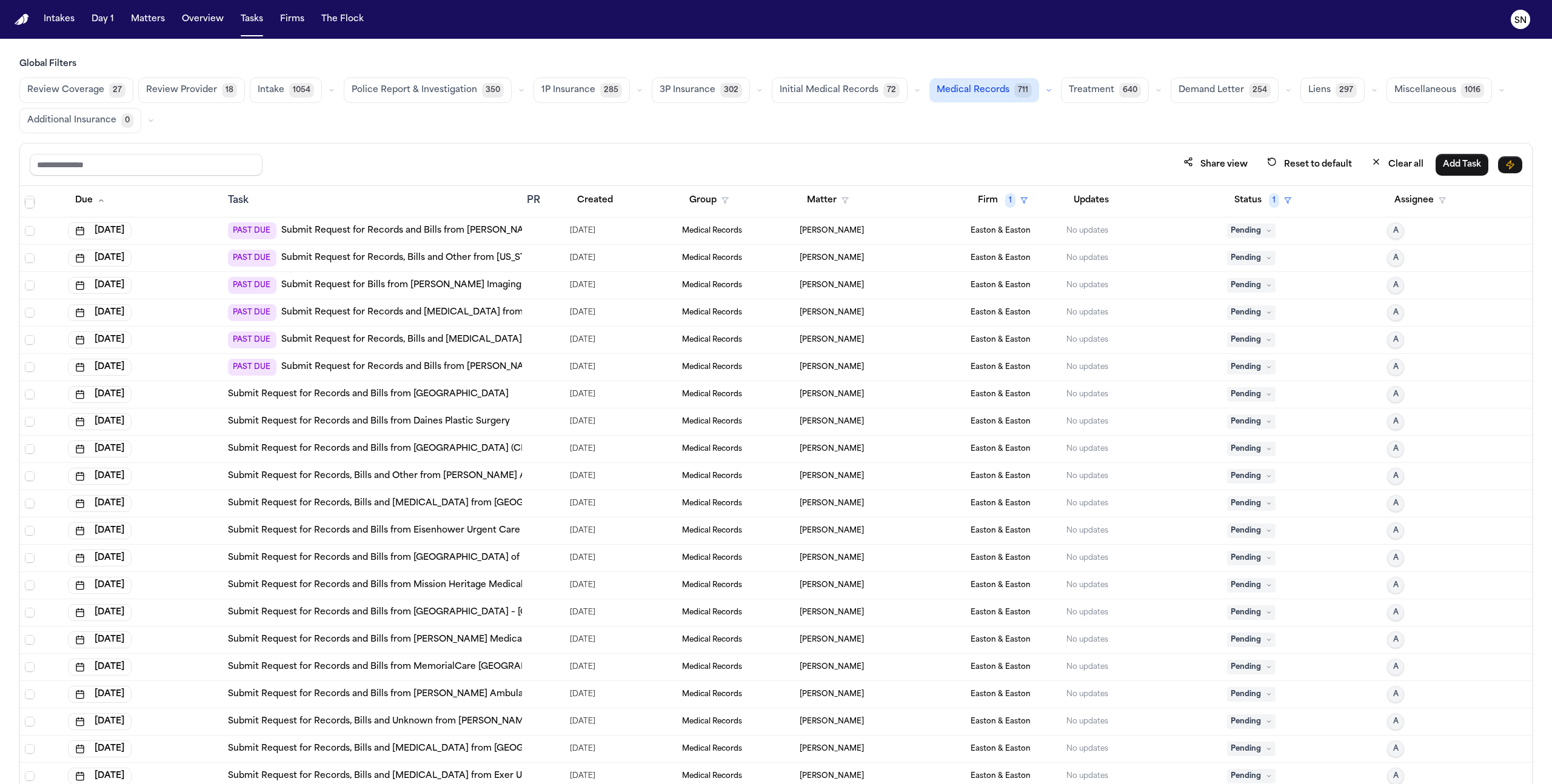
click at [816, 394] on span "[PERSON_NAME]" at bounding box center [832, 395] width 65 height 10
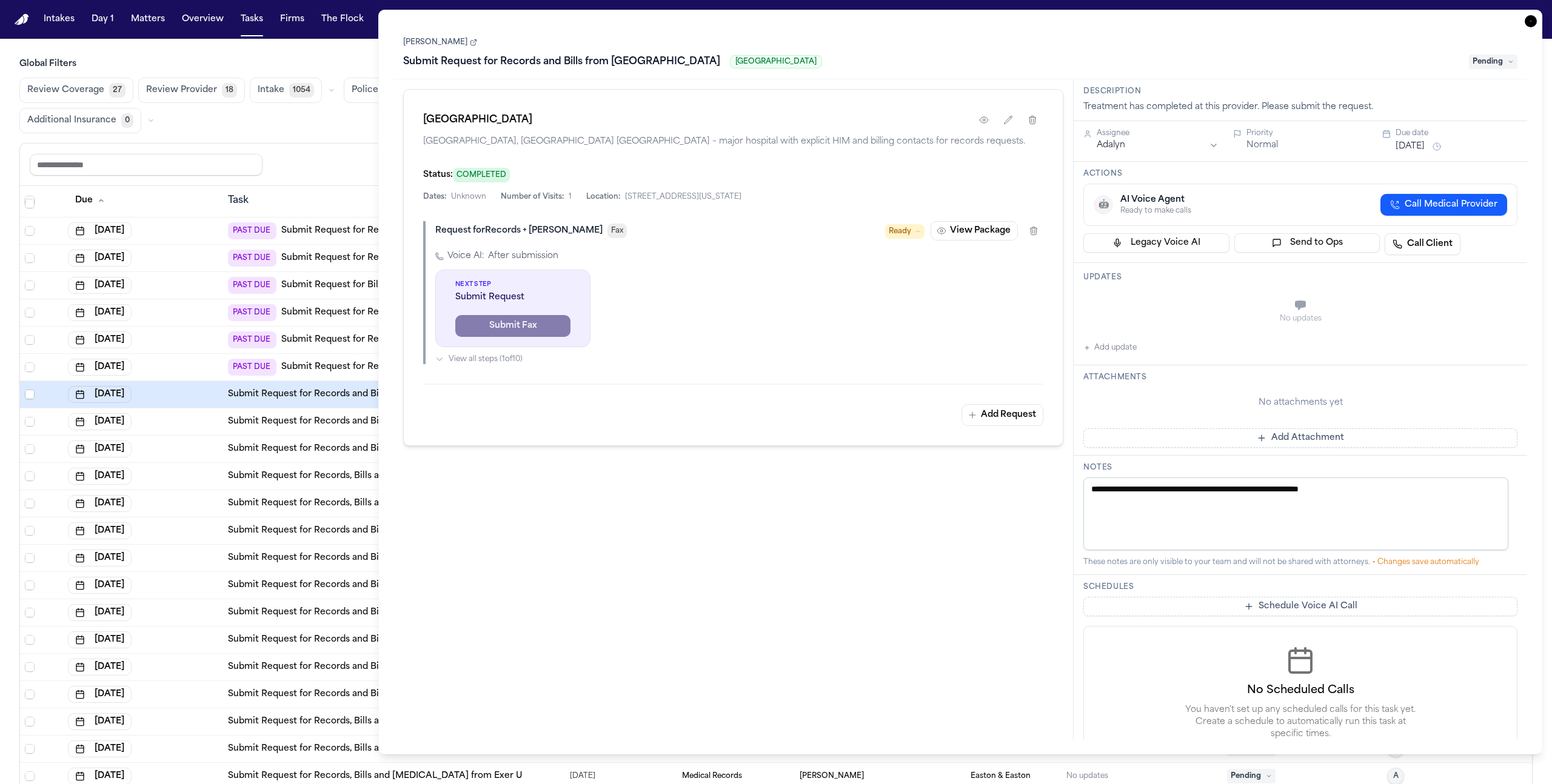
click at [1526, 25] on icon "button" at bounding box center [1530, 21] width 12 height 12
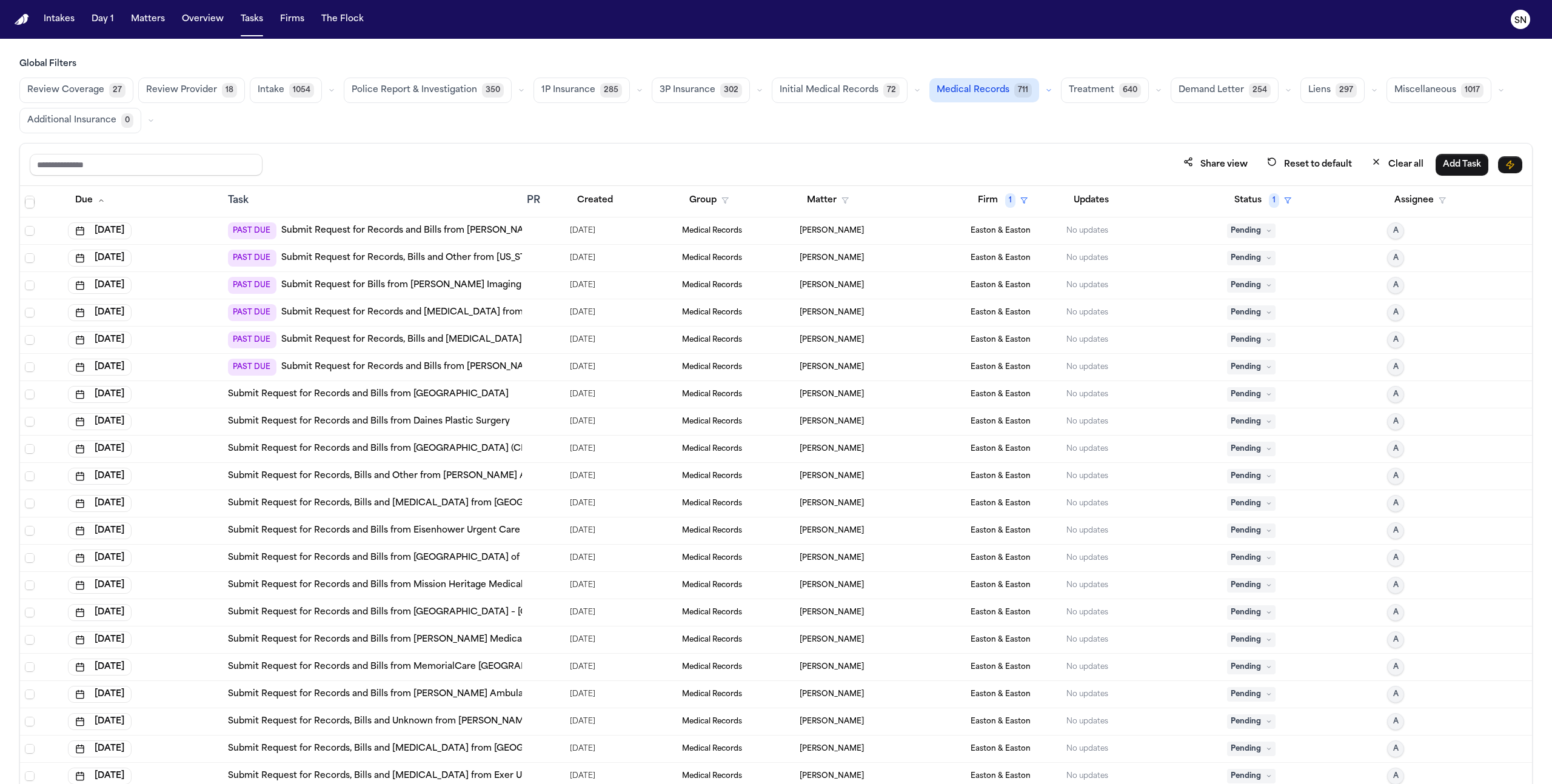
click at [840, 397] on span "[PERSON_NAME]" at bounding box center [832, 395] width 65 height 10
click at [257, 125] on div "Review Coverage 27 Review Provider 18 Intake 1054 Police Report & Investigation…" at bounding box center [776, 105] width 1513 height 56
click at [844, 202] on button "Matter" at bounding box center [828, 200] width 57 height 22
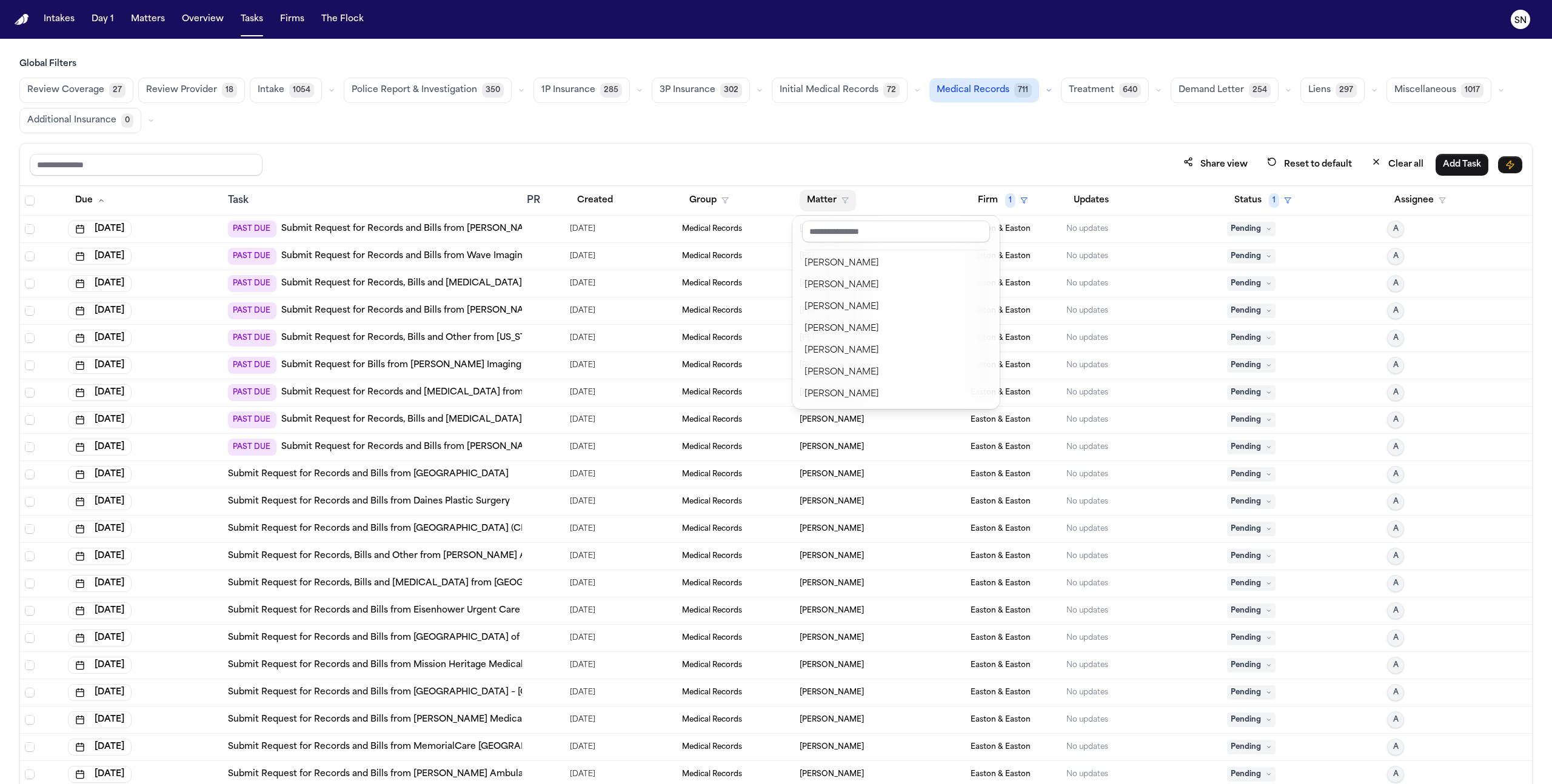
click at [844, 202] on button "Matter" at bounding box center [828, 200] width 57 height 22
click at [373, 308] on link "Submit Request for Records and Bills from Hoag Medical Group - Laguna Beach" at bounding box center [496, 311] width 430 height 12
click at [977, 200] on button "Firm 1" at bounding box center [1003, 200] width 65 height 22
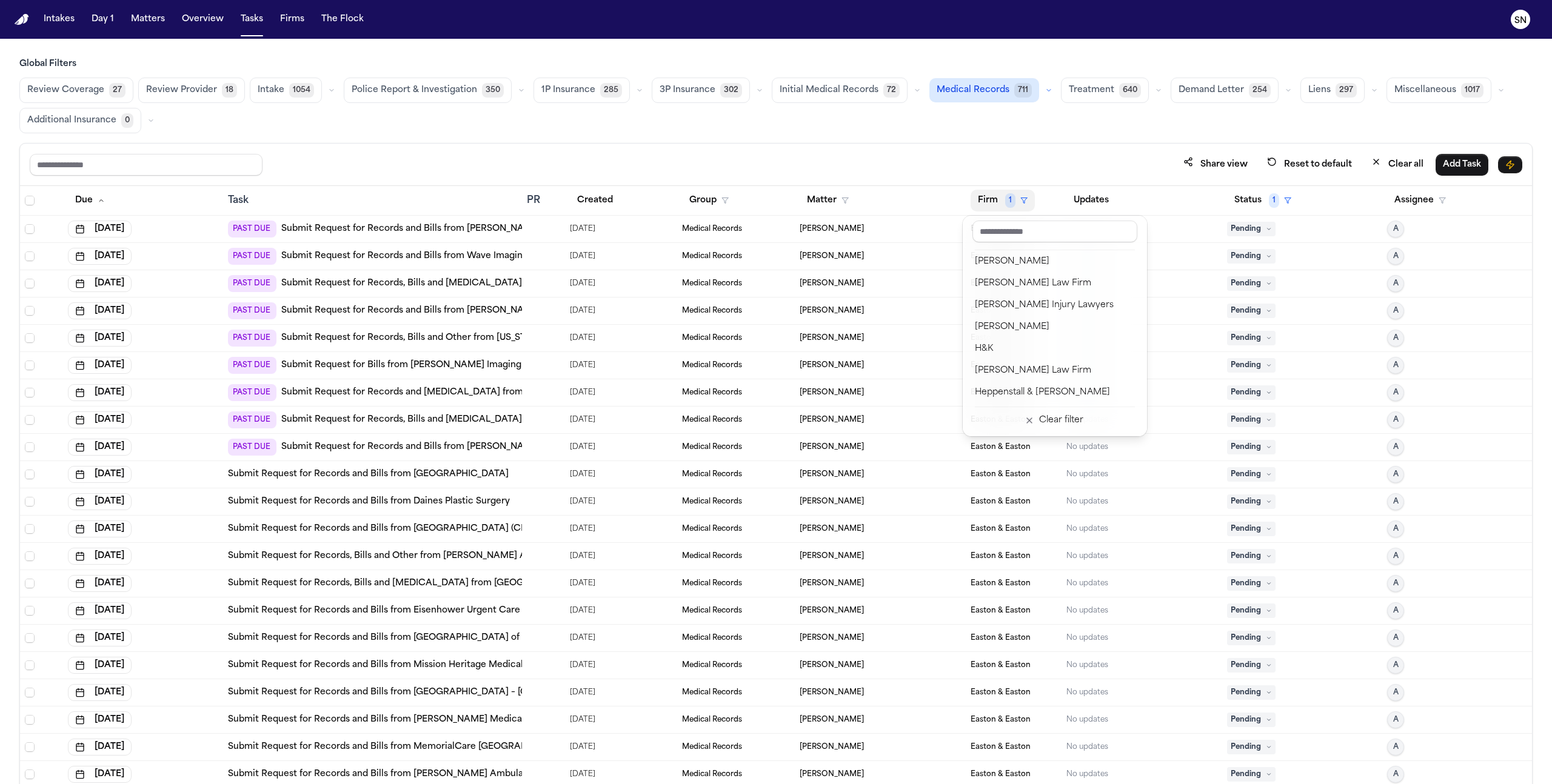
scroll to position [559, 0]
click at [1062, 418] on div "Clear filter" at bounding box center [1061, 420] width 44 height 14
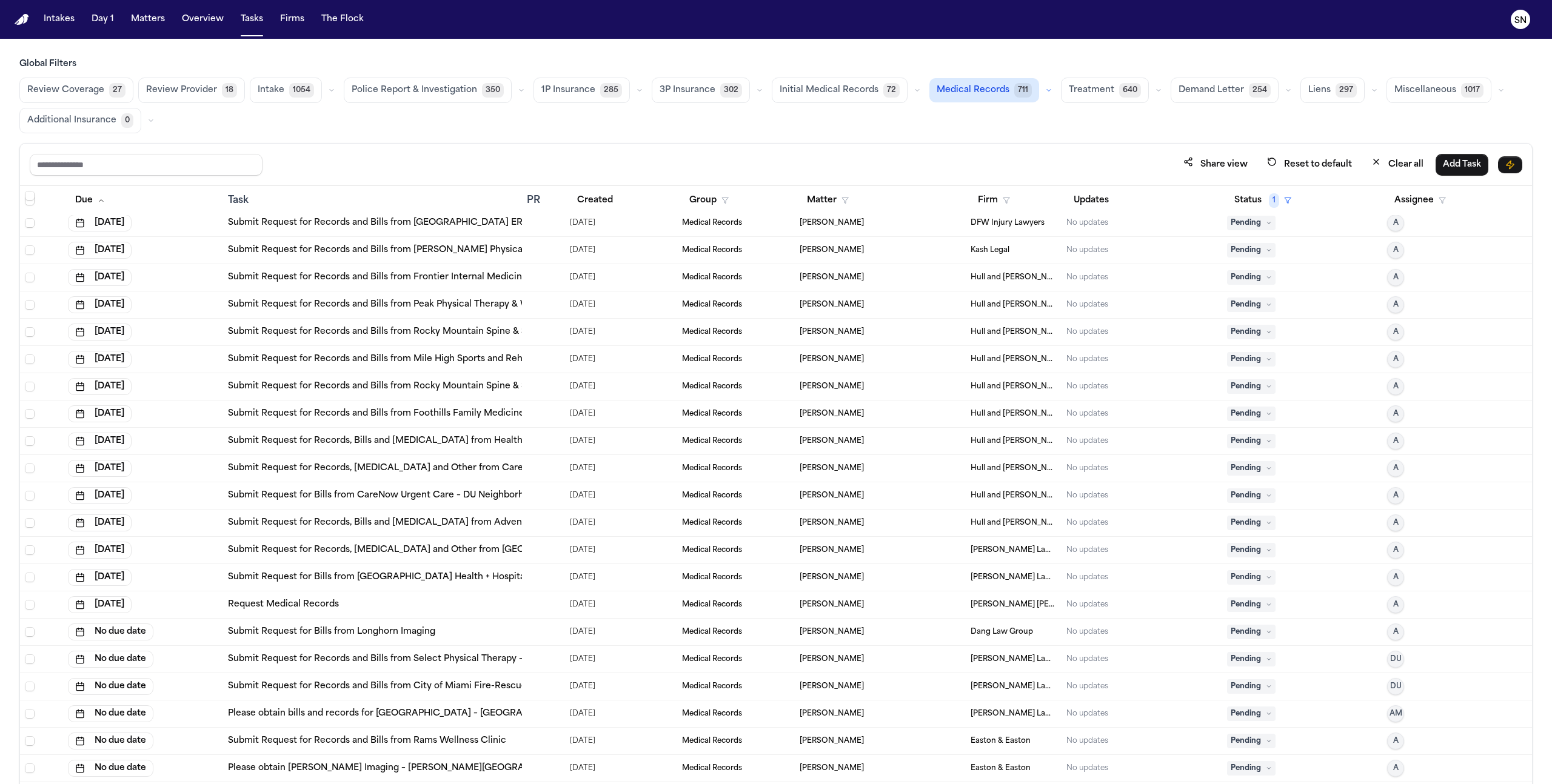
scroll to position [72, 0]
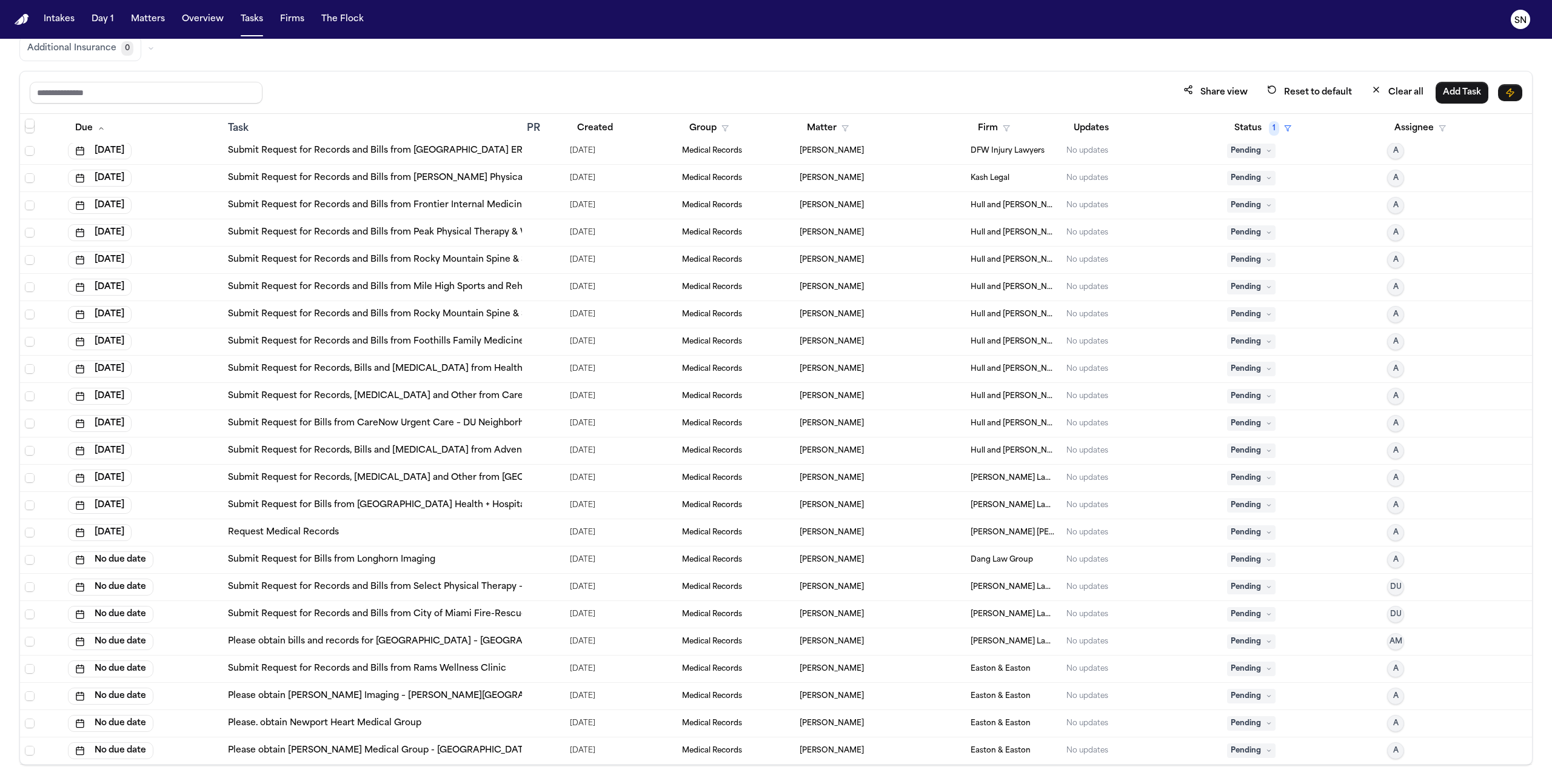
click at [492, 645] on link "Please obtain bills and records for [GEOGRAPHIC_DATA] – [GEOGRAPHIC_DATA]" at bounding box center [402, 641] width 347 height 12
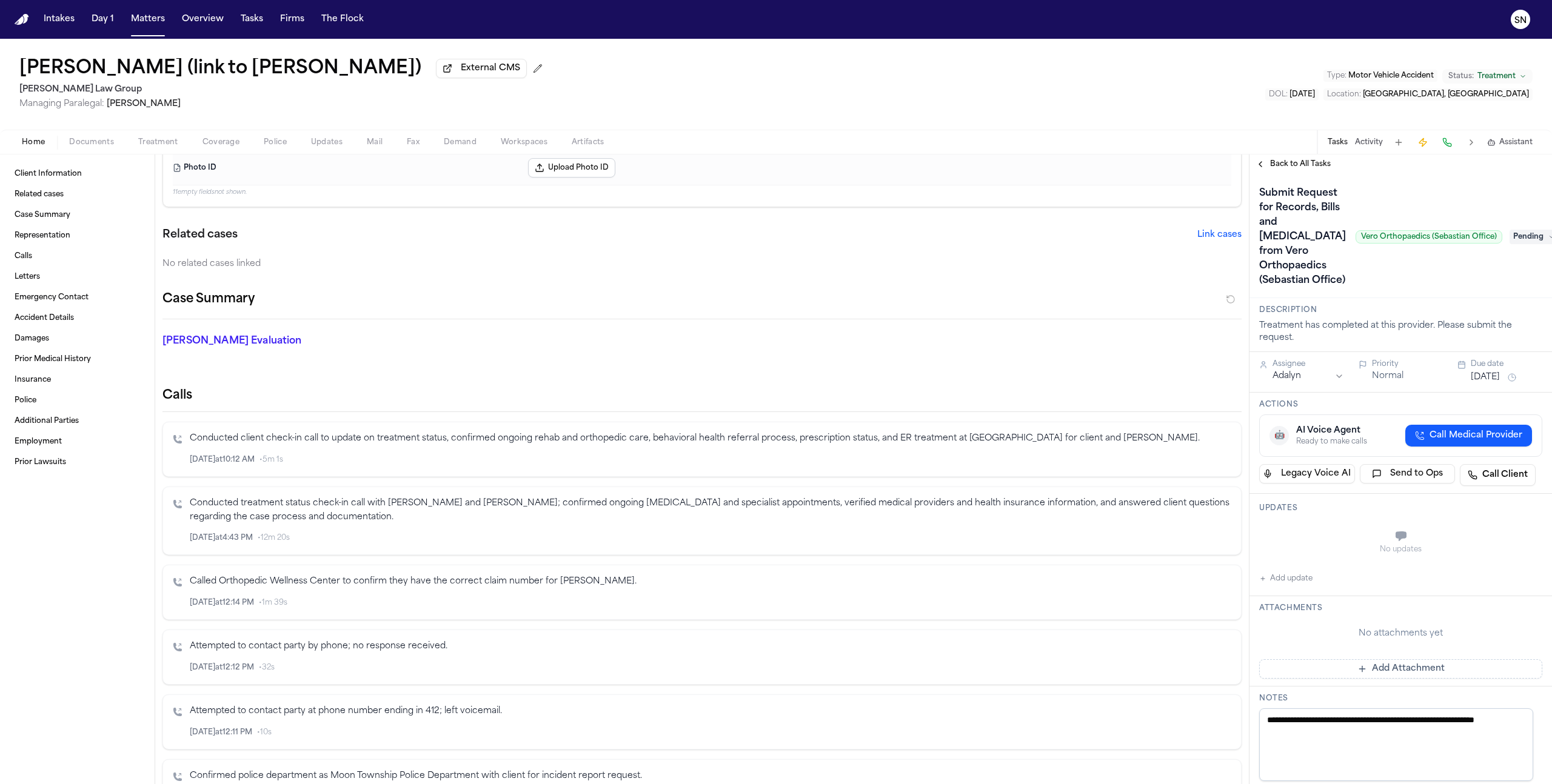
scroll to position [29, 0]
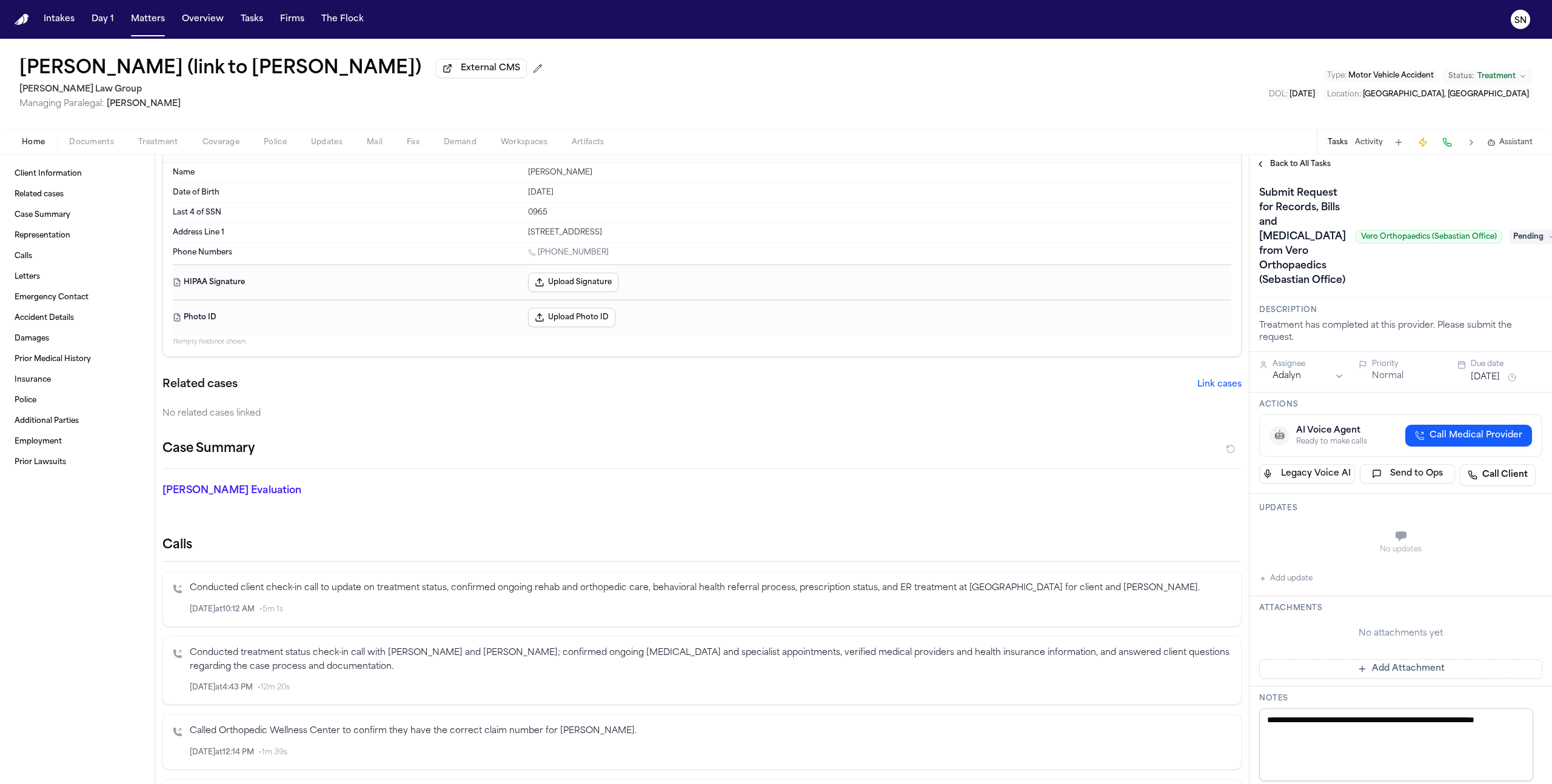
click at [174, 144] on span "Treatment" at bounding box center [159, 143] width 40 height 10
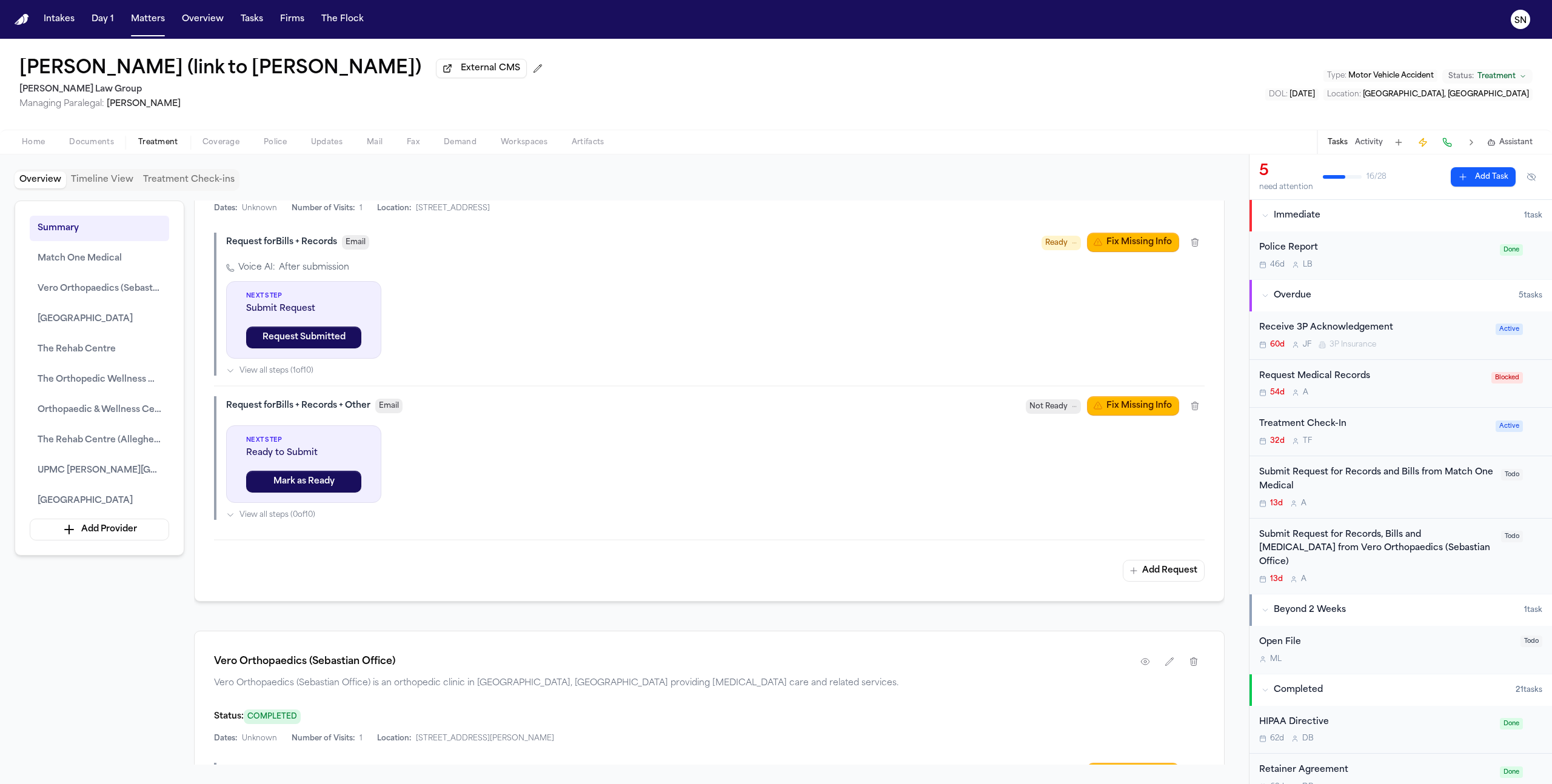
scroll to position [1156, 0]
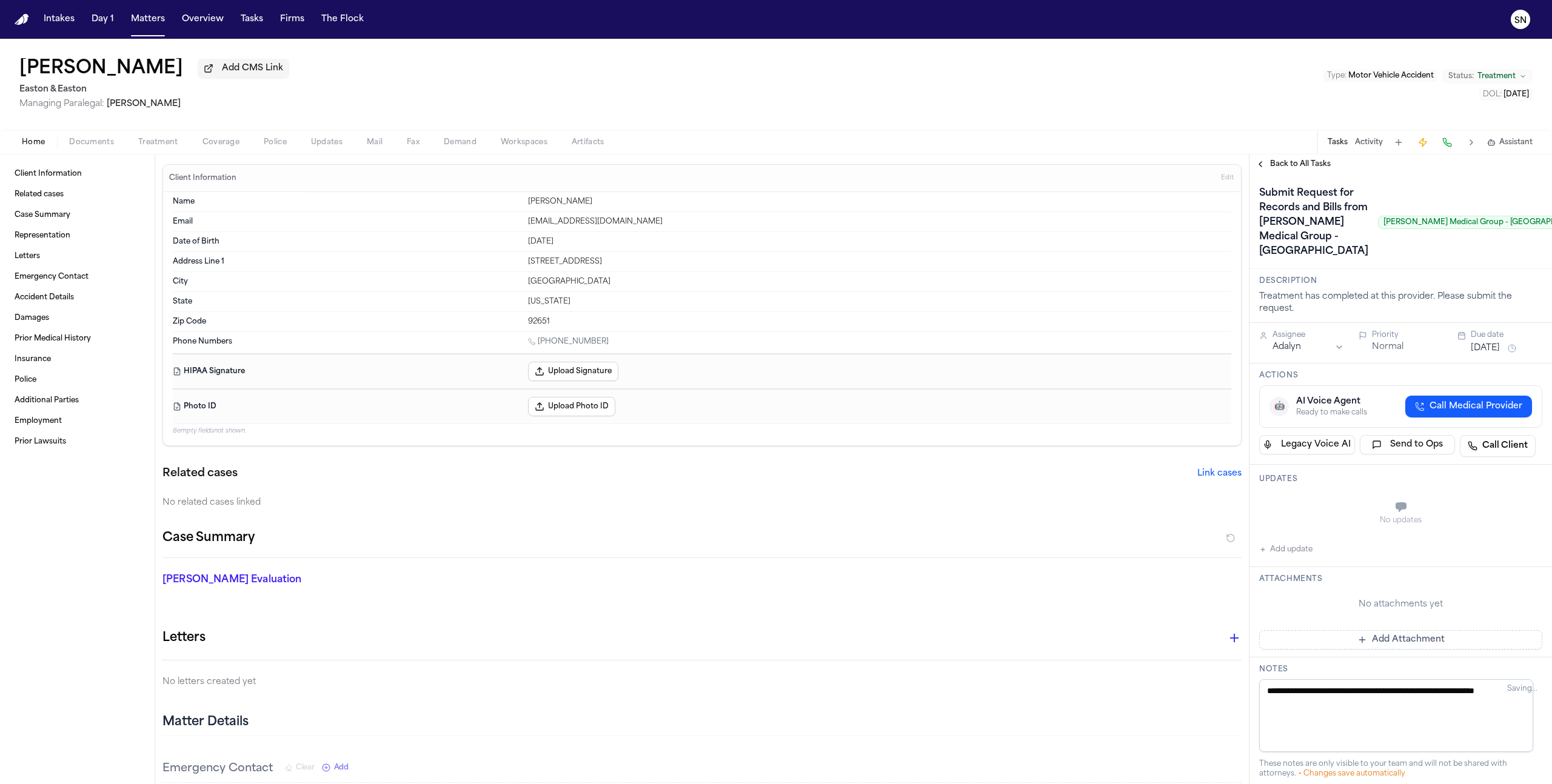
click at [1277, 169] on span "Back to All Tasks" at bounding box center [1300, 164] width 60 height 10
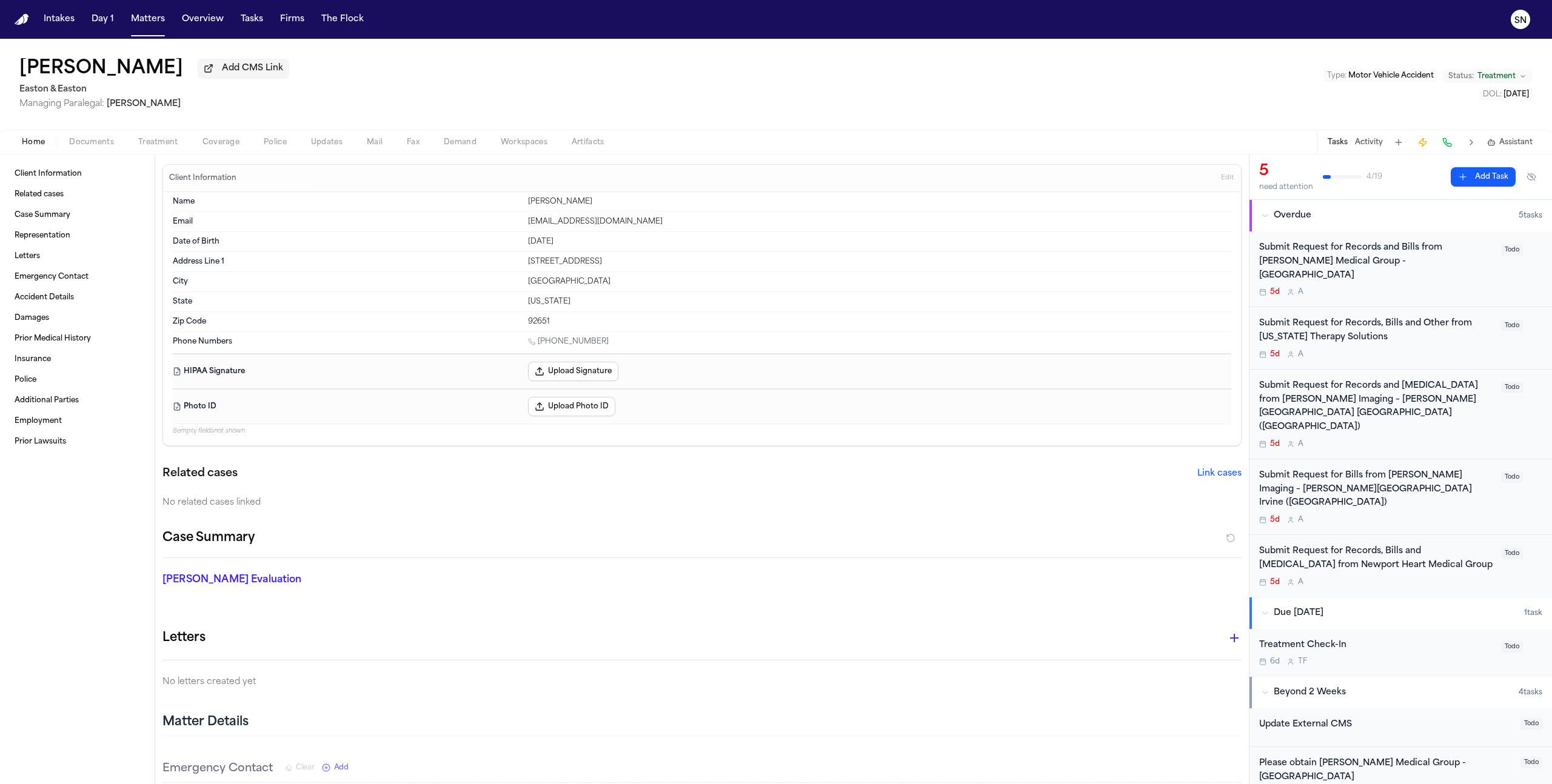
click at [149, 144] on span "Treatment" at bounding box center [159, 143] width 40 height 10
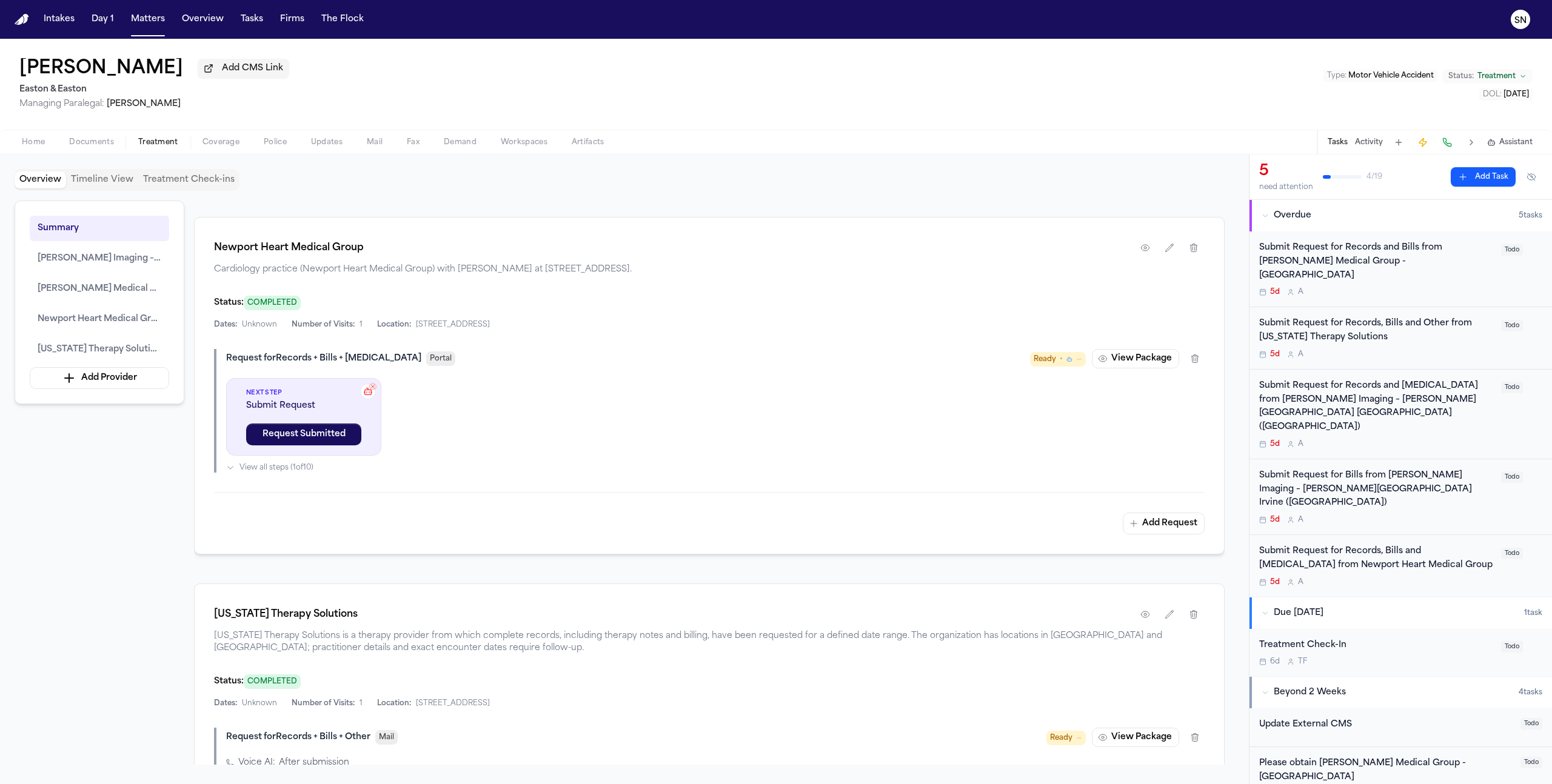
scroll to position [1666, 0]
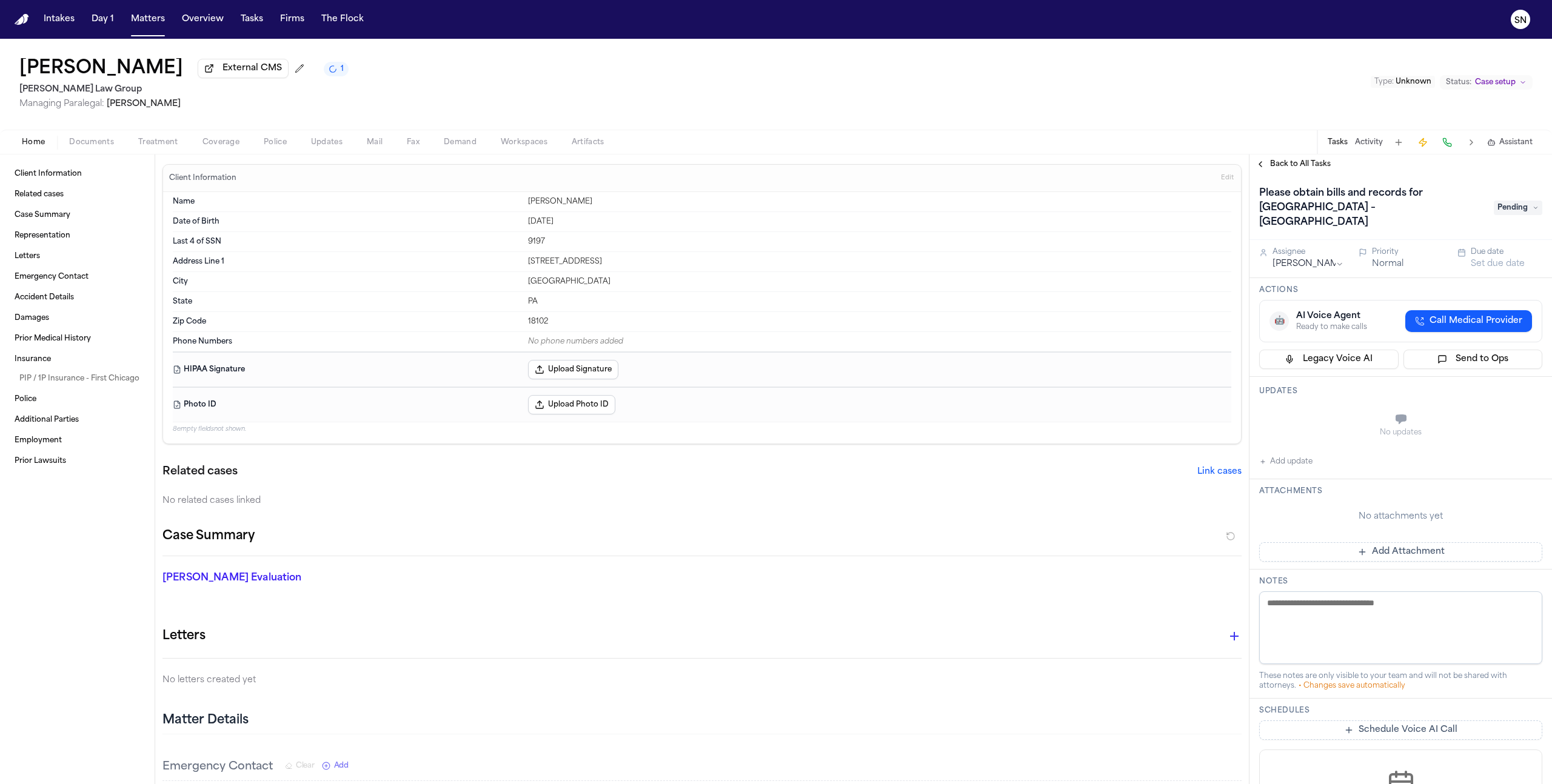
click at [1303, 169] on span "Back to All Tasks" at bounding box center [1300, 164] width 60 height 10
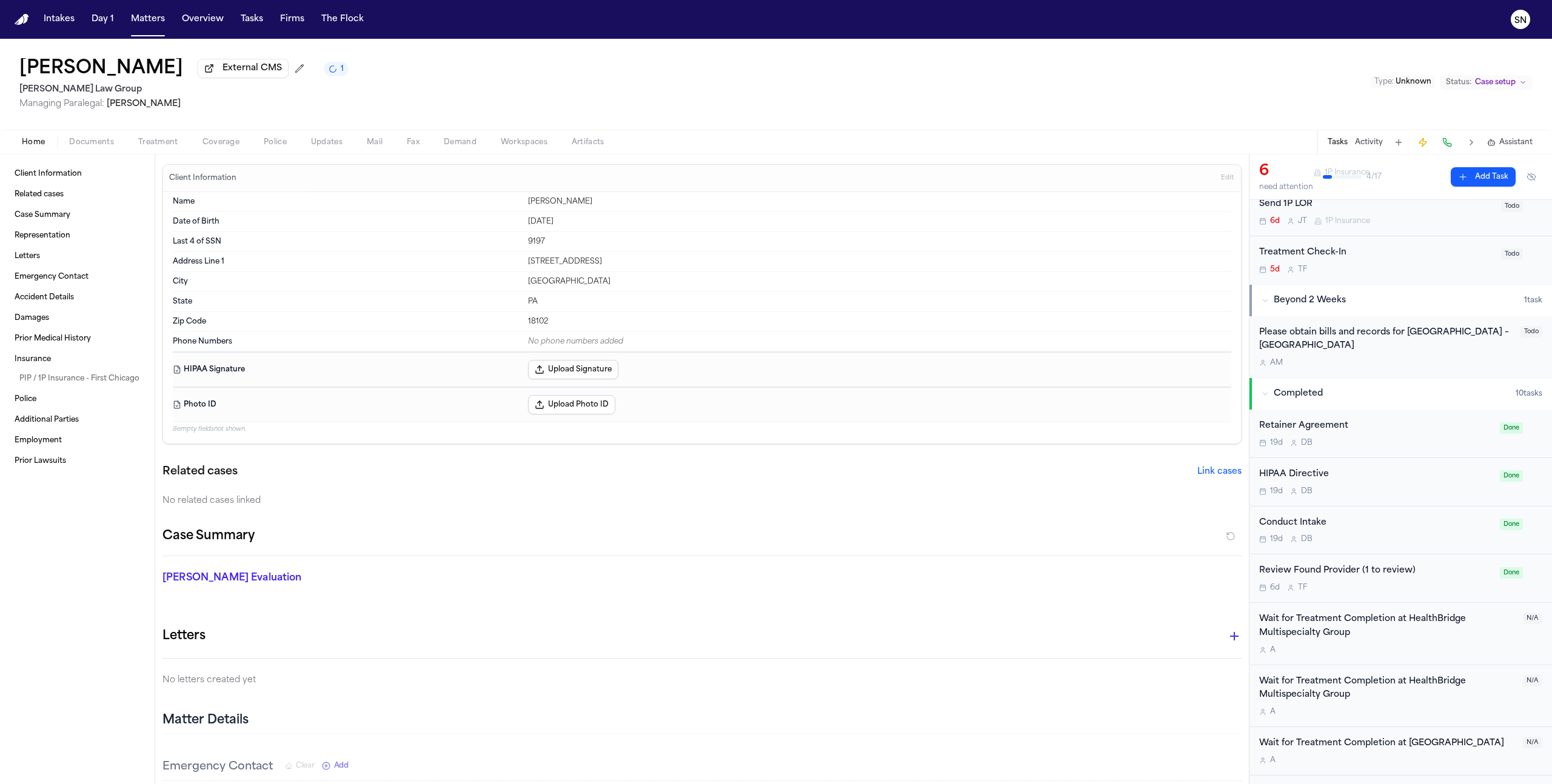
scroll to position [369, 0]
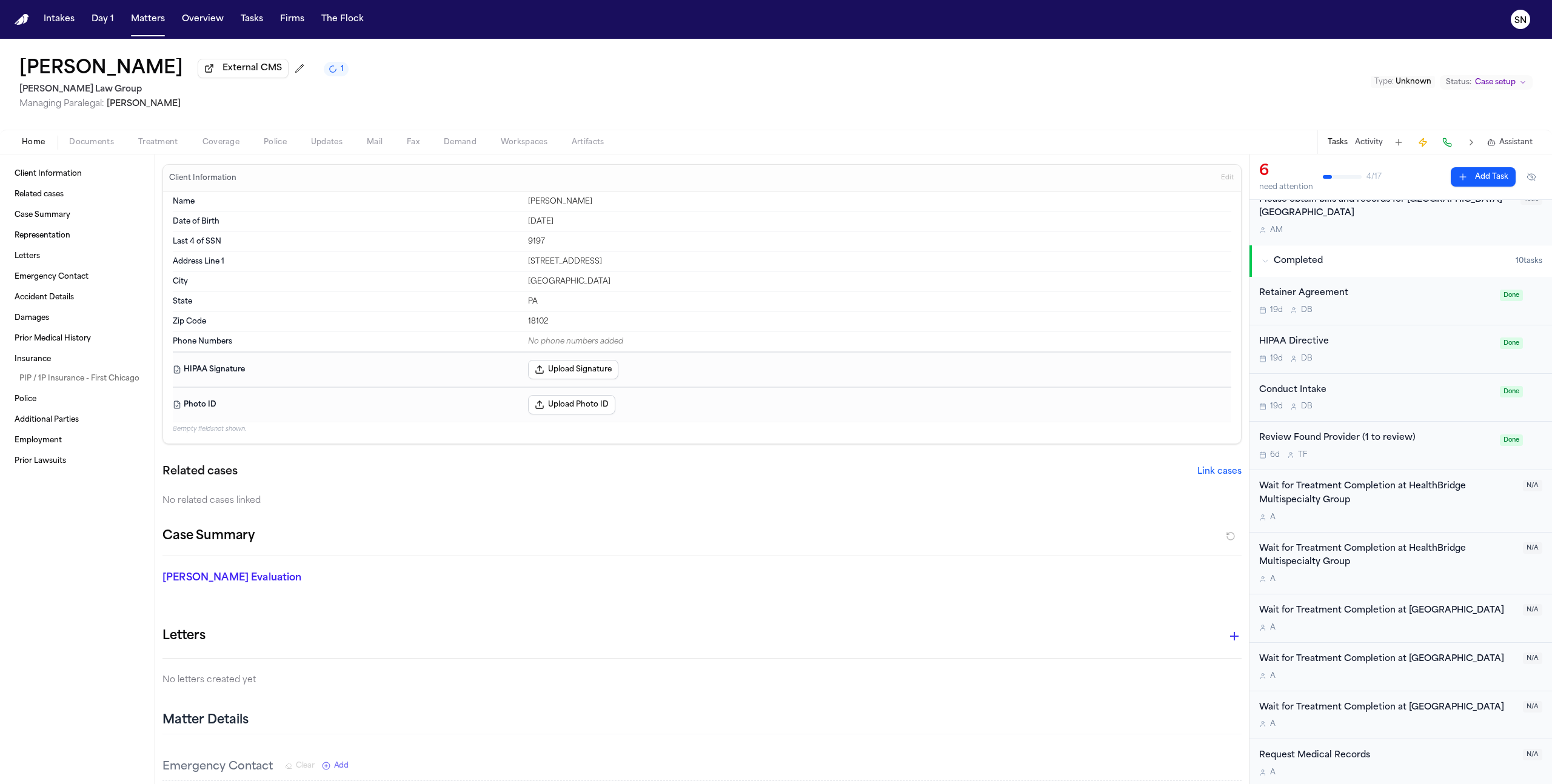
click at [171, 139] on span "Treatment" at bounding box center [159, 143] width 40 height 10
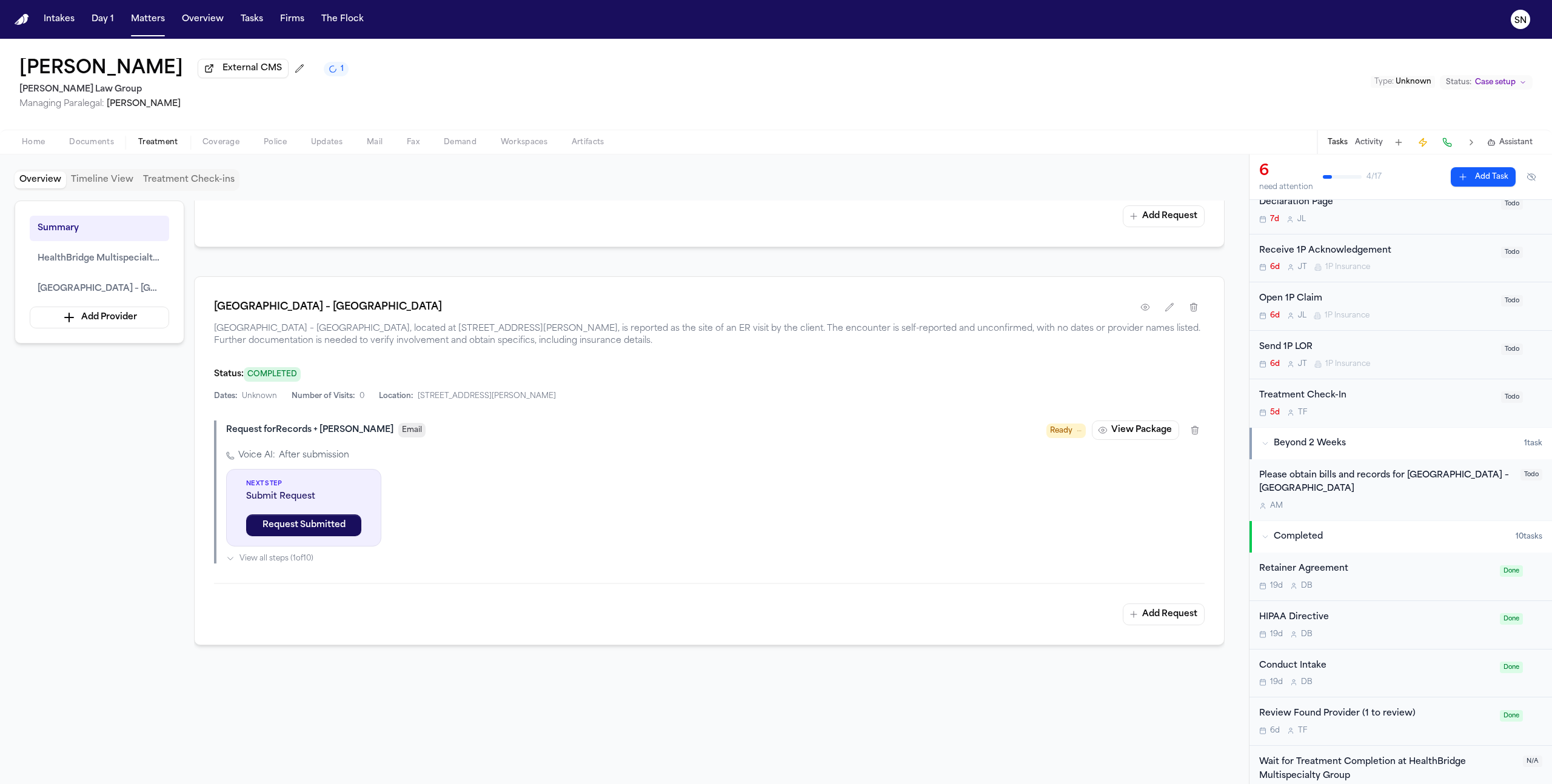
scroll to position [16, 0]
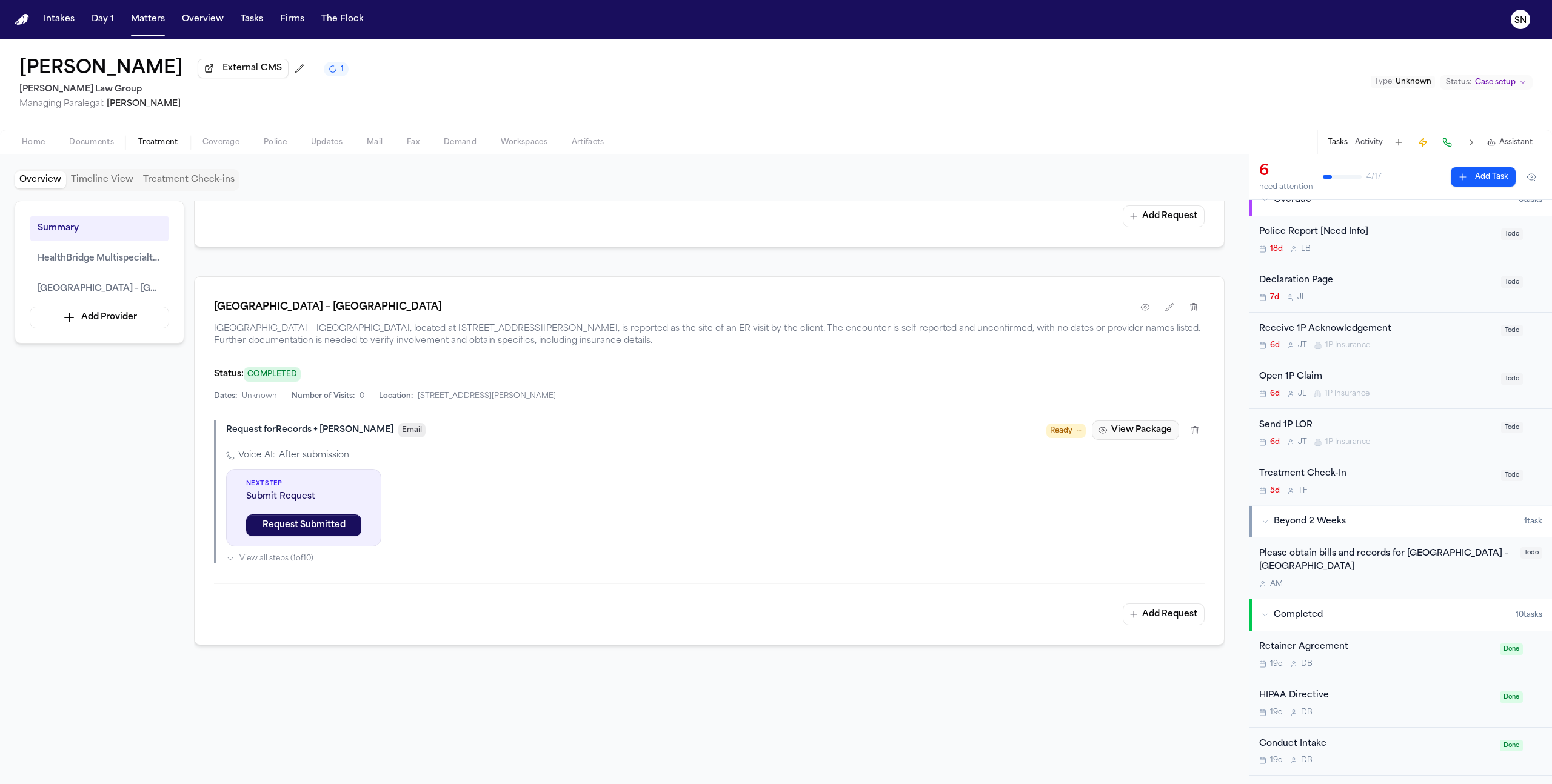
click at [1116, 439] on button "View Package" at bounding box center [1136, 430] width 88 height 19
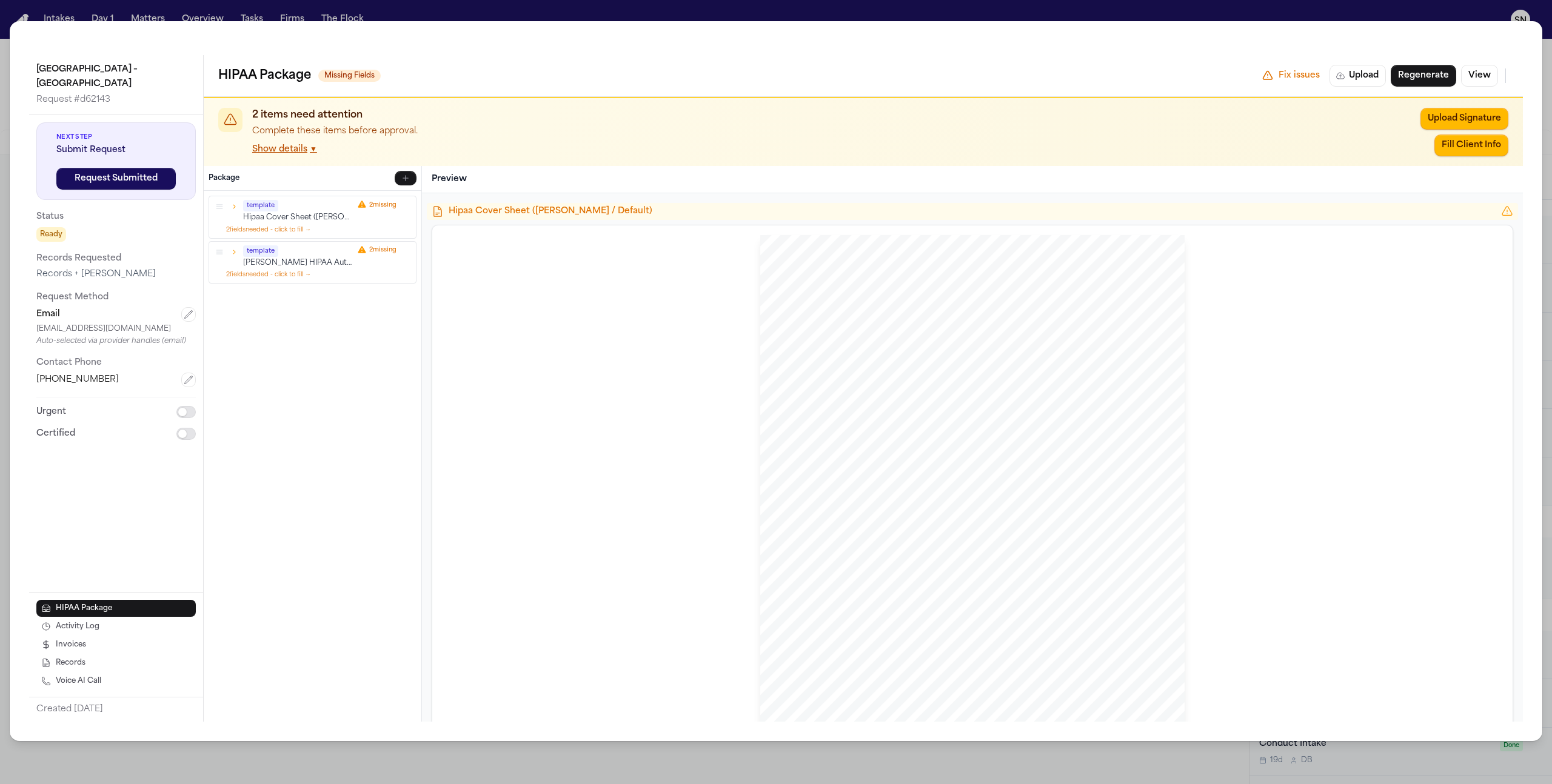
click at [283, 231] on button "2 field s needed - click to fill →" at bounding box center [268, 229] width 85 height 9
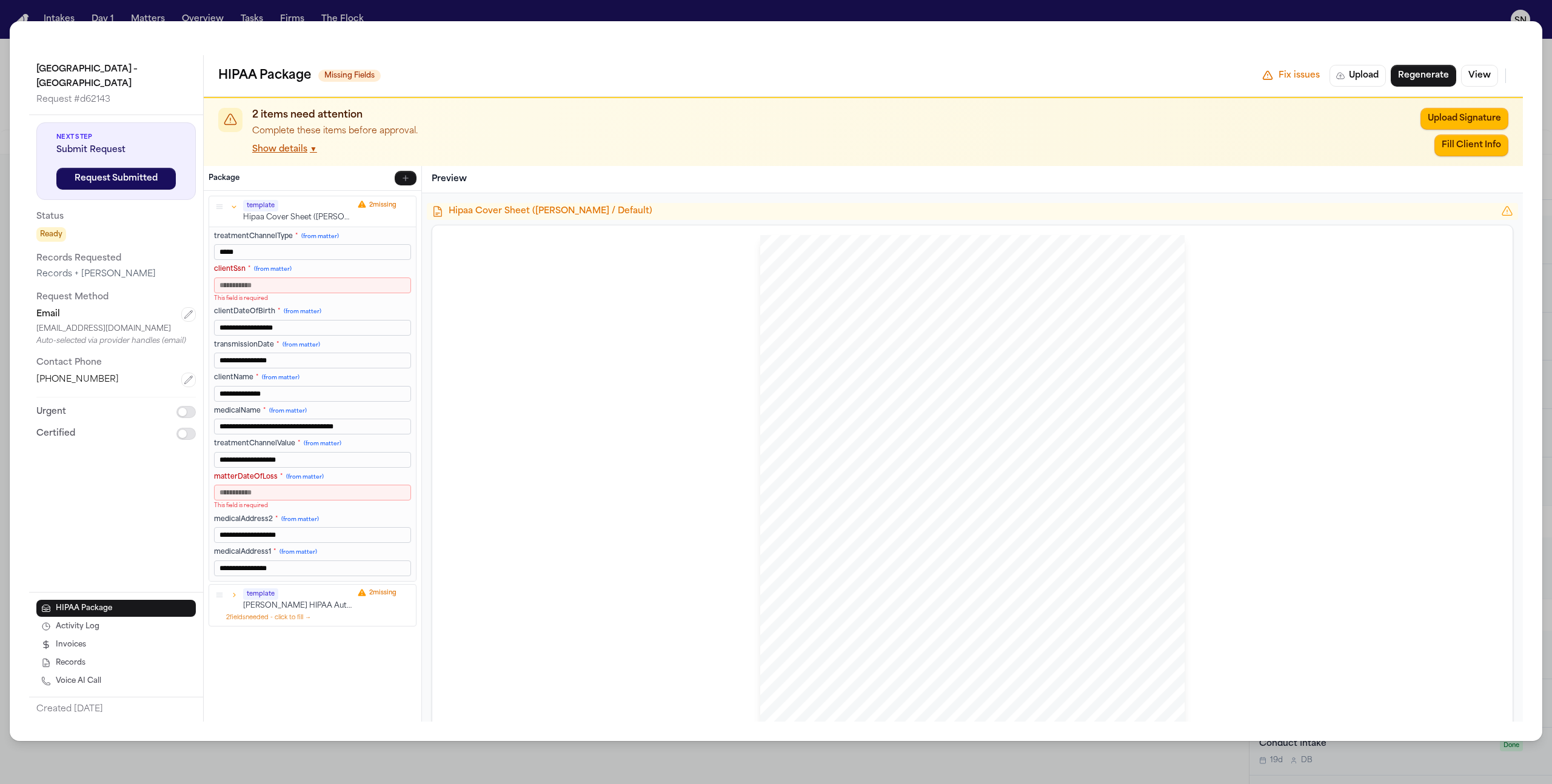
click at [116, 2] on div "**********" at bounding box center [776, 392] width 1552 height 784
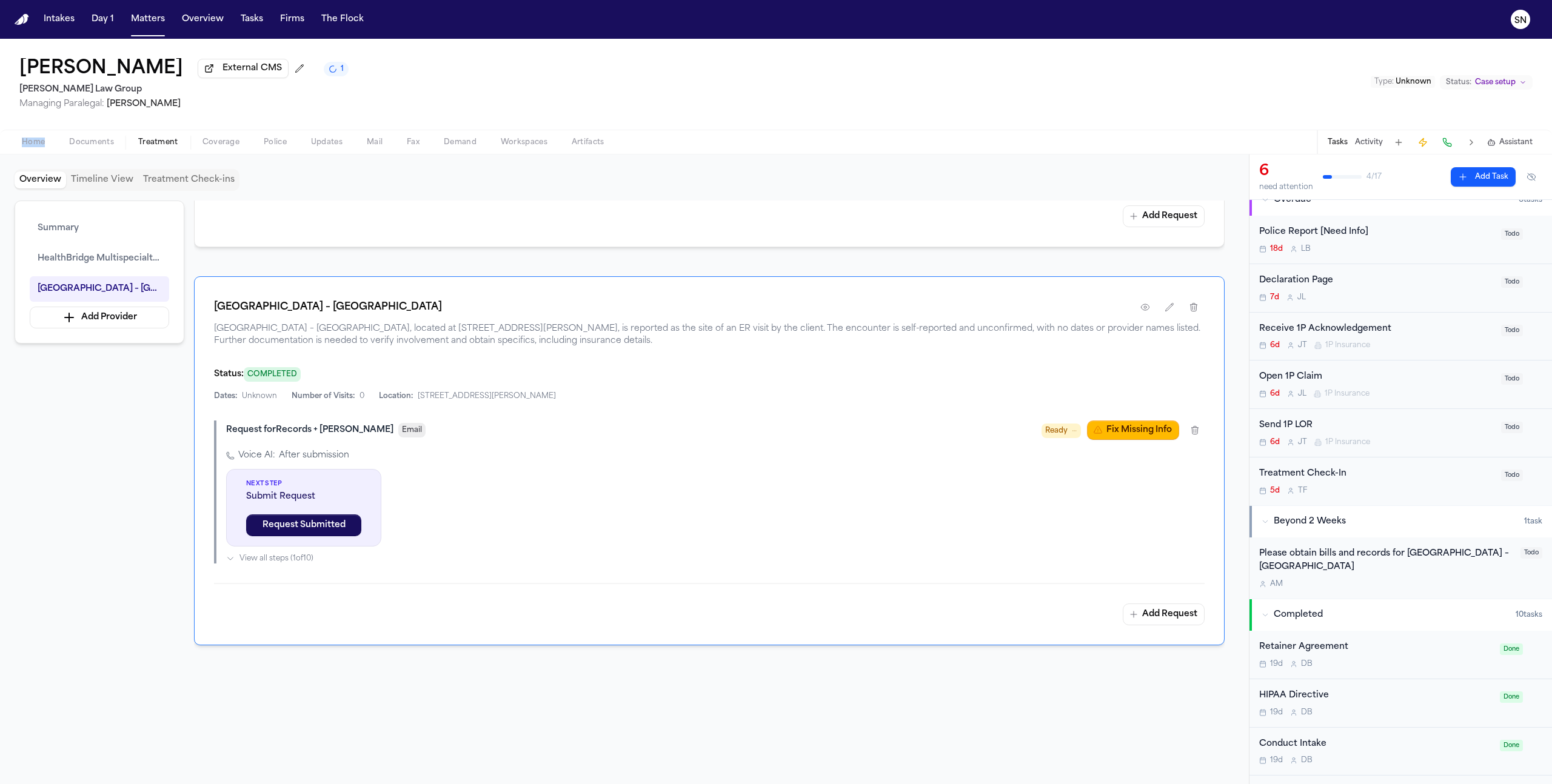
click at [108, 140] on span "Documents" at bounding box center [91, 143] width 45 height 10
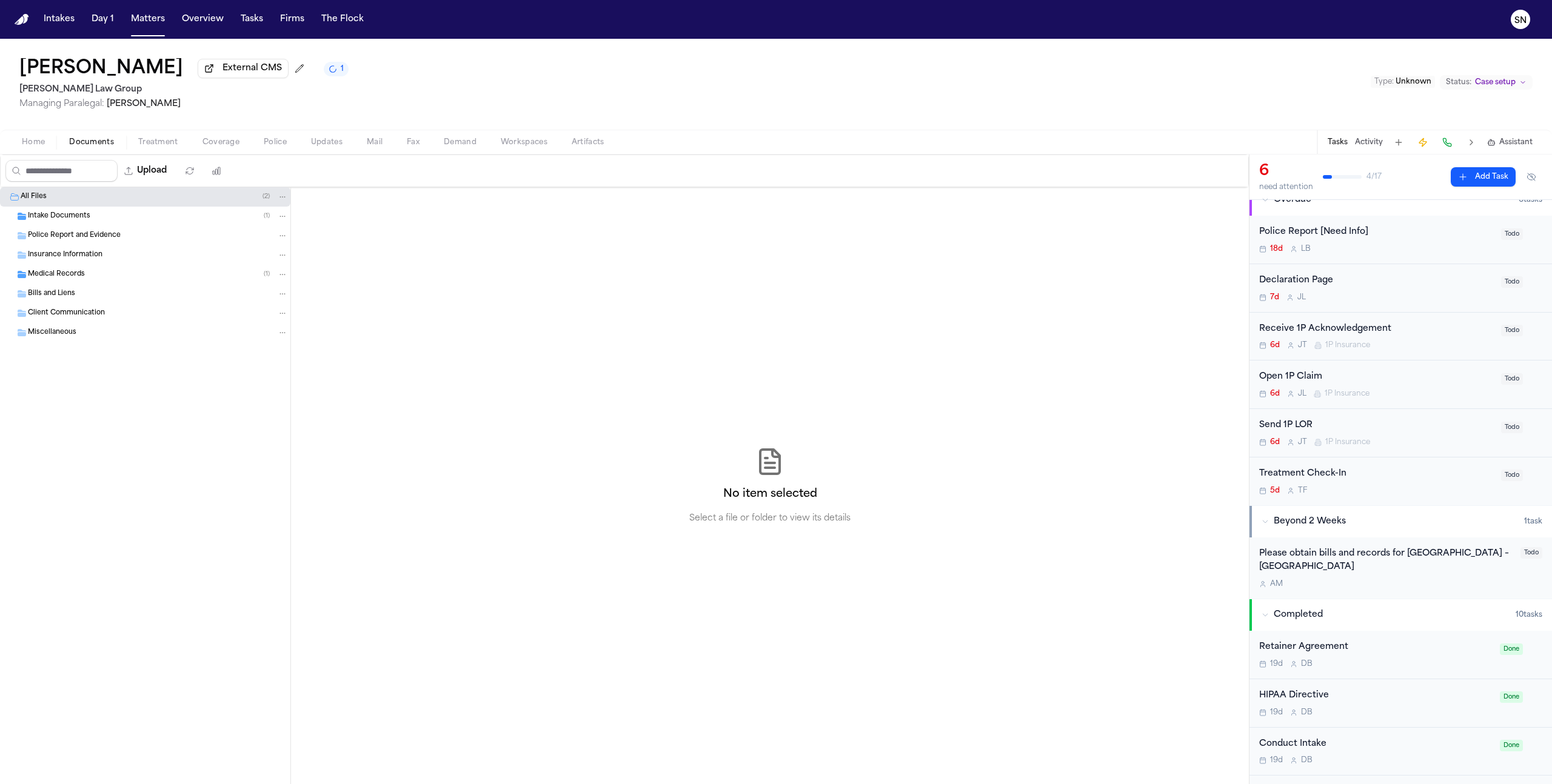
click at [123, 217] on div "Intake Documents ( 1 )" at bounding box center [158, 216] width 260 height 11
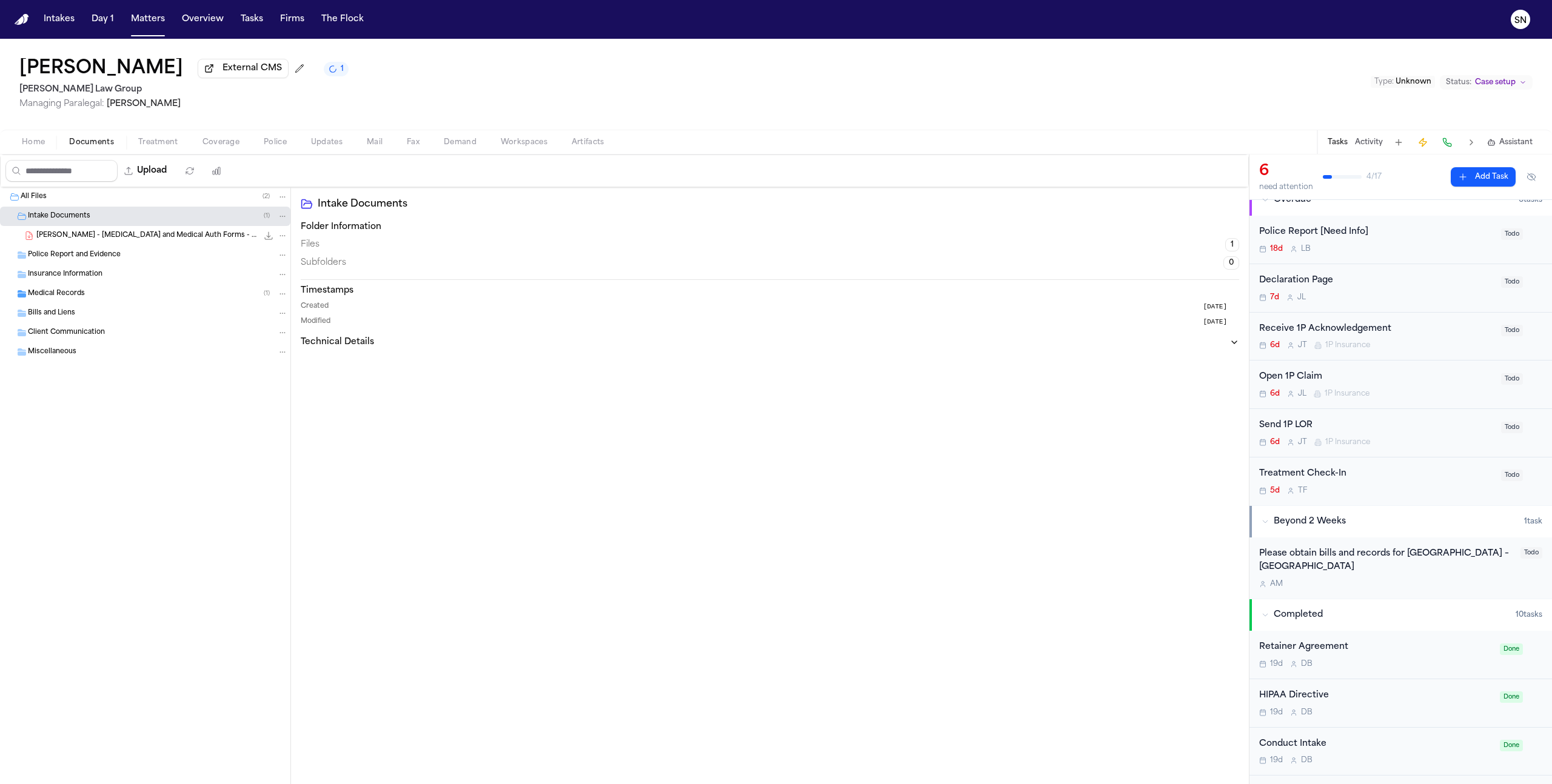
click at [143, 260] on div "Police Report and Evidence" at bounding box center [158, 255] width 260 height 11
click at [143, 288] on div "Medical Records ( 1 )" at bounding box center [145, 293] width 291 height 19
click at [158, 309] on div "[PERSON_NAME] - [MEDICAL_DATA] and Auth Forms - [PERSON_NAME] Law Group - Undat…" at bounding box center [145, 313] width 291 height 19
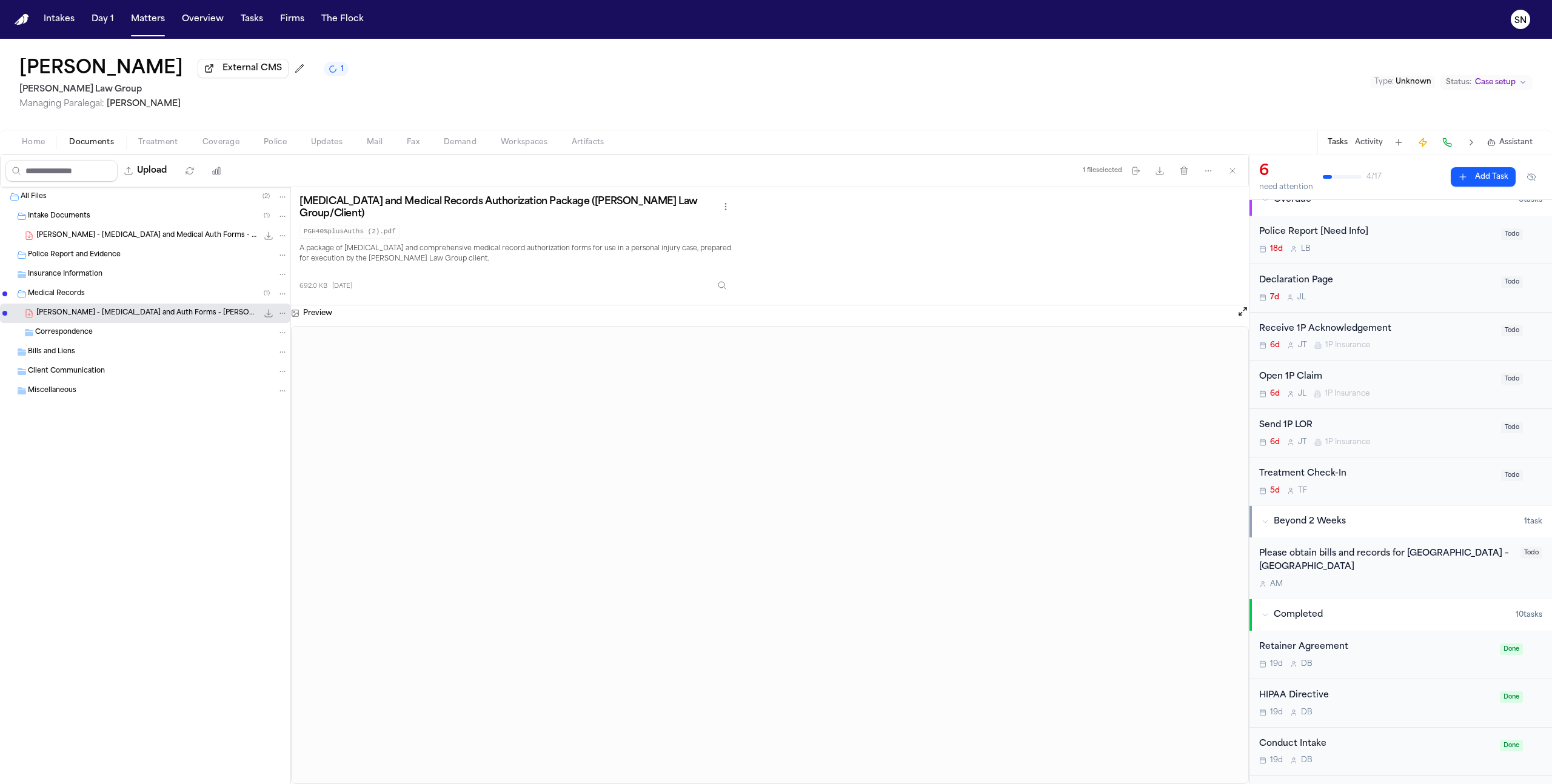
click at [158, 260] on div "Police Report and Evidence" at bounding box center [158, 255] width 260 height 11
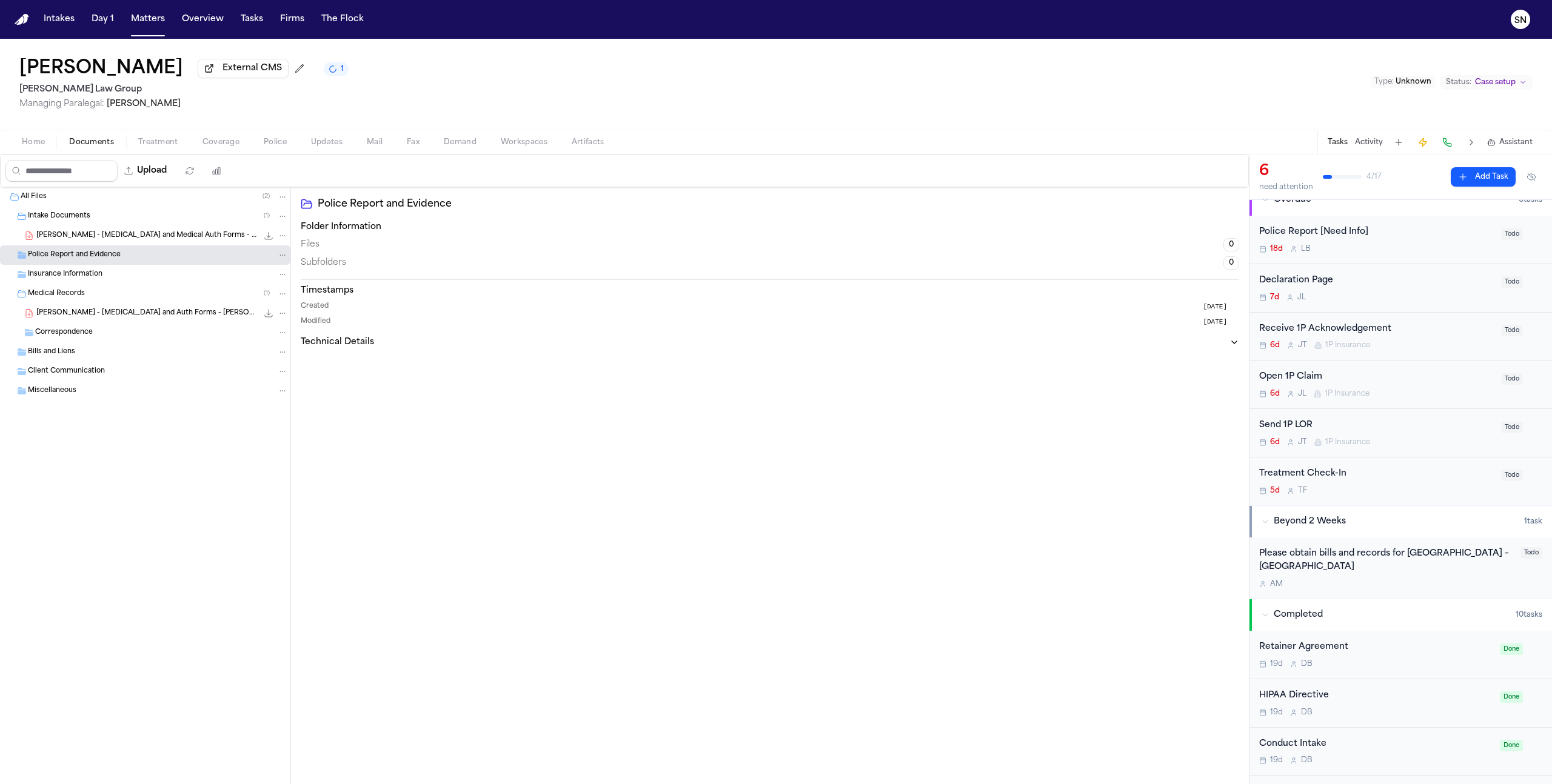
click at [142, 226] on div "Intake Documents ( 1 )" at bounding box center [145, 216] width 291 height 19
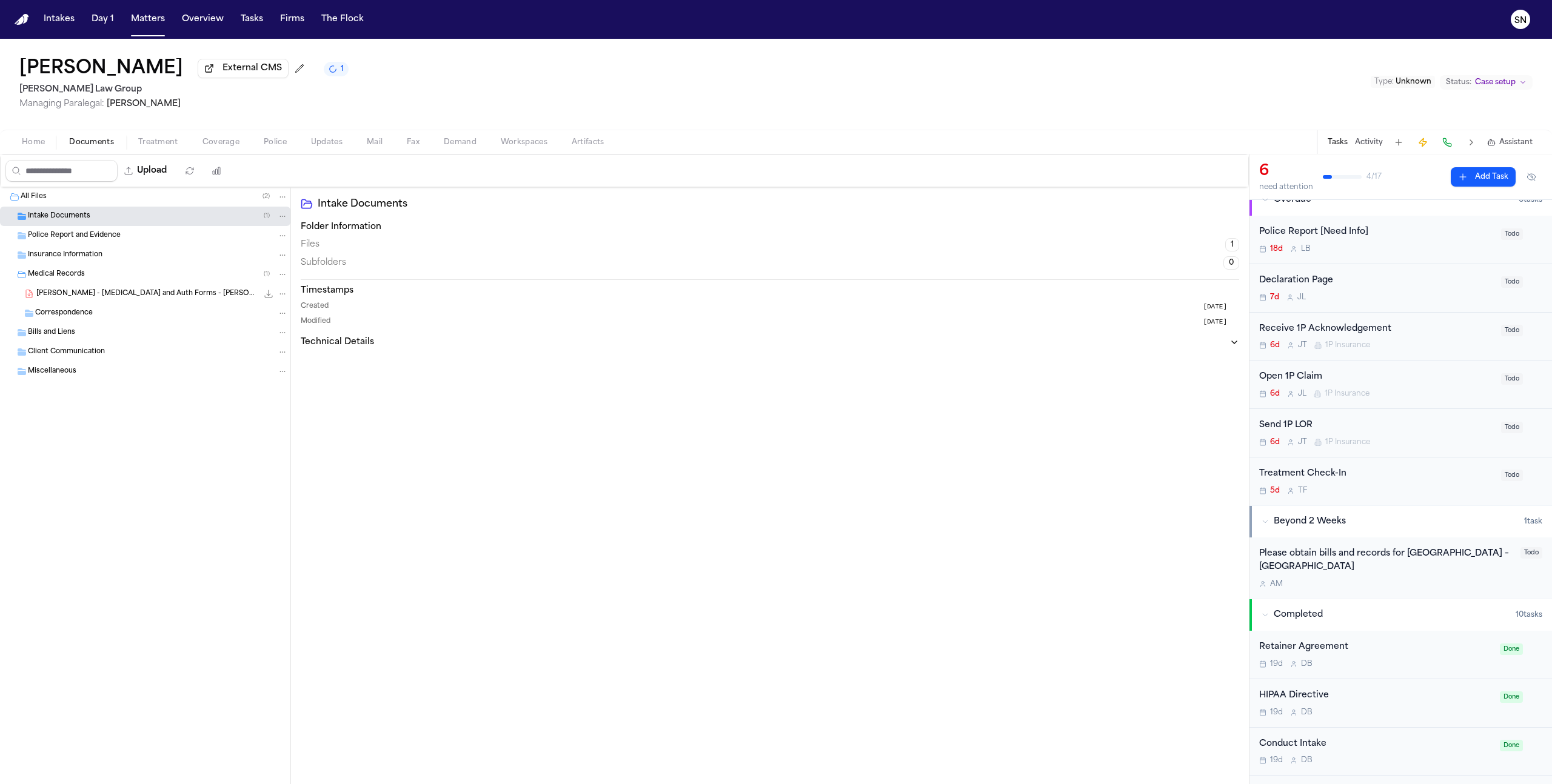
click at [140, 230] on div "Police Report and Evidence" at bounding box center [145, 235] width 291 height 19
click at [140, 225] on div "Intake Documents ( 1 )" at bounding box center [145, 216] width 291 height 19
click at [143, 236] on span "[PERSON_NAME] - [MEDICAL_DATA] and Medical Auth Forms - Undated" at bounding box center [147, 236] width 221 height 10
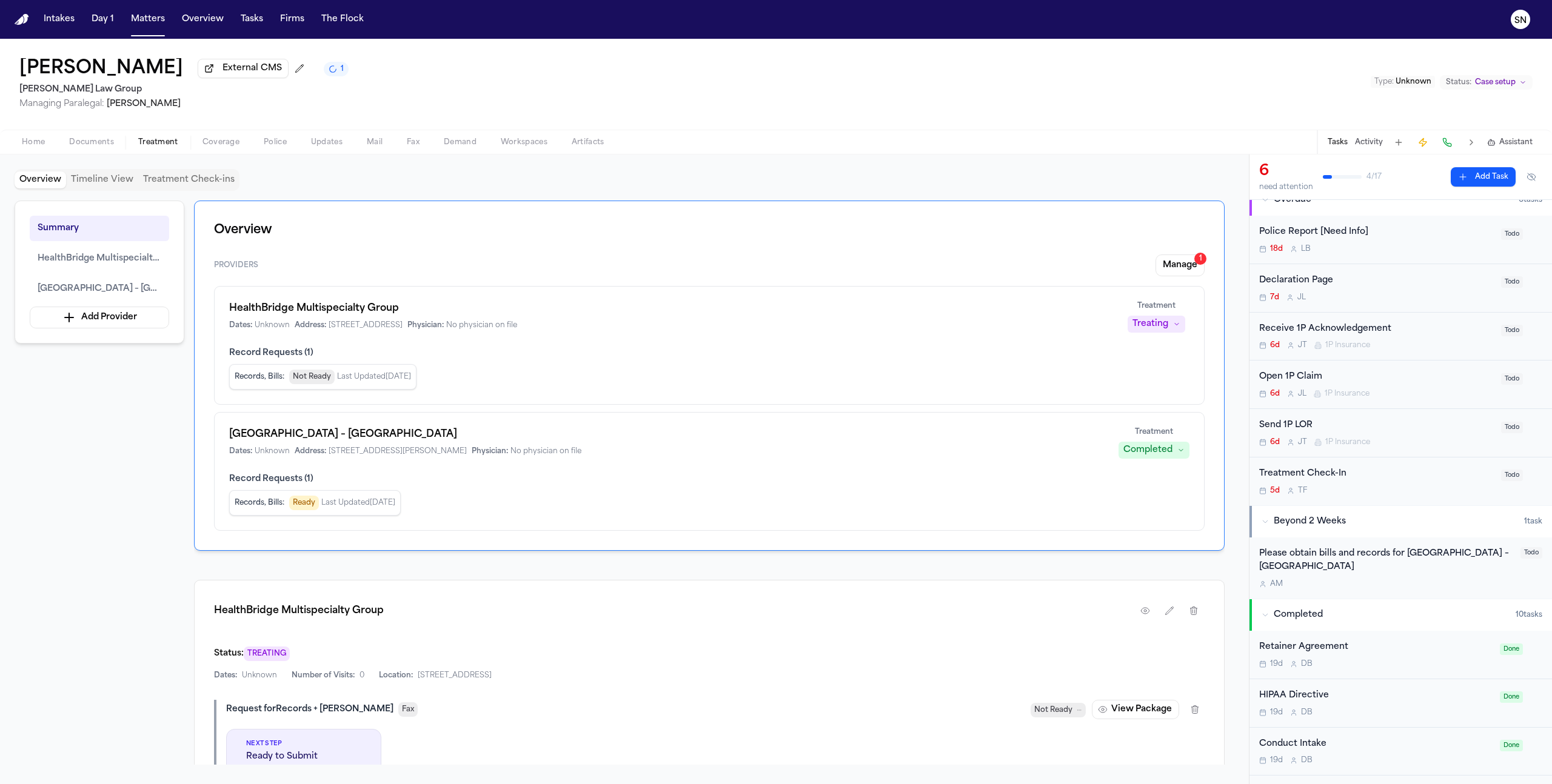
click at [169, 138] on button "Treatment" at bounding box center [159, 142] width 65 height 14
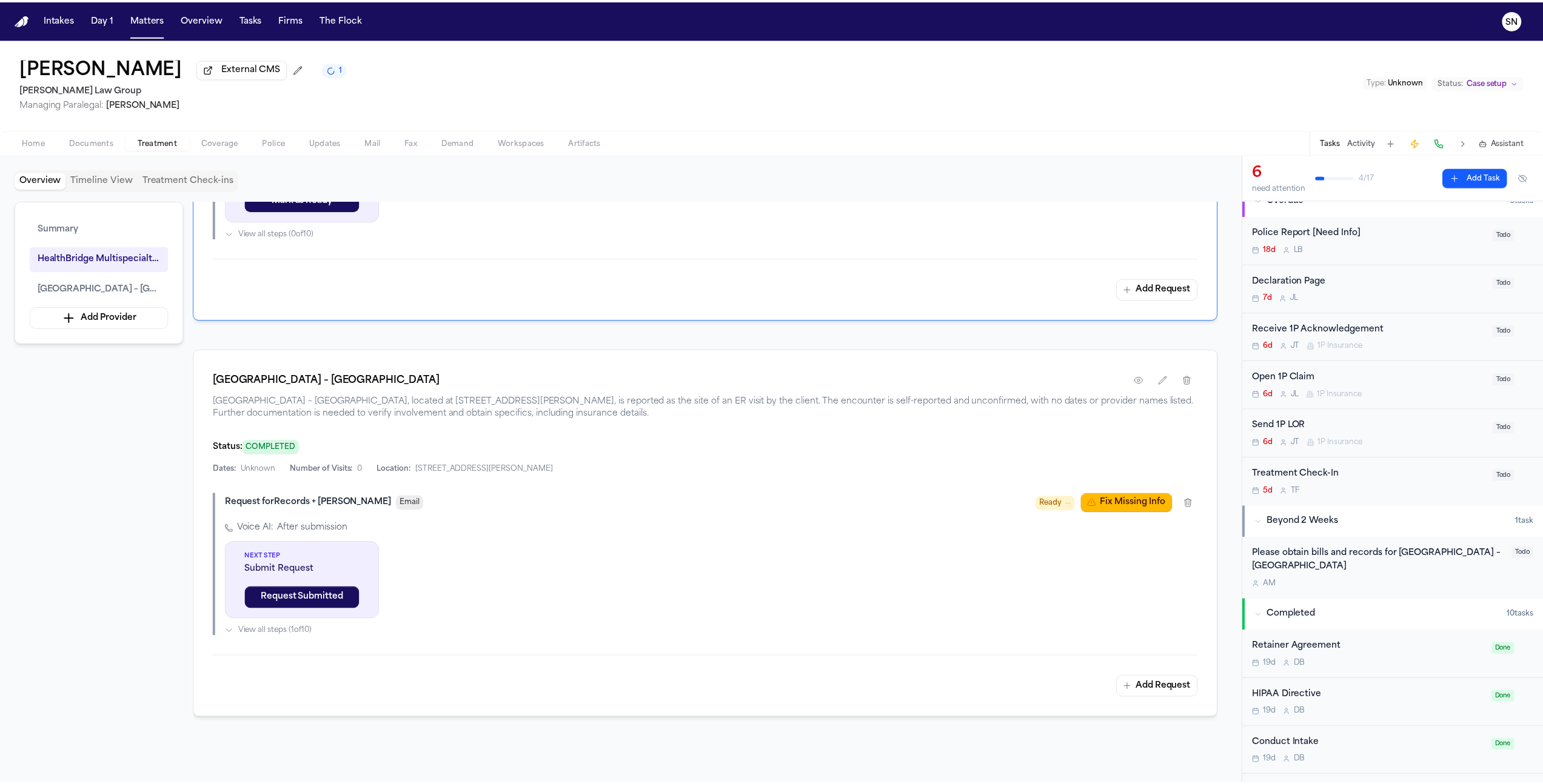
scroll to position [587, 0]
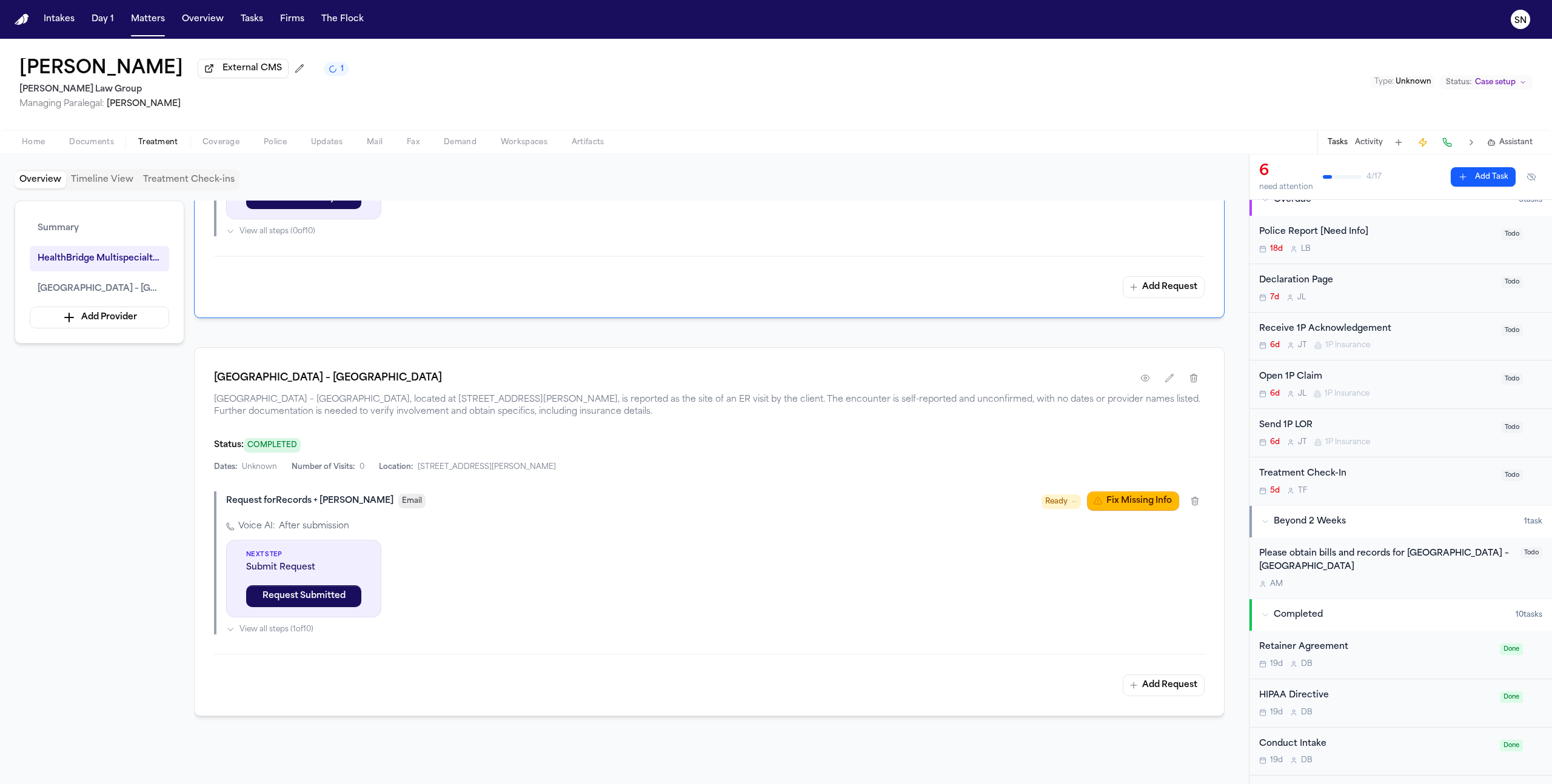
drag, startPoint x: 413, startPoint y: 387, endPoint x: 211, endPoint y: 384, distance: 202.0
click at [211, 384] on div "St. Luke's Hospital – Allentown Campus St. Luke's Hospital – Allentown Campus, …" at bounding box center [709, 532] width 1030 height 369
copy h1 "St. Luke's Hospital – Allentown Campus"
click at [1175, 383] on button "button" at bounding box center [1170, 378] width 22 height 22
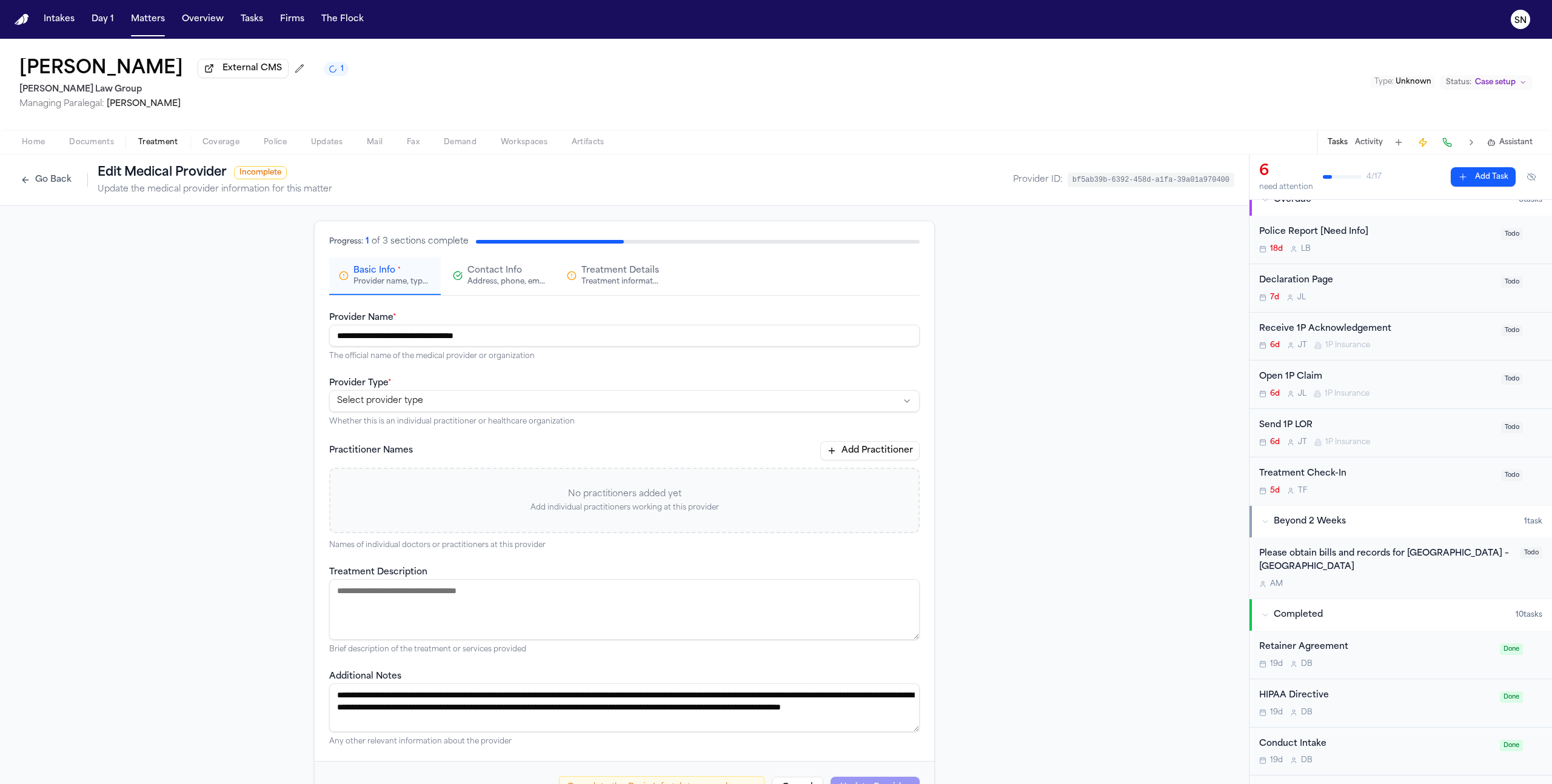
click at [480, 273] on span "Contact Info" at bounding box center [494, 270] width 55 height 12
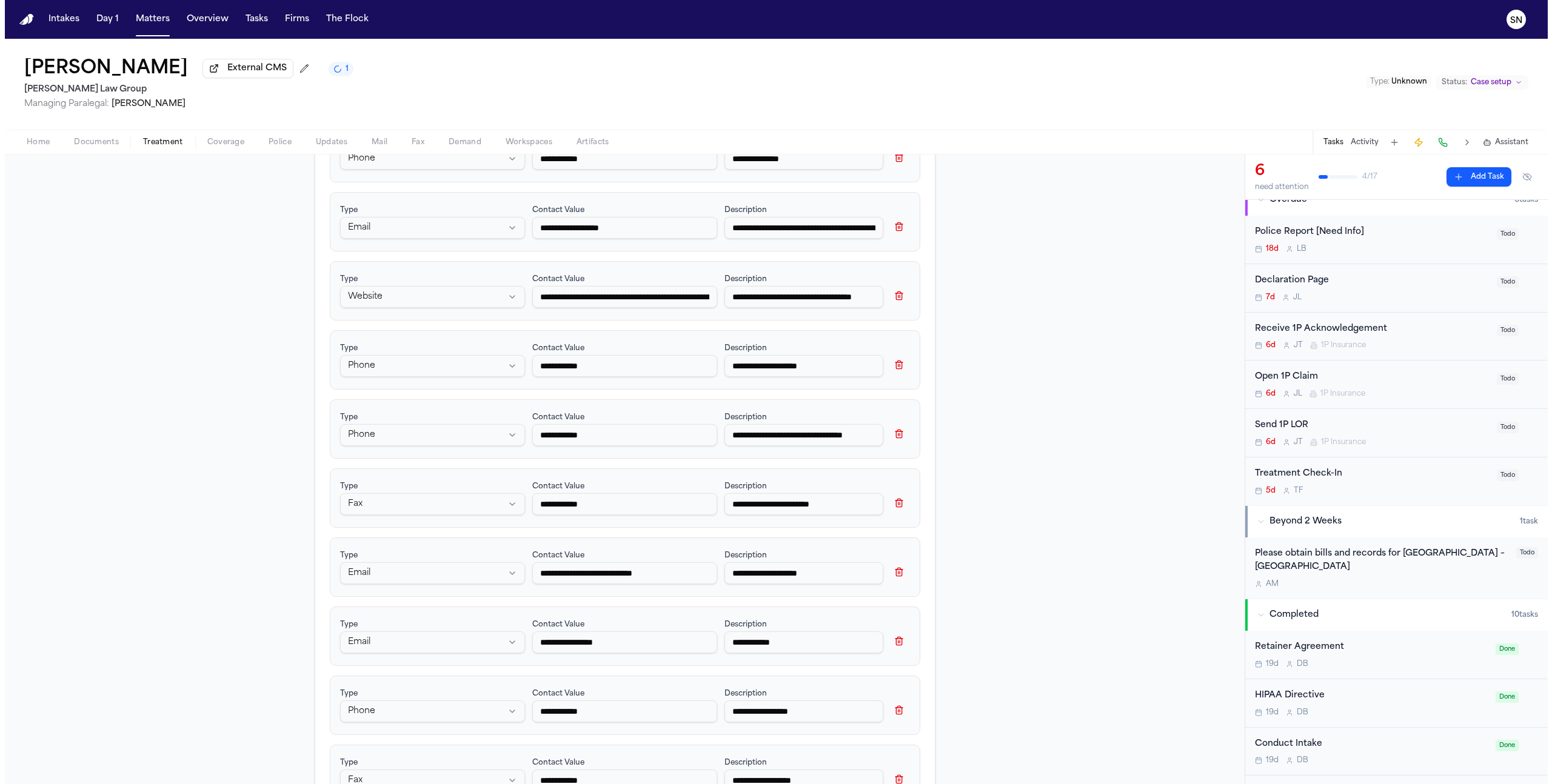
scroll to position [704, 0]
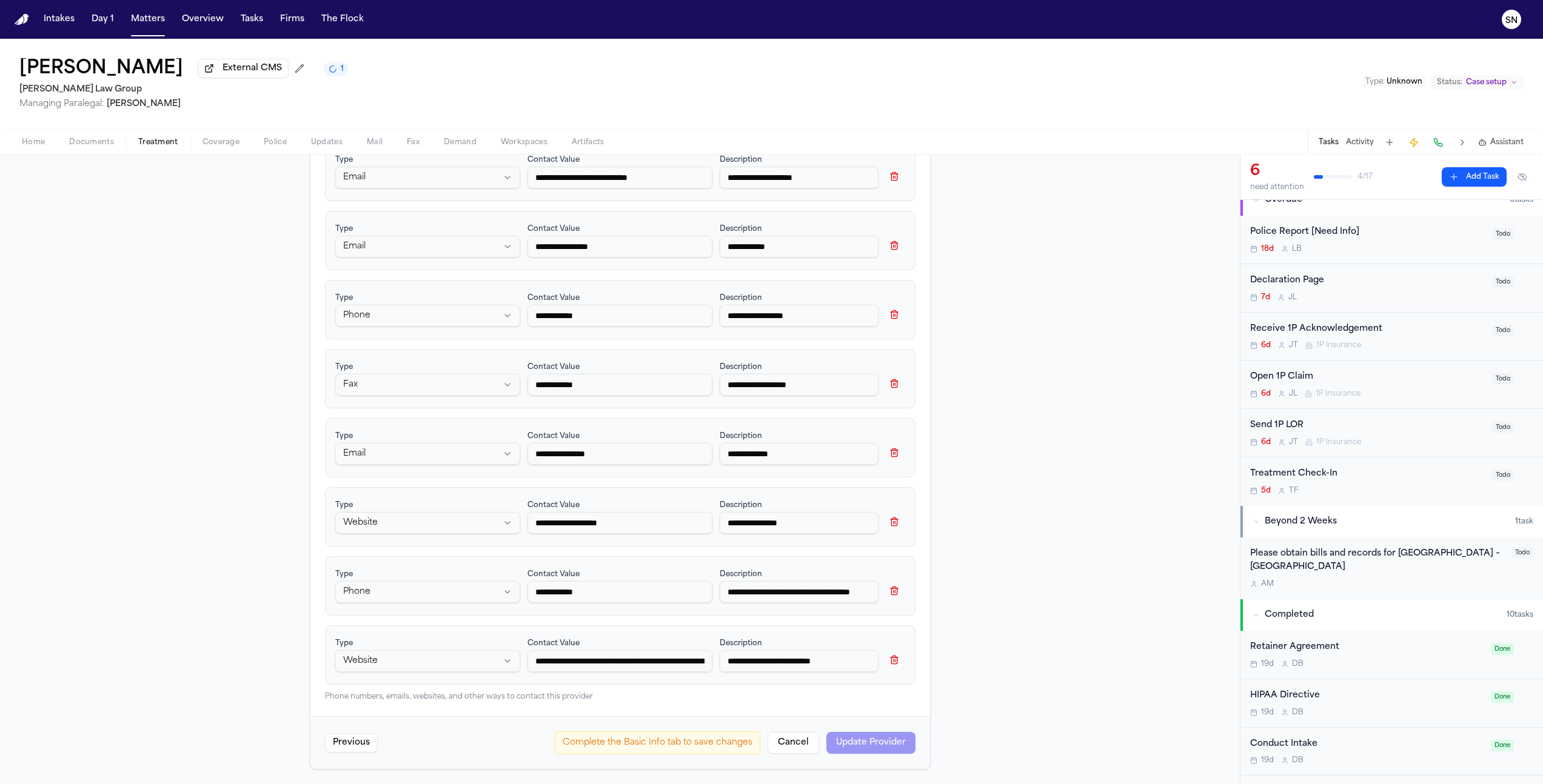
click at [777, 745] on button "Cancel" at bounding box center [794, 743] width 52 height 22
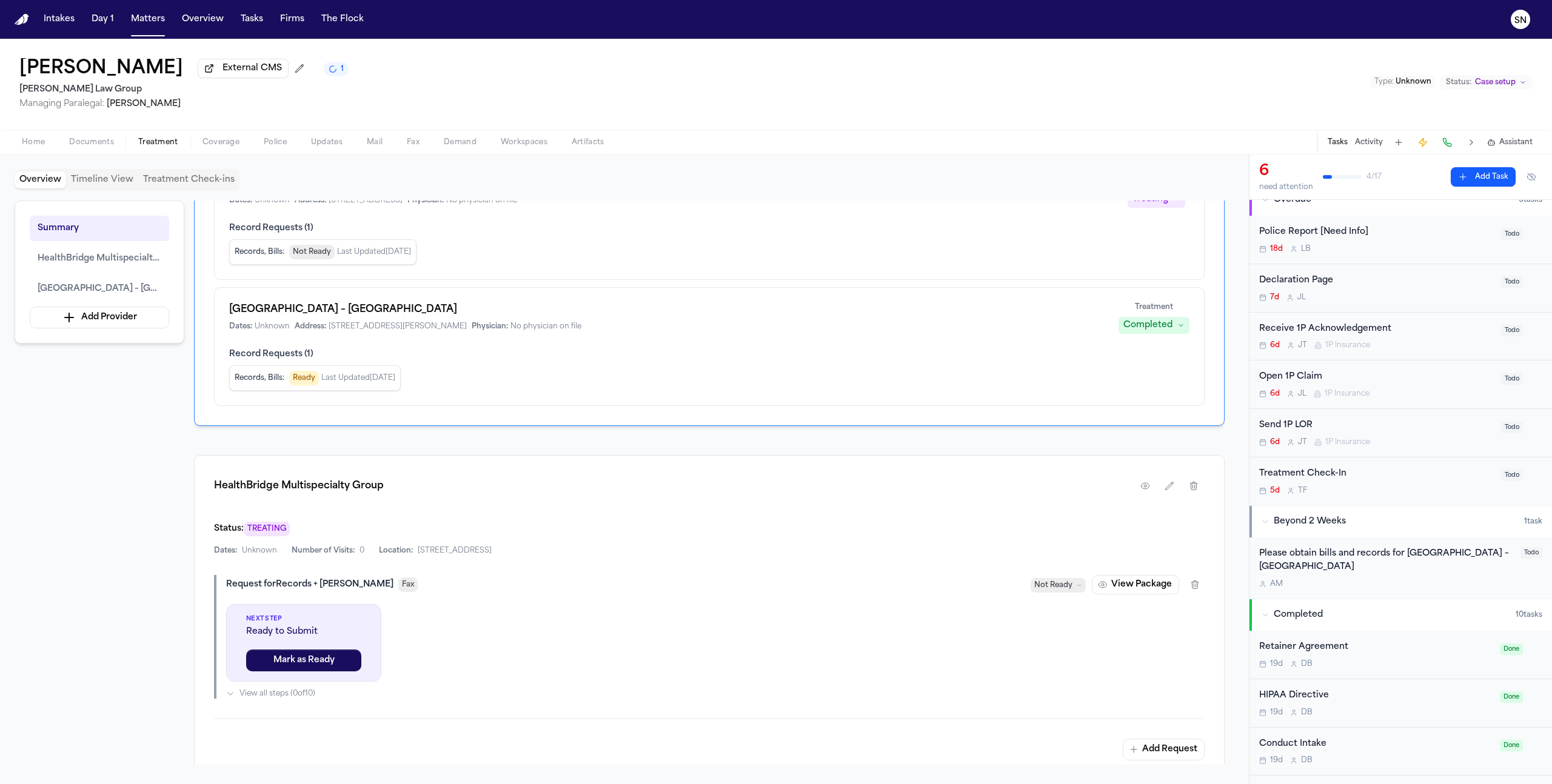
scroll to position [164, 0]
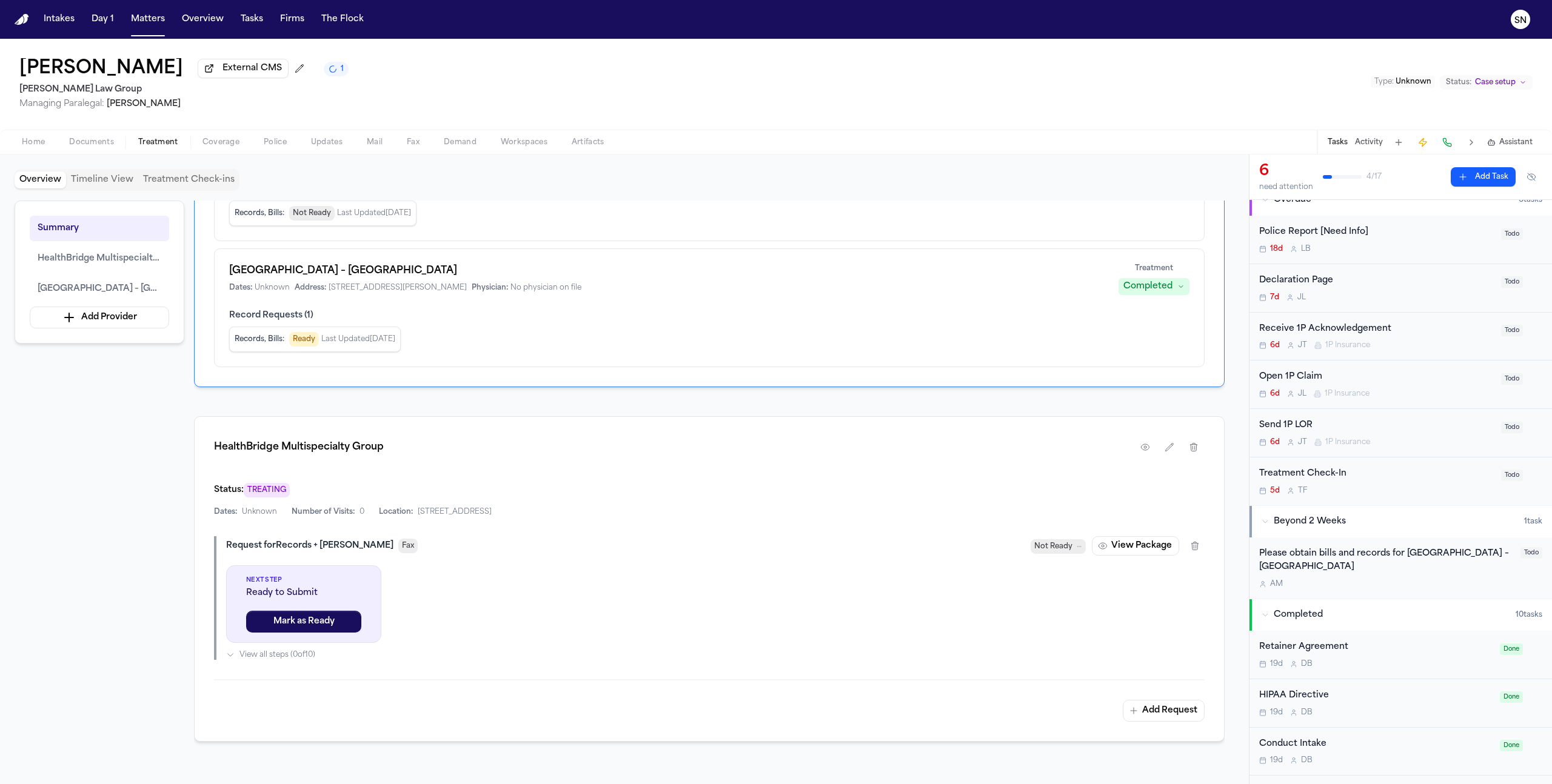
click at [1079, 549] on icon at bounding box center [1079, 547] width 6 height 6
click at [1030, 518] on div "HealthBridge Multispecialty Group Status: TREATING Dates: Unknown Number of Vis…" at bounding box center [709, 579] width 1030 height 326
click at [398, 550] on span "Fax" at bounding box center [408, 546] width 19 height 14
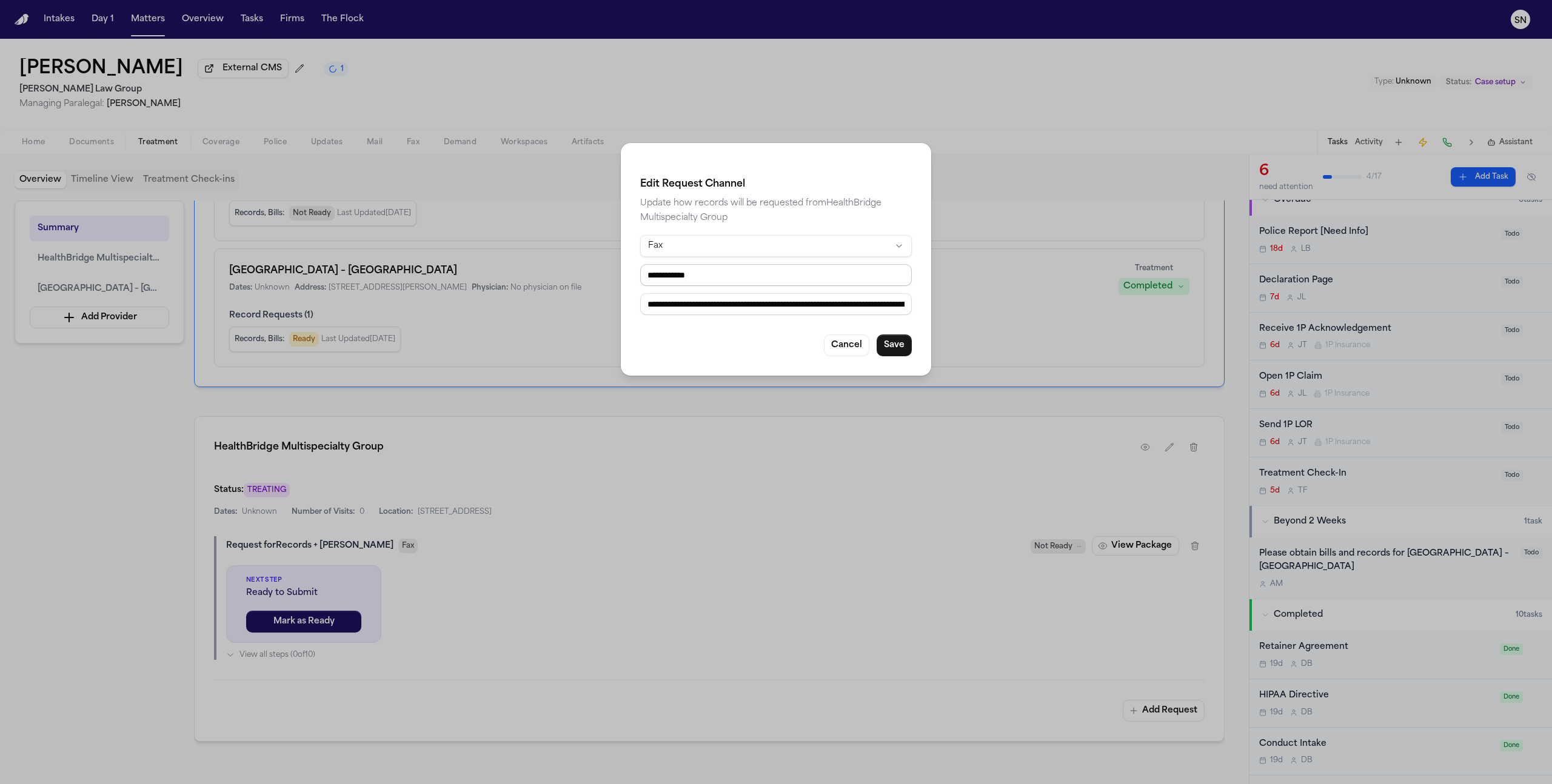
click at [710, 275] on input "**********" at bounding box center [776, 275] width 272 height 22
paste input "tel"
type input "**********"
click at [833, 346] on button "Cancel" at bounding box center [846, 345] width 45 height 22
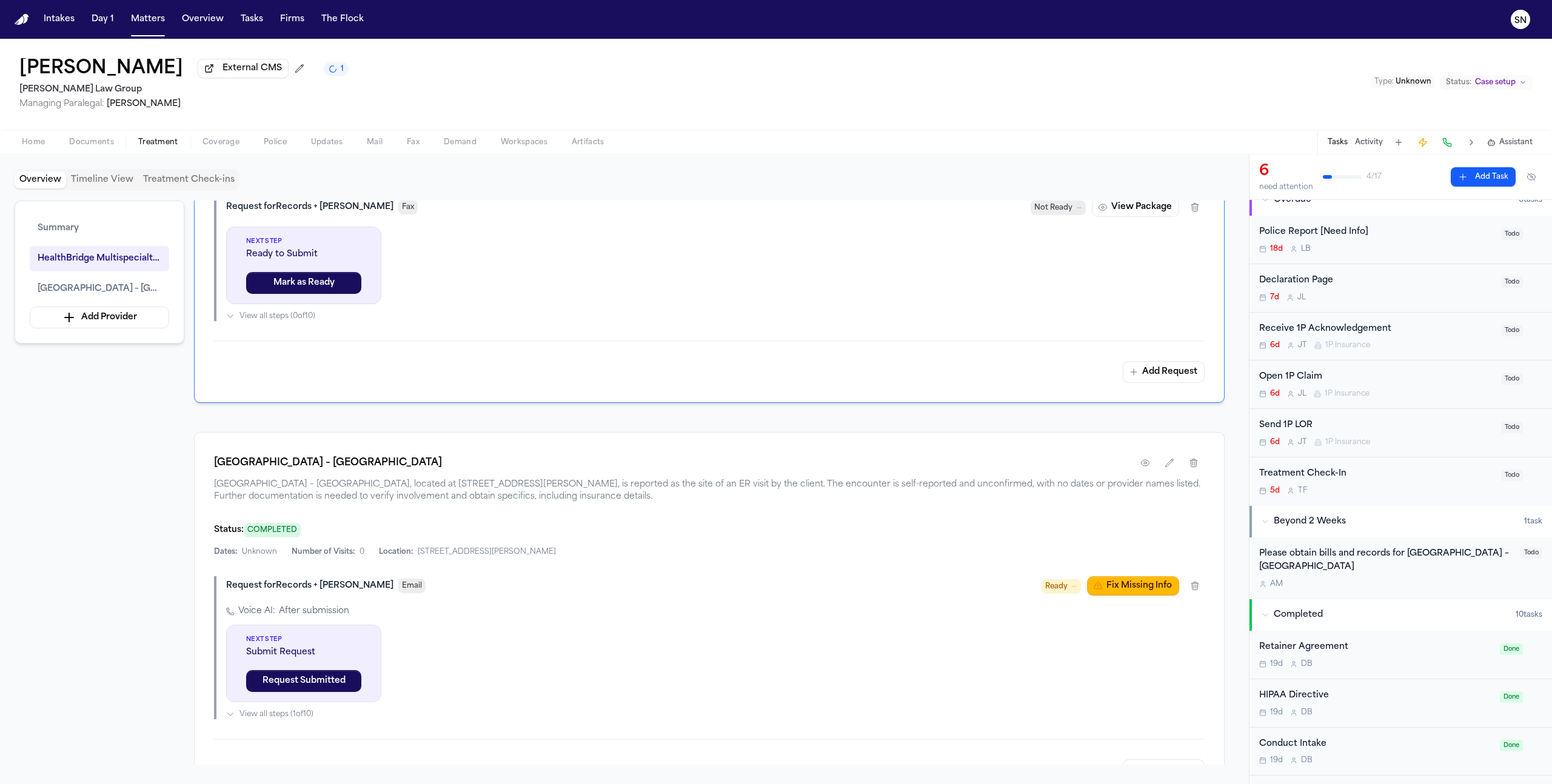
scroll to position [533, 0]
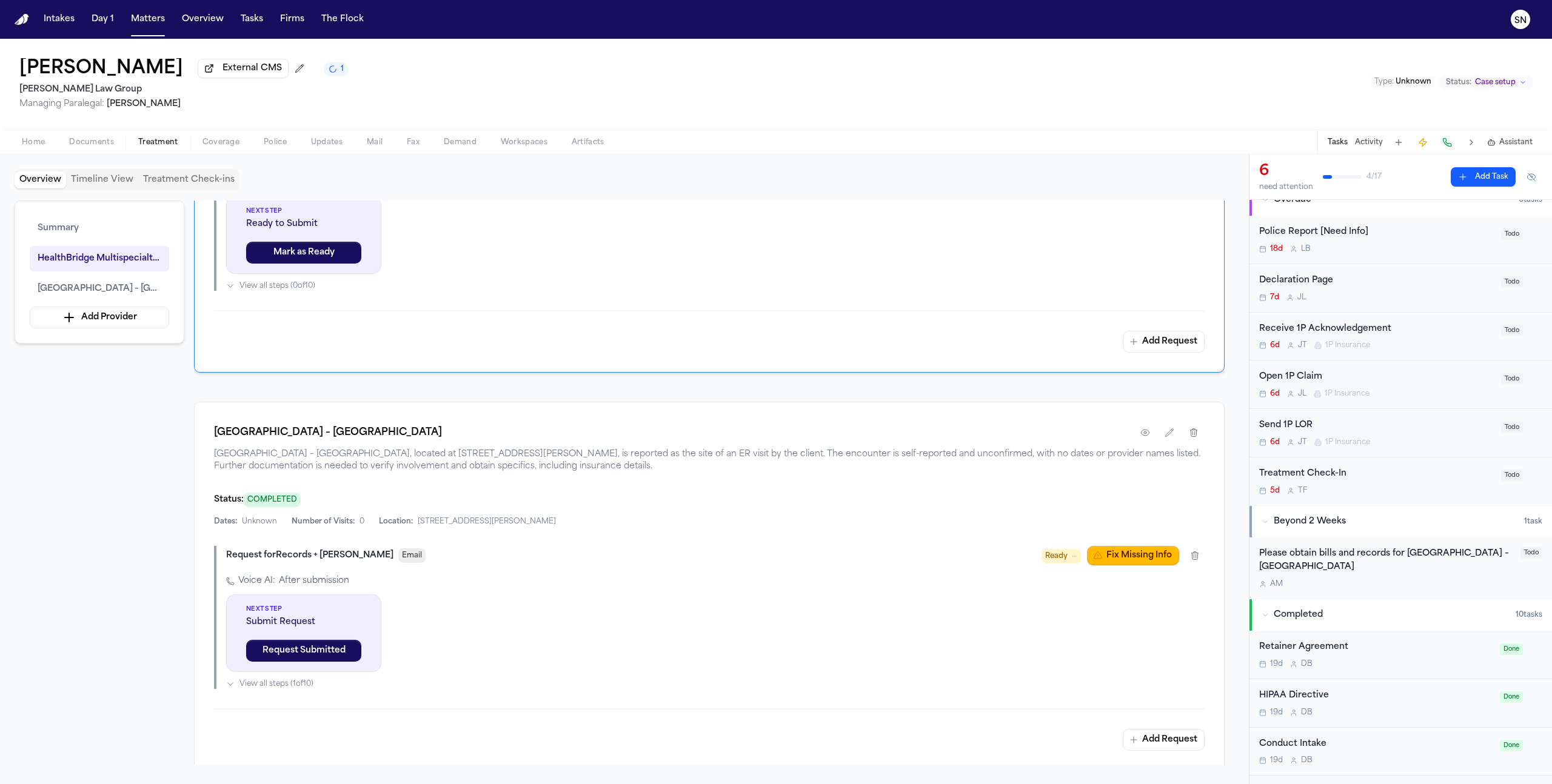
click at [1063, 554] on span "Ready" at bounding box center [1056, 556] width 22 height 12
click at [728, 542] on div "St. Luke's Hospital – Allentown Campus St. Luke's Hospital – Allentown Campus, …" at bounding box center [709, 586] width 1030 height 369
click at [398, 561] on span "Email" at bounding box center [412, 556] width 27 height 14
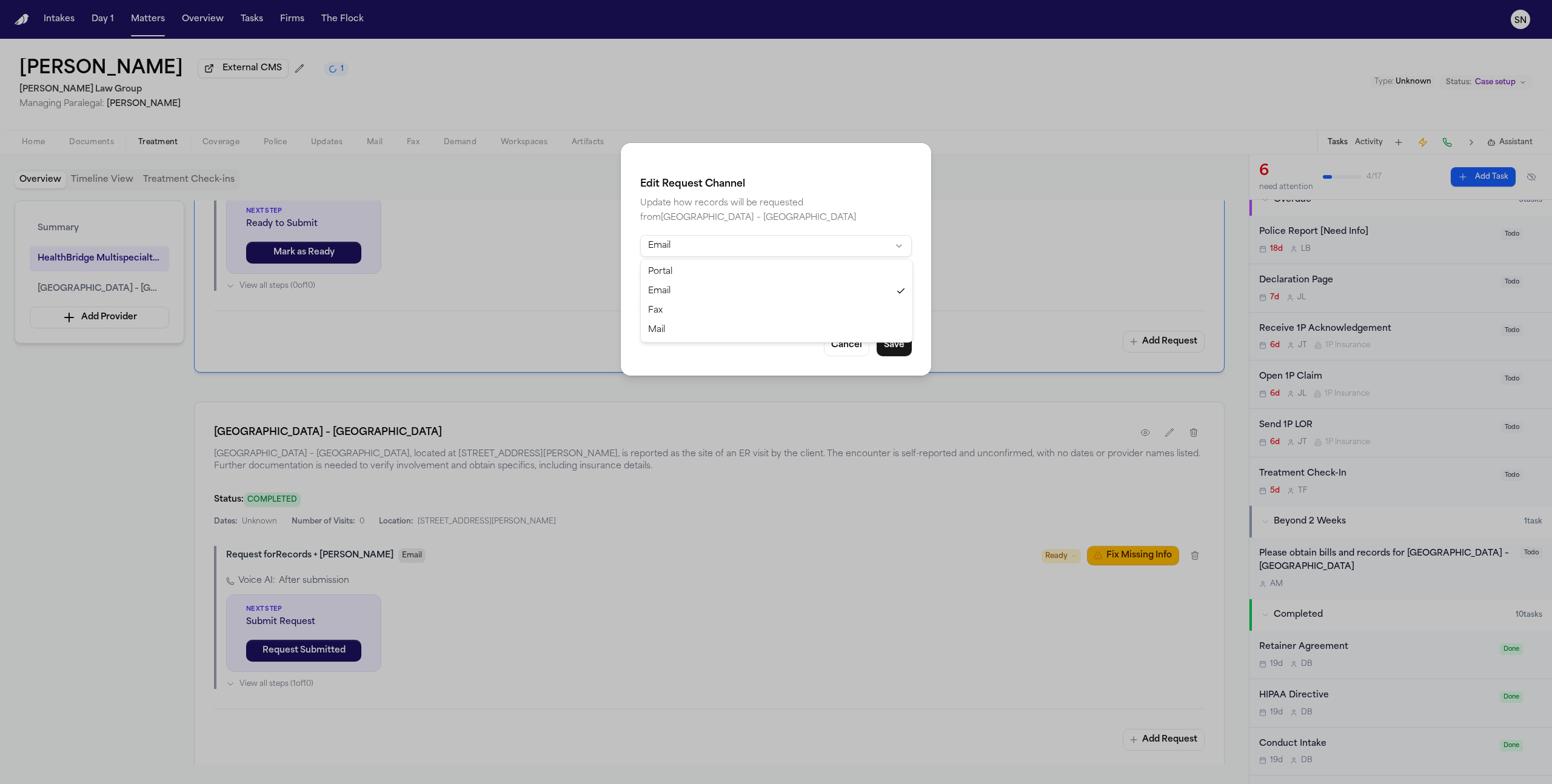
click at [684, 243] on html "Intakes Day 1 Matters Overview Tasks Firms The Flock SN Lueanne Fraser External…" at bounding box center [776, 392] width 1552 height 784
click at [838, 339] on button "Cancel" at bounding box center [846, 345] width 45 height 22
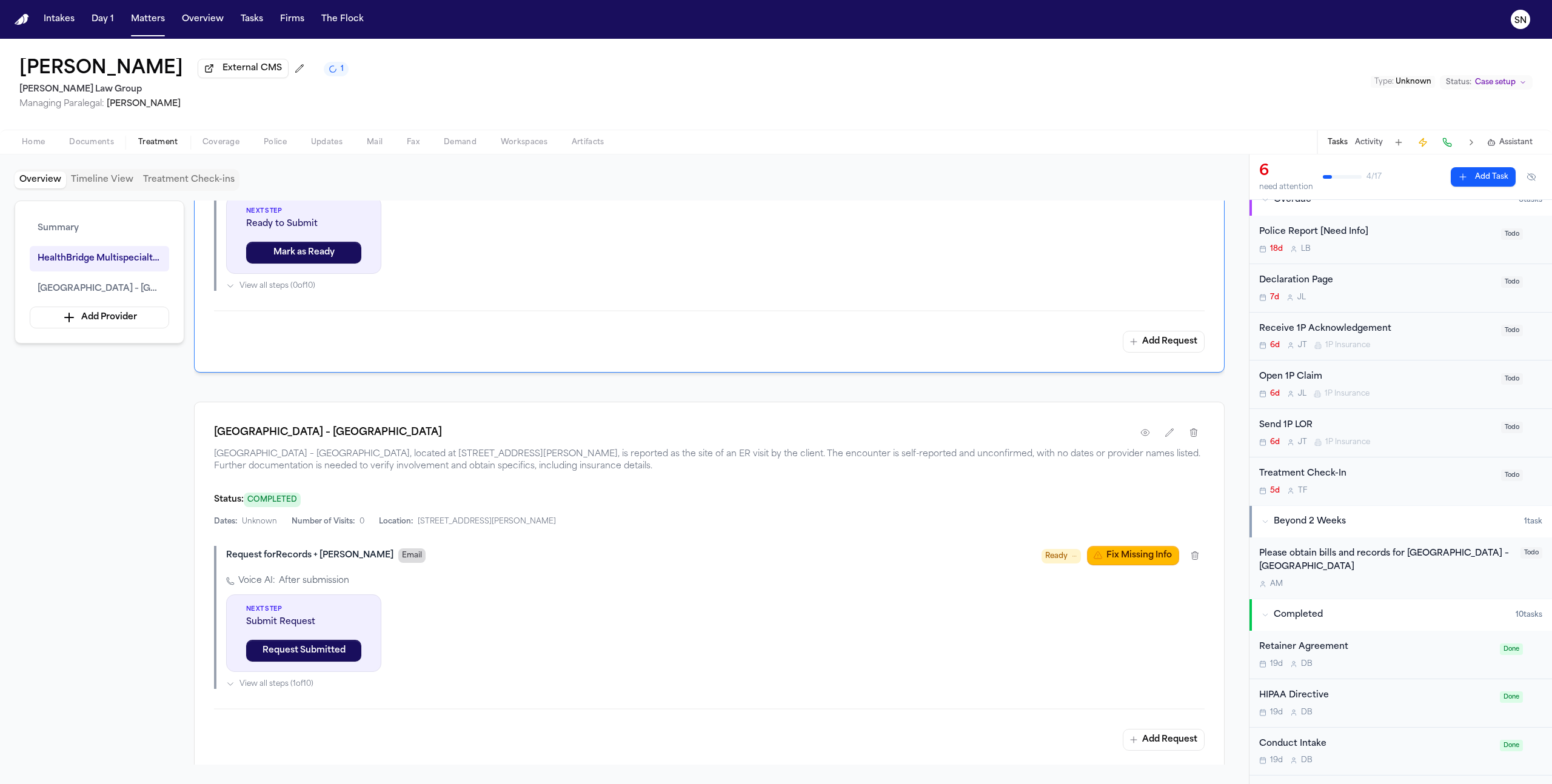
click at [398, 557] on span "Email" at bounding box center [412, 556] width 27 height 14
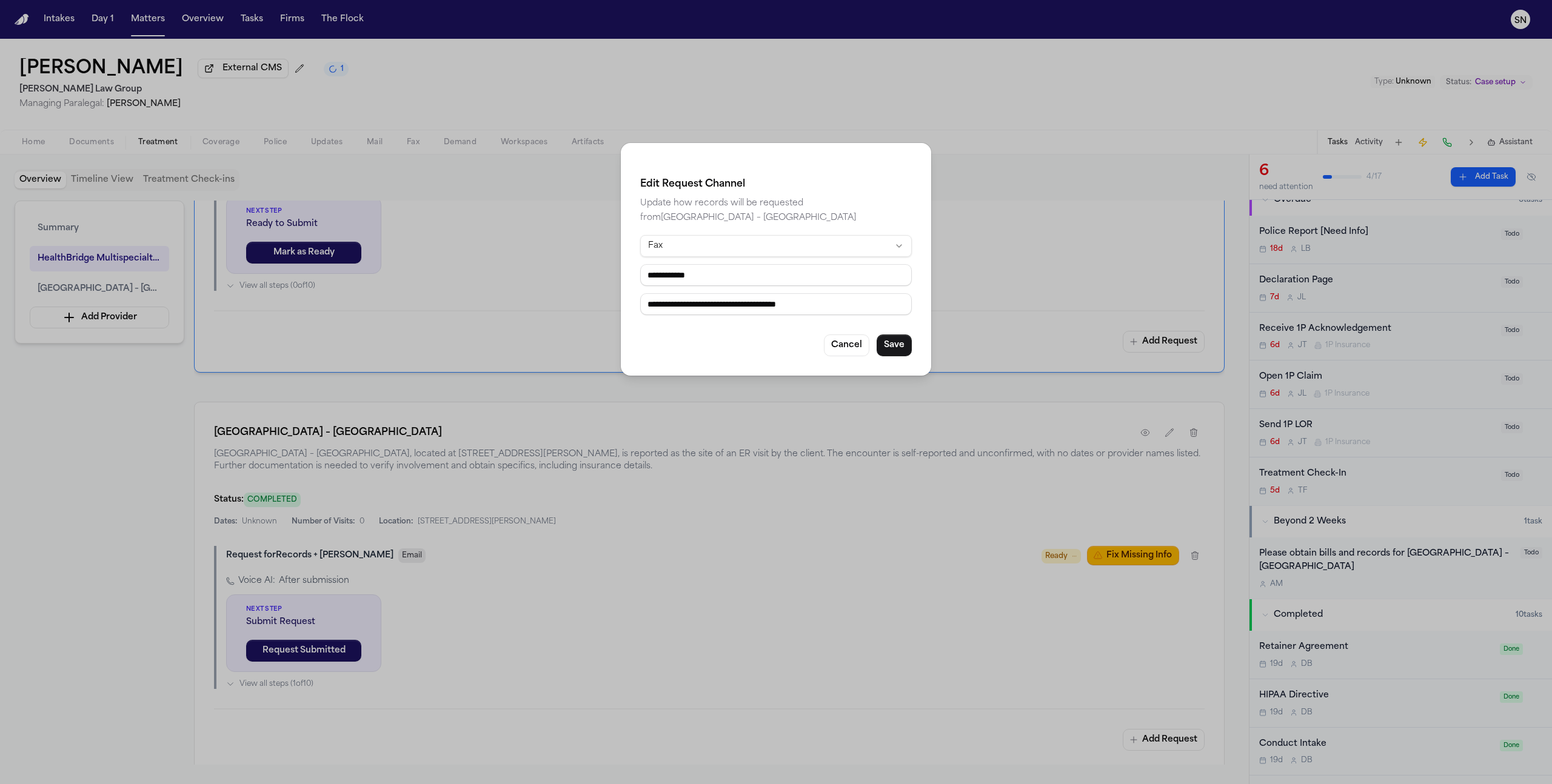
click at [691, 239] on html "Intakes Day 1 Matters Overview Tasks Firms The Flock SN Lueanne Fraser External…" at bounding box center [776, 392] width 1552 height 784
click at [725, 250] on html "Intakes Day 1 Matters Overview Tasks Firms The Flock SN Lueanne Fraser External…" at bounding box center [776, 392] width 1552 height 784
click at [734, 279] on input "**********" at bounding box center [776, 275] width 272 height 22
paste input "tel"
type input "**********"
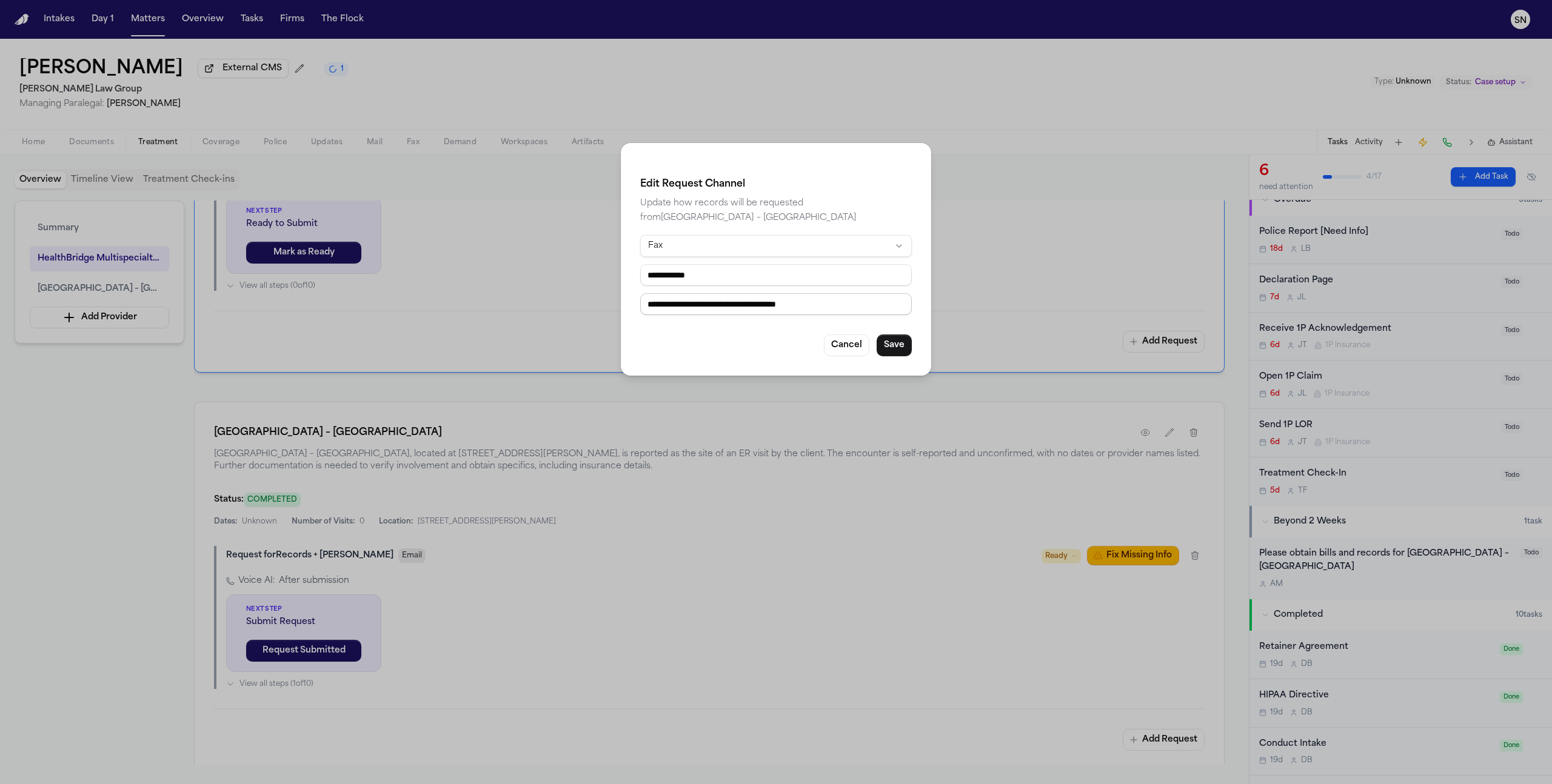
click at [870, 302] on input "**********" at bounding box center [776, 304] width 272 height 22
paste input "**********"
type input "**********"
click at [895, 346] on button "Save" at bounding box center [894, 345] width 35 height 22
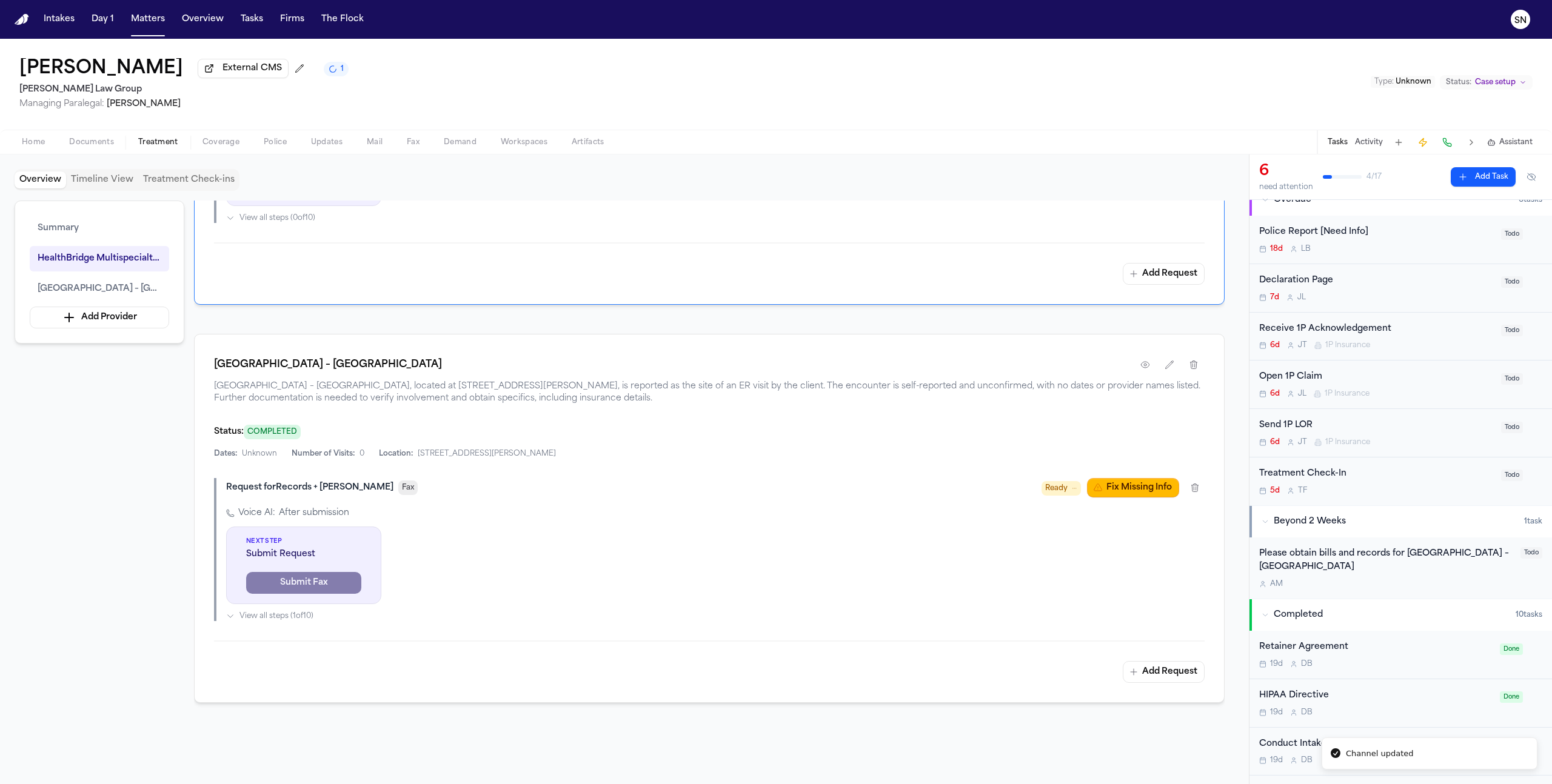
scroll to position [610, 0]
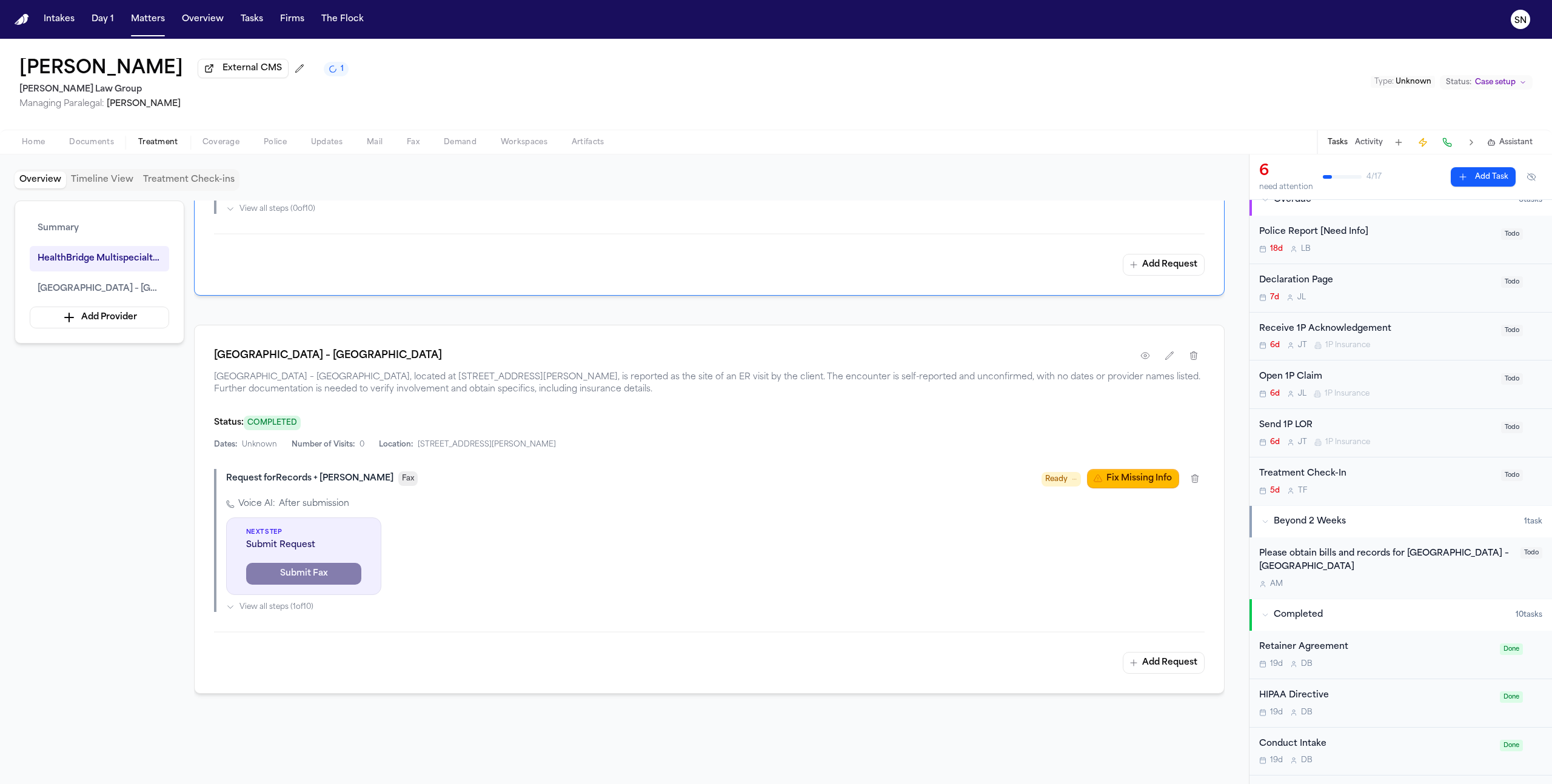
click at [1062, 482] on span "Ready" at bounding box center [1056, 479] width 22 height 12
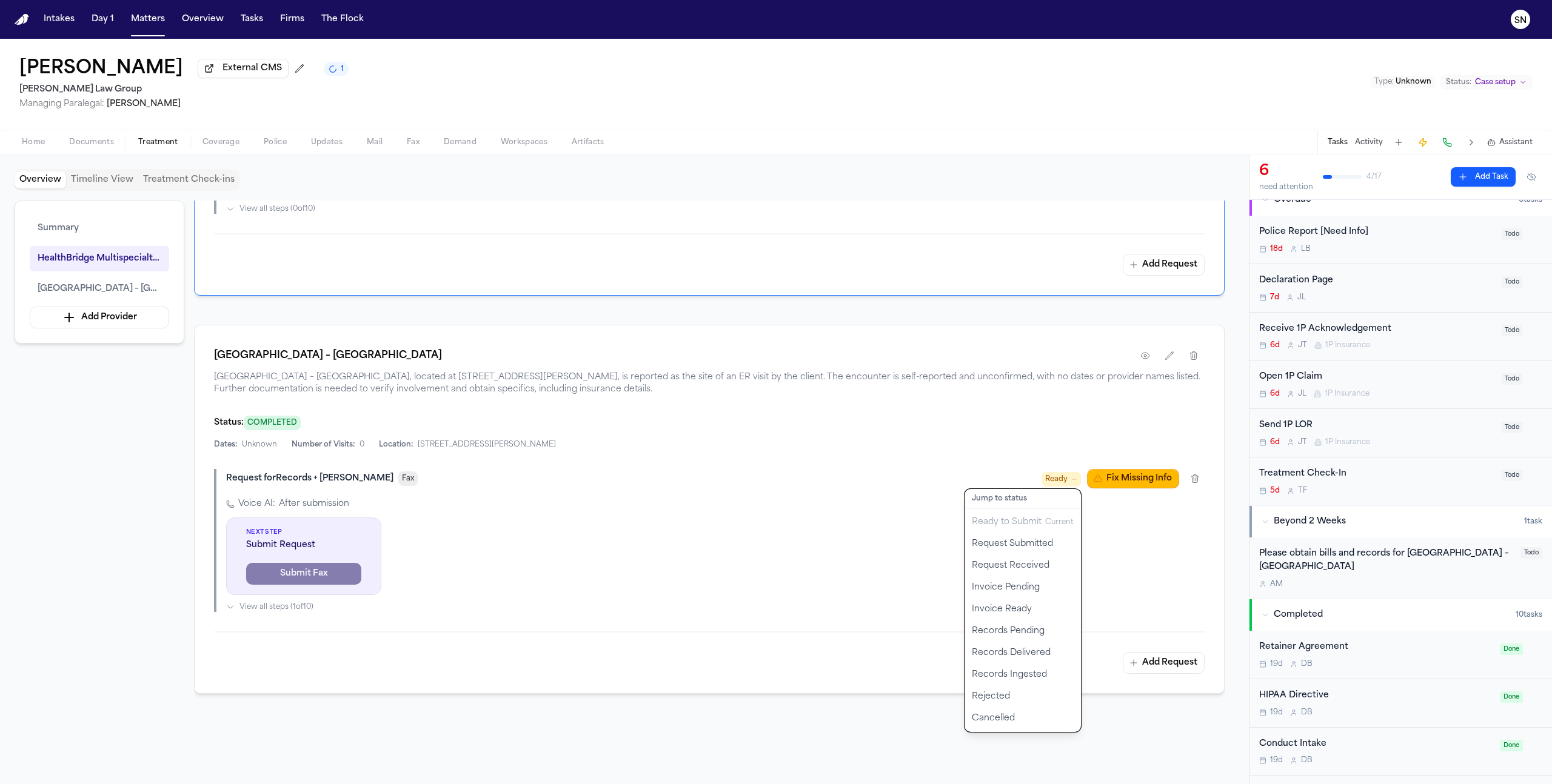
click at [1003, 432] on div "St. Luke's Hospital – Allentown Campus St. Luke's Hospital – Allentown Campus, …" at bounding box center [709, 509] width 1030 height 369
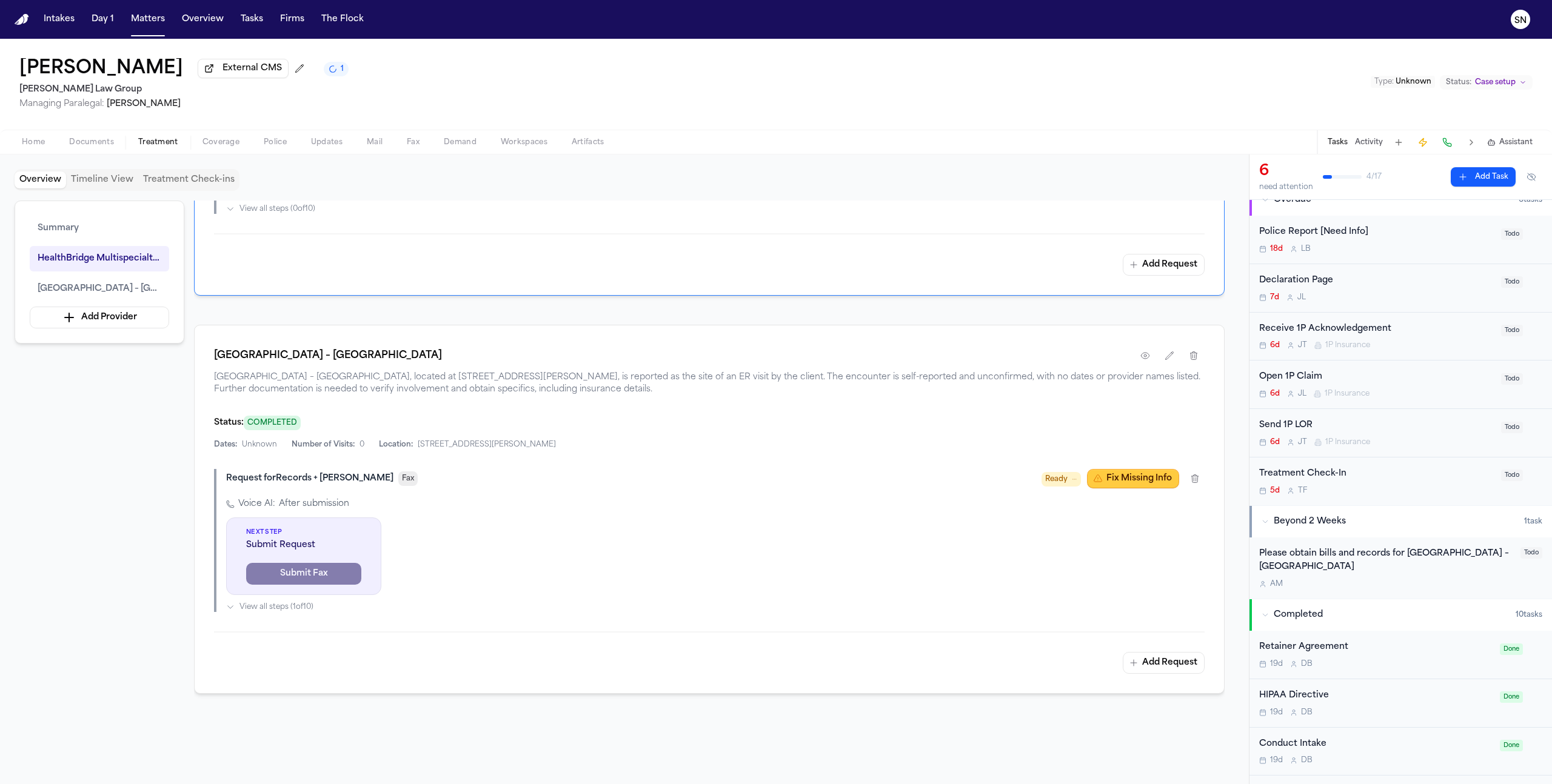
click at [1096, 483] on icon "button" at bounding box center [1098, 479] width 10 height 10
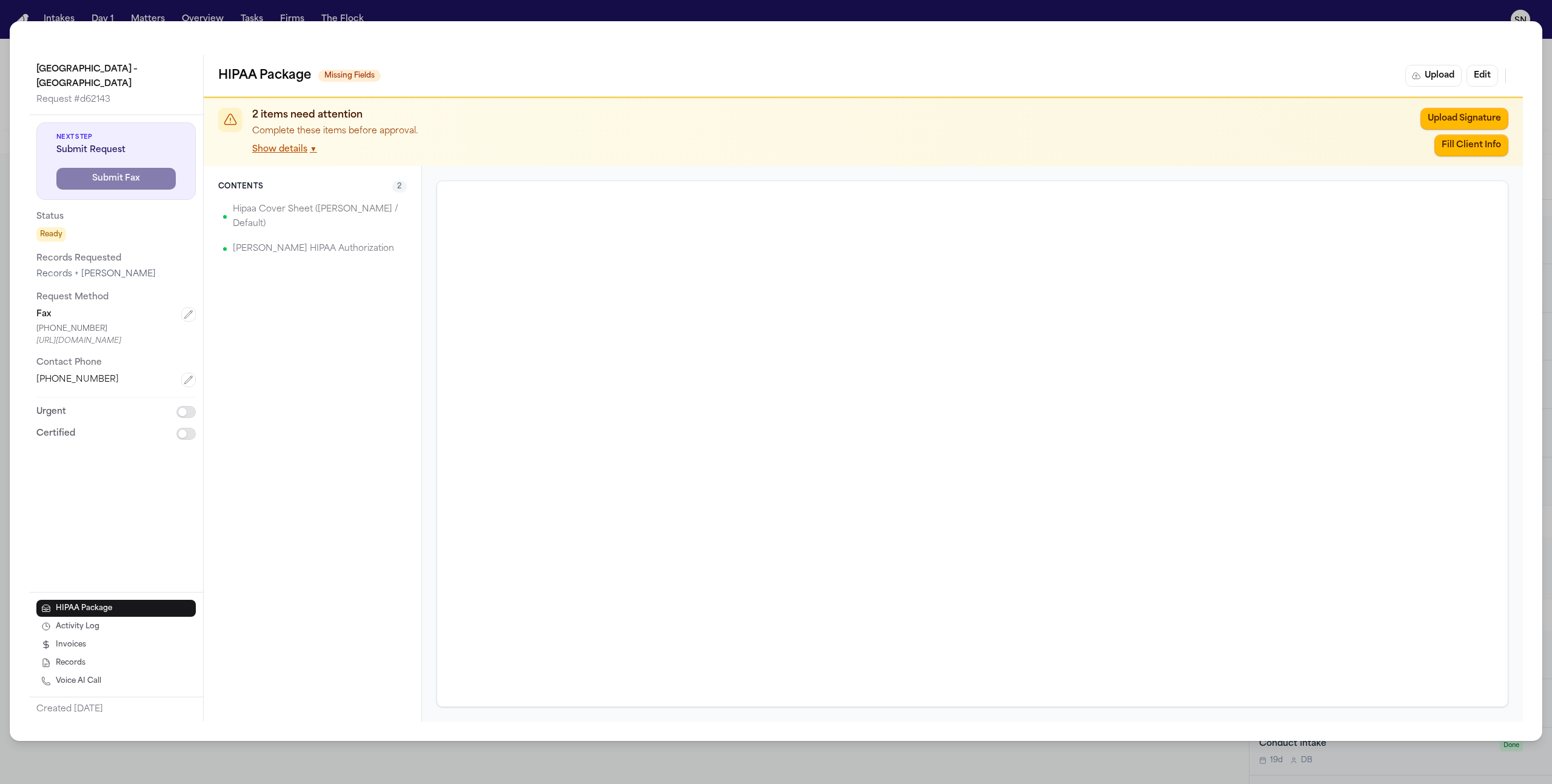
click at [301, 205] on p "Hipaa Cover Sheet (David / Default)" at bounding box center [317, 217] width 169 height 29
click at [300, 143] on button "Show details ▼" at bounding box center [285, 148] width 65 height 12
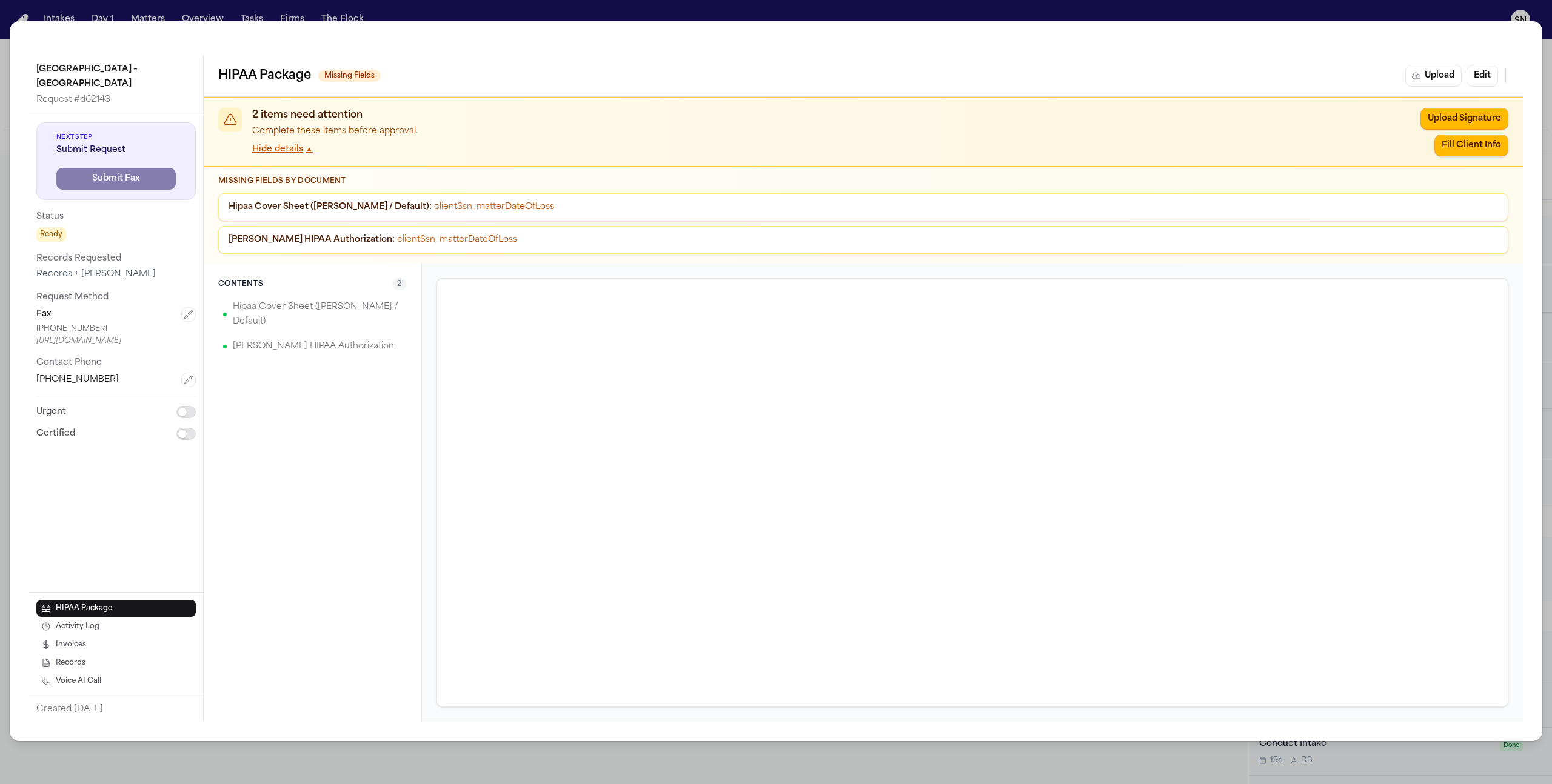
click at [426, 224] on div "Hipaa Cover Sheet (David / Default) : clientSsn, matterDateOfLoss Romanow HIPAA…" at bounding box center [863, 224] width 1290 height 60
click at [729, 24] on div "St. Luke's Hospital – Allentown Campus Request # d62143 Next Step Submit Reques…" at bounding box center [776, 382] width 1533 height 720
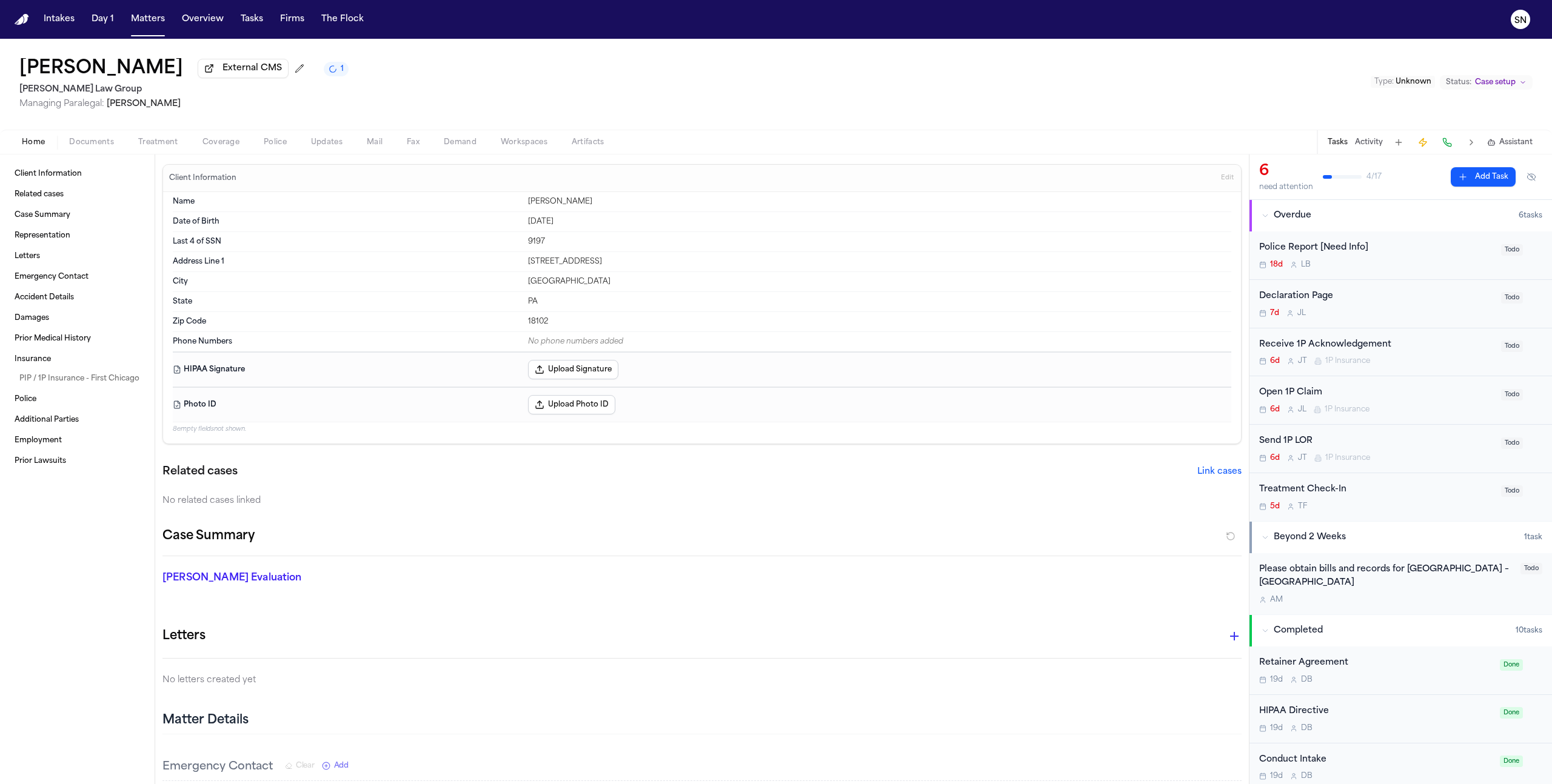
click at [111, 142] on span "Documents" at bounding box center [91, 143] width 45 height 10
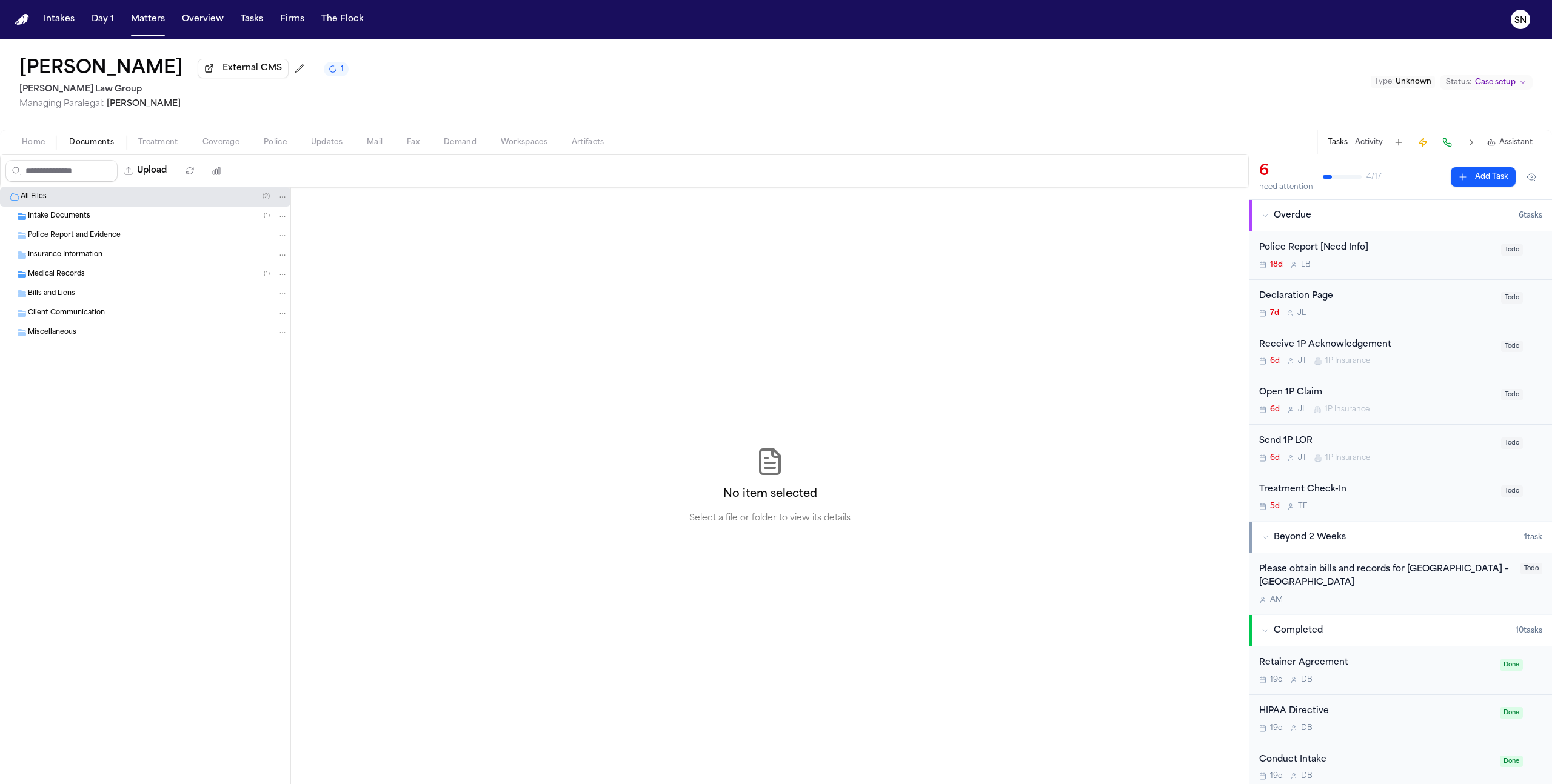
click at [44, 284] on div "Medical Records ( 1 )" at bounding box center [145, 274] width 291 height 19
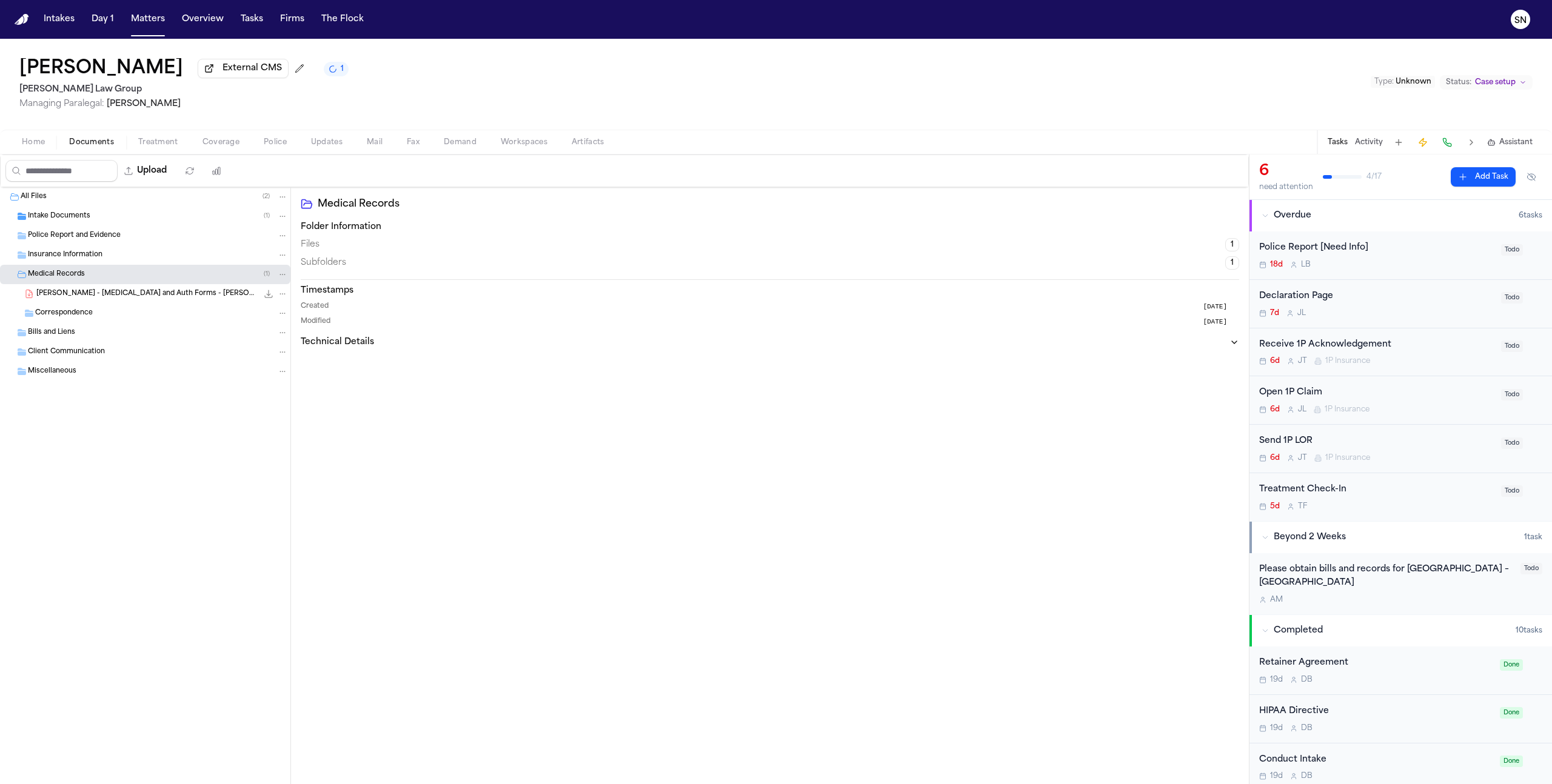
click at [65, 296] on span "[PERSON_NAME] - [MEDICAL_DATA] and Auth Forms - [PERSON_NAME] Law Group - Undat…" at bounding box center [147, 294] width 221 height 10
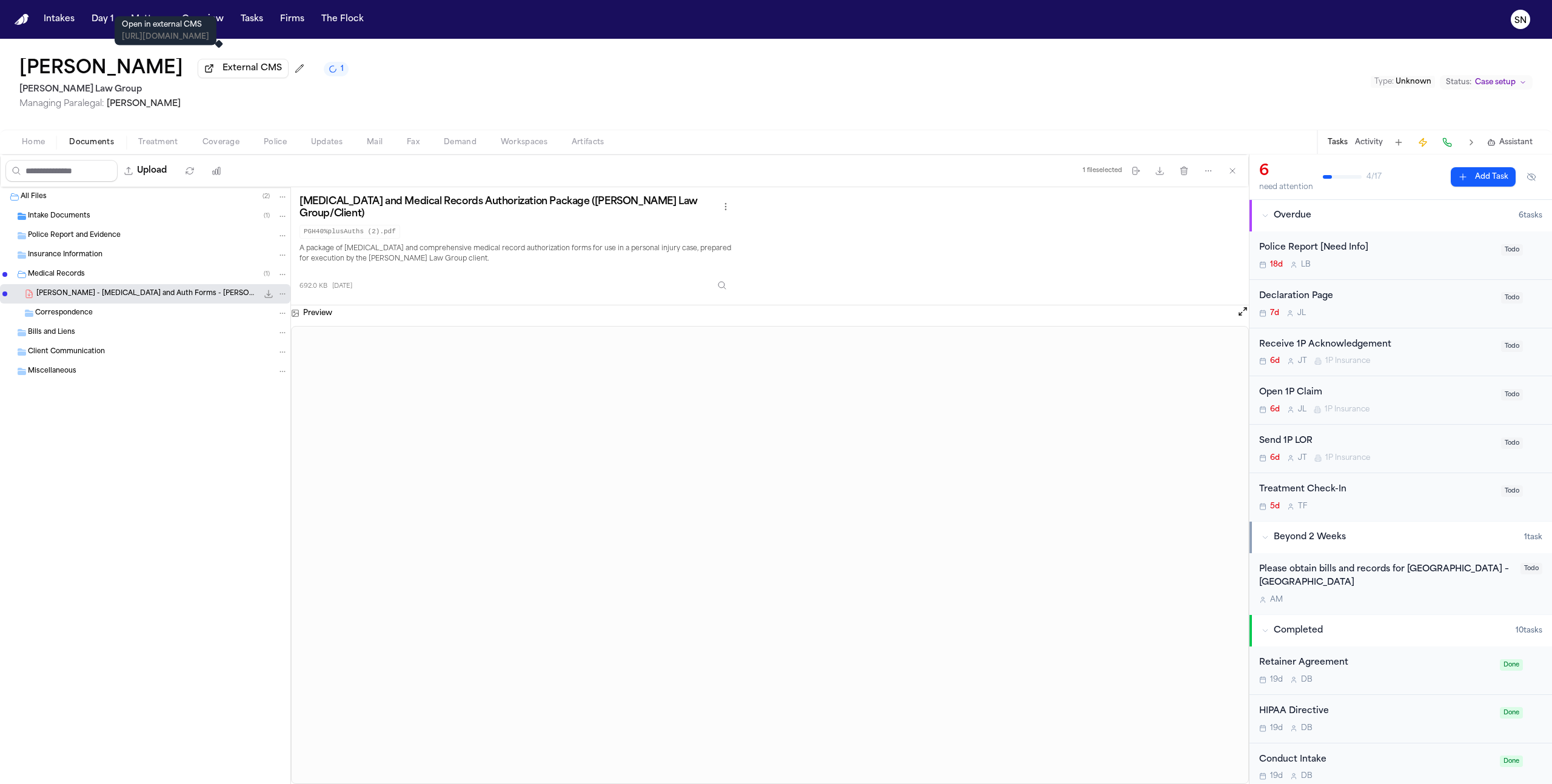
click at [243, 72] on span "External CMS" at bounding box center [252, 68] width 60 height 12
click at [258, 11] on button "Tasks" at bounding box center [252, 19] width 32 height 22
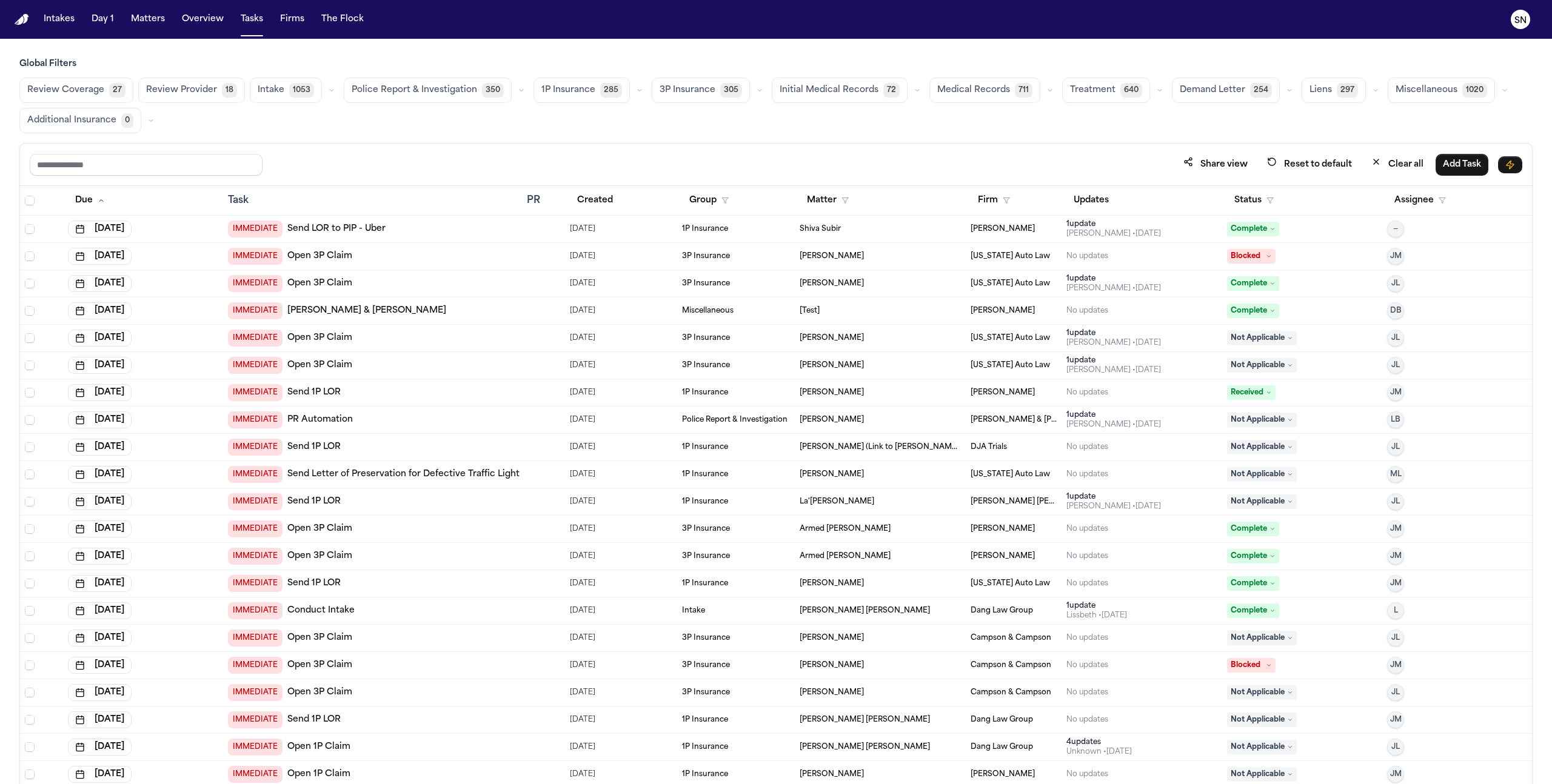
click at [955, 88] on span "Medical Records" at bounding box center [973, 90] width 72 height 12
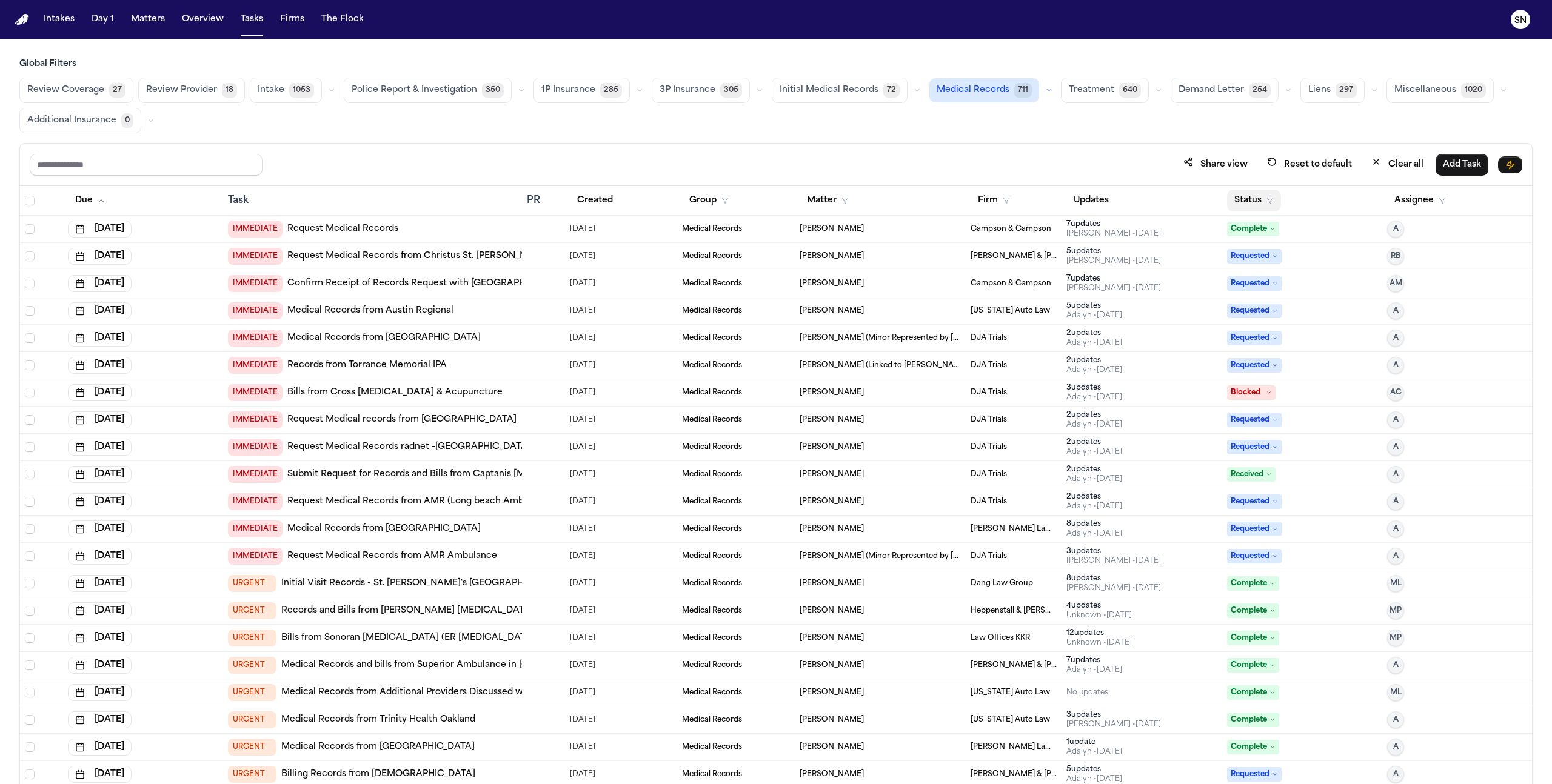
click at [1251, 204] on button "Status" at bounding box center [1254, 200] width 54 height 22
click at [1315, 306] on div "Pending" at bounding box center [1292, 304] width 101 height 14
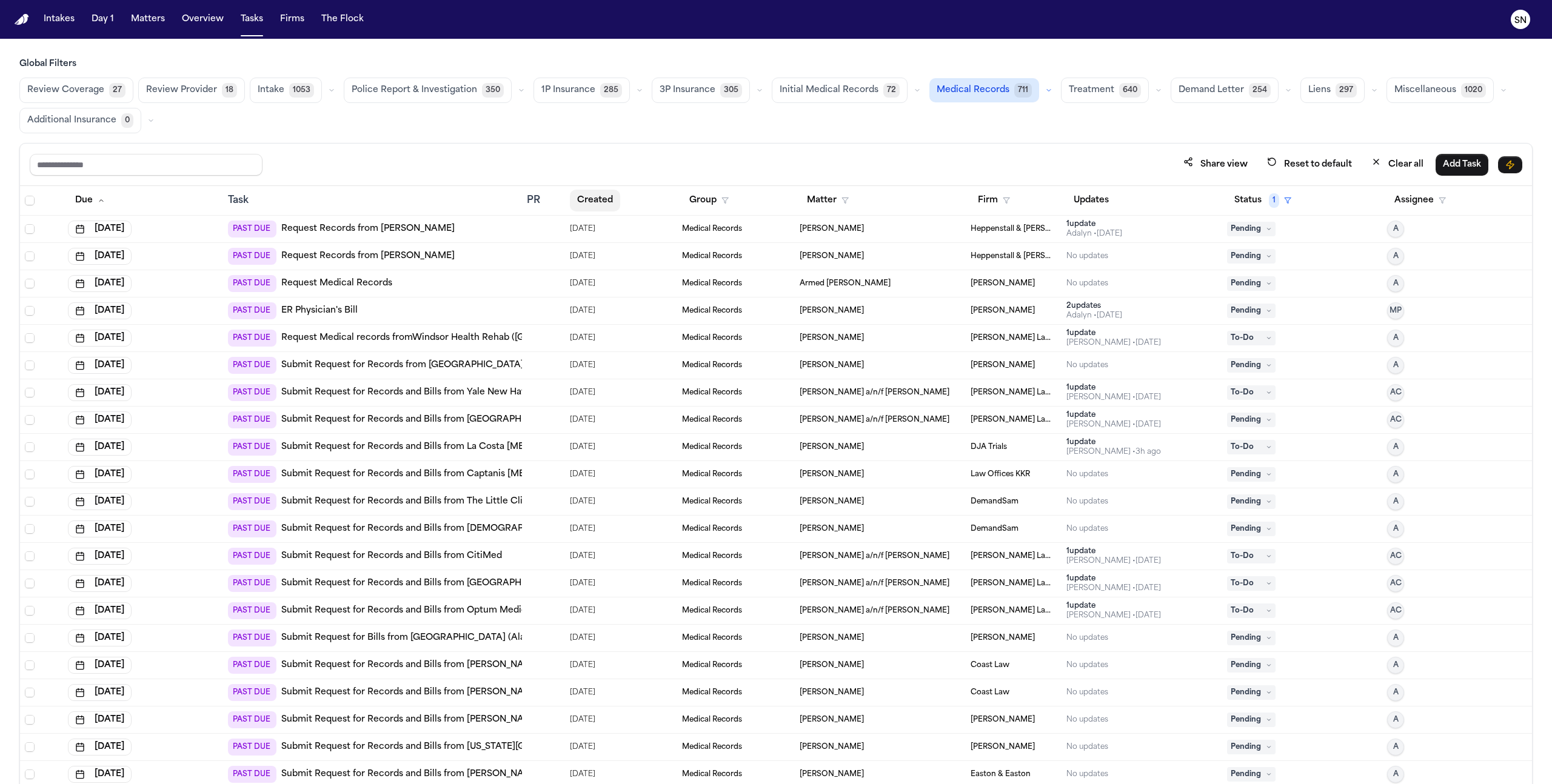
click at [578, 202] on button "Created" at bounding box center [595, 200] width 50 height 22
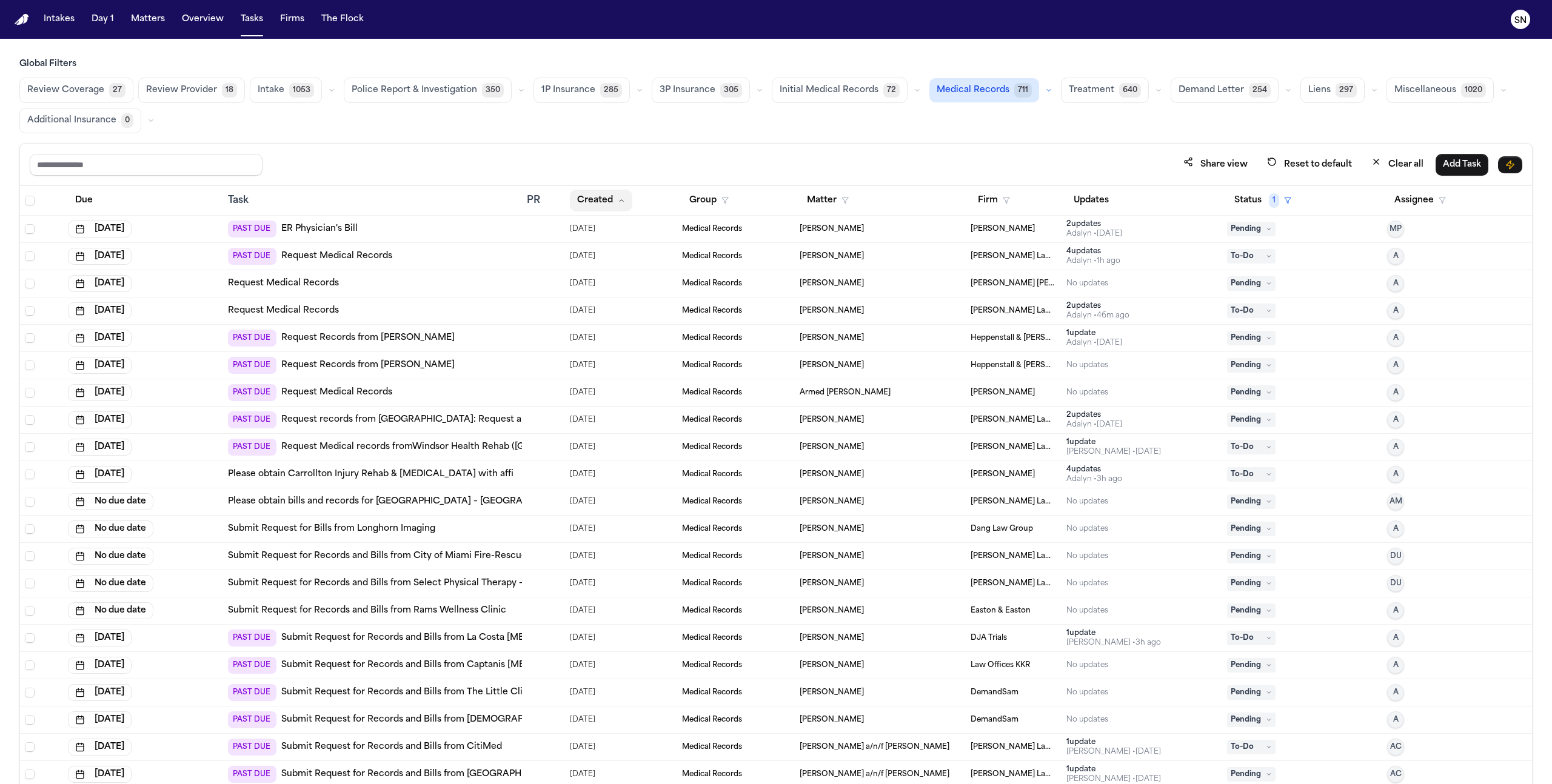
click at [578, 202] on button "Created" at bounding box center [601, 200] width 62 height 22
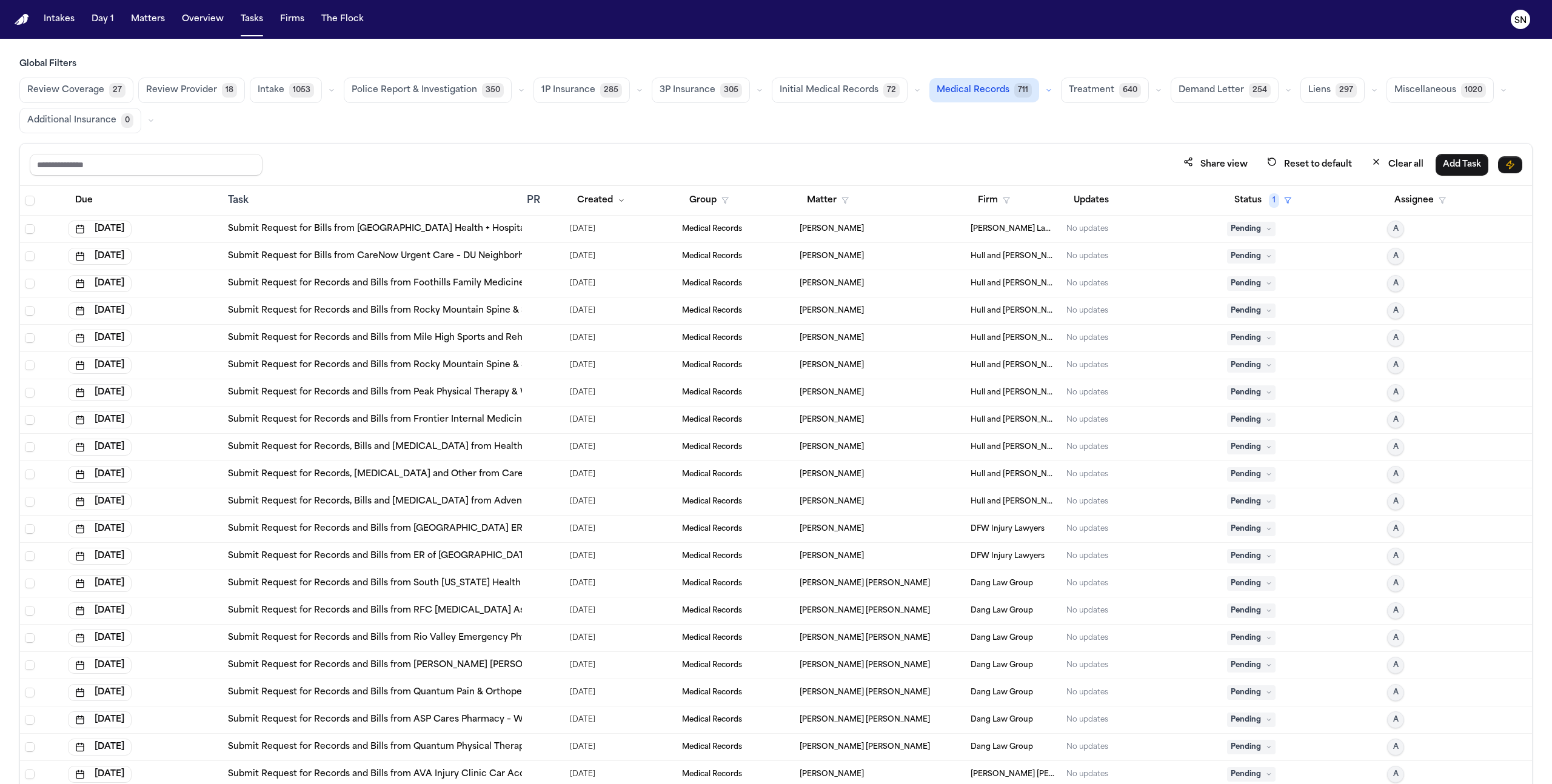
click at [420, 230] on link "Submit Request for Bills from [GEOGRAPHIC_DATA] Health + Hospitals / [GEOGRAPHI…" at bounding box center [432, 229] width 408 height 12
click at [431, 255] on link "Submit Request for Bills from CareNow Urgent Care – DU Neighborhood" at bounding box center [384, 256] width 312 height 12
click at [436, 288] on link "Submit Request for Records and Bills from Foothills Family Medicine PC" at bounding box center [384, 283] width 311 height 12
click at [445, 311] on link "Submit Request for Records and Bills from Rocky Mountain Spine & Sport Physical…" at bounding box center [476, 311] width 497 height 12
click at [459, 230] on link "Submit Request for Bills from [GEOGRAPHIC_DATA] Health + Hospitals / [GEOGRAPHI…" at bounding box center [432, 229] width 408 height 12
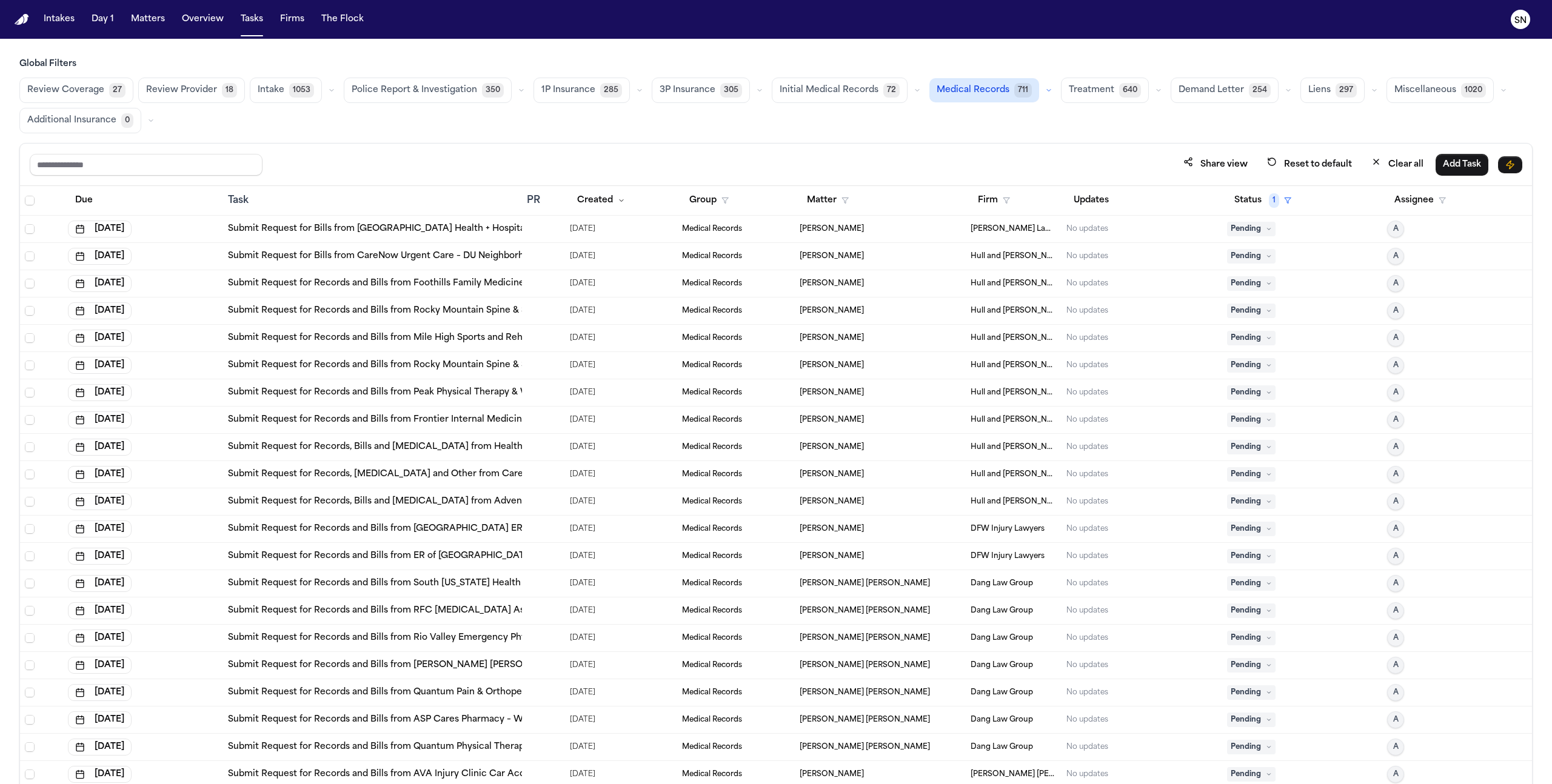
click at [443, 531] on link "Submit Request for Records and Bills from Medical City ER- Argyle" at bounding box center [426, 529] width 396 height 12
click at [440, 587] on link "Submit Request for Records and Bills from South Texas Health System ER McColl" at bounding box center [430, 583] width 404 height 12
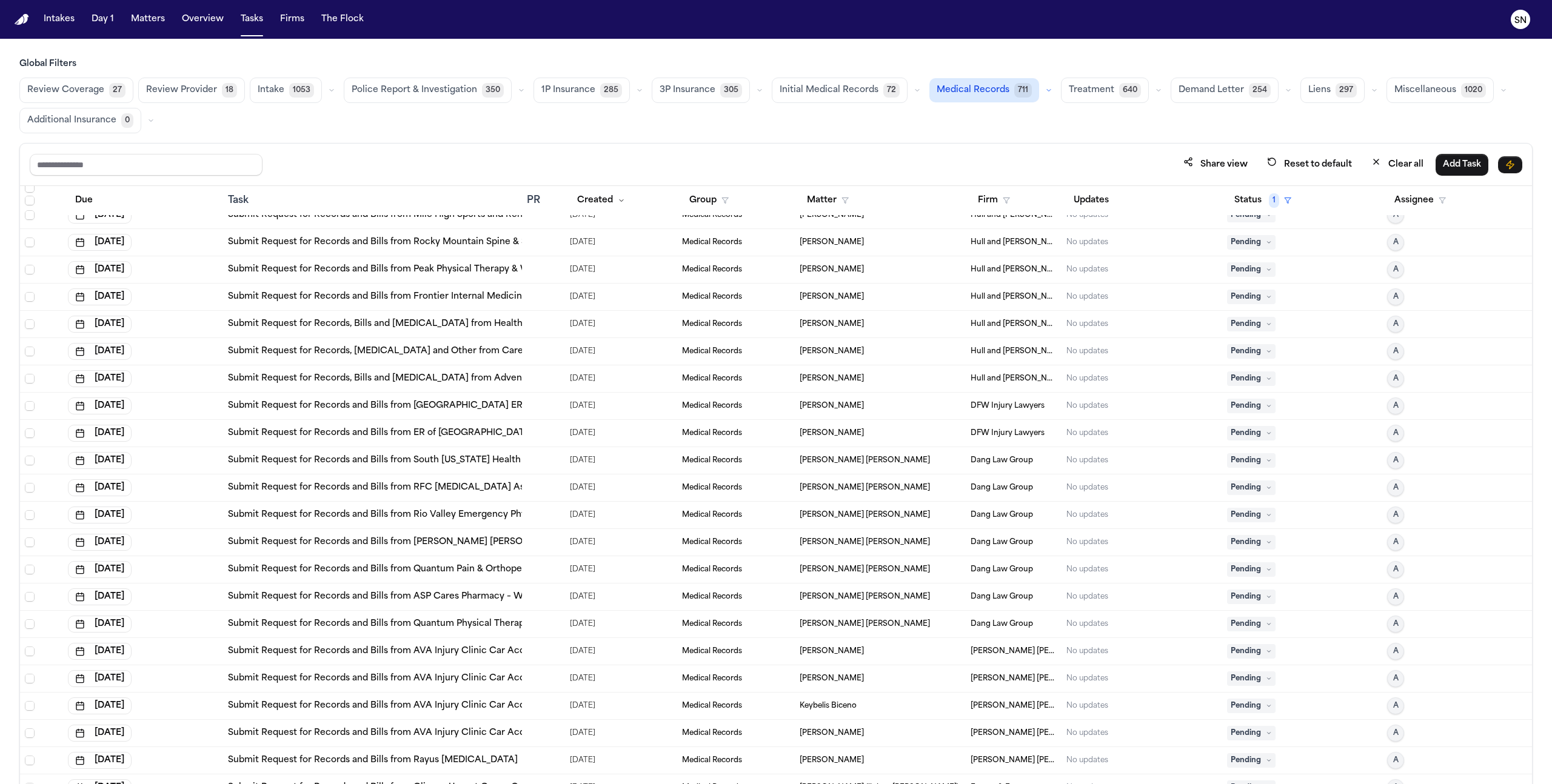
scroll to position [123, 0]
click at [440, 651] on link "Submit Request for Records and Bills from AVA Injury Clinic Car Accident" at bounding box center [387, 651] width 319 height 12
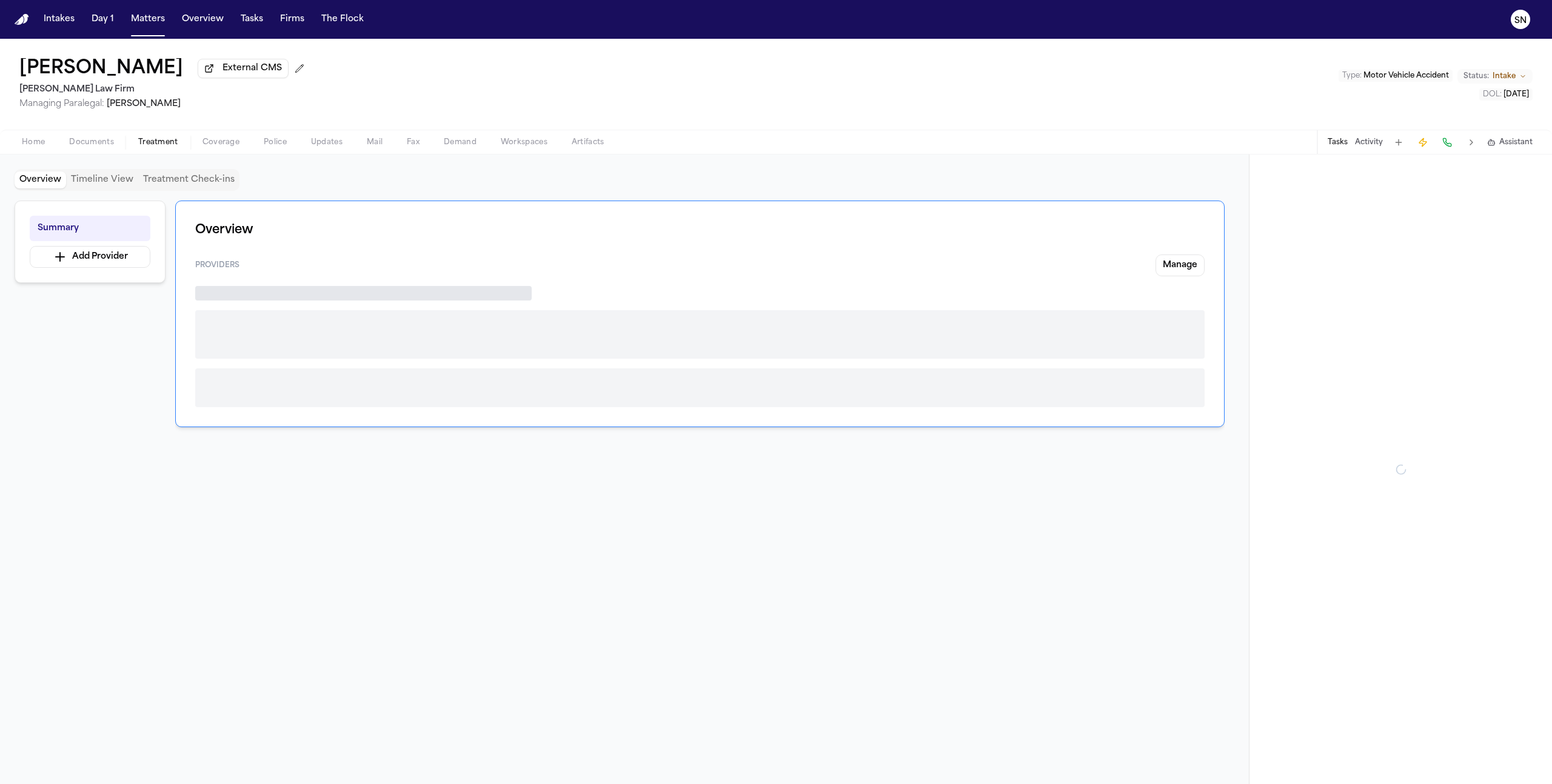
click at [155, 144] on span "Treatment" at bounding box center [159, 143] width 40 height 10
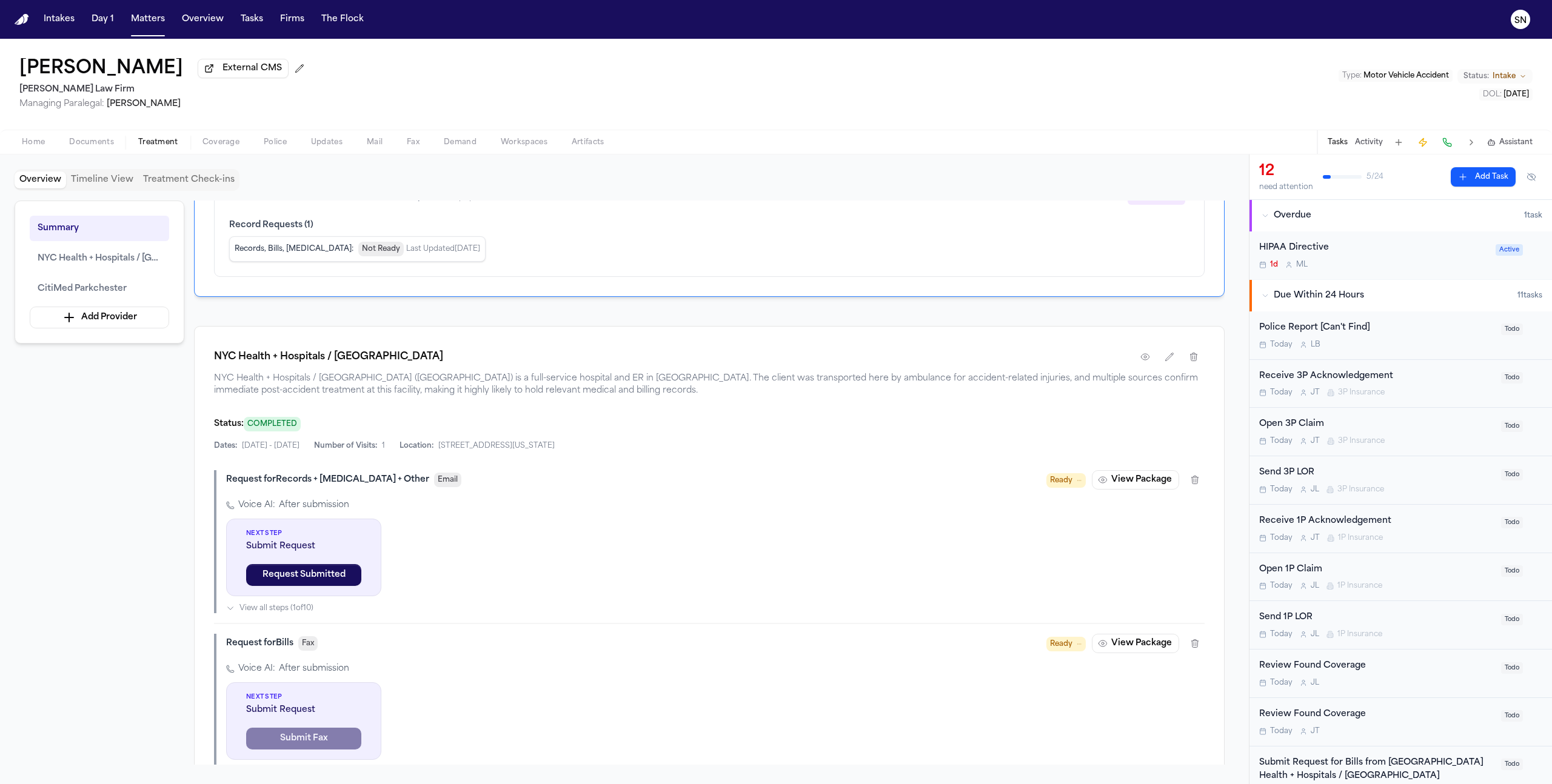
scroll to position [346, 0]
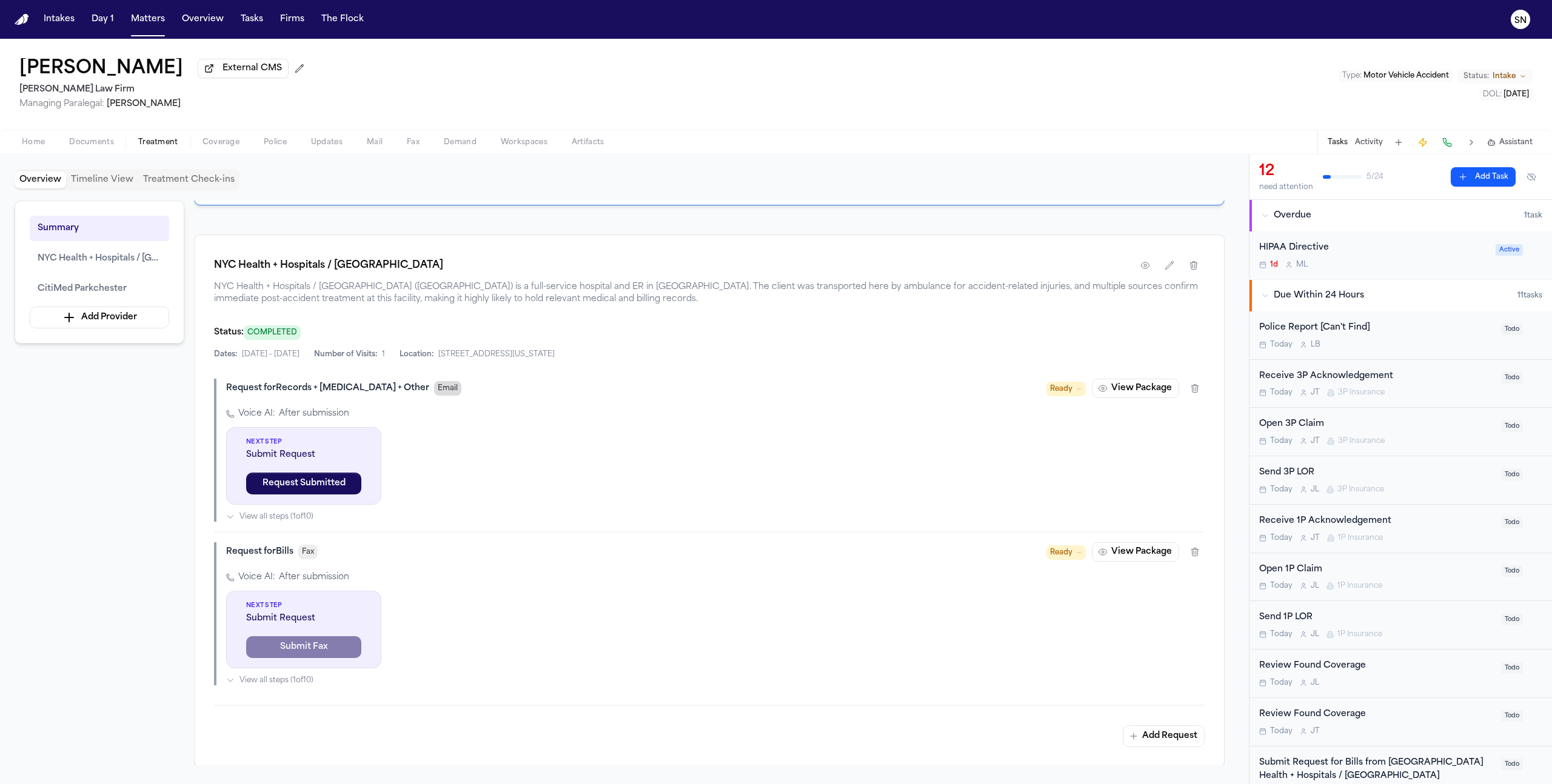
click at [434, 391] on span "Email" at bounding box center [448, 388] width 27 height 14
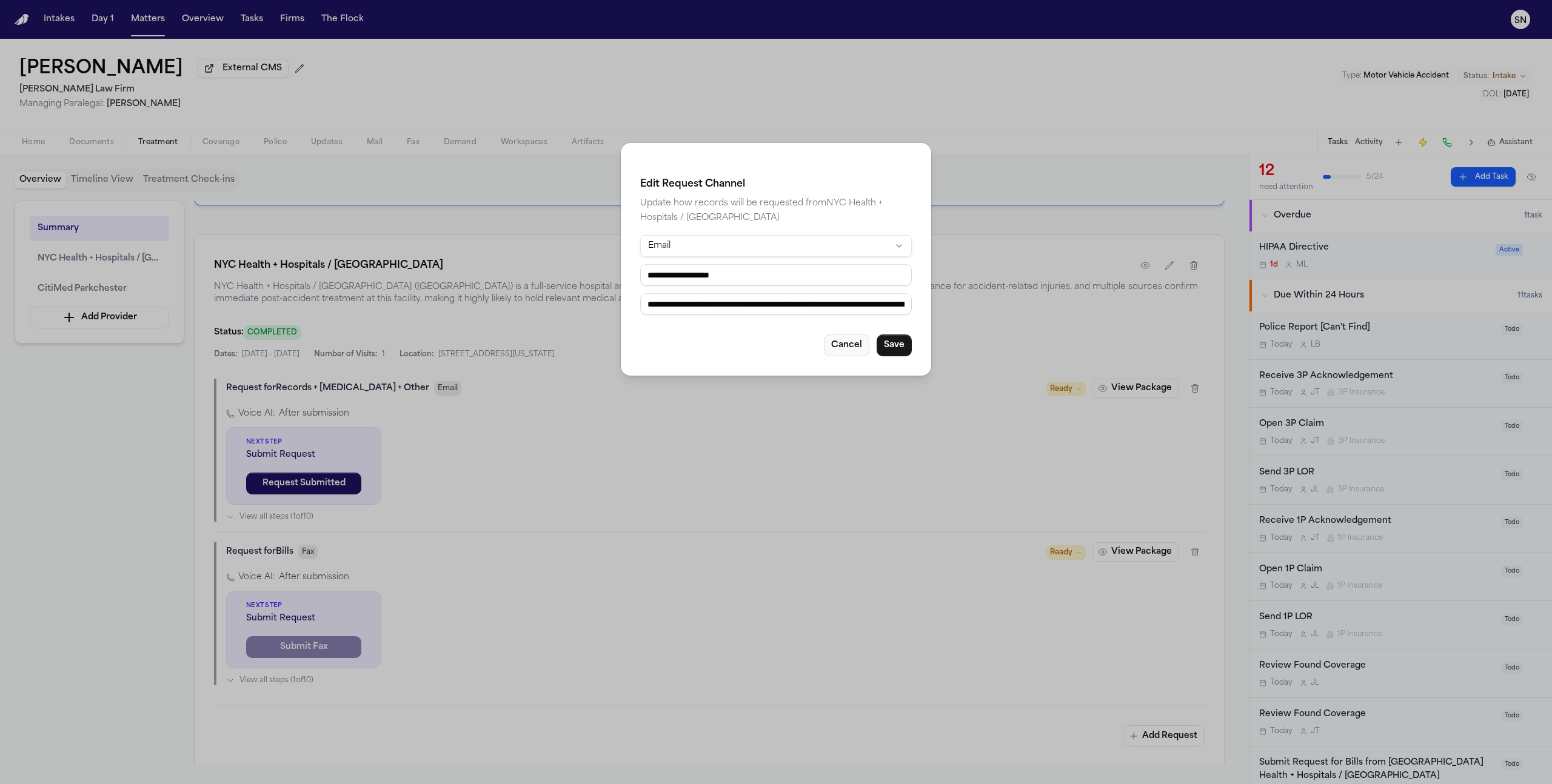
click at [842, 348] on button "Cancel" at bounding box center [846, 345] width 45 height 22
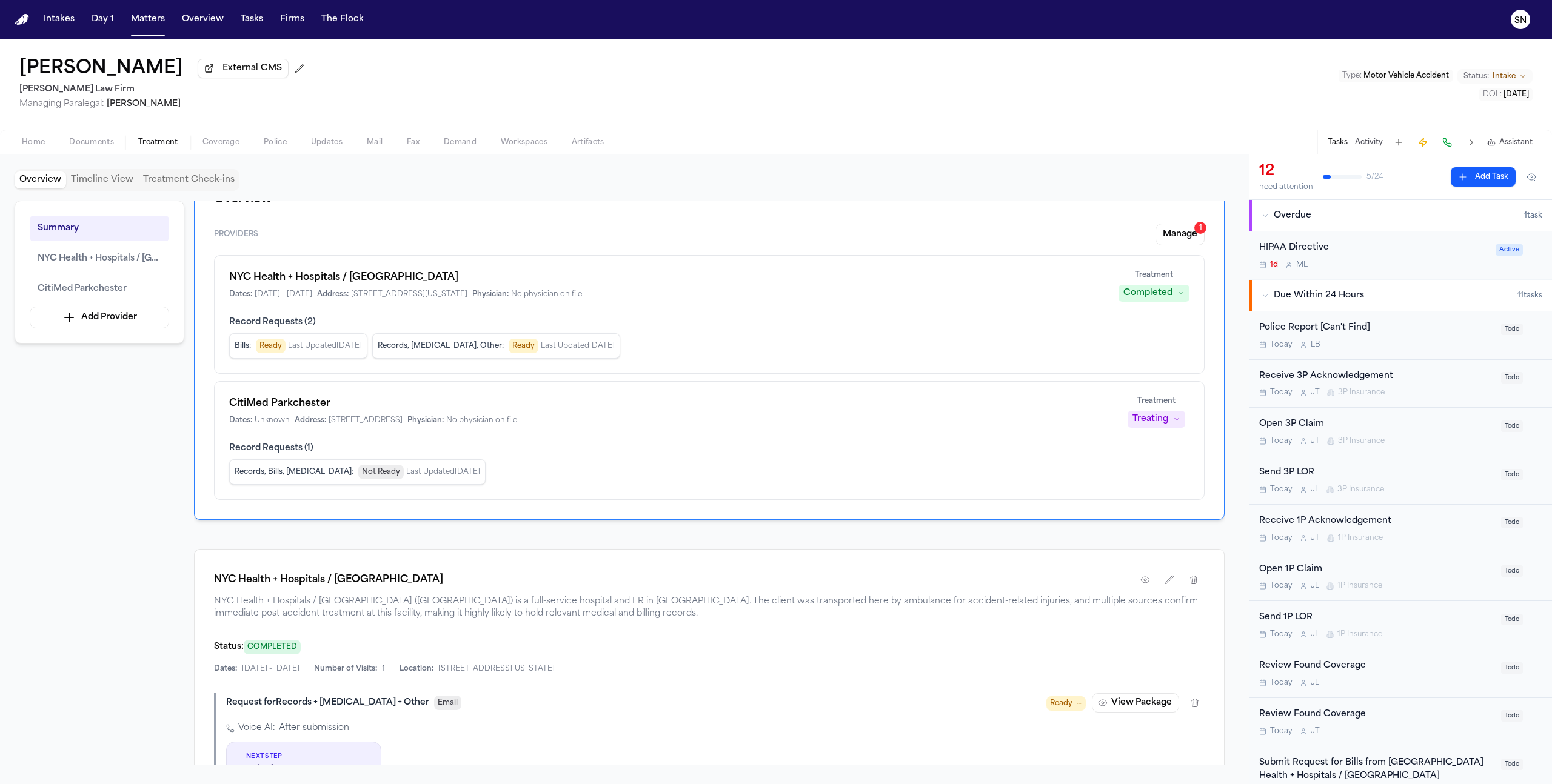
scroll to position [0, 0]
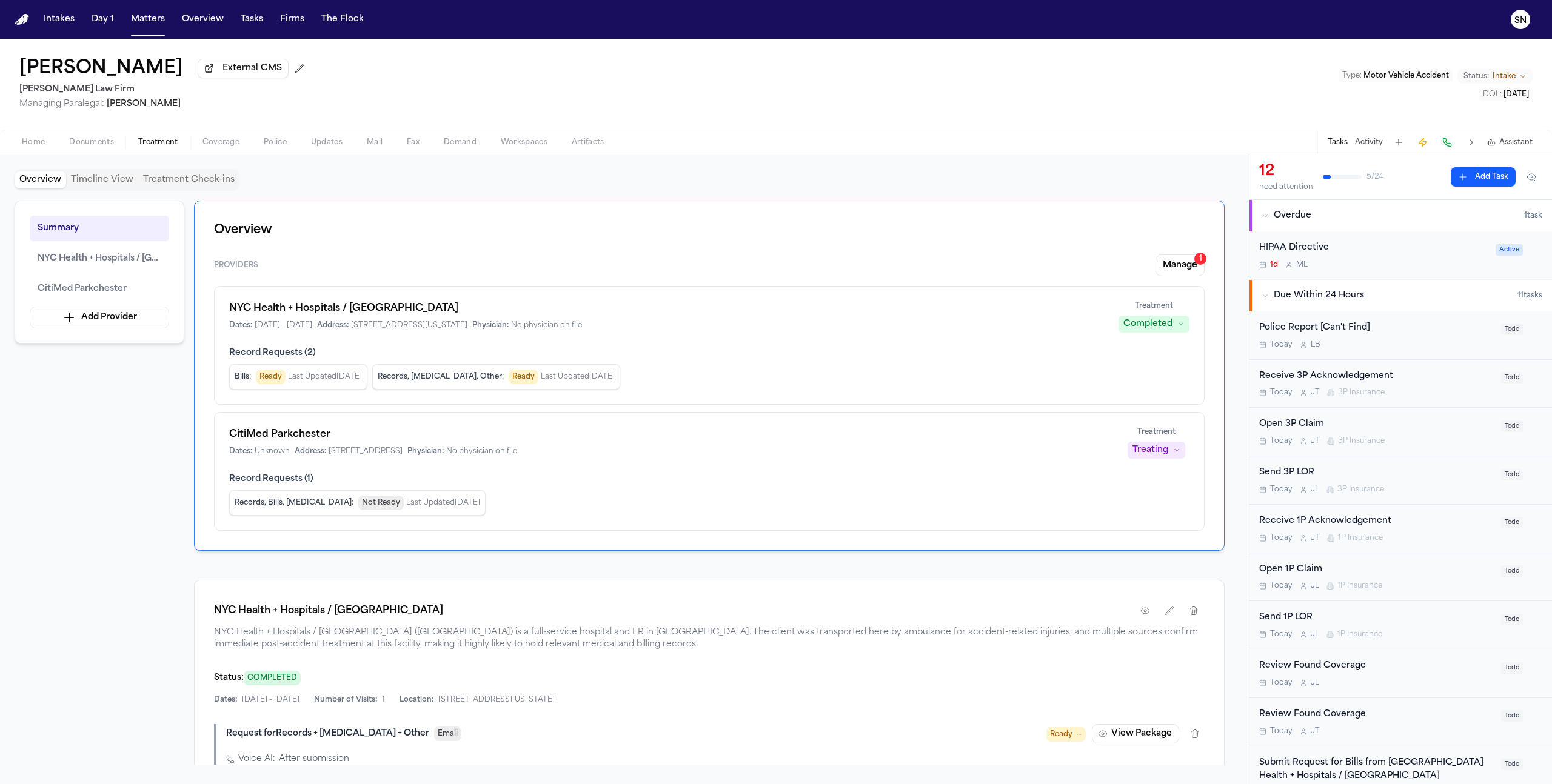
click at [113, 178] on button "Timeline View" at bounding box center [102, 180] width 72 height 17
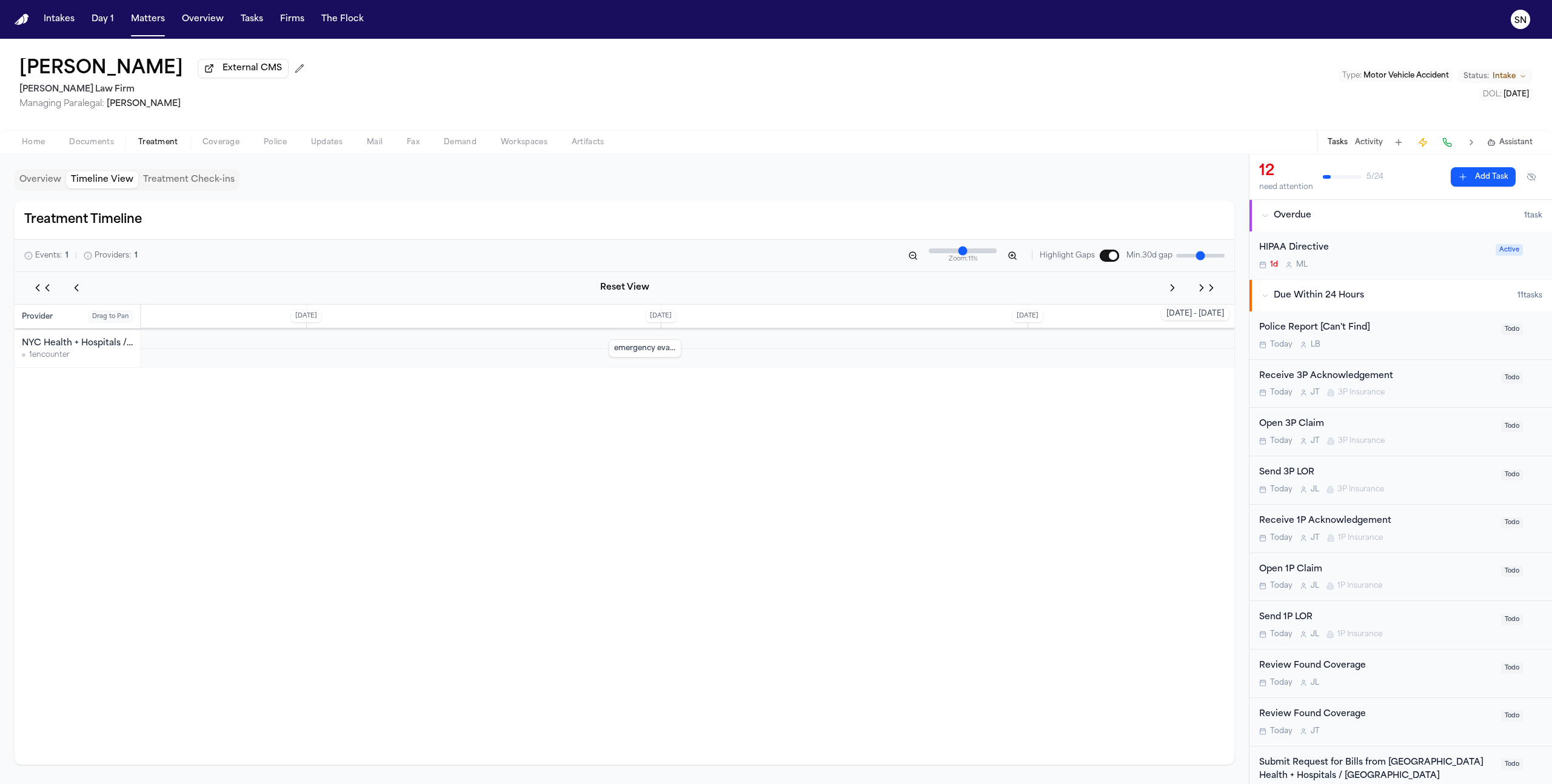
click at [29, 181] on button "Overview" at bounding box center [40, 180] width 52 height 17
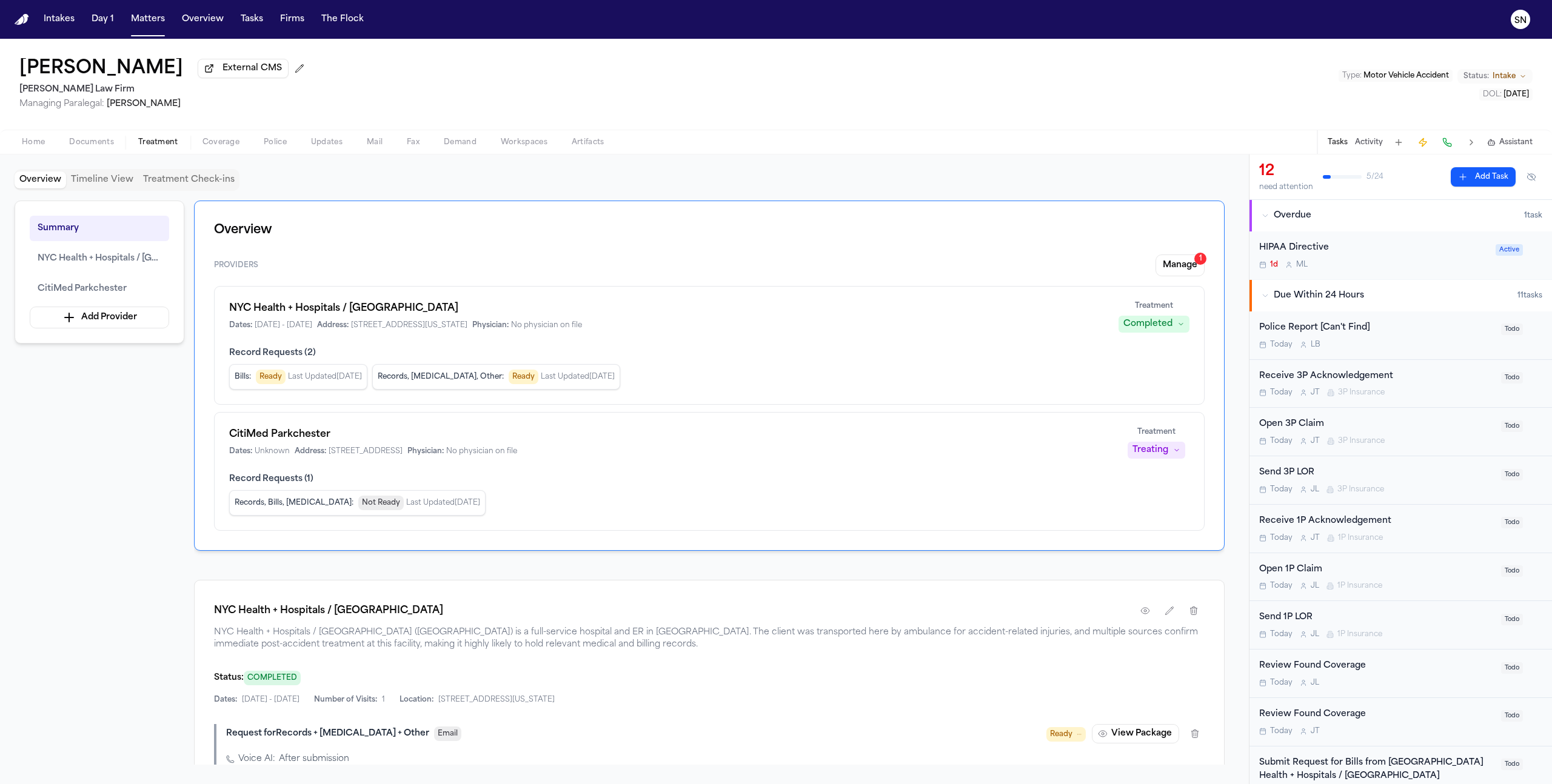
click at [104, 147] on span "Documents" at bounding box center [91, 143] width 45 height 10
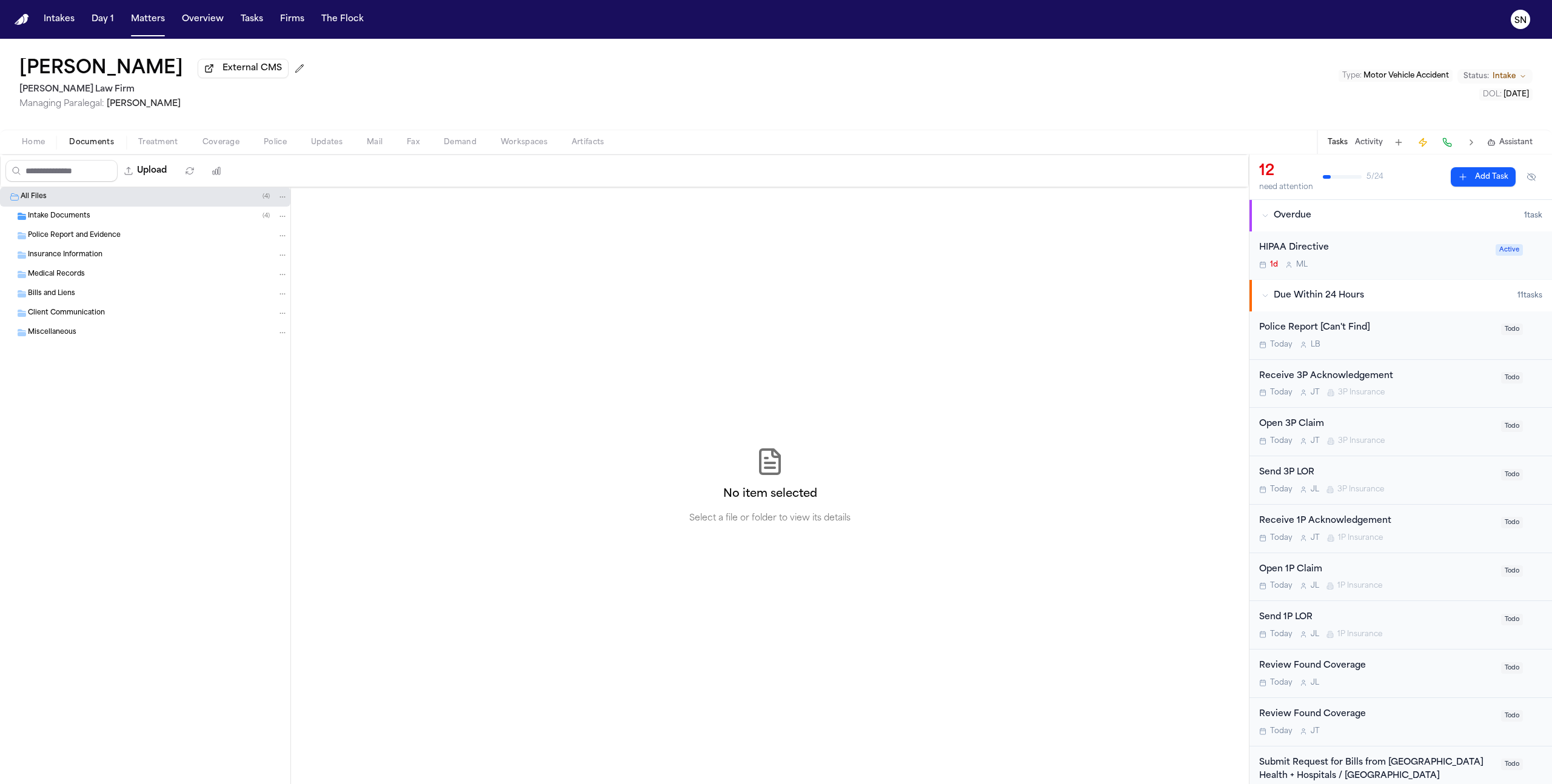
click at [156, 225] on div "Intake Documents ( 4 )" at bounding box center [145, 216] width 291 height 19
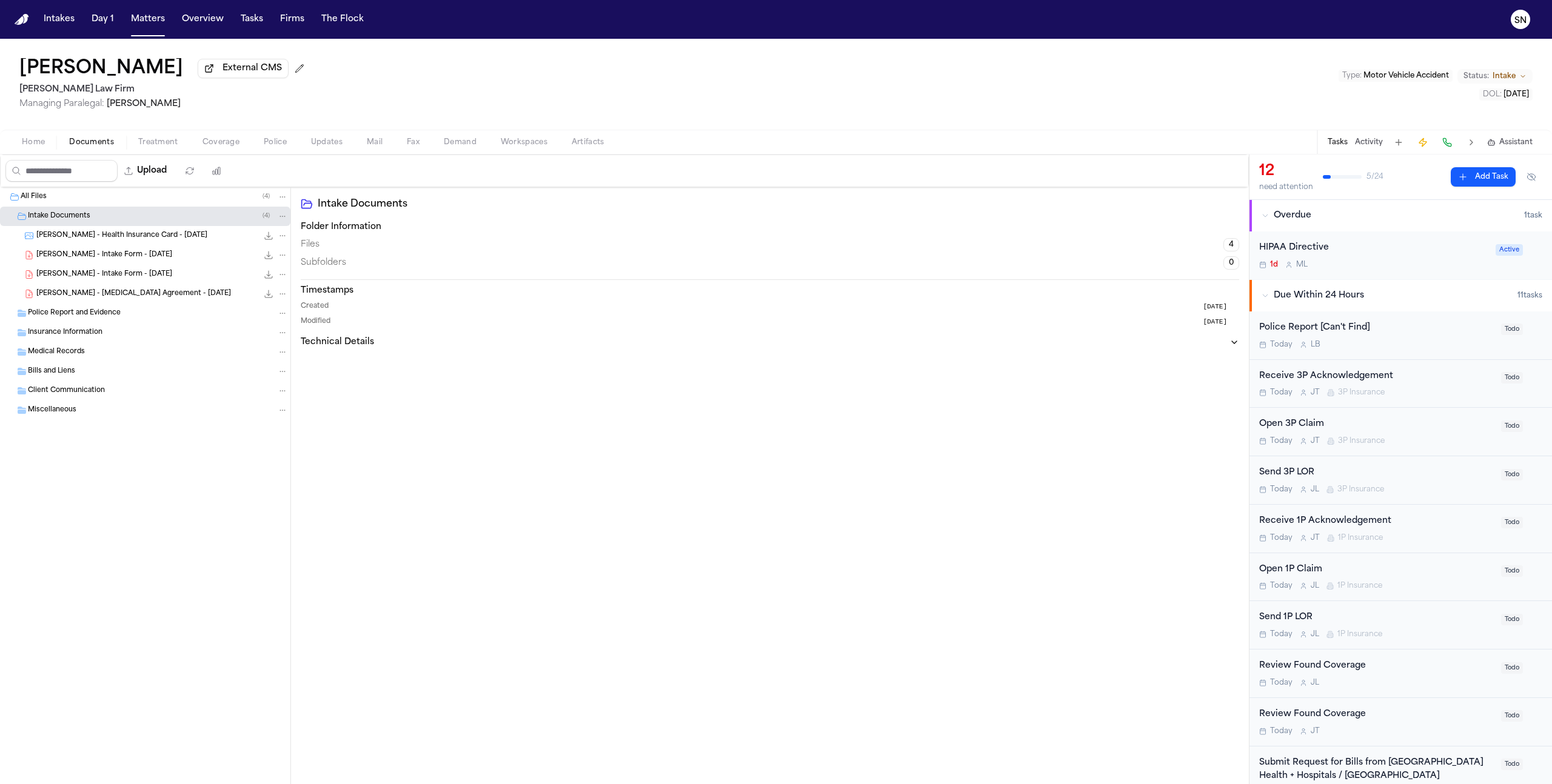
click at [157, 241] on span "[PERSON_NAME] - Health Insurance Card - [DATE]" at bounding box center [122, 236] width 171 height 10
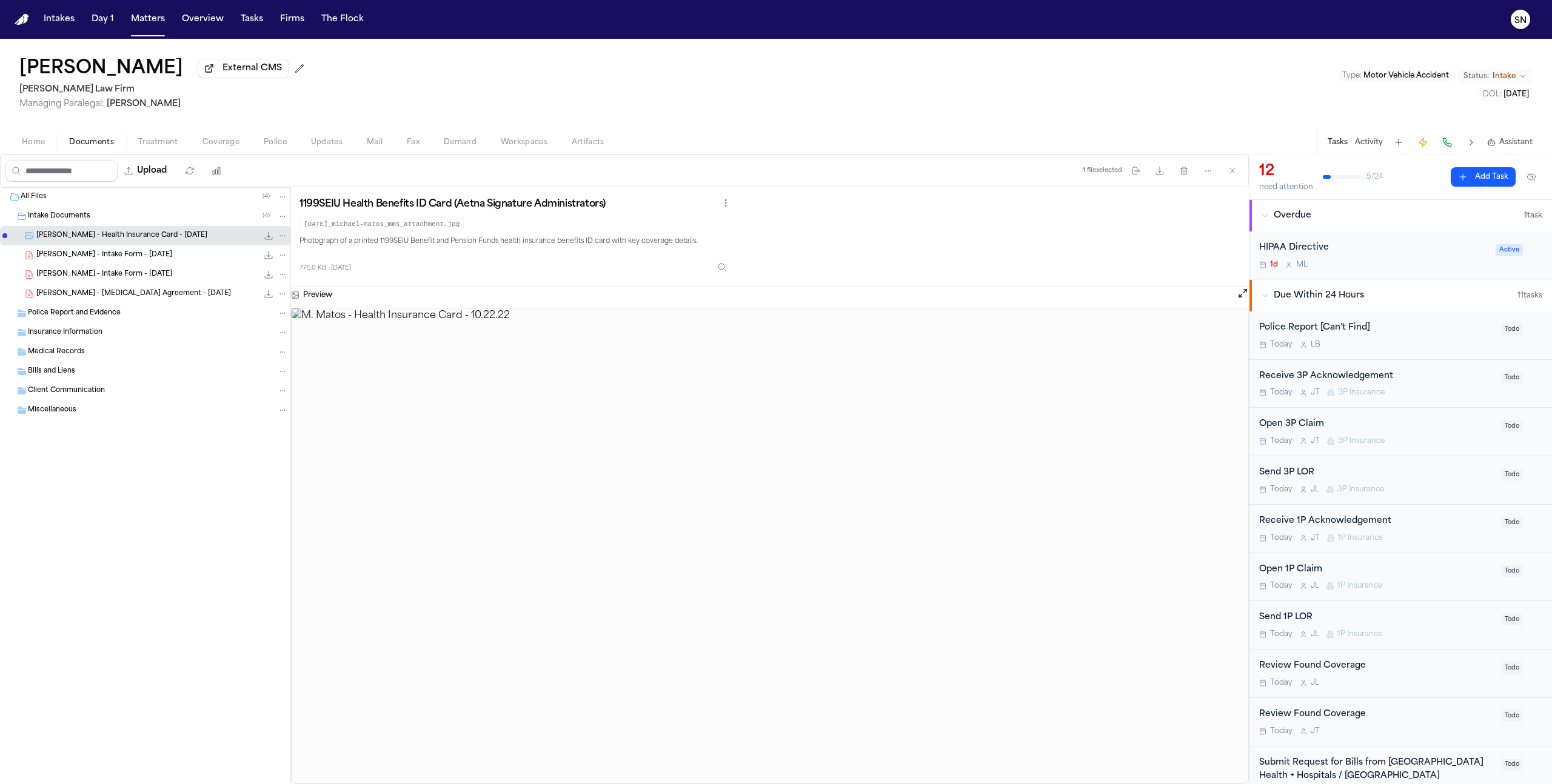
click at [198, 300] on div "[PERSON_NAME] - [MEDICAL_DATA] Agreement - [DATE] 444.8 KB • PDF" at bounding box center [162, 293] width 252 height 12
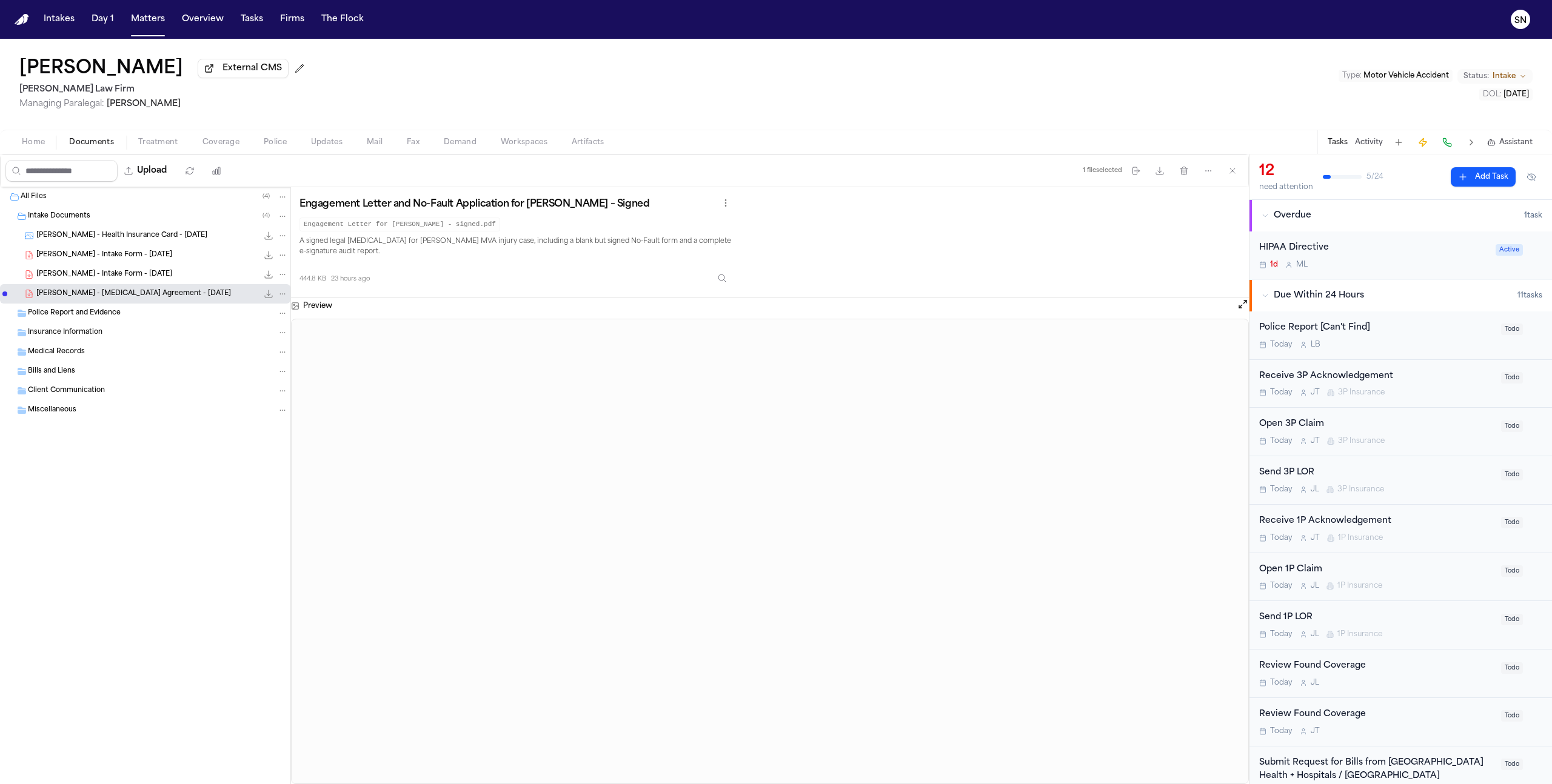
click at [171, 274] on div "[PERSON_NAME] - Intake Form - [DATE] 233.6 KB • PDF" at bounding box center [162, 274] width 252 height 12
click at [139, 296] on span "[PERSON_NAME] - [MEDICAL_DATA] Agreement - [DATE]" at bounding box center [133, 294] width 194 height 10
click at [141, 259] on span "[PERSON_NAME] - Intake Form - [DATE]" at bounding box center [104, 255] width 136 height 10
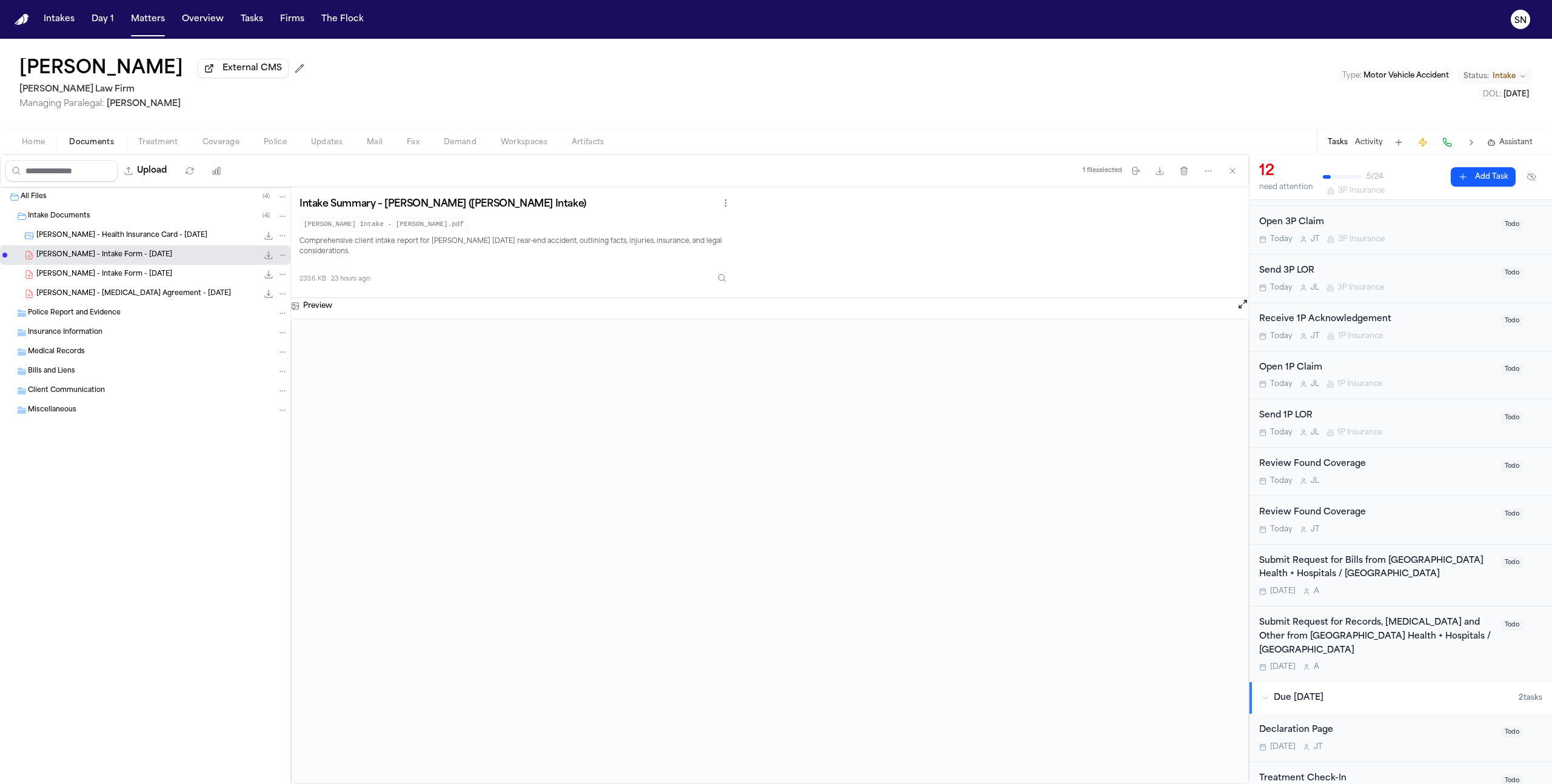
scroll to position [264, 0]
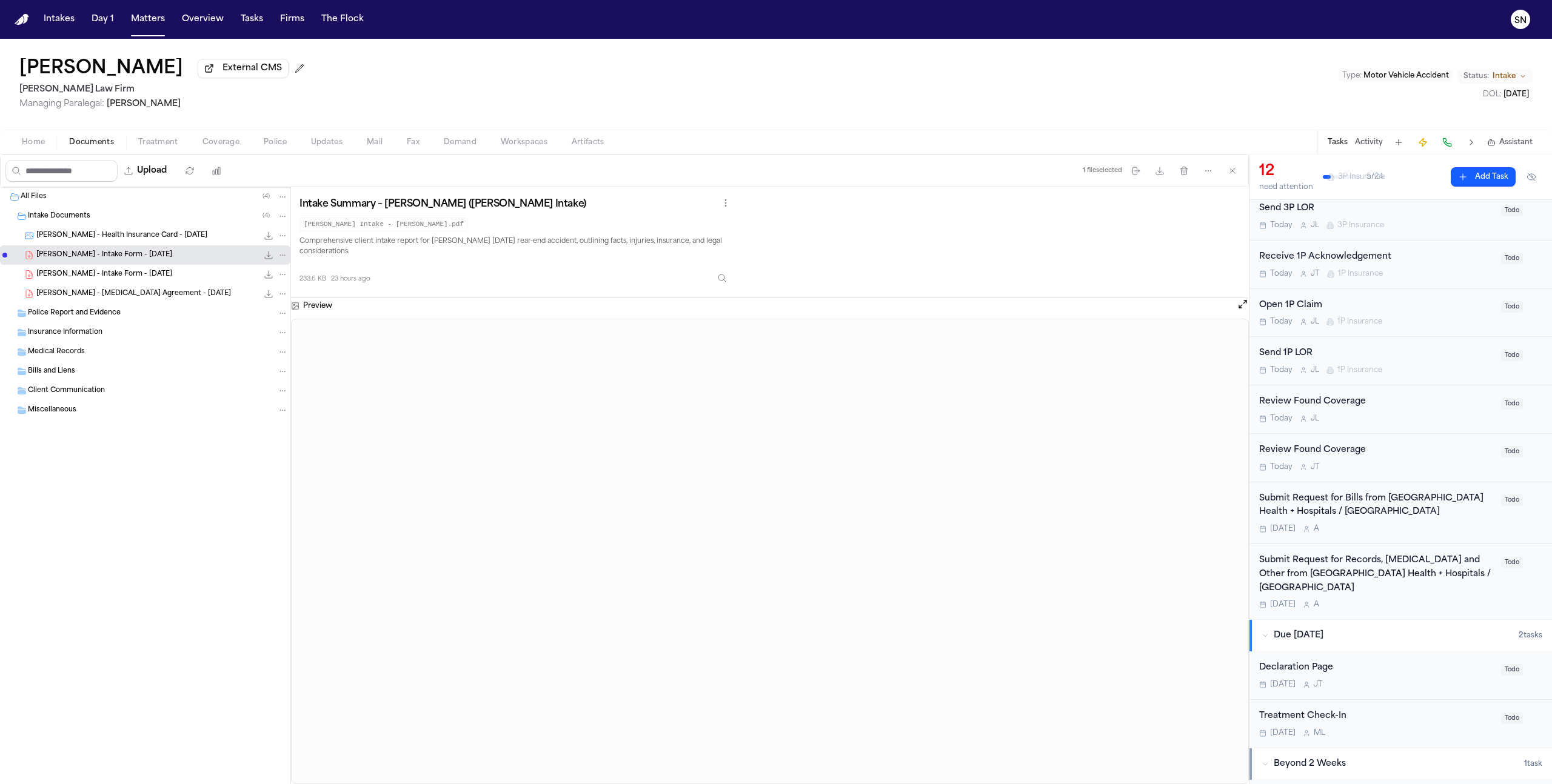
click at [1335, 501] on div "Submit Request for Bills from [GEOGRAPHIC_DATA] Health + Hospitals / [GEOGRAPHI…" at bounding box center [1376, 506] width 235 height 28
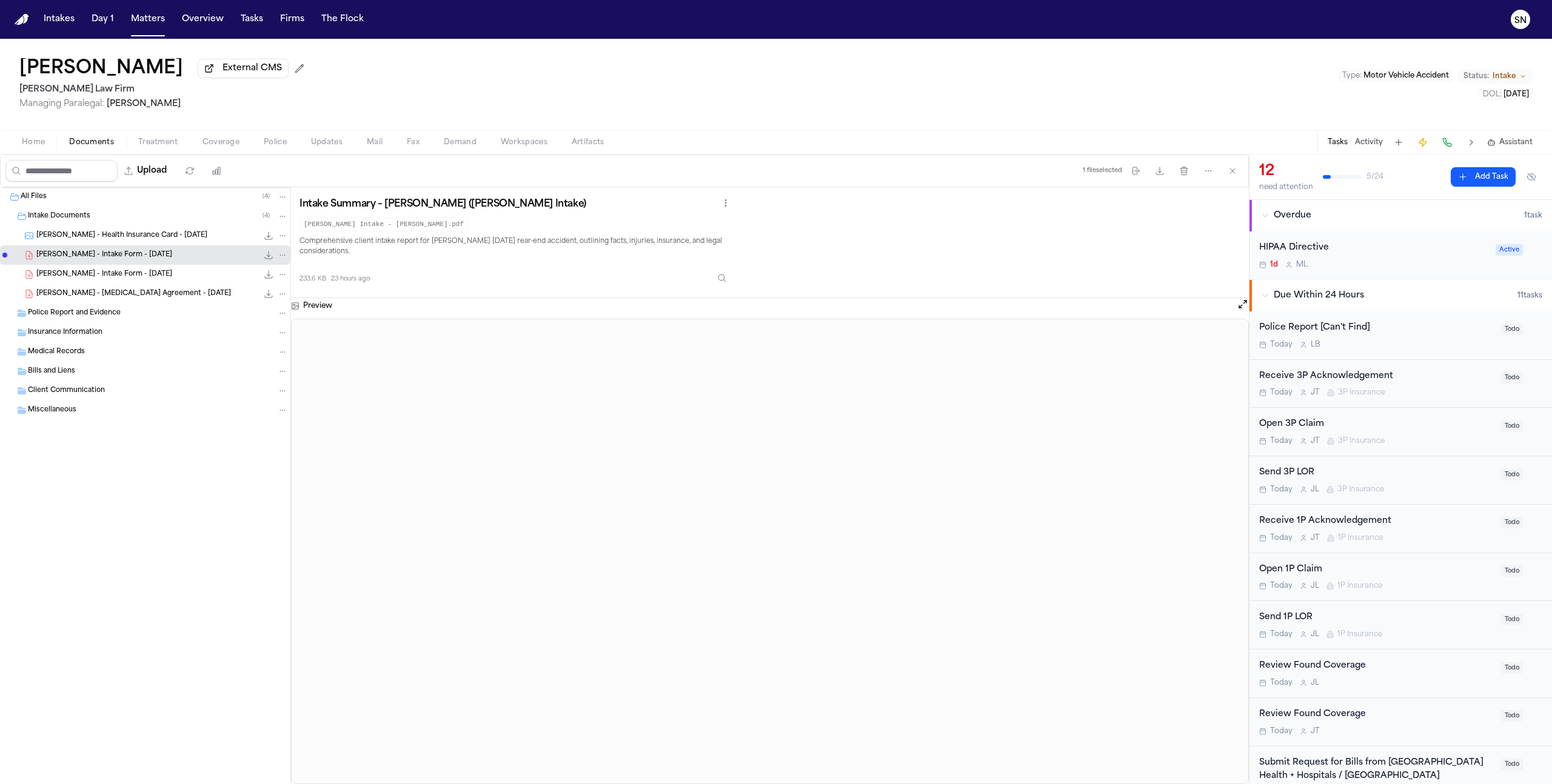
scroll to position [333, 0]
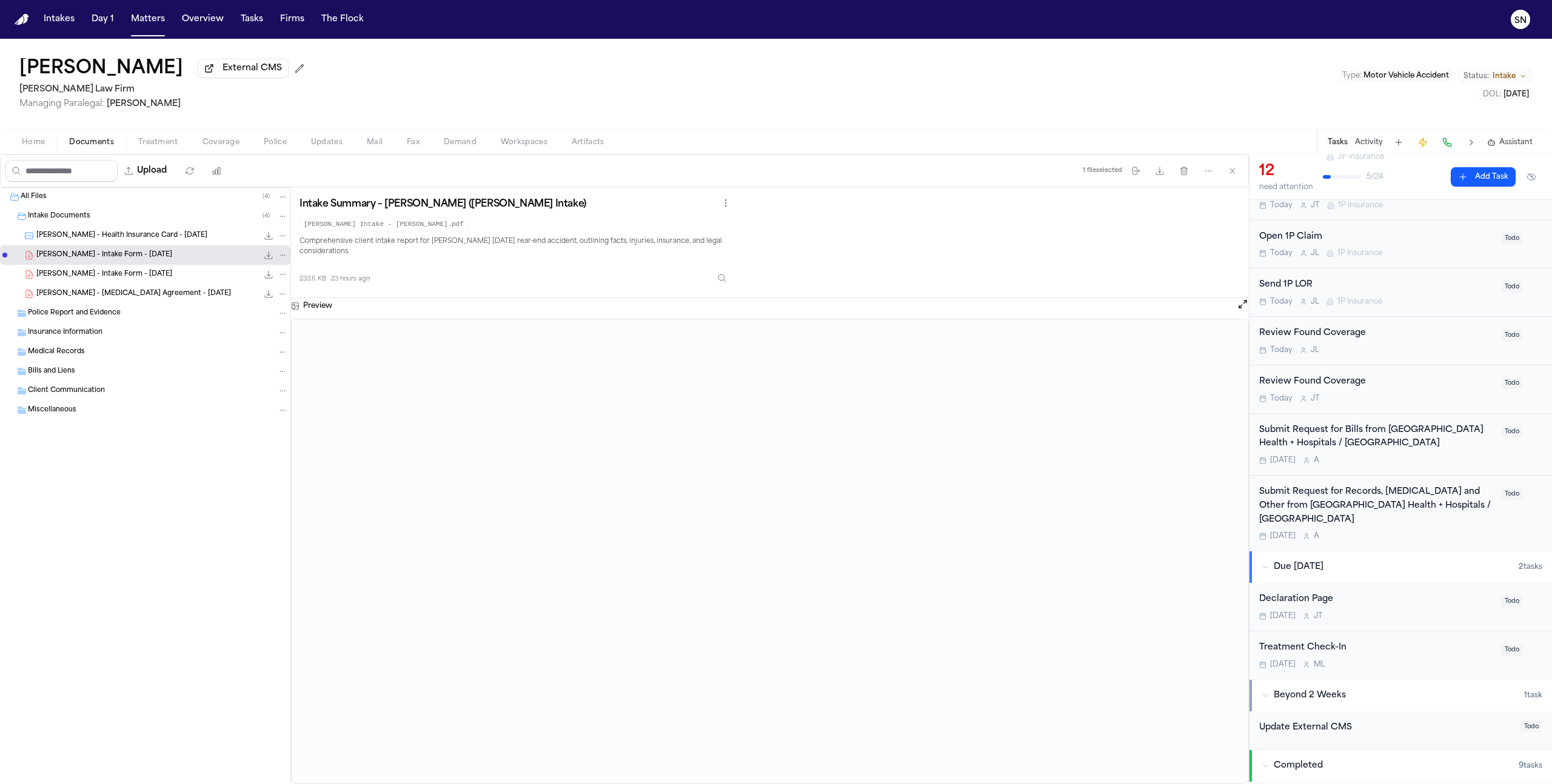
click at [1374, 437] on div "Submit Request for Bills from [GEOGRAPHIC_DATA] Health + Hospitals / [GEOGRAPHI…" at bounding box center [1376, 438] width 235 height 28
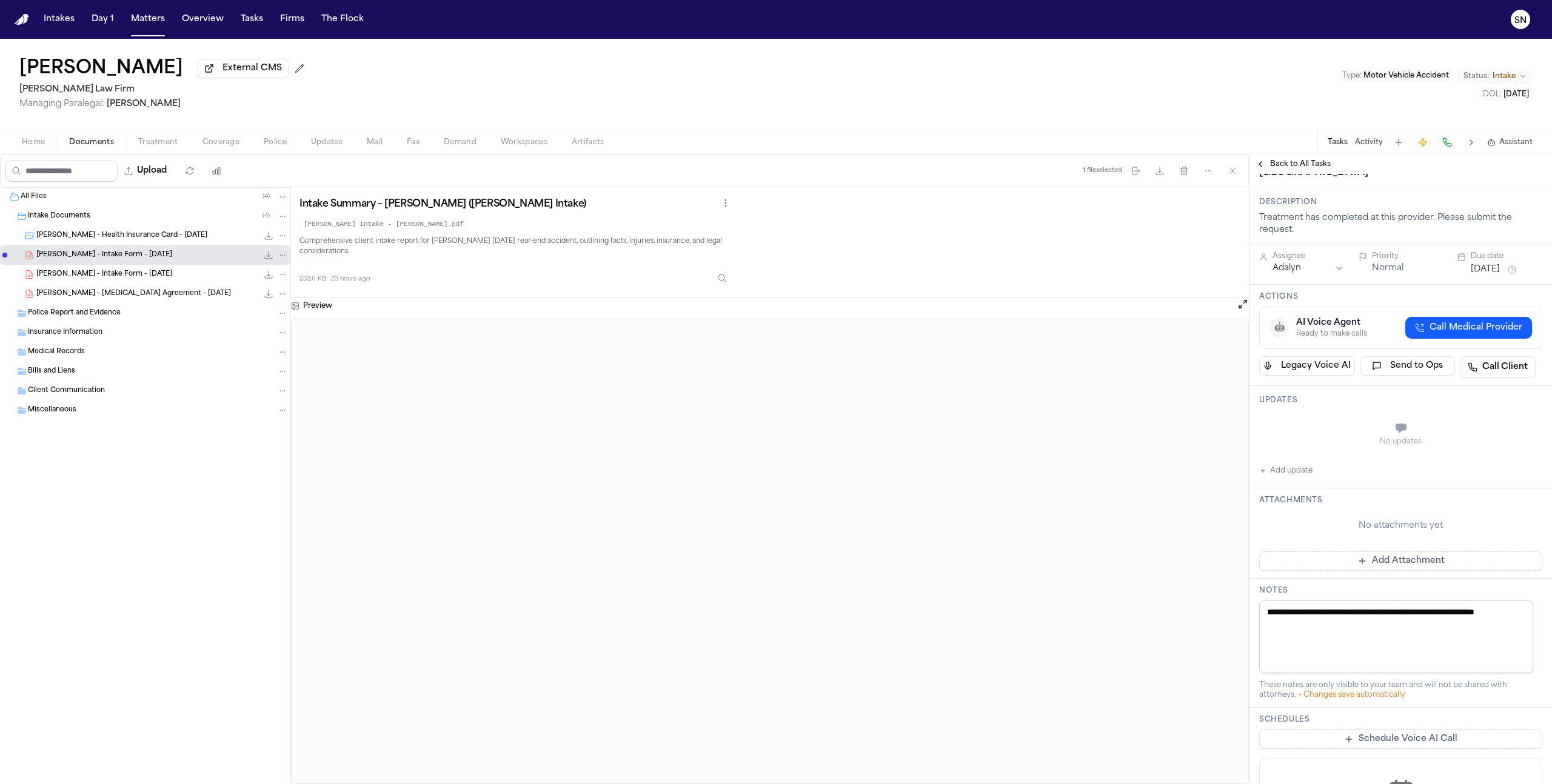
scroll to position [186, 0]
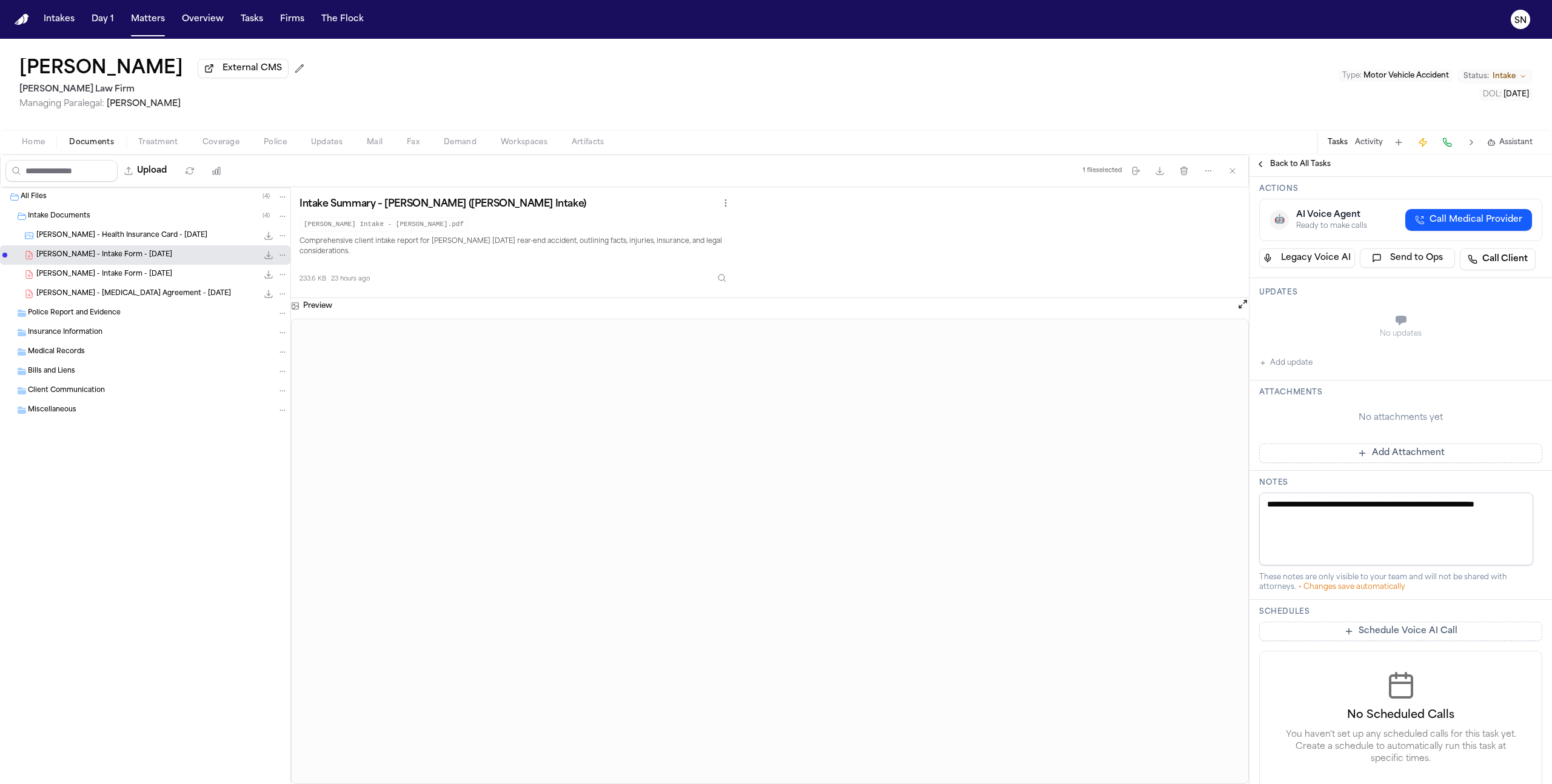
click at [1329, 534] on textarea "**********" at bounding box center [1396, 529] width 274 height 72
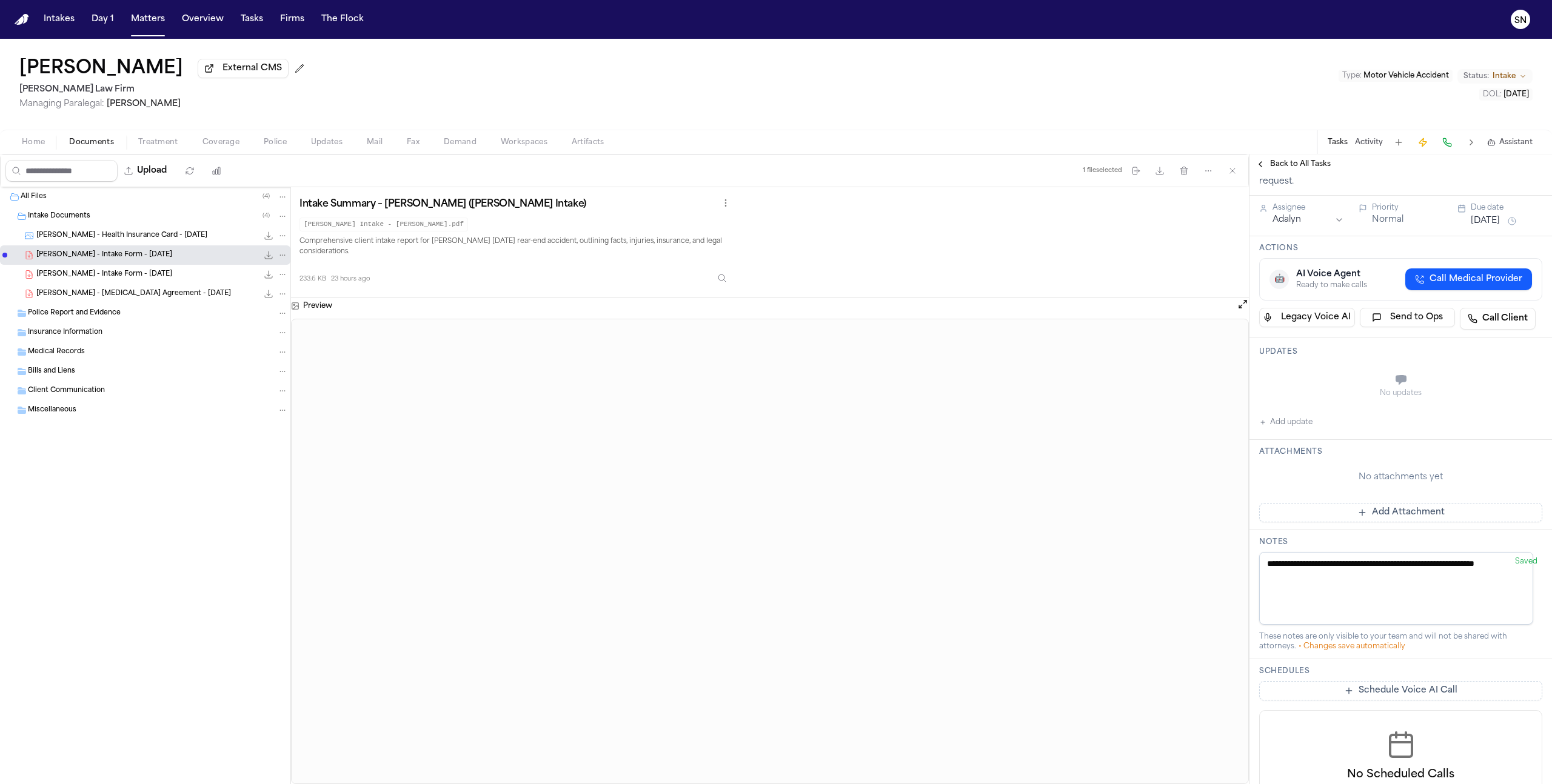
scroll to position [121, 0]
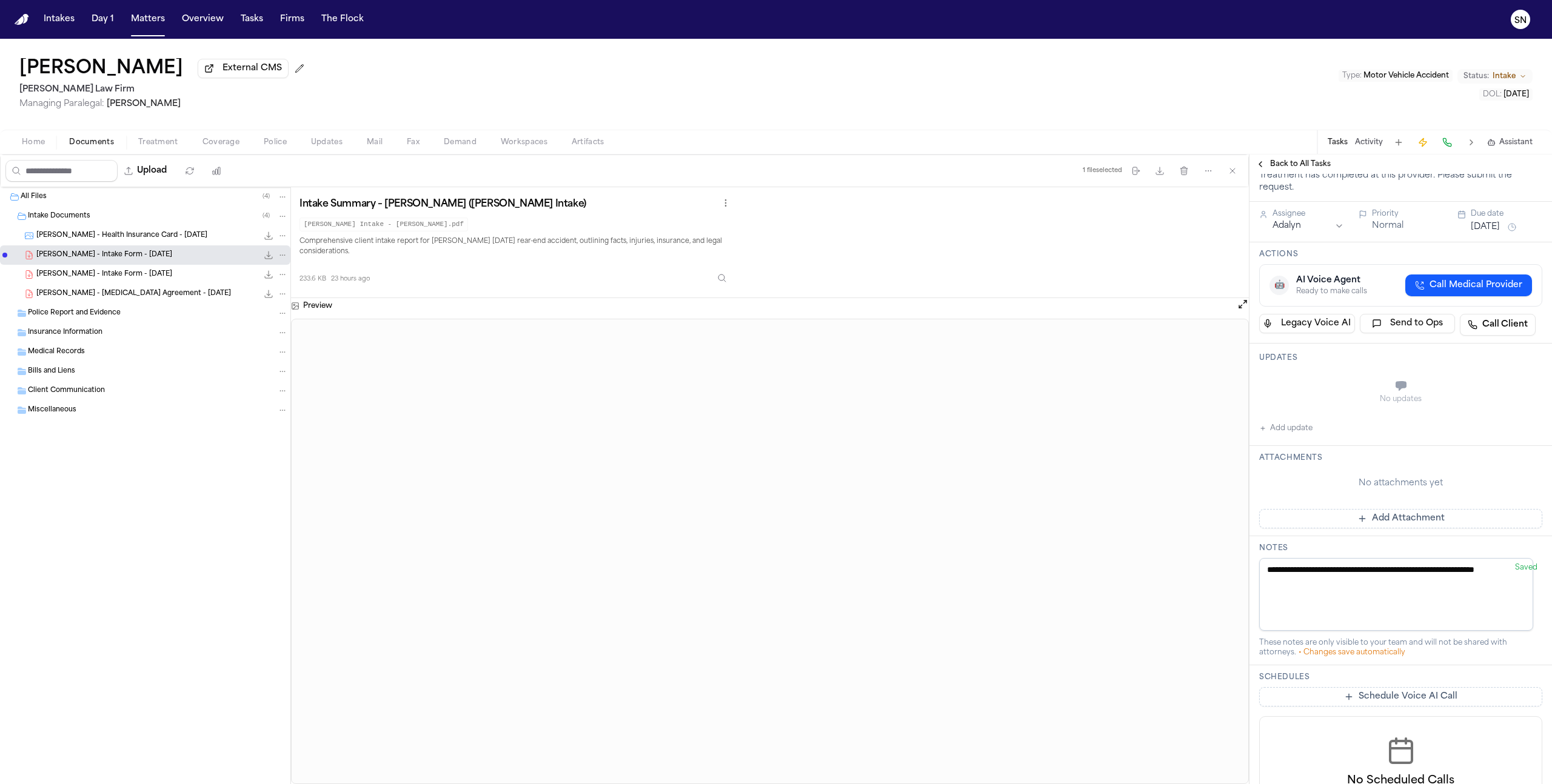
click at [1297, 430] on button "Add update" at bounding box center [1286, 428] width 53 height 14
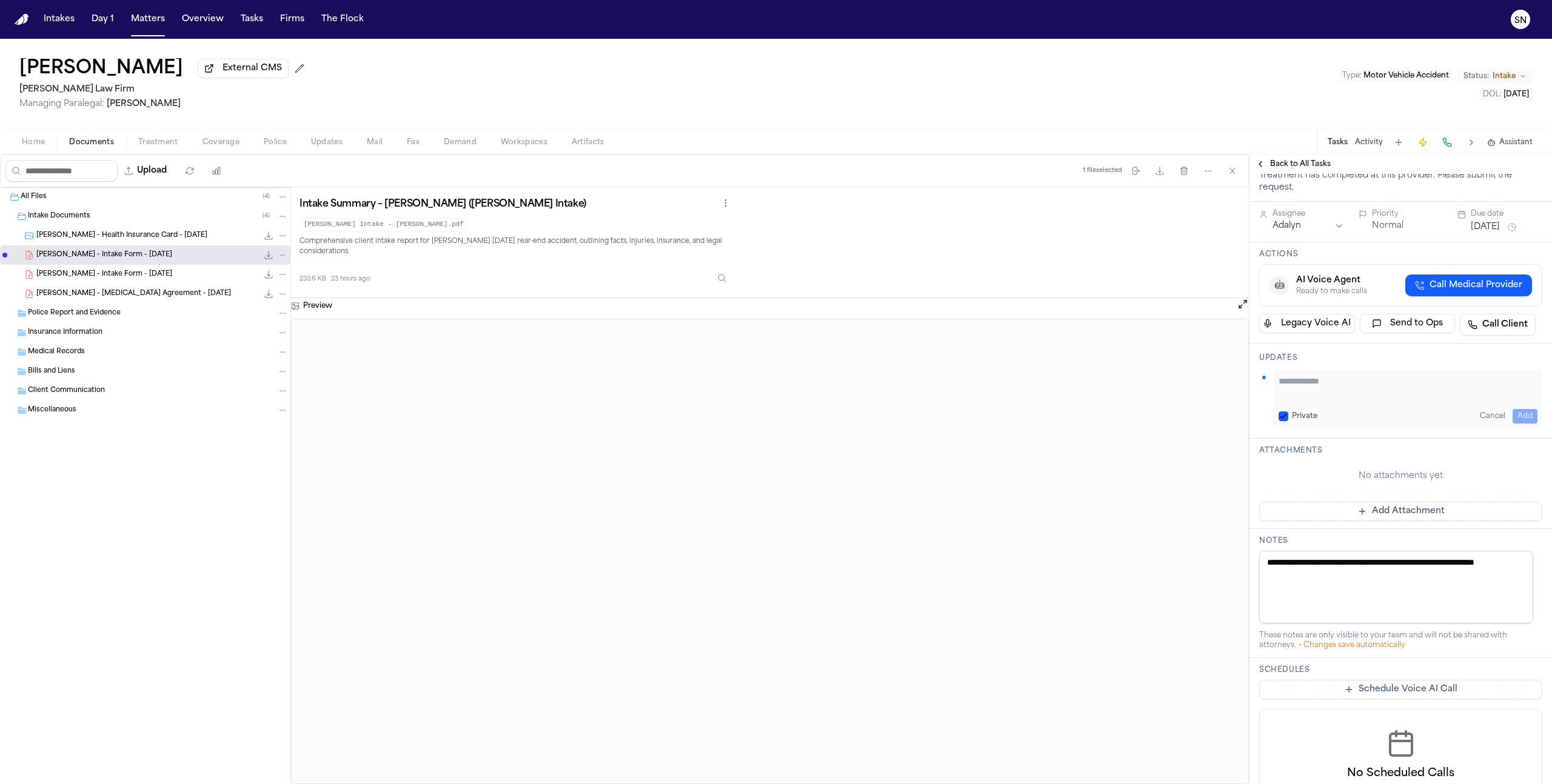
click at [1357, 382] on textarea "Add your update" at bounding box center [1408, 387] width 259 height 24
click at [1439, 381] on textarea "**********" at bounding box center [1403, 387] width 250 height 24
paste textarea "**********"
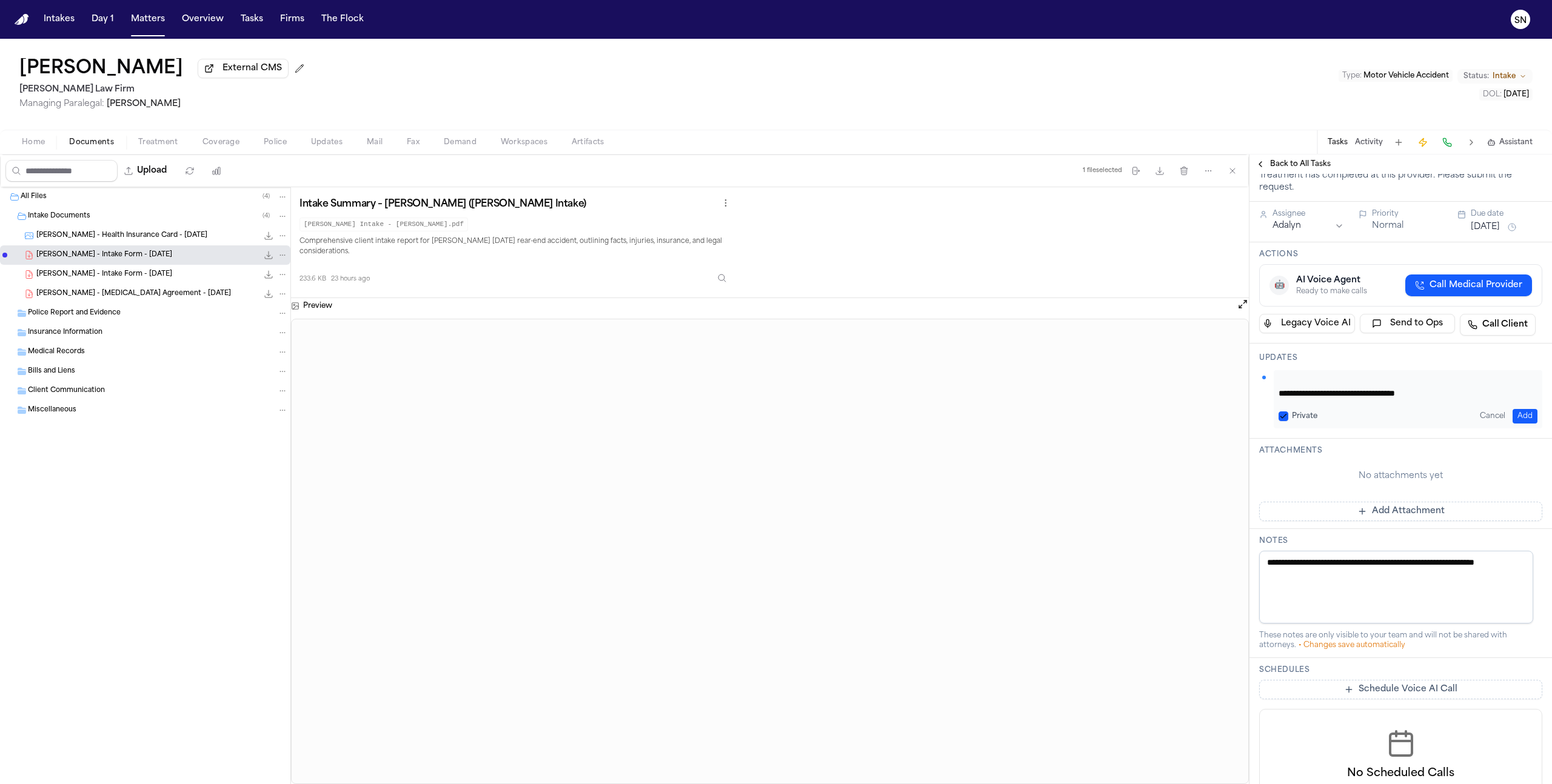
click at [1379, 397] on textarea "**********" at bounding box center [1403, 387] width 250 height 24
click at [1466, 395] on textarea "**********" at bounding box center [1403, 387] width 250 height 24
paste textarea "**********"
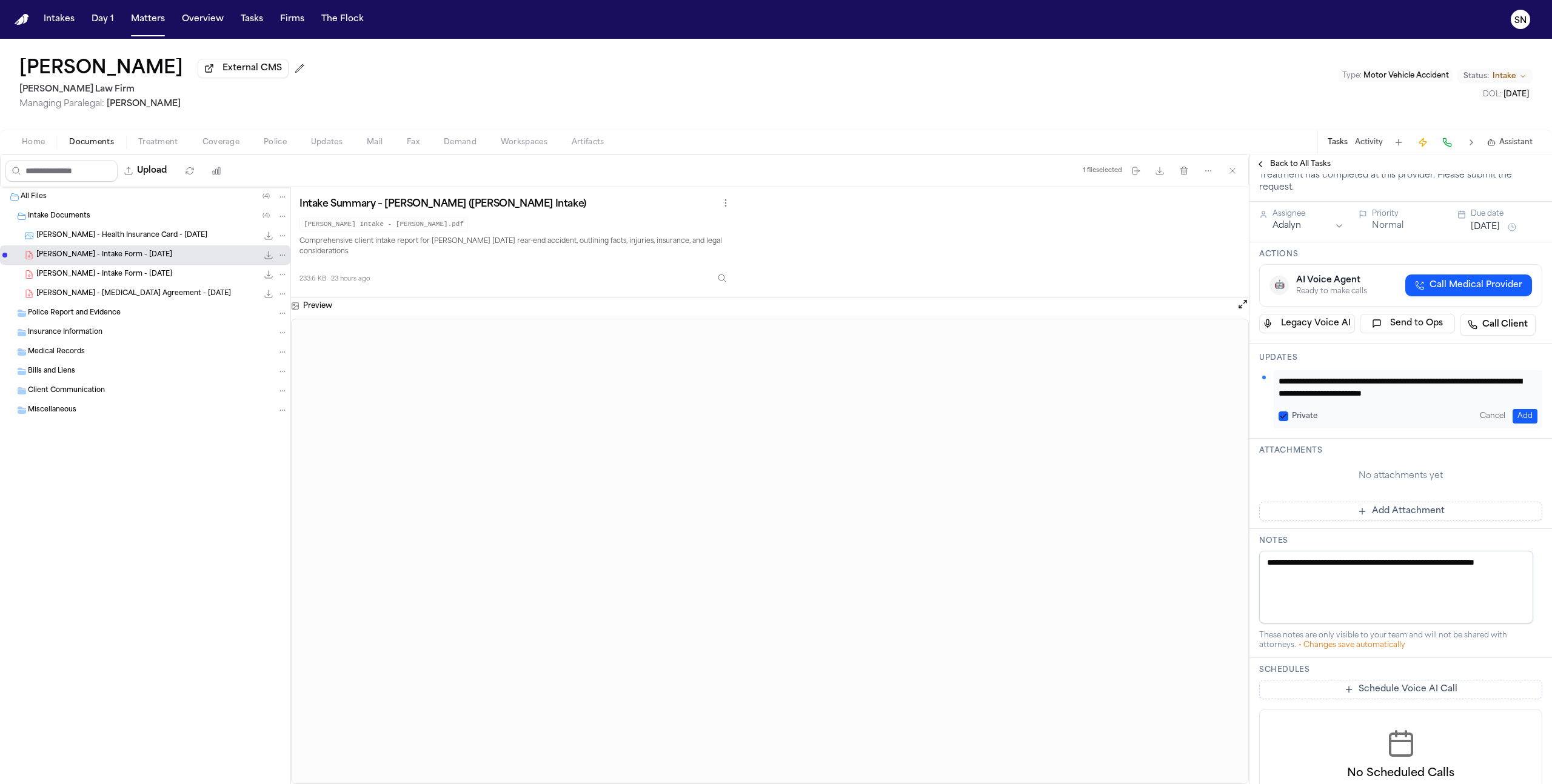
type textarea "**********"
click at [1518, 415] on button "Add" at bounding box center [1525, 416] width 25 height 14
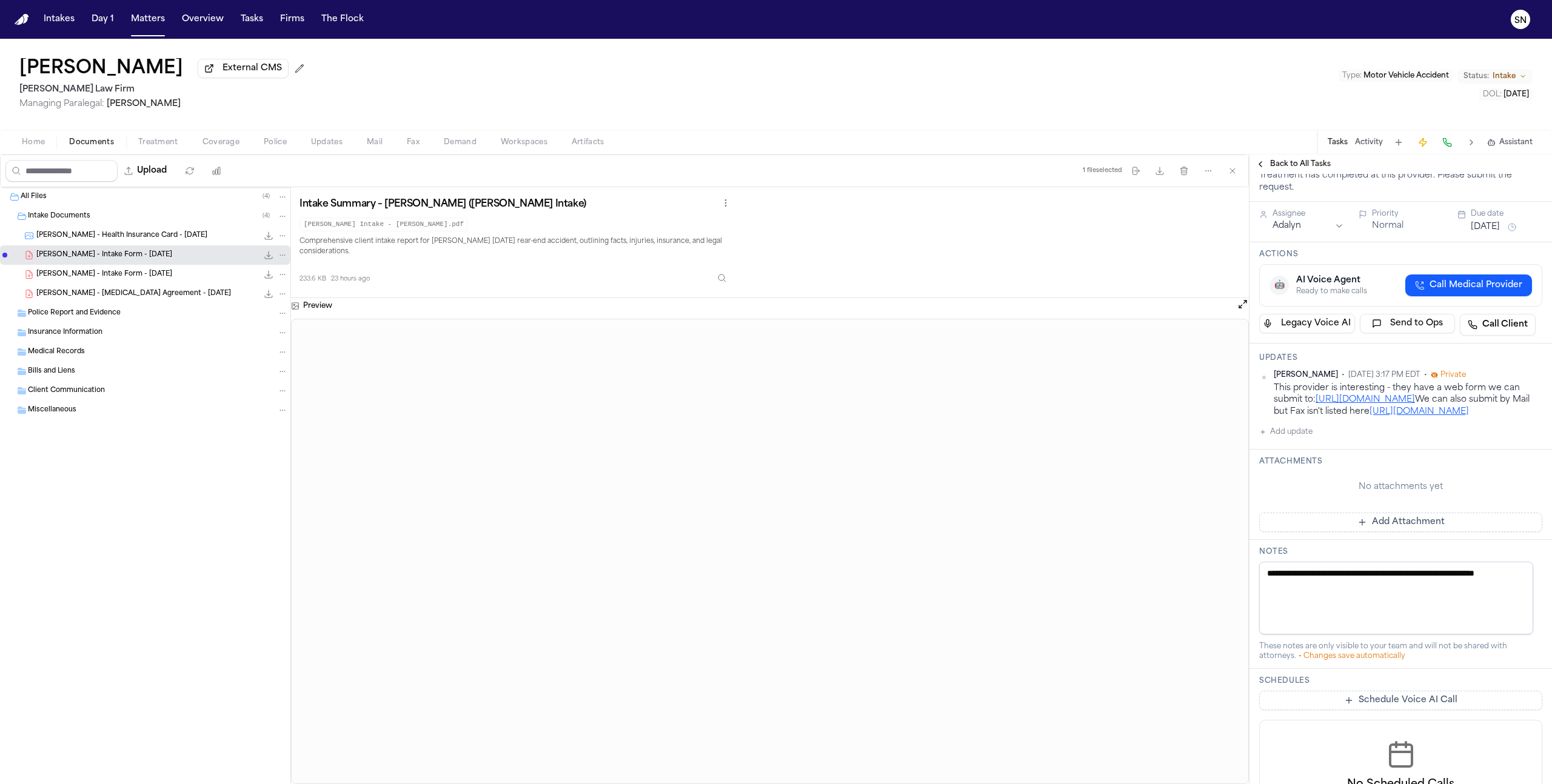
drag, startPoint x: 1523, startPoint y: 429, endPoint x: 1269, endPoint y: 392, distance: 256.7
click at [1269, 392] on div "Sid Nanda • Oct 7, 2025 3:17 PM EDT • Private This provider is interesting - th…" at bounding box center [1401, 394] width 283 height 47
copy div "This provider is interesting - they have a web form we can submit to: https://v…"
click at [900, 55] on div "Michael Matos External CMS Martello Law Firm Managing Paralegal: Michelle Landa…" at bounding box center [776, 84] width 1552 height 91
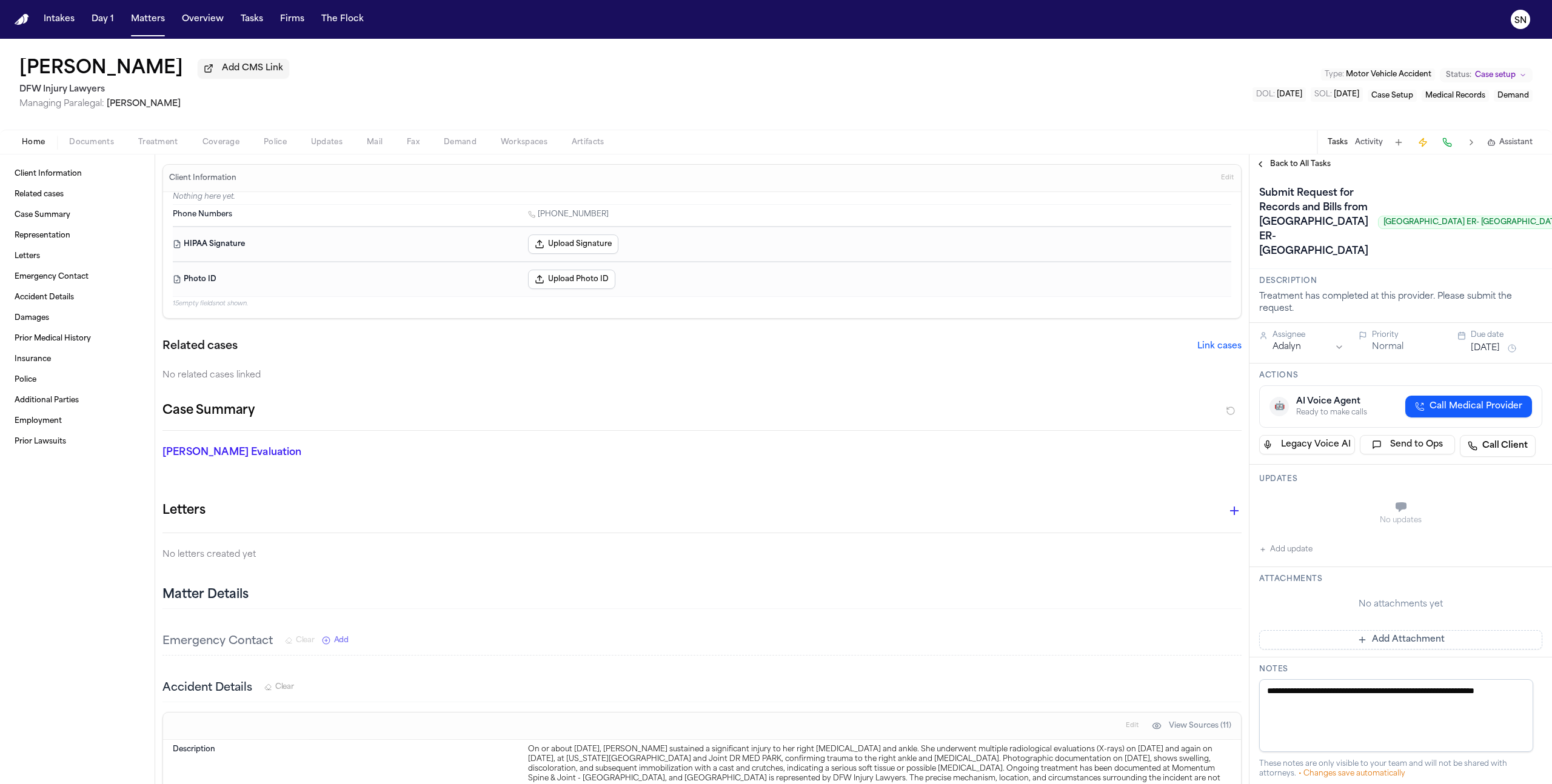
click at [180, 139] on button "Treatment" at bounding box center [159, 142] width 65 height 14
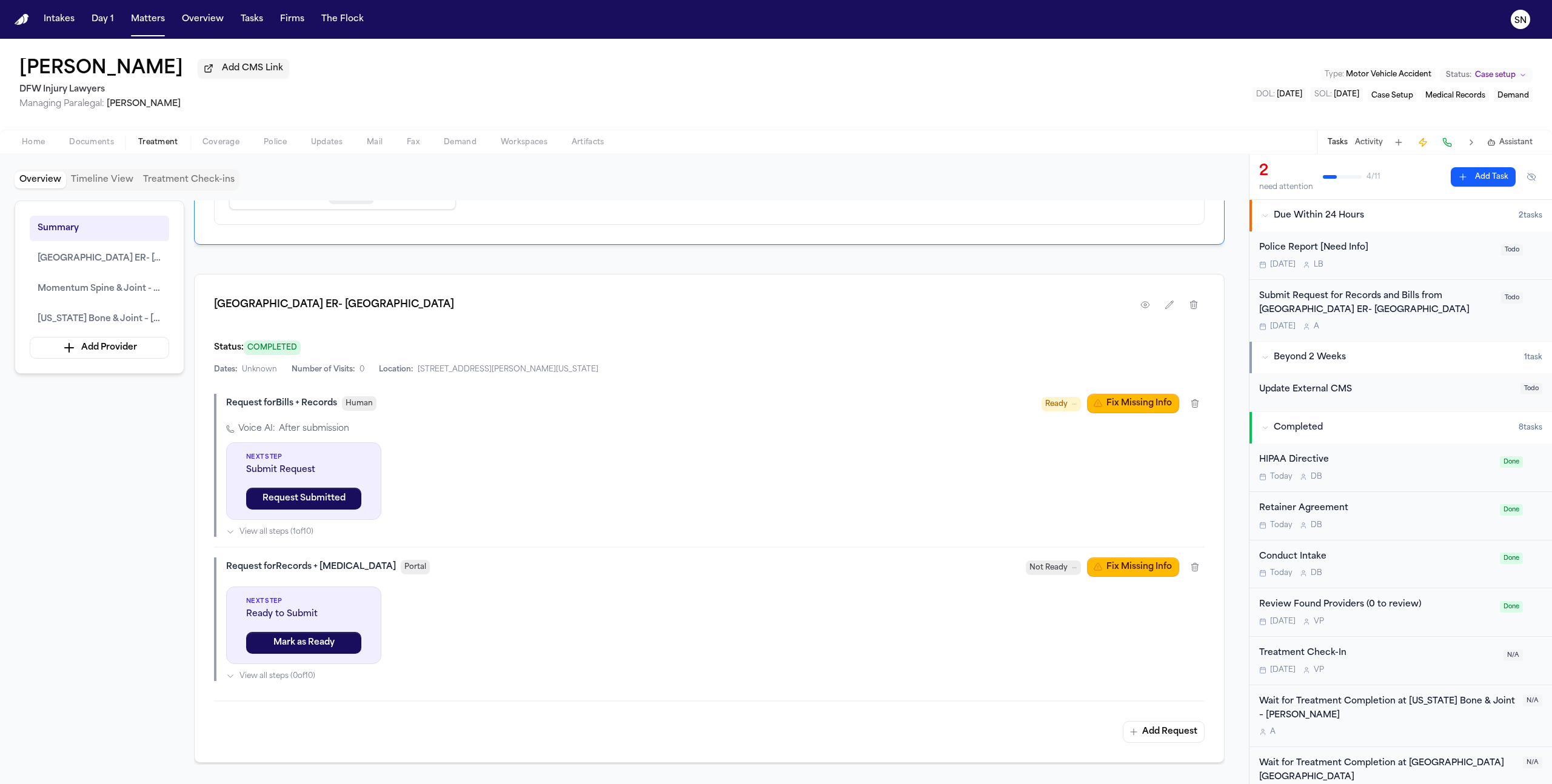
scroll to position [436, 0]
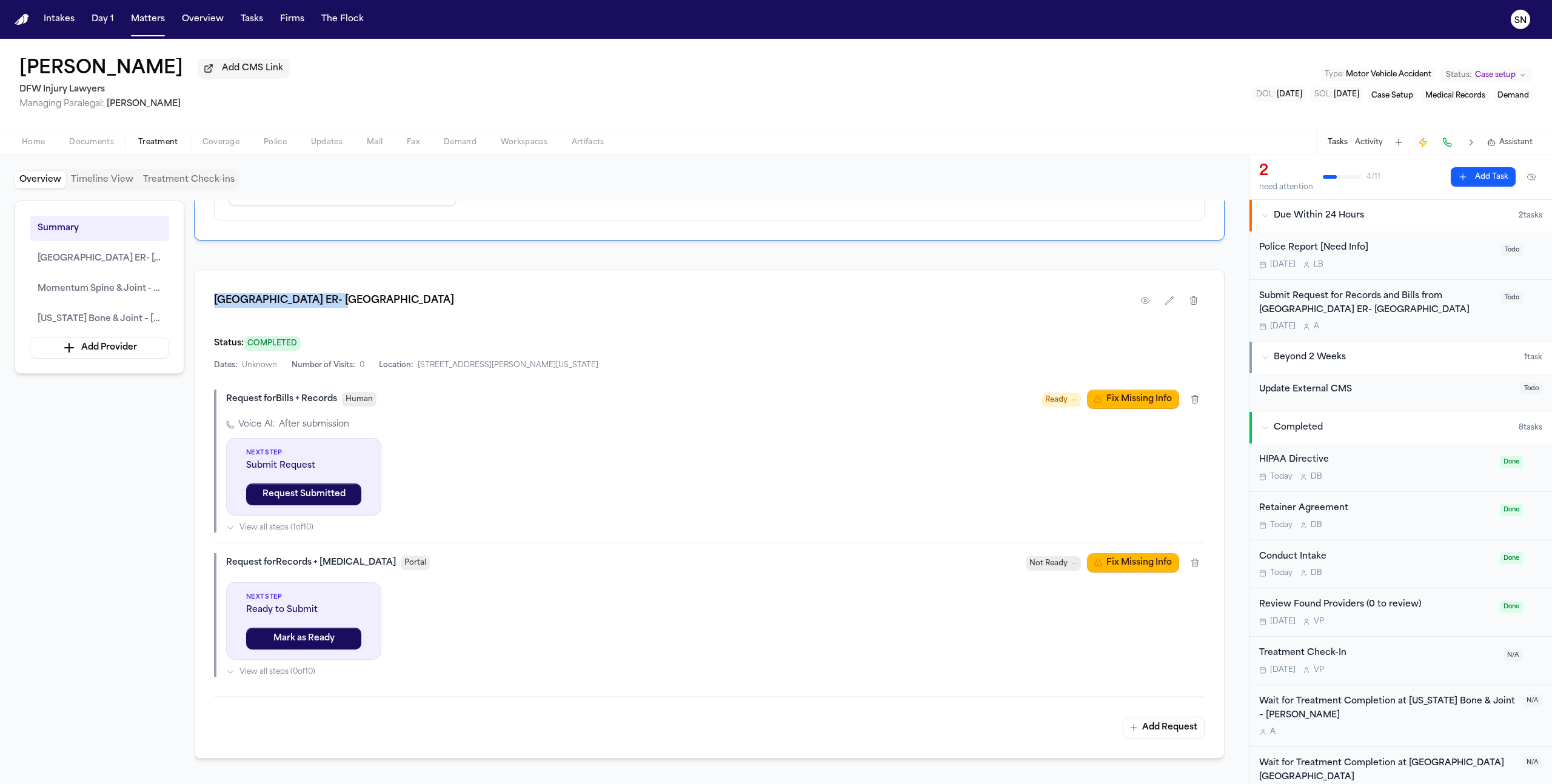
drag, startPoint x: 334, startPoint y: 312, endPoint x: 210, endPoint y: 304, distance: 124.3
click at [210, 304] on div "Medical City ER- Argyle Status: COMPLETED Dates: Unknown Number of Visits: 0 Lo…" at bounding box center [709, 514] width 1030 height 489
copy h1 "[GEOGRAPHIC_DATA] ER- [GEOGRAPHIC_DATA]"
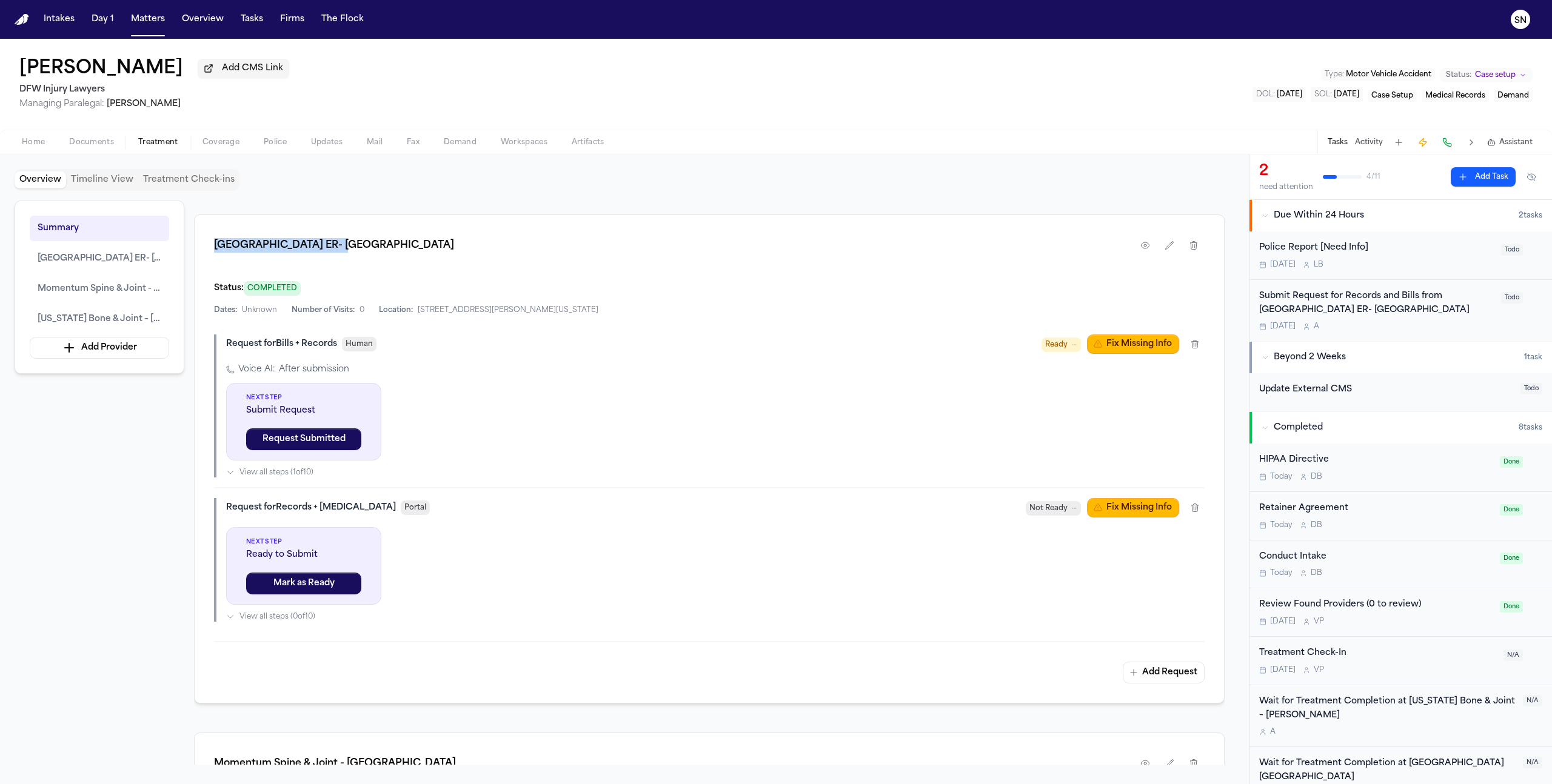
scroll to position [476, 0]
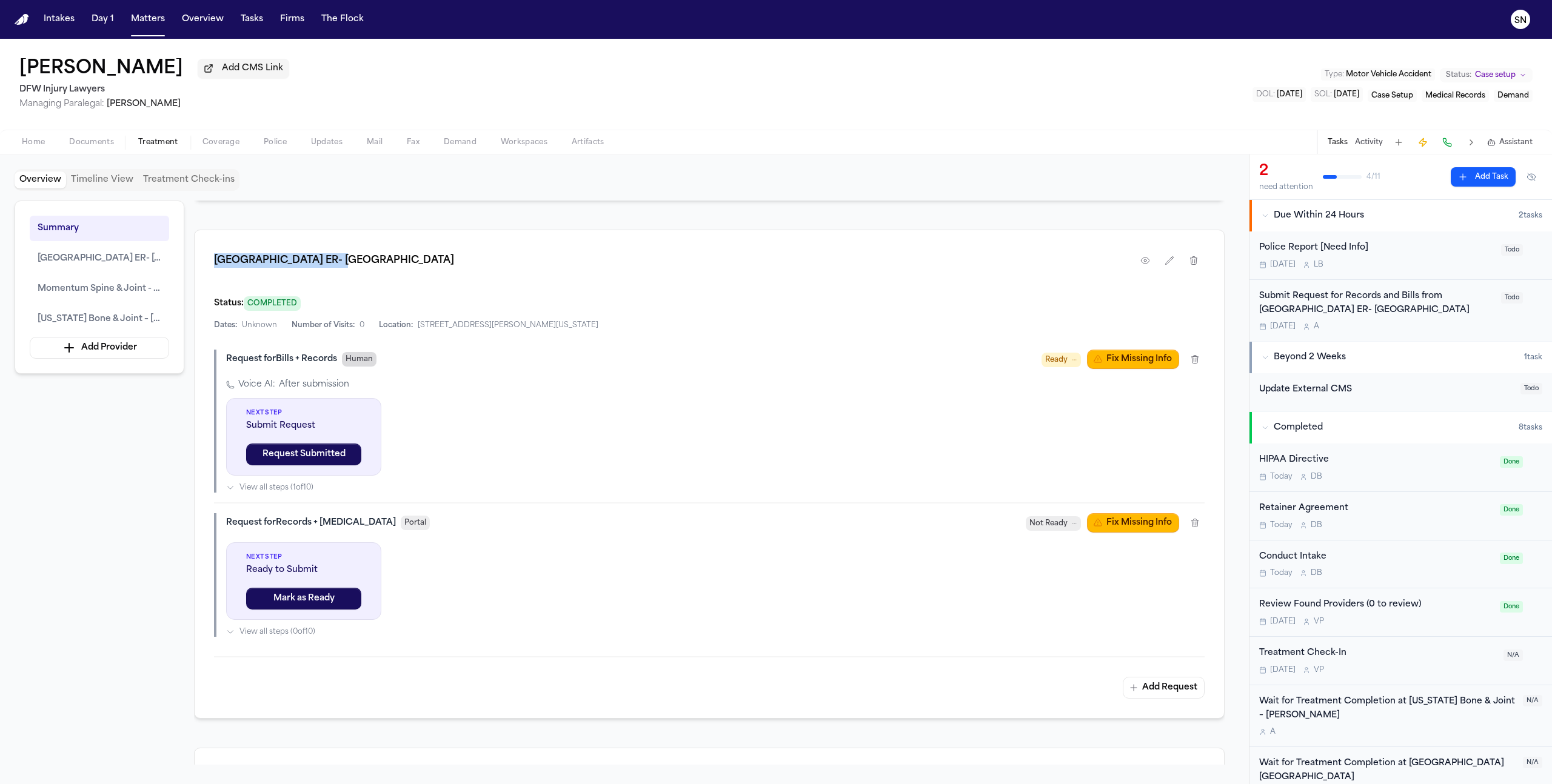
click at [370, 361] on span "Human" at bounding box center [359, 359] width 34 height 14
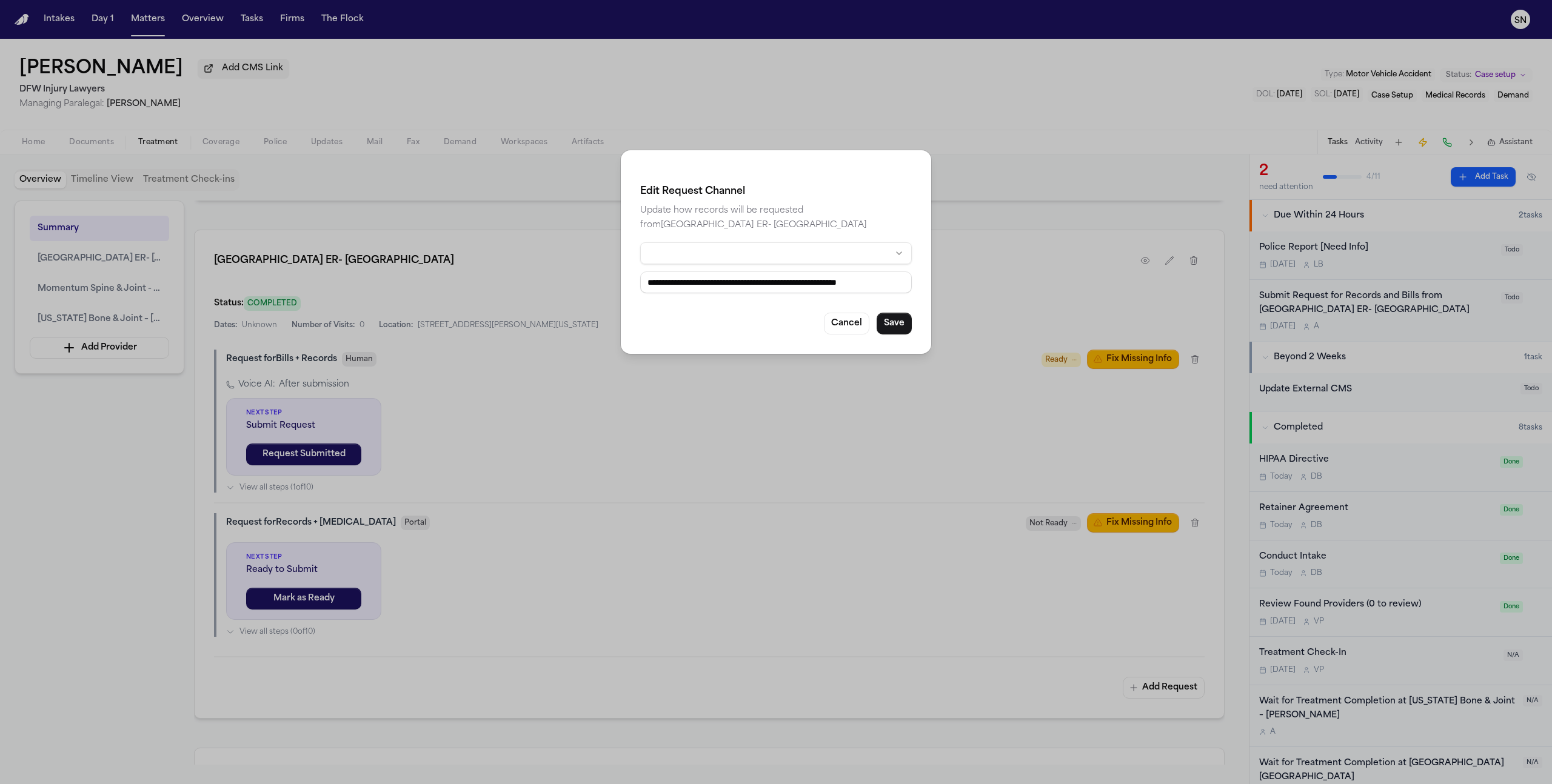
click at [707, 255] on html "Intakes Day 1 Matters Overview Tasks Firms The Flock SN Sieannah [PERSON_NAME] …" at bounding box center [776, 392] width 1552 height 784
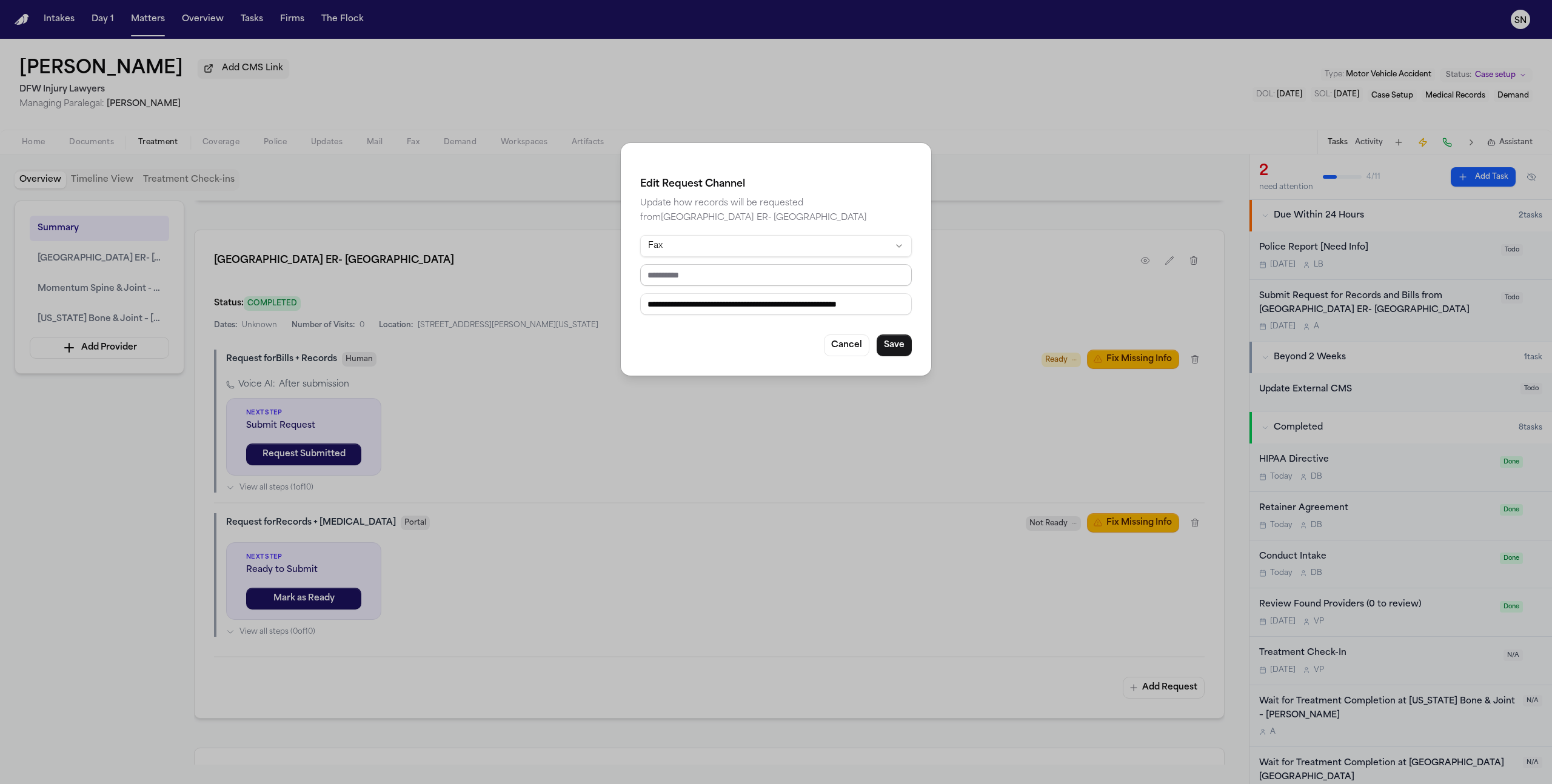
click at [712, 275] on input "tel" at bounding box center [776, 275] width 272 height 22
paste input "**********"
type input "**********"
click at [745, 309] on input "**********" at bounding box center [776, 304] width 272 height 22
click at [753, 288] on div "**********" at bounding box center [776, 275] width 272 height 80
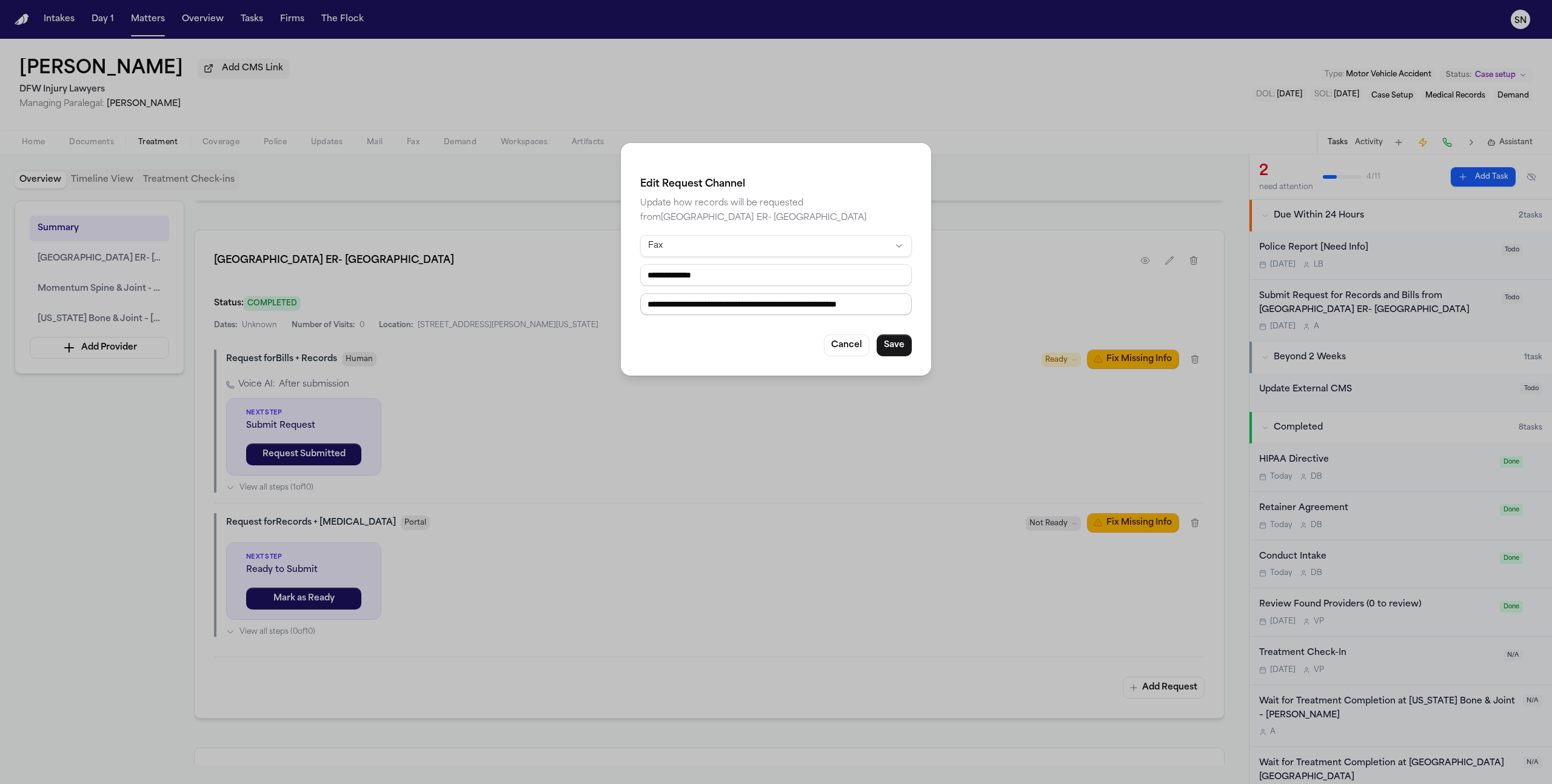
click at [753, 302] on input "**********" at bounding box center [776, 304] width 272 height 22
paste input "**********"
type input "**********"
click at [890, 341] on button "Save" at bounding box center [894, 345] width 35 height 22
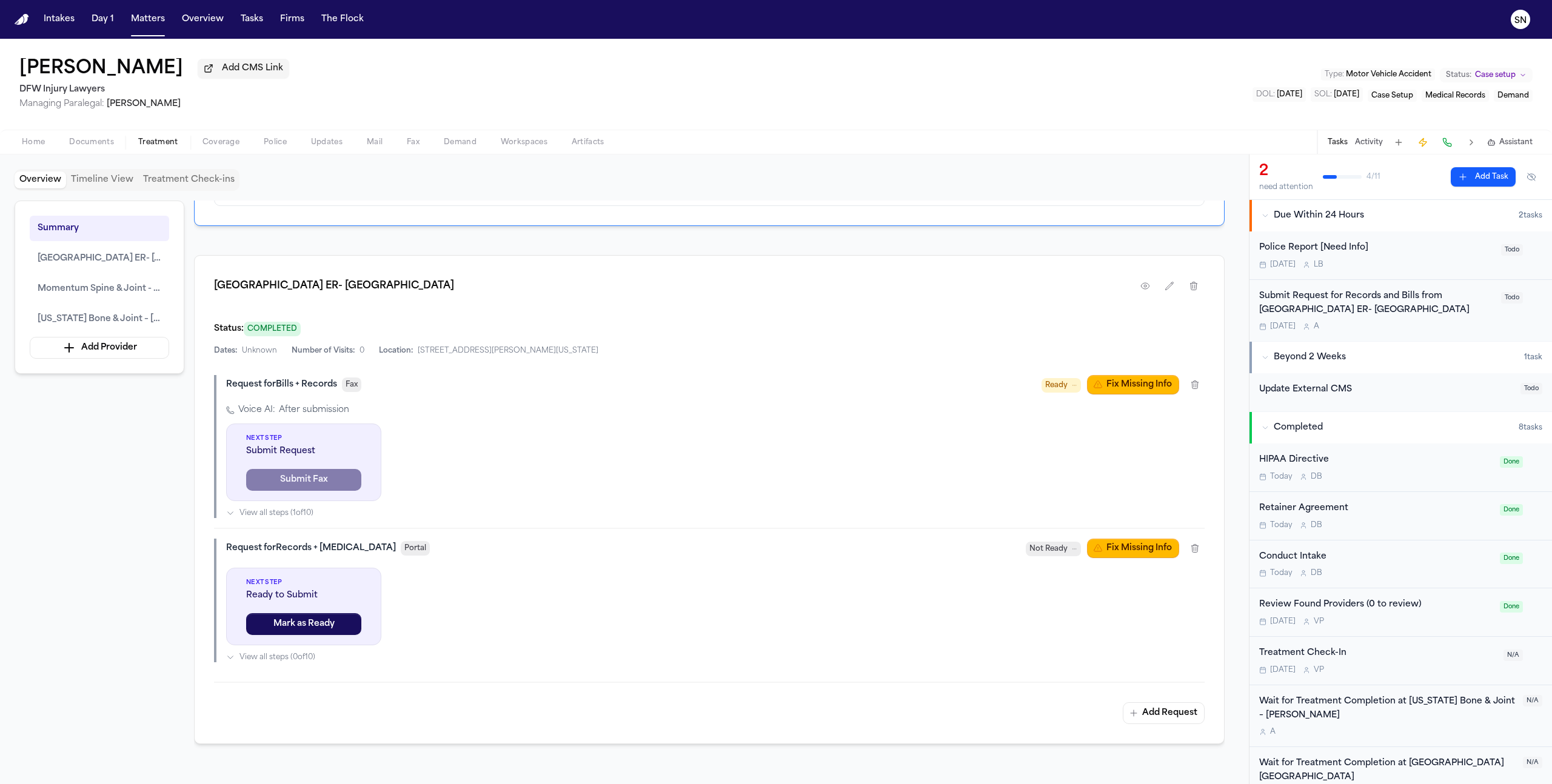
scroll to position [428, 0]
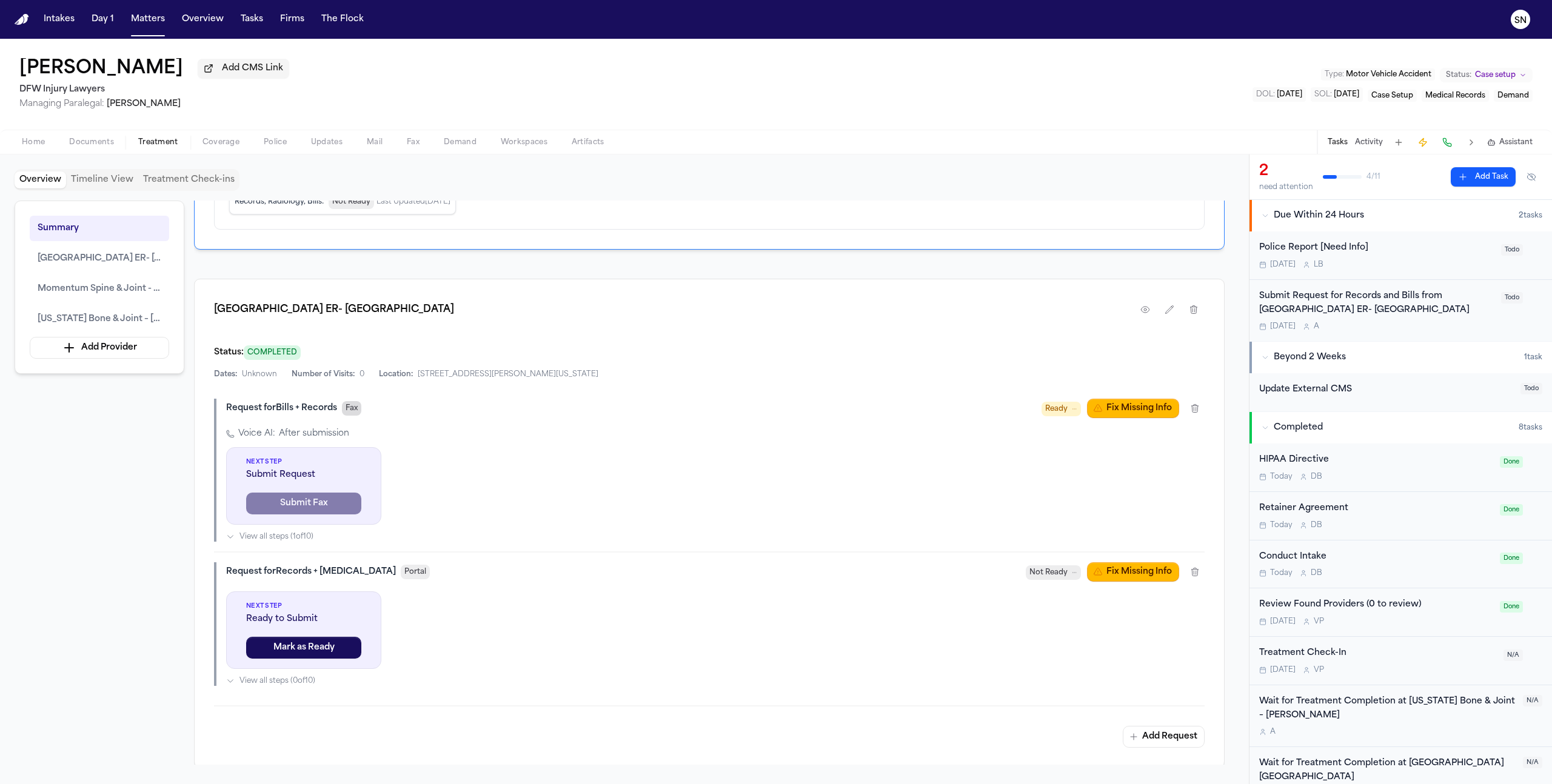
click at [354, 416] on span "Fax" at bounding box center [352, 408] width 19 height 14
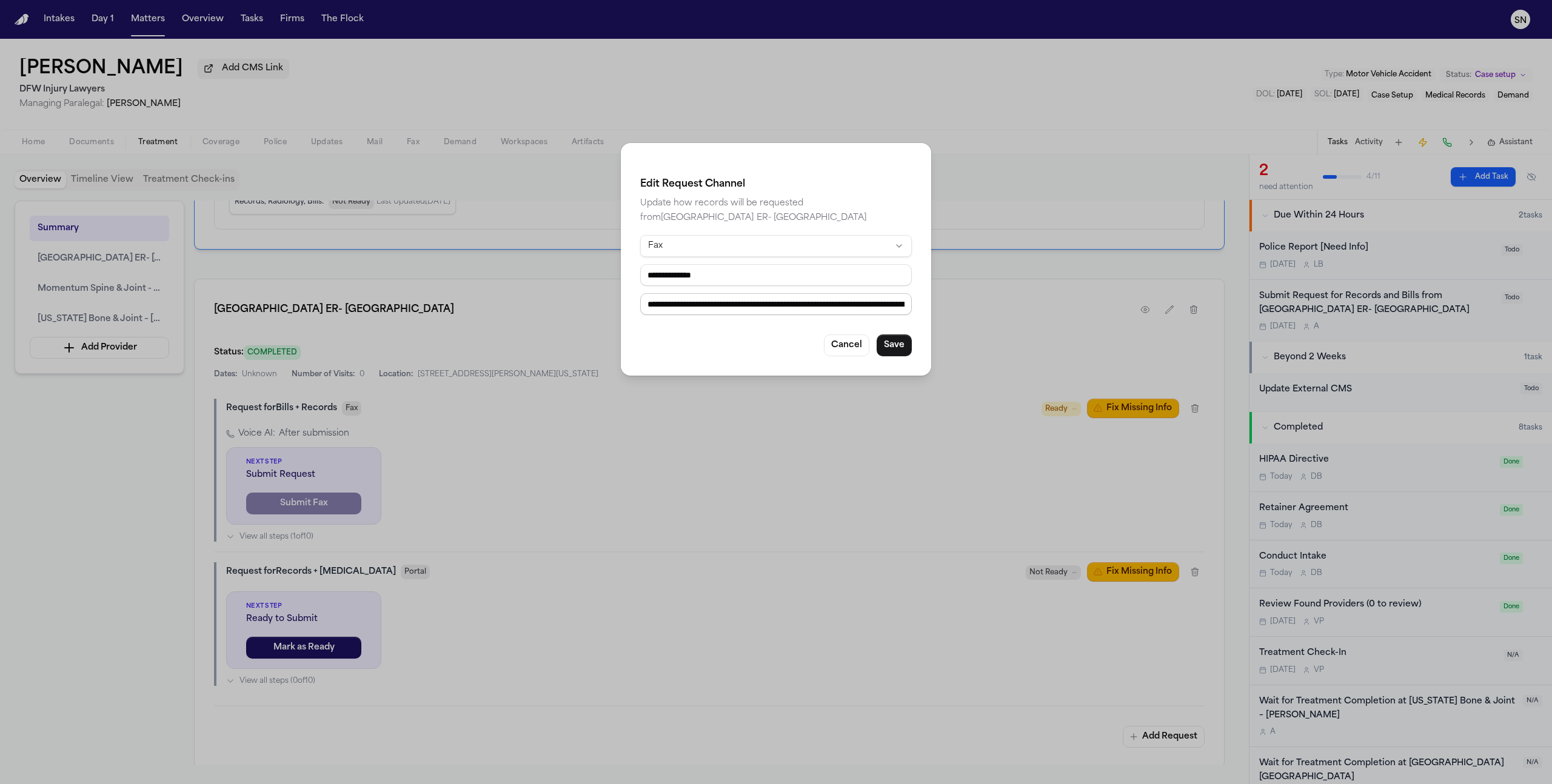
click at [751, 304] on input "**********" at bounding box center [776, 304] width 272 height 22
click at [757, 250] on html "Intakes Day 1 Matters Overview Tasks Firms The Flock SN Sieannah Griffin Add CM…" at bounding box center [776, 392] width 1552 height 784
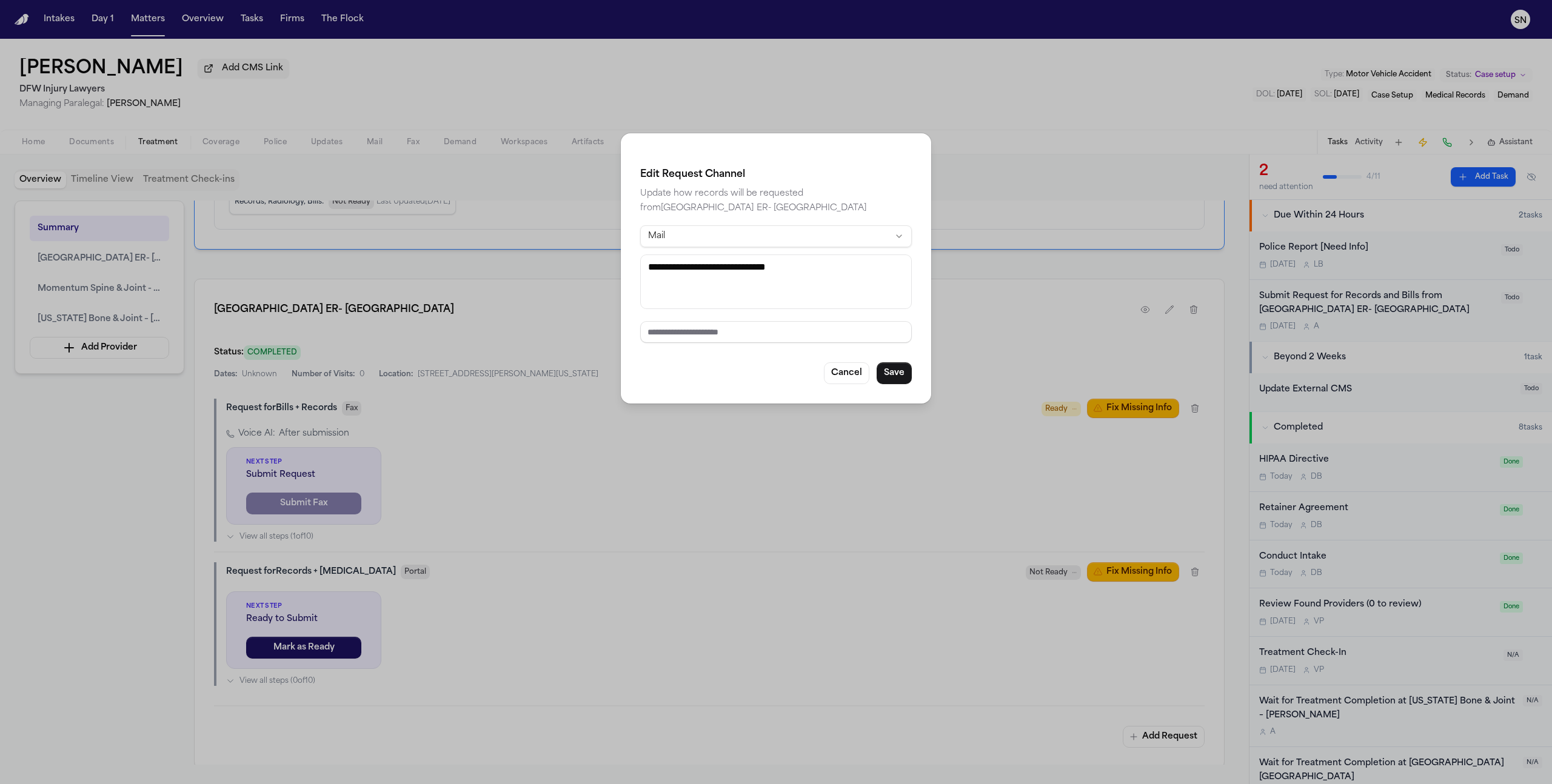
click at [745, 279] on textarea "**********" at bounding box center [776, 282] width 272 height 55
paste textarea "**********"
type textarea "**********"
click at [806, 330] on input "text" at bounding box center [776, 332] width 272 height 22
paste input "**********"
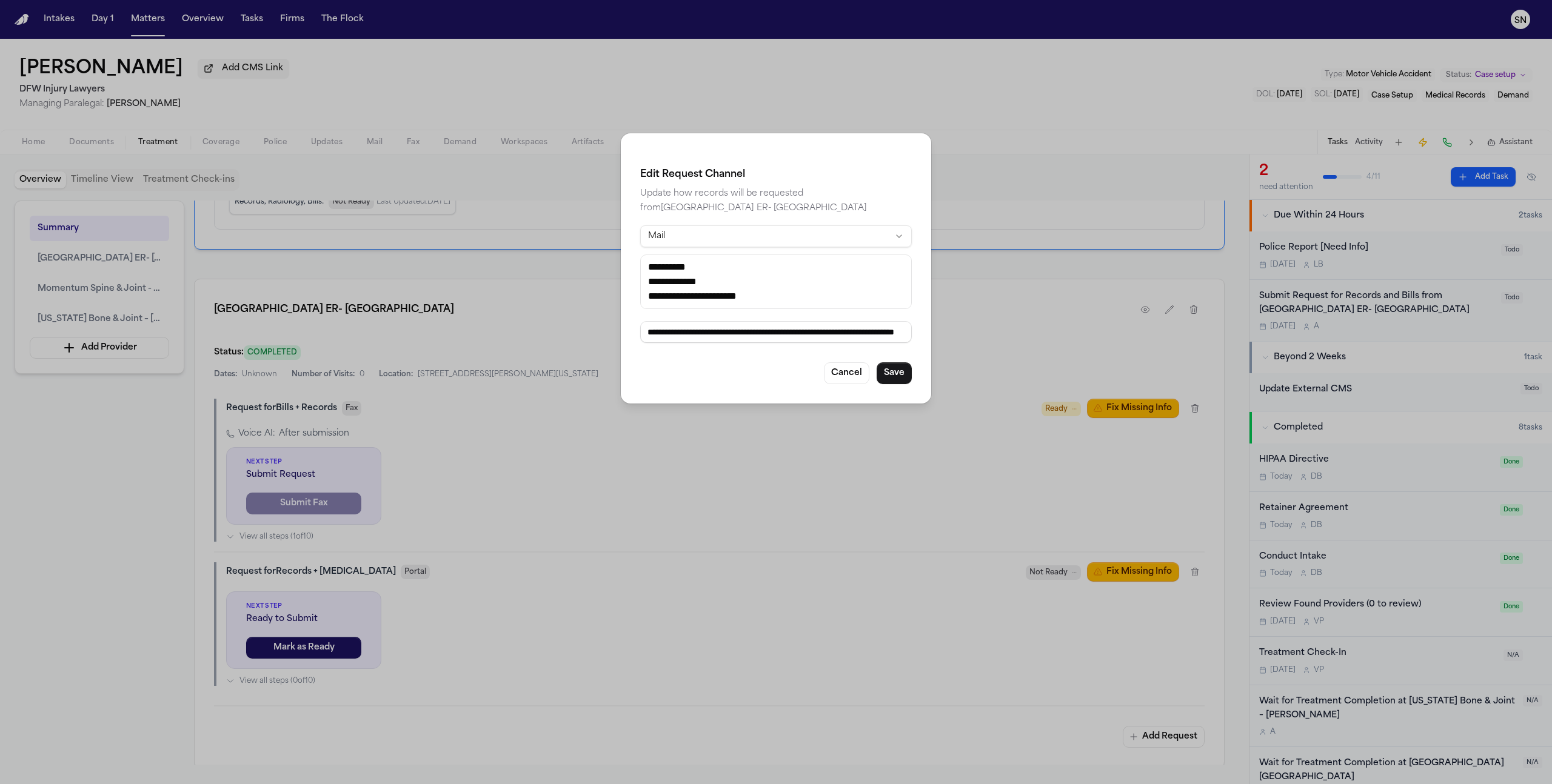
scroll to position [0, 0]
paste input "**********"
type input "**********"
click at [900, 374] on button "Save" at bounding box center [894, 373] width 35 height 22
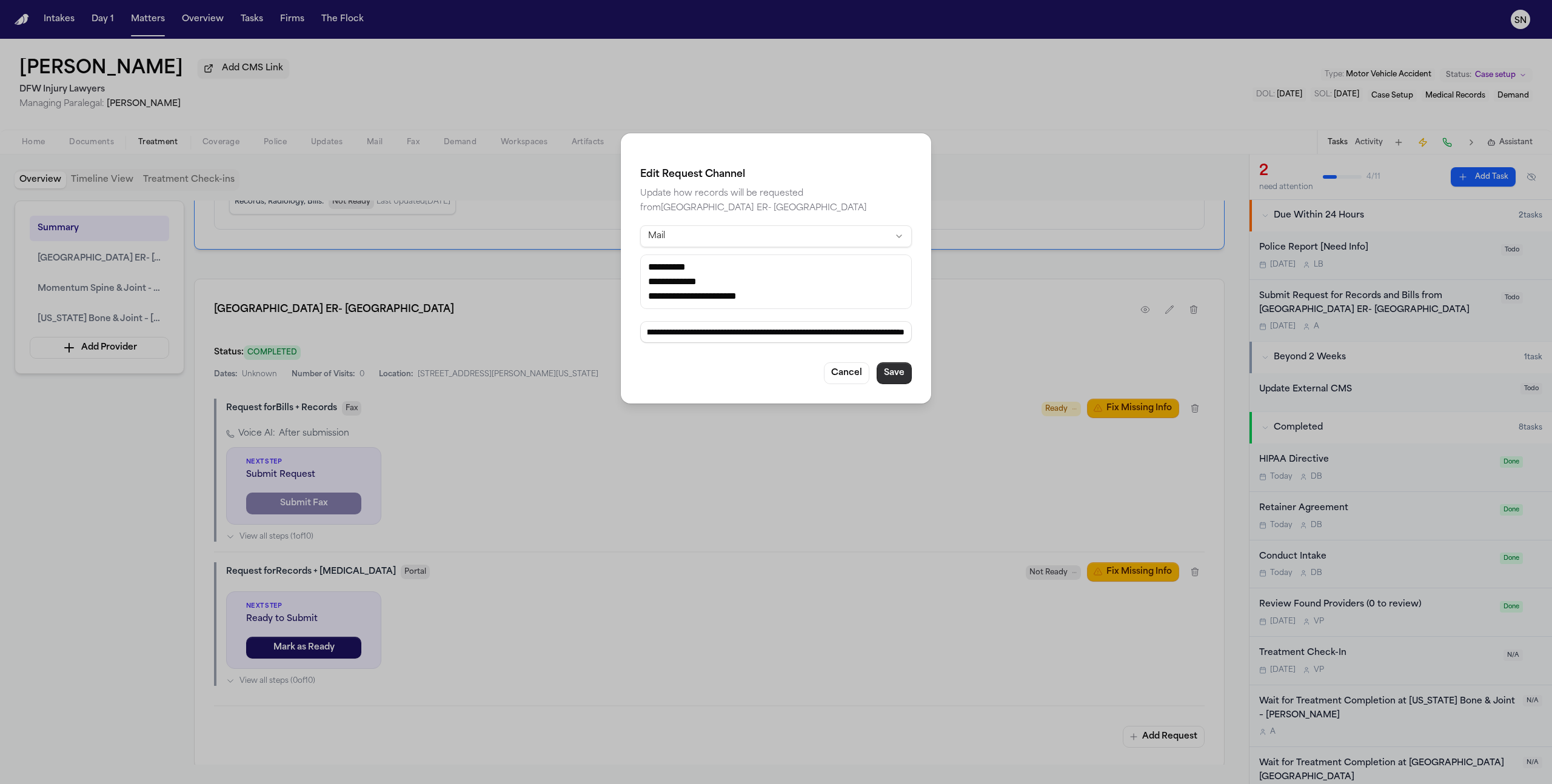
scroll to position [0, 0]
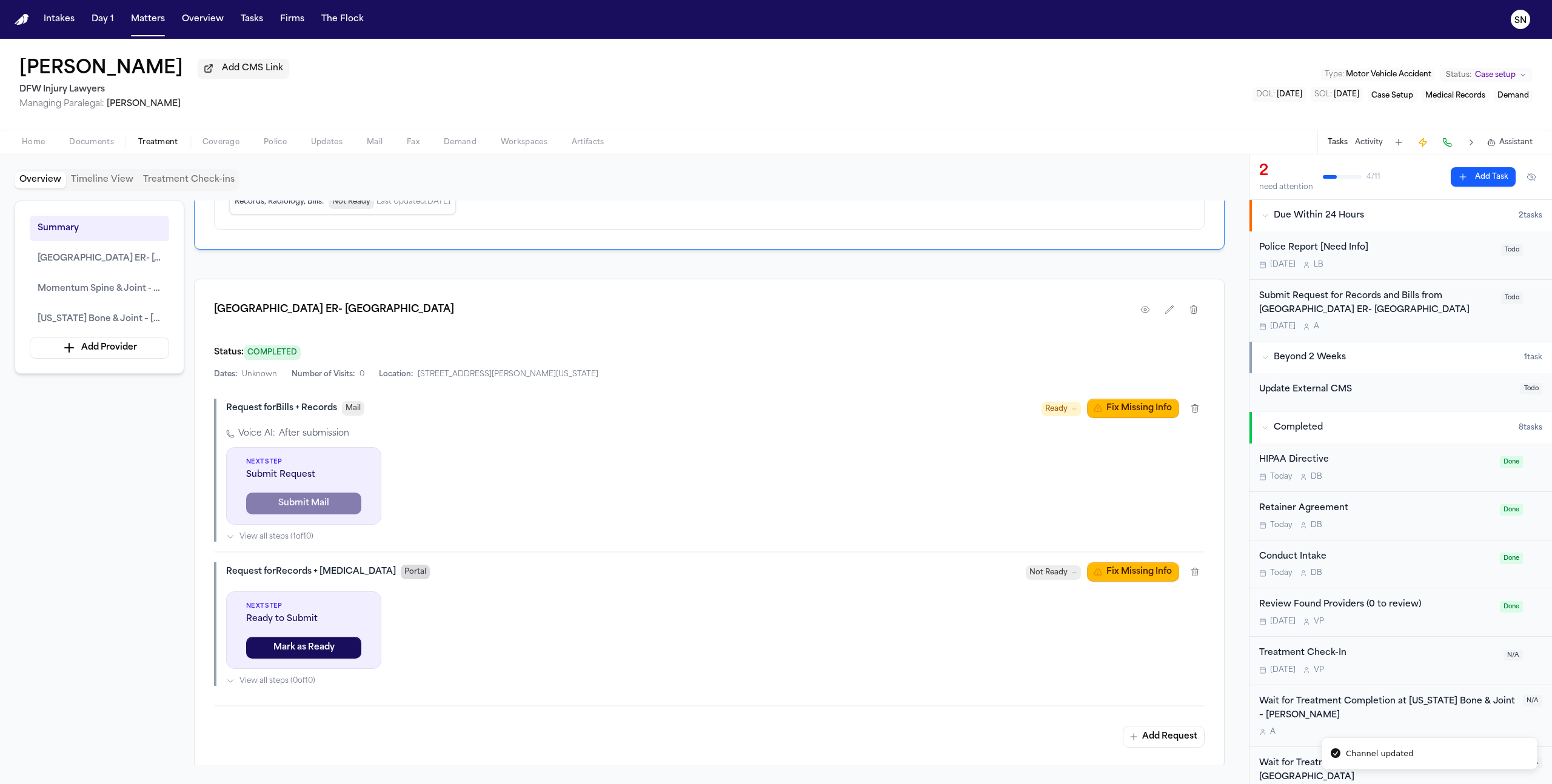
click at [401, 575] on span "Portal" at bounding box center [415, 572] width 29 height 14
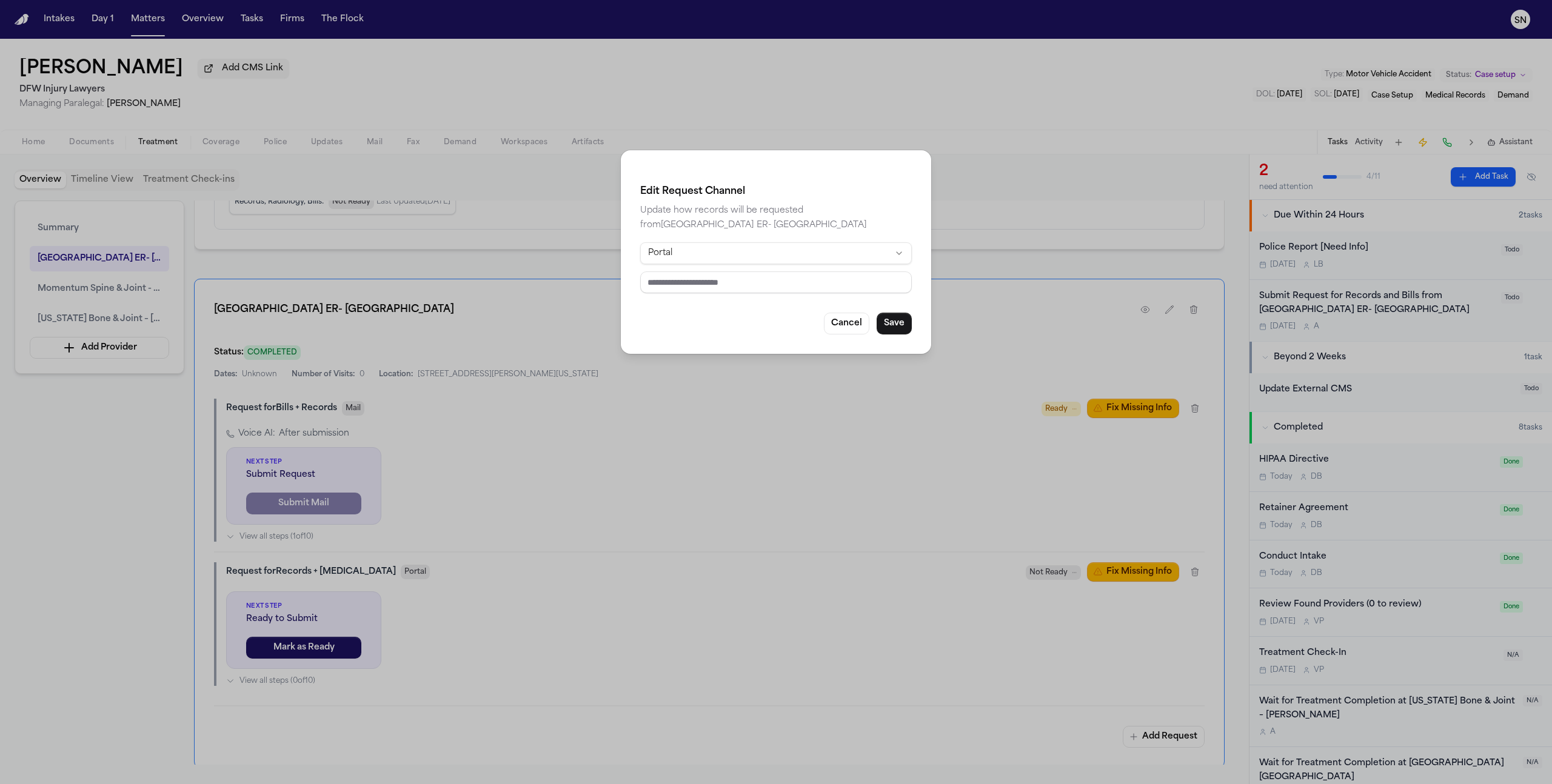
click at [706, 261] on html "Intakes Day 1 Matters Overview Tasks Firms The Flock SN Sieannah Griffin Add CM…" at bounding box center [776, 392] width 1552 height 784
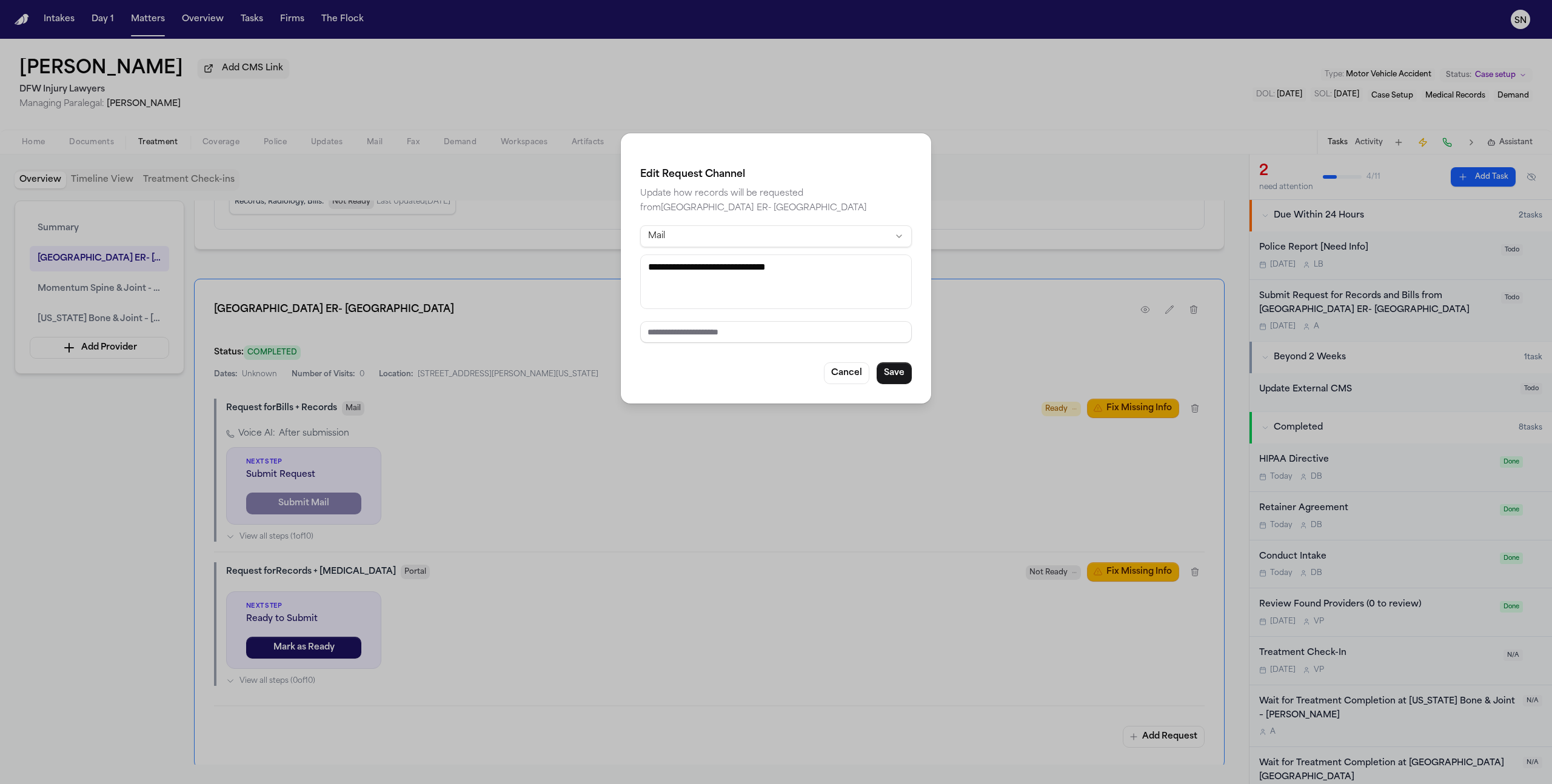
click at [775, 275] on textarea "**********" at bounding box center [776, 282] width 272 height 55
paste textarea "**********"
type textarea "**********"
click at [837, 378] on button "Cancel" at bounding box center [846, 373] width 45 height 22
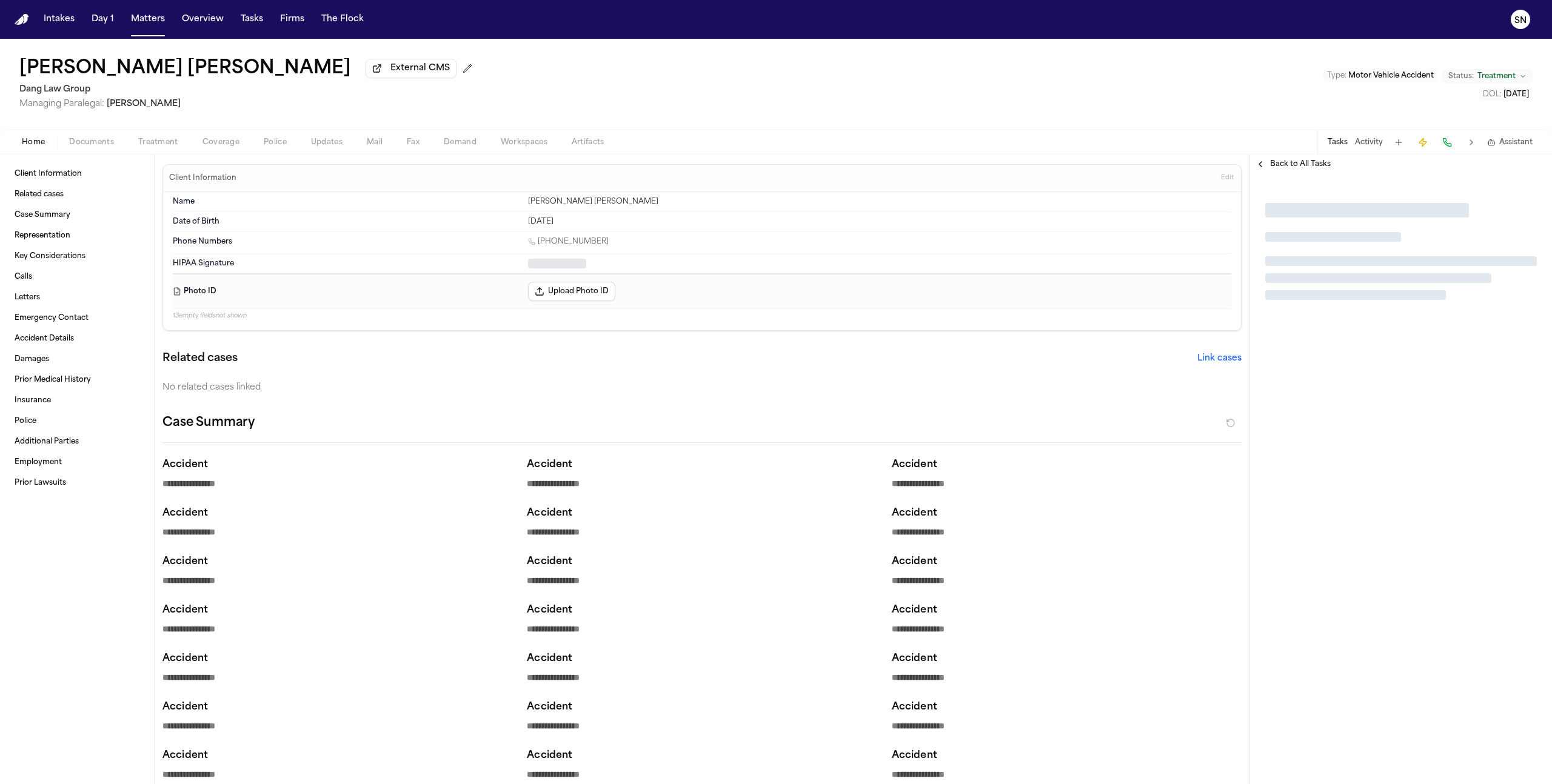
type textarea "*"
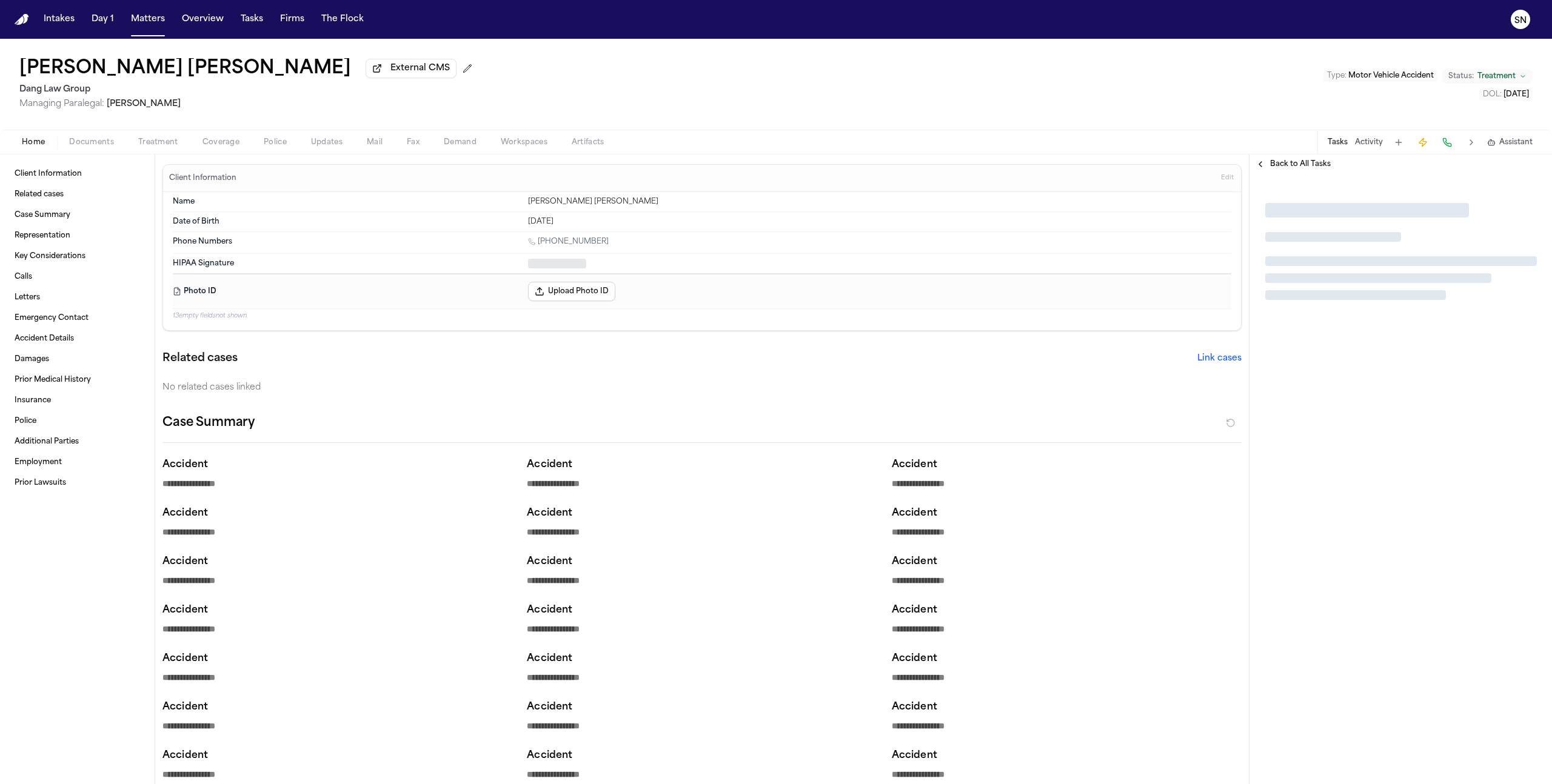
type textarea "*"
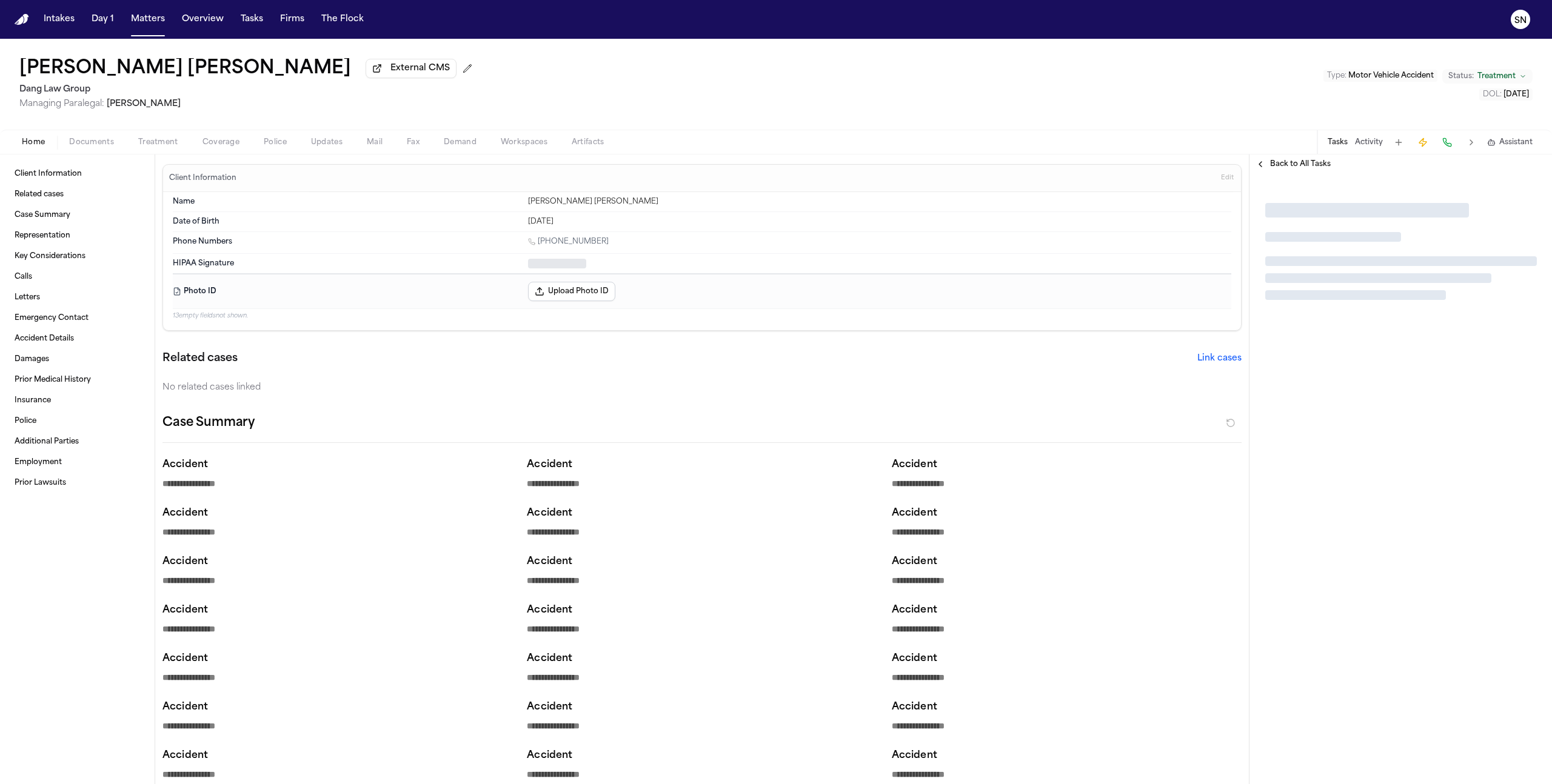
type textarea "*"
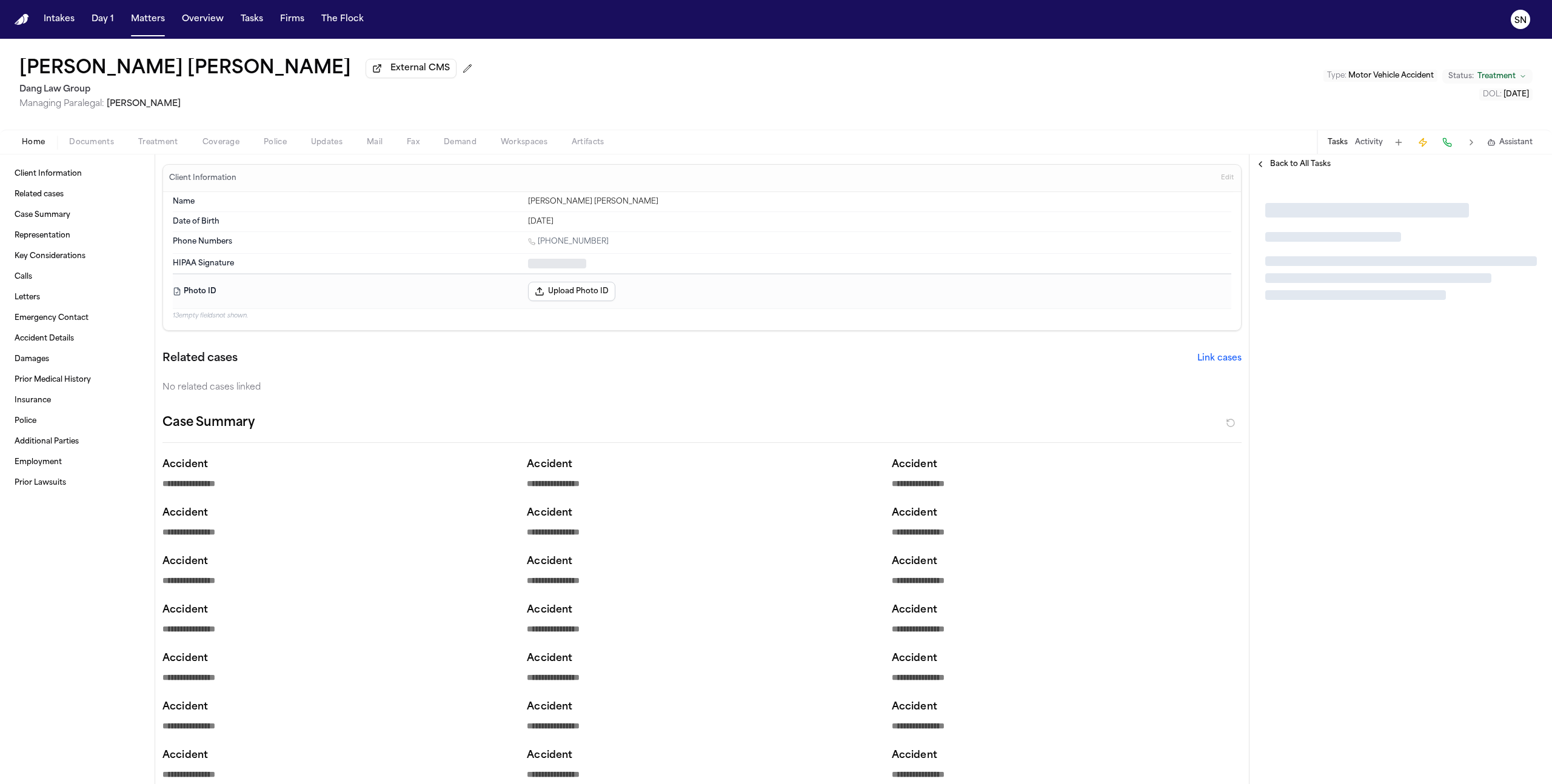
type textarea "*"
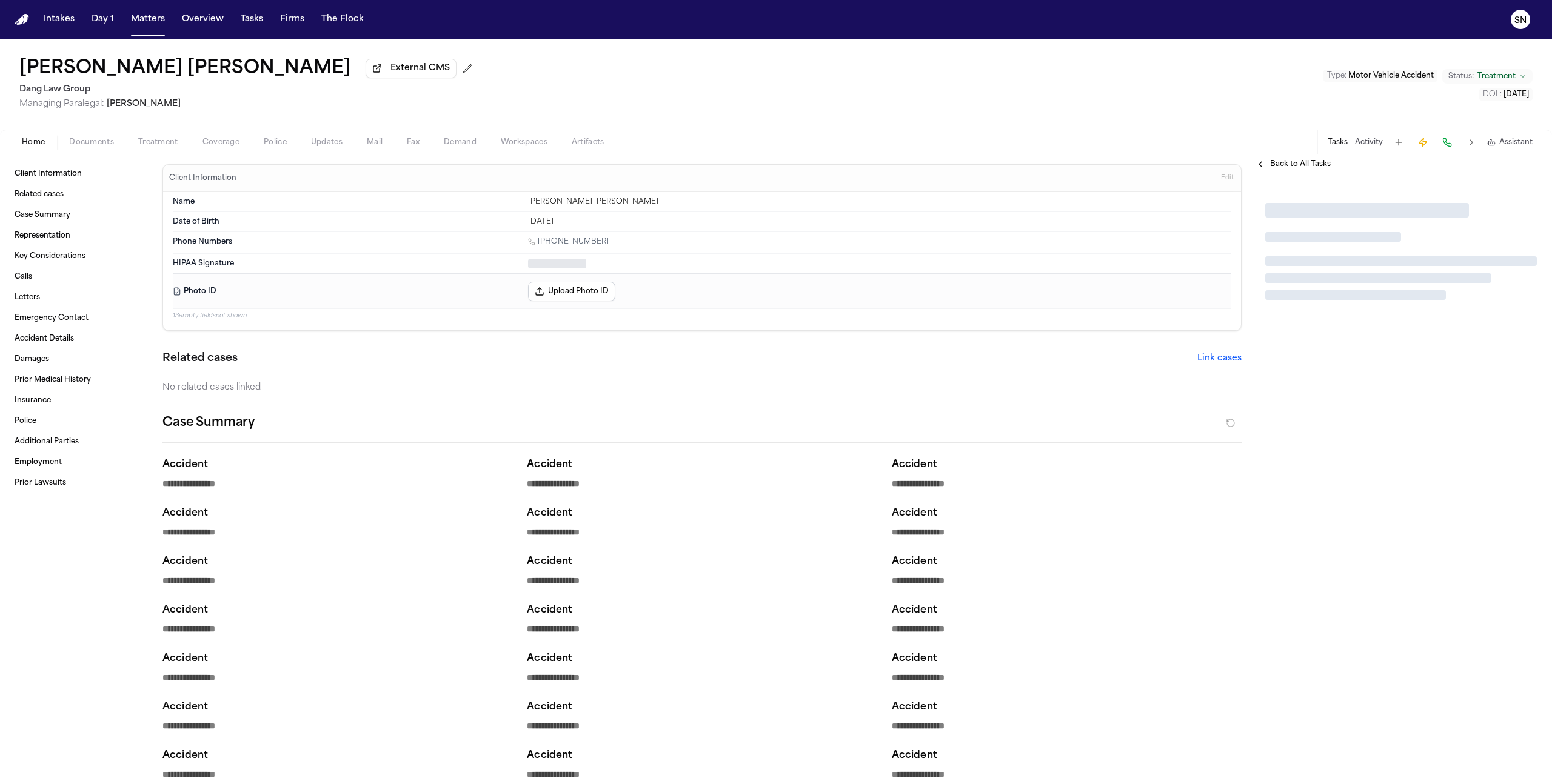
type textarea "*"
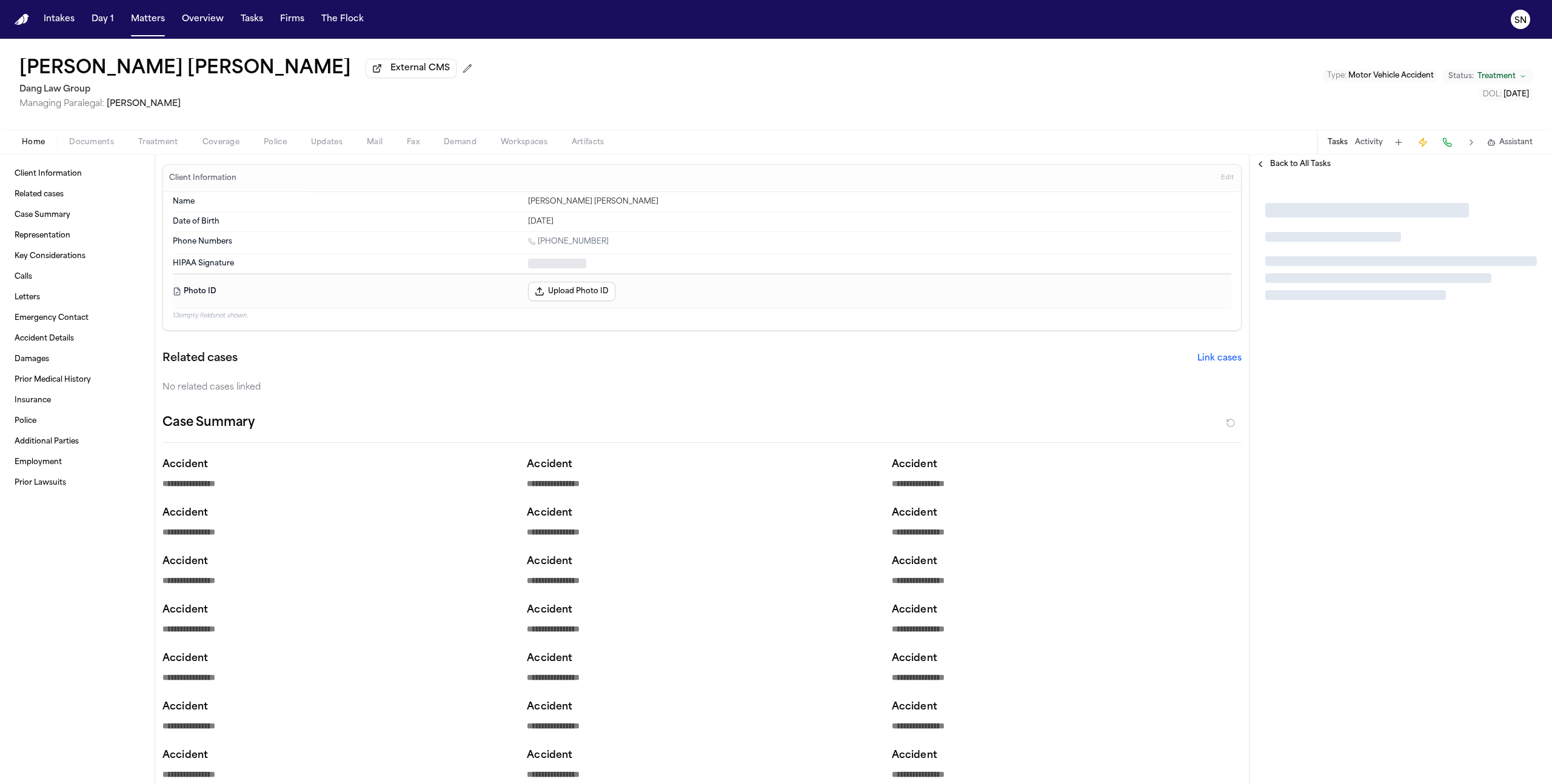
type textarea "*"
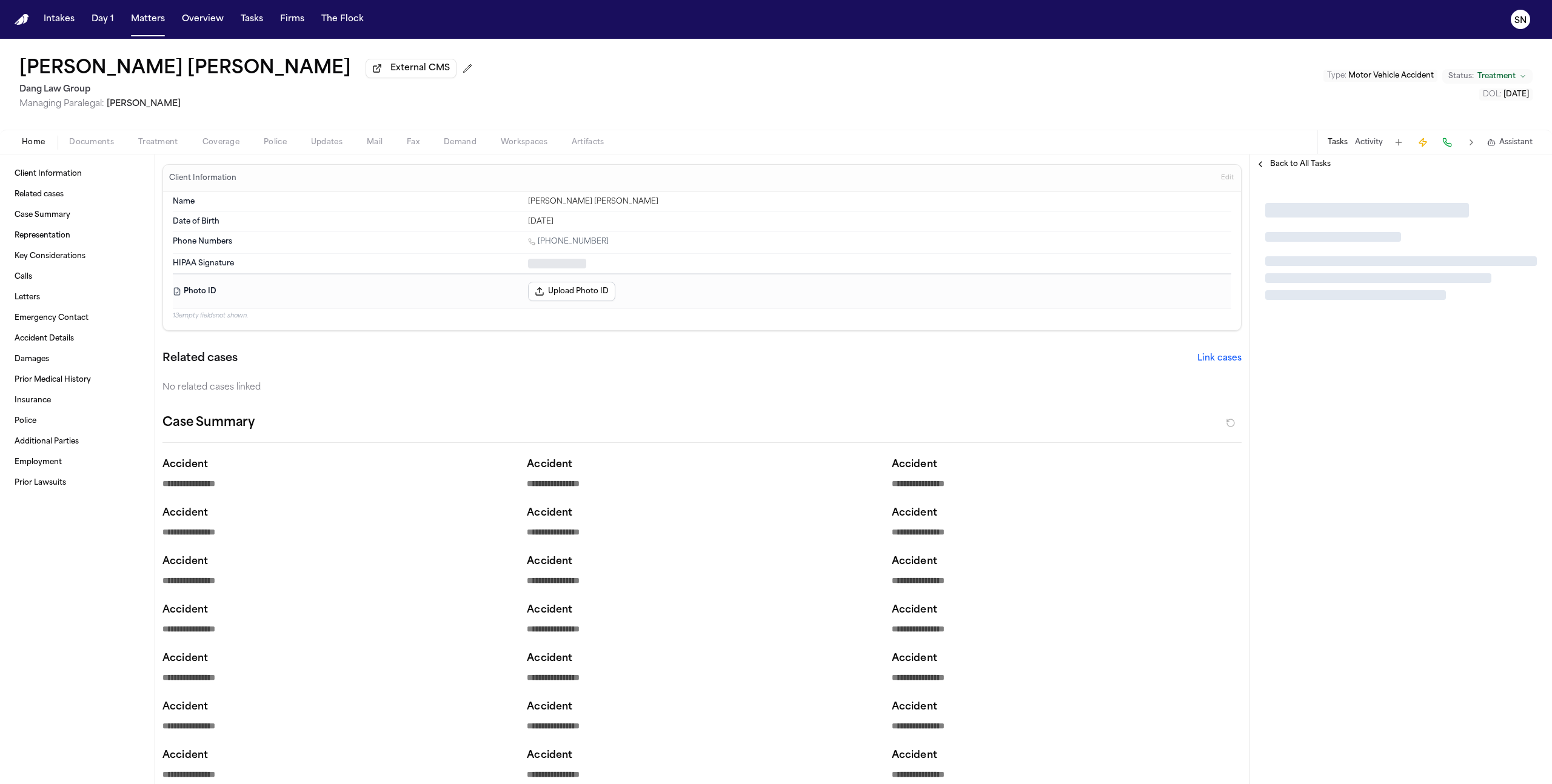
type textarea "*"
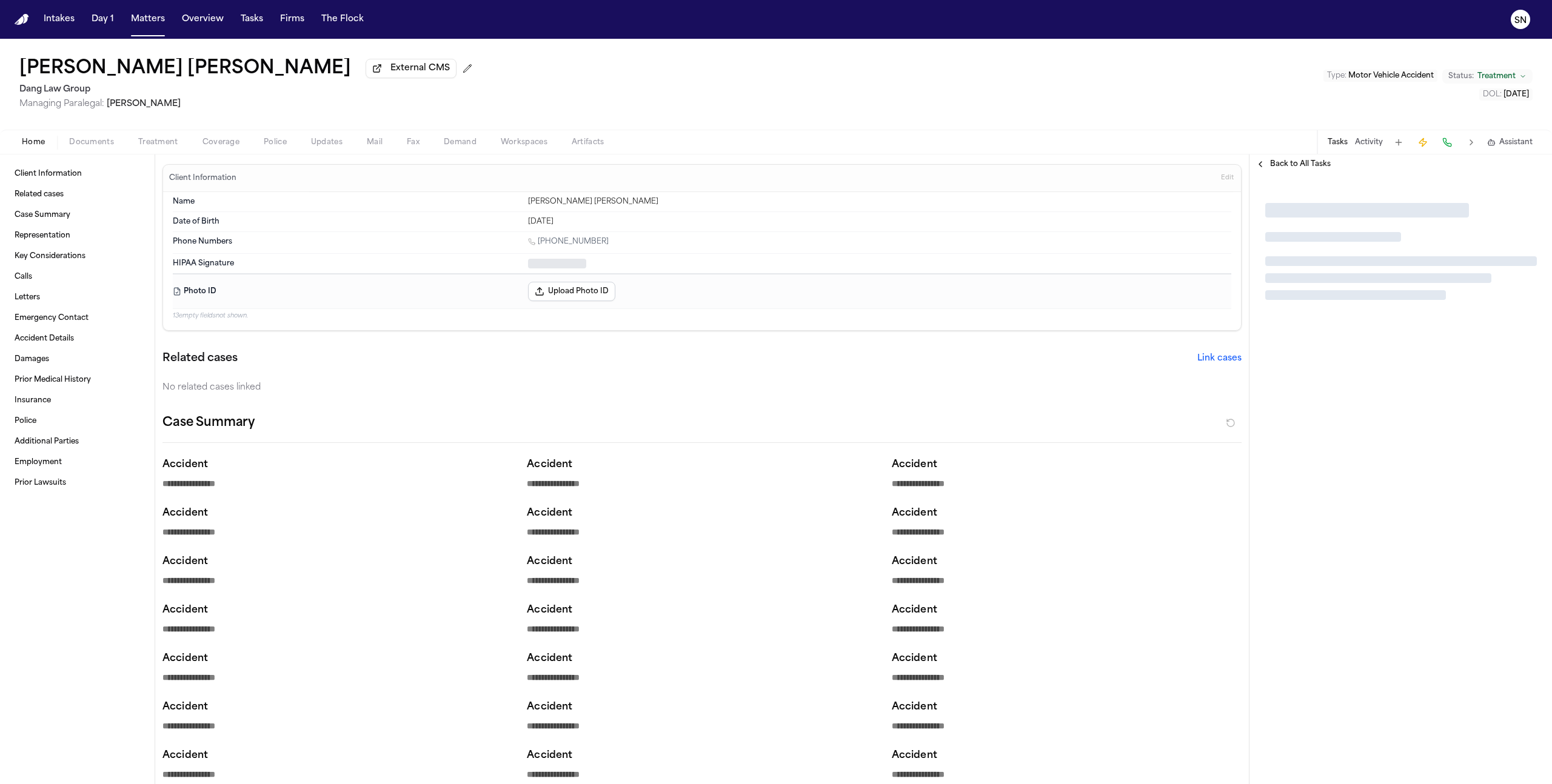
type textarea "*"
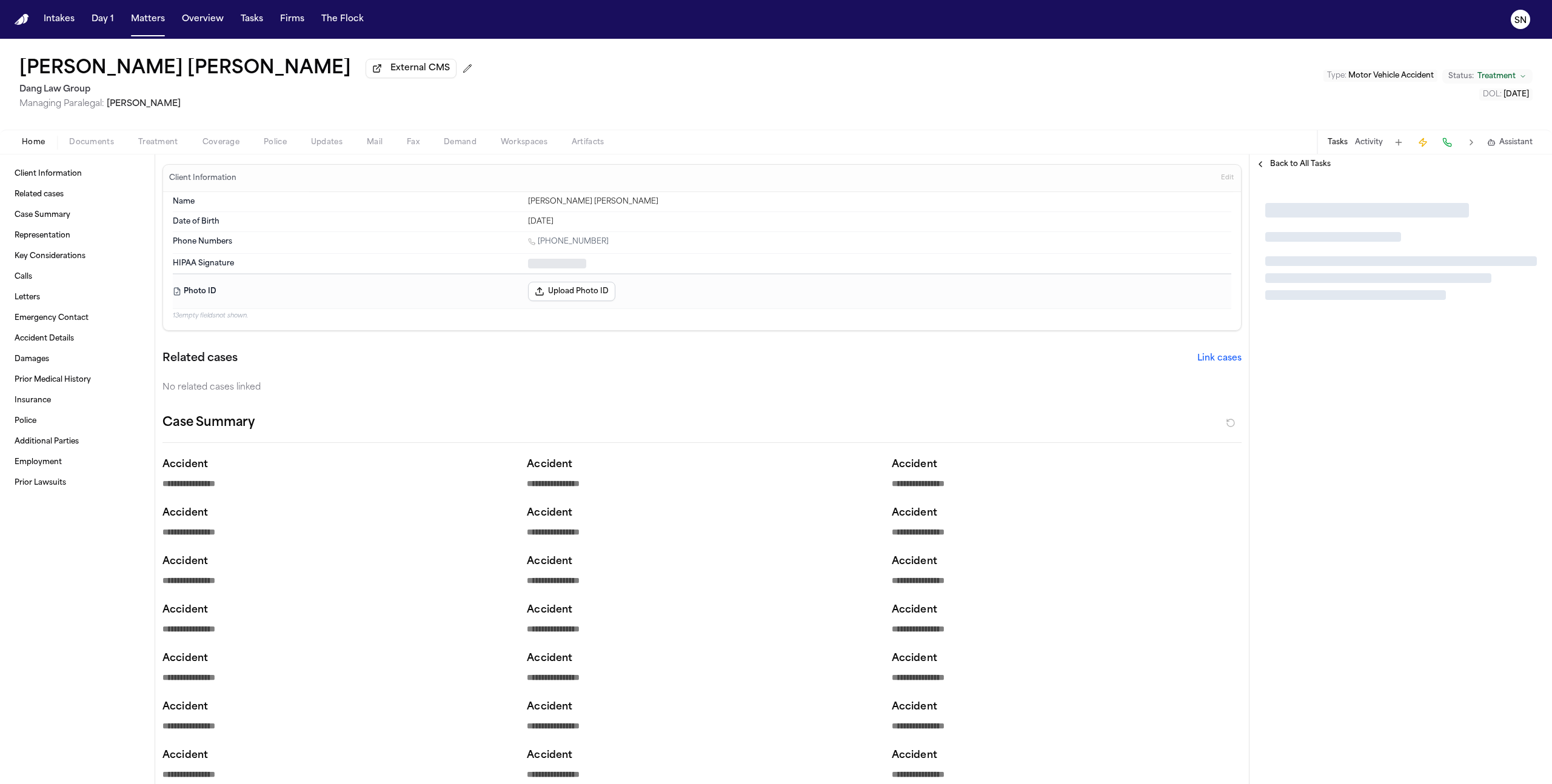
type textarea "*"
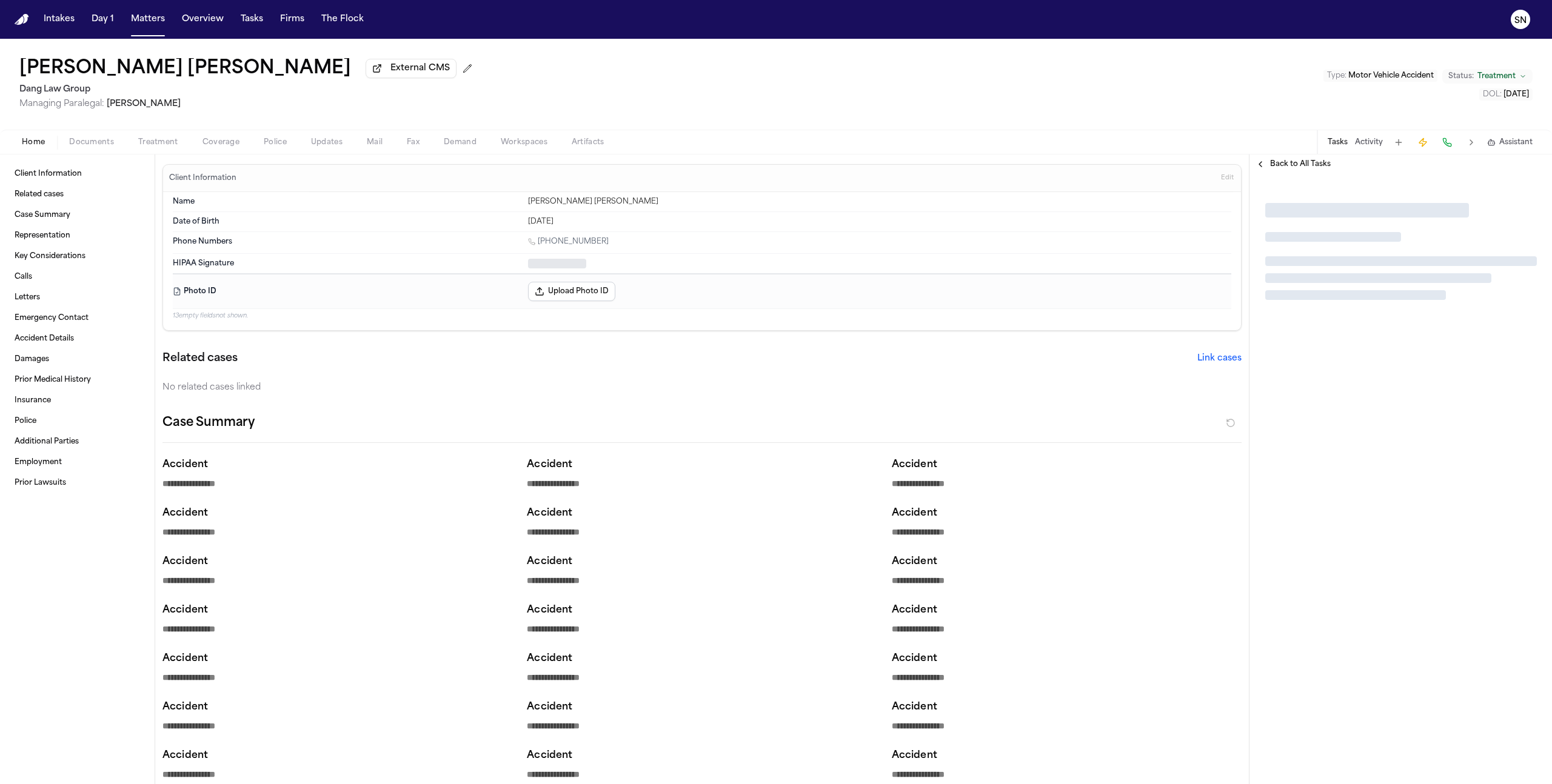
type textarea "*"
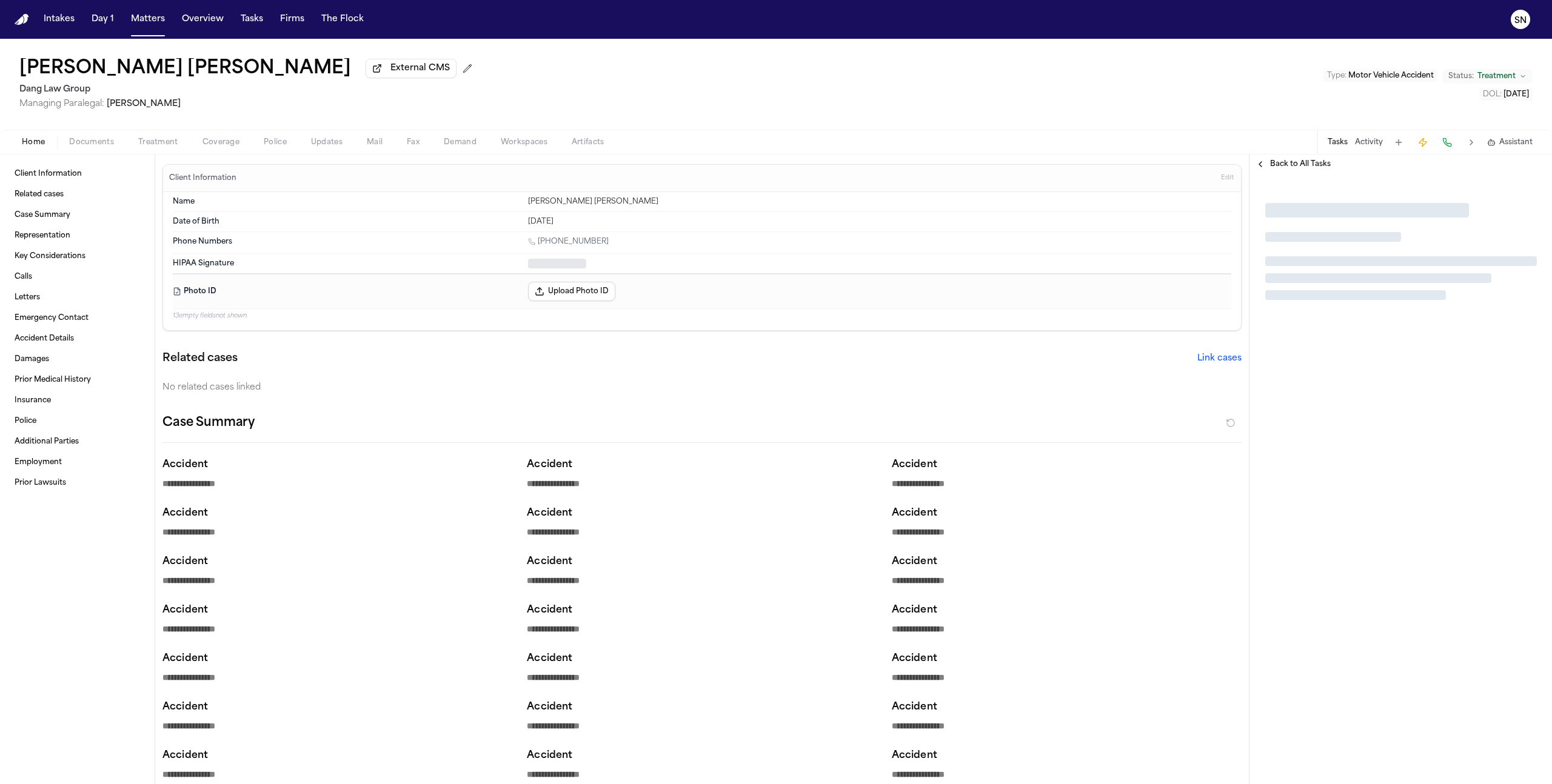
type textarea "*"
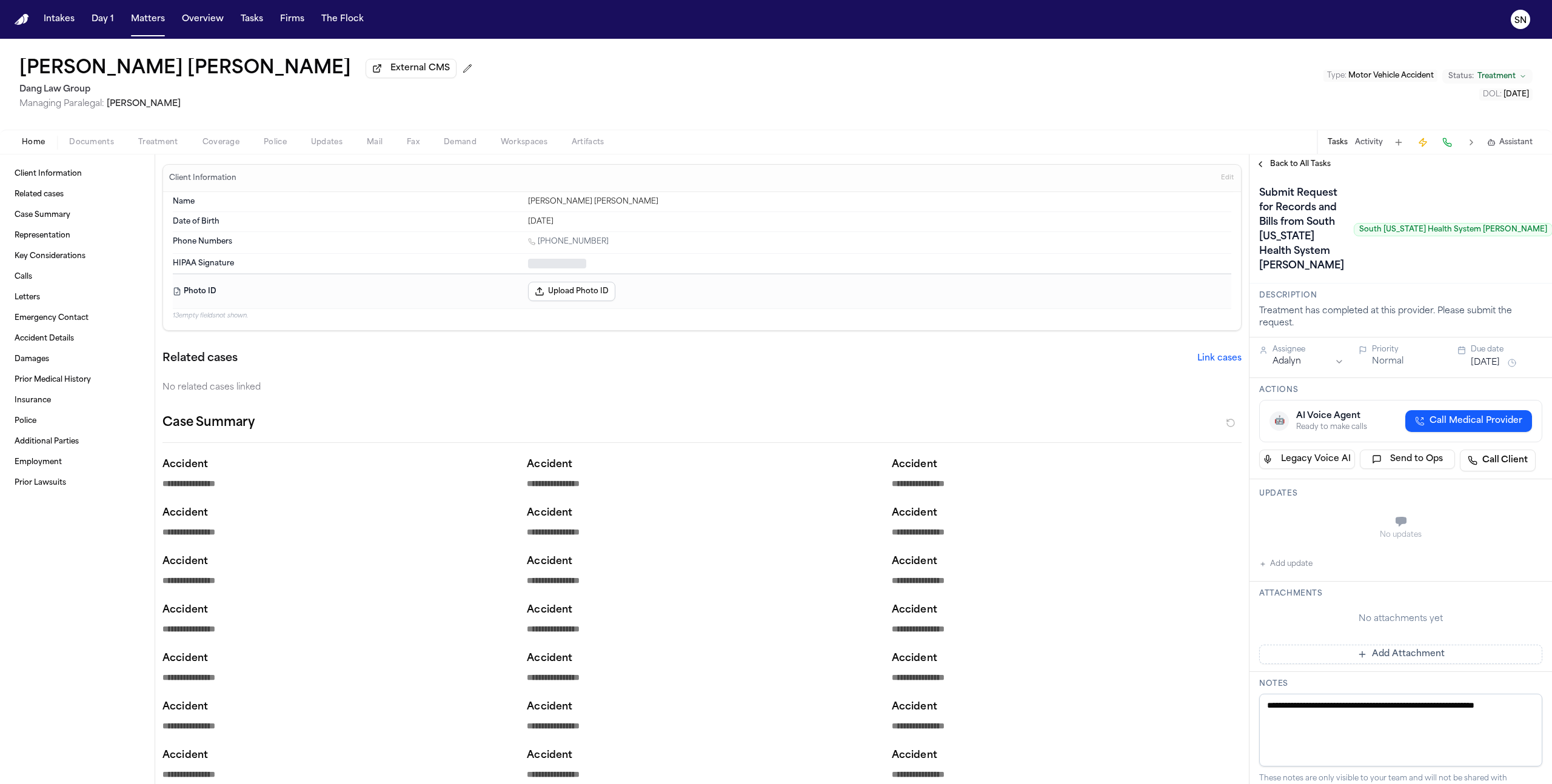
type textarea "*"
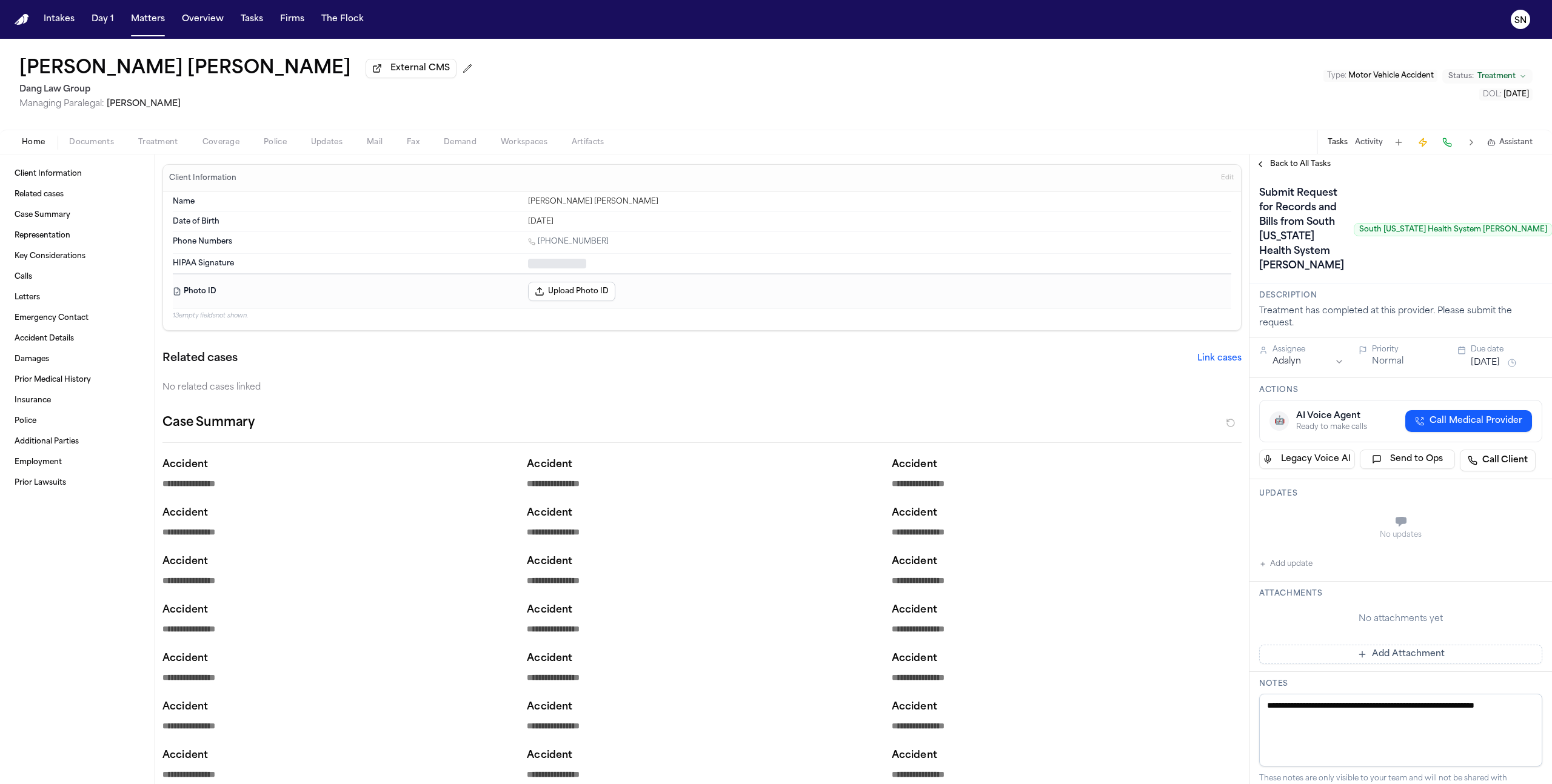
type textarea "*"
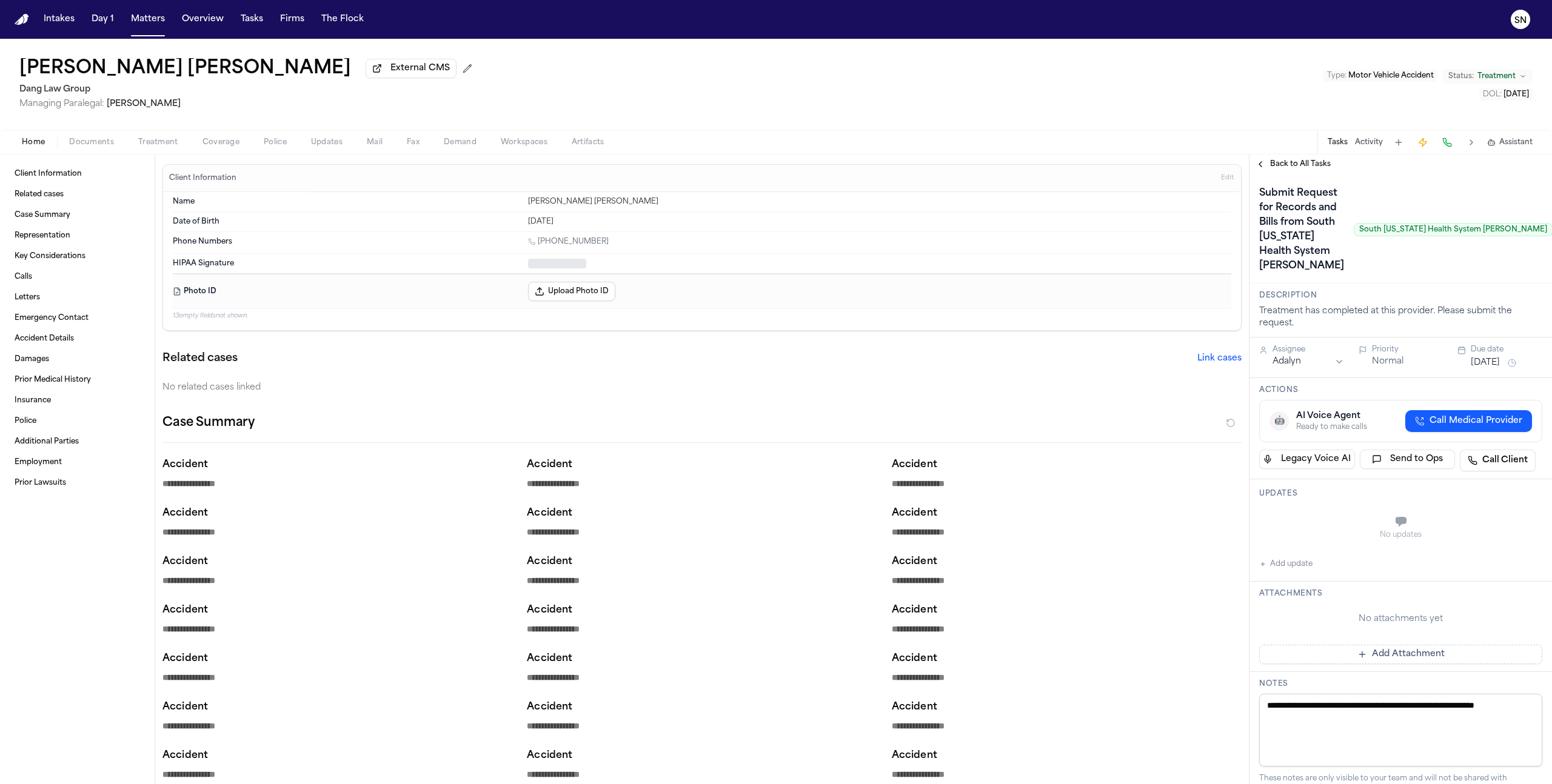
type textarea "*"
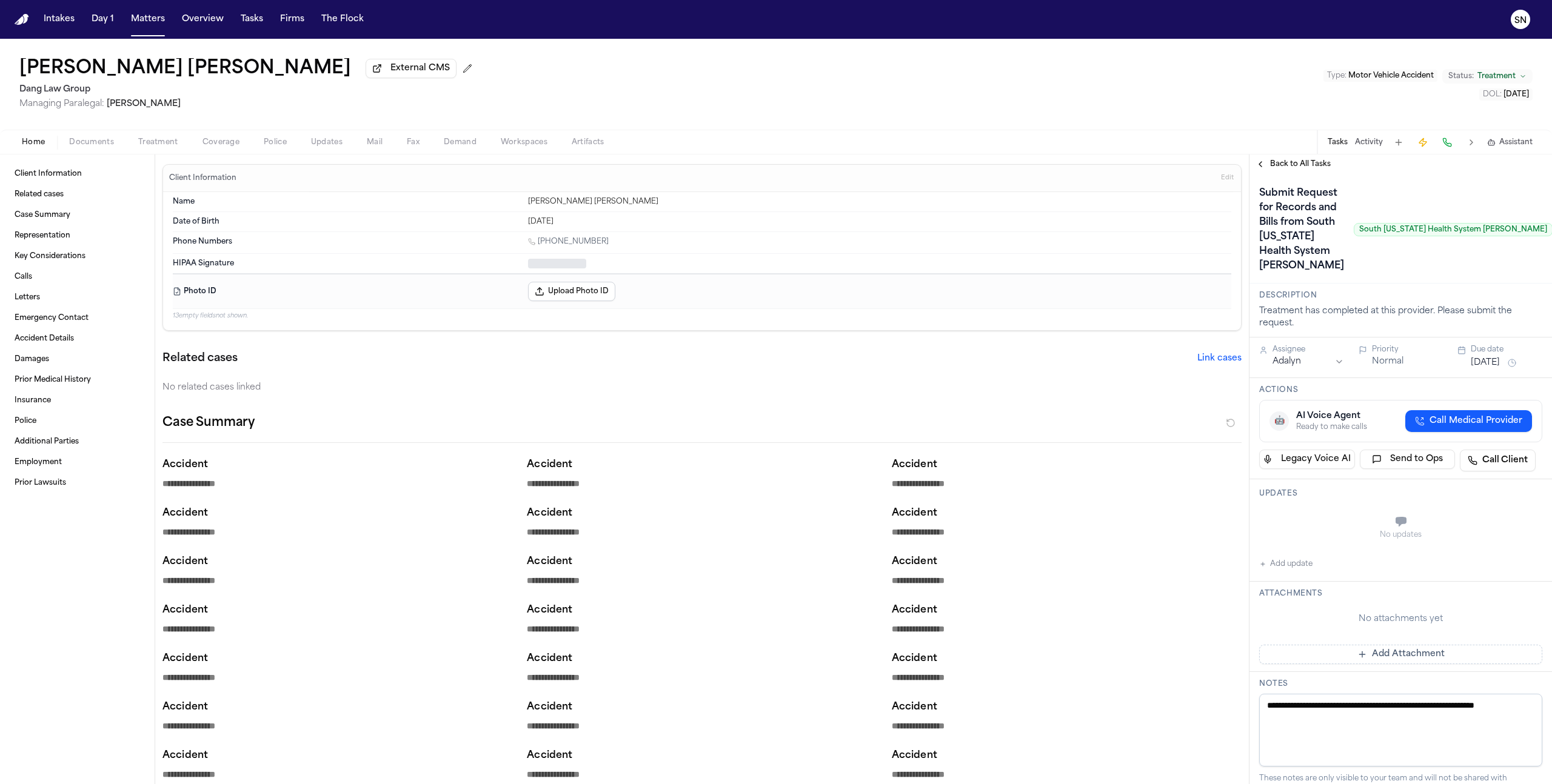
type textarea "*"
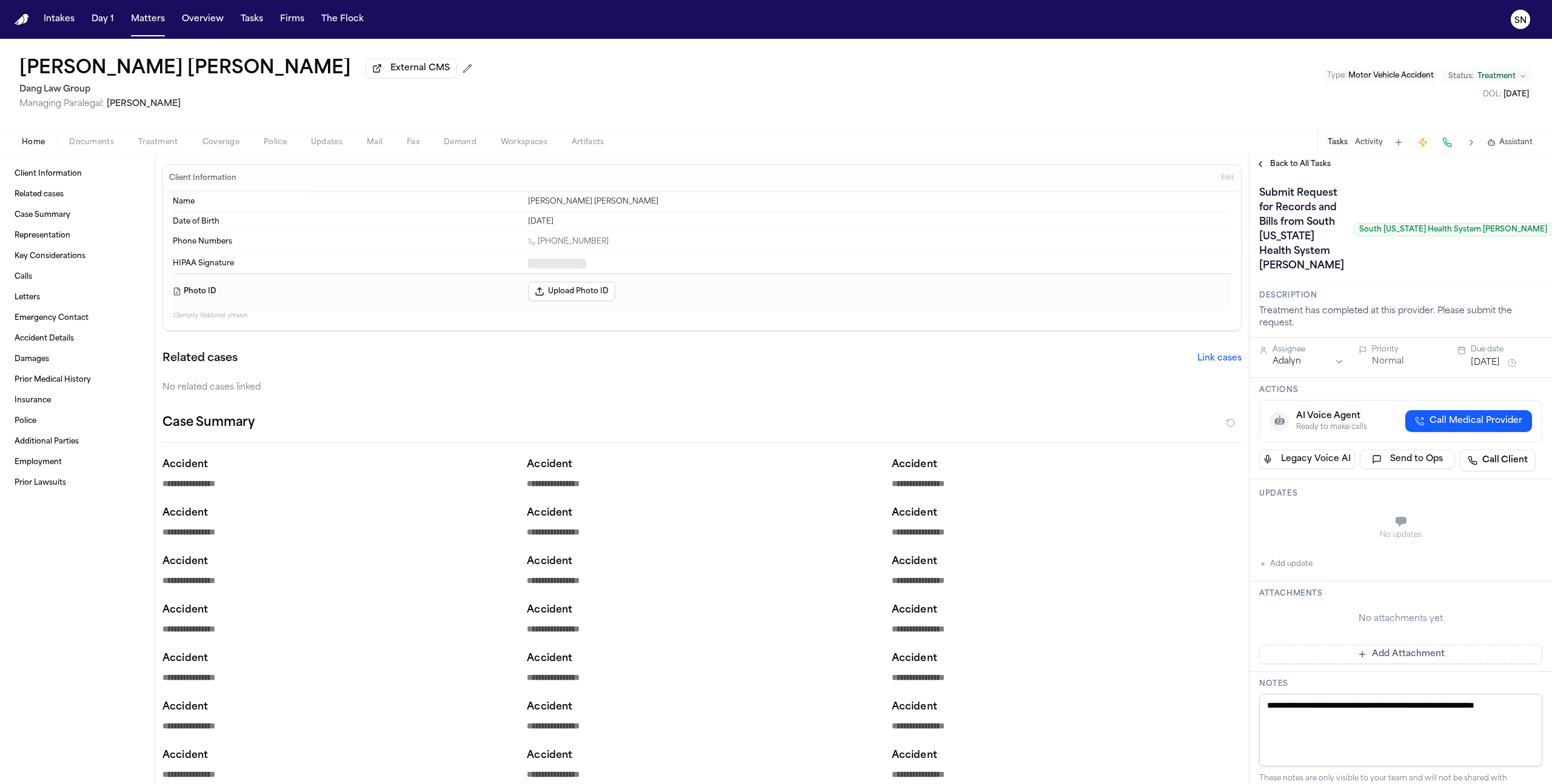
type textarea "*"
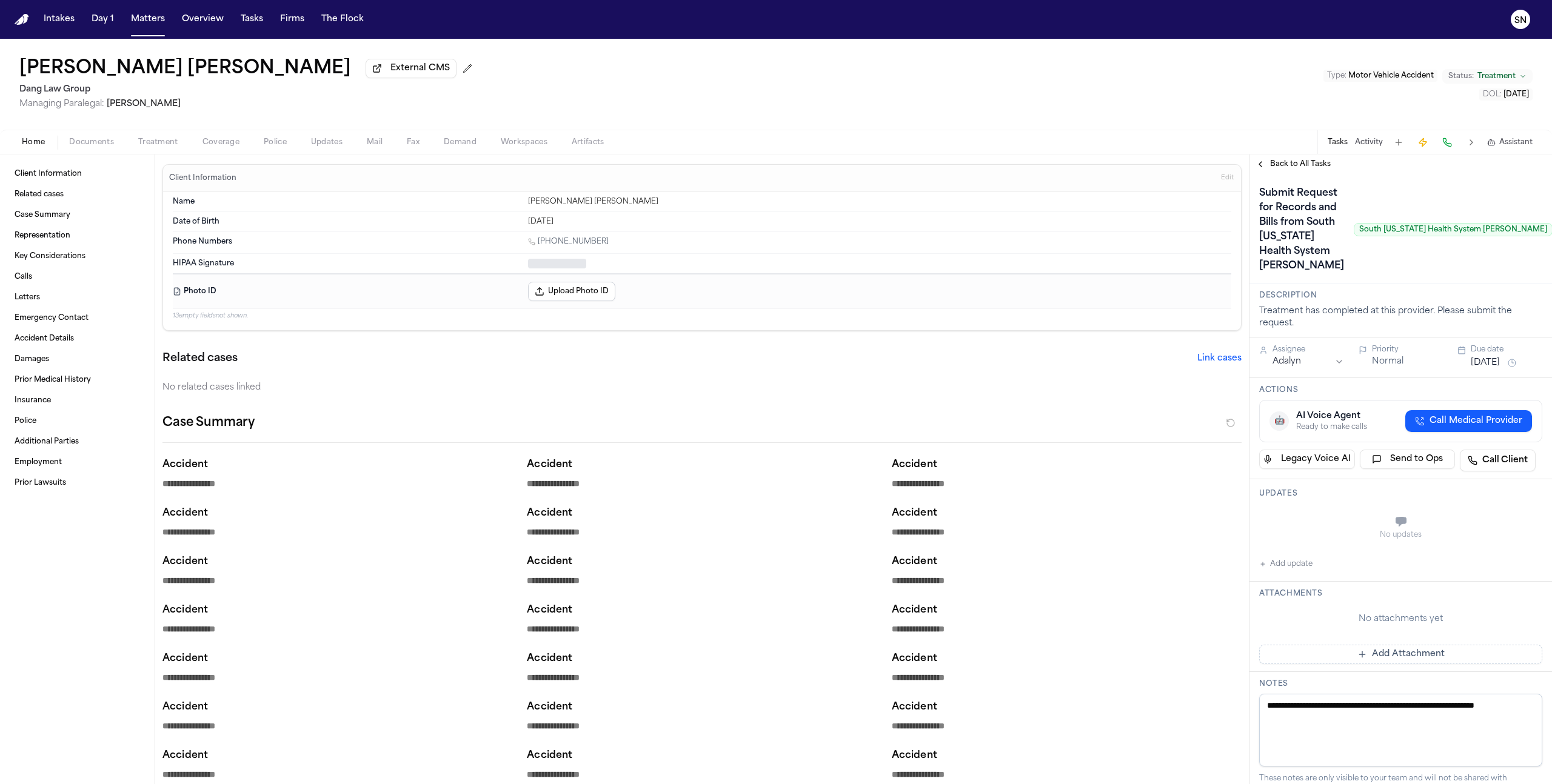
type textarea "*"
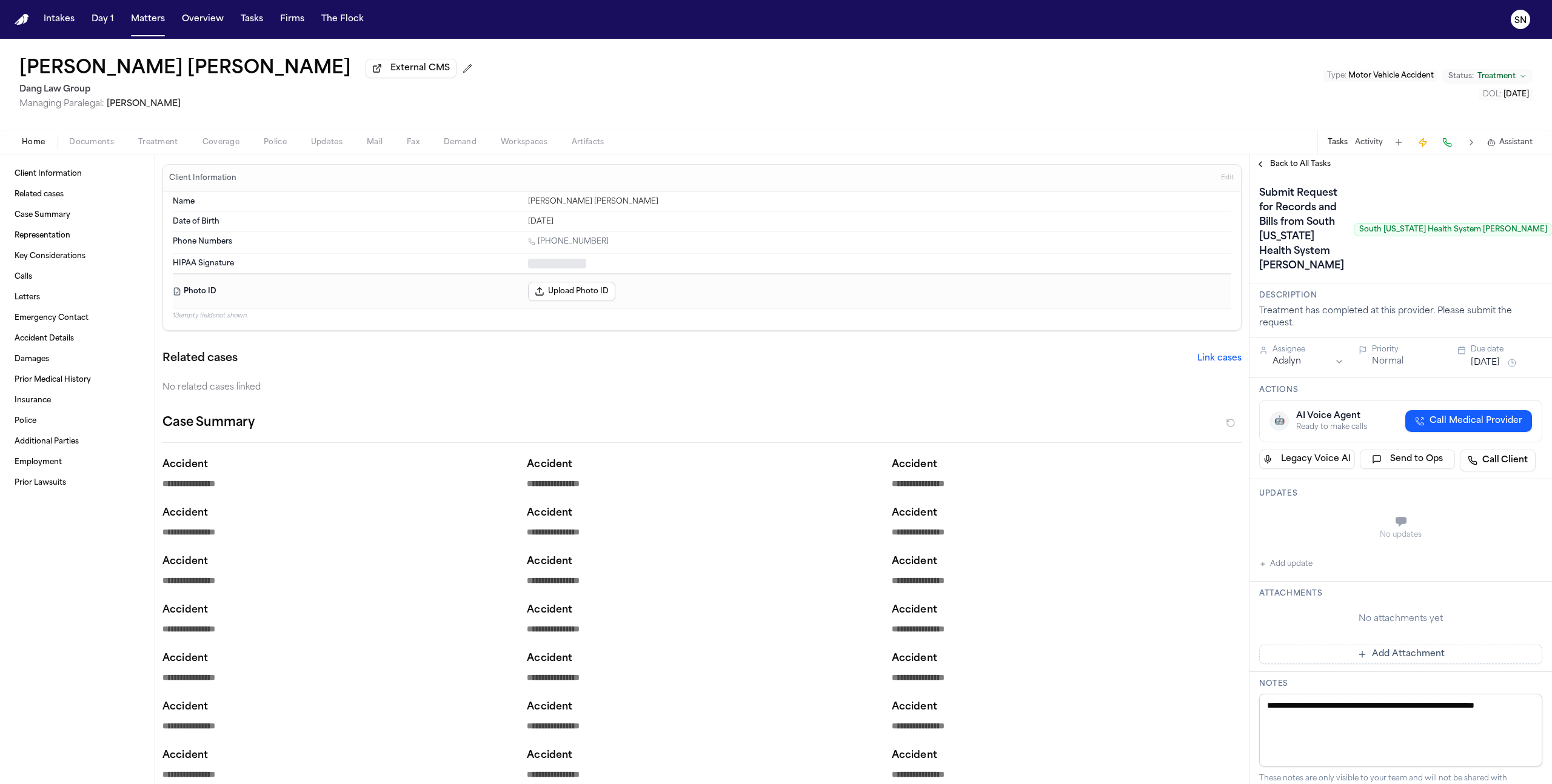
type textarea "*"
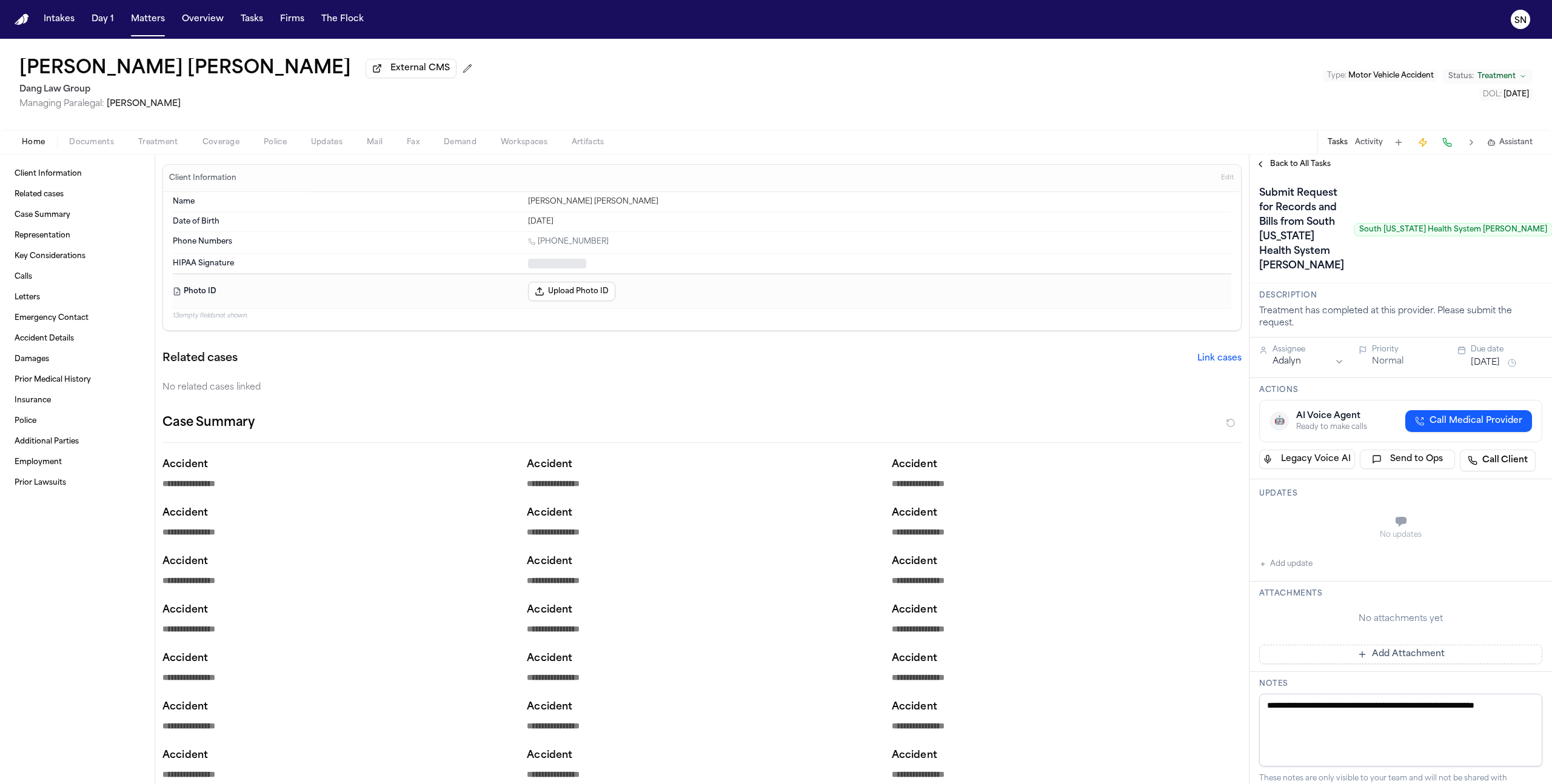
type textarea "*"
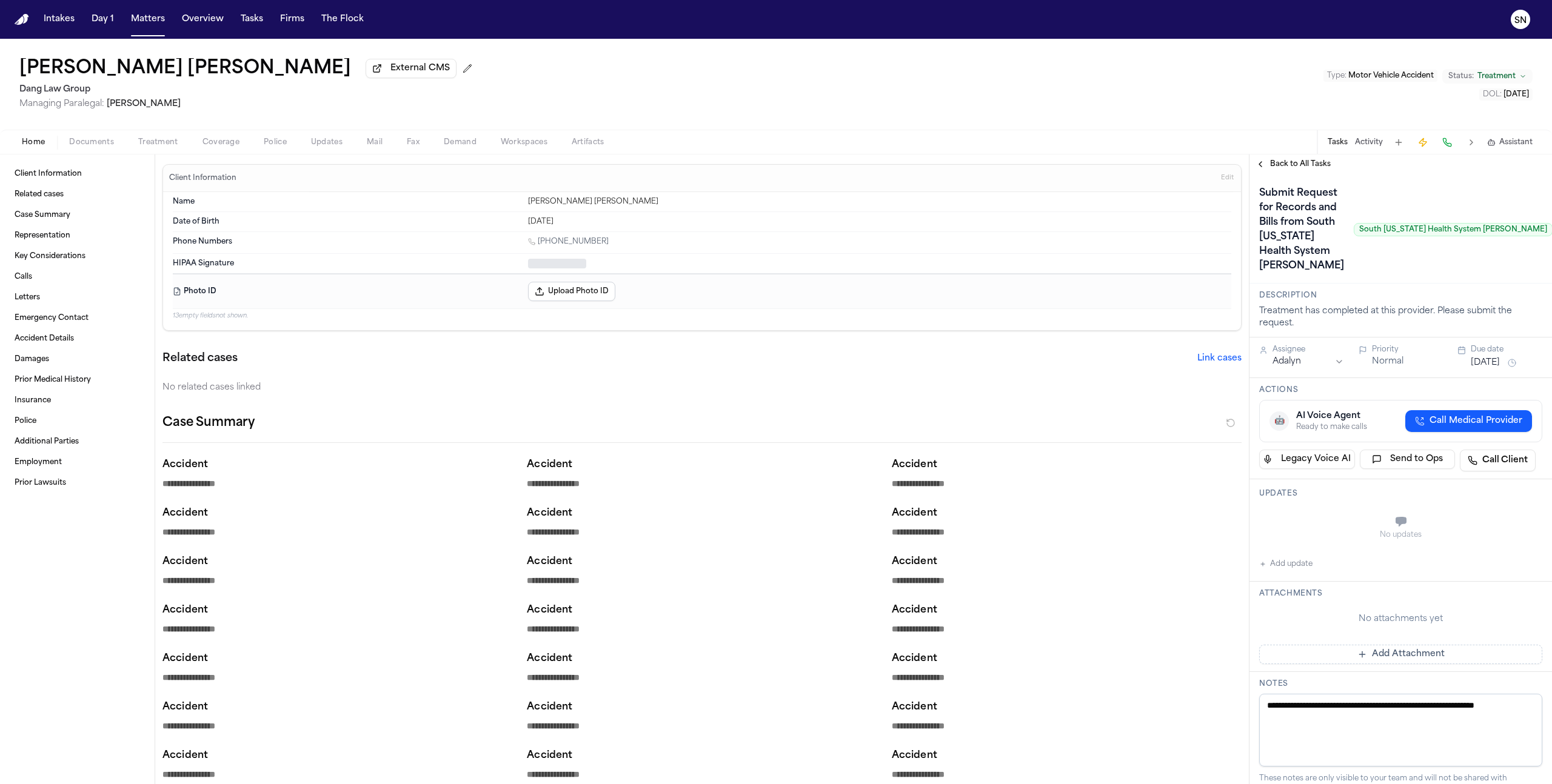
type textarea "*"
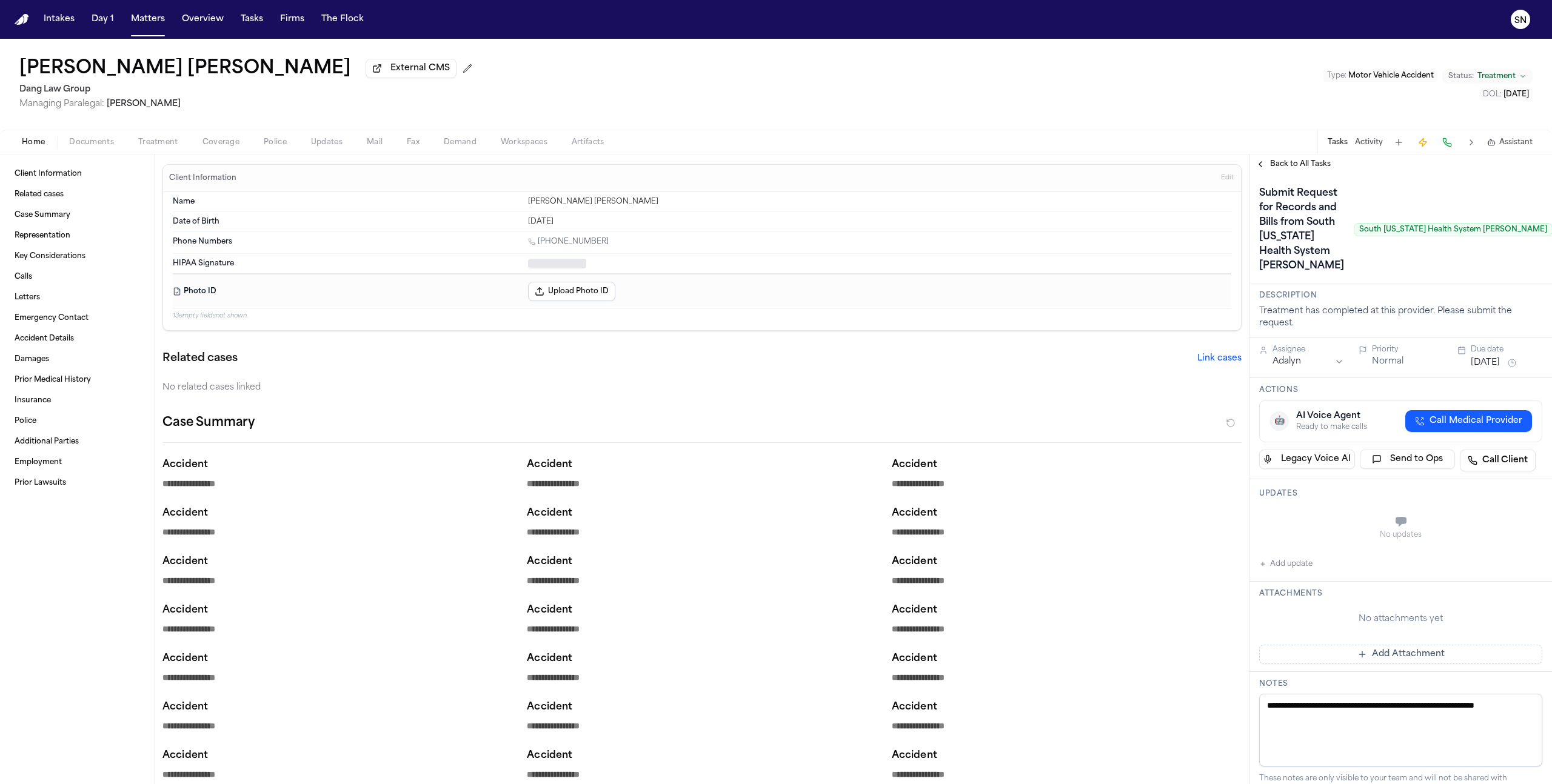
type textarea "*"
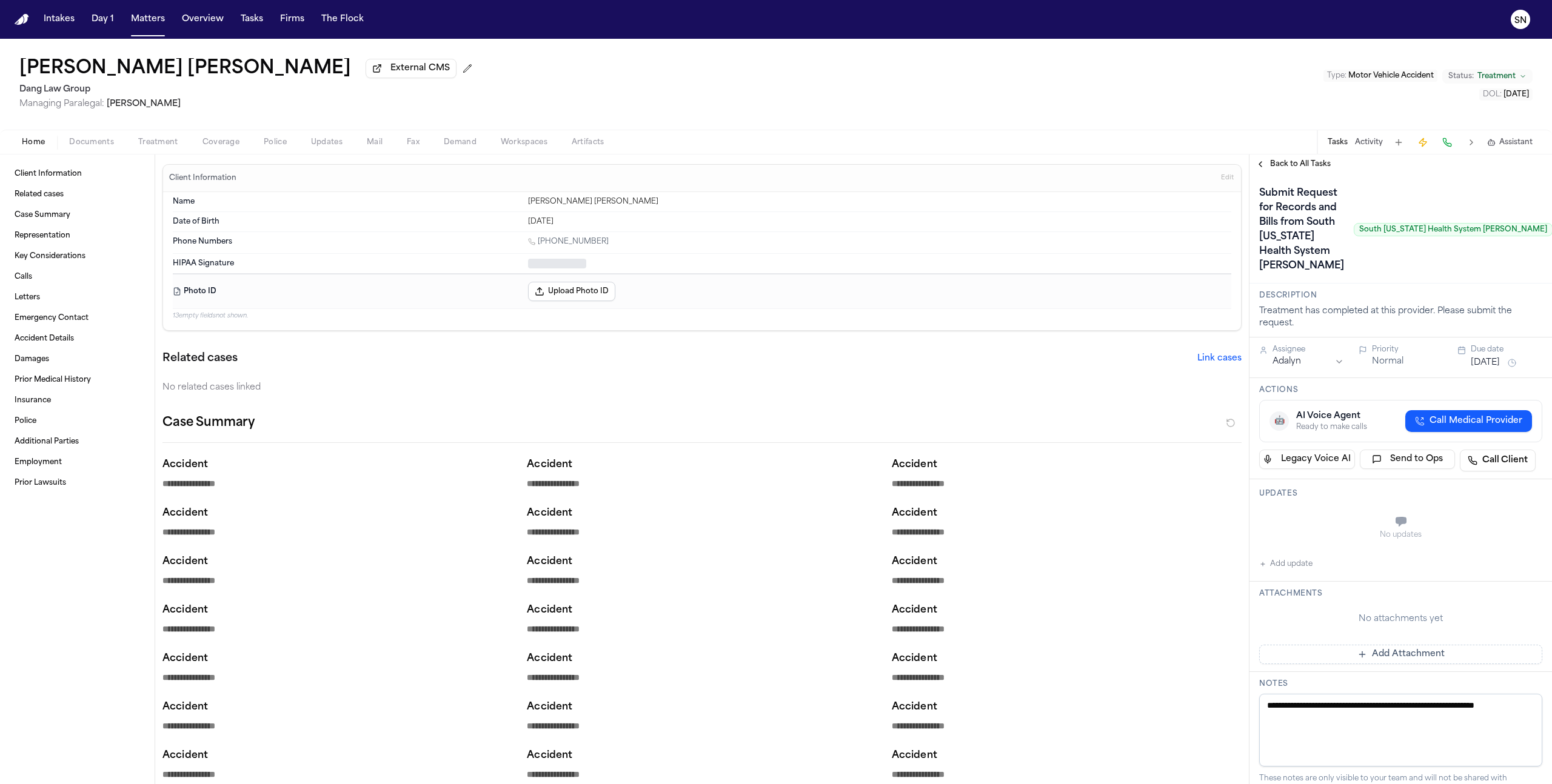
type textarea "*"
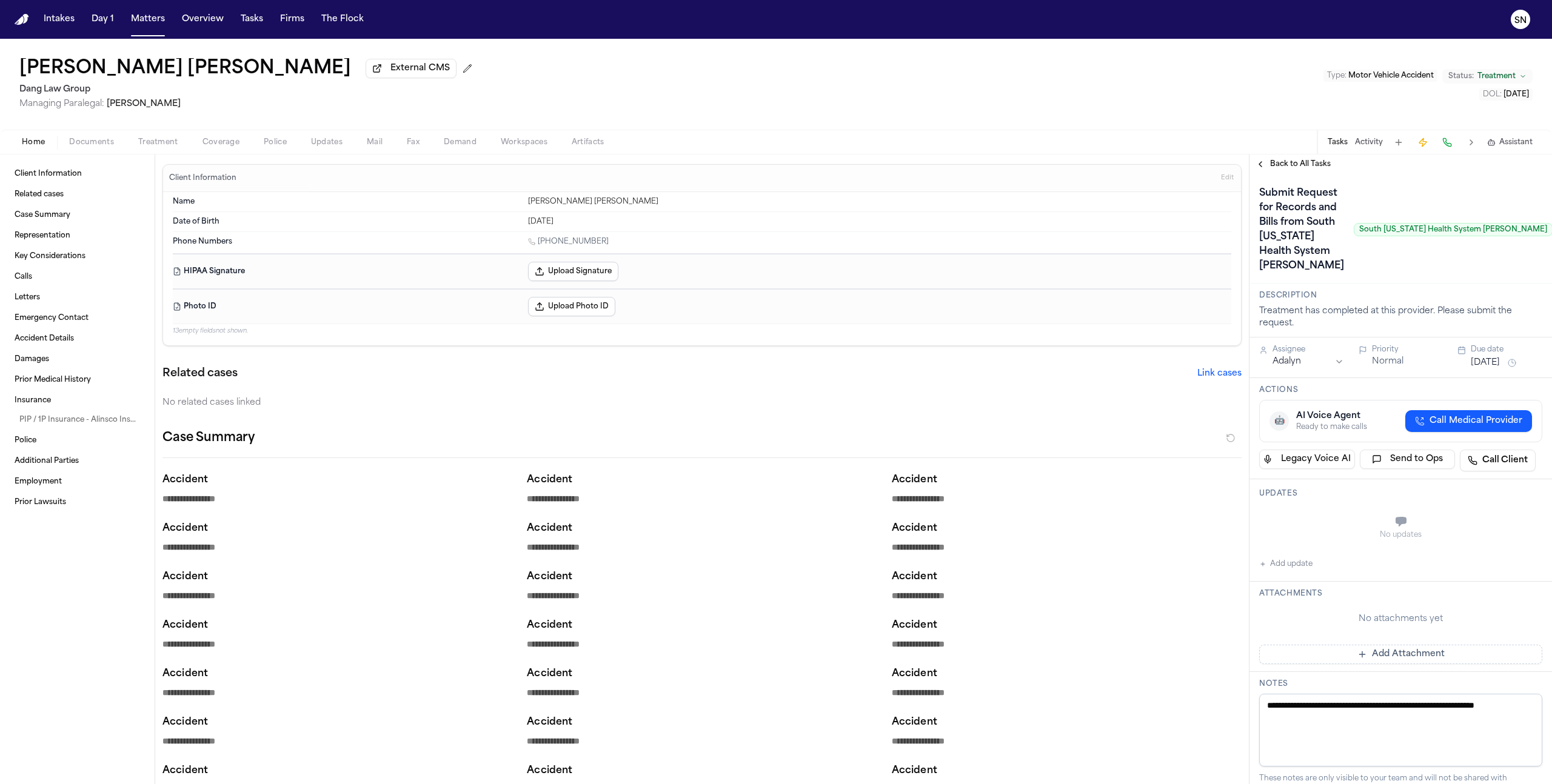
type textarea "*"
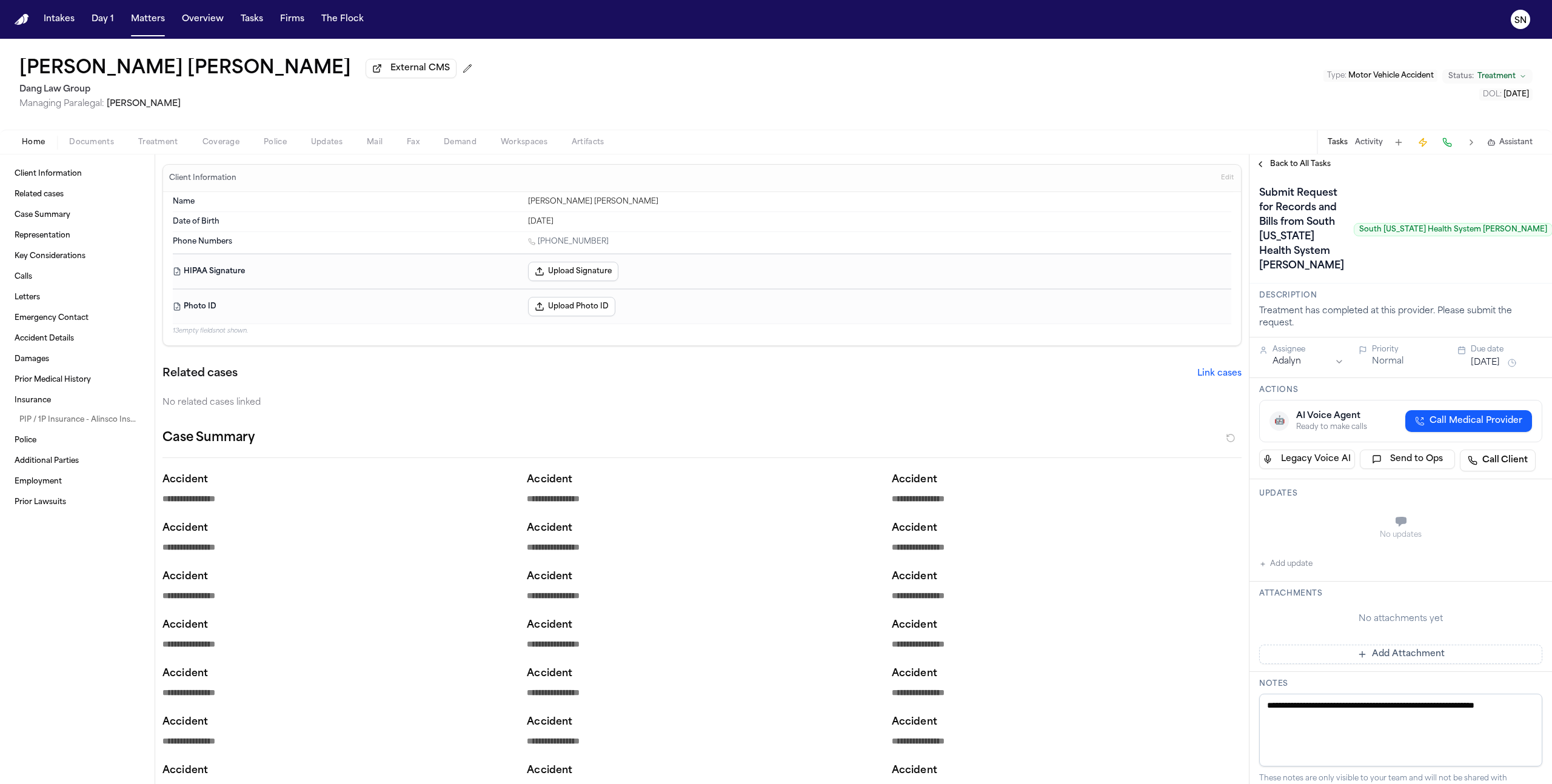
type textarea "*"
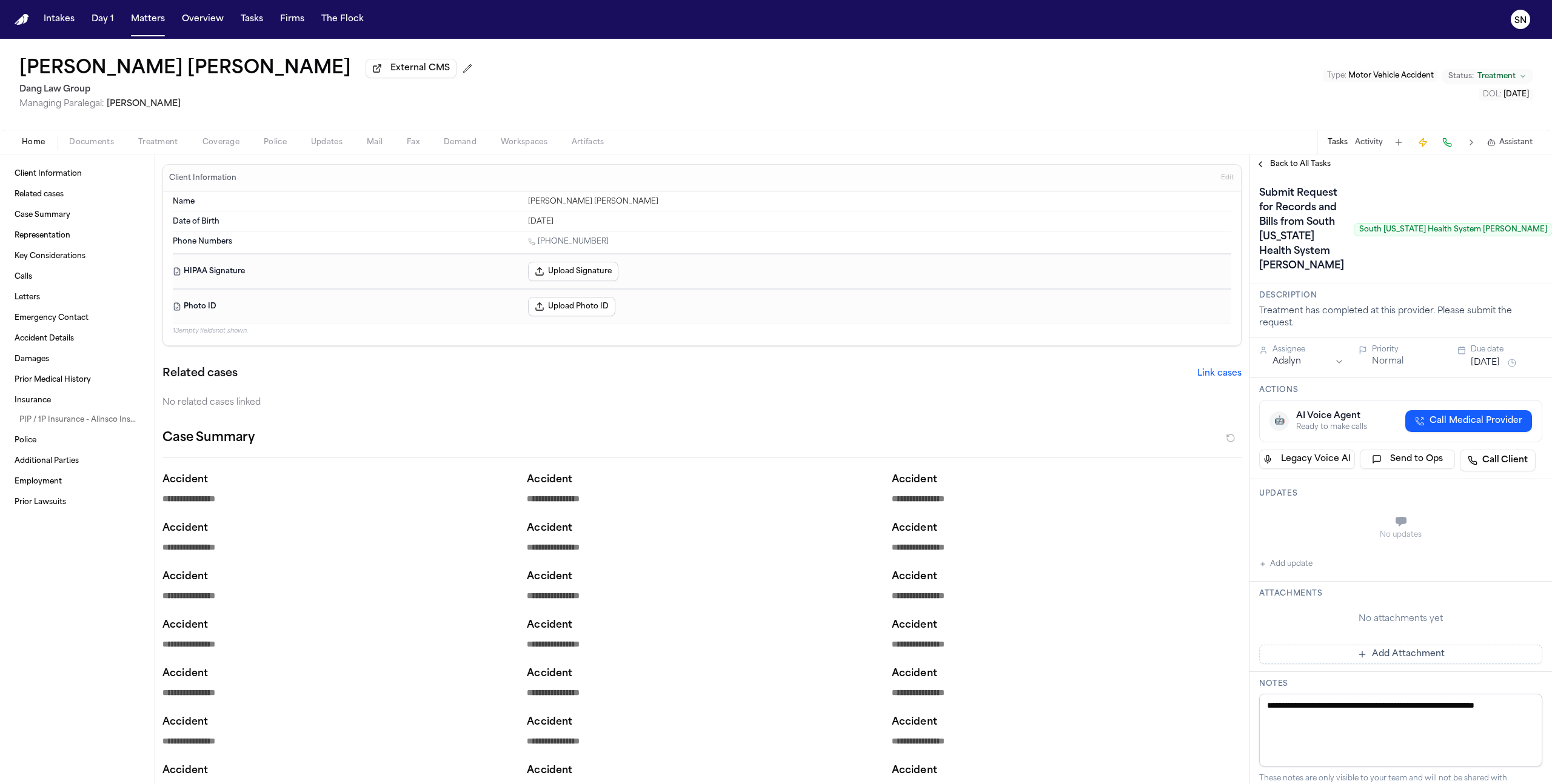
type textarea "*"
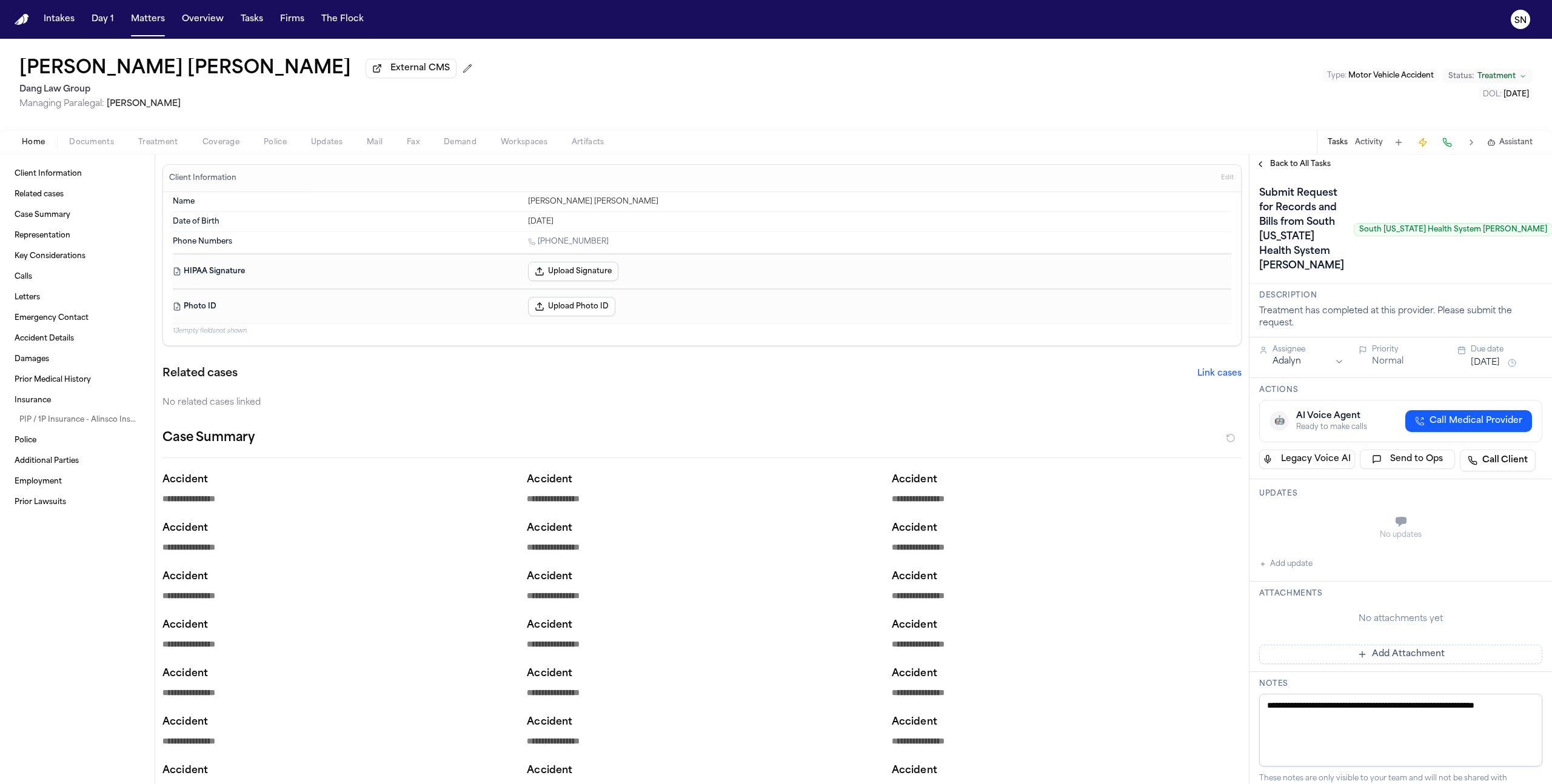
type textarea "*"
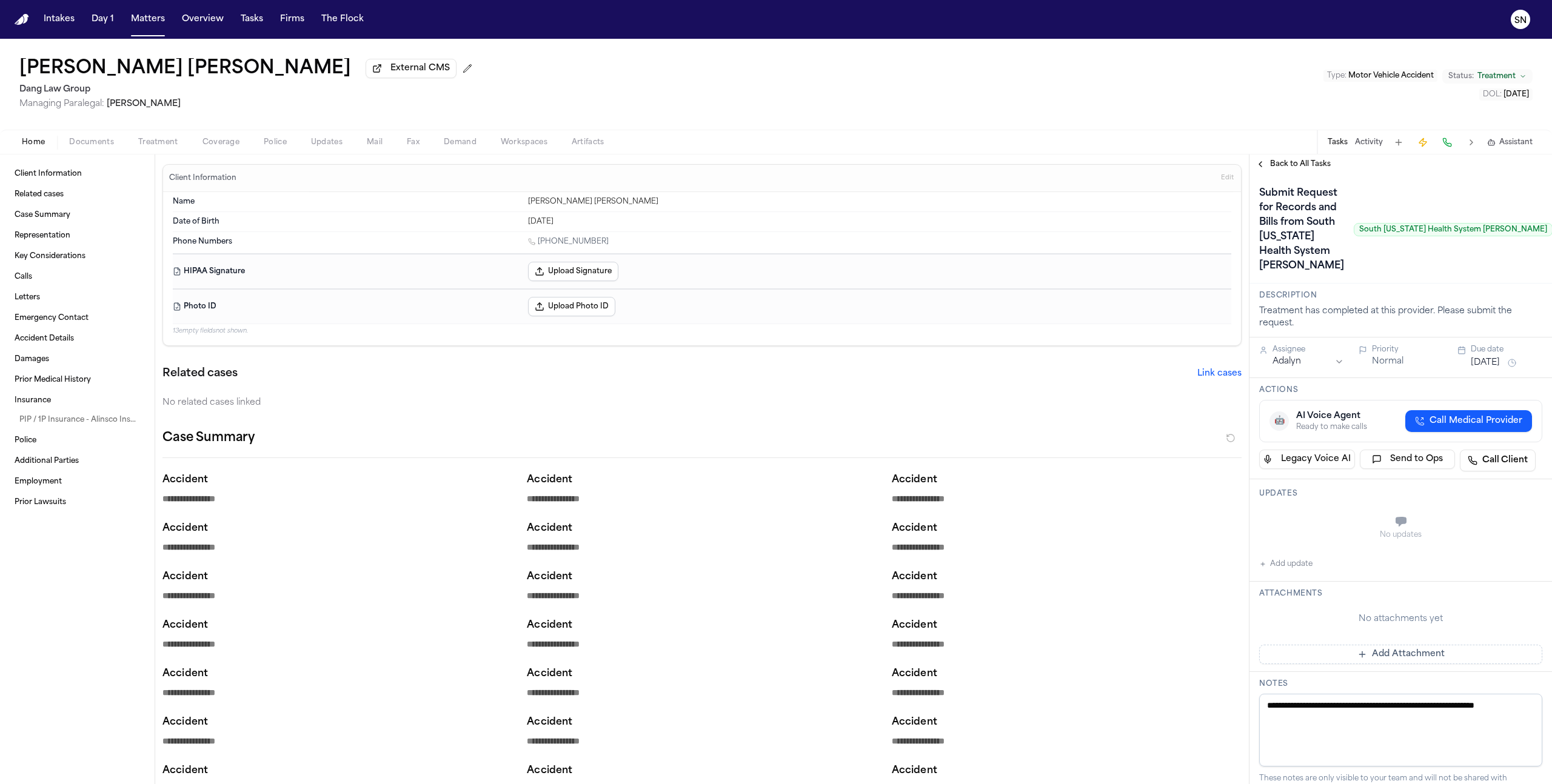
type textarea "*"
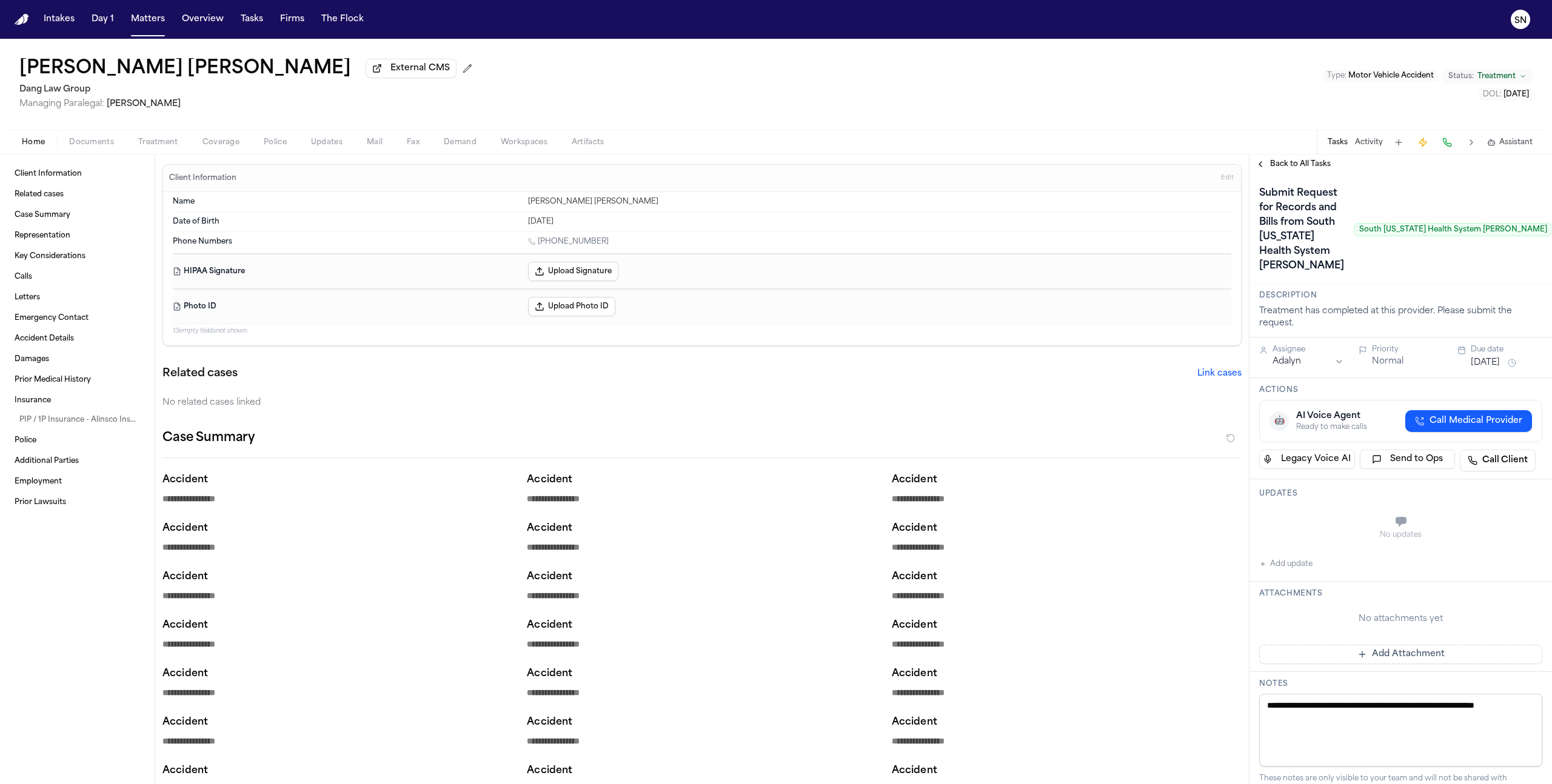
type textarea "*"
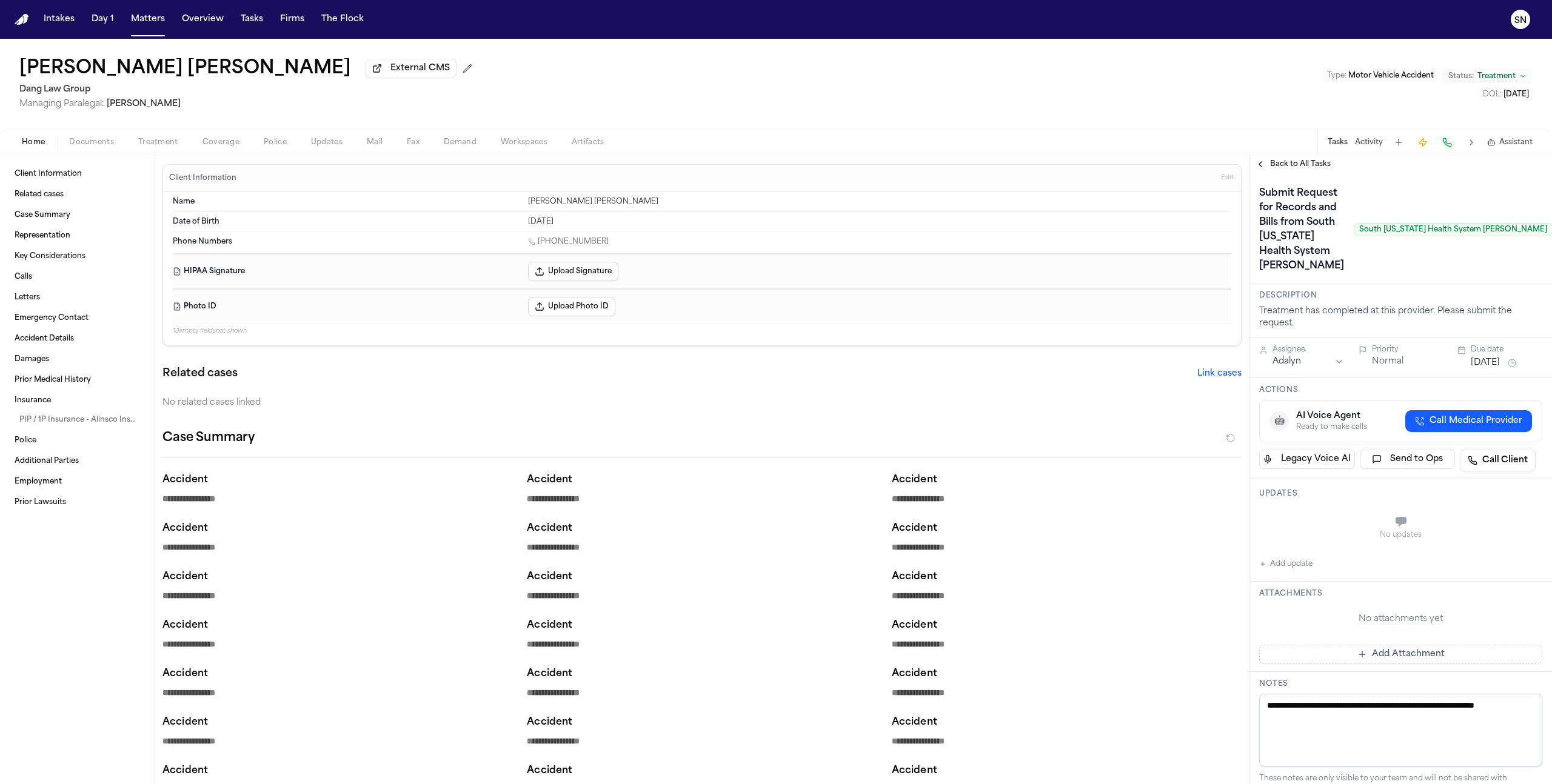
type textarea "*"
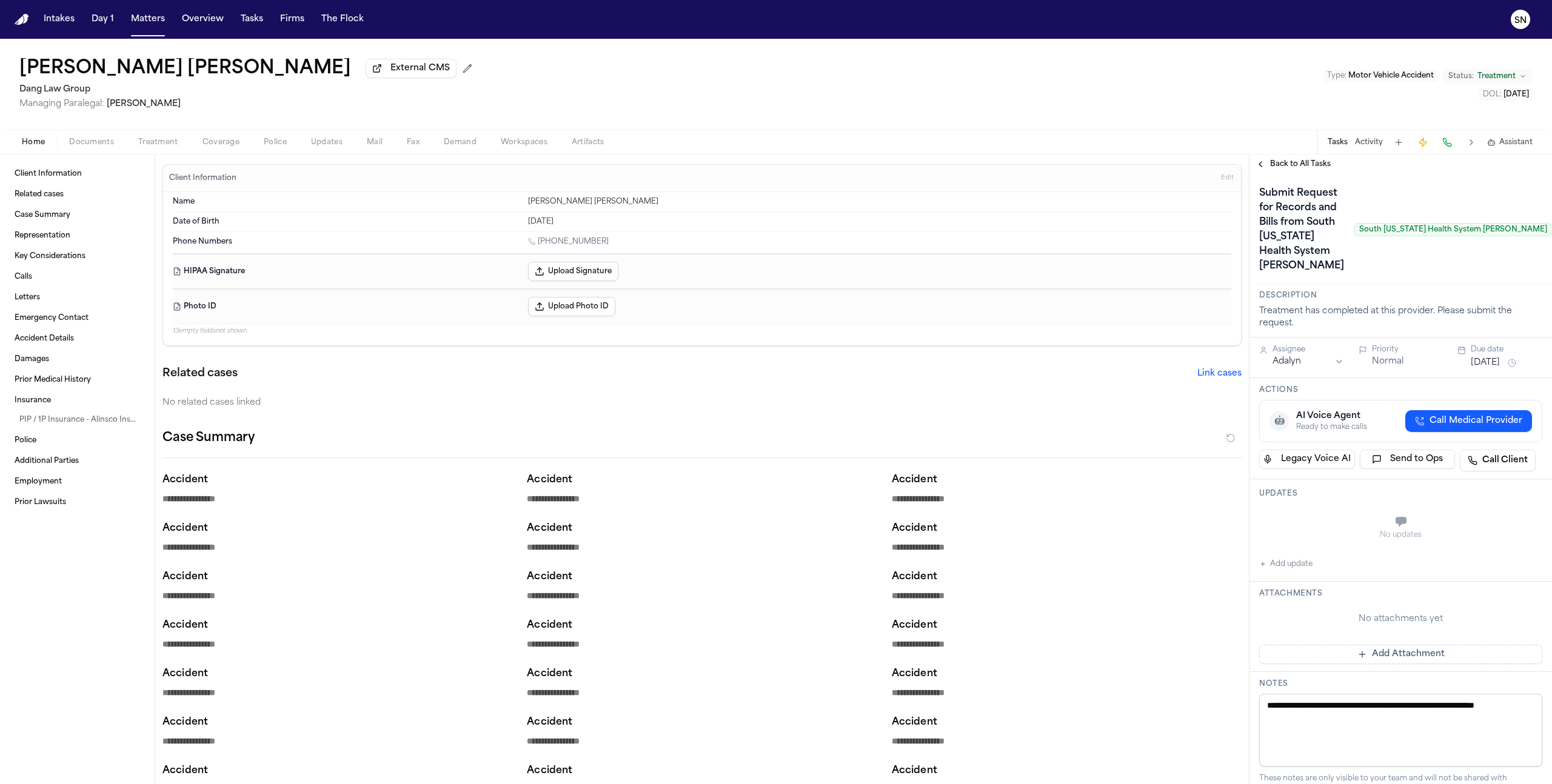
type textarea "*"
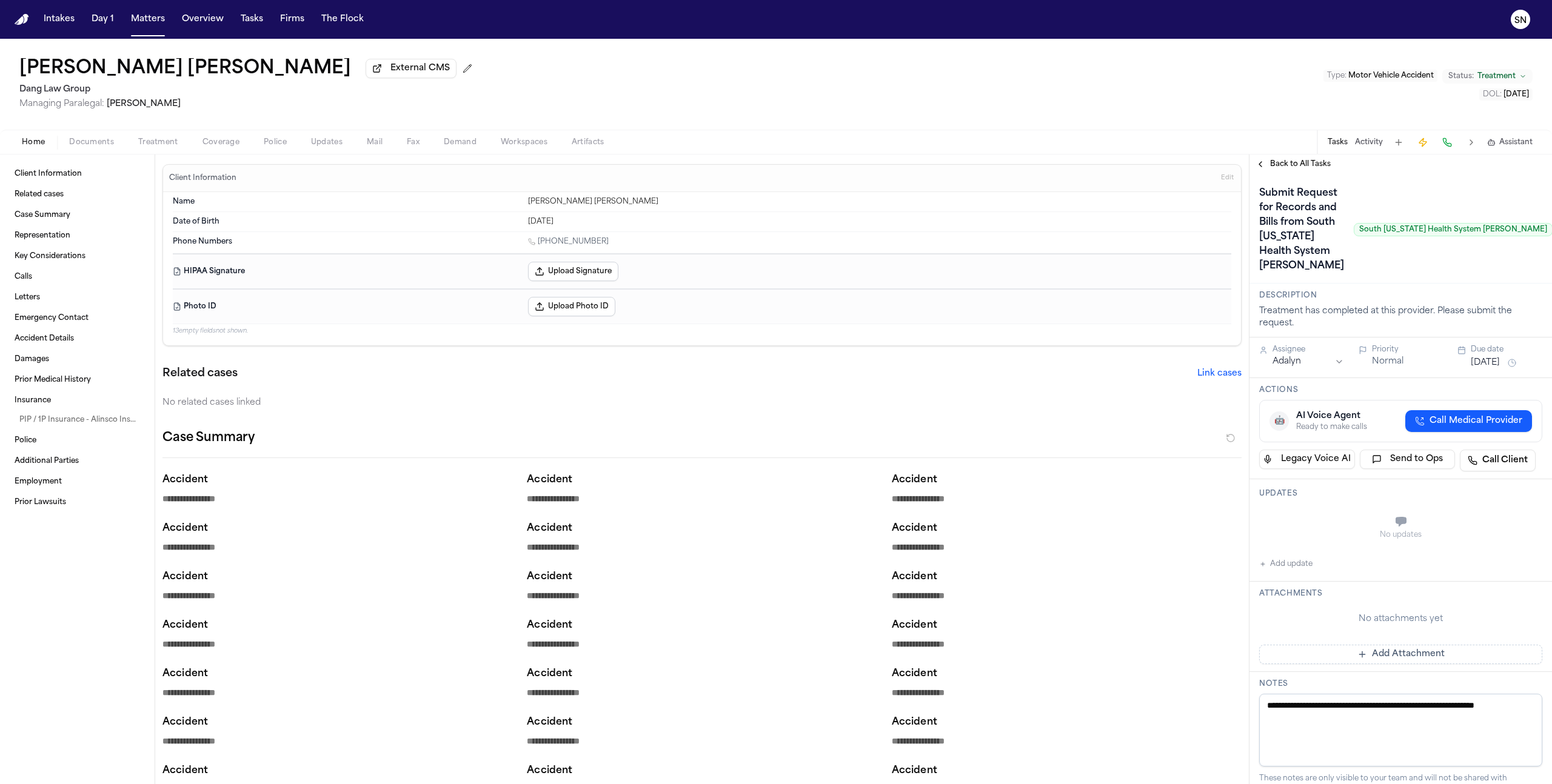
type textarea "*"
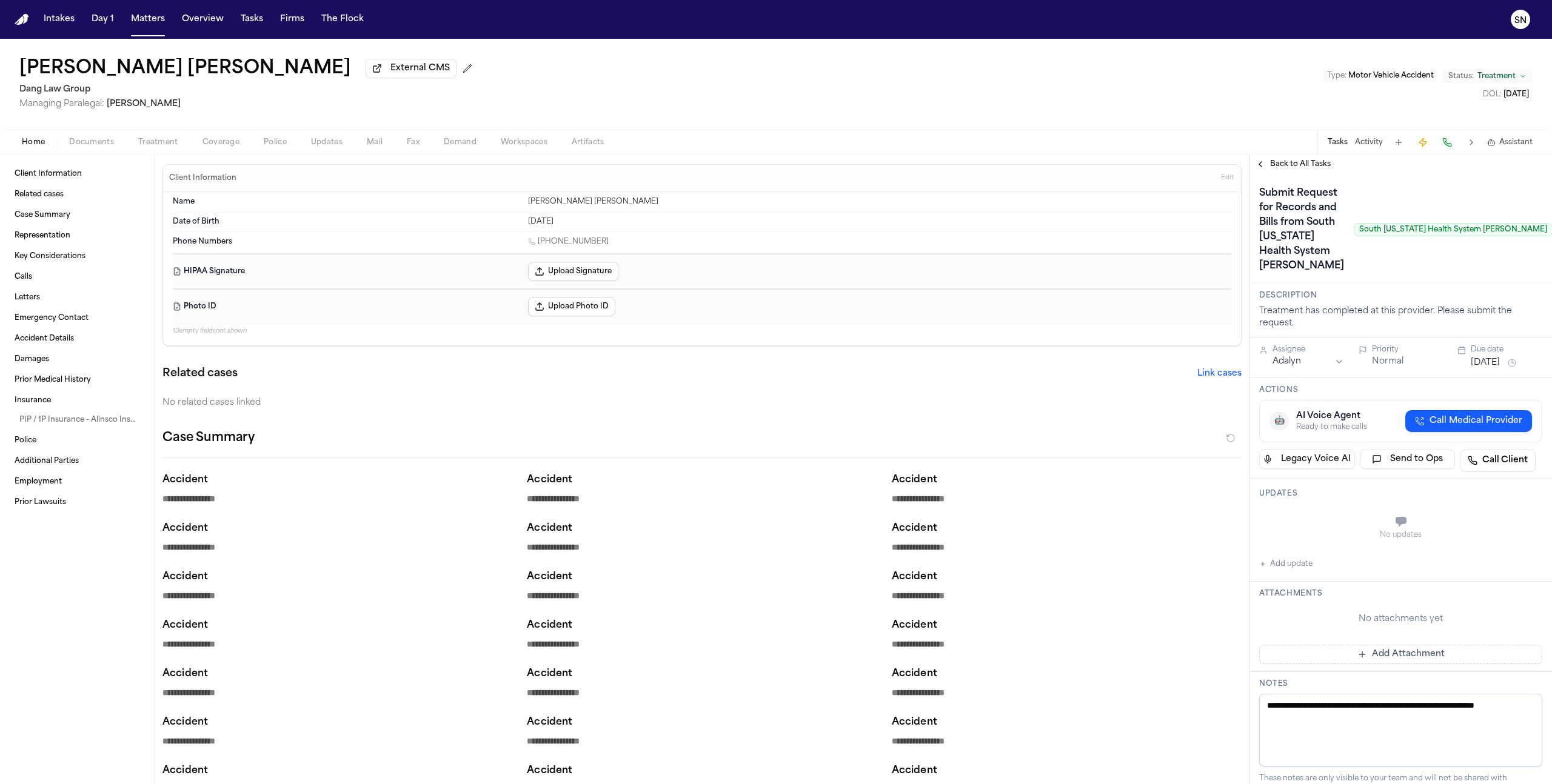
type textarea "*"
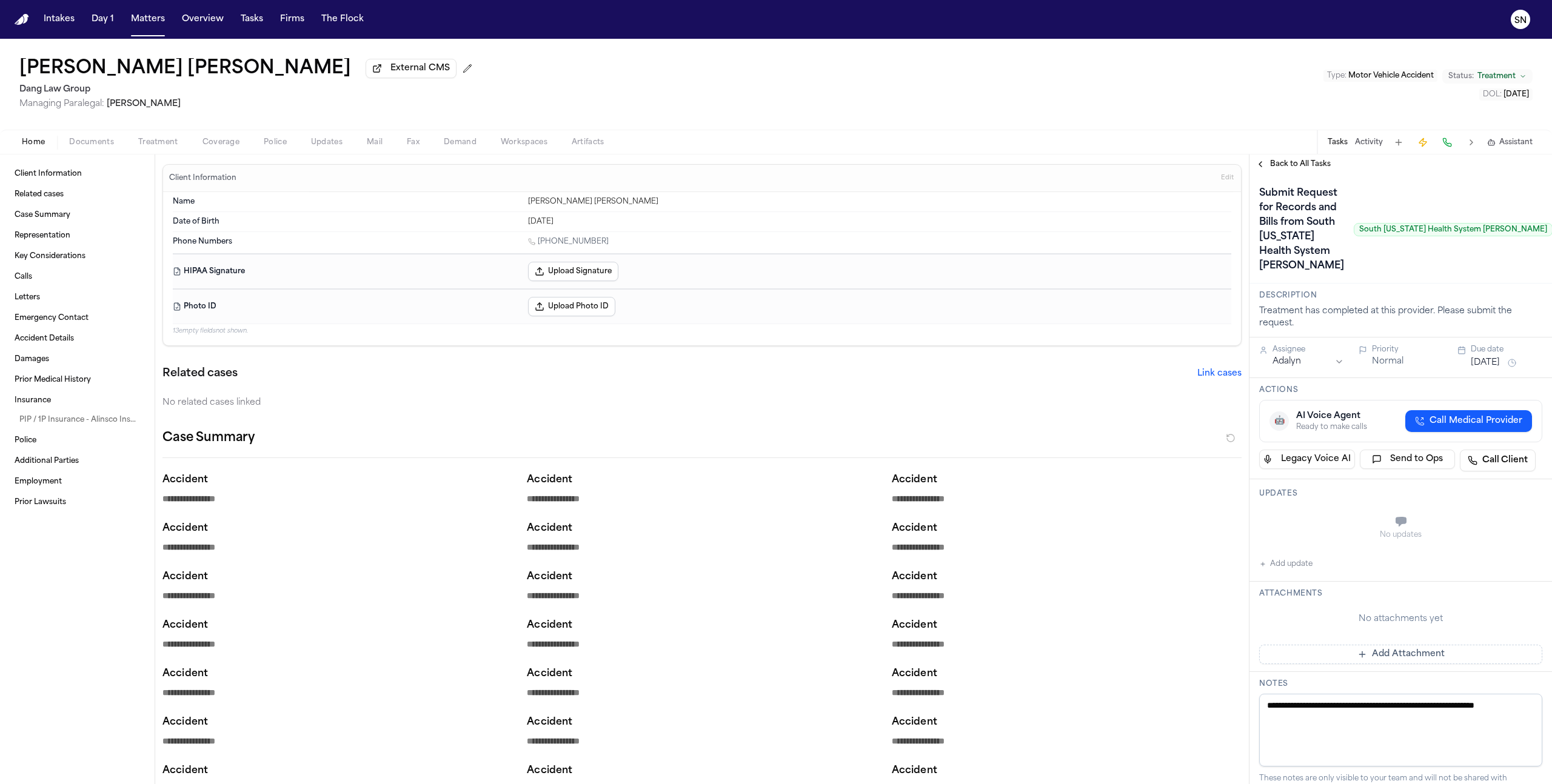
type textarea "*"
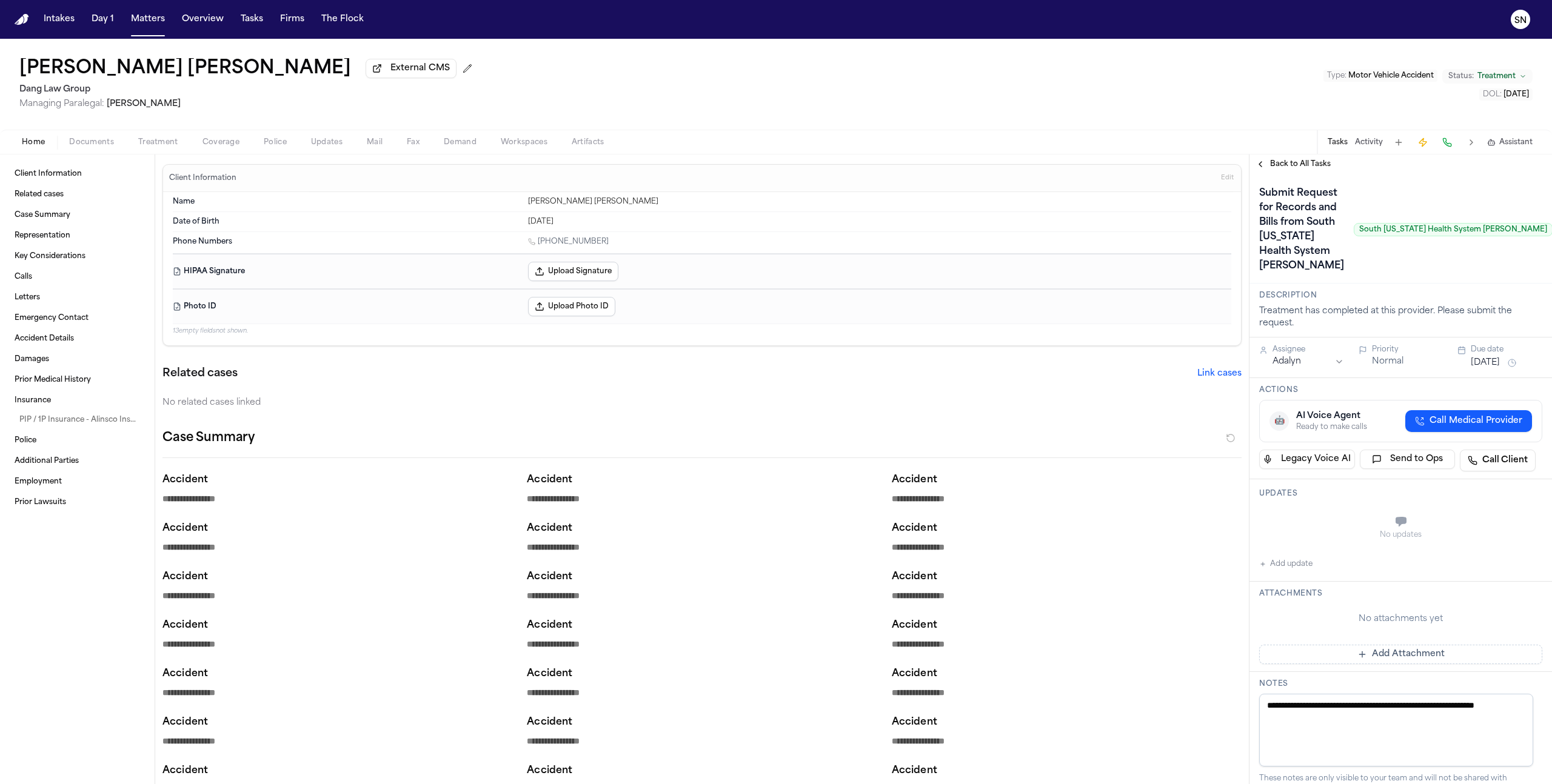
type textarea "*"
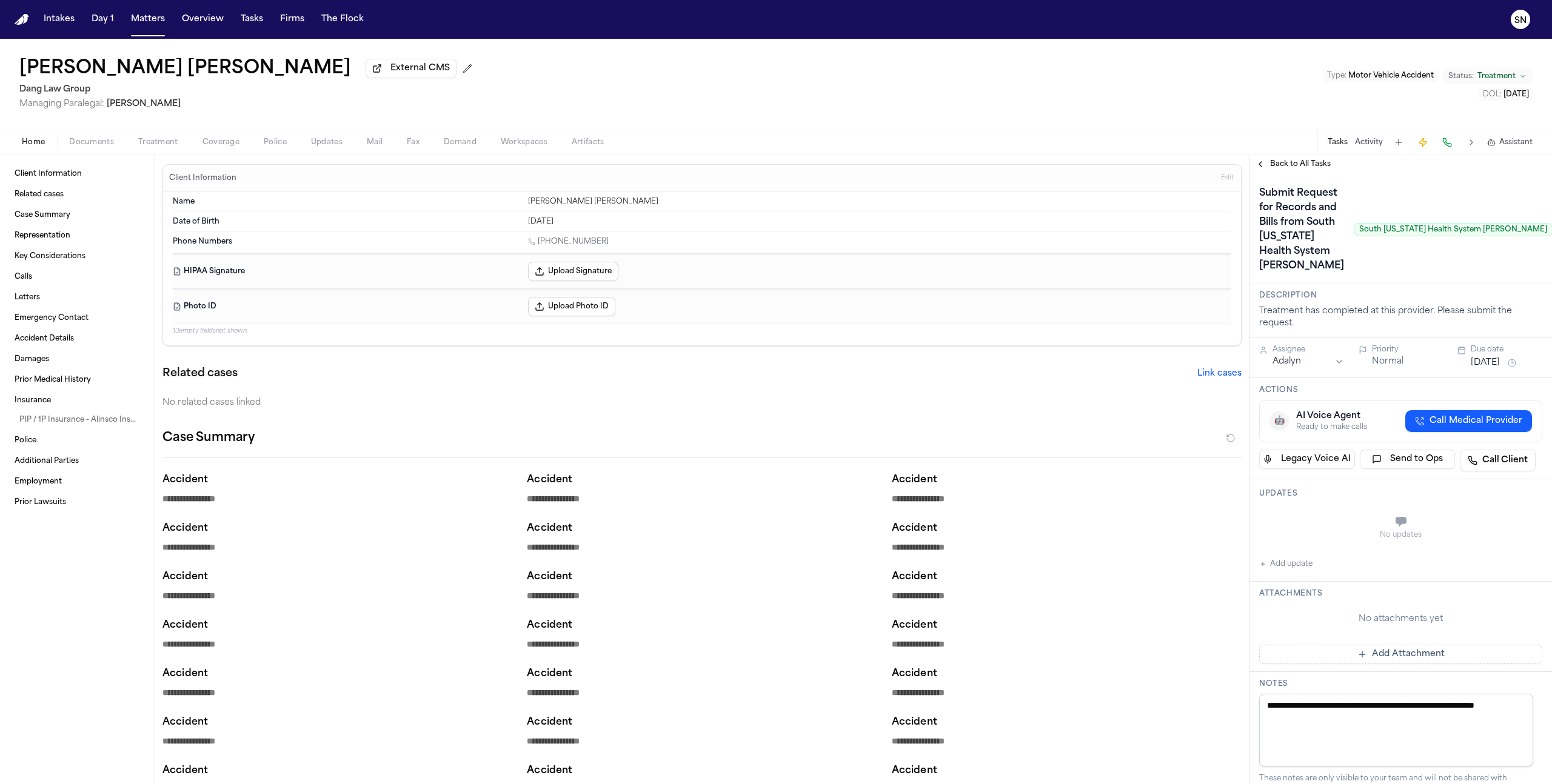
type textarea "*"
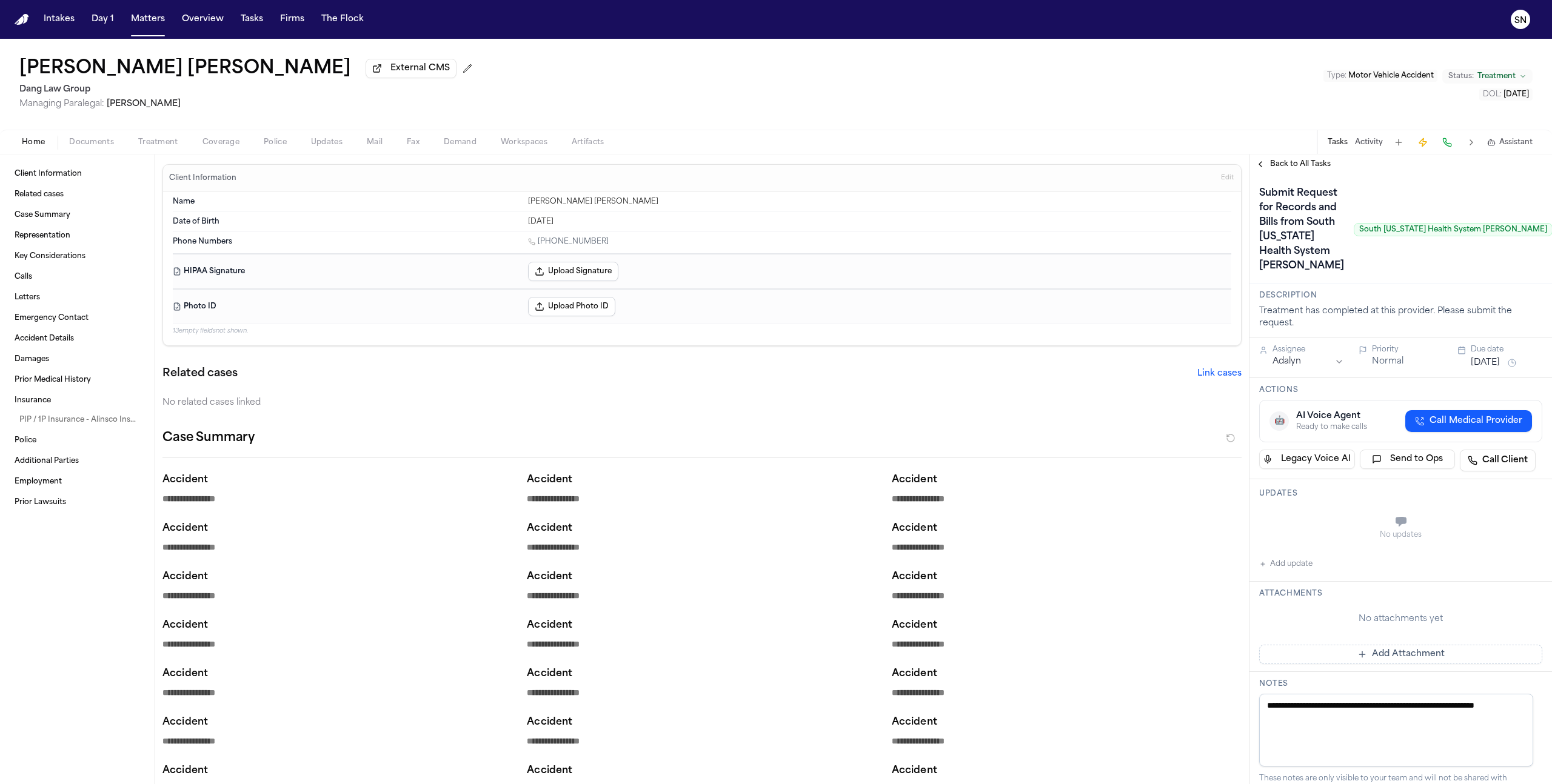
type textarea "*"
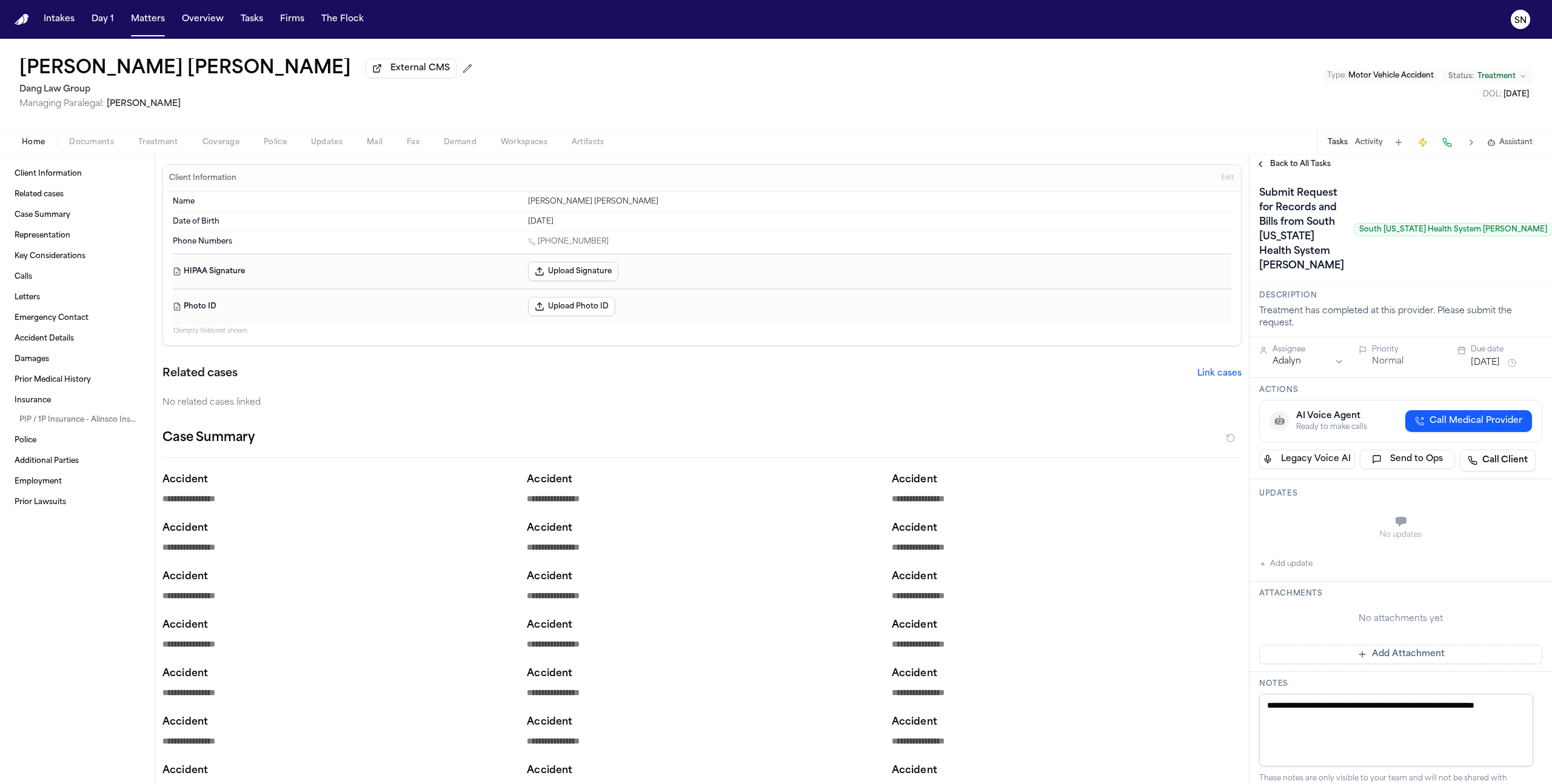
type textarea "*"
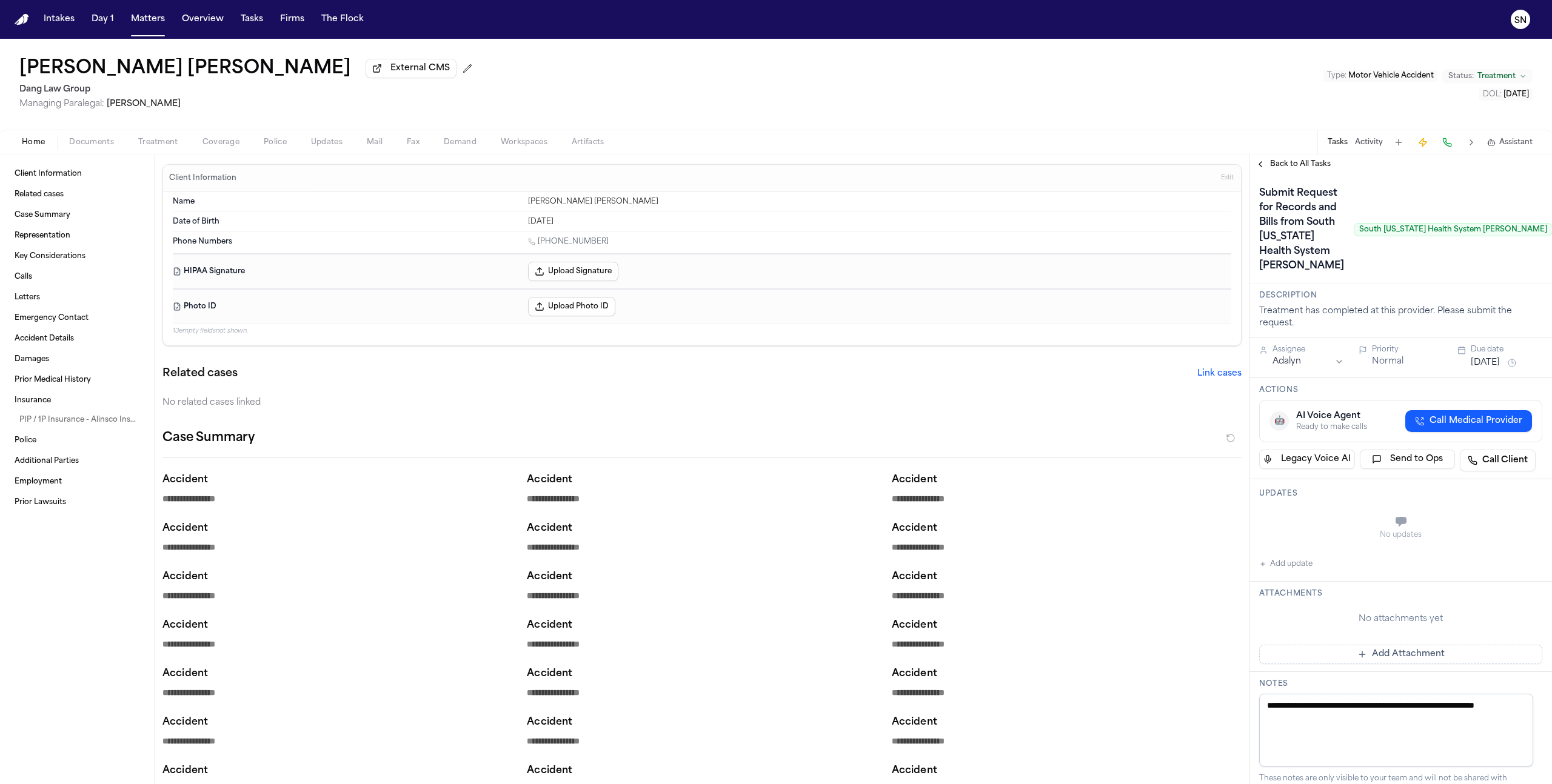
type textarea "*"
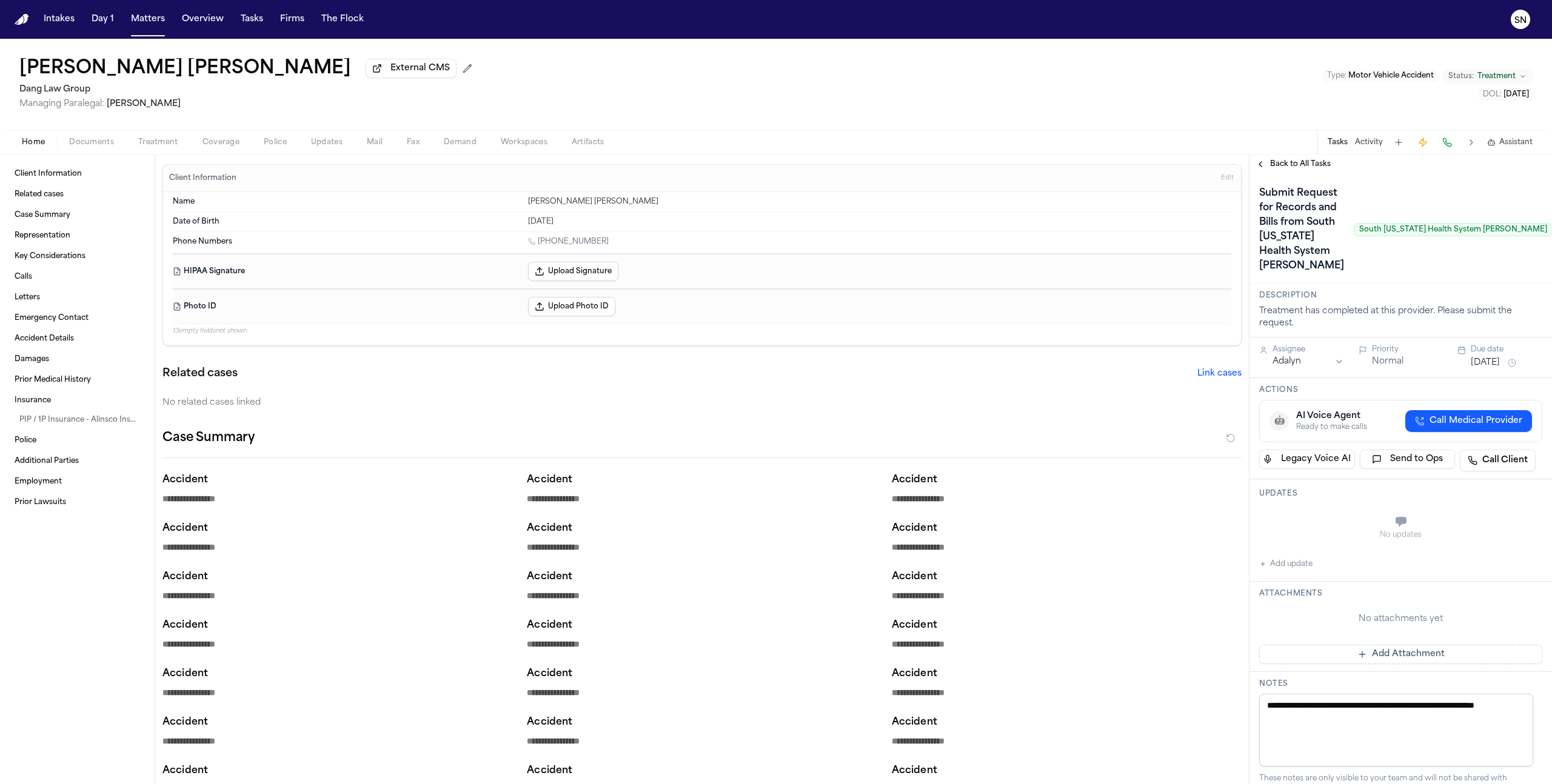
type textarea "*"
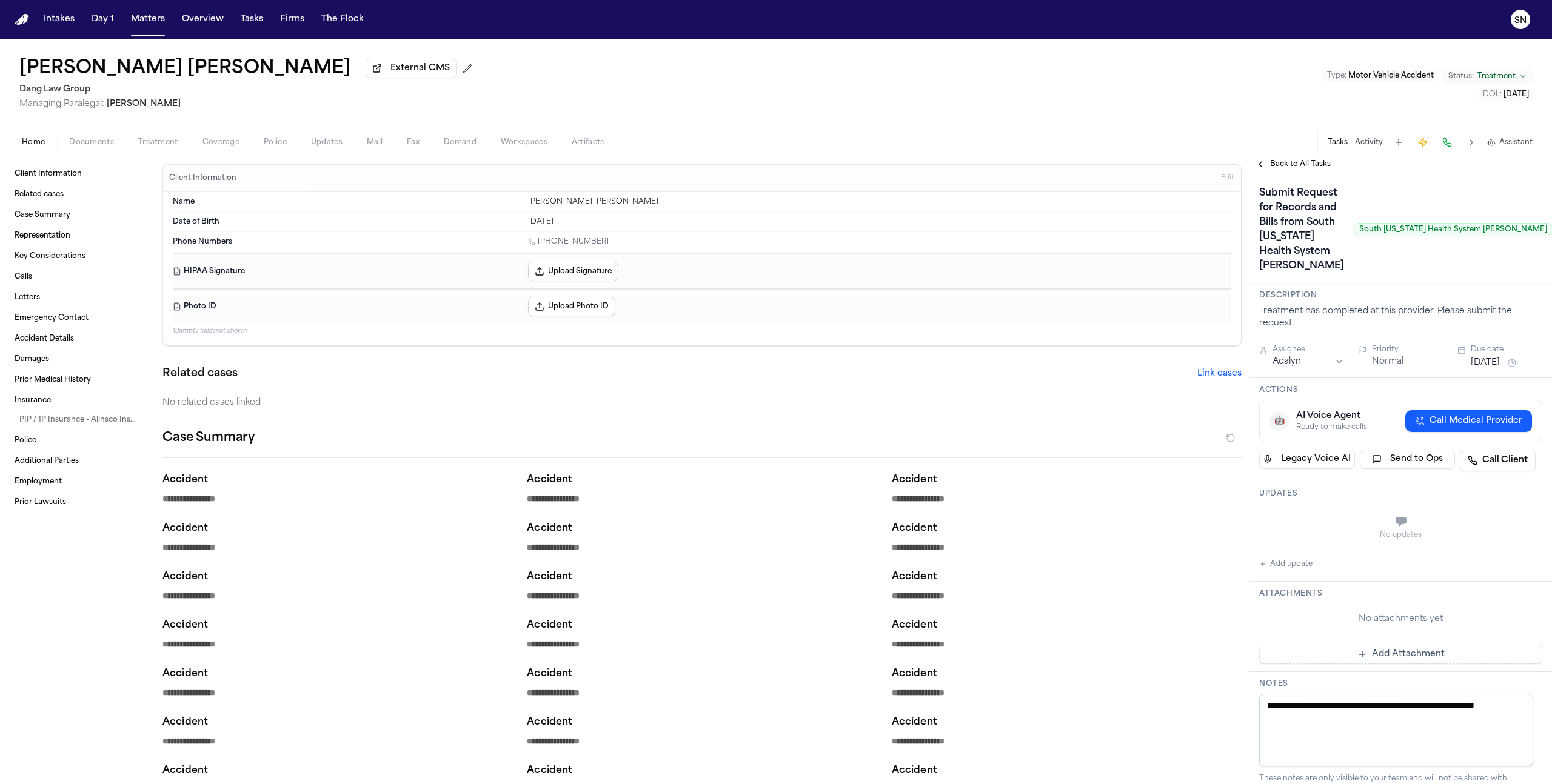
type textarea "*"
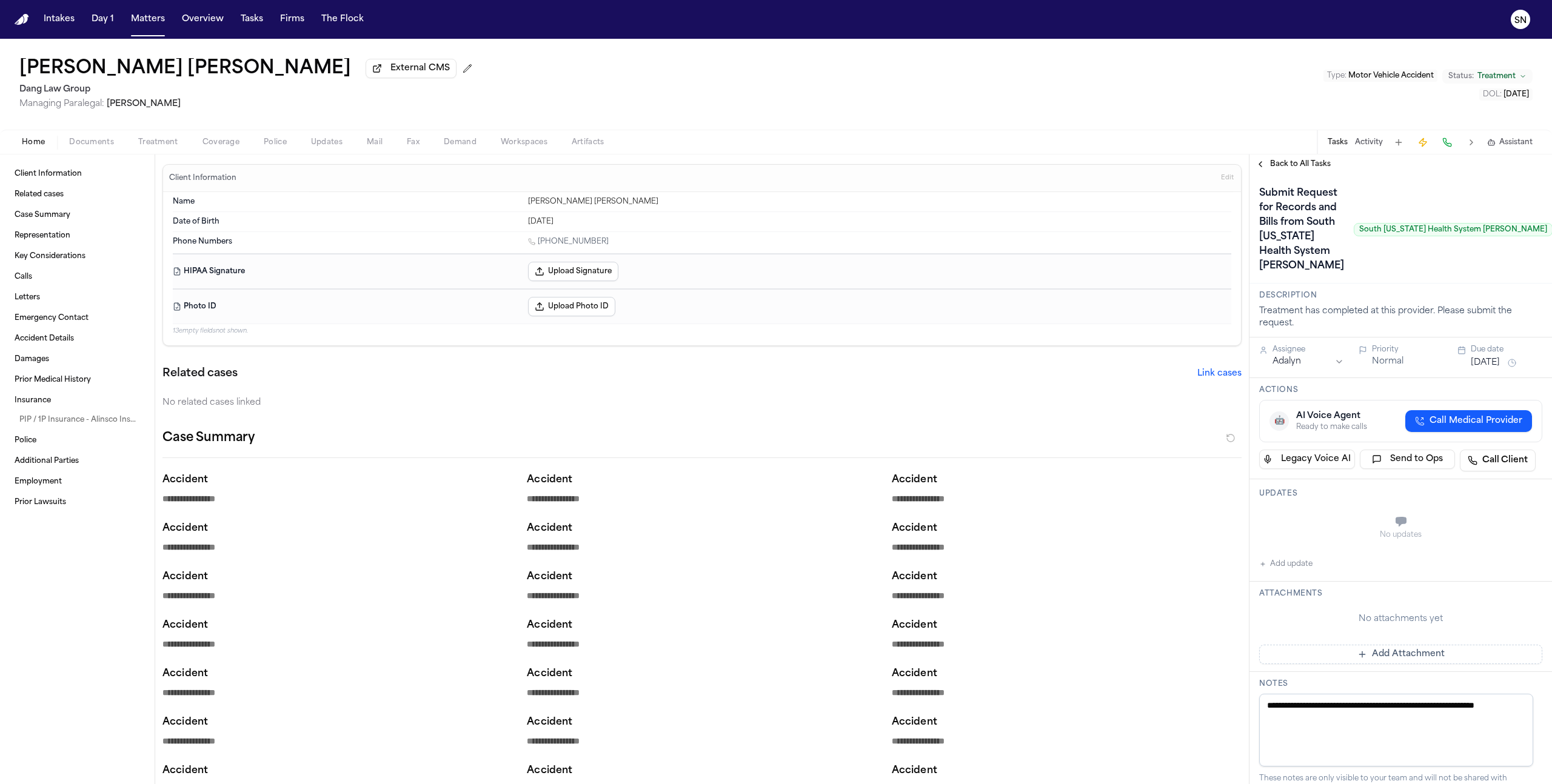
type textarea "*"
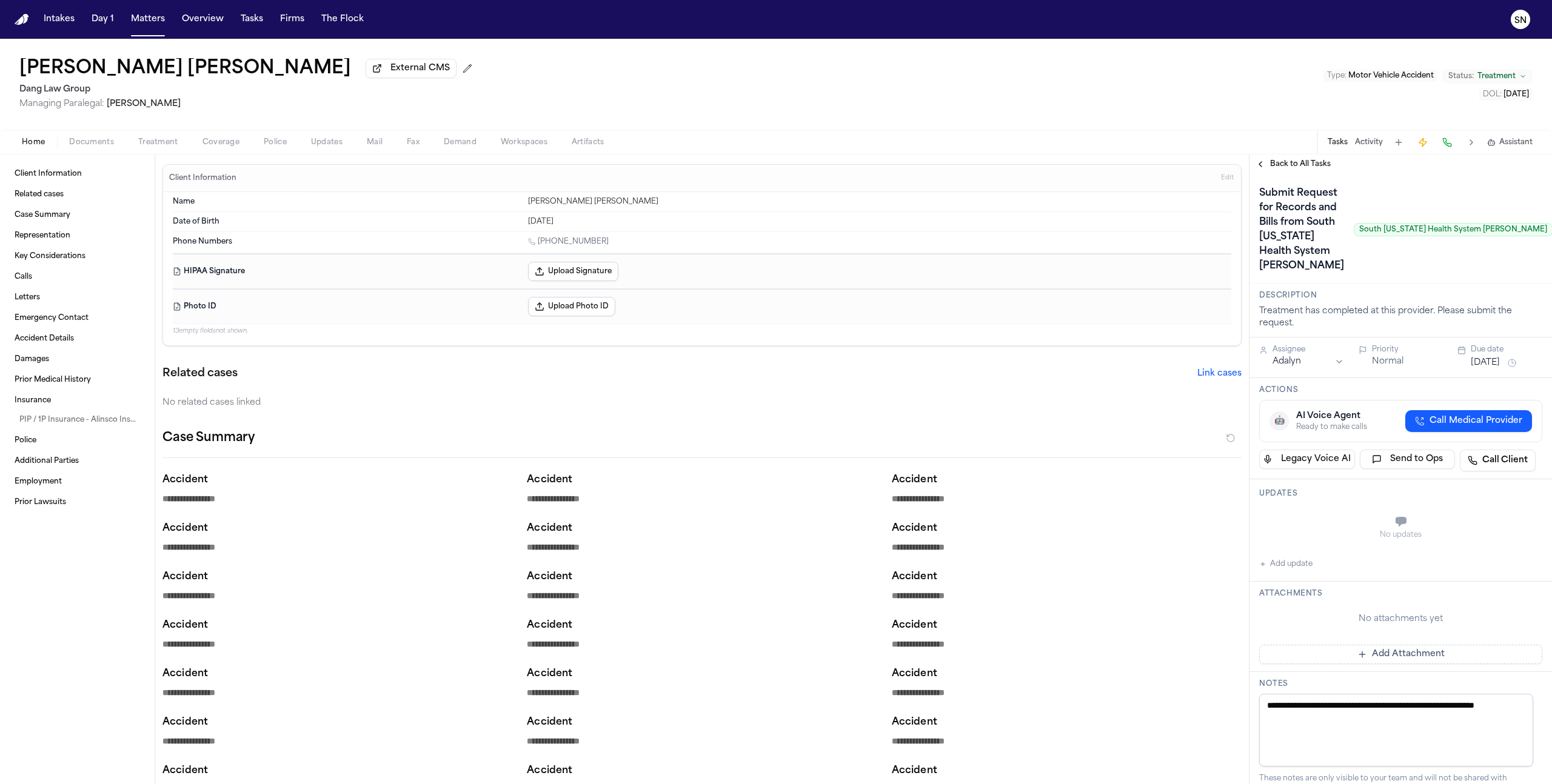
type textarea "*"
click at [177, 142] on button "Treatment" at bounding box center [159, 142] width 65 height 14
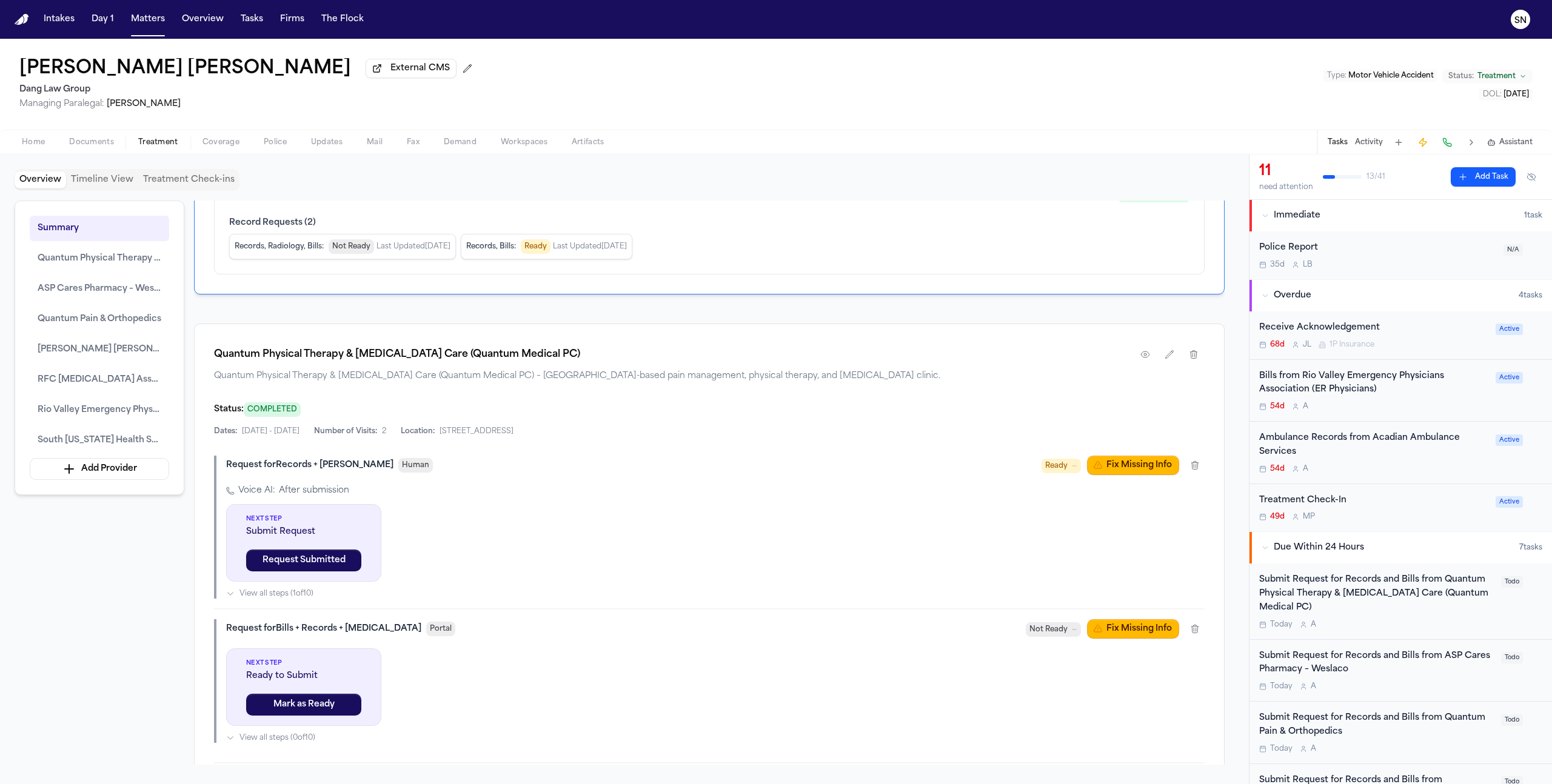
scroll to position [887, 0]
drag, startPoint x: 582, startPoint y: 362, endPoint x: 210, endPoint y: 342, distance: 372.5
click at [210, 342] on div "Quantum Physical Therapy & Chiropractic Care (Quantum Medical PC) Quantum Physi…" at bounding box center [709, 573] width 1030 height 501
copy h1 "Quantum Physical Therapy & Chiropractic Care (Quantum Medical PC)"
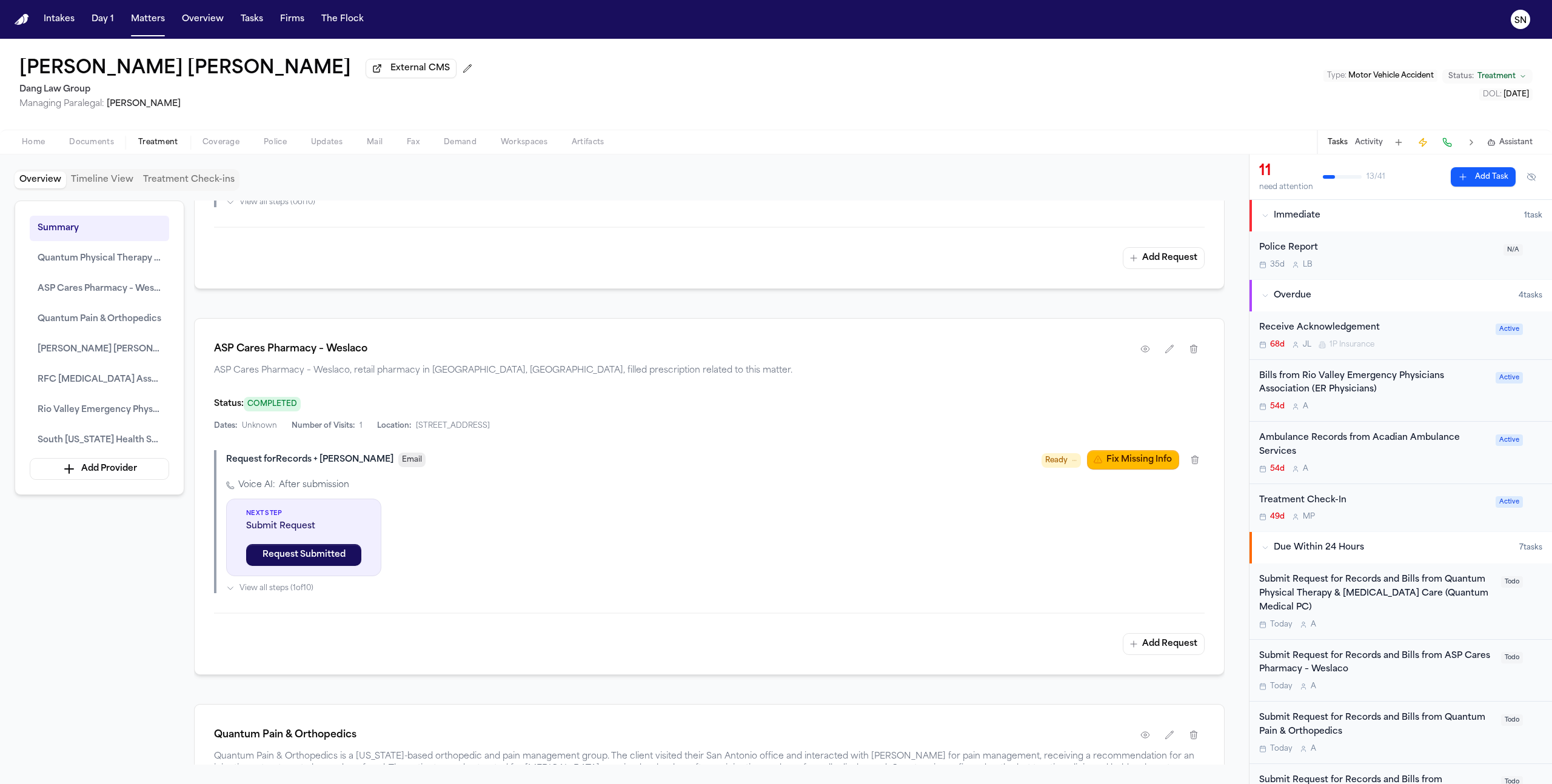
scroll to position [1470, 0]
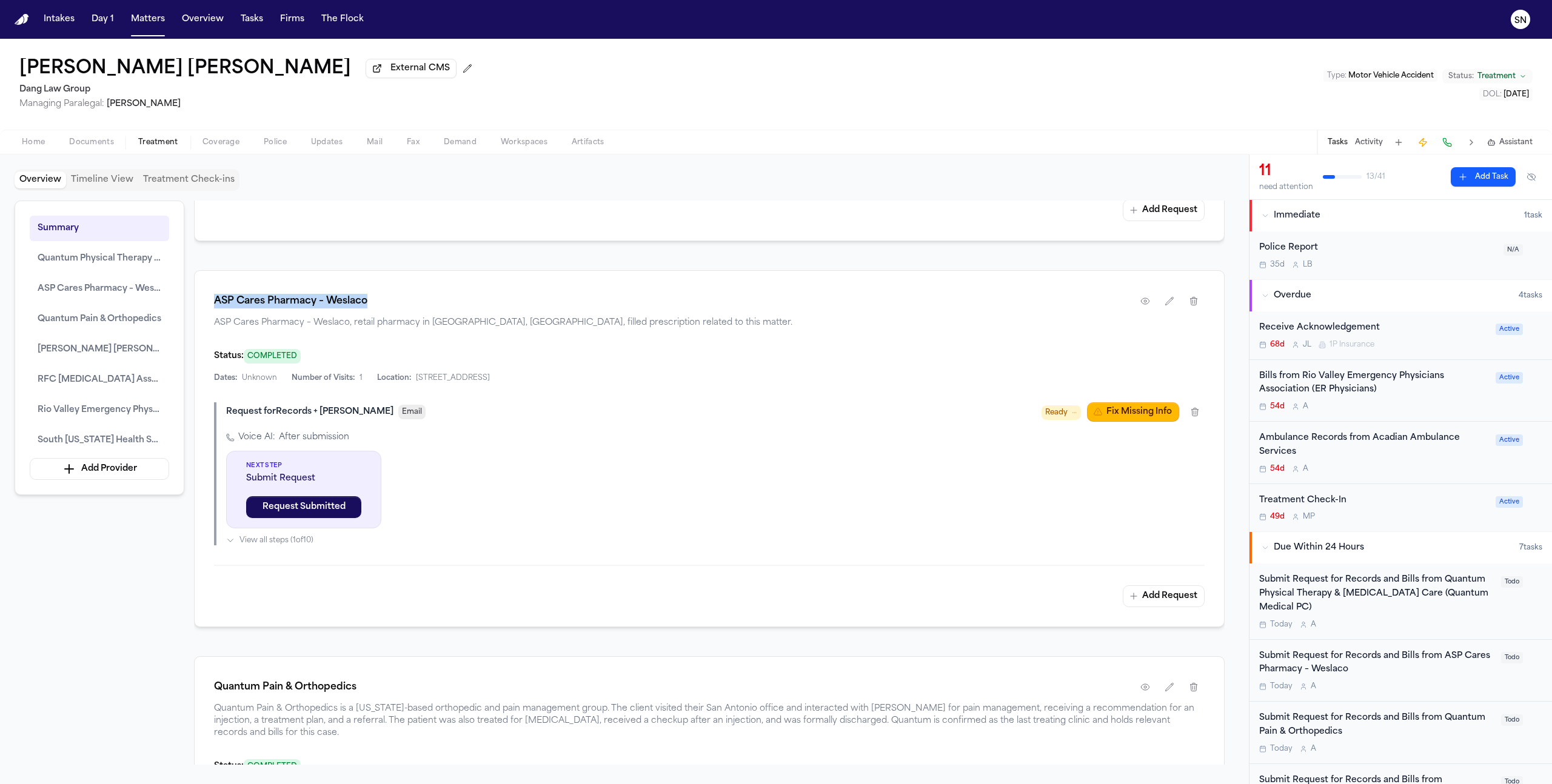
drag, startPoint x: 385, startPoint y: 306, endPoint x: 207, endPoint y: 302, distance: 178.0
click at [207, 302] on div "ASP Cares Pharmacy – Weslaco ASP Cares Pharmacy – Weslaco, retail pharmacy in W…" at bounding box center [709, 449] width 1030 height 357
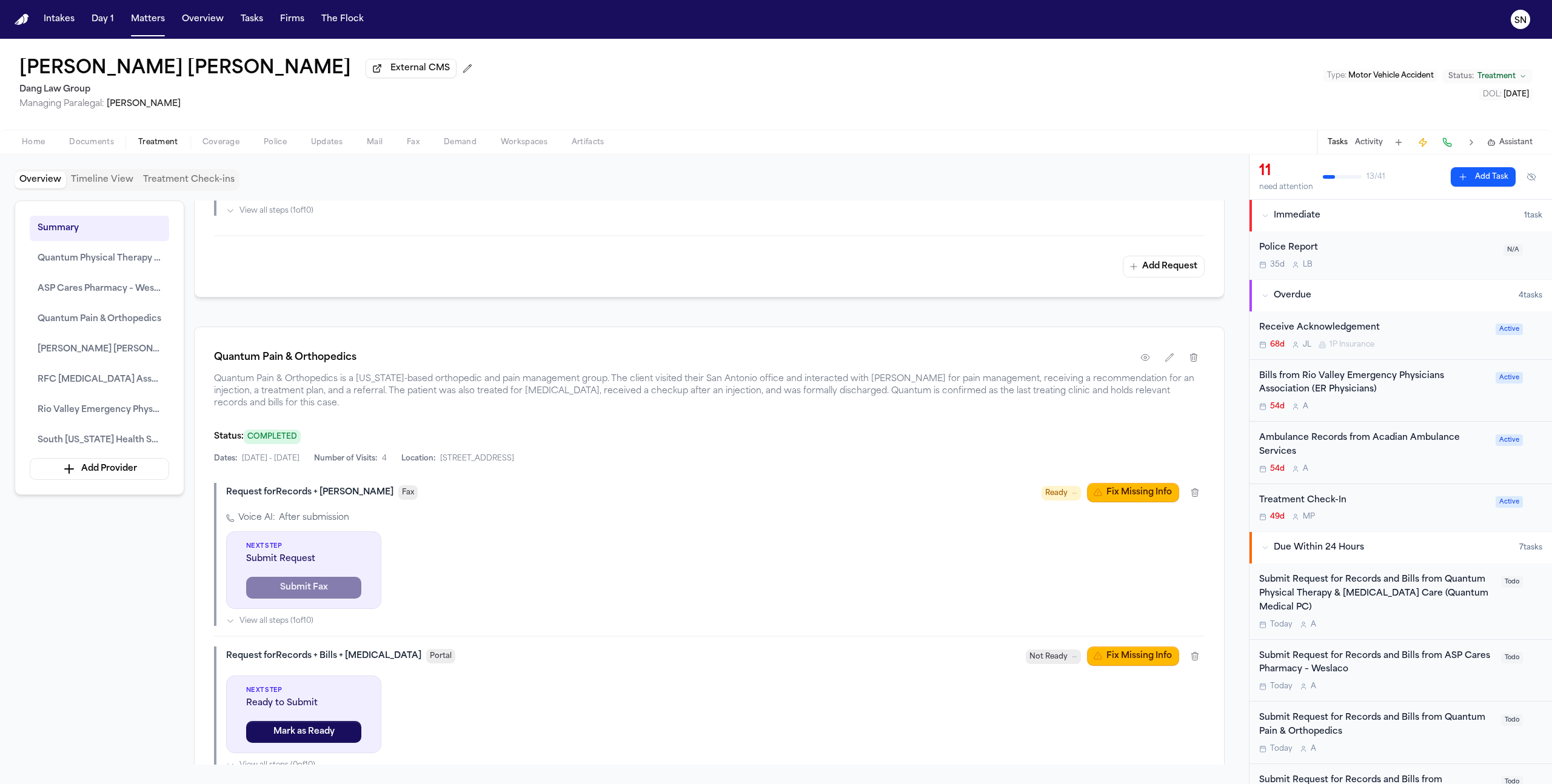
scroll to position [1804, 0]
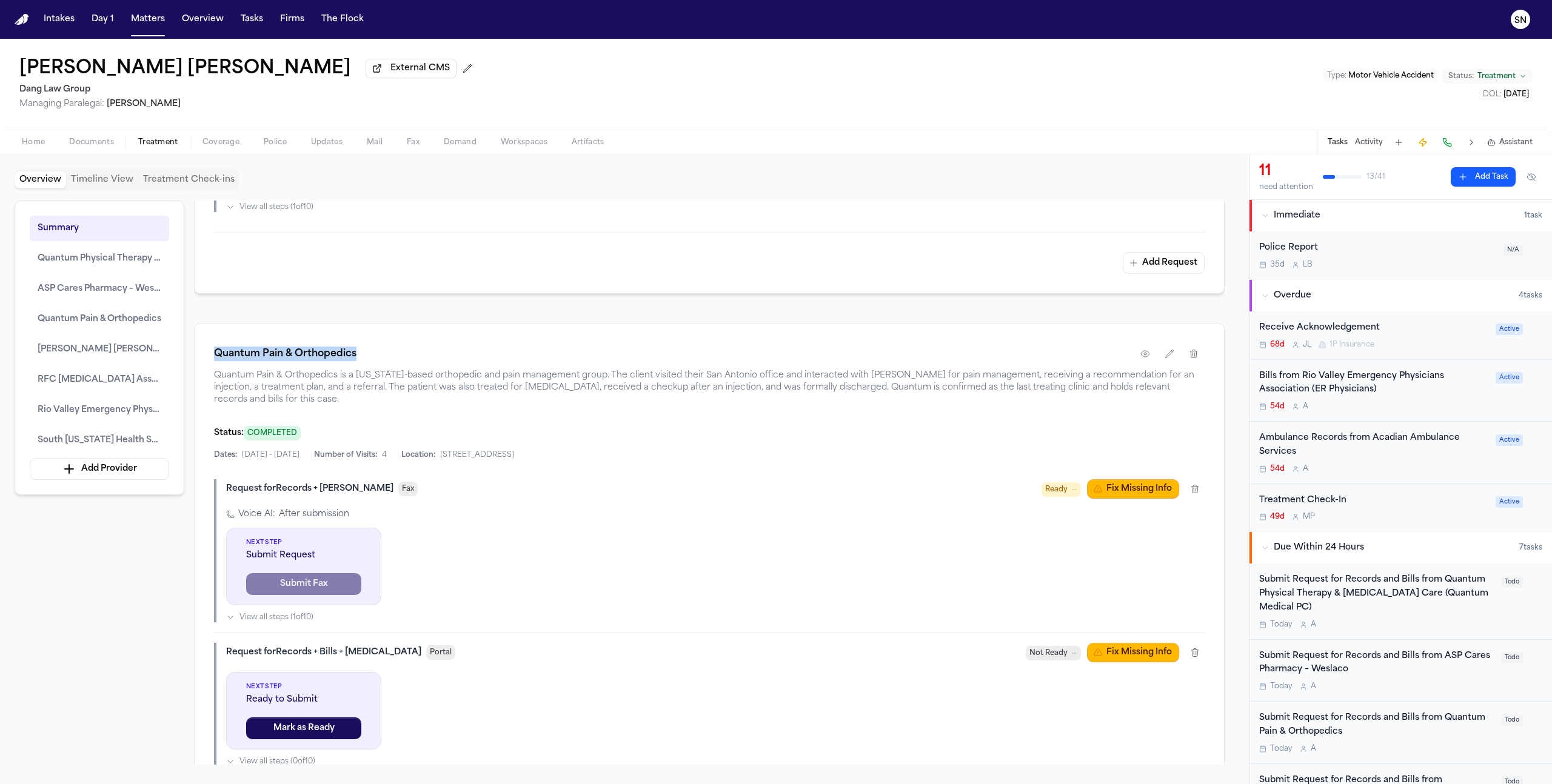
drag, startPoint x: 383, startPoint y: 360, endPoint x: 196, endPoint y: 354, distance: 187.1
click at [196, 354] on div "Quantum Pain & Orthopedics Quantum Pain & Orthopedics is a Texas-based orthoped…" at bounding box center [709, 585] width 1030 height 526
copy h1 "Quantum Pain & Orthopedics"
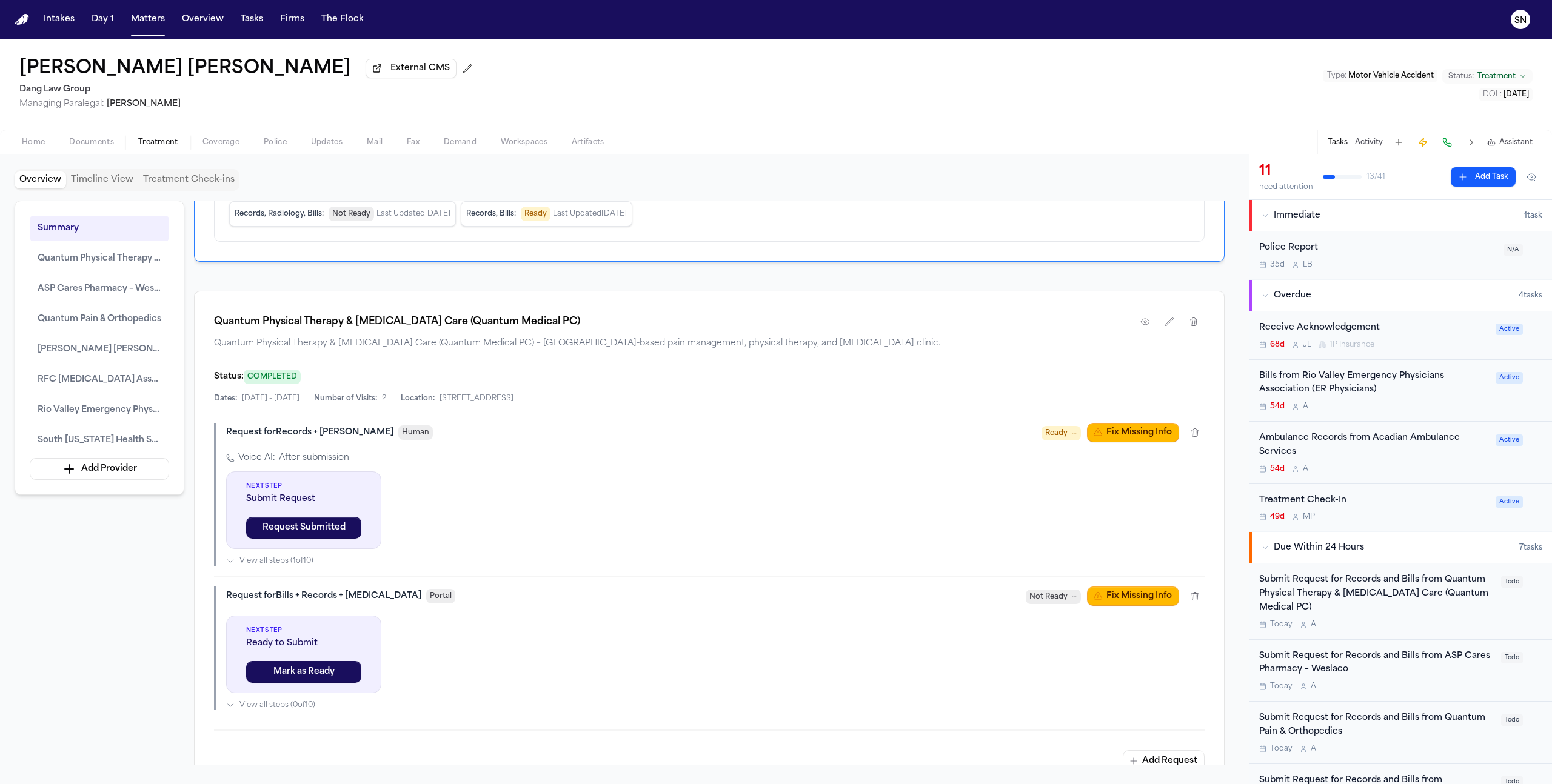
scroll to position [899, 0]
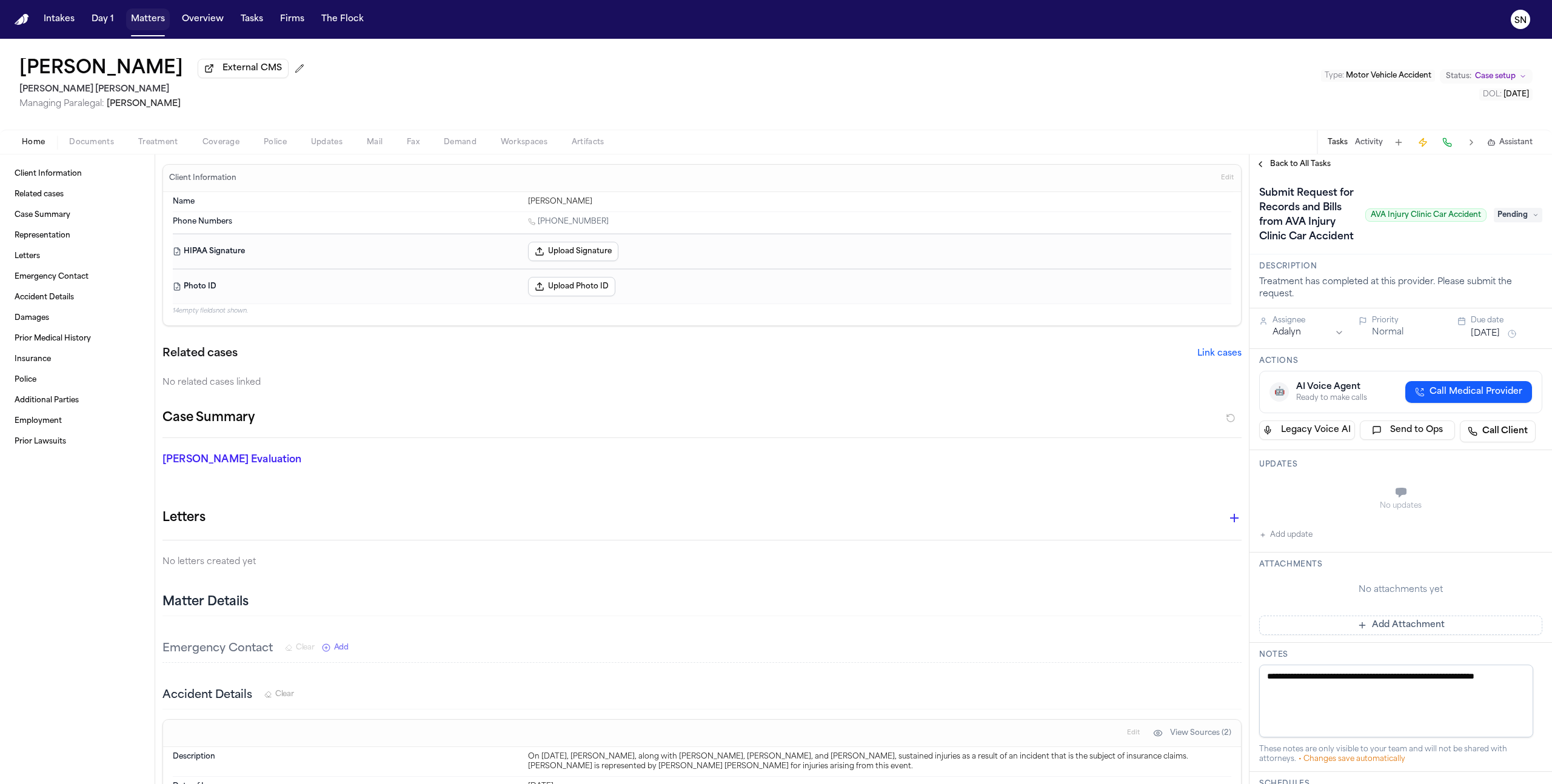
click at [141, 19] on button "Matters" at bounding box center [148, 19] width 44 height 22
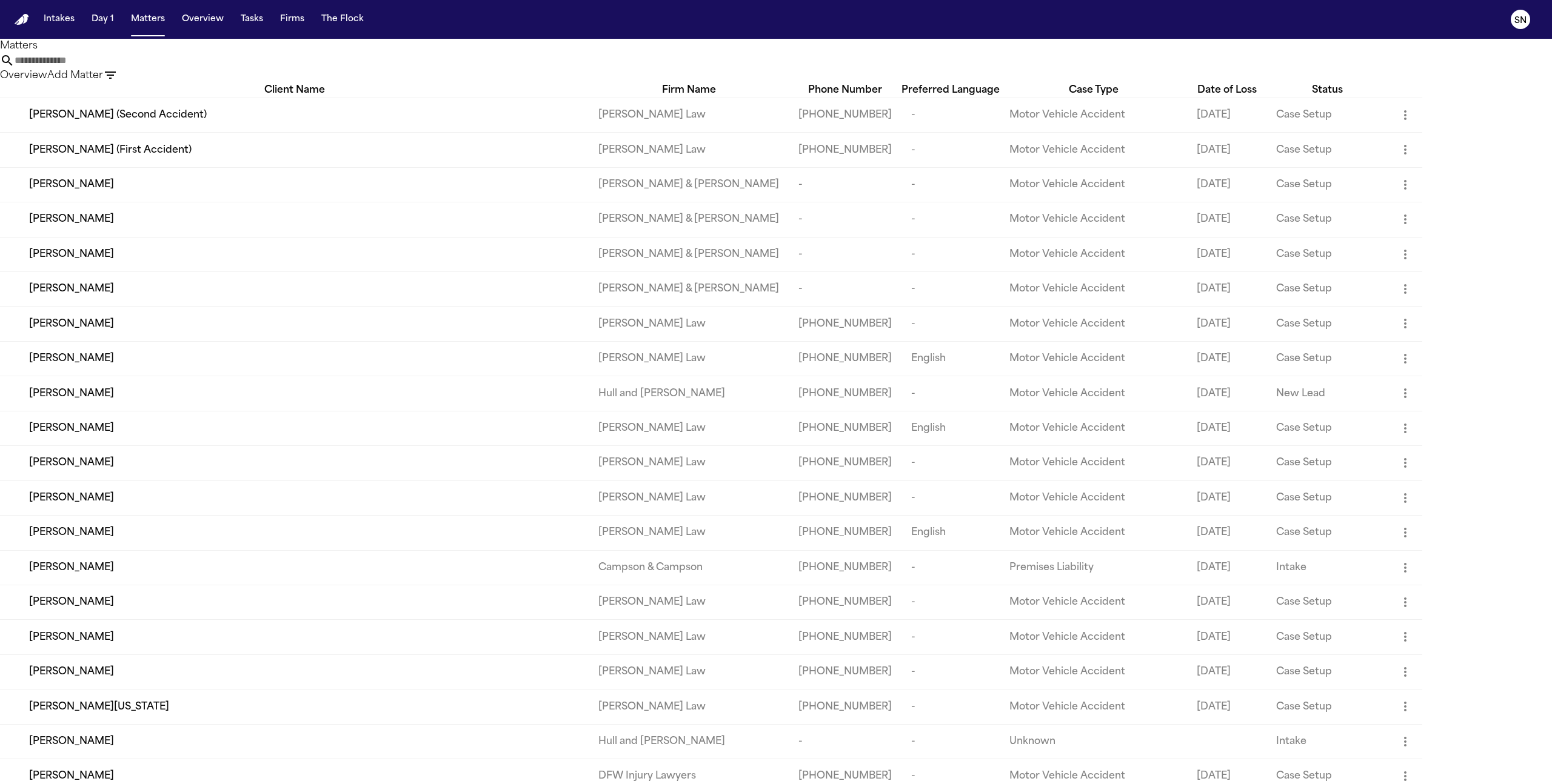
click at [111, 68] on input "text" at bounding box center [62, 60] width 97 height 14
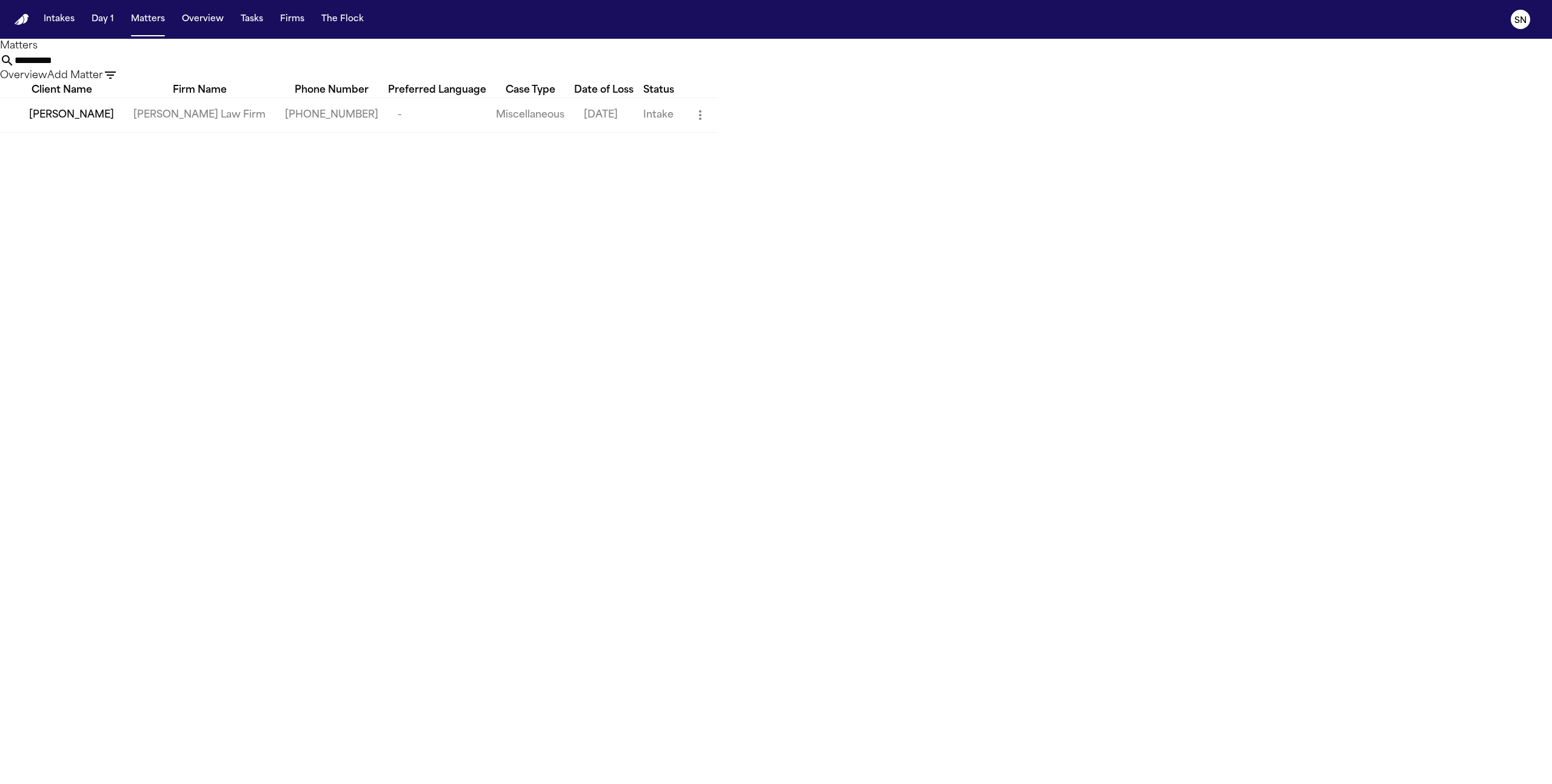
type input "**********"
click at [80, 119] on td "[PERSON_NAME]" at bounding box center [62, 115] width 123 height 34
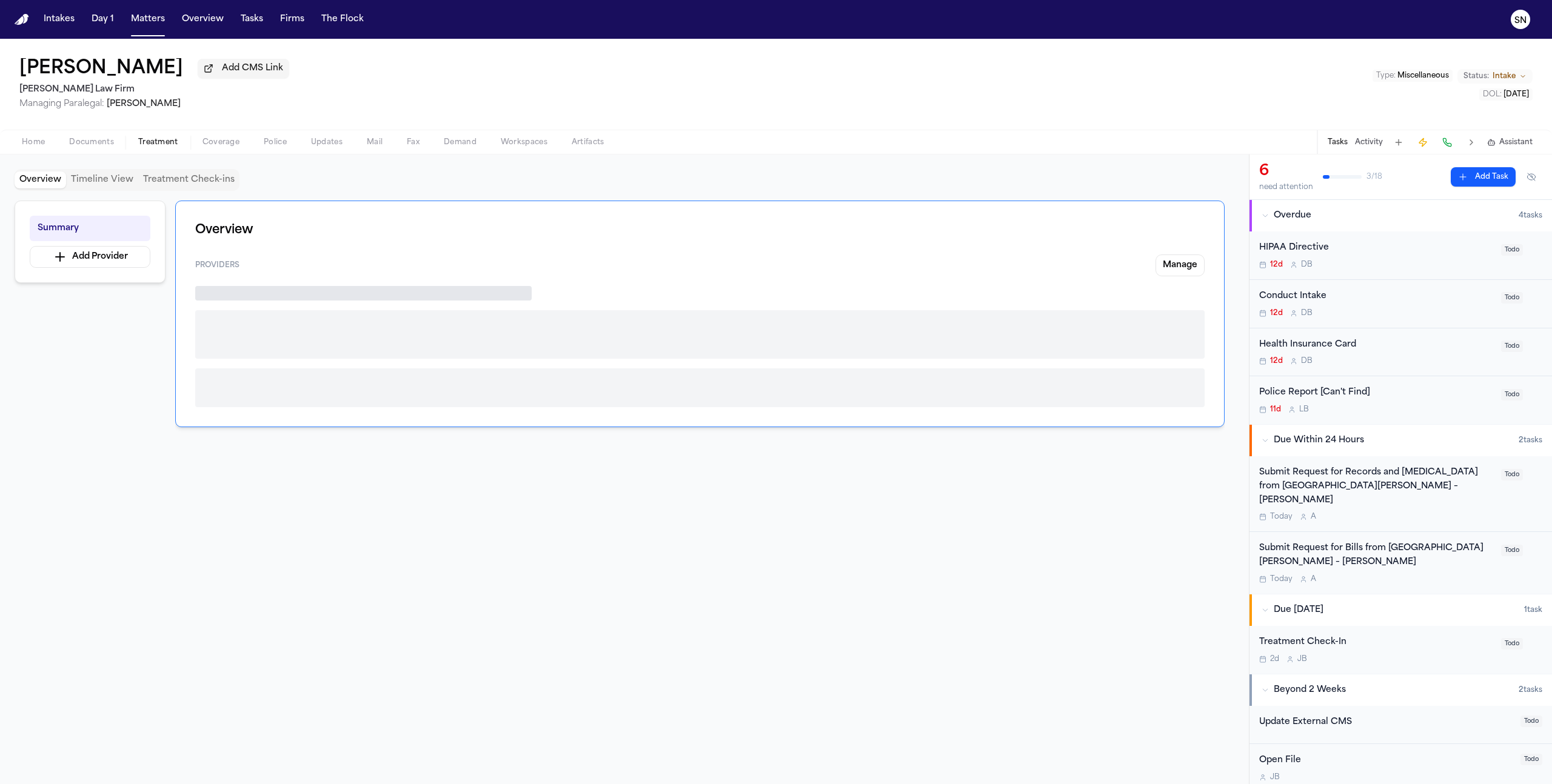
click at [171, 144] on span "Treatment" at bounding box center [159, 143] width 40 height 10
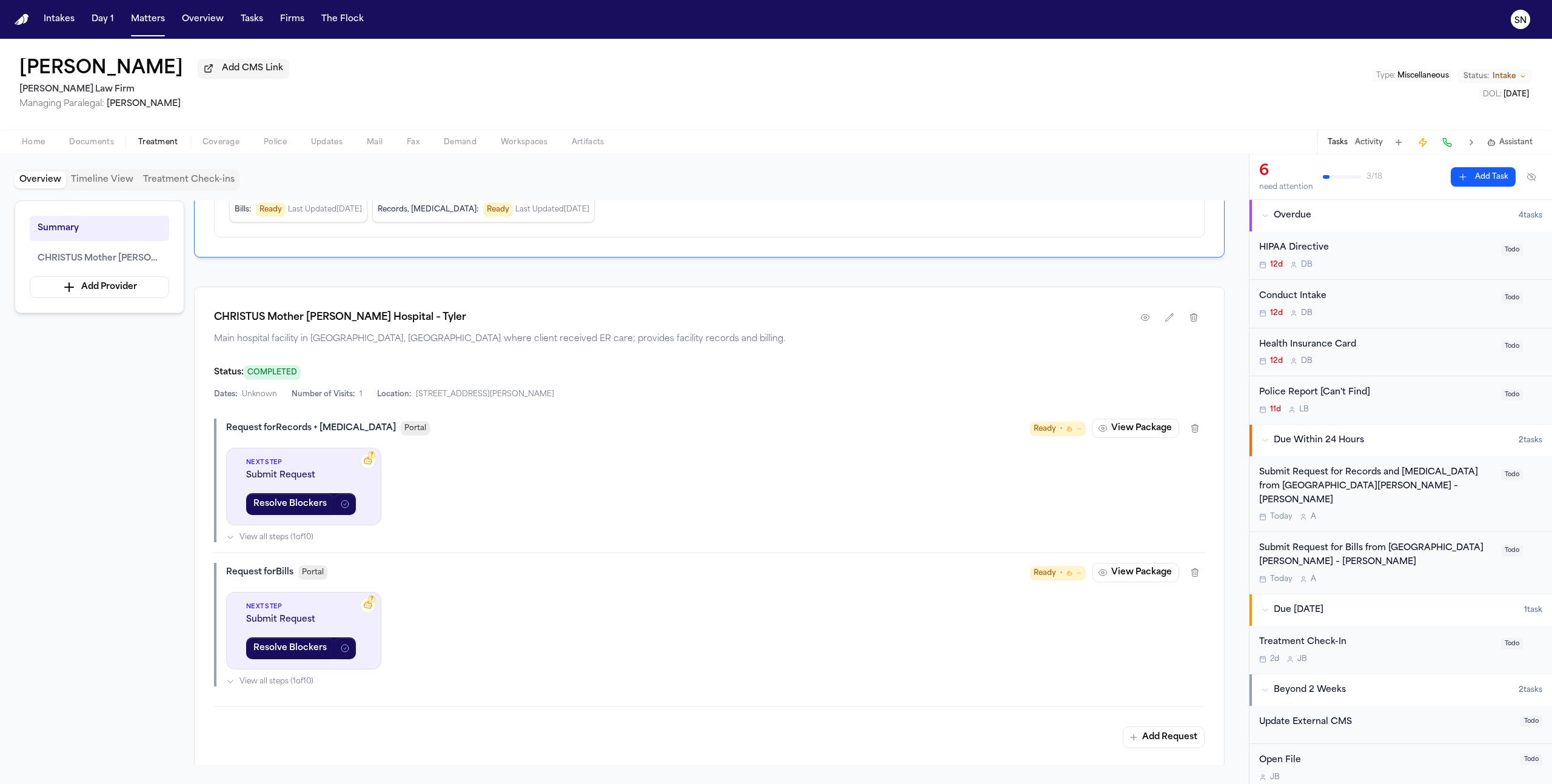
scroll to position [176, 0]
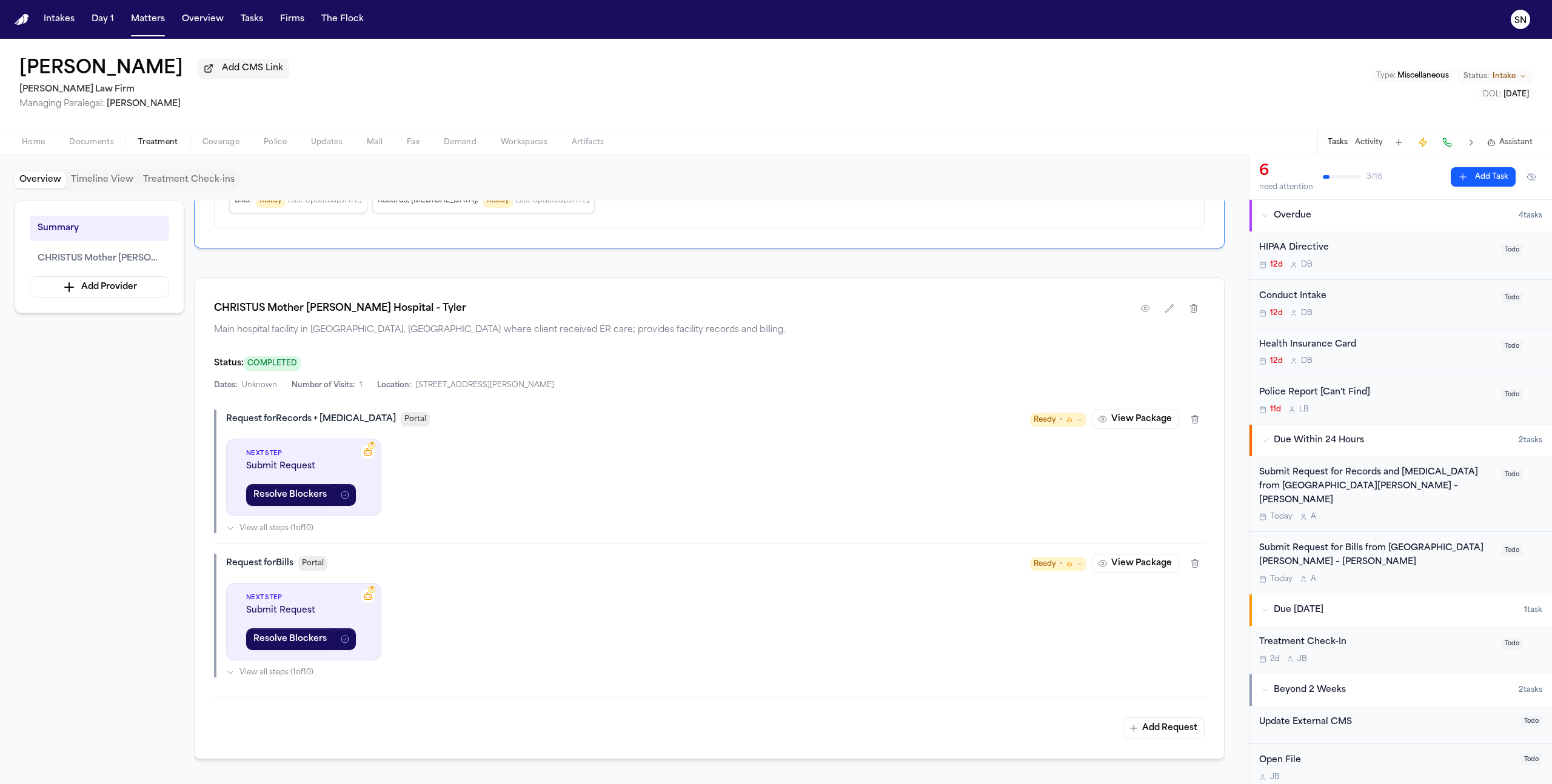
click at [103, 138] on span "Documents" at bounding box center [91, 143] width 45 height 10
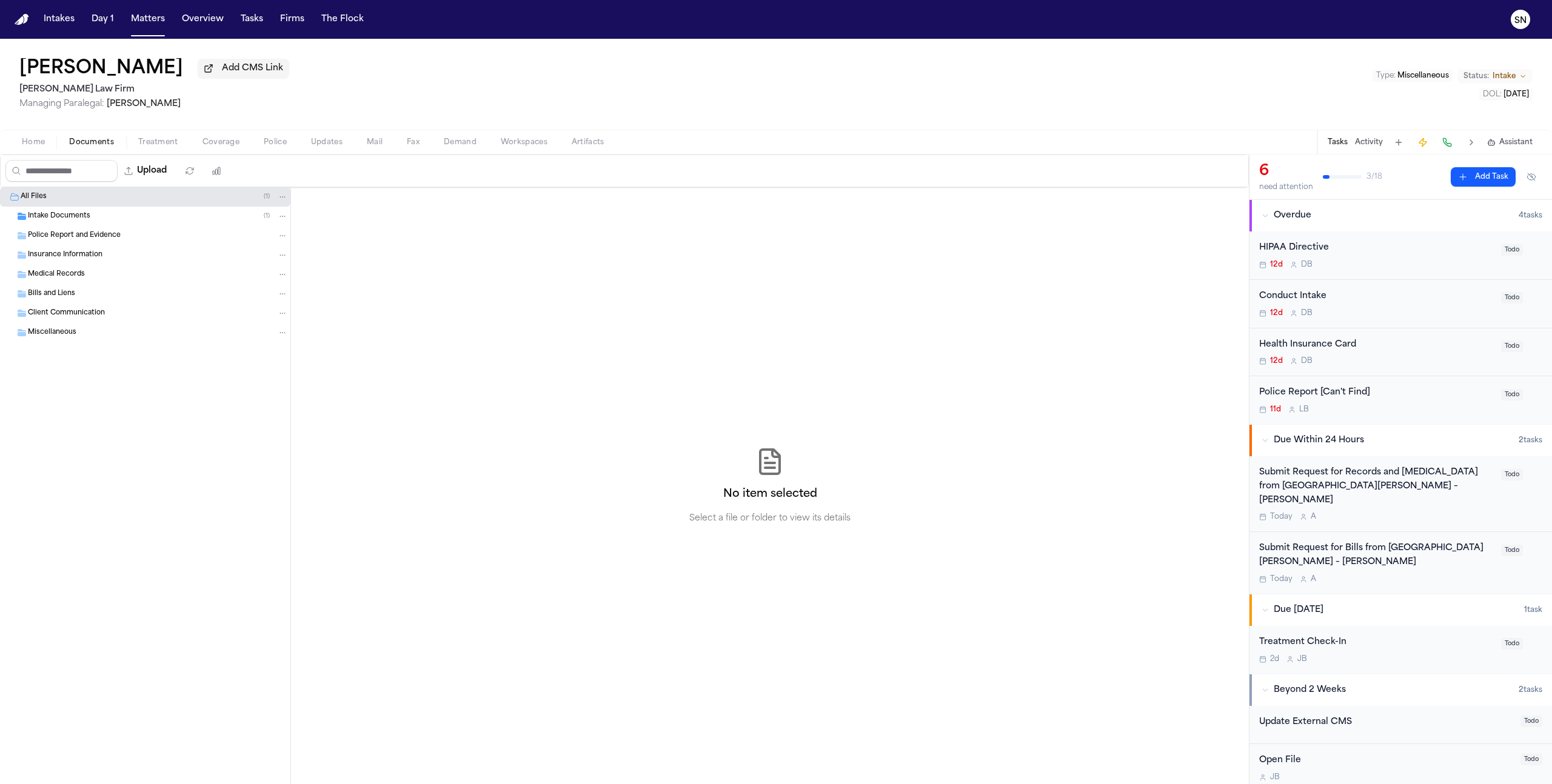
click at [124, 221] on div "Intake Documents ( 1 )" at bounding box center [158, 216] width 260 height 11
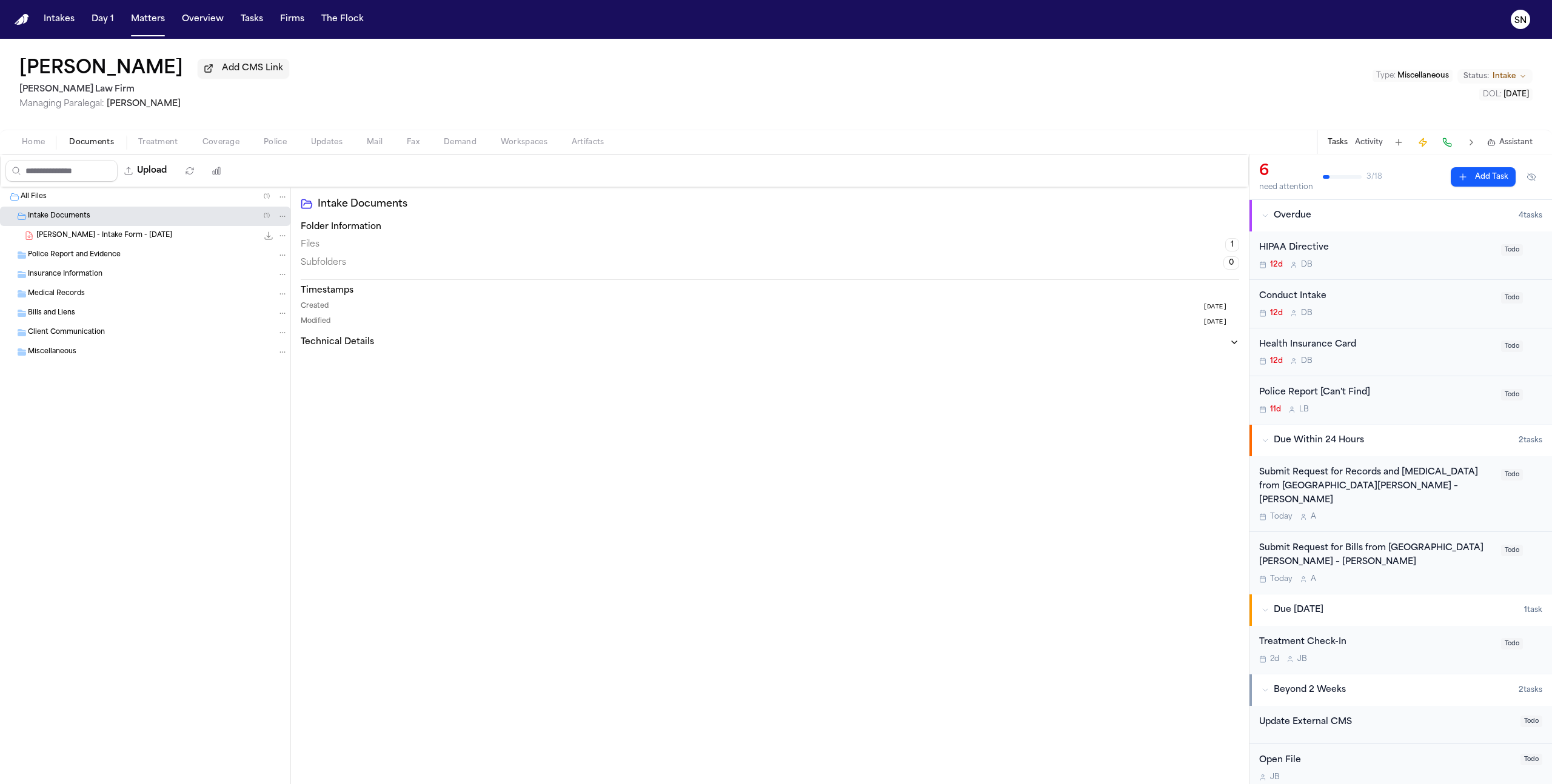
click at [176, 230] on div "[PERSON_NAME] - Intake Form - [DATE] 23.0 KB • PDF" at bounding box center [145, 235] width 291 height 19
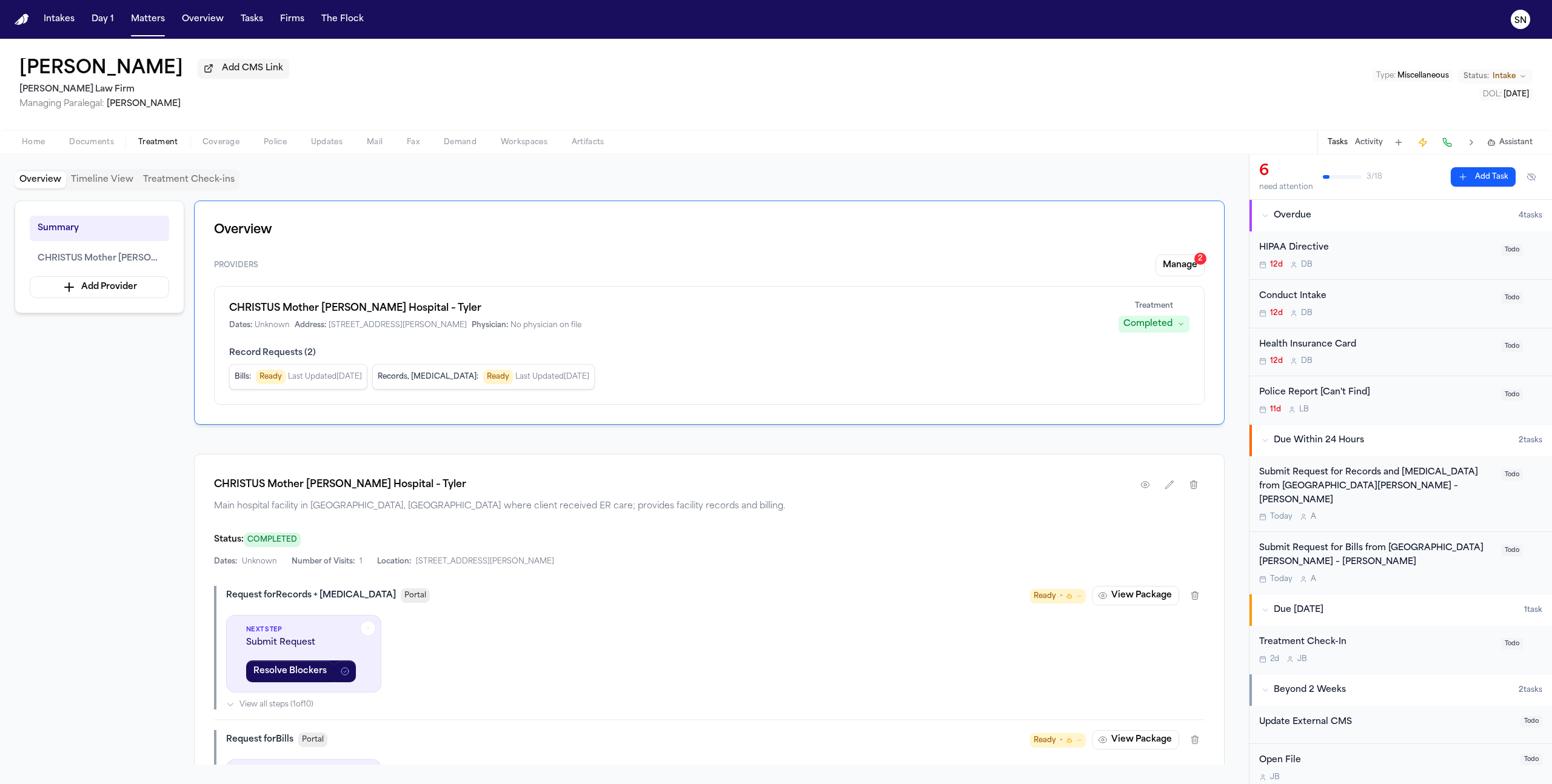
click at [169, 143] on span "Treatment" at bounding box center [159, 143] width 40 height 10
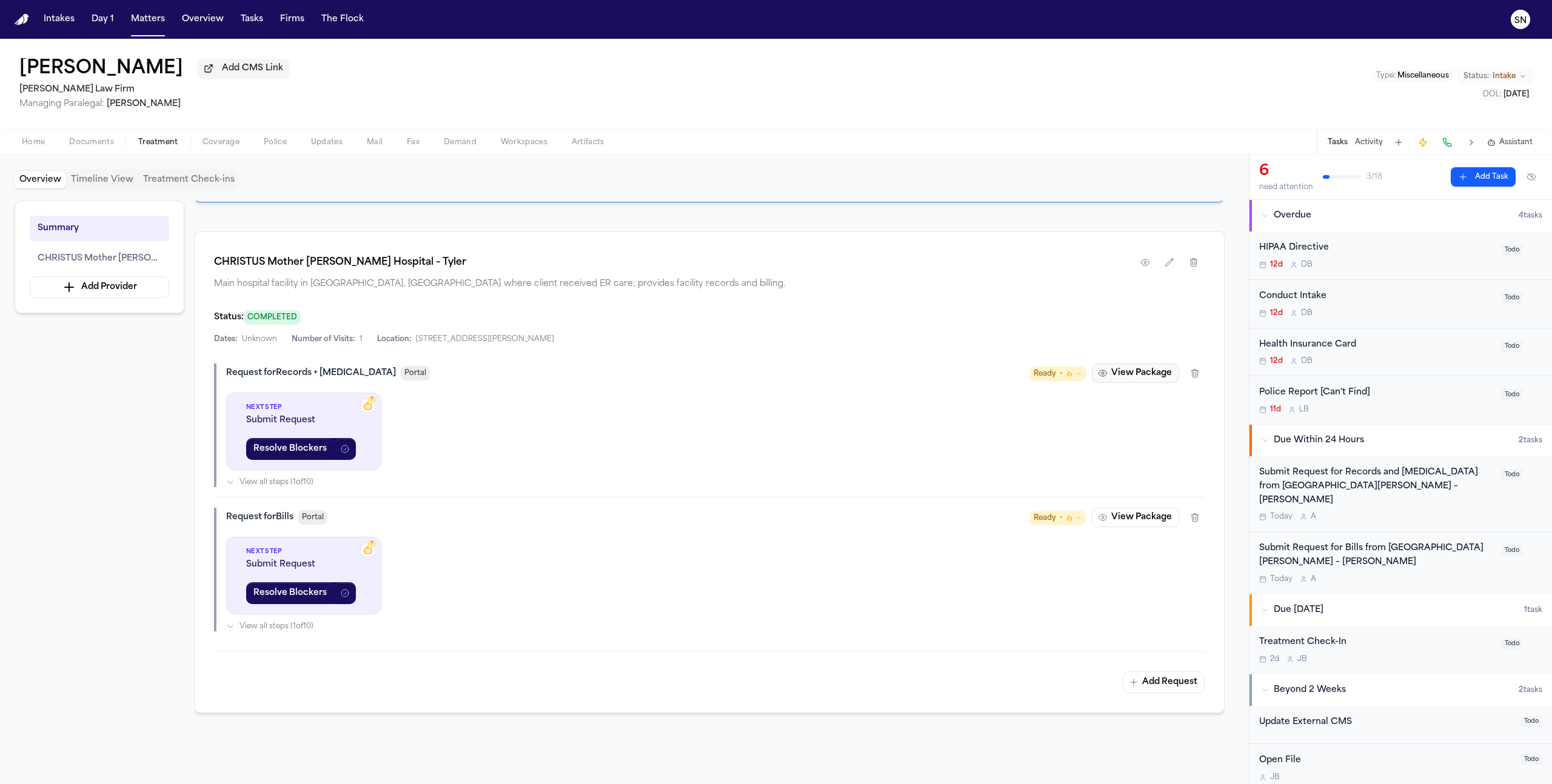
click at [1141, 377] on button "View Package" at bounding box center [1136, 373] width 88 height 19
drag, startPoint x: 428, startPoint y: 270, endPoint x: 194, endPoint y: 263, distance: 234.1
click at [194, 263] on div "[GEOGRAPHIC_DATA][PERSON_NAME] – [GEOGRAPHIC_DATA] facility in [GEOGRAPHIC_DATA…" at bounding box center [709, 473] width 1030 height 482
copy h1 "CHRISTUS Mother [PERSON_NAME] Hospital – Tyler"
click at [436, 260] on div "CHRISTUS Mother [PERSON_NAME] Hospital – Tyler" at bounding box center [709, 263] width 991 height 22
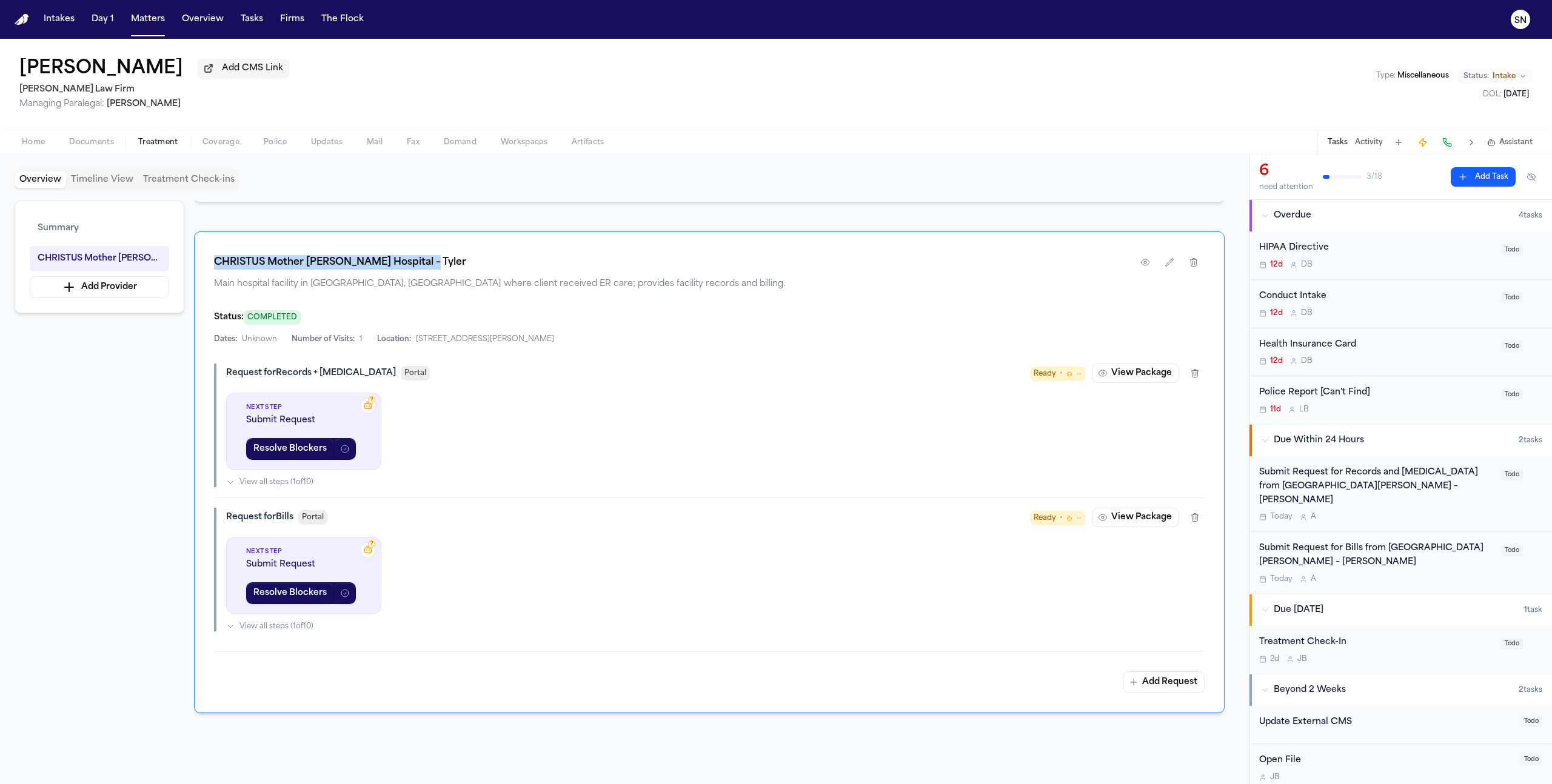
drag, startPoint x: 429, startPoint y: 263, endPoint x: 211, endPoint y: 262, distance: 218.0
click at [211, 262] on div "[GEOGRAPHIC_DATA][PERSON_NAME] – [GEOGRAPHIC_DATA] facility in [GEOGRAPHIC_DATA…" at bounding box center [709, 473] width 1030 height 482
copy h1 "CHRISTUS Mother [PERSON_NAME] Hospital – Tyler"
click at [35, 136] on div "Home Documents Treatment Coverage Police Updates Mail Fax Demand Workspaces Art…" at bounding box center [776, 142] width 1552 height 24
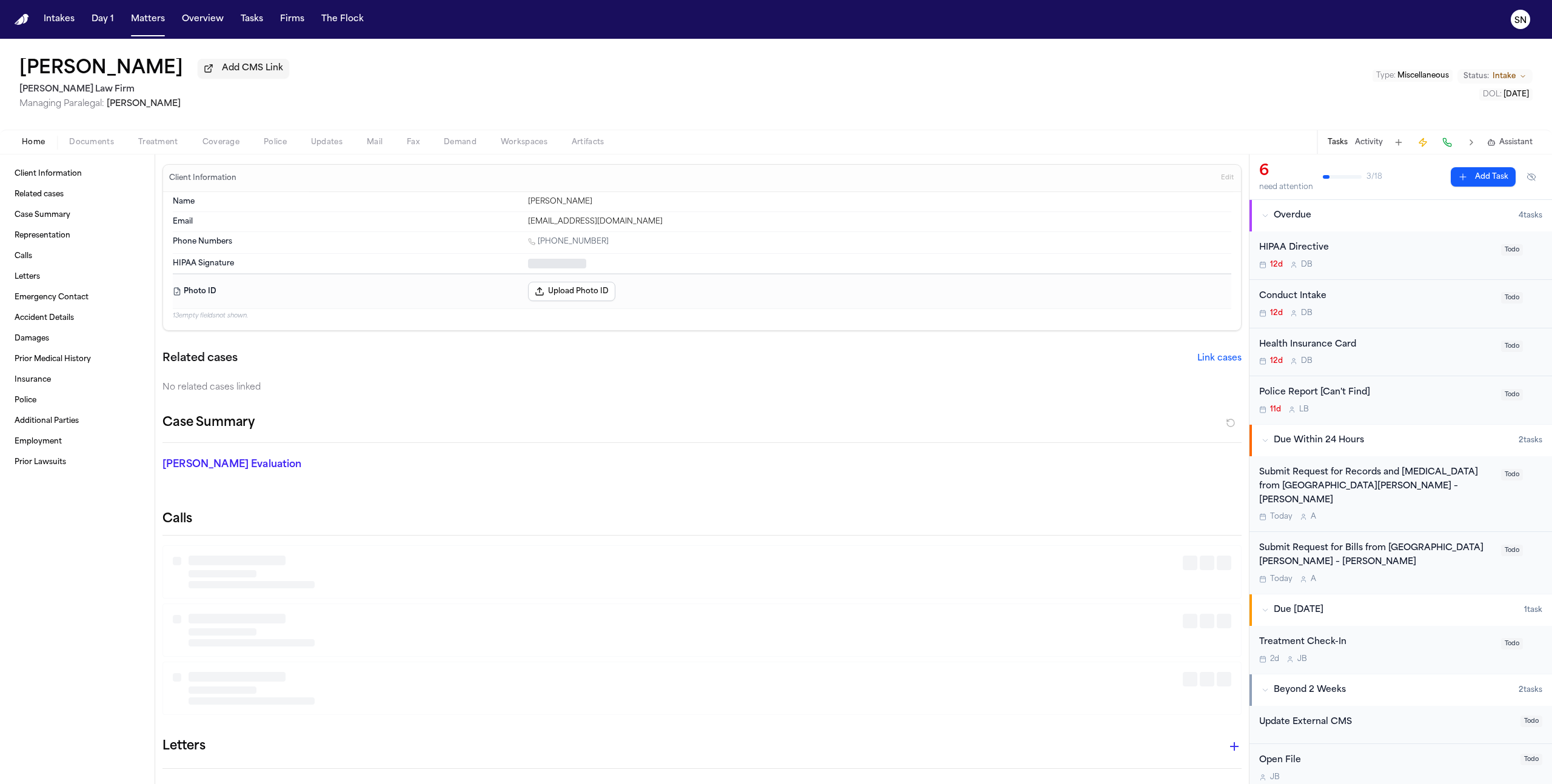
click at [33, 143] on span "Home" at bounding box center [33, 143] width 23 height 10
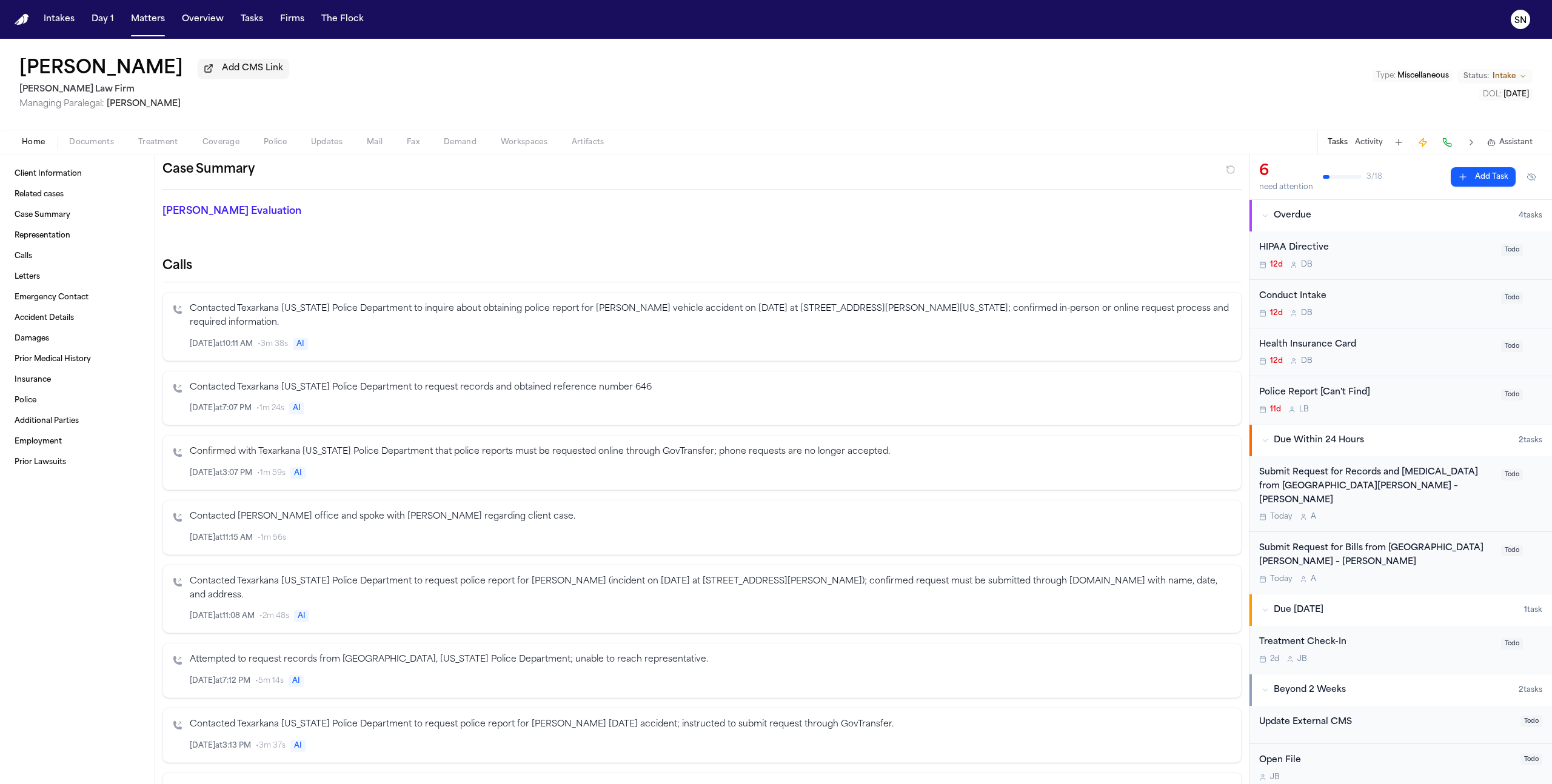
scroll to position [273, 0]
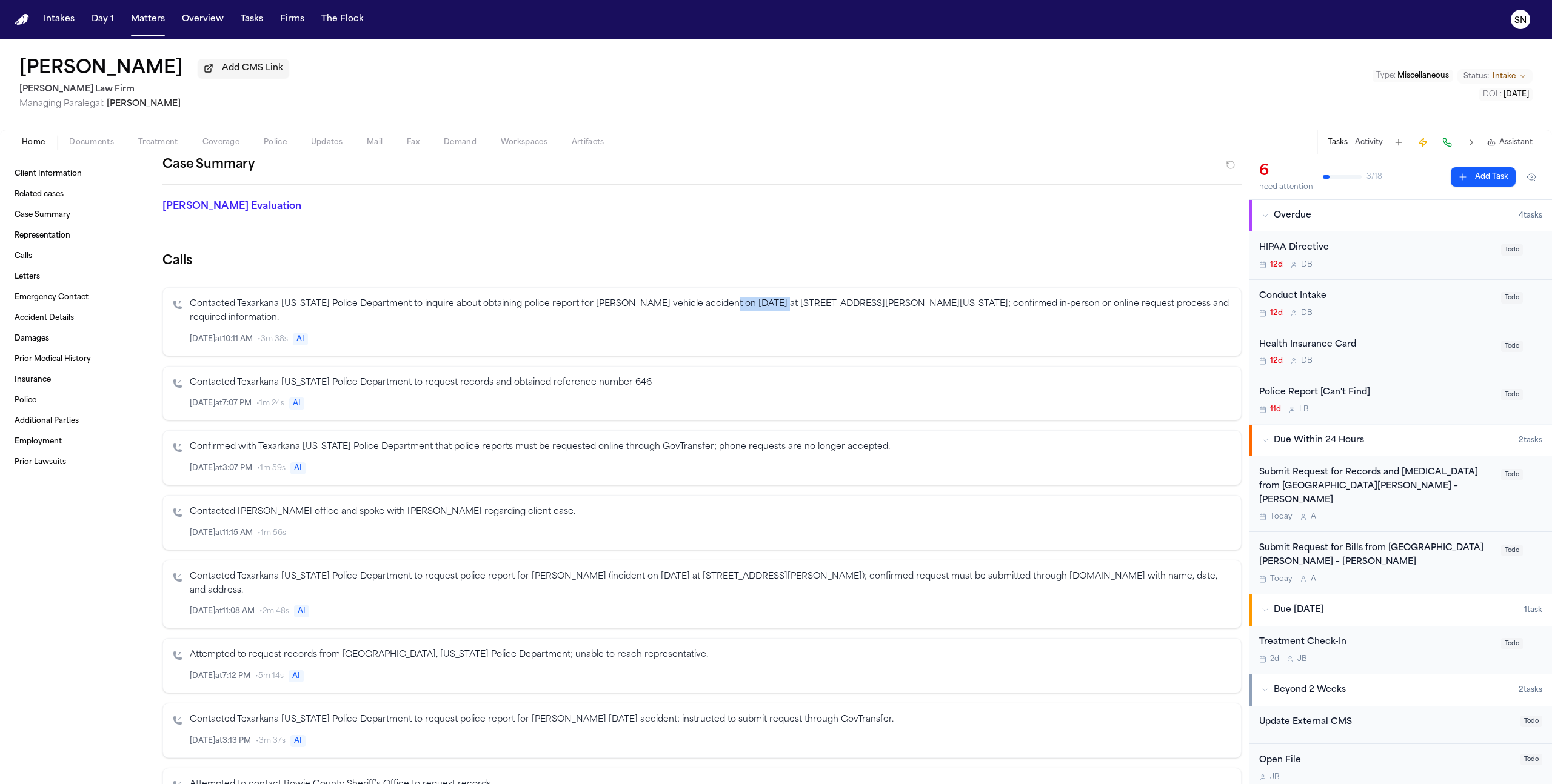
drag, startPoint x: 773, startPoint y: 306, endPoint x: 722, endPoint y: 306, distance: 51.0
click at [722, 306] on p "Contacted Texarkana [US_STATE] Police Department to inquire about obtaining pol…" at bounding box center [710, 311] width 1042 height 28
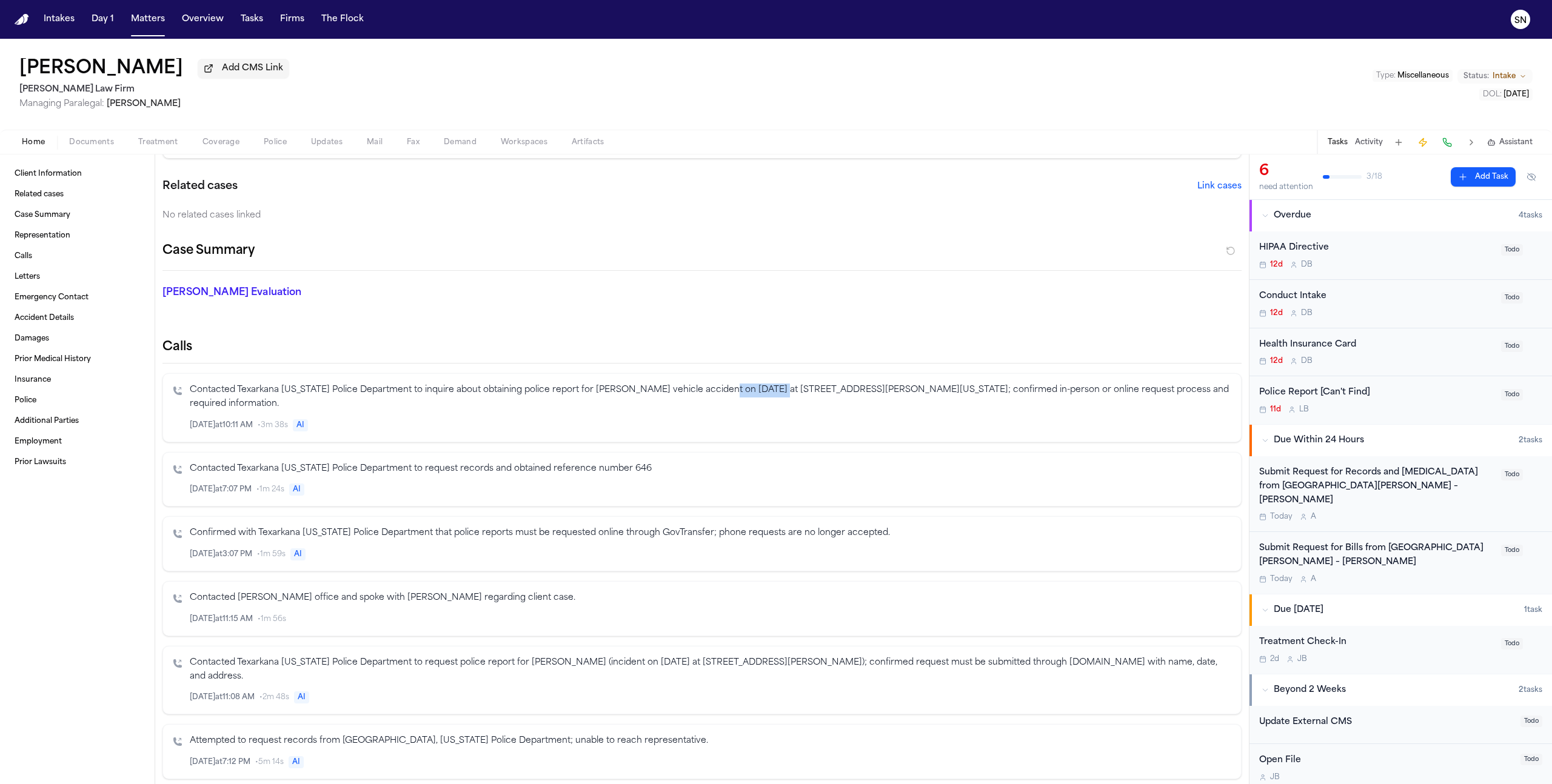
scroll to position [0, 0]
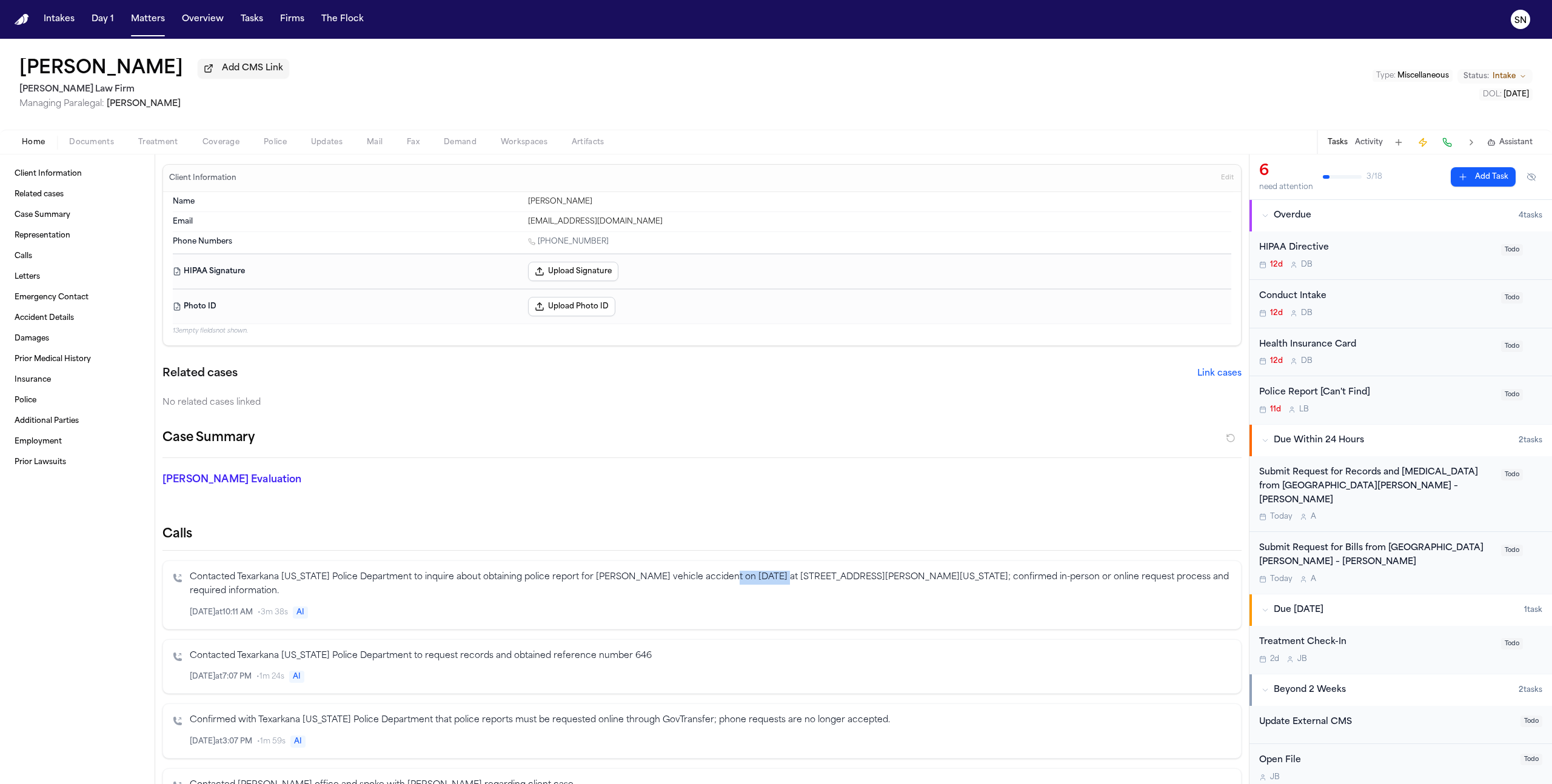
click at [1485, 75] on span "Status:" at bounding box center [1476, 77] width 25 height 10
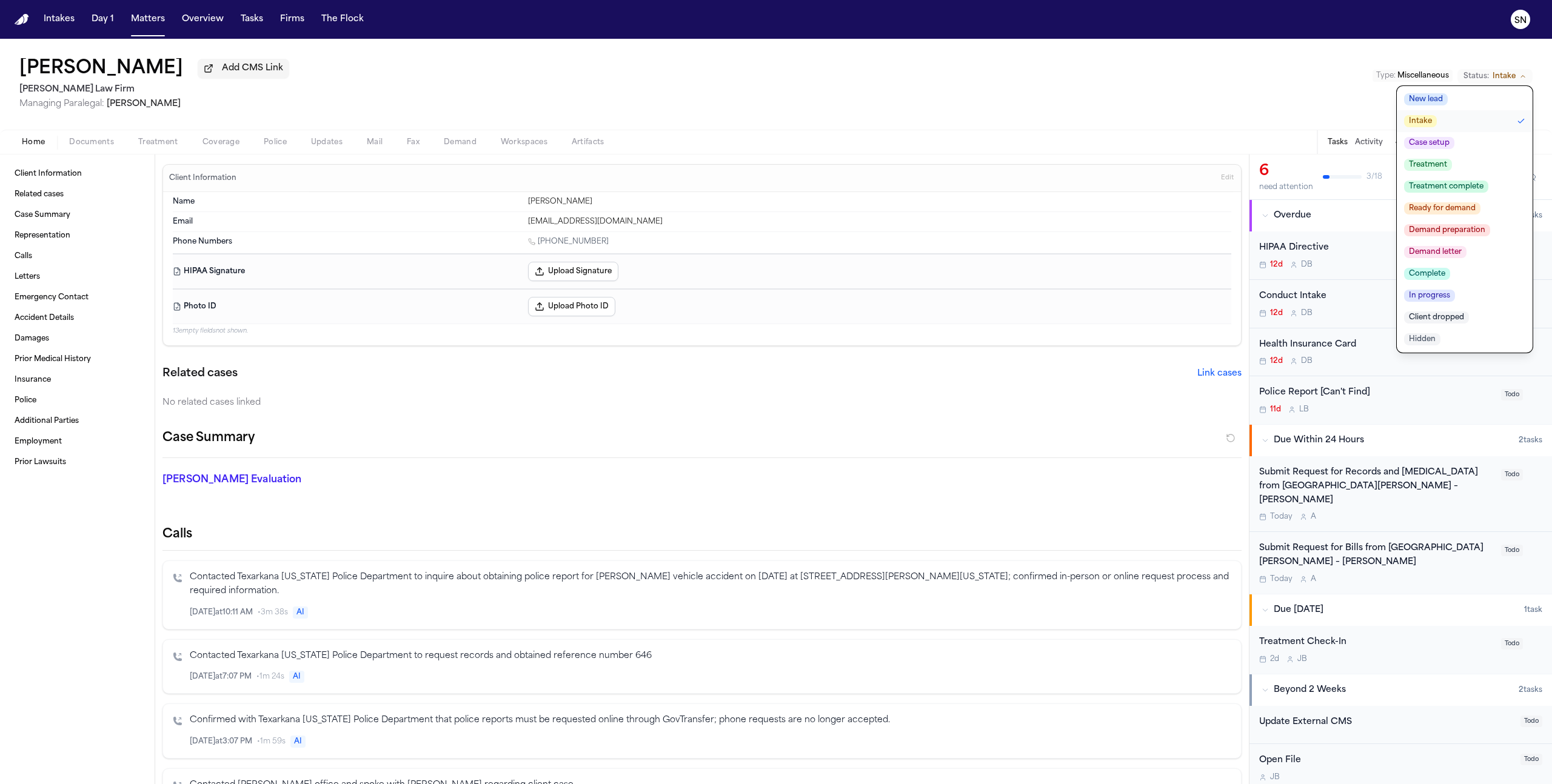
click at [1359, 97] on div "Cindy Odom Add CMS Link Hecht Law Firm Managing Paralegal: Jessica Barrett Type…" at bounding box center [776, 84] width 1552 height 91
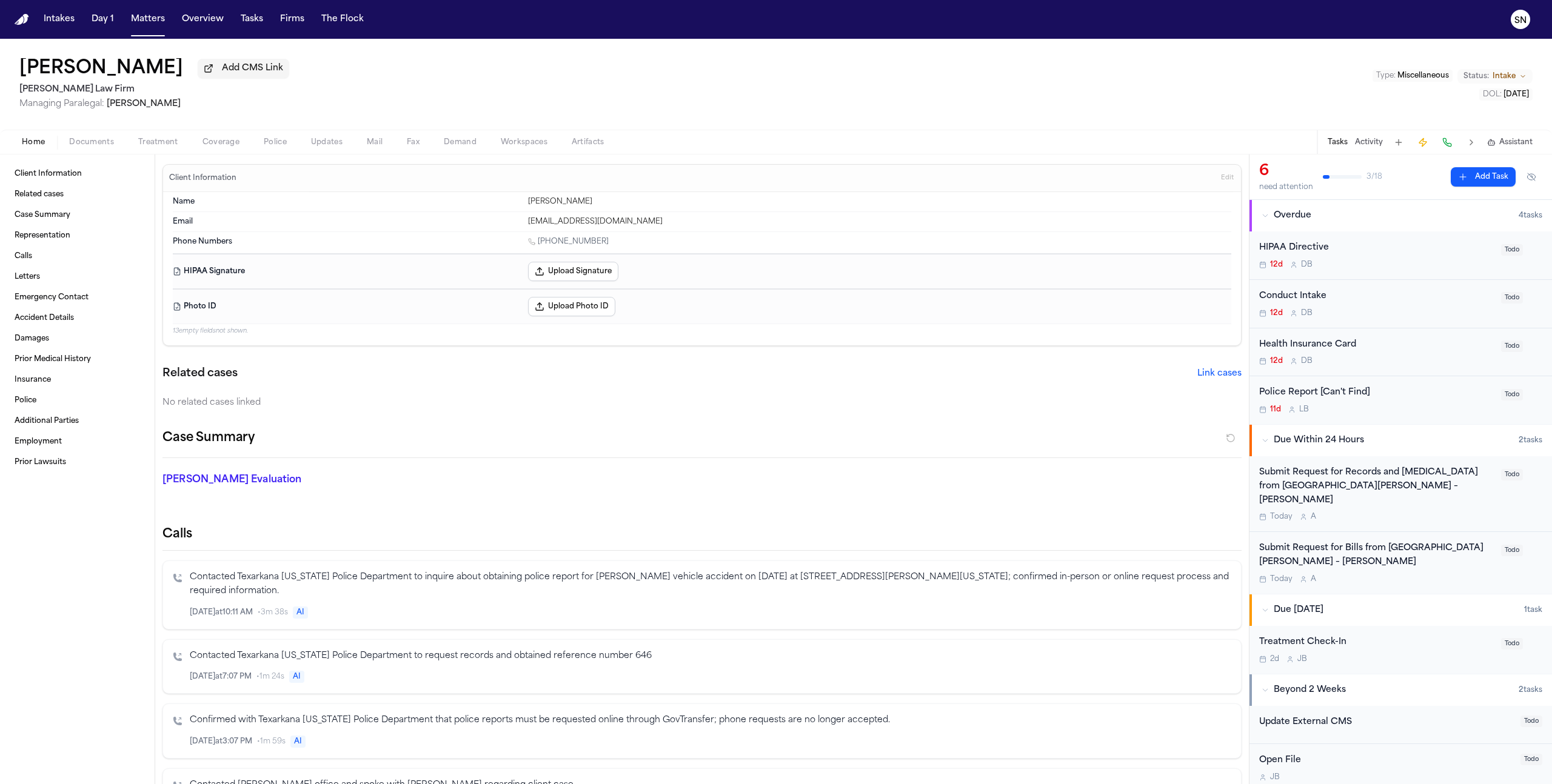
click at [1518, 82] on button "Status: Intake" at bounding box center [1495, 76] width 75 height 14
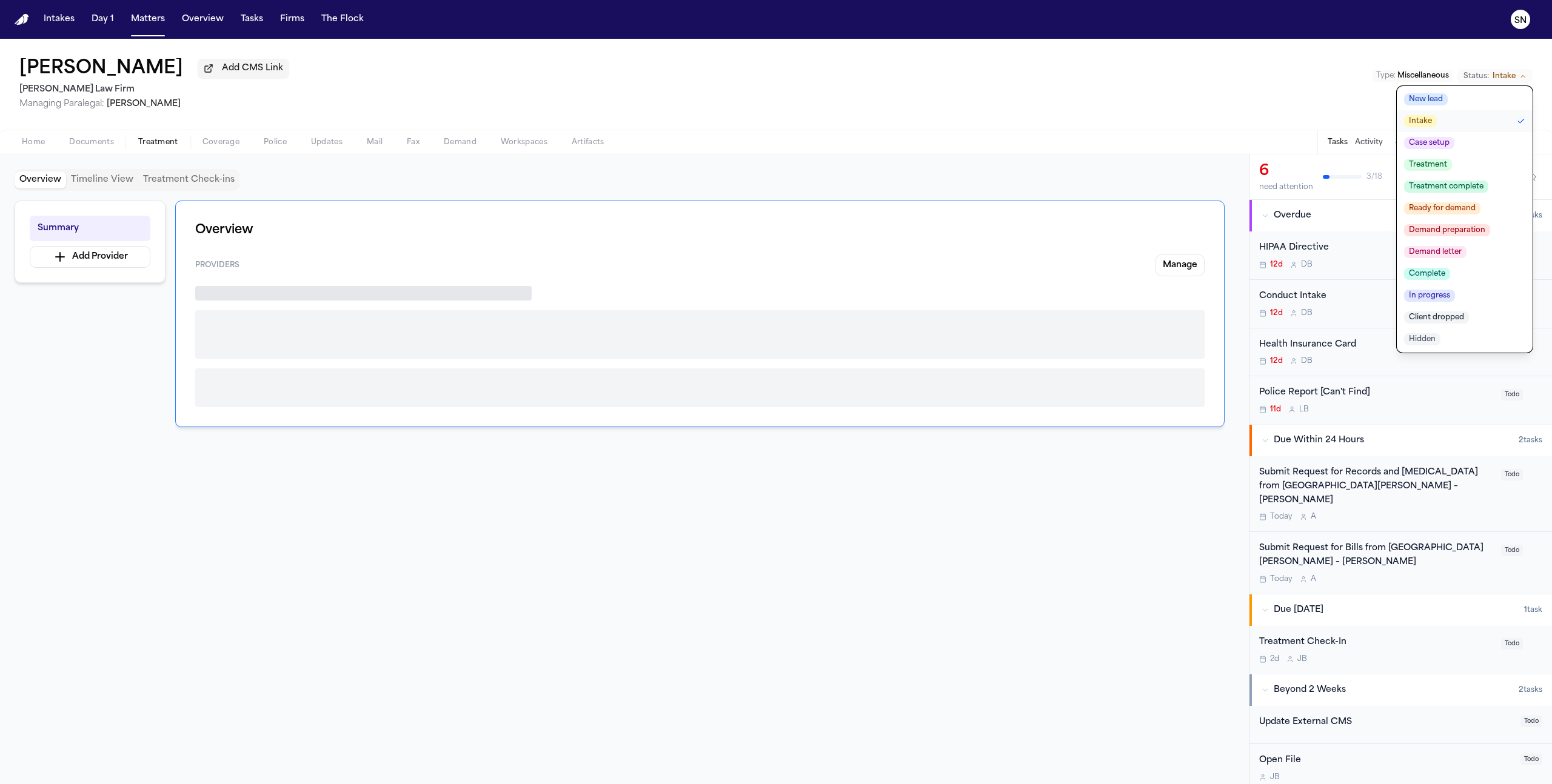
click at [158, 143] on span "Treatment" at bounding box center [159, 143] width 40 height 10
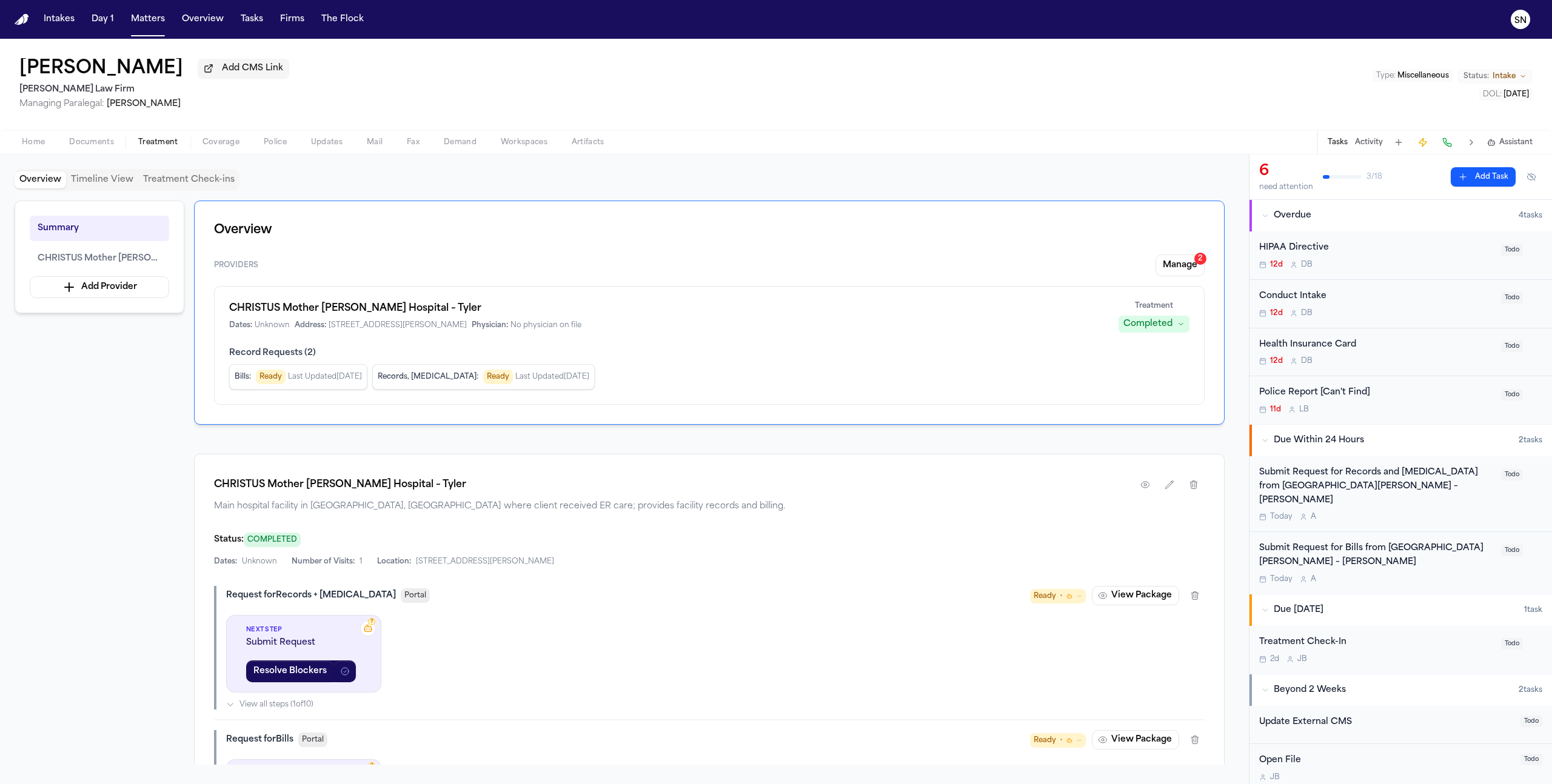
click at [1356, 486] on div "Submit Request for Records and Radiology from CHRISTUS Mother Frances Hospital …" at bounding box center [1376, 486] width 235 height 41
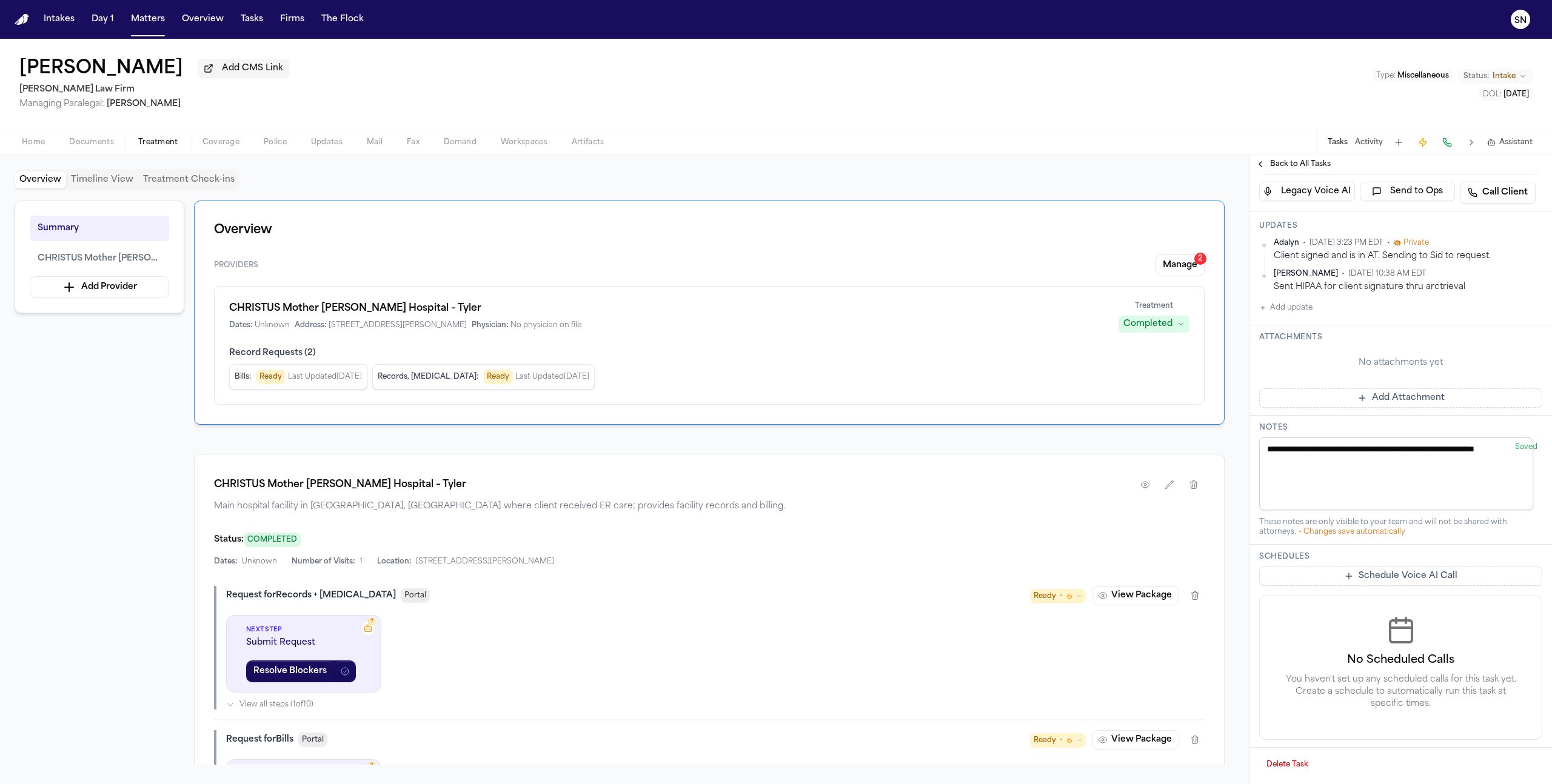
scroll to position [283, 0]
click at [1299, 315] on button "Add update" at bounding box center [1286, 308] width 53 height 14
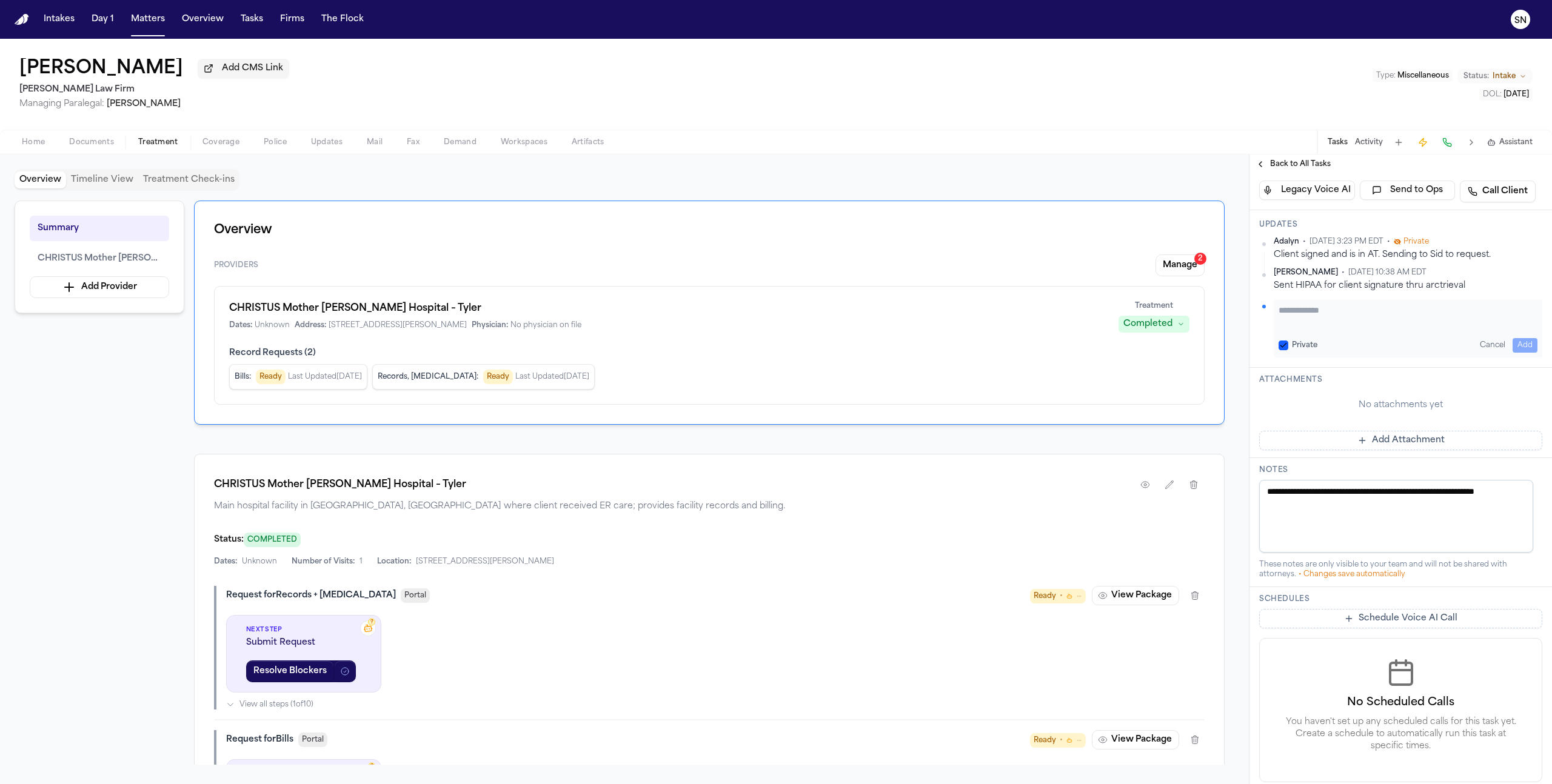
click at [1324, 329] on textarea "Add your update" at bounding box center [1408, 316] width 259 height 24
paste textarea "*******"
drag, startPoint x: 1342, startPoint y: 399, endPoint x: 1281, endPoint y: 399, distance: 61.0
click at [1281, 329] on textarea "**********" at bounding box center [1403, 316] width 250 height 24
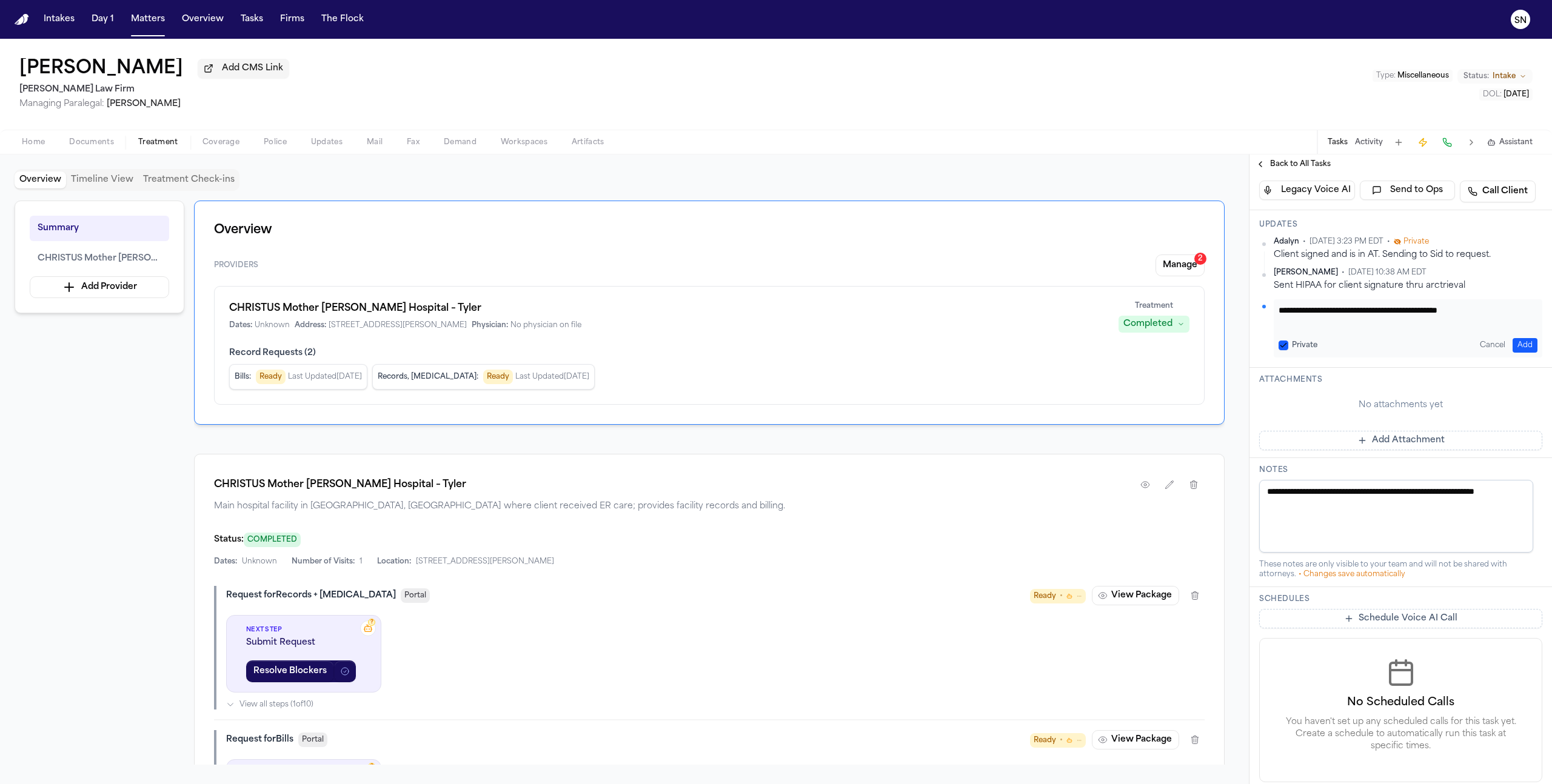
scroll to position [0, 0]
paste textarea "**********"
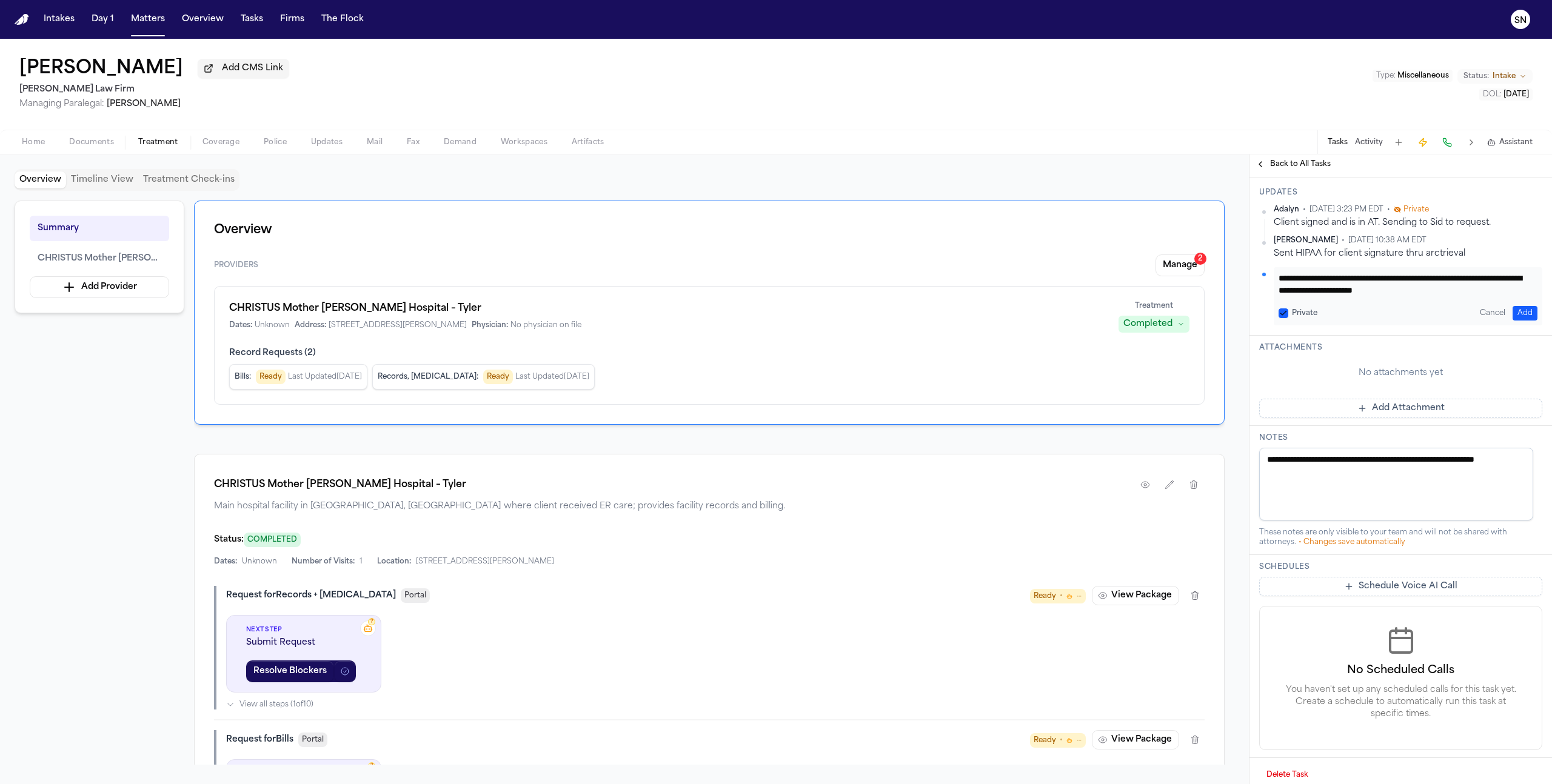
type textarea "**********"
click at [1520, 321] on button "Add" at bounding box center [1525, 313] width 25 height 14
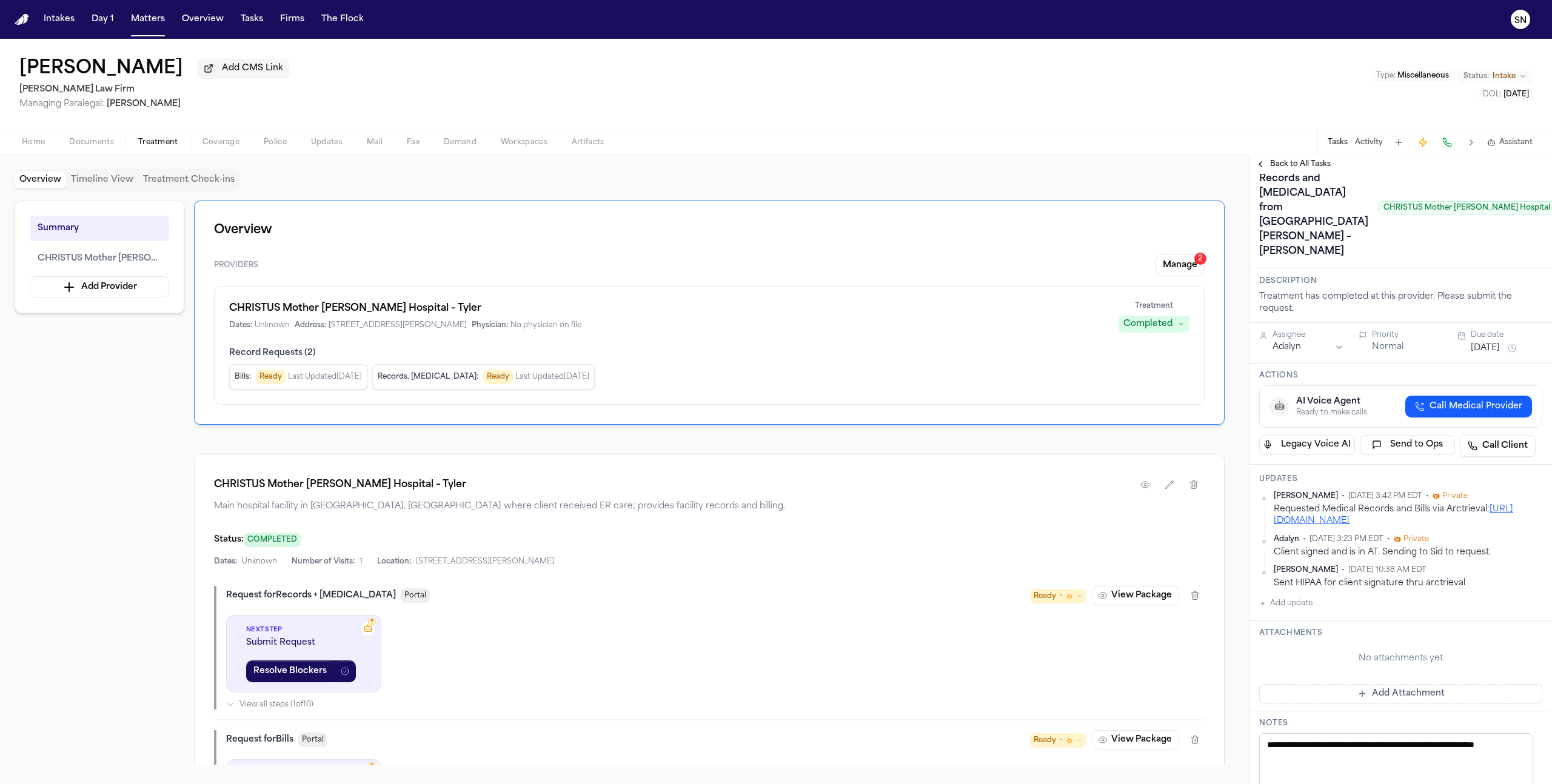
scroll to position [0, 0]
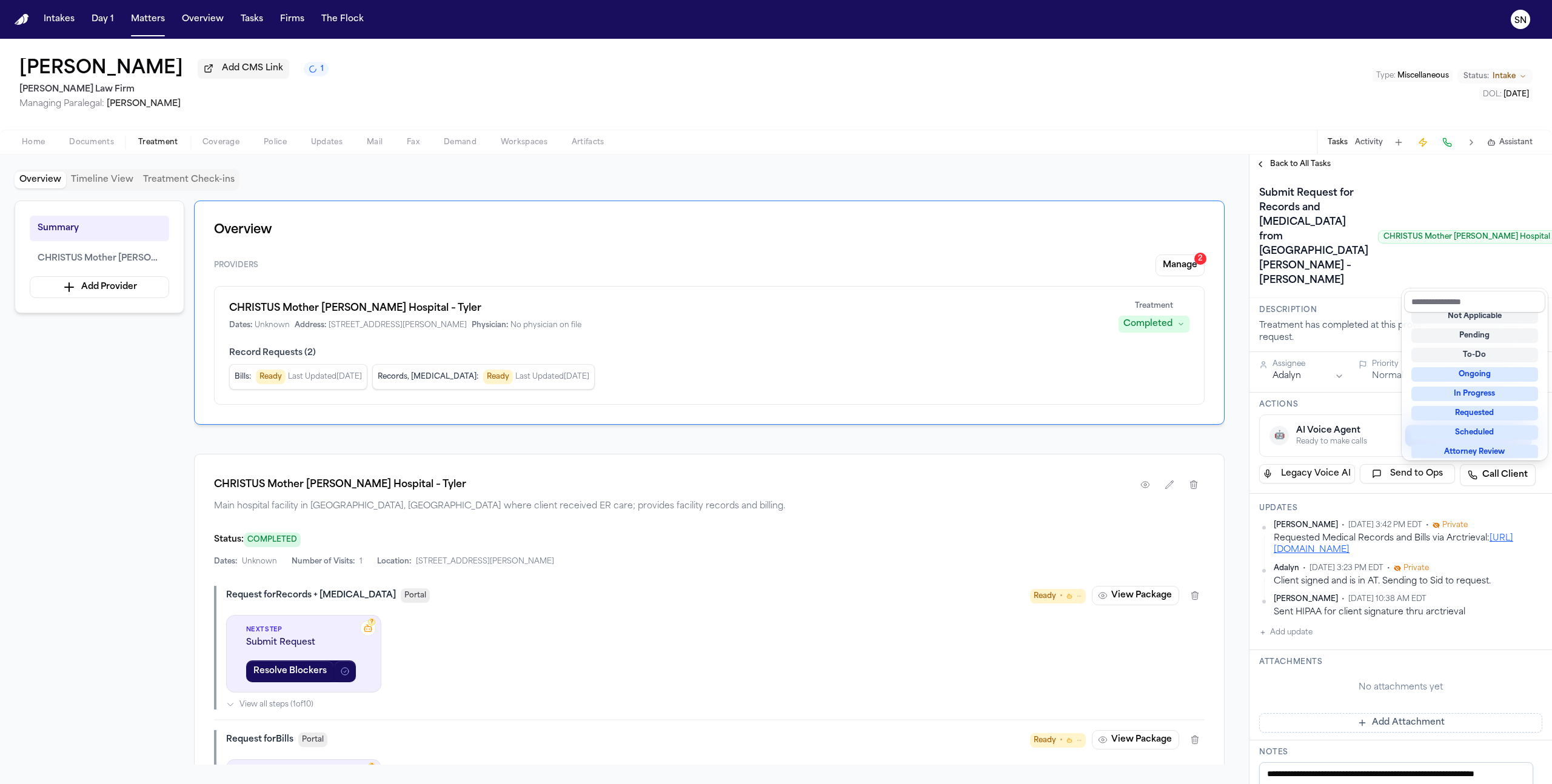
scroll to position [6, 0]
click at [1492, 416] on div "Requested" at bounding box center [1475, 416] width 127 height 14
click at [1381, 291] on div "Submit Request for Records and Radiology from CHRISTUS Mother Frances Hospital …" at bounding box center [1401, 237] width 283 height 107
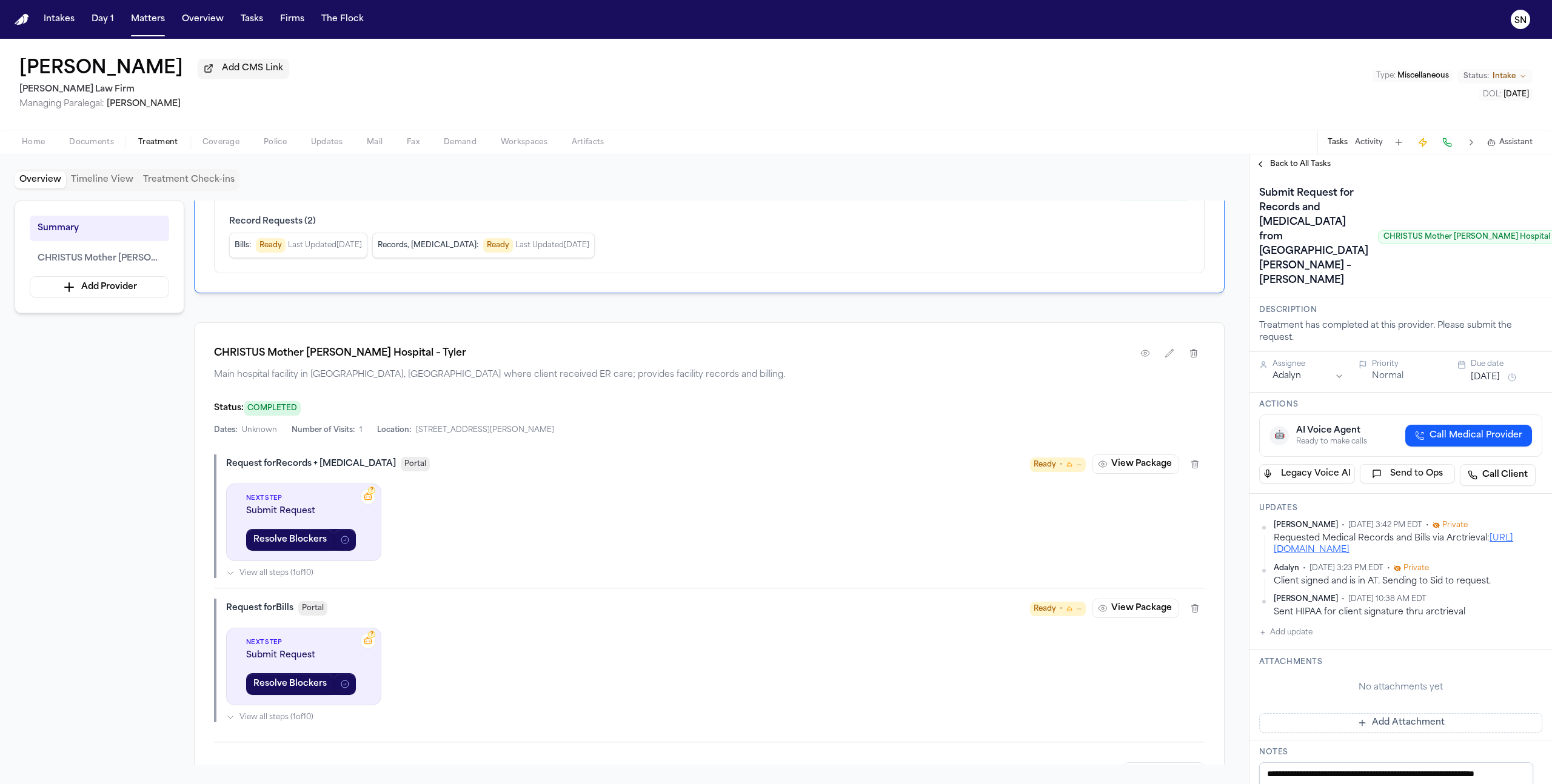
scroll to position [148, 0]
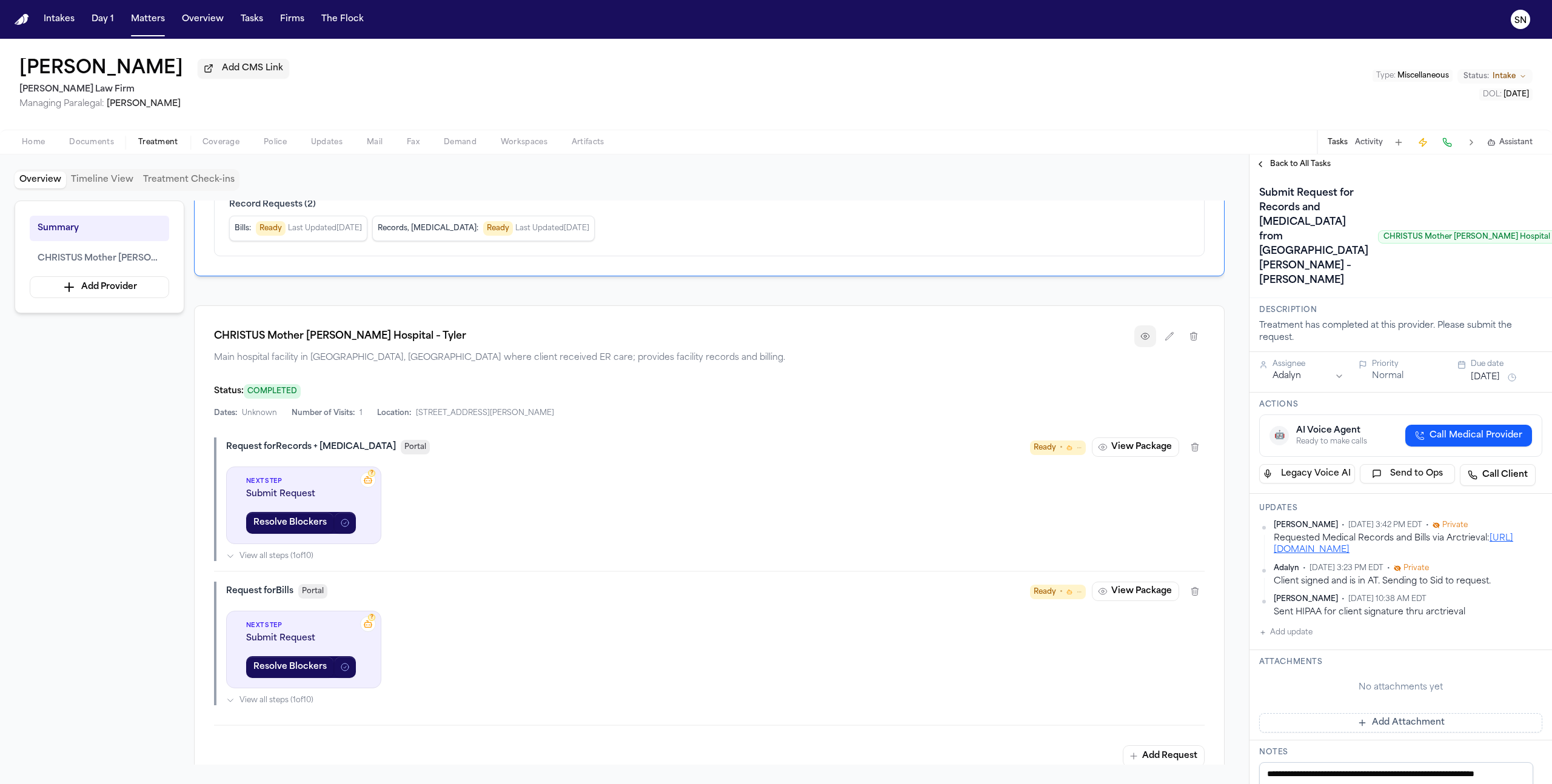
click at [1147, 338] on icon "button" at bounding box center [1145, 336] width 10 height 10
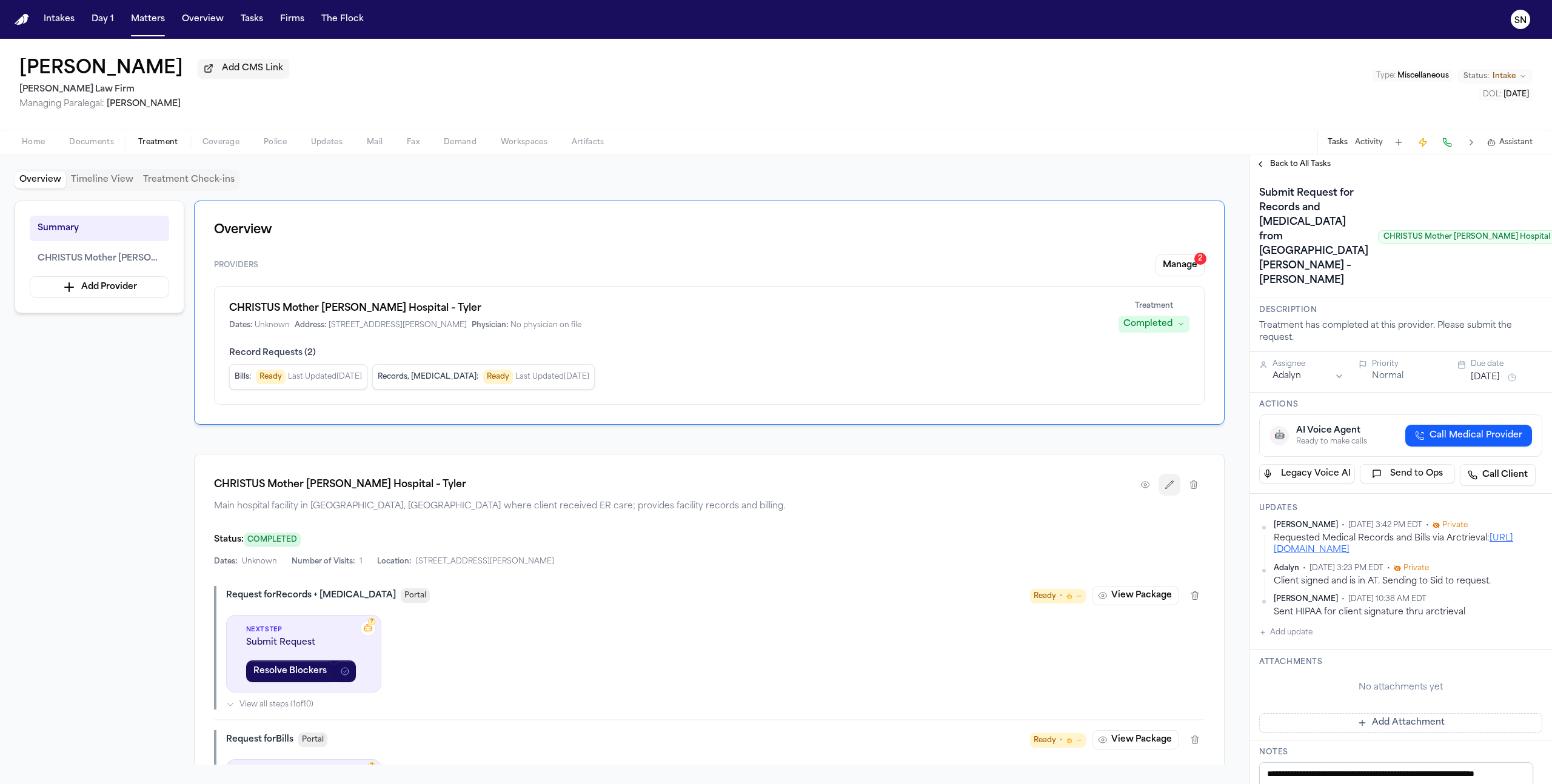
click at [1165, 488] on icon "button" at bounding box center [1170, 485] width 10 height 10
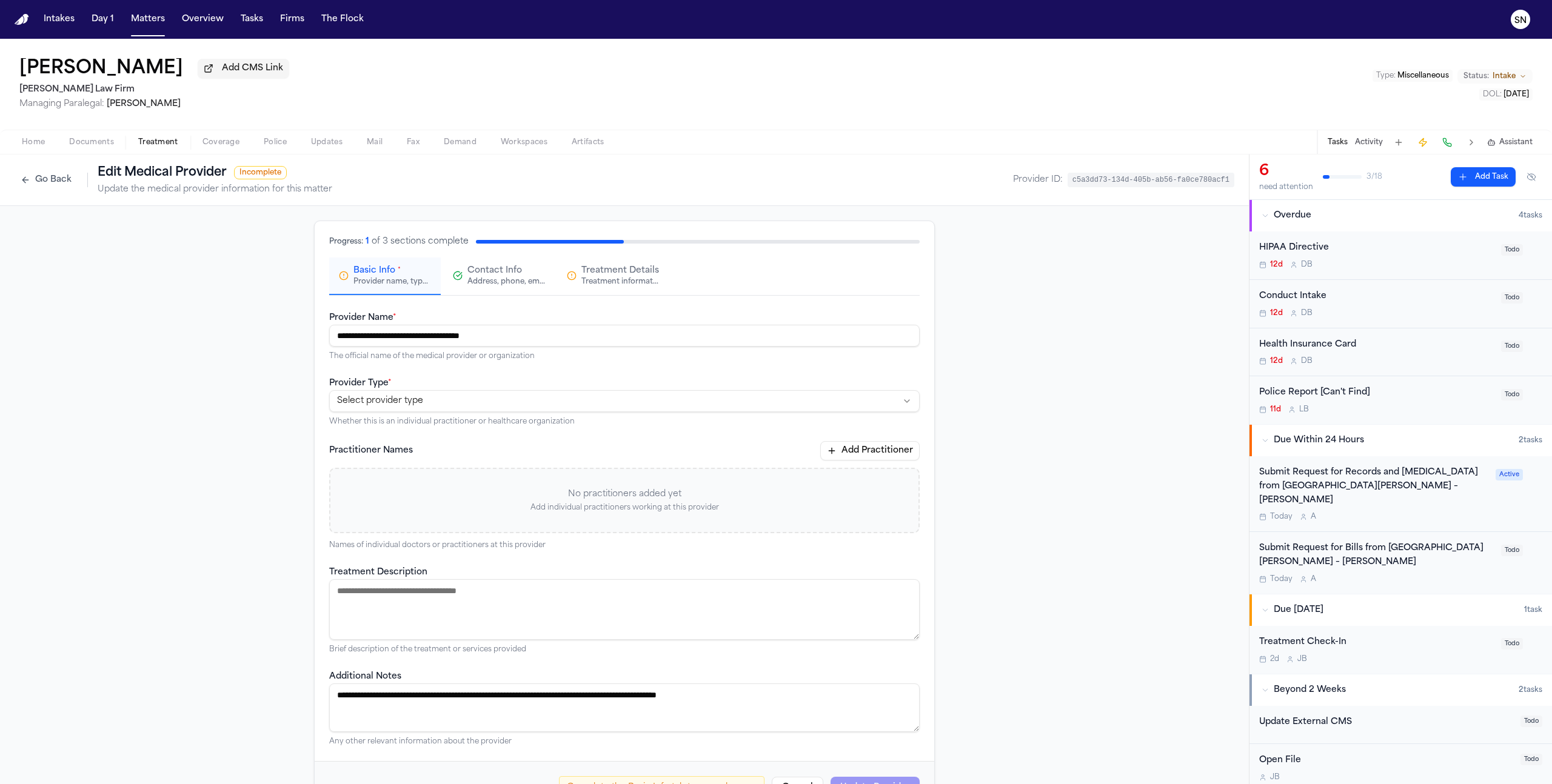
click at [486, 280] on div "Address, phone, email, and other contact details" at bounding box center [506, 282] width 77 height 10
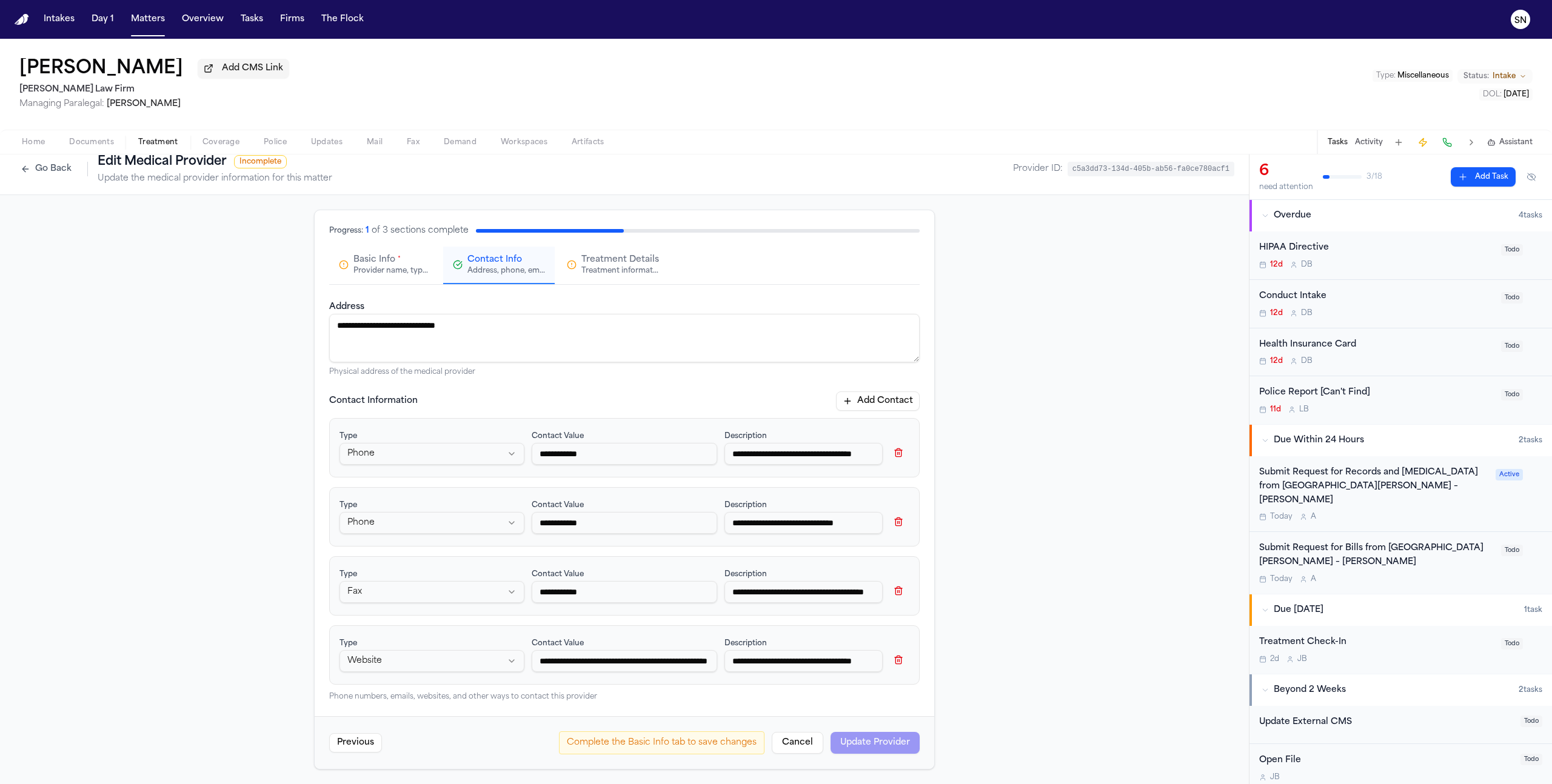
scroll to position [14, 0]
click at [780, 742] on button "Cancel" at bounding box center [798, 743] width 52 height 22
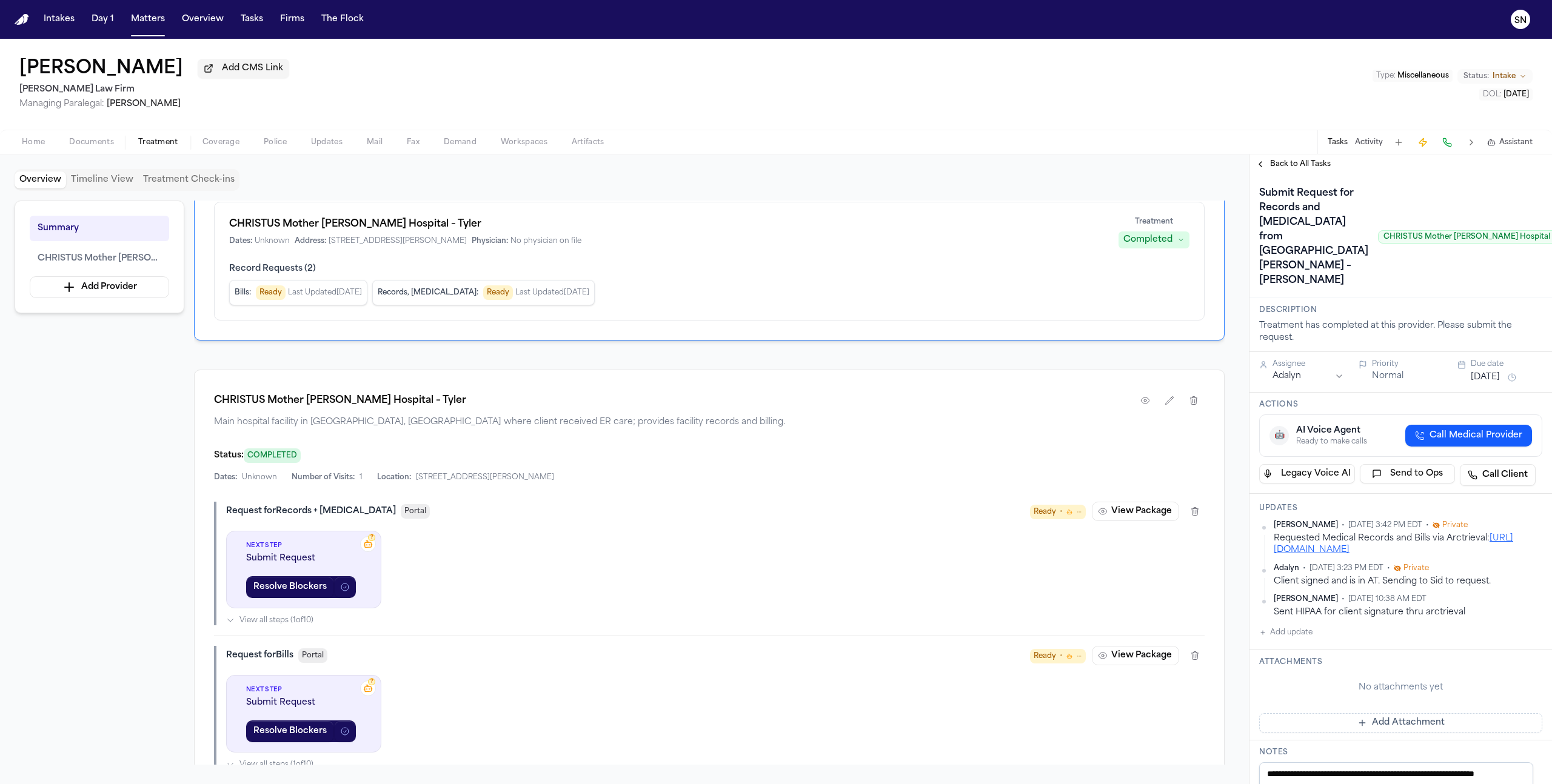
scroll to position [96, 0]
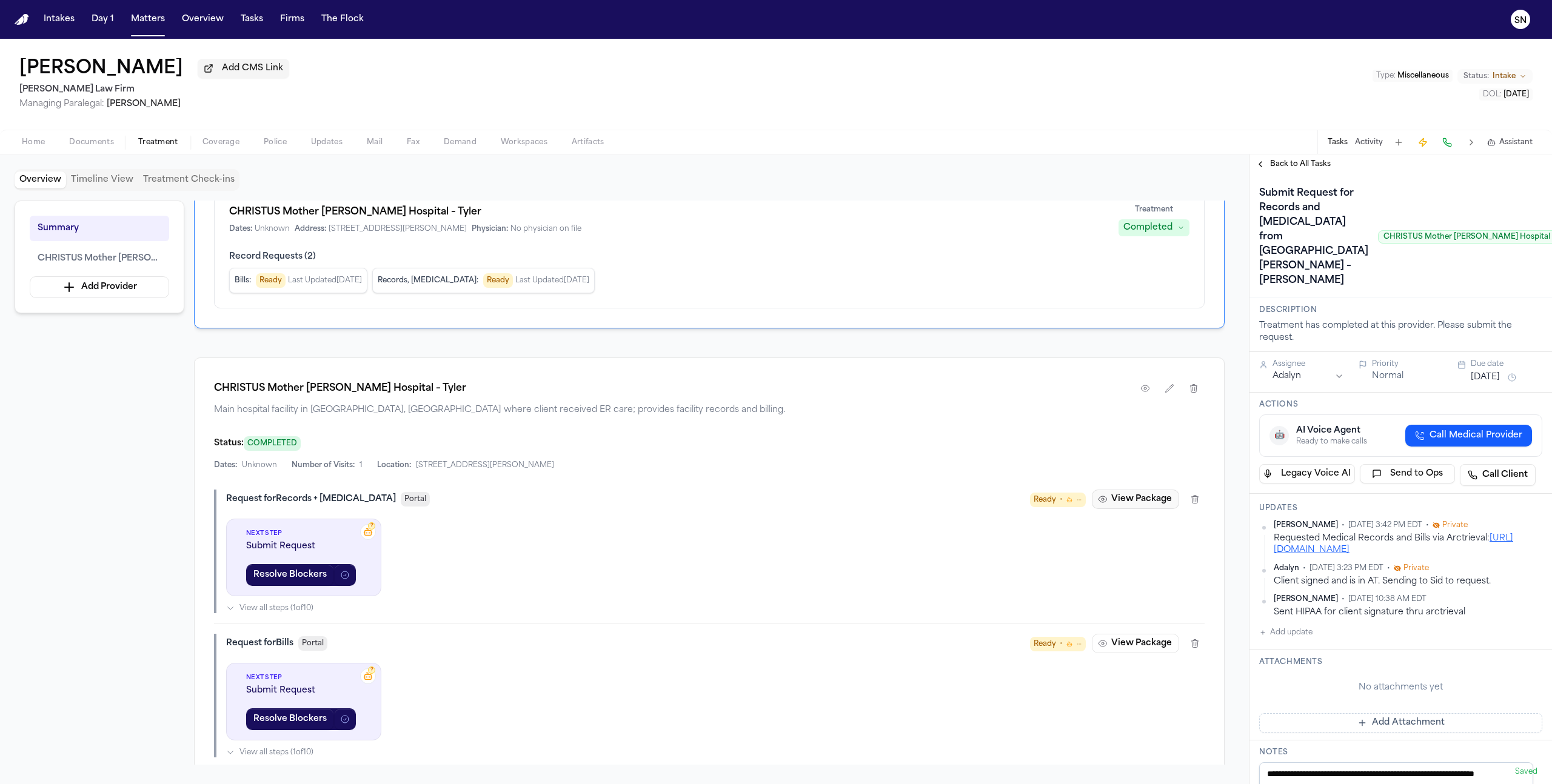
click at [1132, 506] on button "View Package" at bounding box center [1136, 499] width 88 height 19
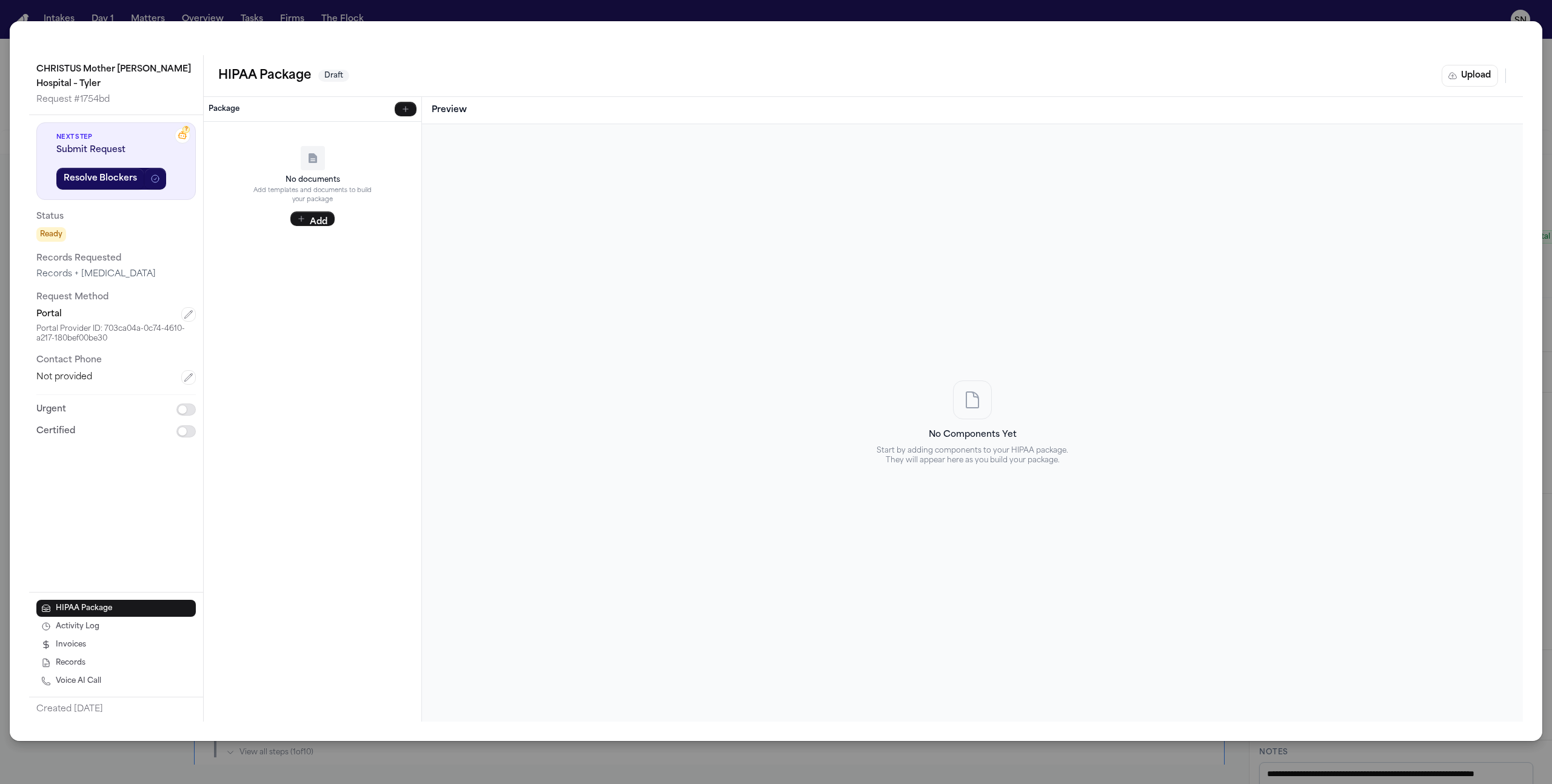
click at [109, 628] on button "Activity Log" at bounding box center [116, 626] width 159 height 17
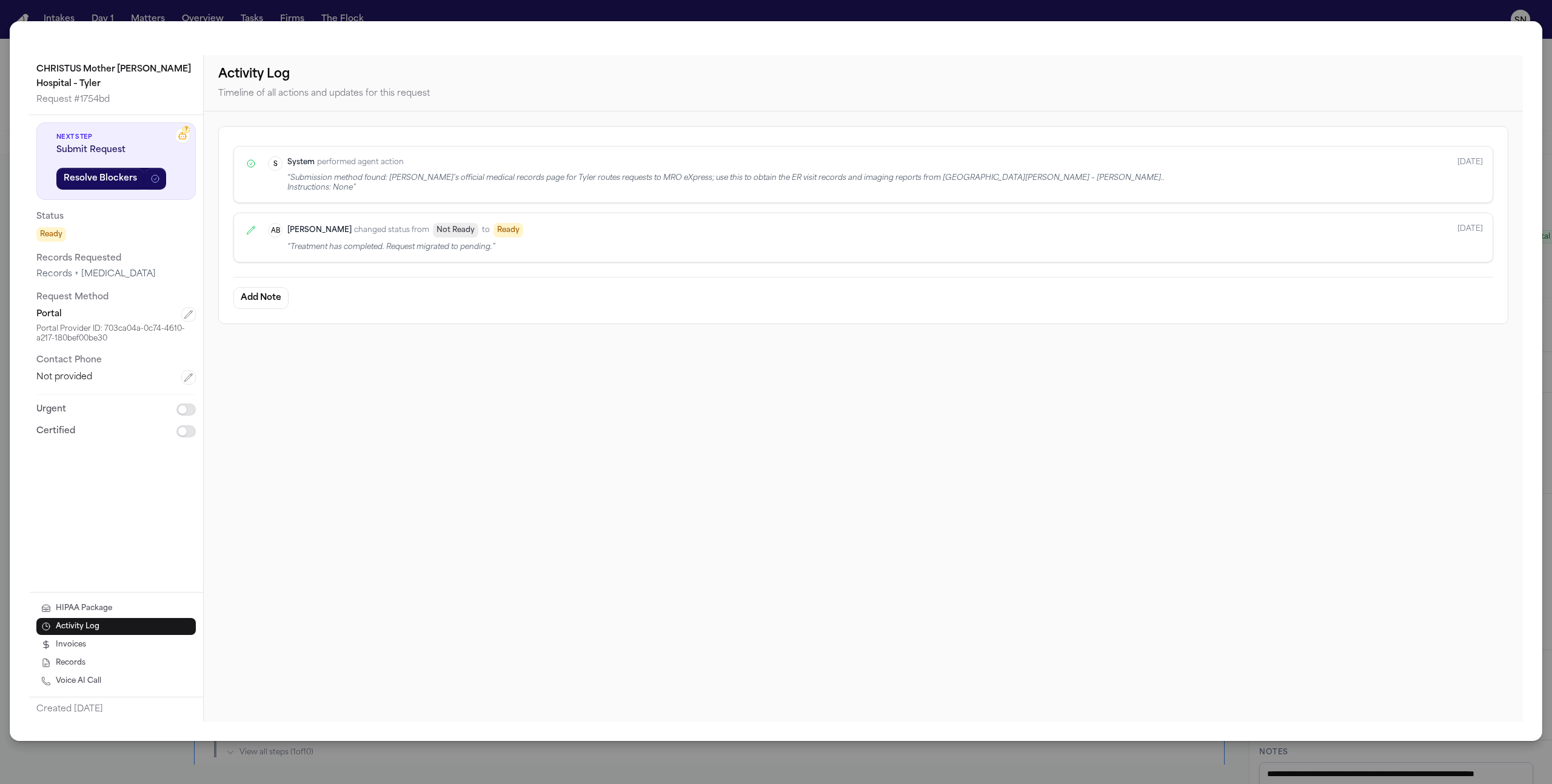
click at [107, 644] on button "Invoices" at bounding box center [116, 644] width 159 height 17
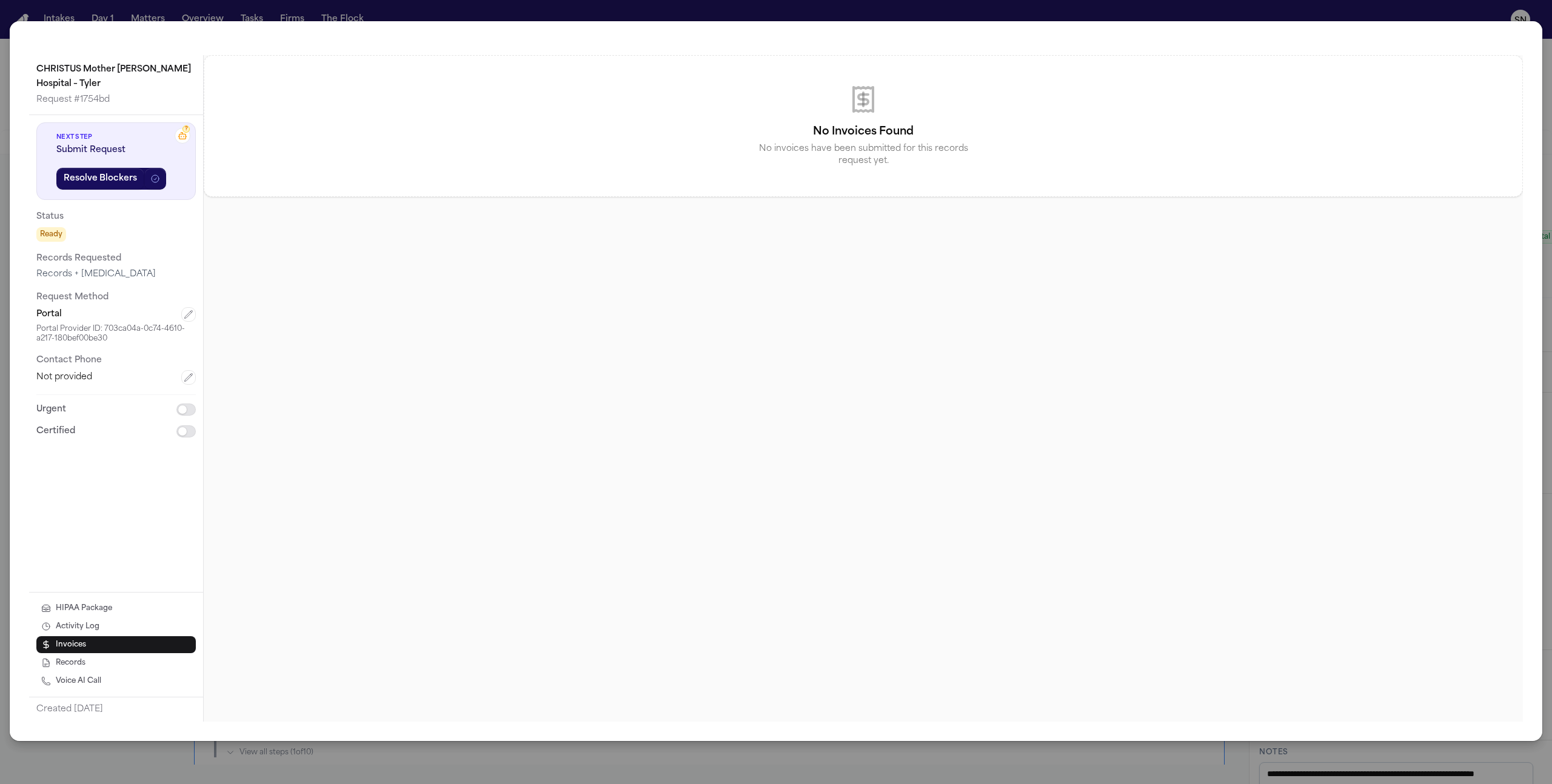
click at [113, 630] on button "Activity Log" at bounding box center [116, 626] width 159 height 17
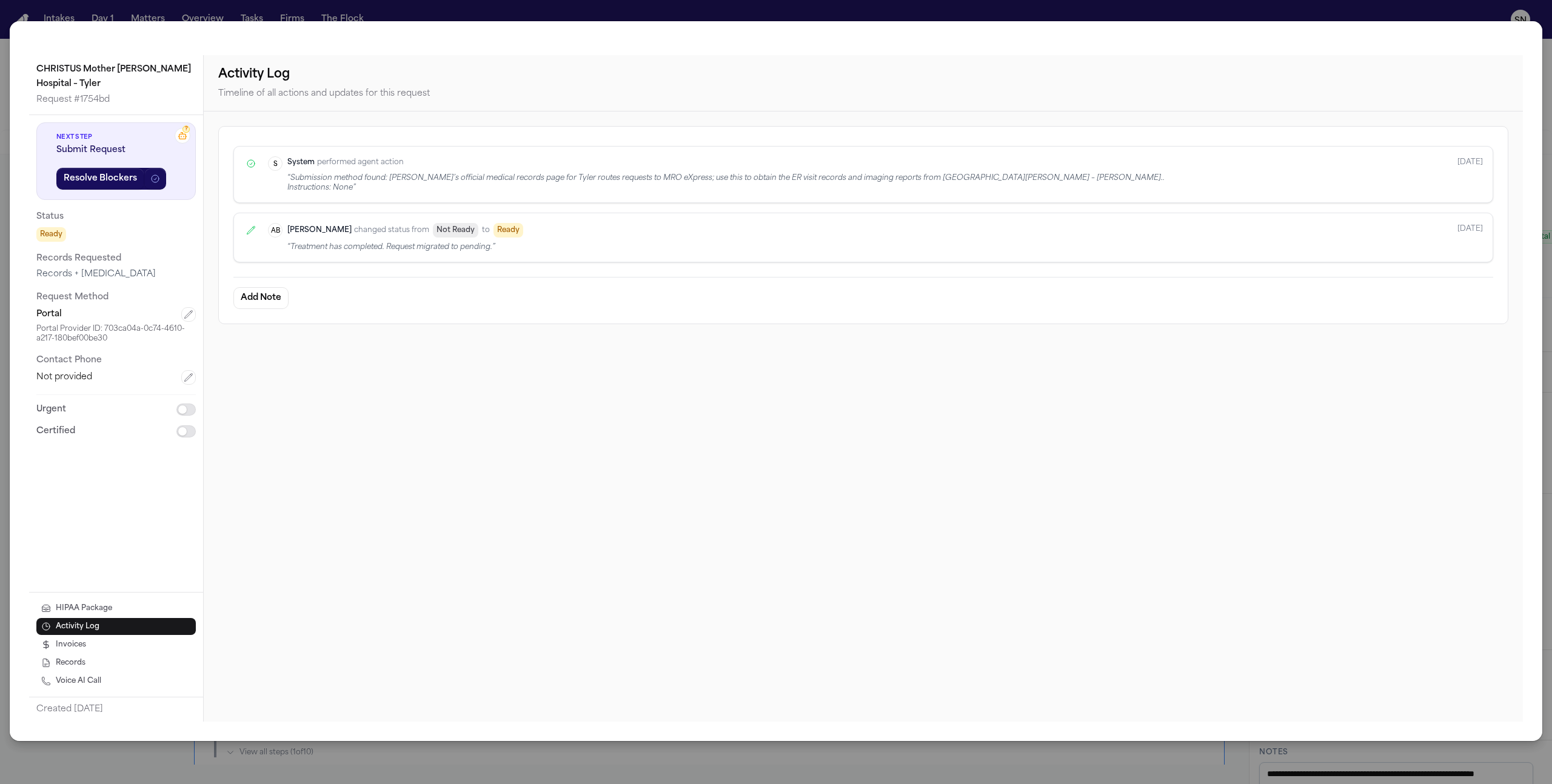
click at [506, 184] on div "“ Submission method found: CHRISTUS’s official medical records page for Tyler r…" at bounding box center [726, 183] width 878 height 19
click at [65, 653] on button "Invoices" at bounding box center [116, 644] width 159 height 17
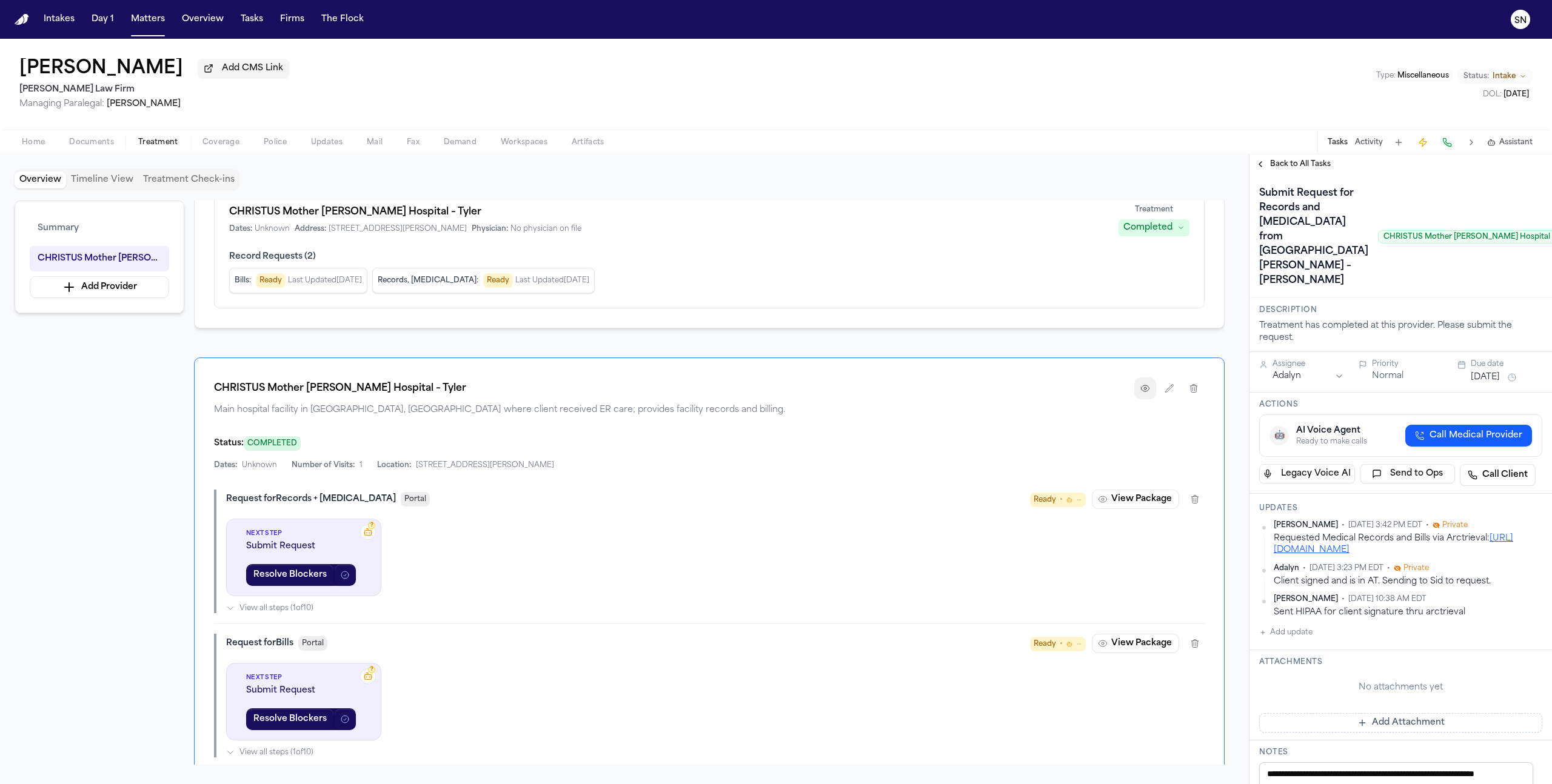
click at [1153, 393] on button "button" at bounding box center [1145, 388] width 22 height 22
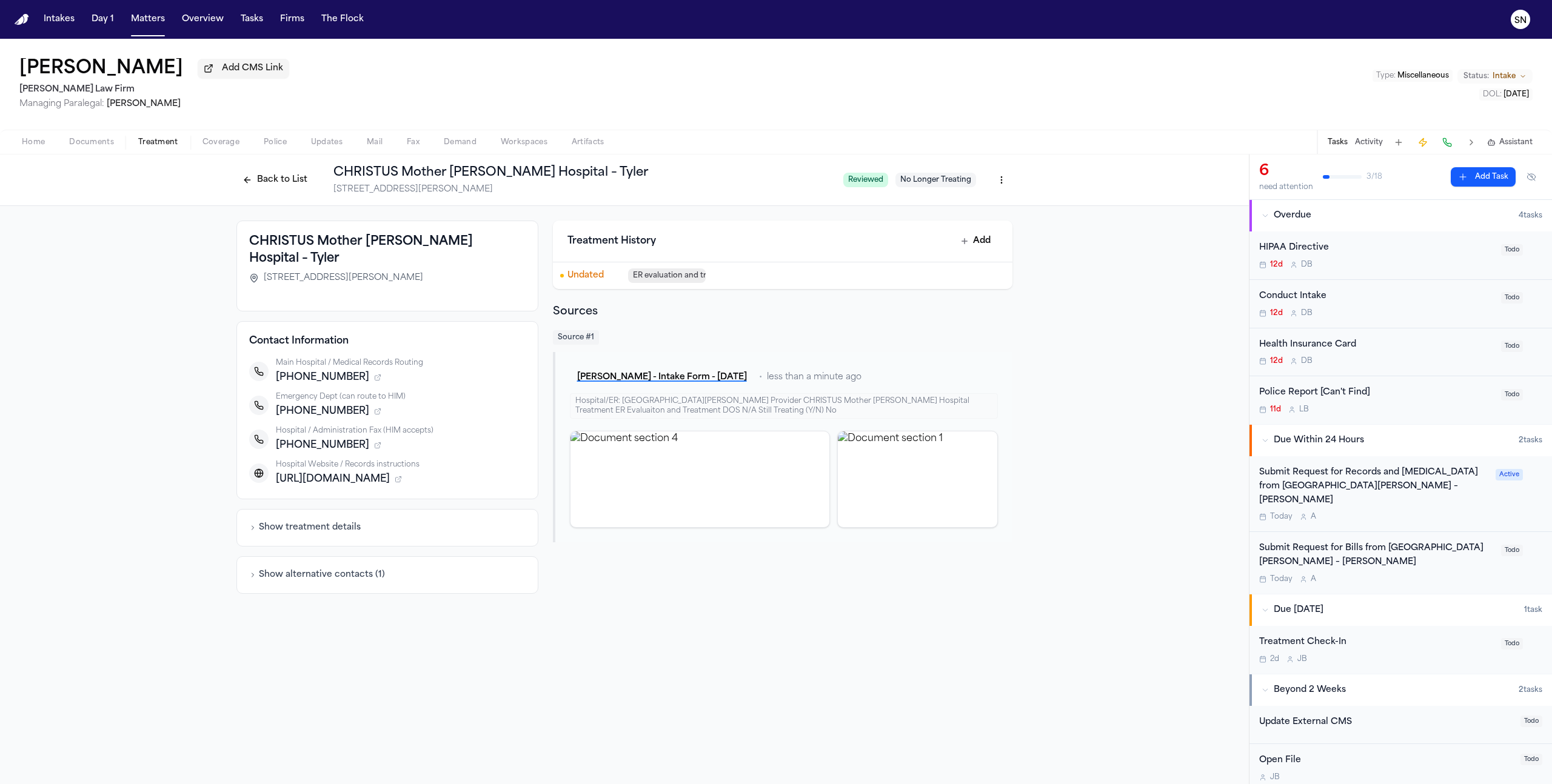
click at [995, 184] on html "Intakes Day 1 Matters Overview Tasks Firms The Flock SN Cindy Odom Add CMS Link…" at bounding box center [776, 392] width 1552 height 784
click at [970, 250] on div "Edit Provider" at bounding box center [957, 247] width 103 height 19
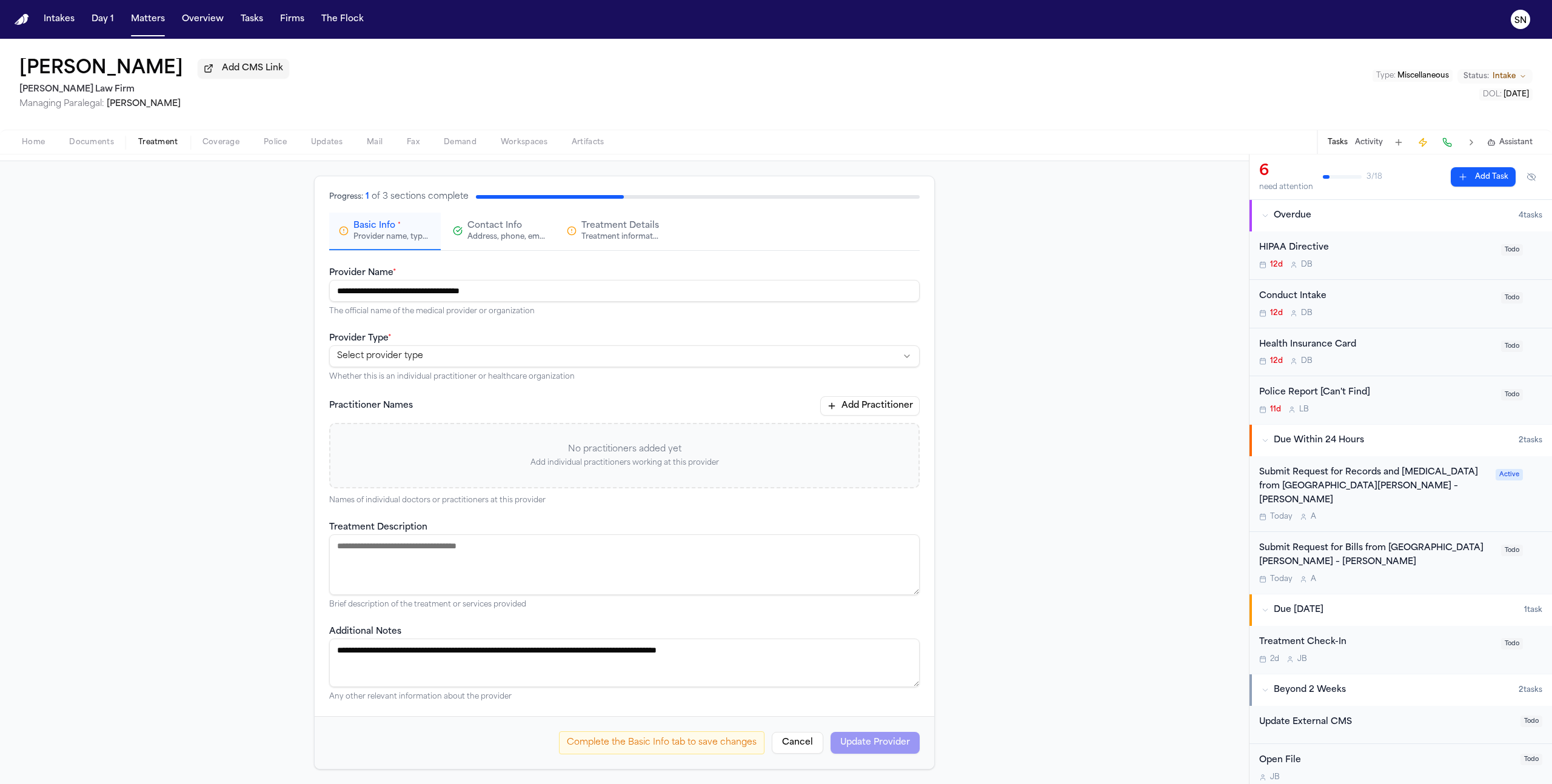
click at [499, 242] on button "Contact Info Address, phone, email, and other contact details" at bounding box center [499, 232] width 111 height 37
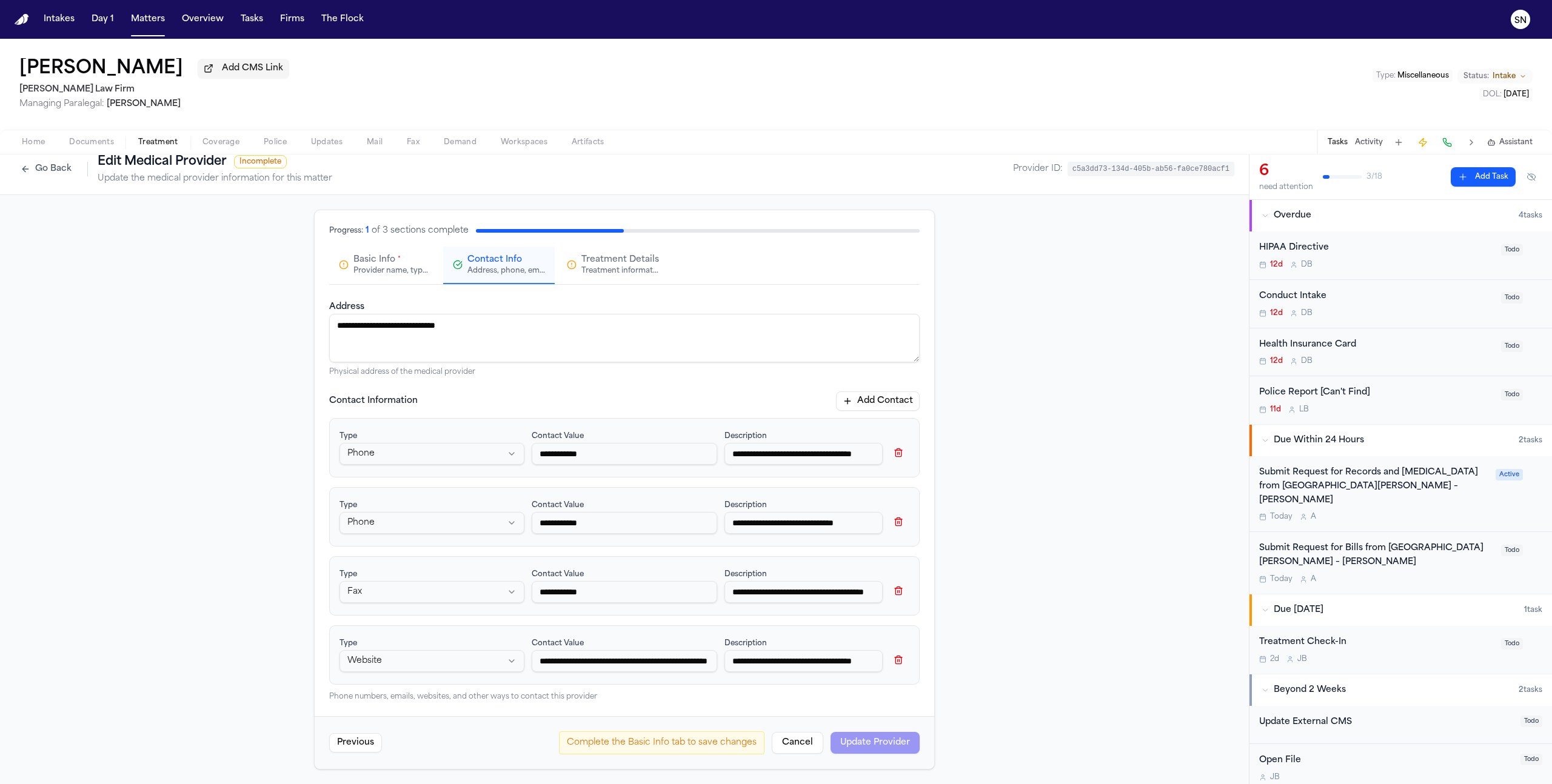
scroll to position [14, 0]
click at [636, 663] on input "**********" at bounding box center [624, 661] width 185 height 22
click at [634, 663] on input "**********" at bounding box center [624, 661] width 185 height 22
click at [634, 663] on input "**********" at bounding box center [624, 661] width 185 height 22
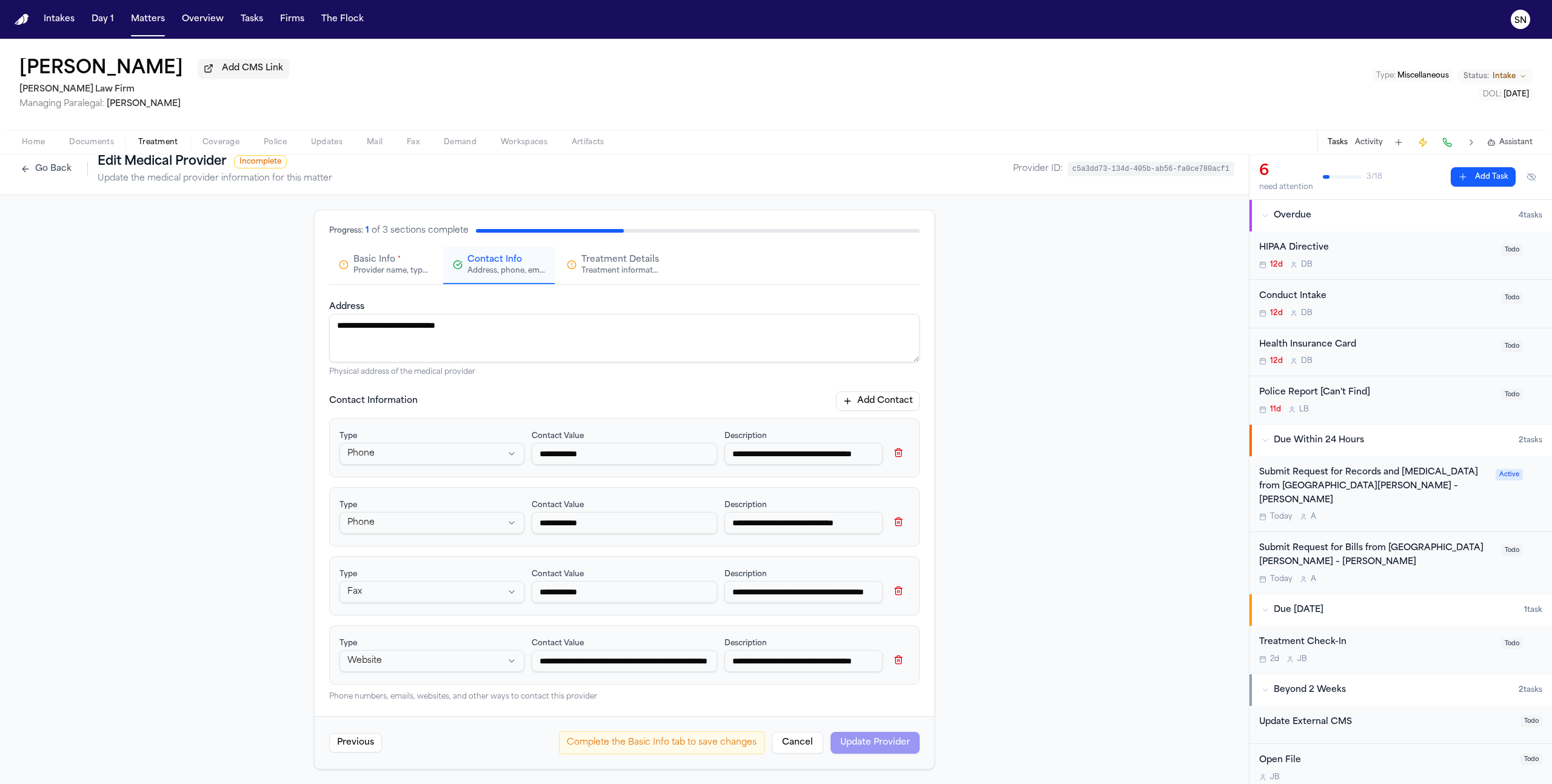
click at [804, 658] on input "**********" at bounding box center [804, 661] width 159 height 22
click at [804, 658] on input "**********" at bounding box center [804, 661] width 159 height 22
click at [804, 658] on input "**********" at bounding box center [804, 661] width 159 height 22
click at [776, 522] on input "**********" at bounding box center [804, 523] width 159 height 22
click at [775, 522] on input "**********" at bounding box center [804, 523] width 159 height 22
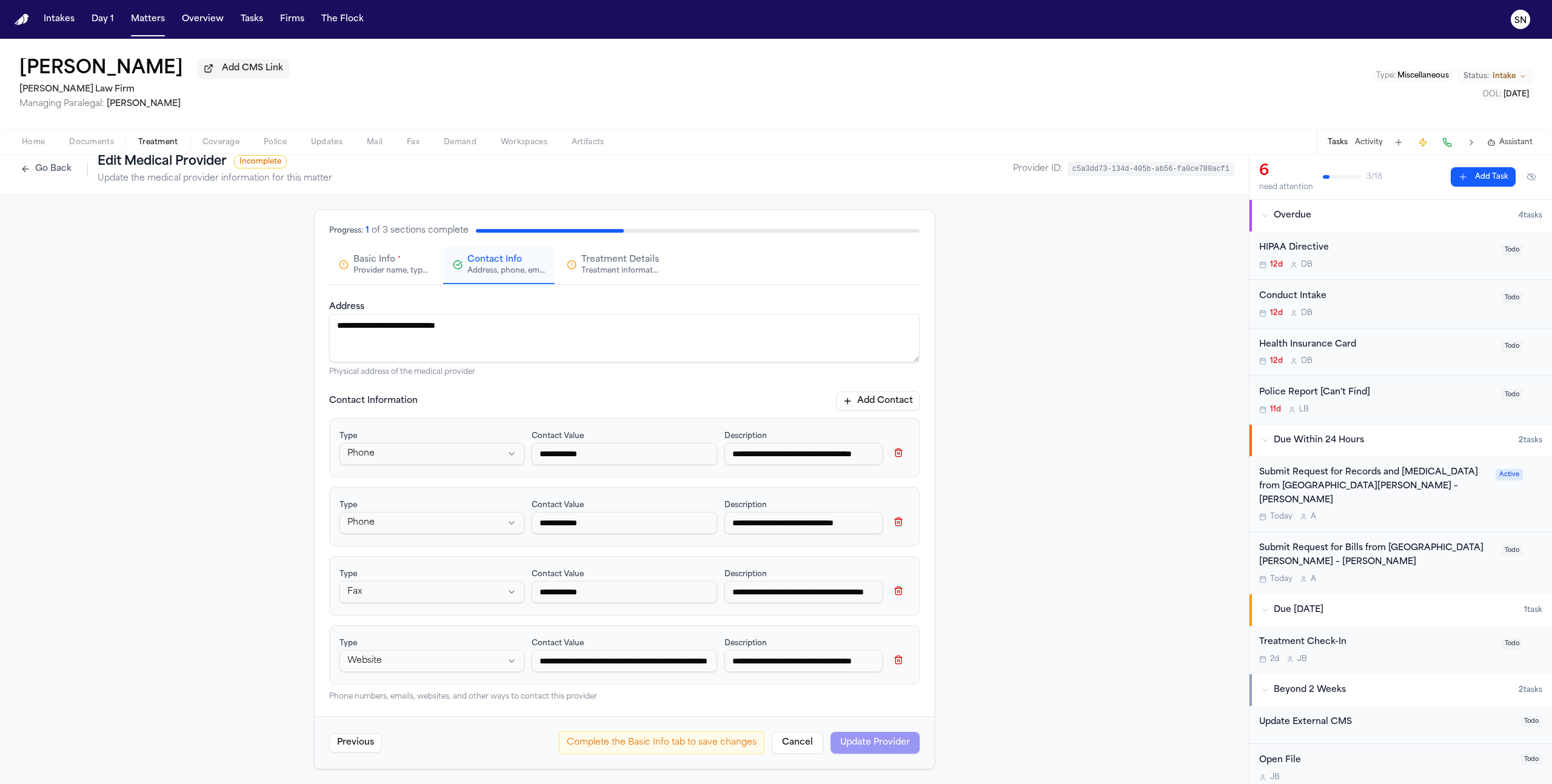
click at [774, 523] on input "**********" at bounding box center [804, 523] width 159 height 22
click at [796, 598] on input "**********" at bounding box center [804, 592] width 159 height 22
click at [796, 598] on input "**********" at bounding box center [804, 592] width 159 height 22
click at [772, 454] on input "**********" at bounding box center [804, 454] width 159 height 22
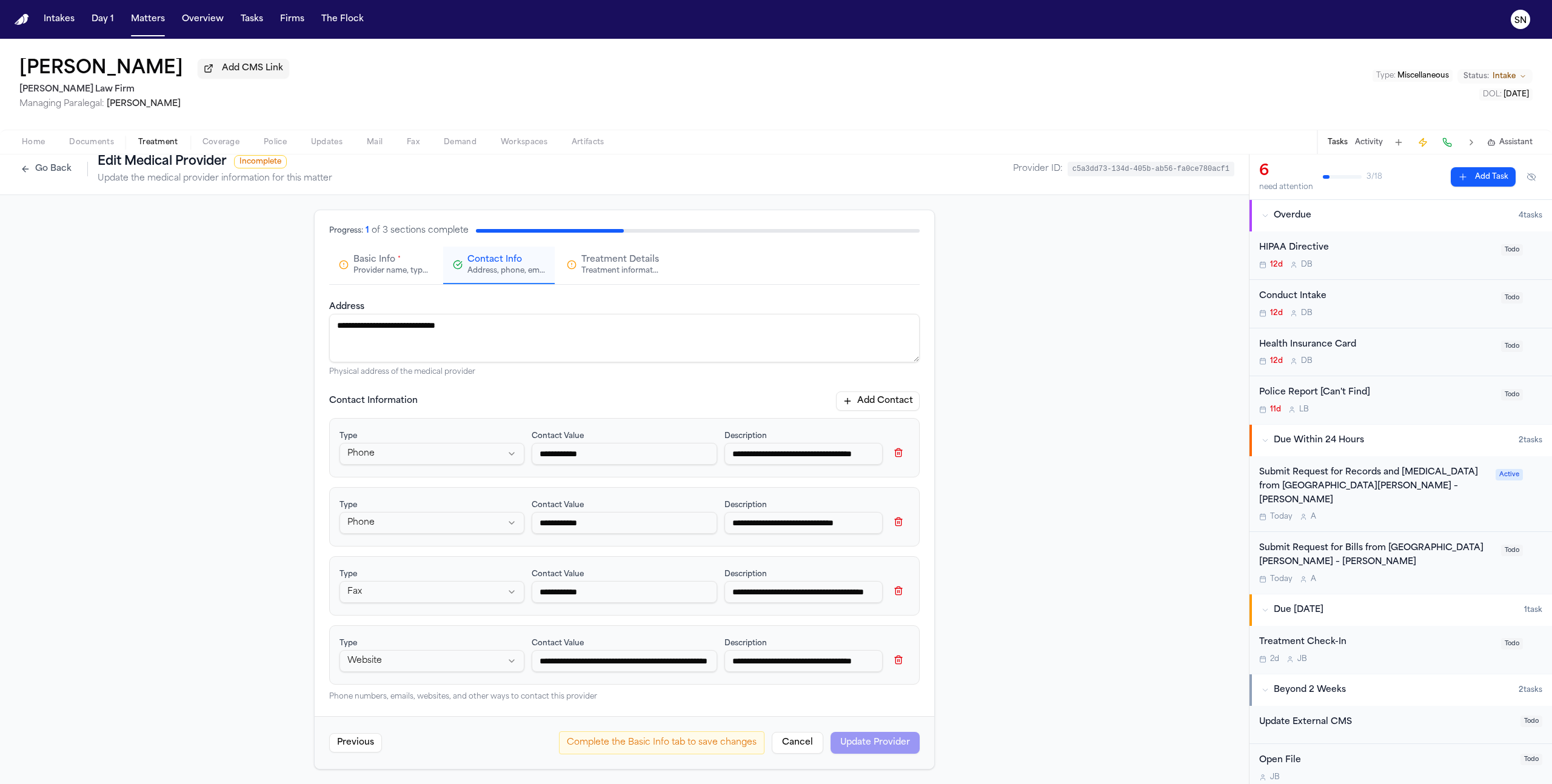
click at [772, 455] on input "**********" at bounding box center [804, 454] width 159 height 22
click at [776, 525] on input "**********" at bounding box center [804, 523] width 159 height 22
click at [776, 526] on input "**********" at bounding box center [804, 523] width 159 height 22
click at [776, 525] on input "**********" at bounding box center [804, 523] width 159 height 22
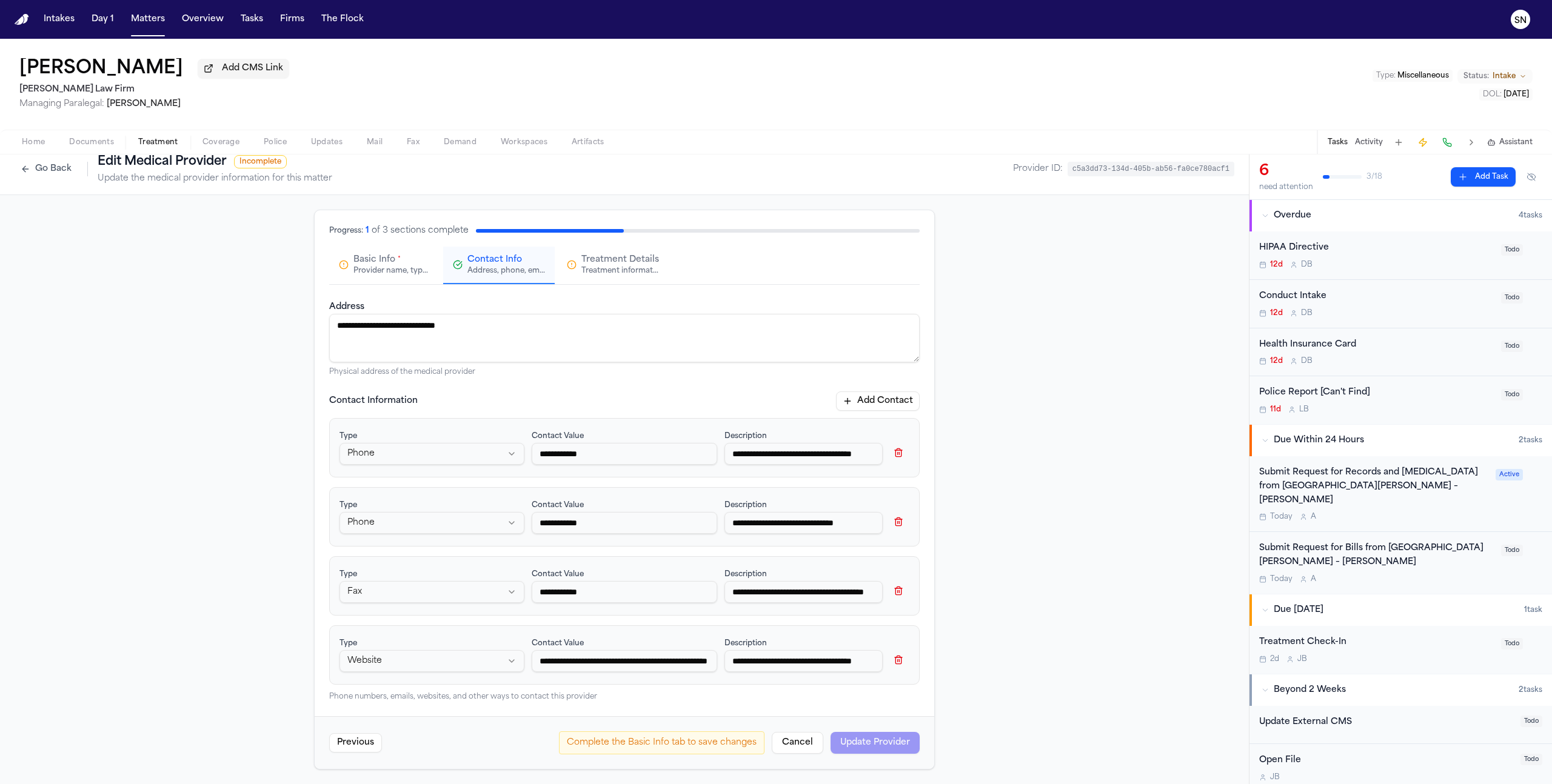
click at [801, 595] on input "**********" at bounding box center [804, 592] width 159 height 22
click at [801, 595] on input "**********" at bounding box center [804, 592] width 159 height 22
click at [800, 590] on input "**********" at bounding box center [804, 592] width 159 height 22
drag, startPoint x: 800, startPoint y: 590, endPoint x: 862, endPoint y: 590, distance: 62.0
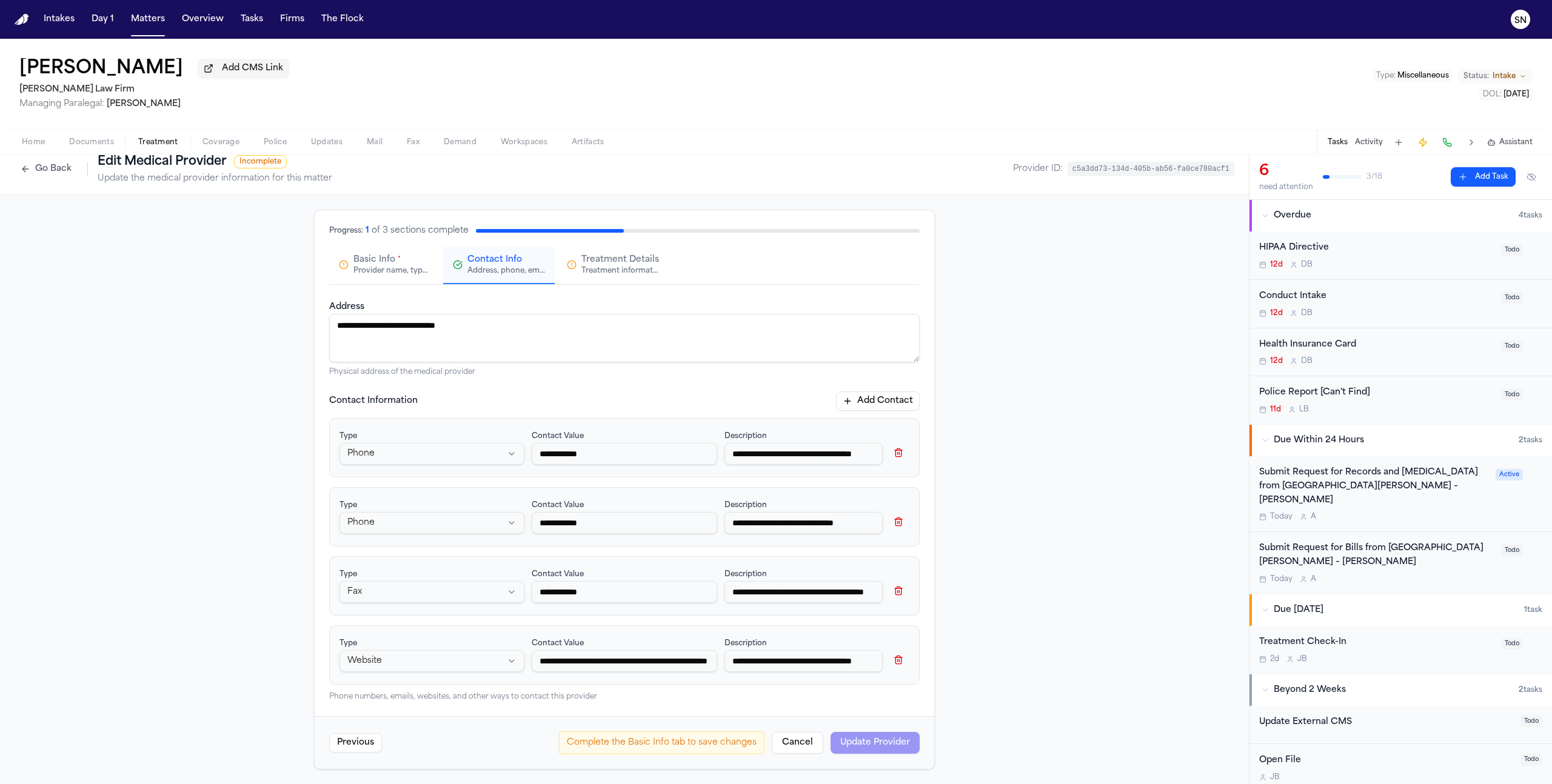
click at [862, 590] on input "**********" at bounding box center [804, 592] width 159 height 22
click at [852, 591] on input "**********" at bounding box center [804, 592] width 159 height 22
click at [851, 592] on input "**********" at bounding box center [804, 592] width 159 height 22
click at [592, 665] on input "**********" at bounding box center [624, 661] width 185 height 22
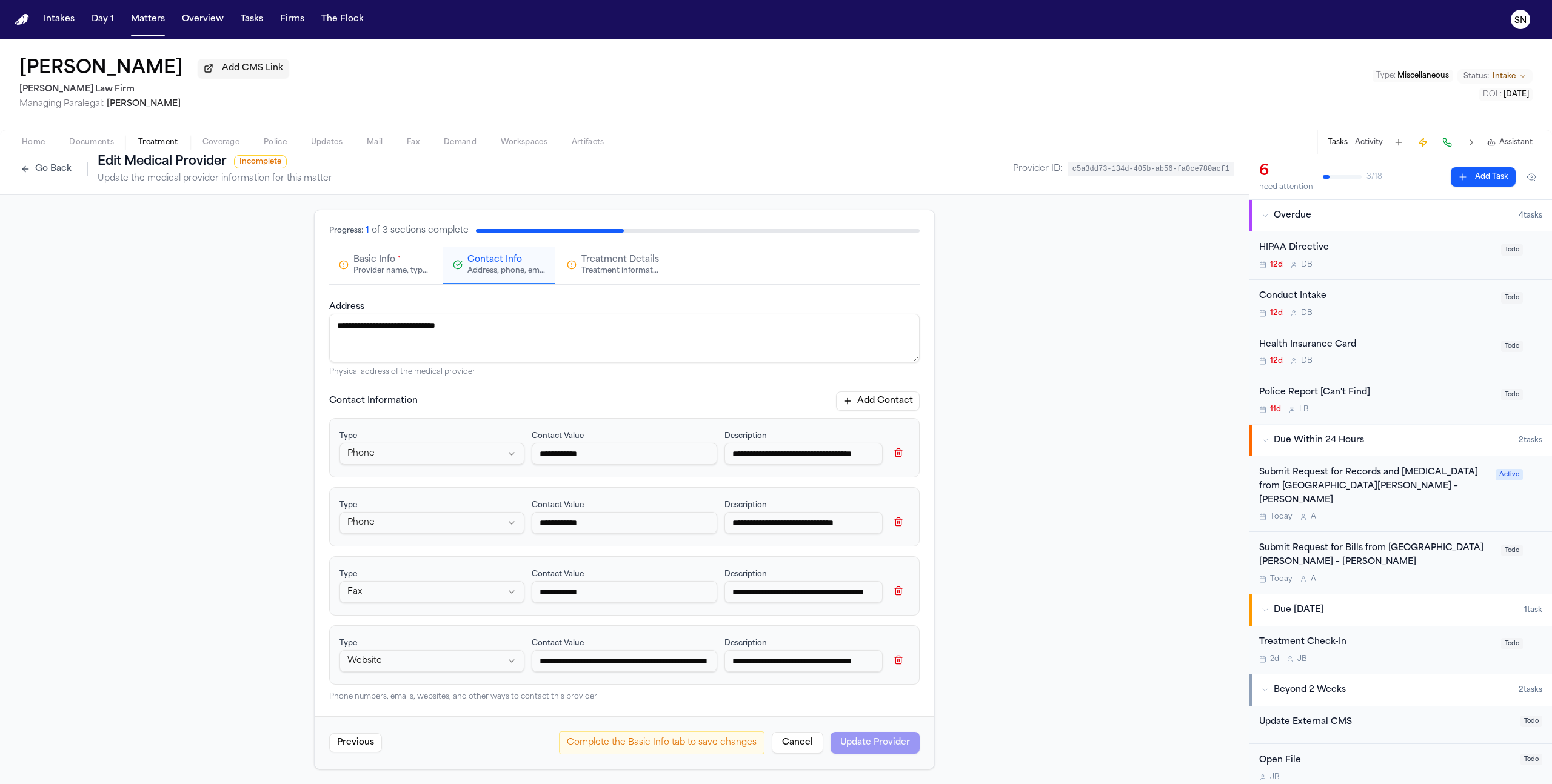
click at [592, 665] on input "**********" at bounding box center [624, 661] width 185 height 22
click at [22, 169] on button "Go Back" at bounding box center [46, 169] width 63 height 19
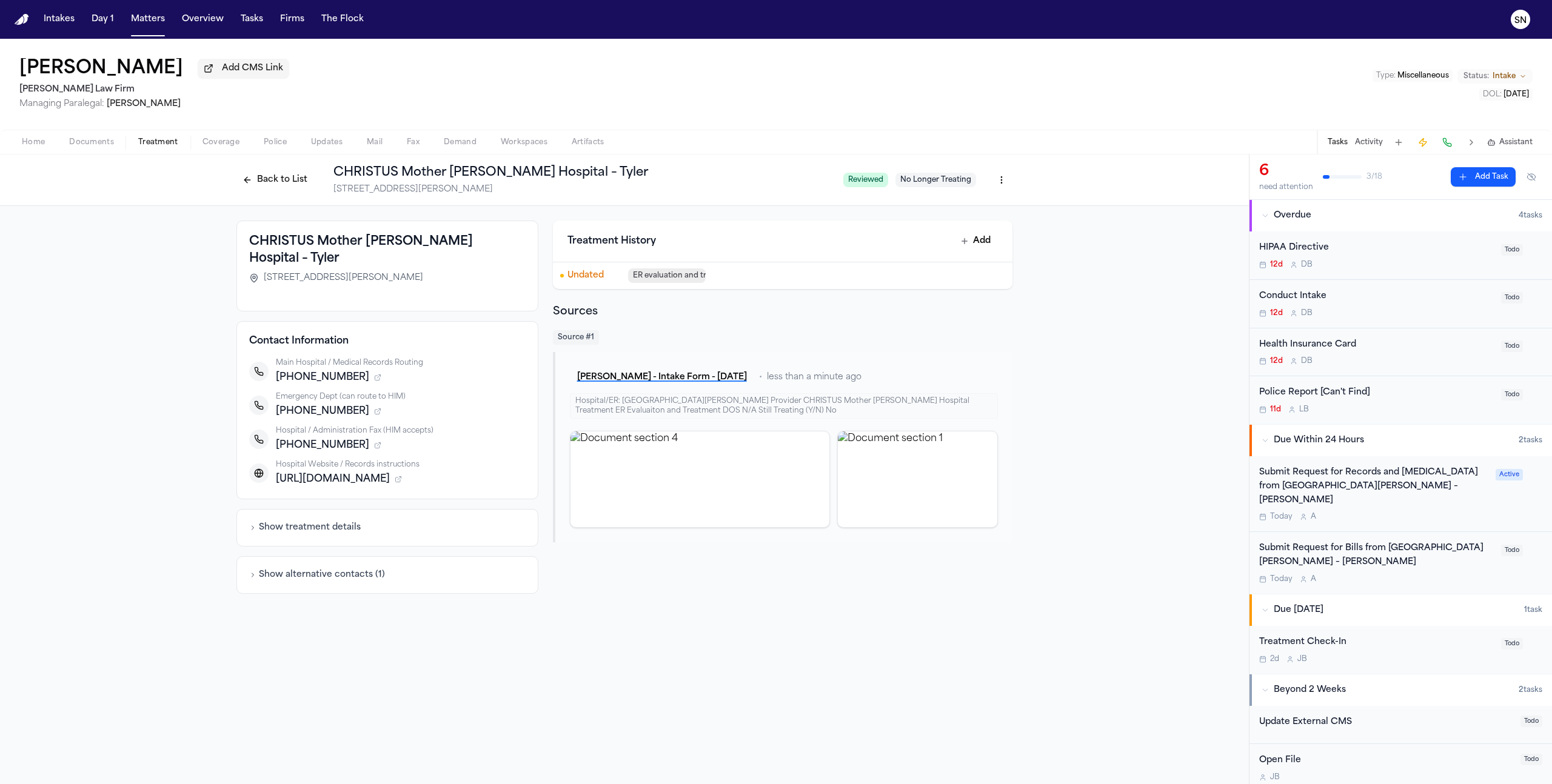
click at [300, 184] on button "Back to List" at bounding box center [275, 179] width 77 height 19
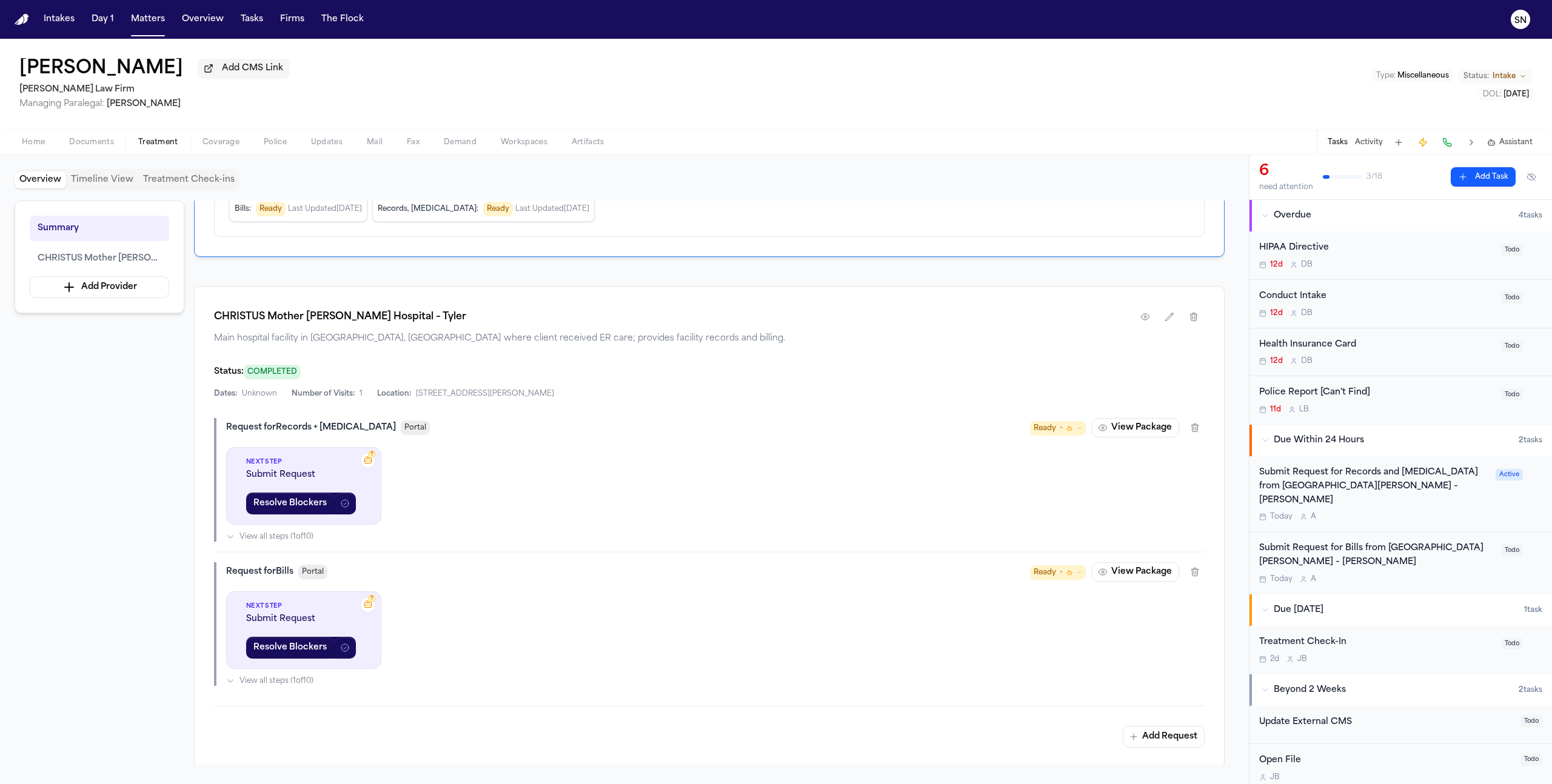
scroll to position [170, 0]
click at [1143, 318] on icon "button" at bounding box center [1144, 314] width 8 height 6
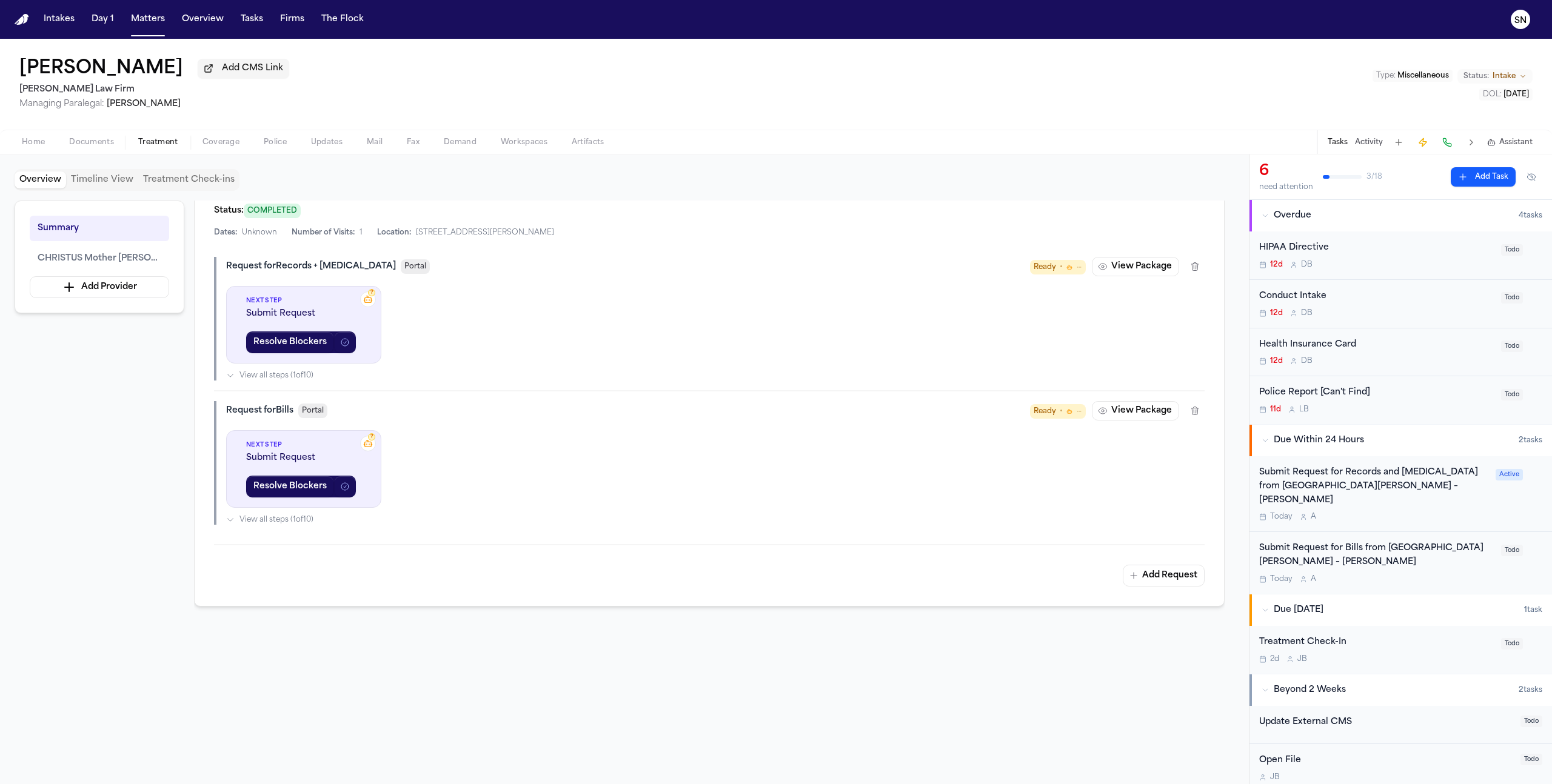
scroll to position [323, 0]
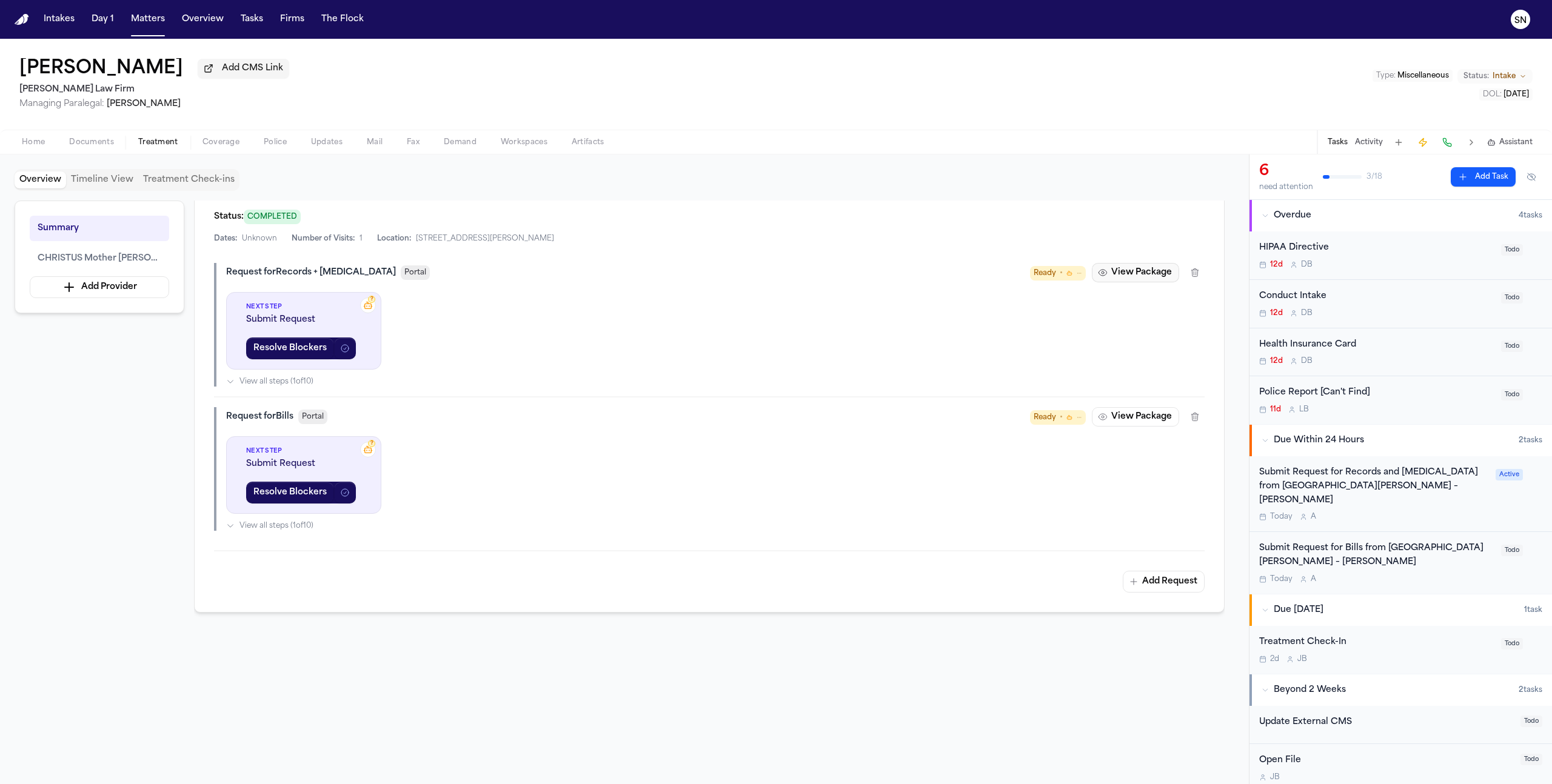
click at [1128, 275] on button "View Package" at bounding box center [1136, 273] width 88 height 19
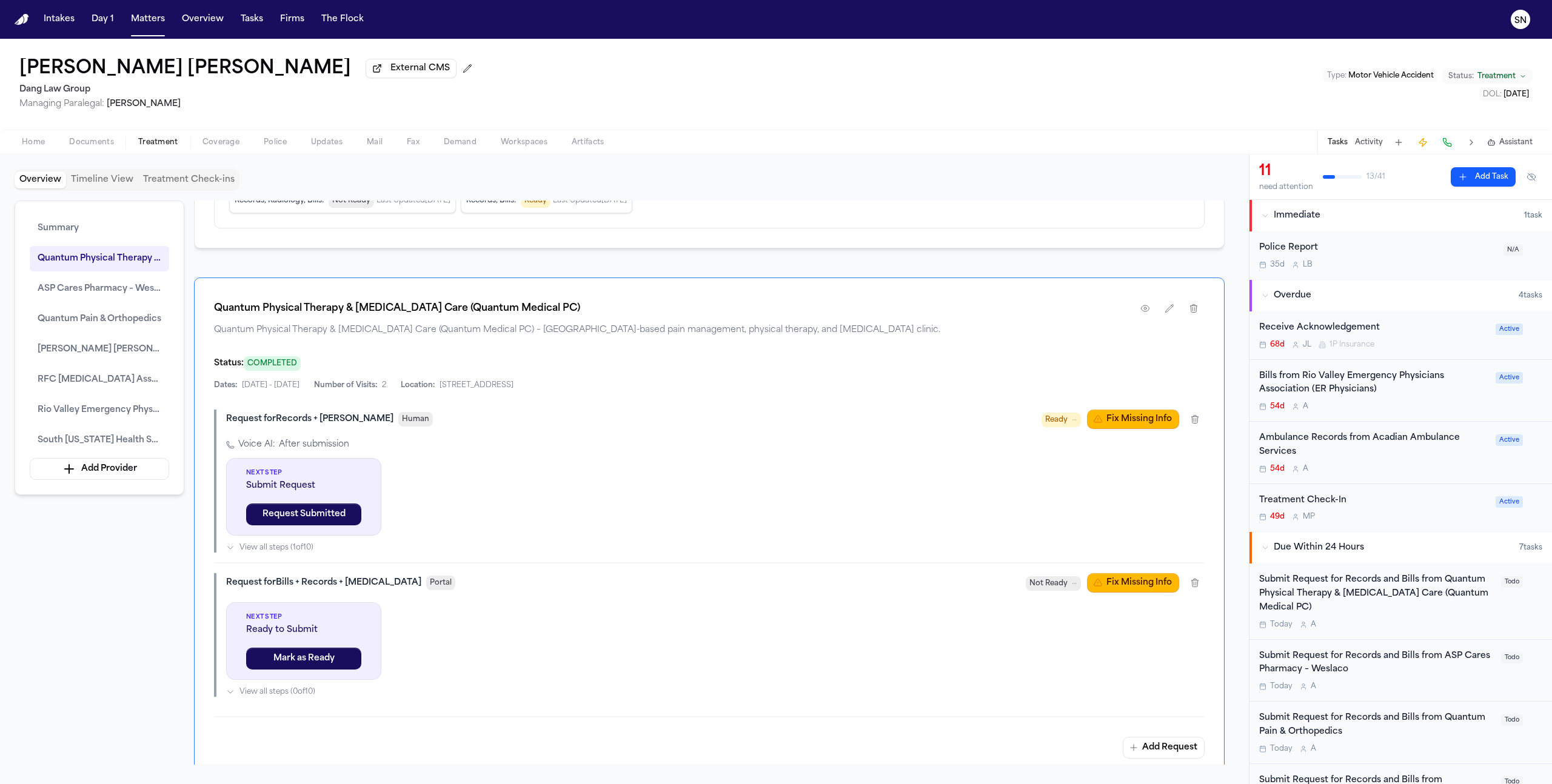
scroll to position [933, 0]
click at [1152, 312] on button "button" at bounding box center [1145, 308] width 22 height 22
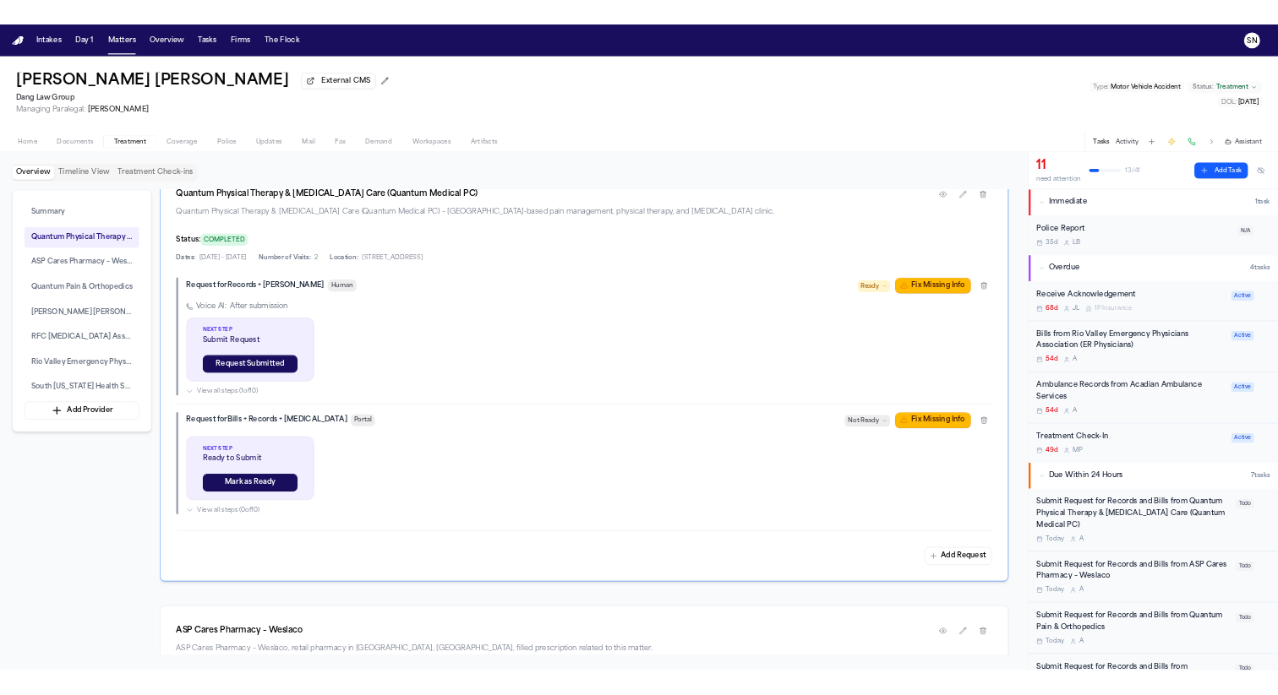
scroll to position [1282, 0]
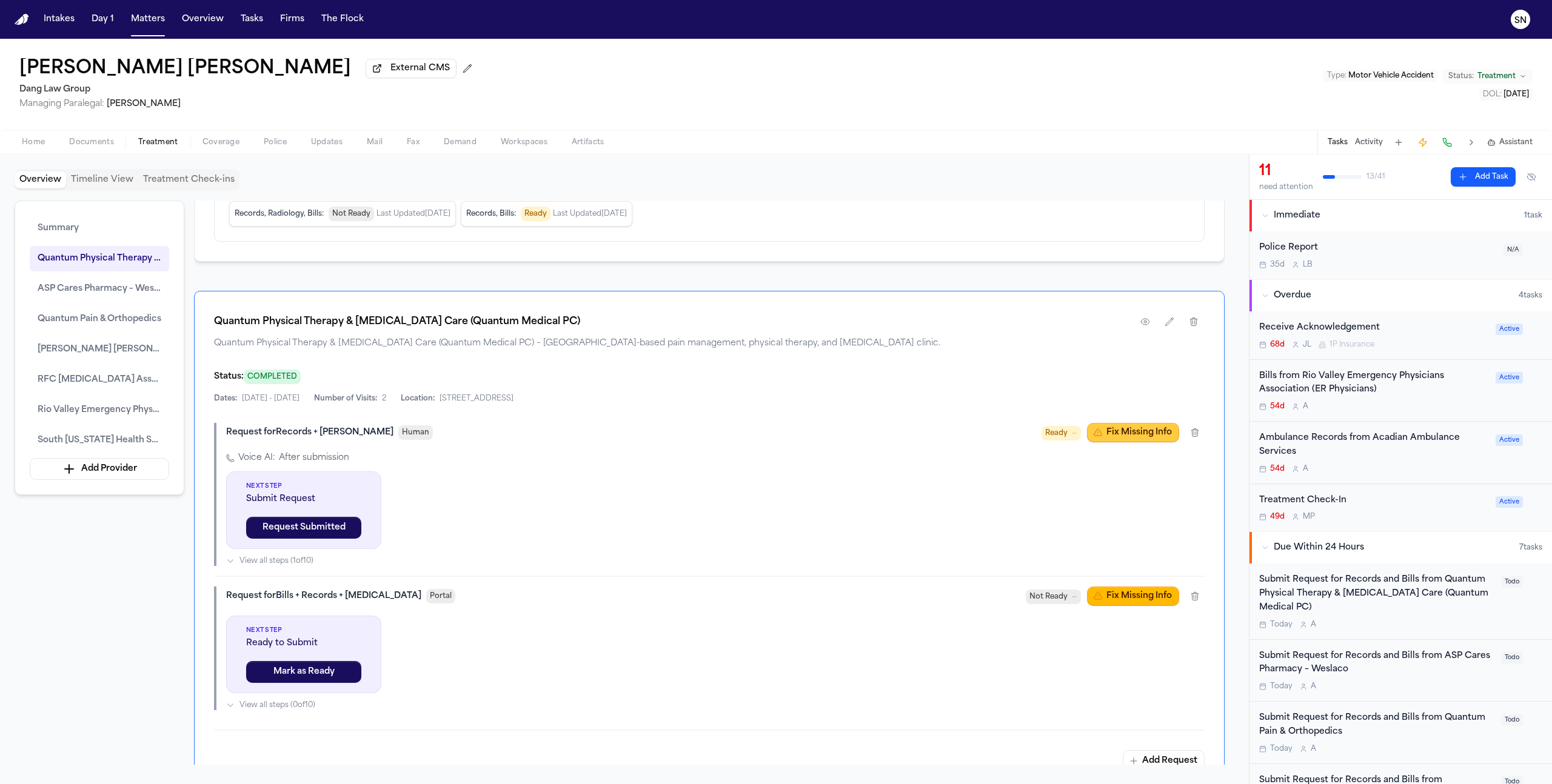
click at [1169, 437] on button "Fix Missing Info" at bounding box center [1133, 433] width 92 height 19
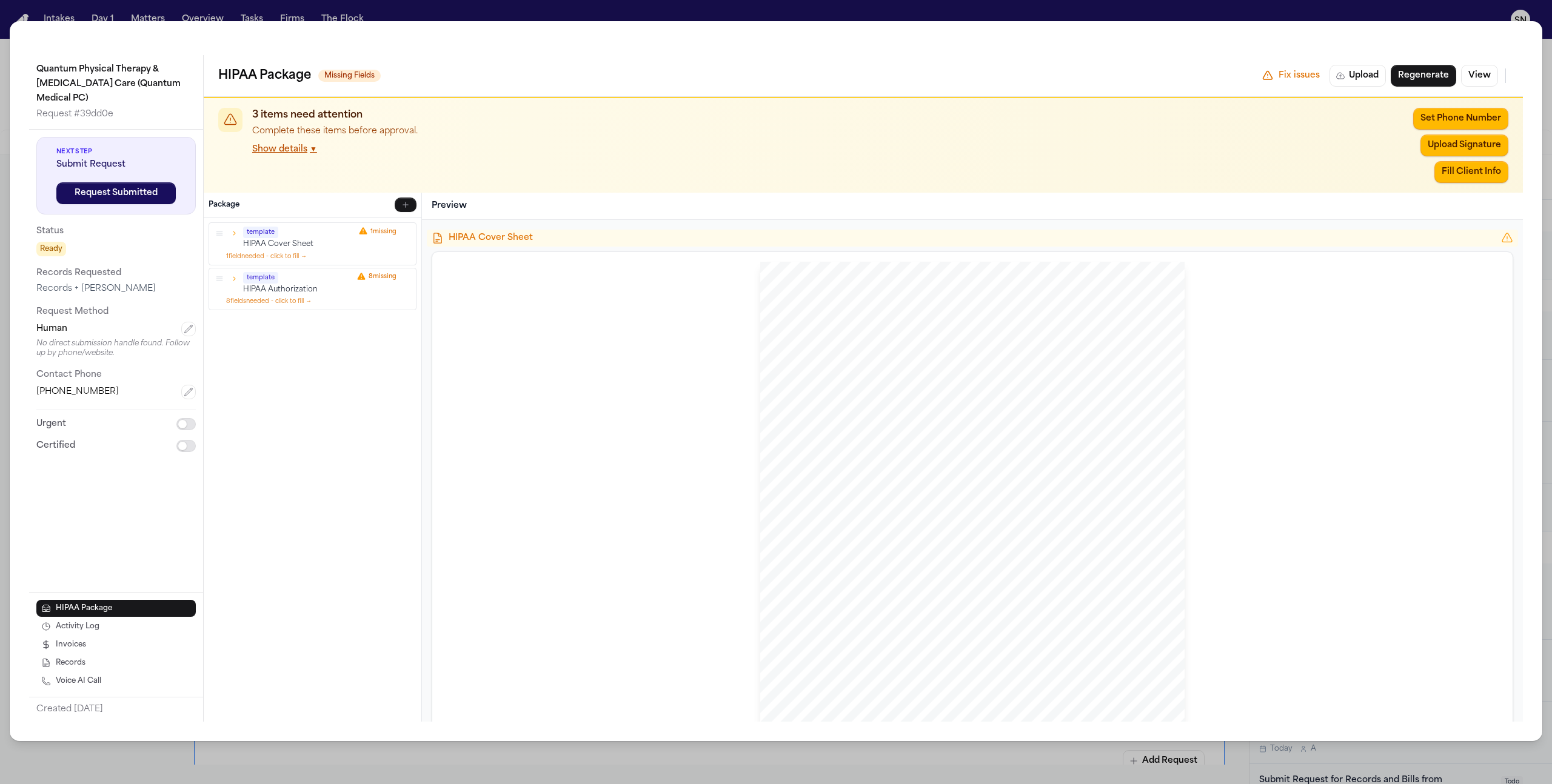
click at [1011, 10] on div "Quantum Physical Therapy & [MEDICAL_DATA] Care (Quantum Medical PC) Request # 3…" at bounding box center [776, 392] width 1552 height 784
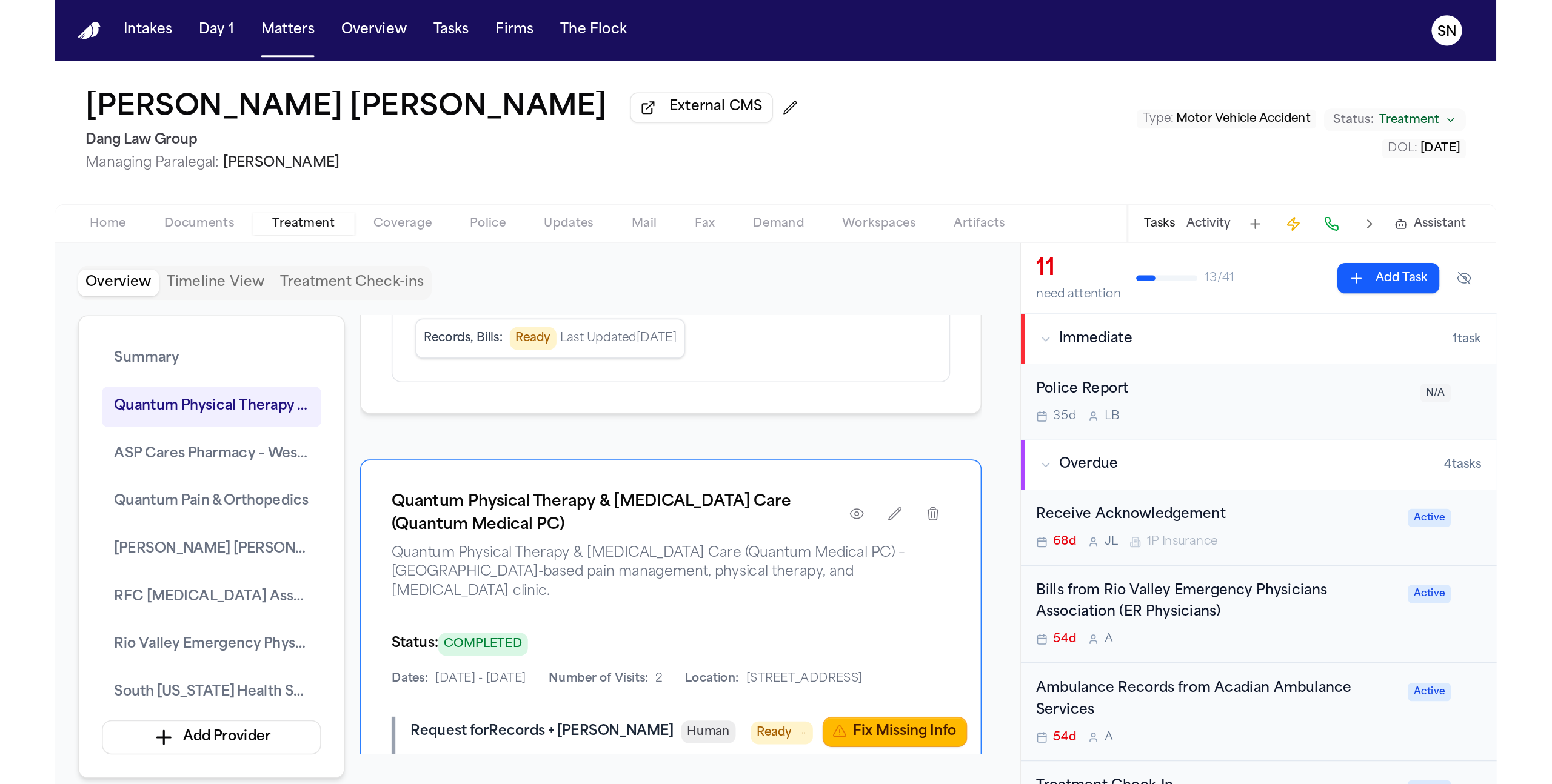
scroll to position [920, 0]
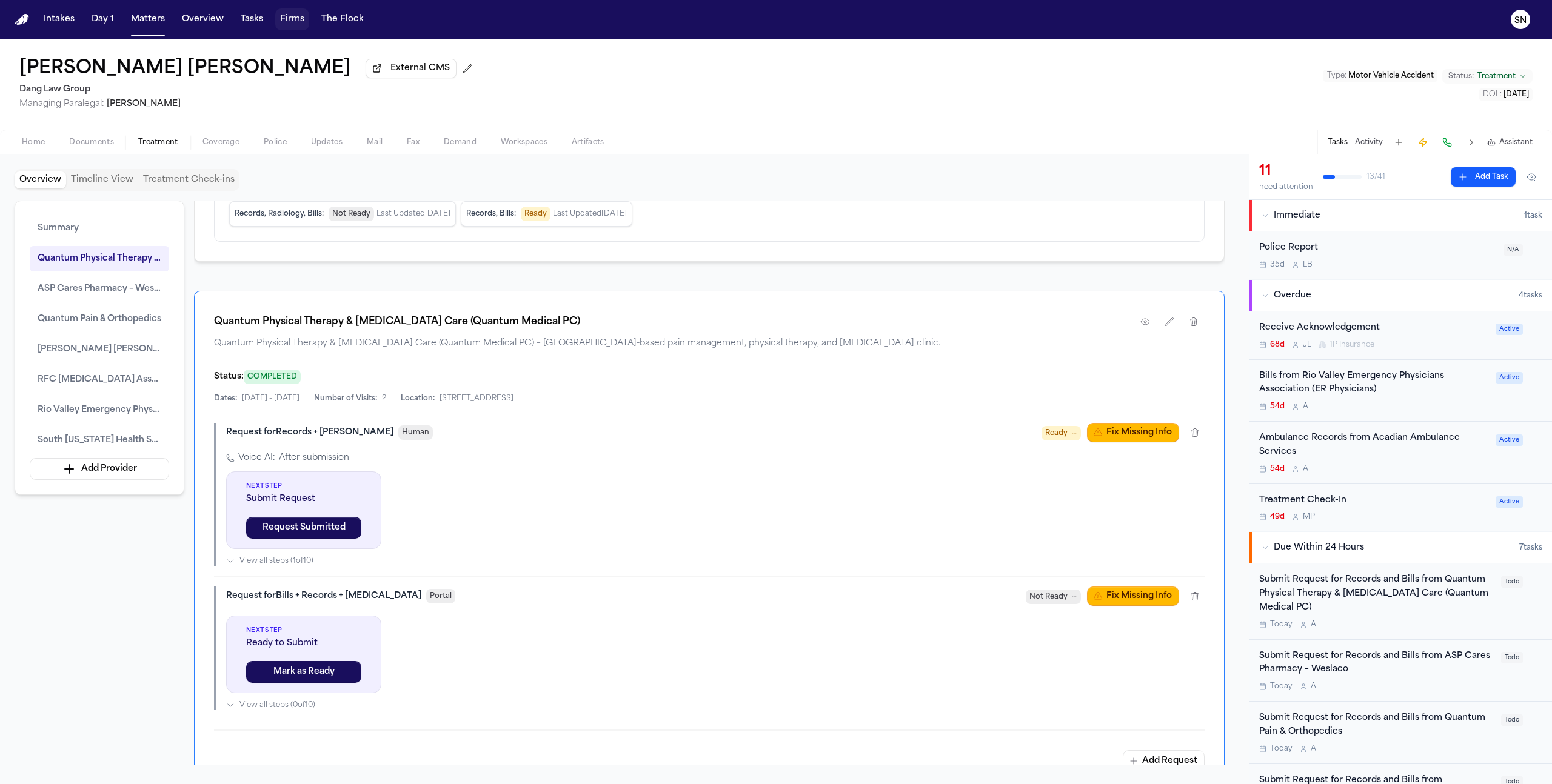
click at [291, 19] on button "Firms" at bounding box center [292, 19] width 34 height 22
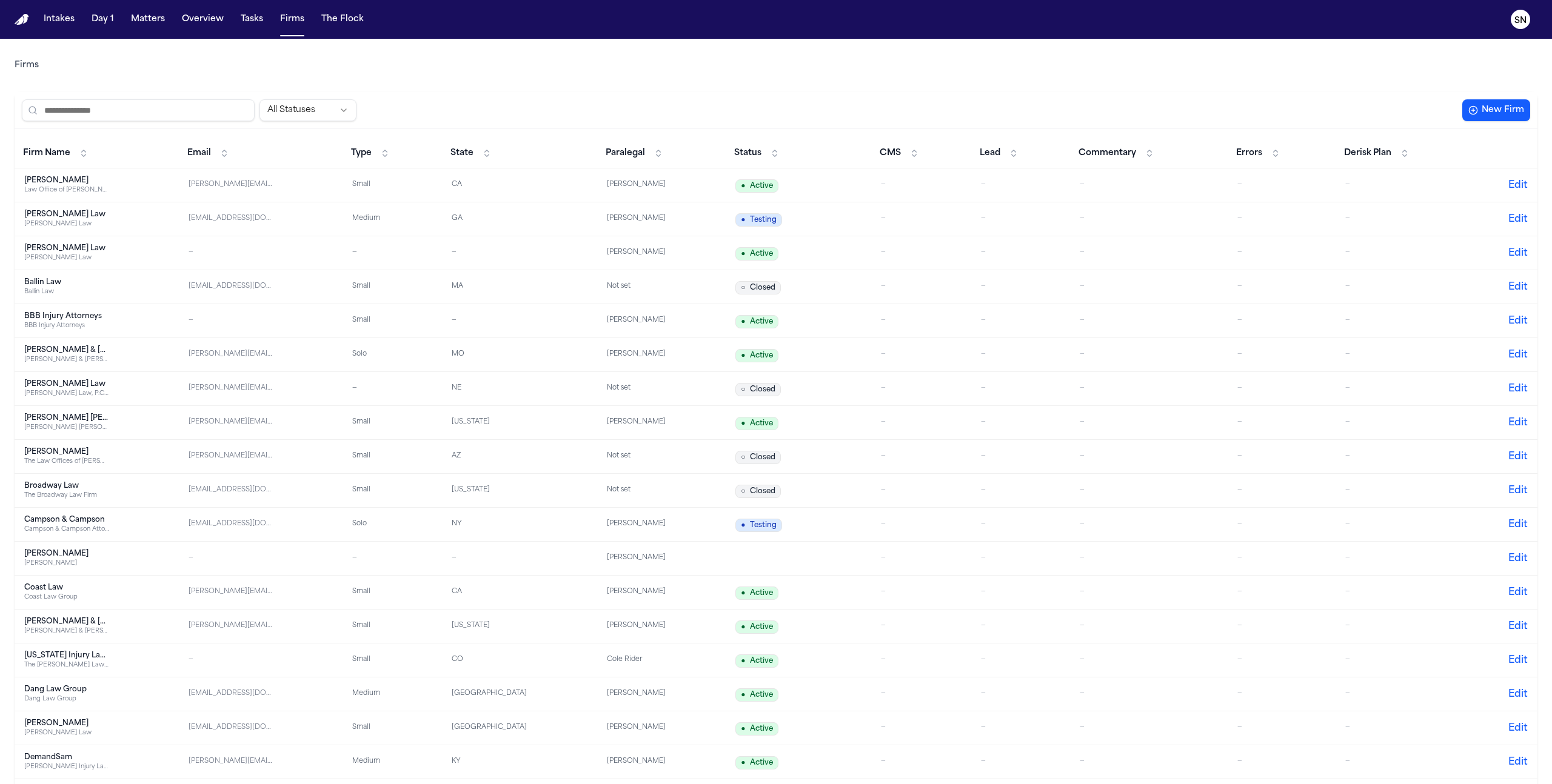
click at [182, 103] on input "search" at bounding box center [138, 110] width 232 height 22
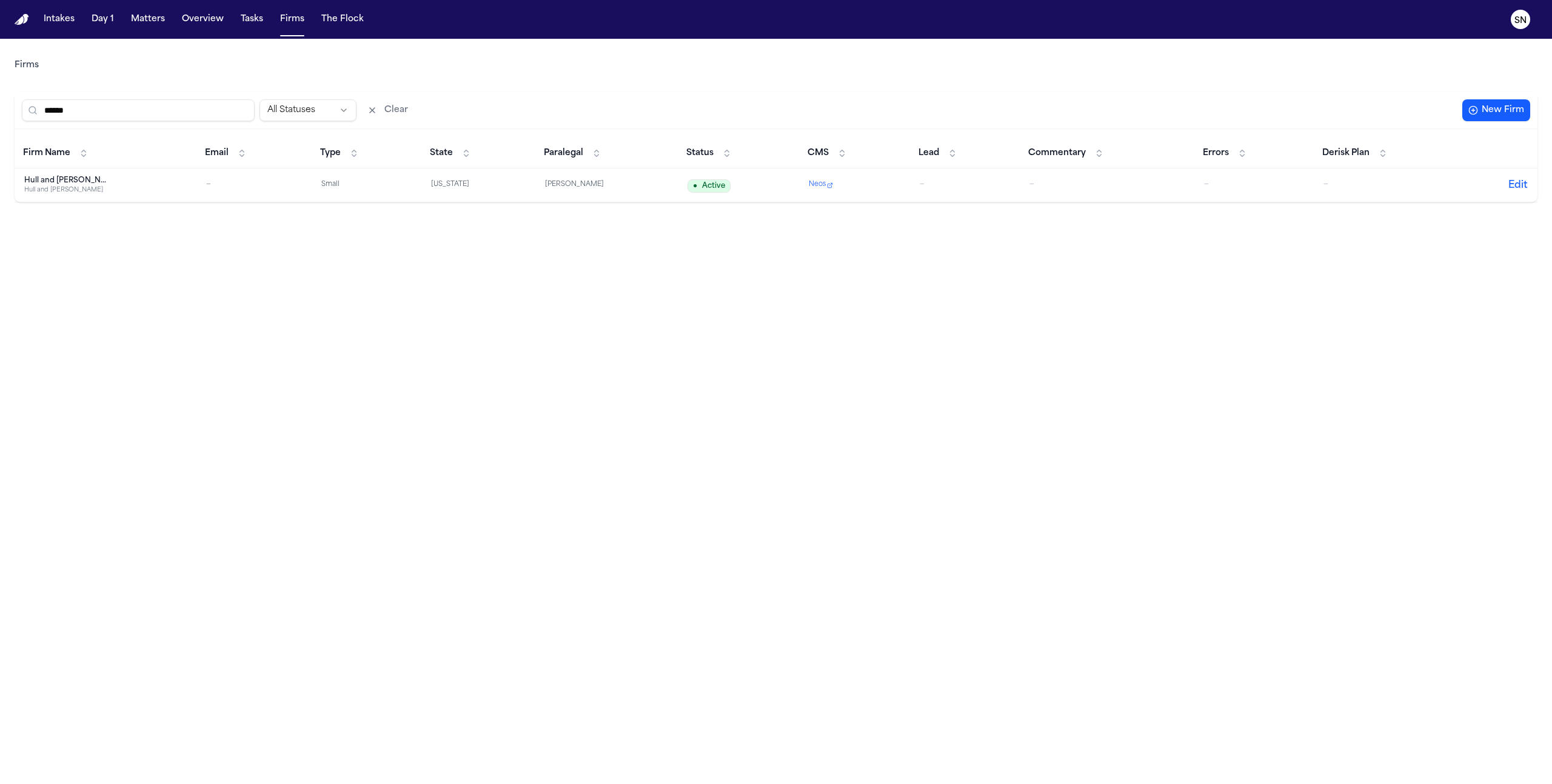
type input "******"
click at [80, 178] on div "Hull and [PERSON_NAME]" at bounding box center [67, 181] width 85 height 10
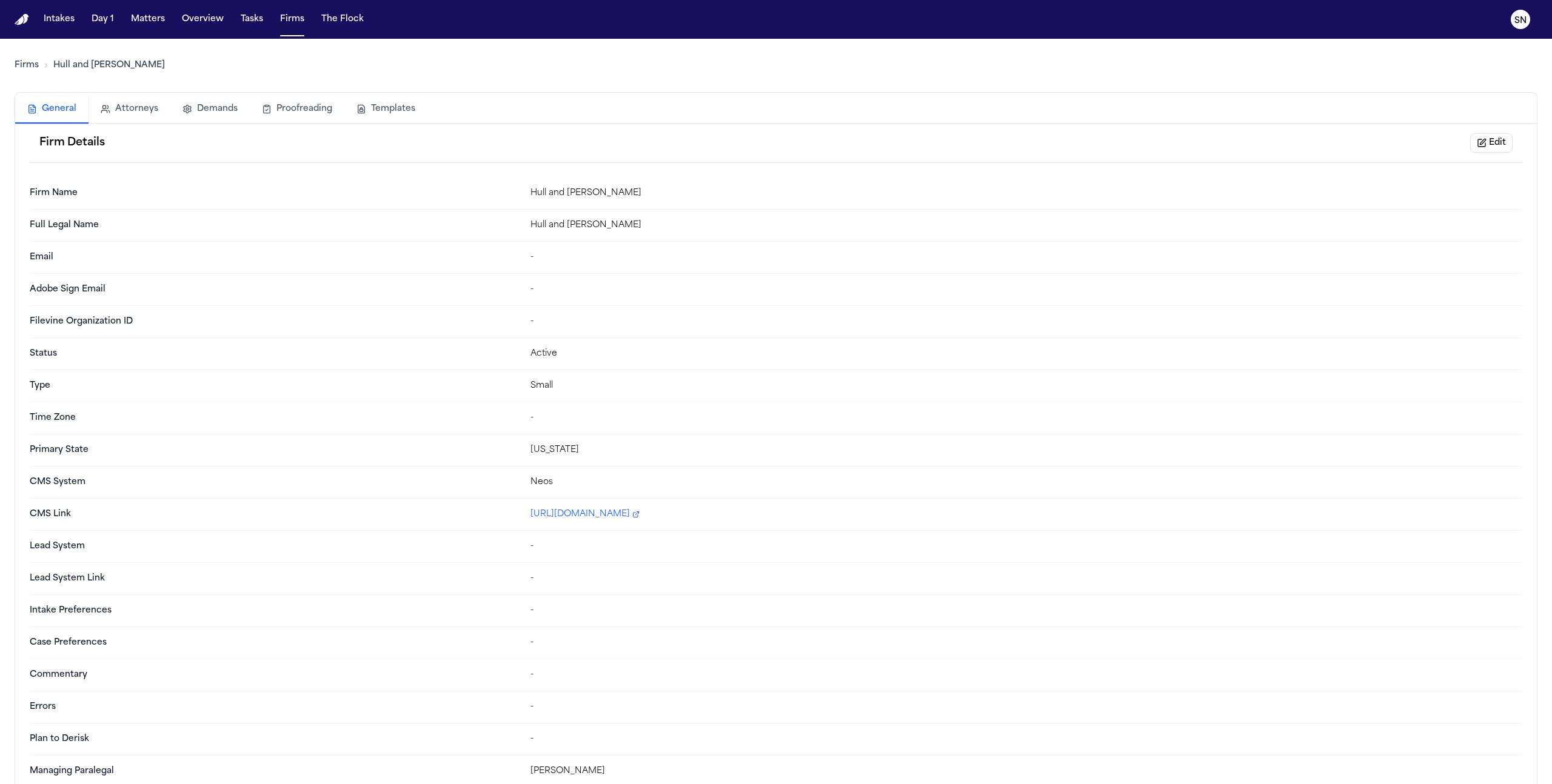
click at [387, 105] on button "Templates" at bounding box center [386, 109] width 83 height 27
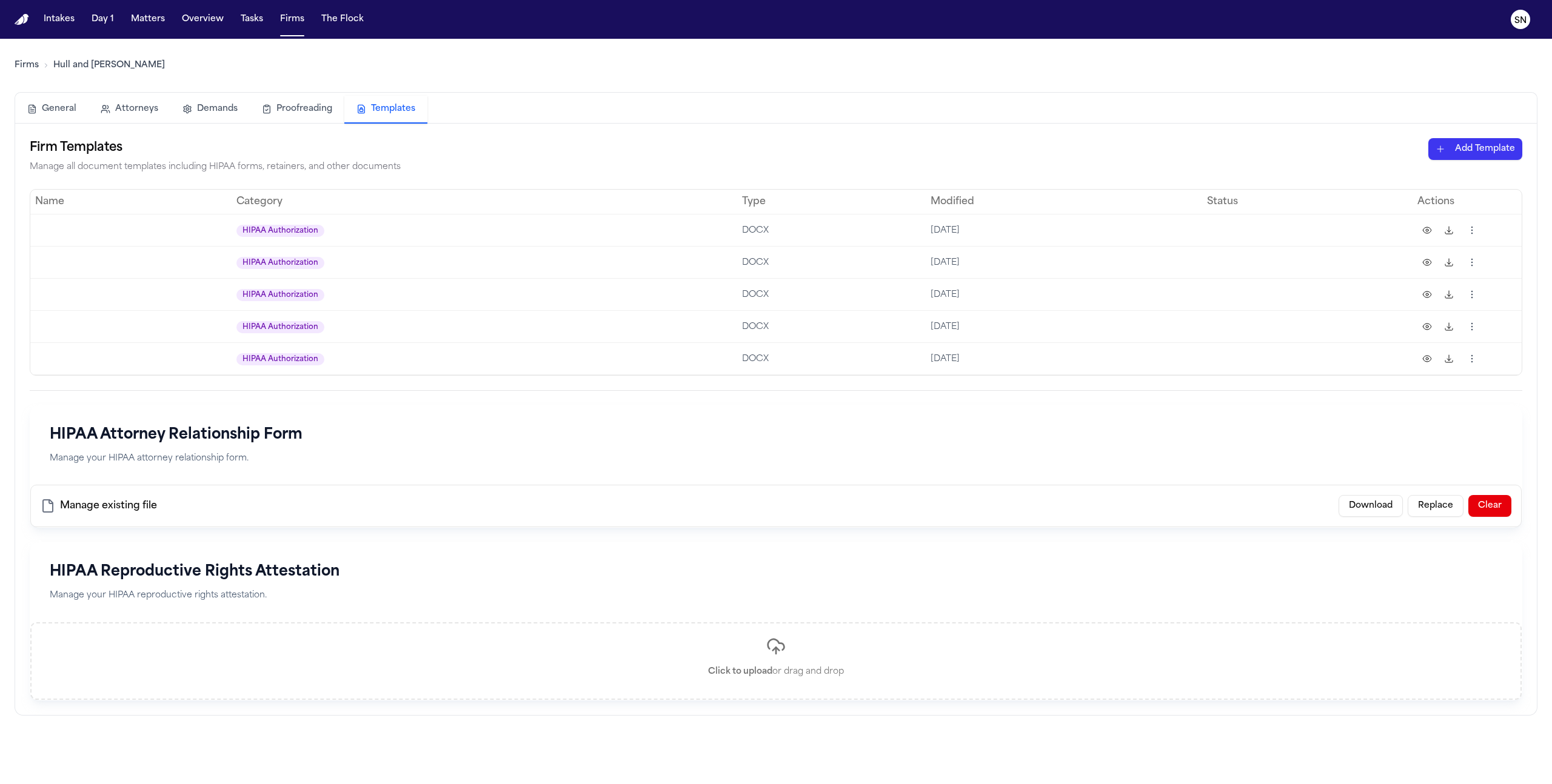
click at [194, 313] on td at bounding box center [131, 326] width 202 height 32
click at [1427, 232] on button at bounding box center [1427, 230] width 19 height 19
click at [1456, 229] on button at bounding box center [1449, 230] width 19 height 19
click at [1464, 226] on html "Template downloaded successfully Intakes Day 1 Matters Overview Tasks Firms The…" at bounding box center [776, 392] width 1552 height 784
click at [1402, 347] on div "Delete" at bounding box center [1425, 344] width 110 height 19
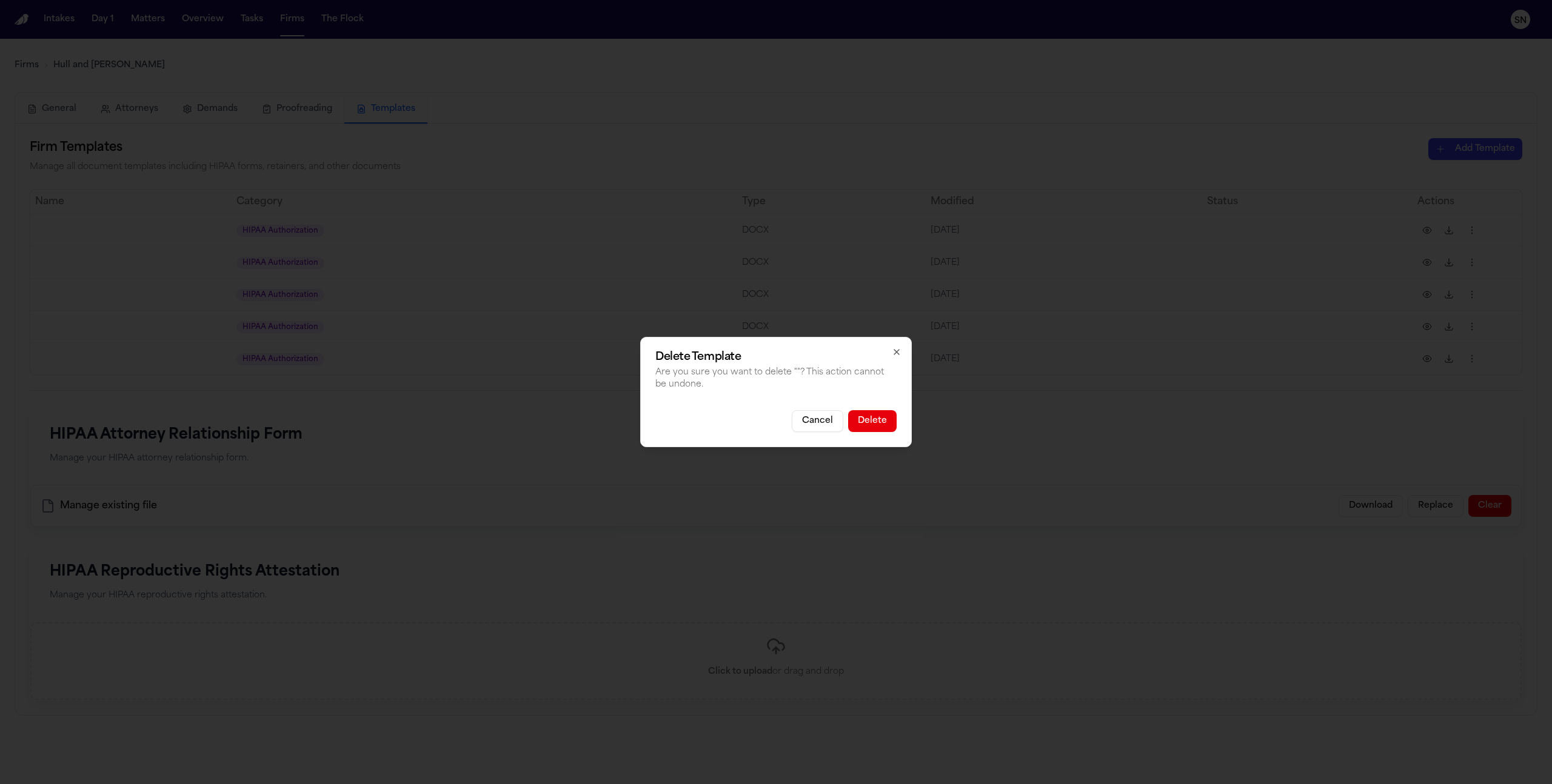
click at [869, 425] on button "Delete" at bounding box center [873, 421] width 49 height 22
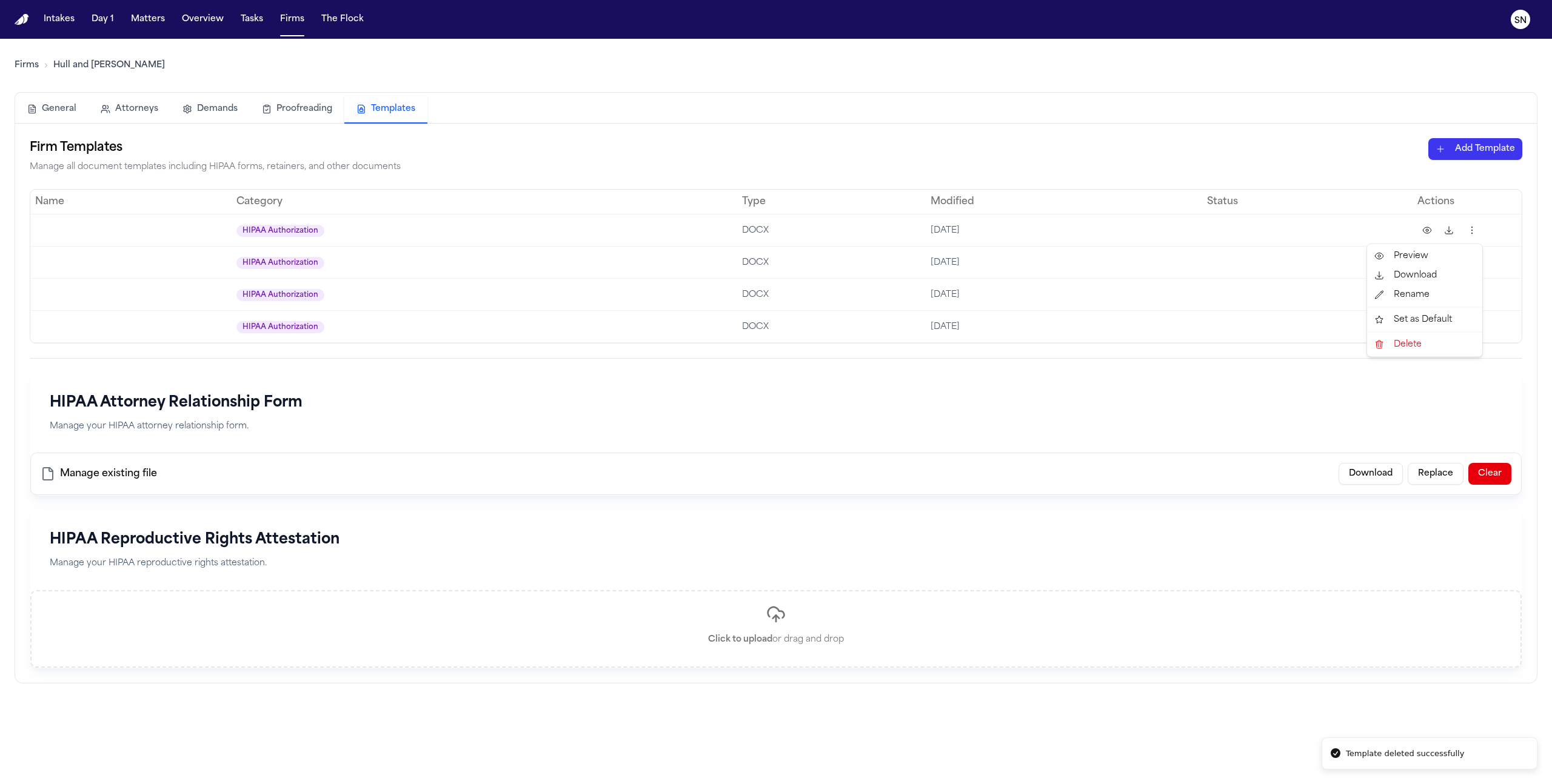
click at [1477, 229] on html "Template deleted successfully Intakes Day 1 Matters Overview Tasks Firms The Fl…" at bounding box center [776, 392] width 1552 height 784
click at [1393, 340] on div "Delete" at bounding box center [1425, 344] width 110 height 19
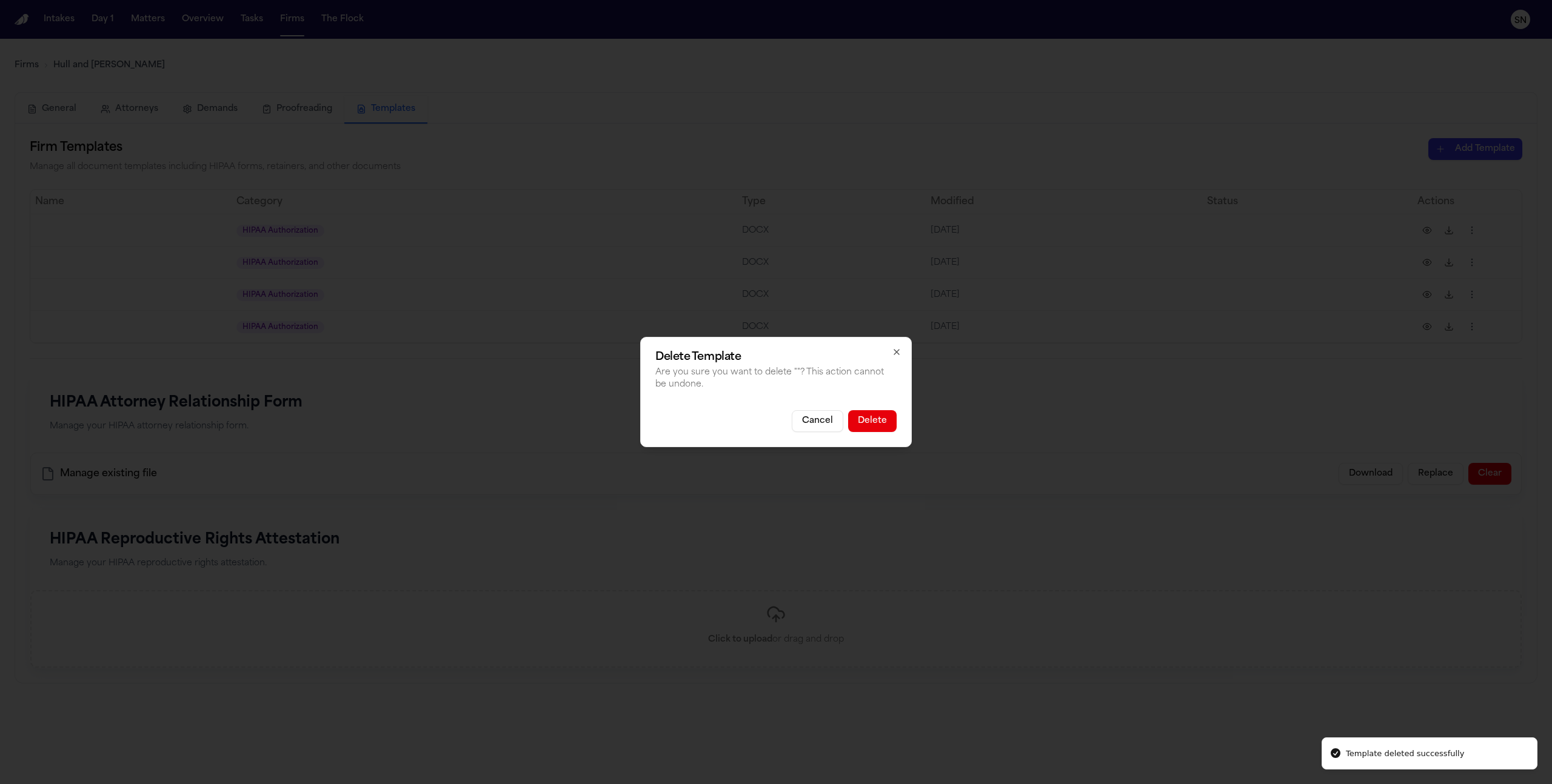
click at [885, 425] on button "Delete" at bounding box center [873, 421] width 49 height 22
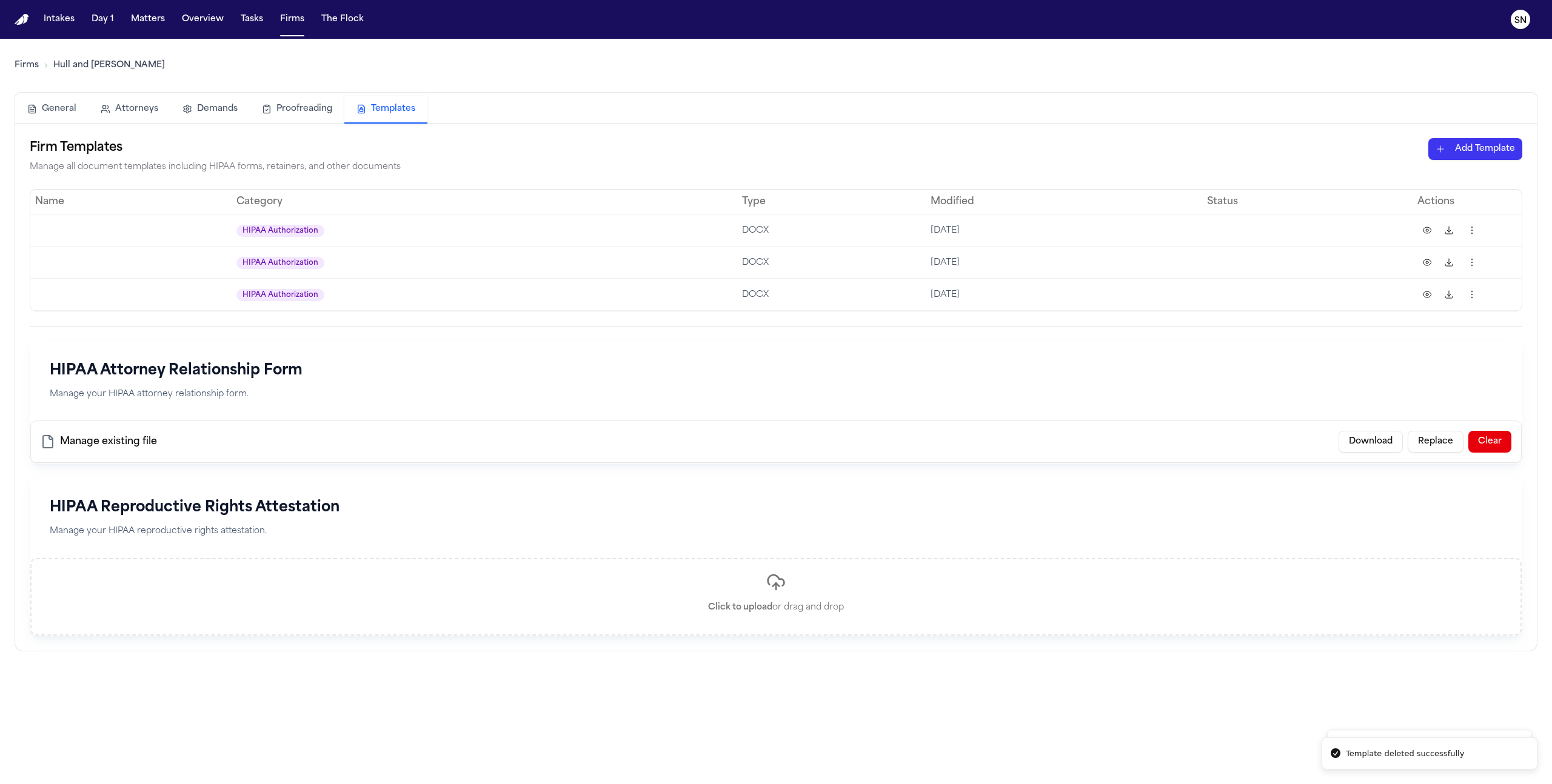
click at [1468, 229] on html "Template deleted successfully Template deleted successfully Intakes Day 1 Matte…" at bounding box center [776, 392] width 1552 height 784
click at [1394, 344] on div "Delete" at bounding box center [1425, 344] width 110 height 19
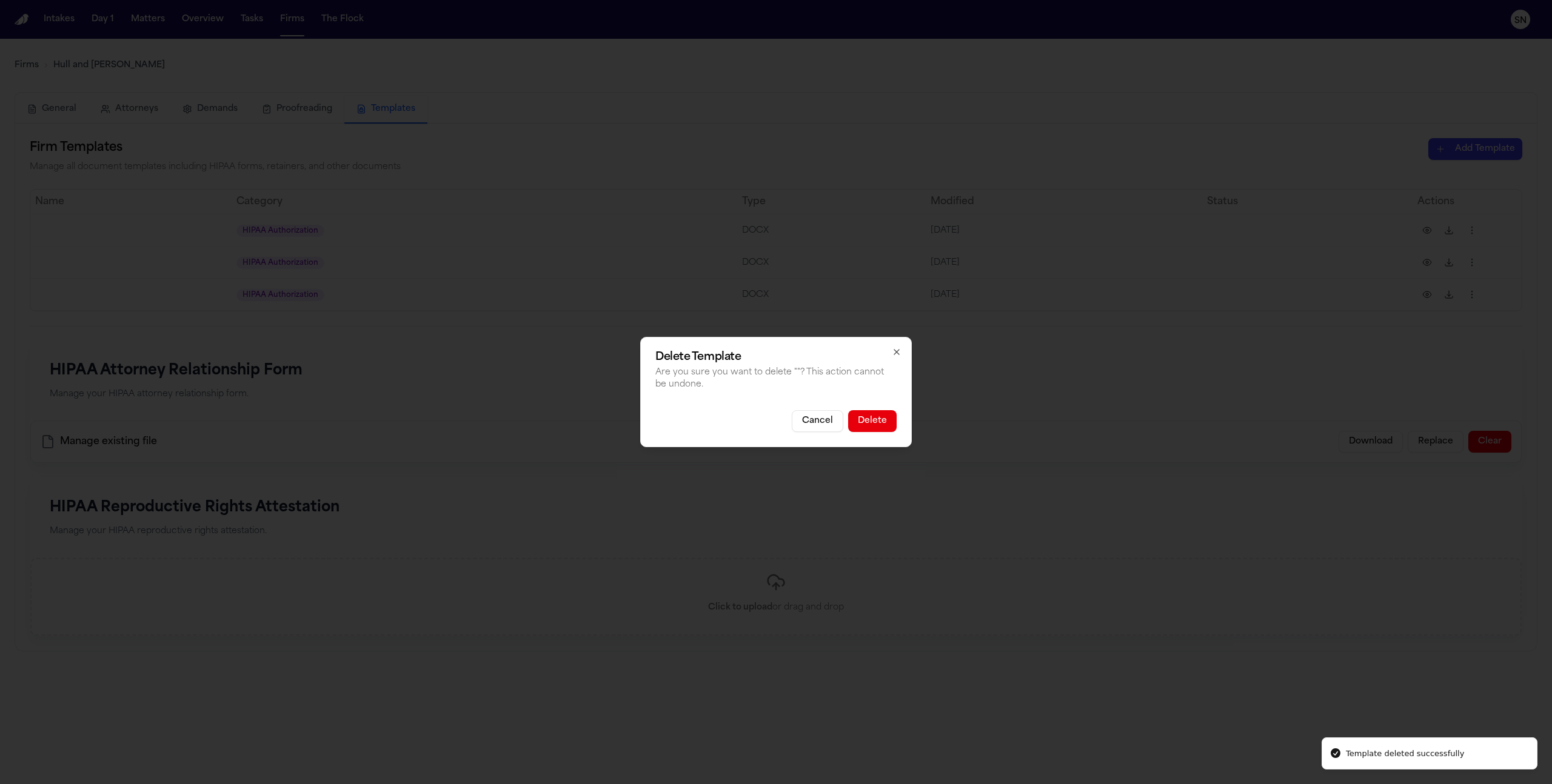
click at [870, 415] on button "Delete" at bounding box center [873, 421] width 49 height 22
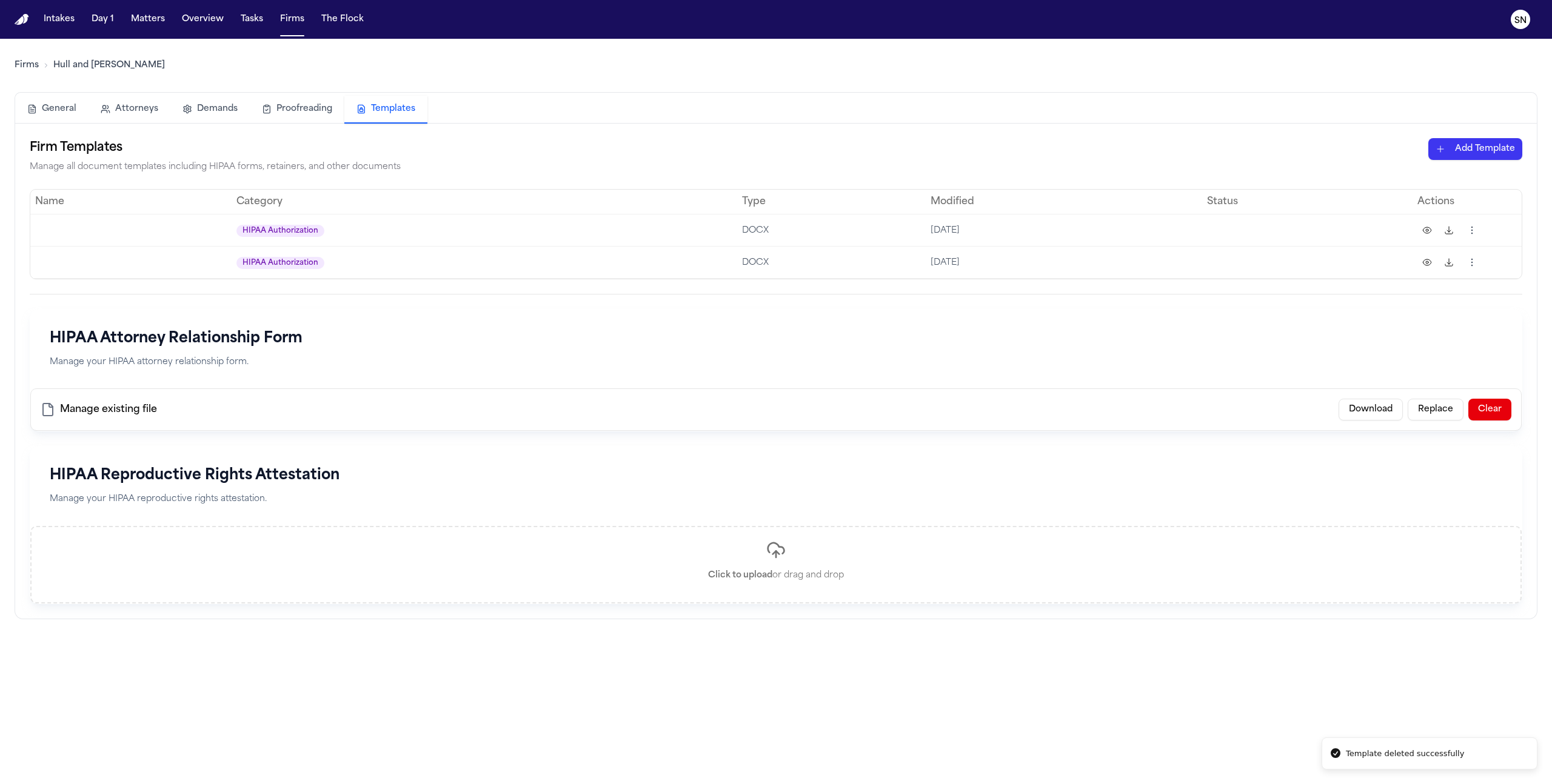
click at [1478, 229] on html "Template deleted successfully Intakes Day 1 Matters Overview Tasks Firms The Fl…" at bounding box center [776, 392] width 1552 height 784
click at [1424, 344] on div "Delete" at bounding box center [1425, 344] width 110 height 19
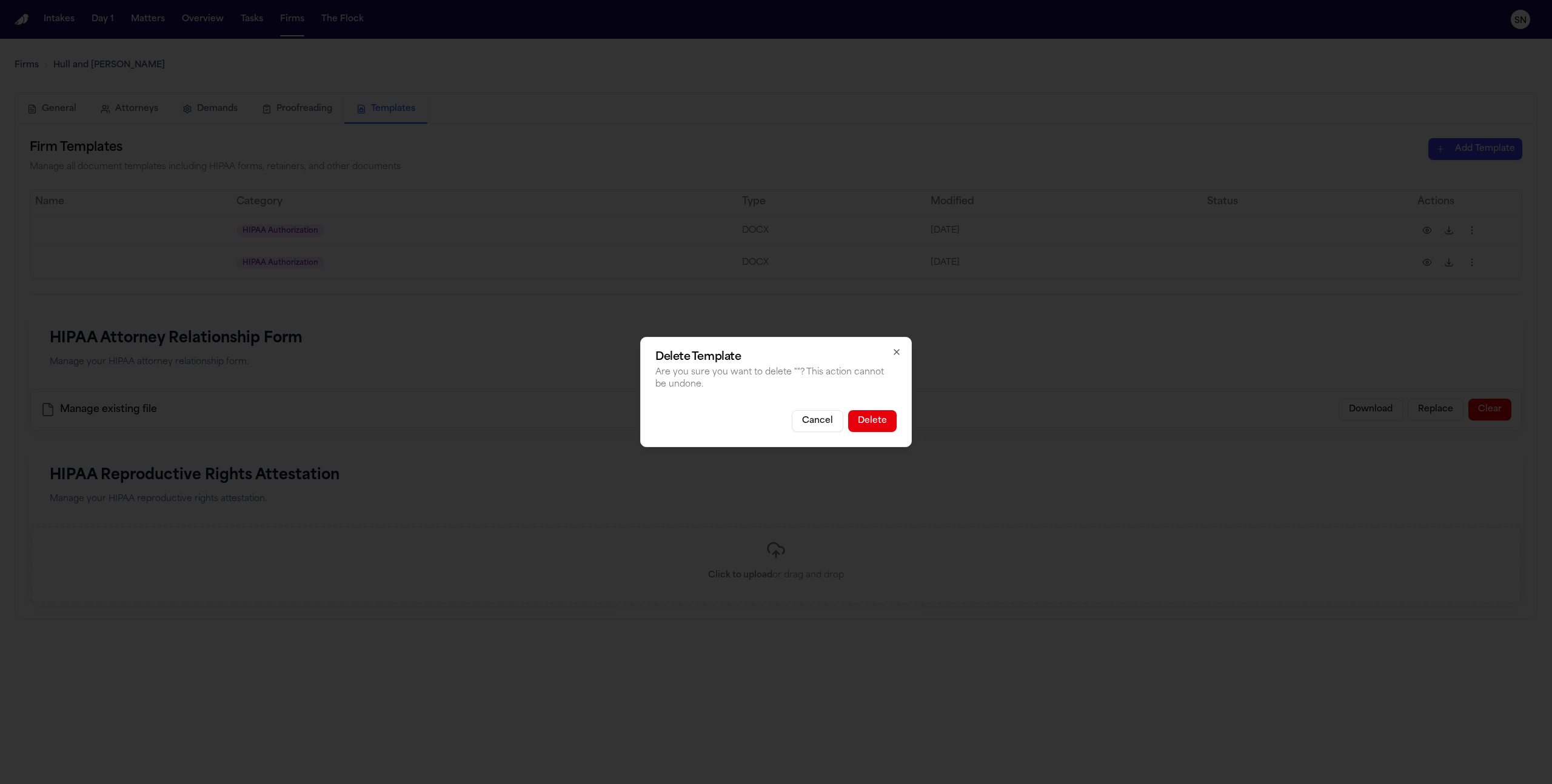
click at [874, 412] on button "Delete" at bounding box center [873, 421] width 49 height 22
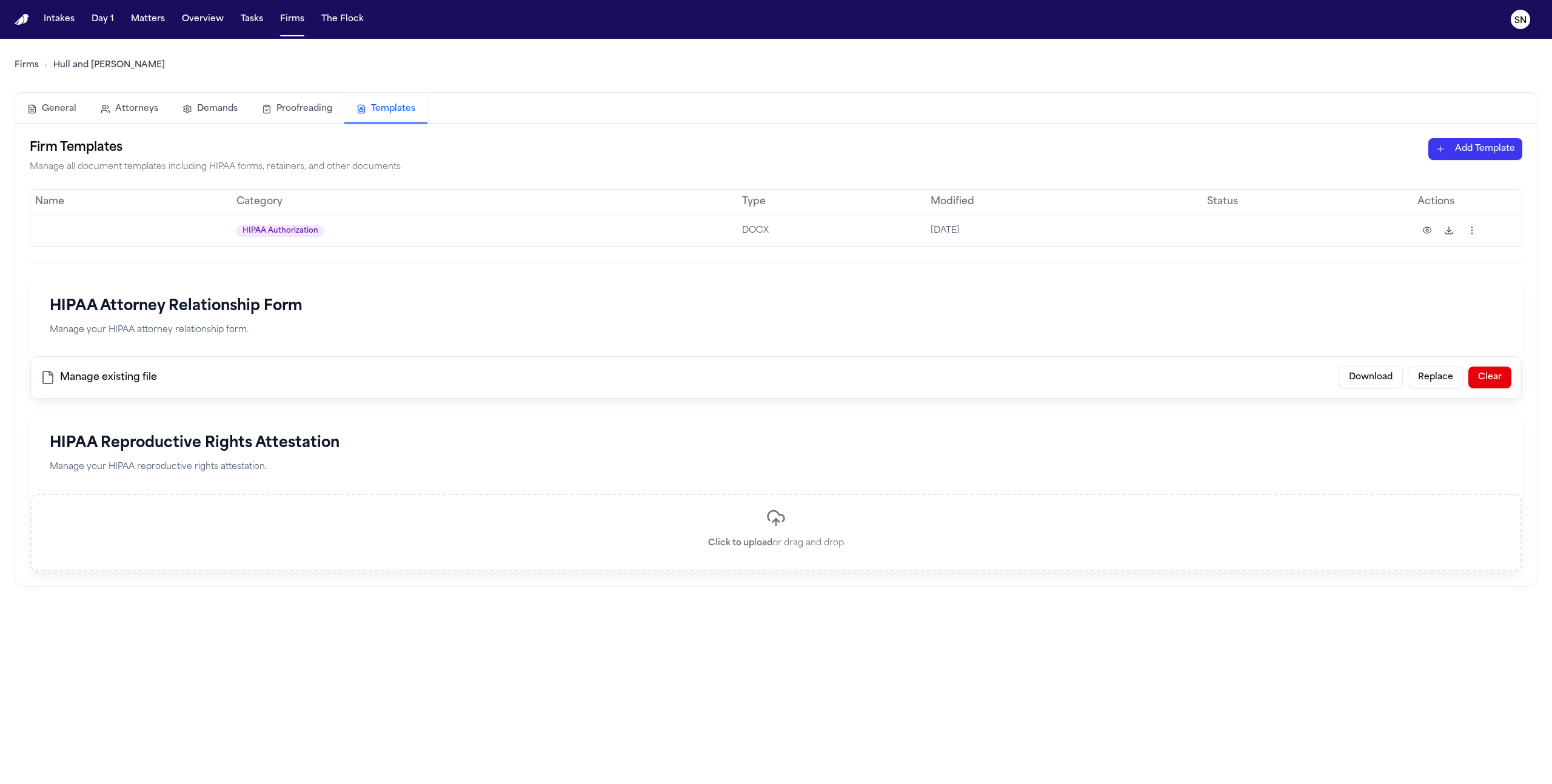
click at [1479, 227] on html "Intakes Day 1 Matters Overview Tasks Firms The Flock SN Firms Hull and [PERSON_…" at bounding box center [776, 392] width 1552 height 784
click at [1414, 342] on div "Delete" at bounding box center [1425, 344] width 110 height 19
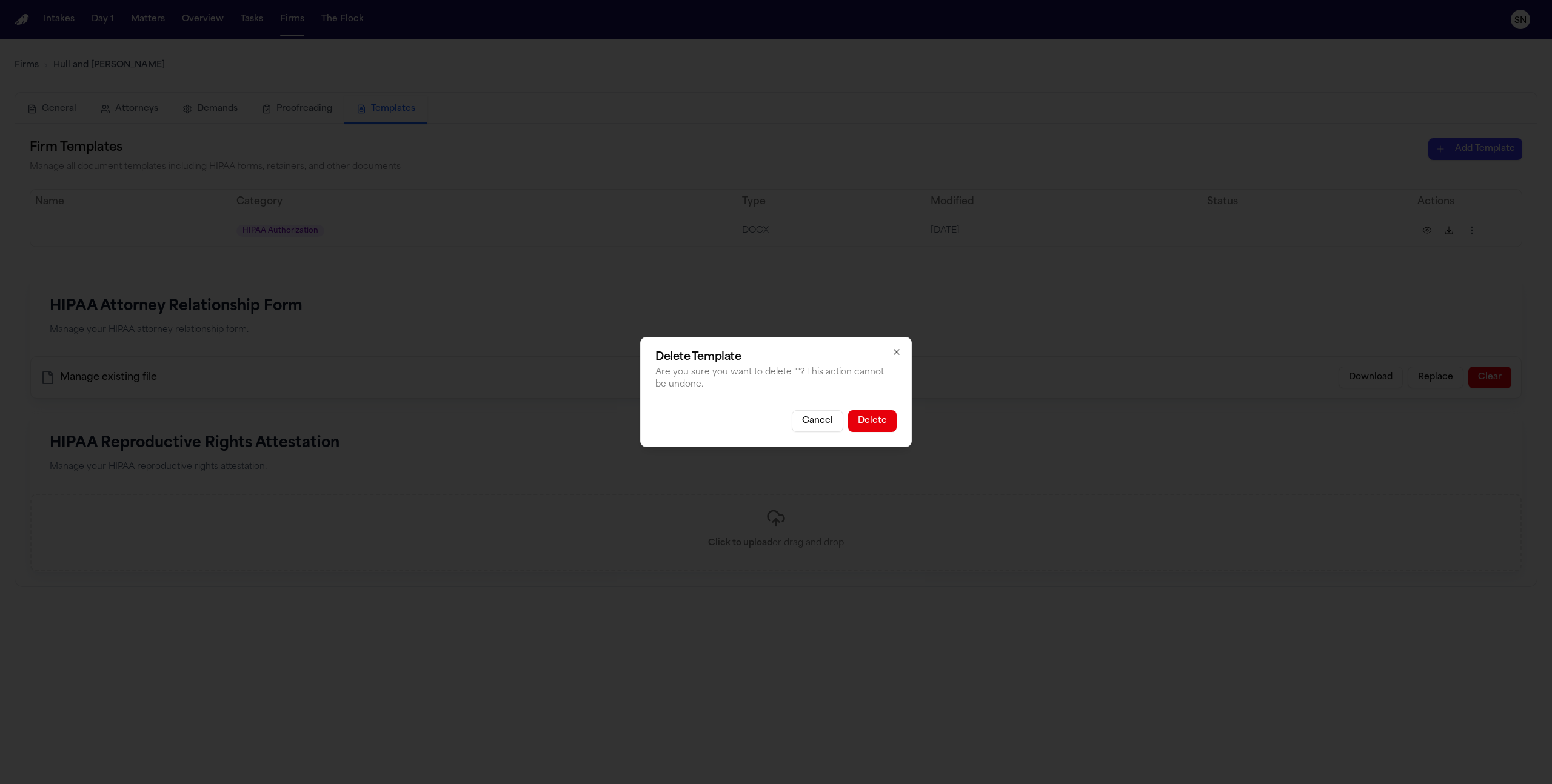
click at [883, 420] on button "Delete" at bounding box center [873, 421] width 49 height 22
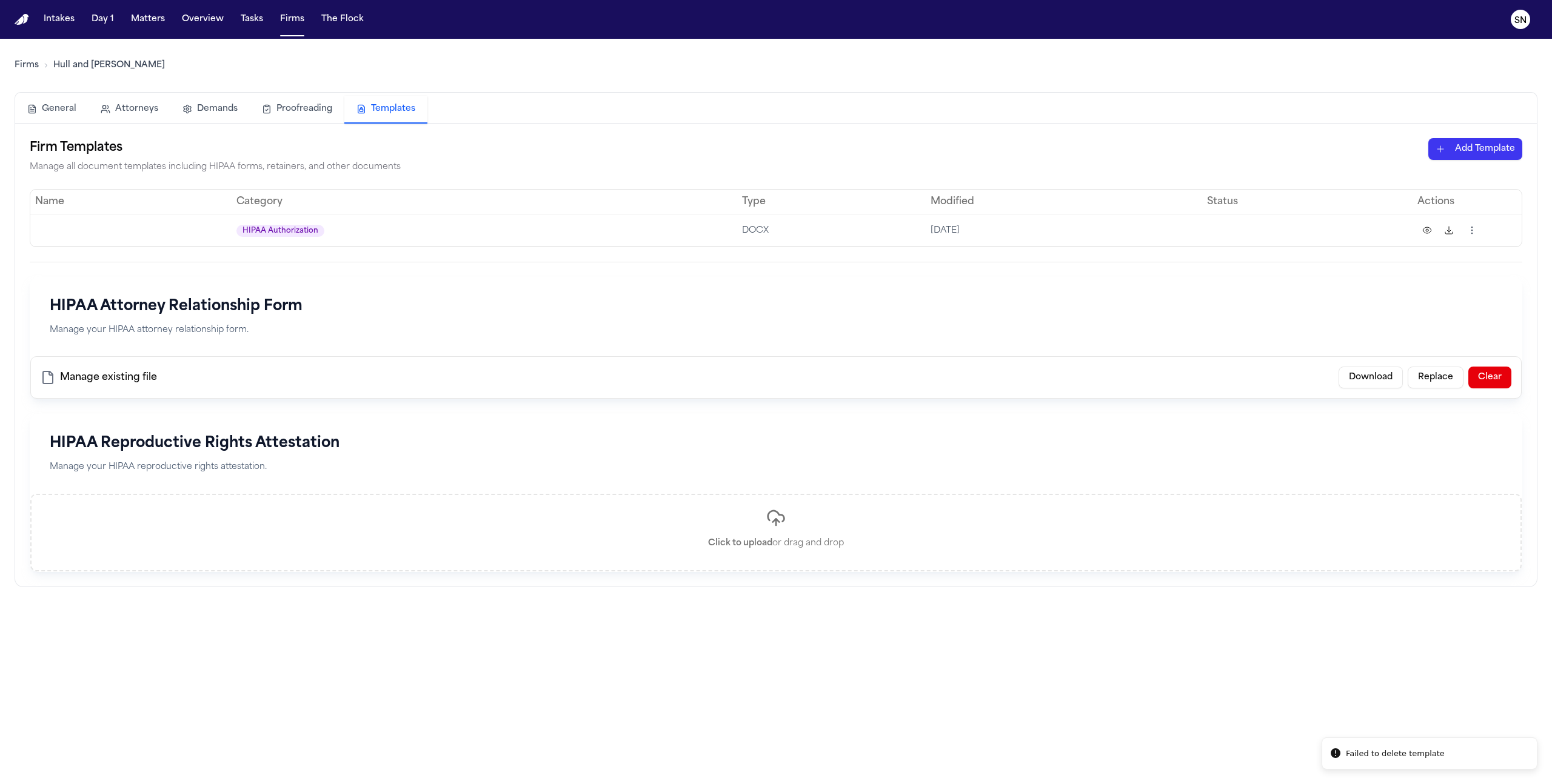
click at [1375, 375] on button "Download" at bounding box center [1371, 377] width 65 height 22
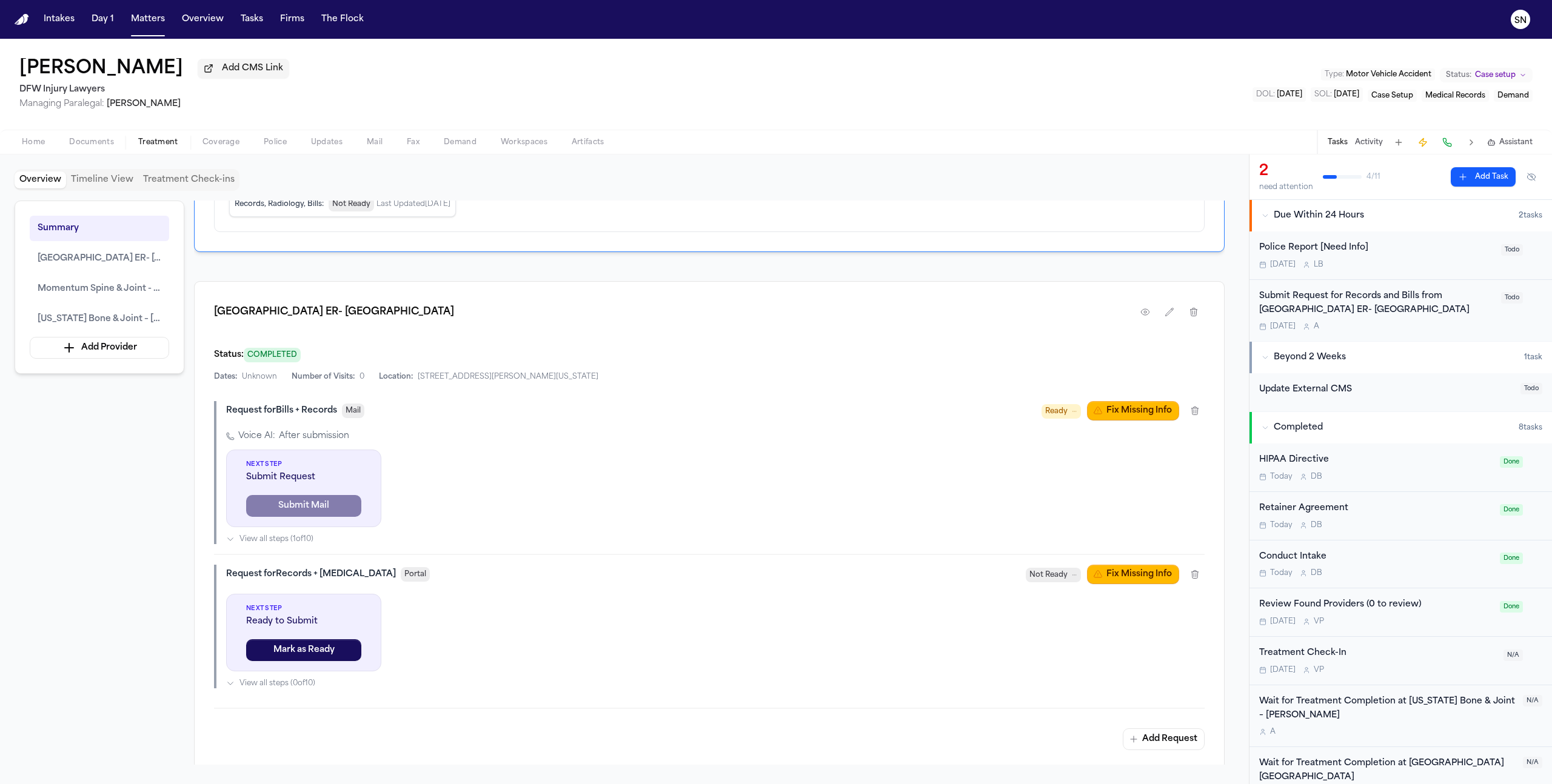
scroll to position [430, 0]
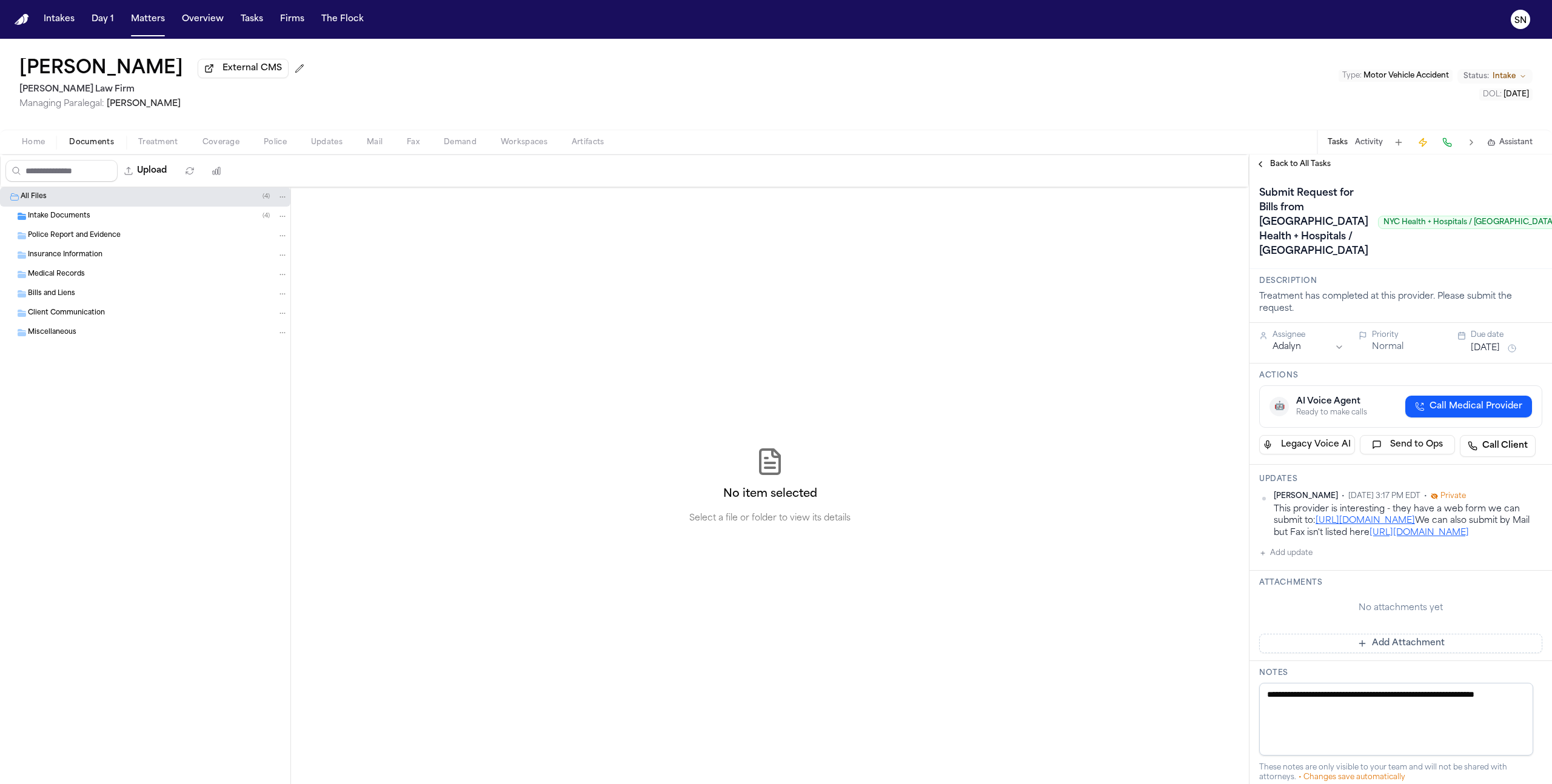
click at [166, 135] on div "Home Documents Treatment Coverage Police Updates Mail Fax Demand Workspaces Art…" at bounding box center [776, 142] width 1552 height 24
click at [166, 143] on span "Treatment" at bounding box center [159, 143] width 40 height 10
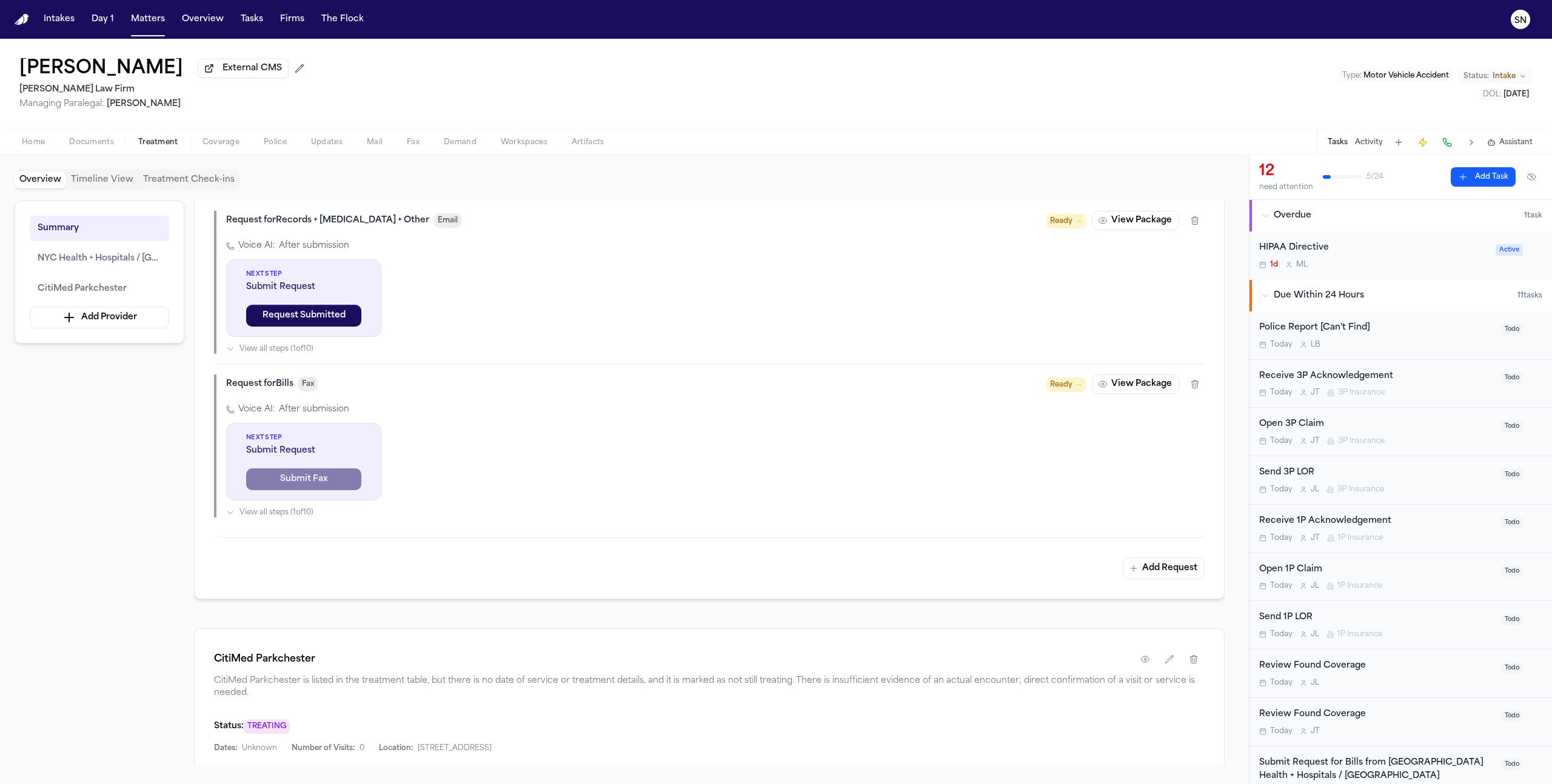
scroll to position [516, 0]
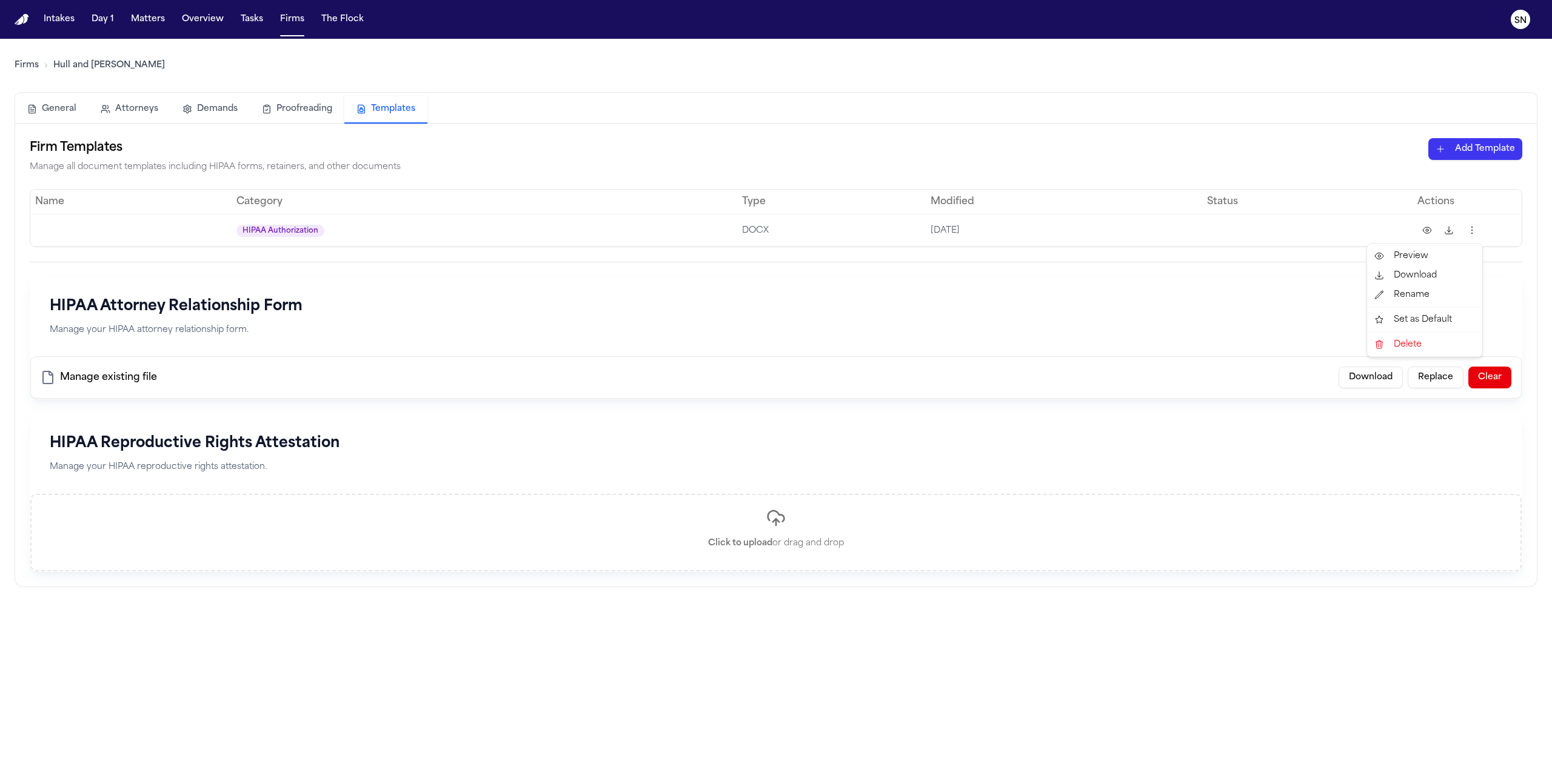
click at [1472, 230] on html "Intakes Day 1 Matters Overview Tasks Firms The Flock SN Firms Hull and [PERSON_…" at bounding box center [776, 392] width 1552 height 784
click at [1401, 343] on div "Delete" at bounding box center [1425, 344] width 110 height 19
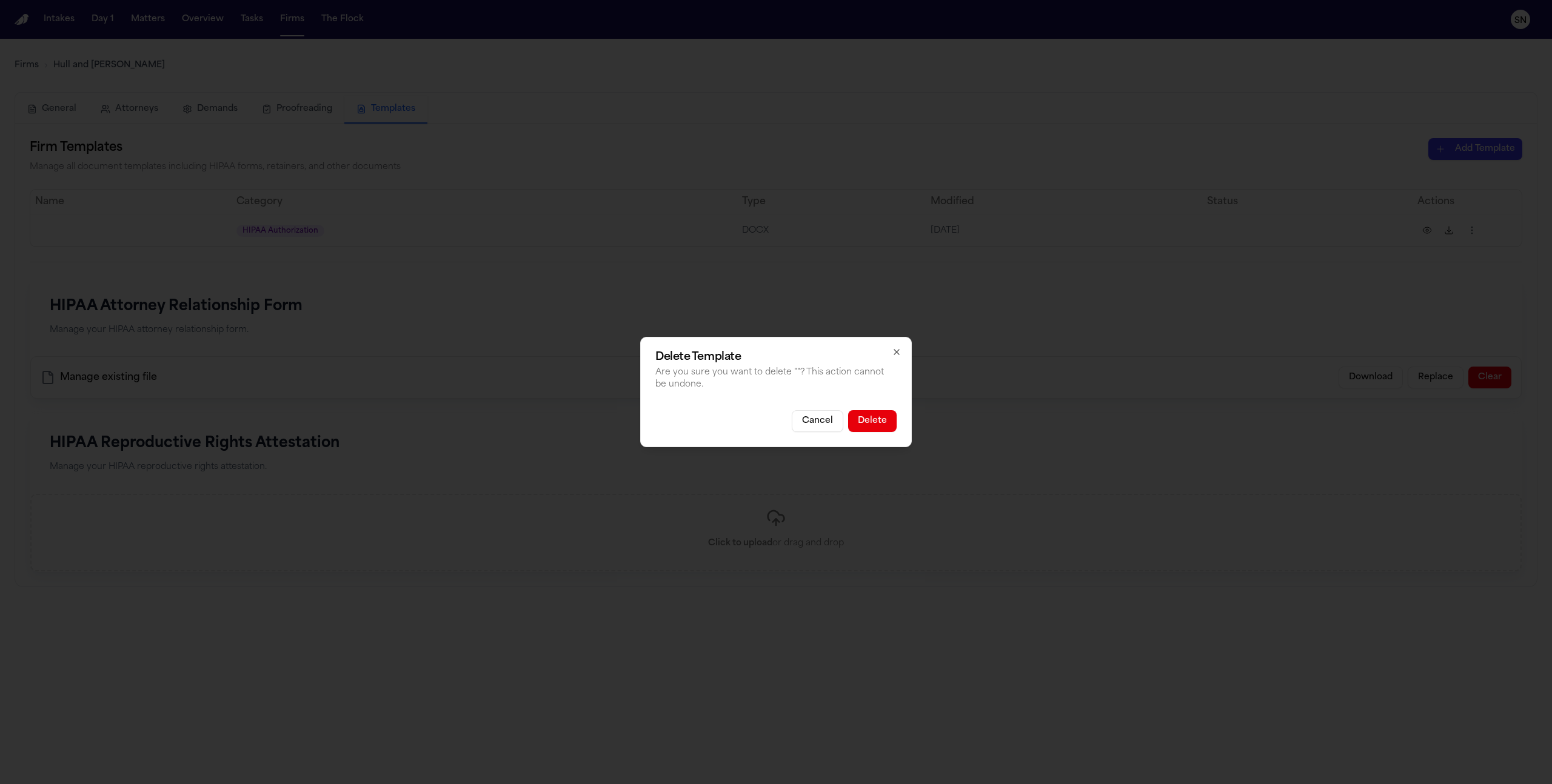
click at [883, 416] on button "Delete" at bounding box center [873, 421] width 49 height 22
